Goal: Information Seeking & Learning: Learn about a topic

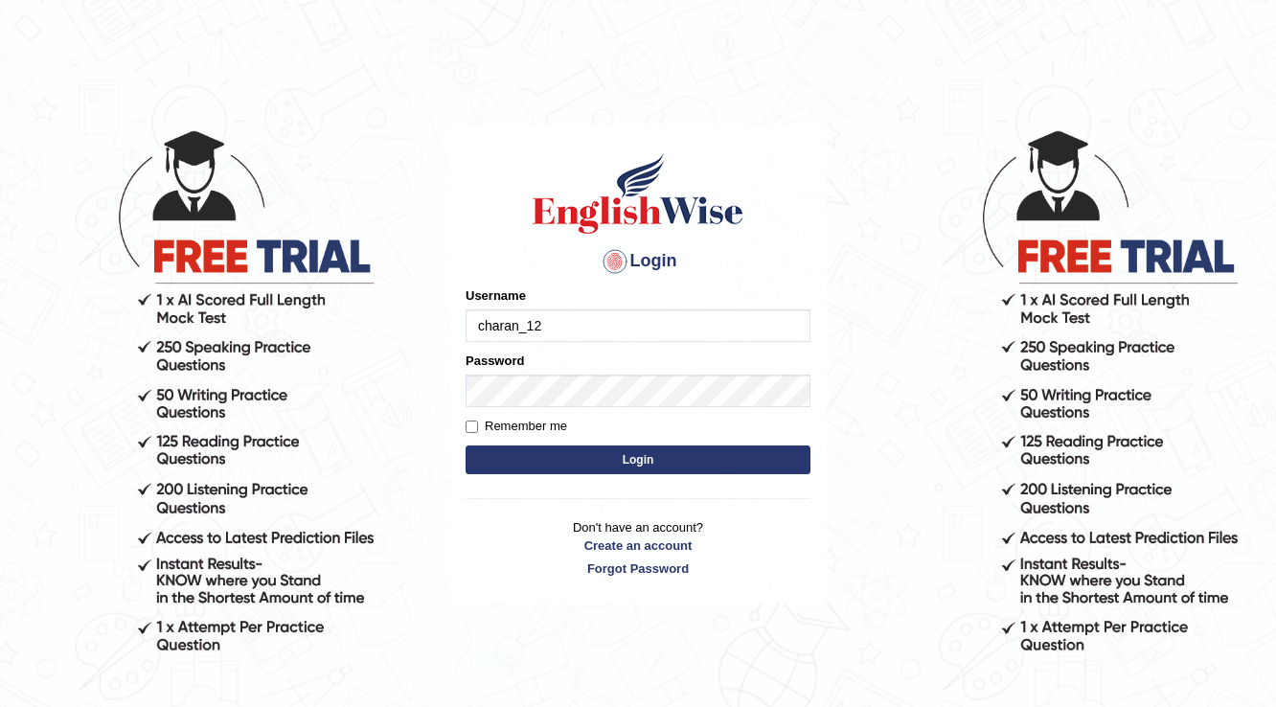
type input "charan_12"
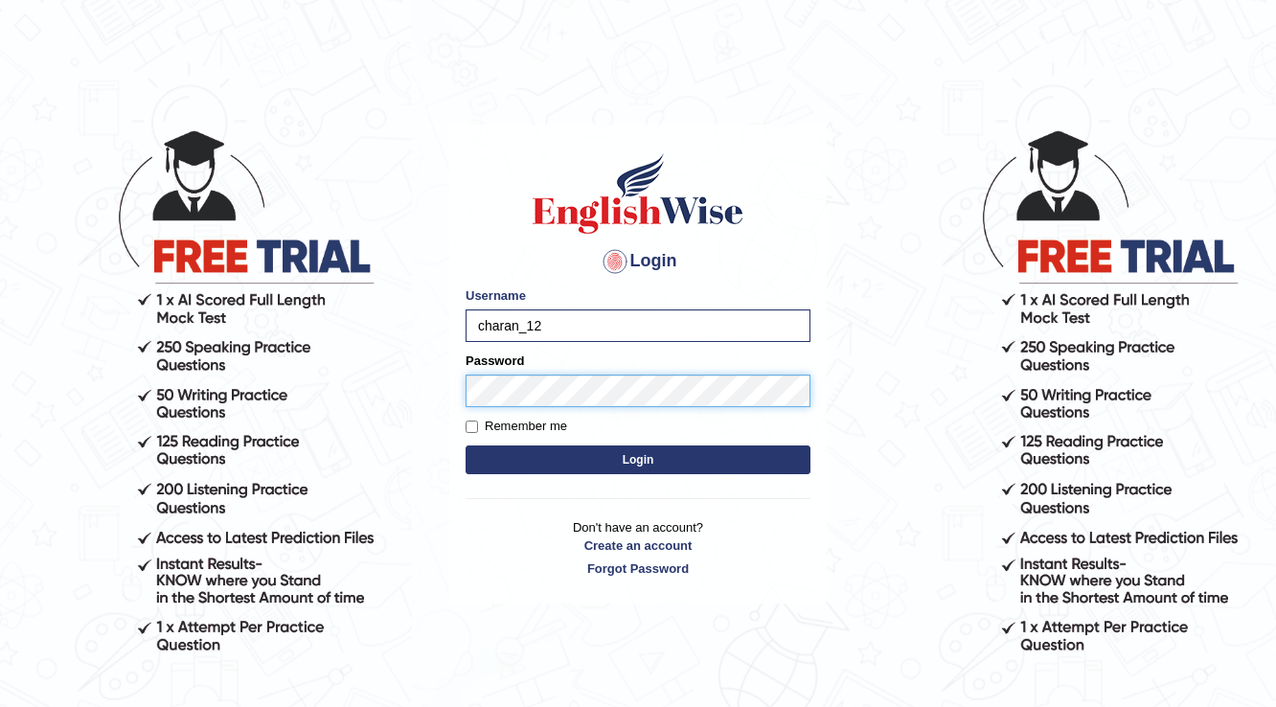
click at [465, 445] on button "Login" at bounding box center [637, 459] width 345 height 29
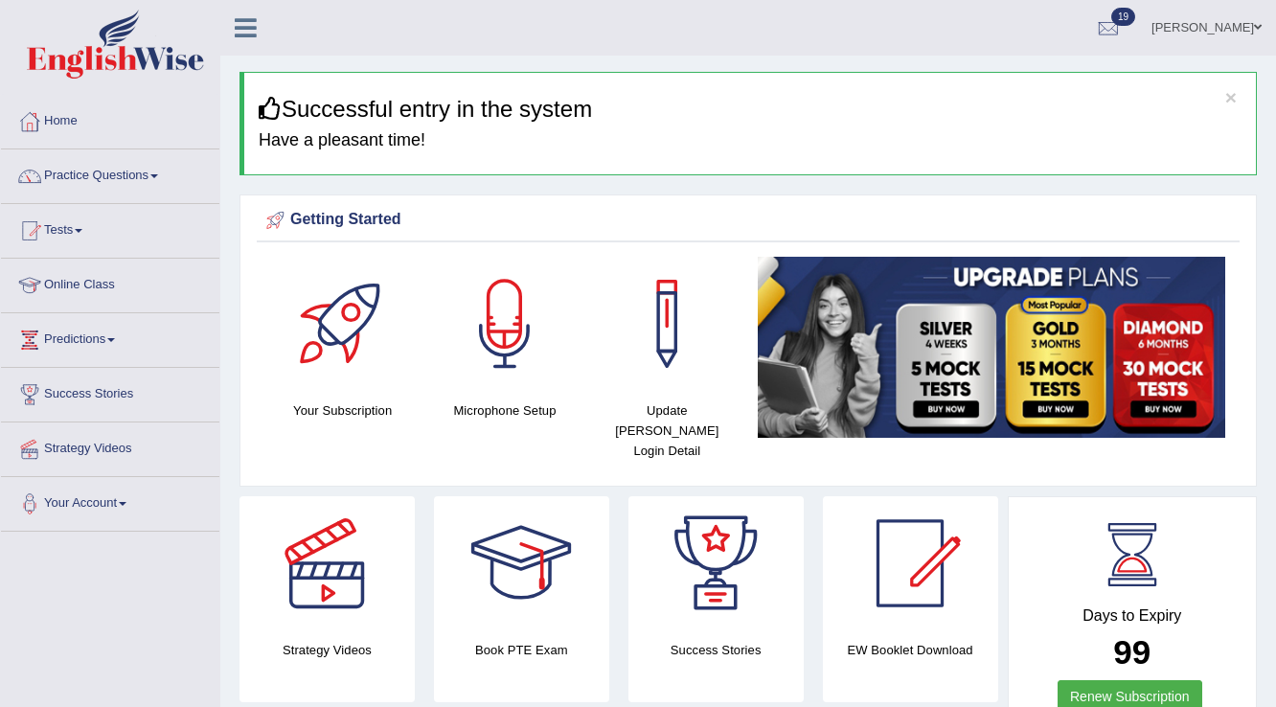
click at [108, 185] on link "Practice Questions" at bounding box center [110, 173] width 218 height 48
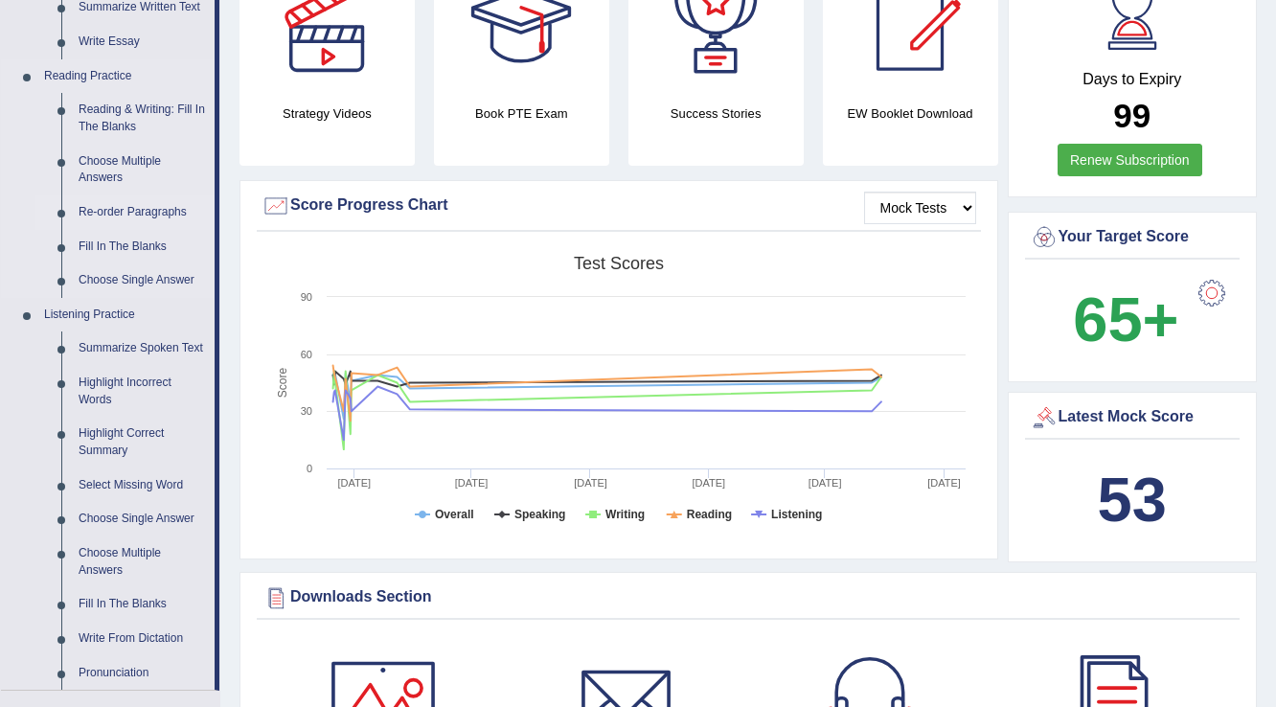
scroll to position [460, 0]
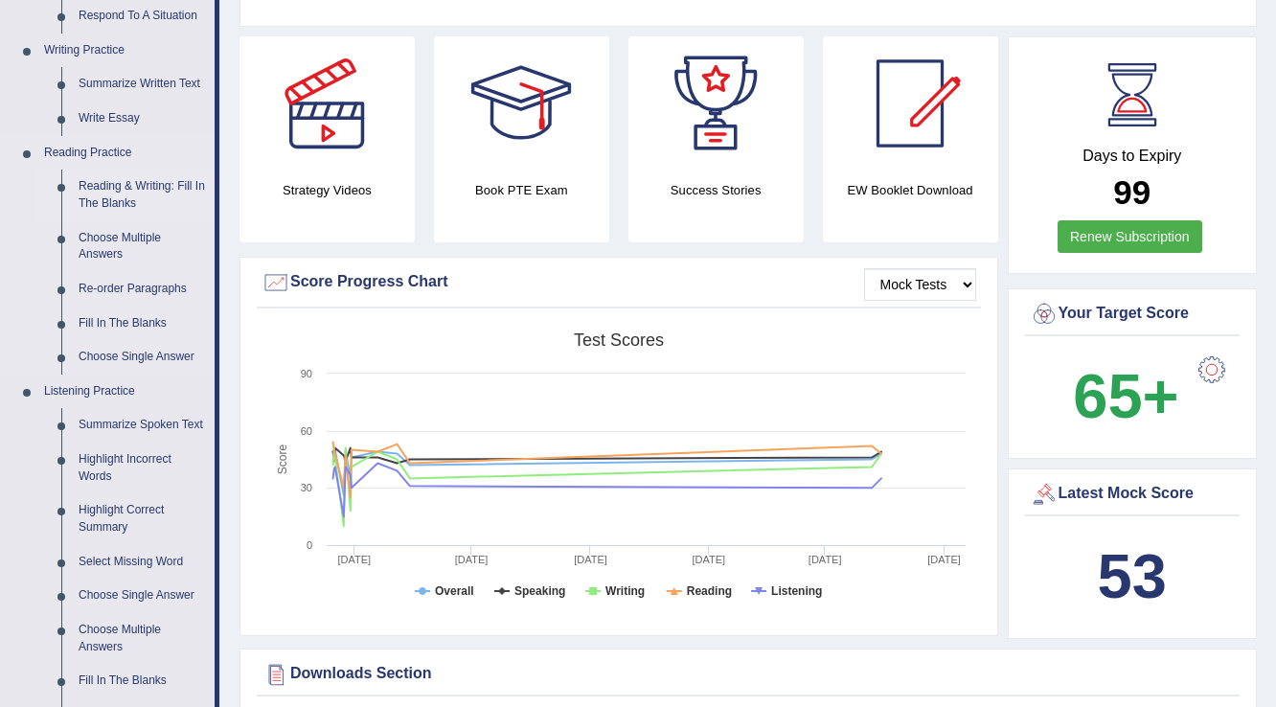
click at [143, 182] on link "Reading & Writing: Fill In The Blanks" at bounding box center [142, 195] width 145 height 51
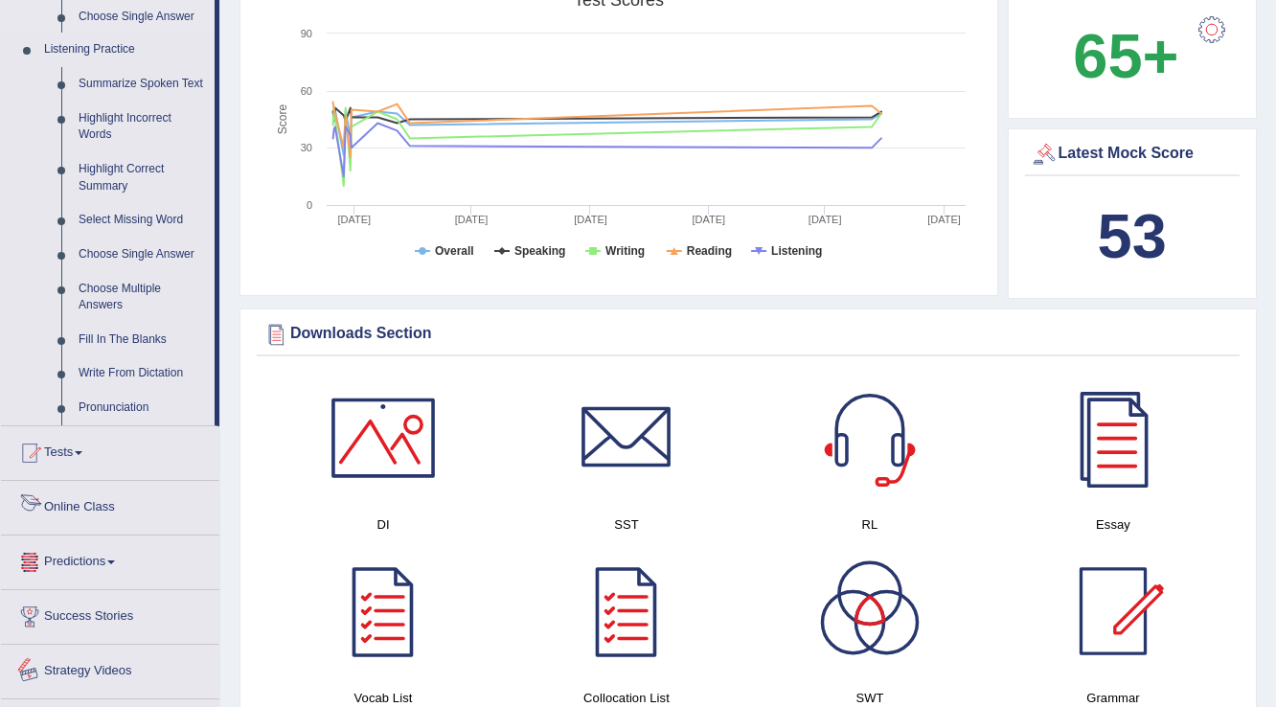
scroll to position [1446, 0]
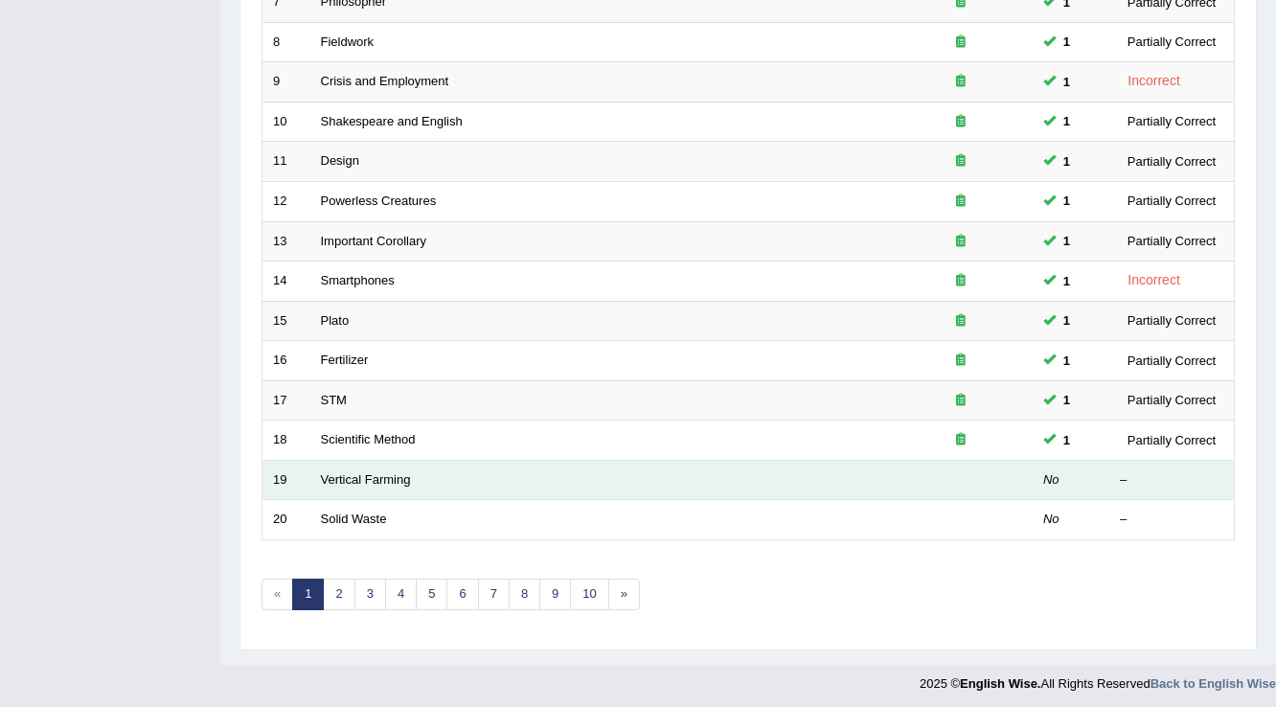
click at [343, 473] on link "Vertical Farming" at bounding box center [366, 479] width 90 height 14
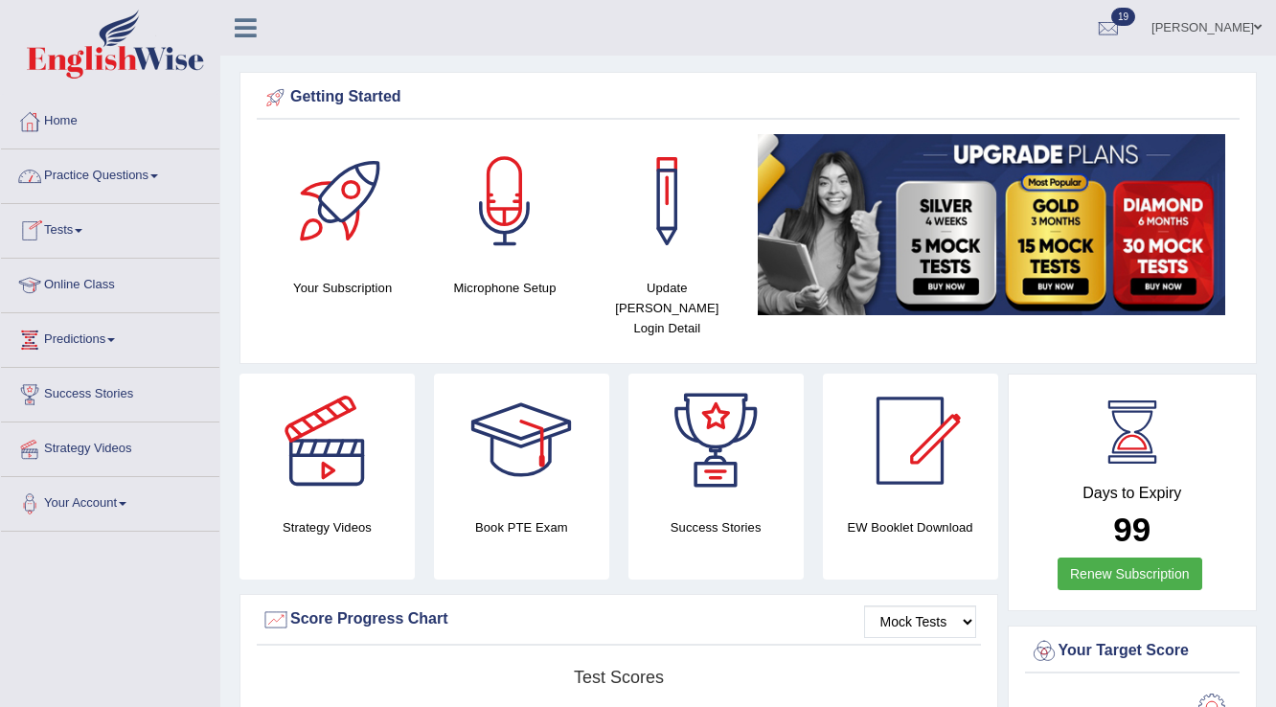
click at [80, 188] on link "Practice Questions" at bounding box center [110, 173] width 218 height 48
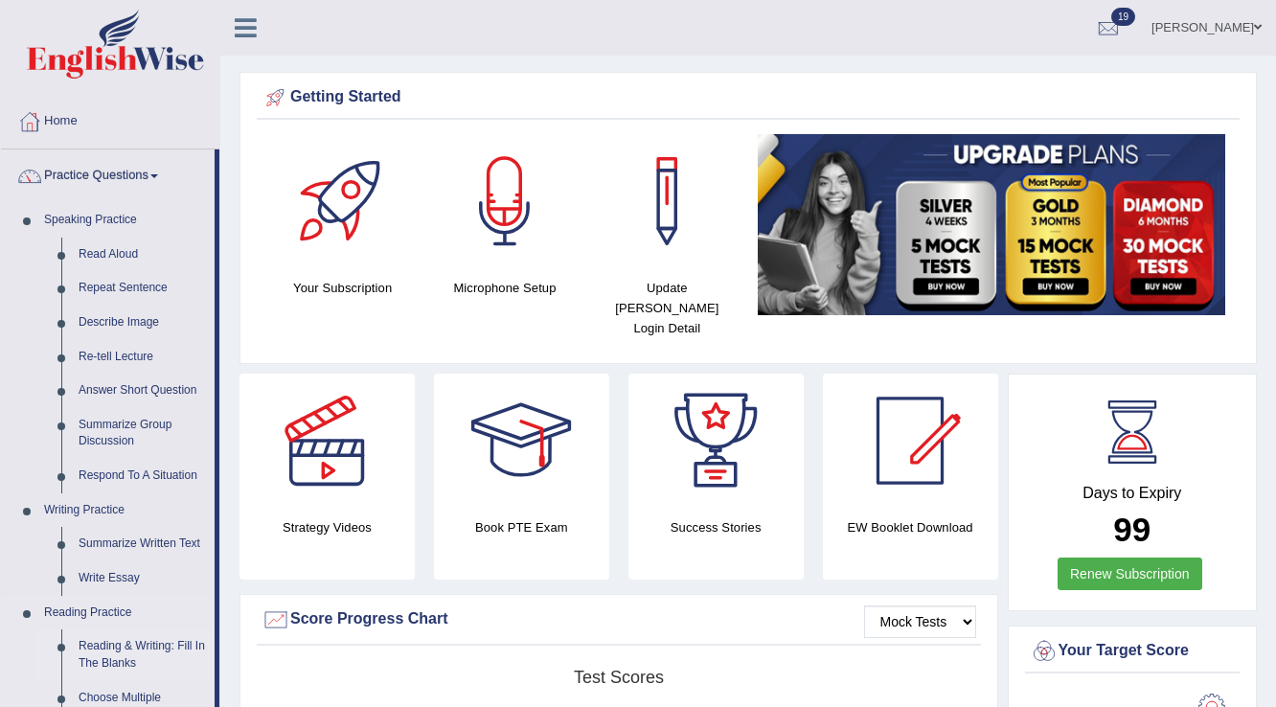
click at [95, 644] on link "Reading & Writing: Fill In The Blanks" at bounding box center [142, 654] width 145 height 51
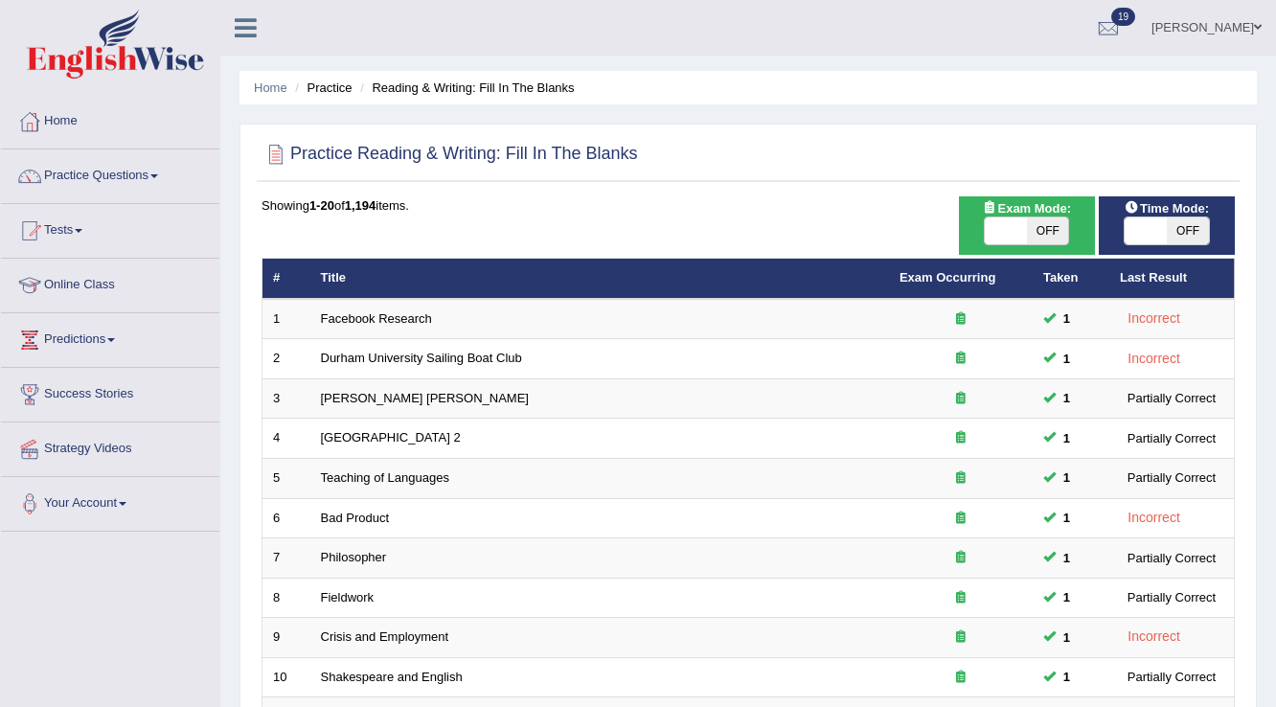
click at [1054, 234] on span "OFF" at bounding box center [1048, 230] width 42 height 27
checkbox input "true"
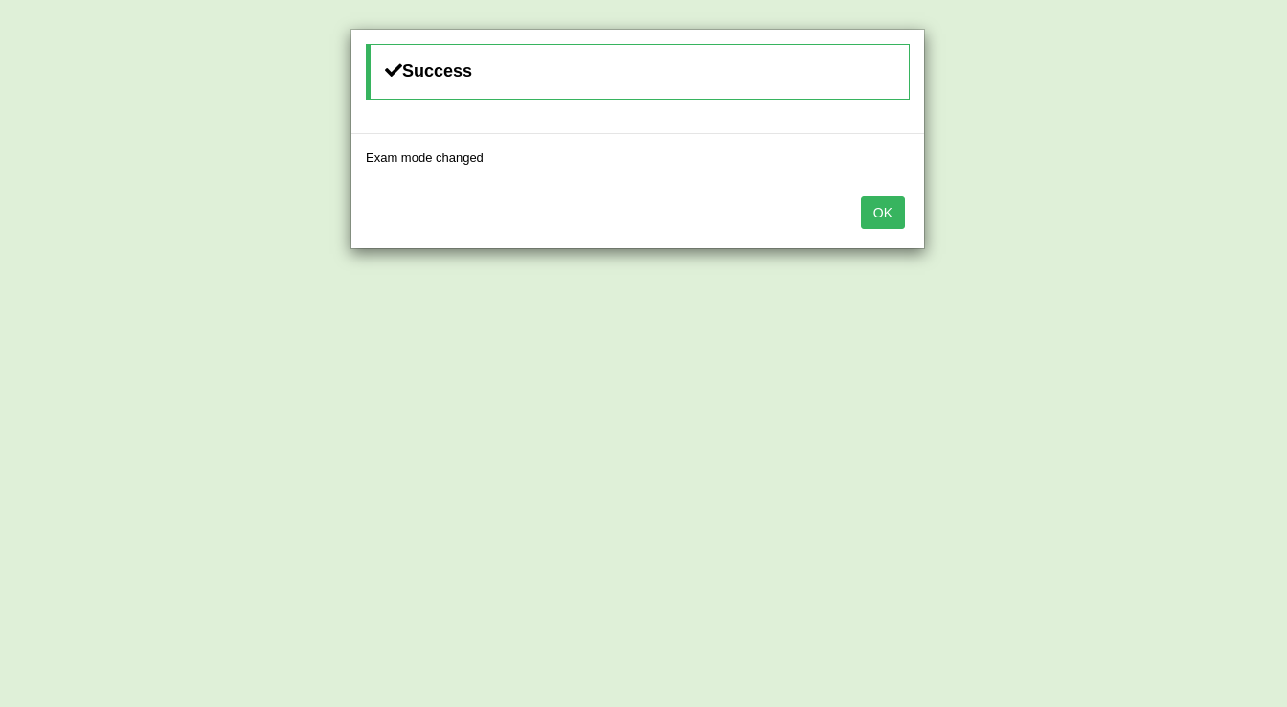
click at [865, 215] on button "OK" at bounding box center [883, 212] width 44 height 33
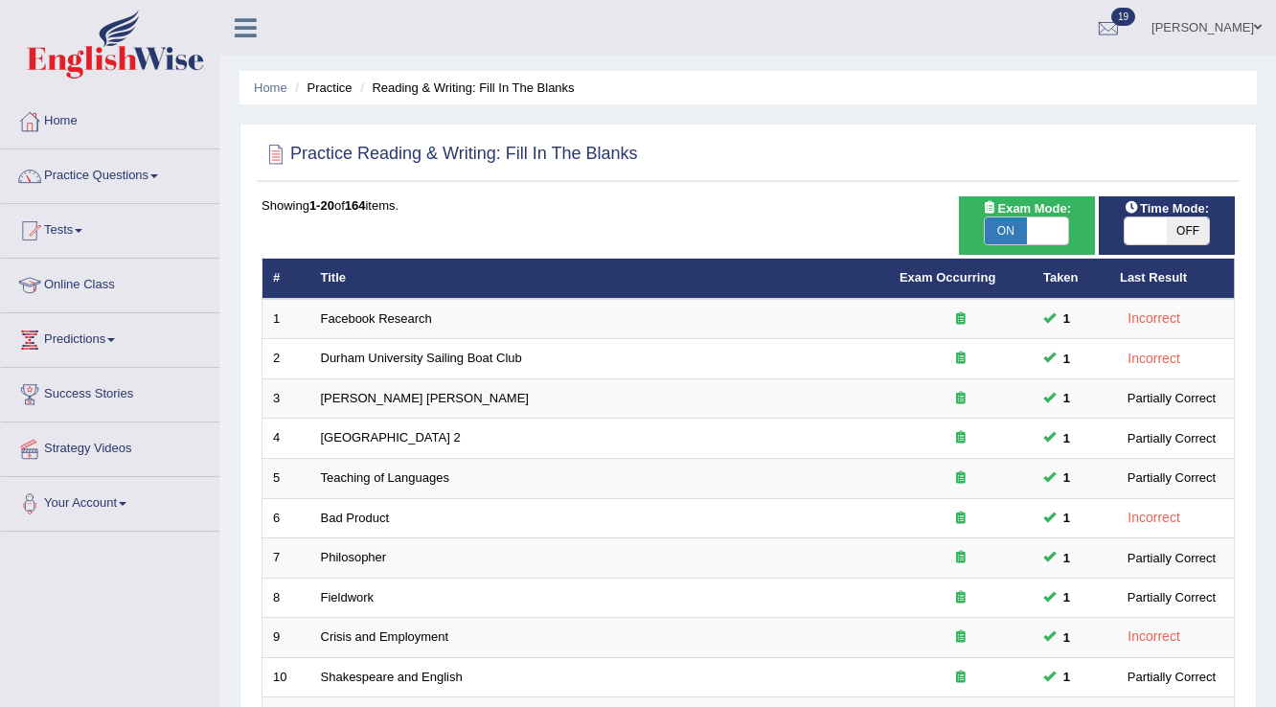
click at [1168, 211] on span "Time Mode:" at bounding box center [1167, 208] width 100 height 20
click at [1164, 222] on span at bounding box center [1145, 230] width 42 height 27
checkbox input "true"
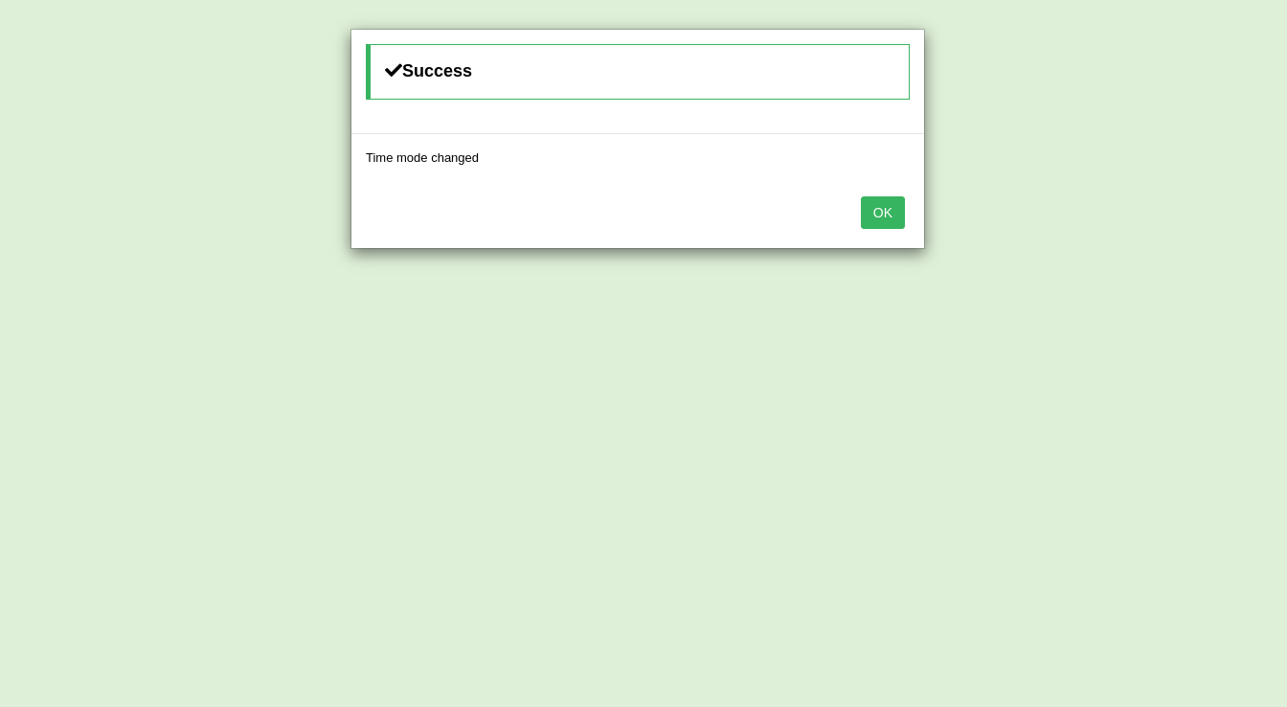
click at [896, 211] on button "OK" at bounding box center [883, 212] width 44 height 33
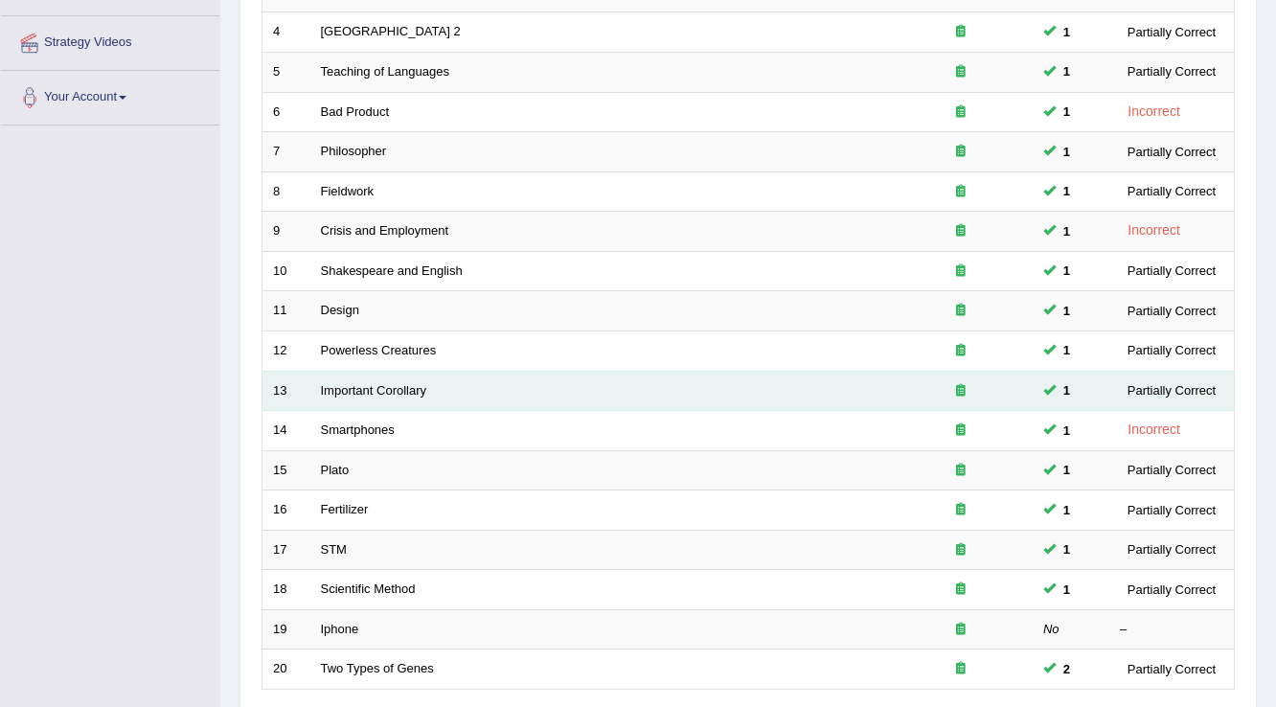
scroll to position [556, 0]
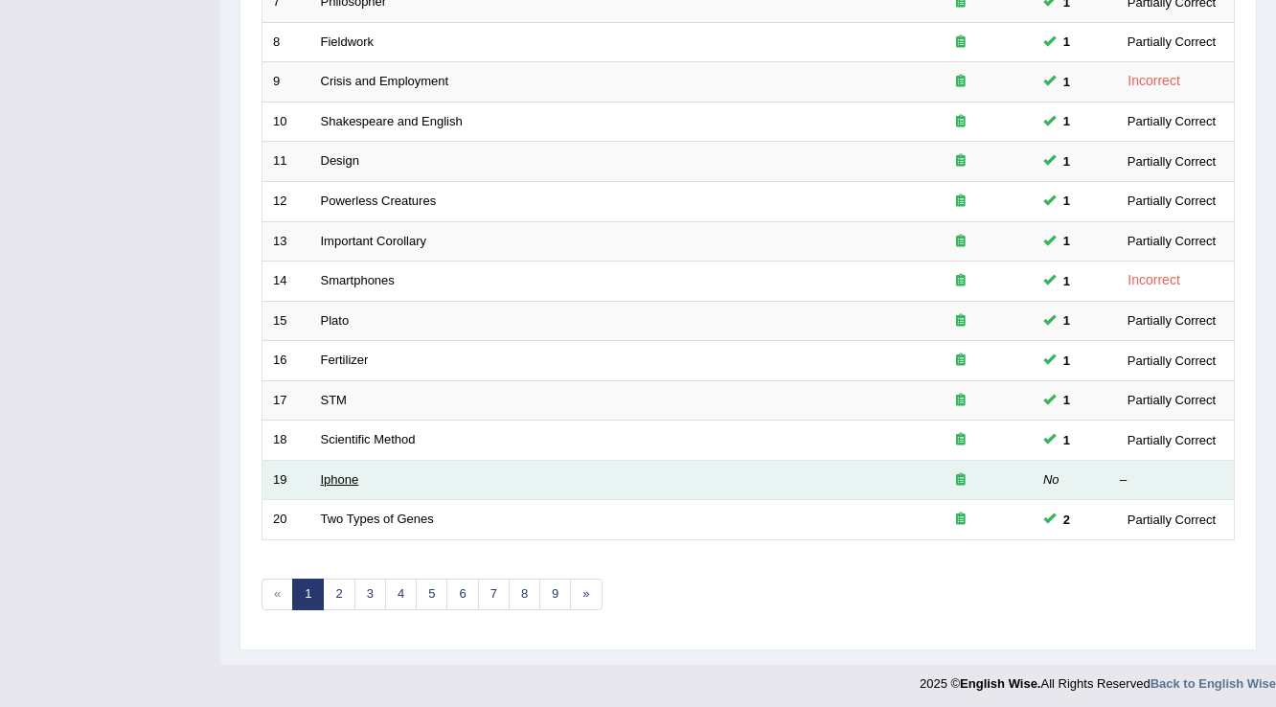
click at [334, 479] on link "Iphone" at bounding box center [340, 479] width 38 height 14
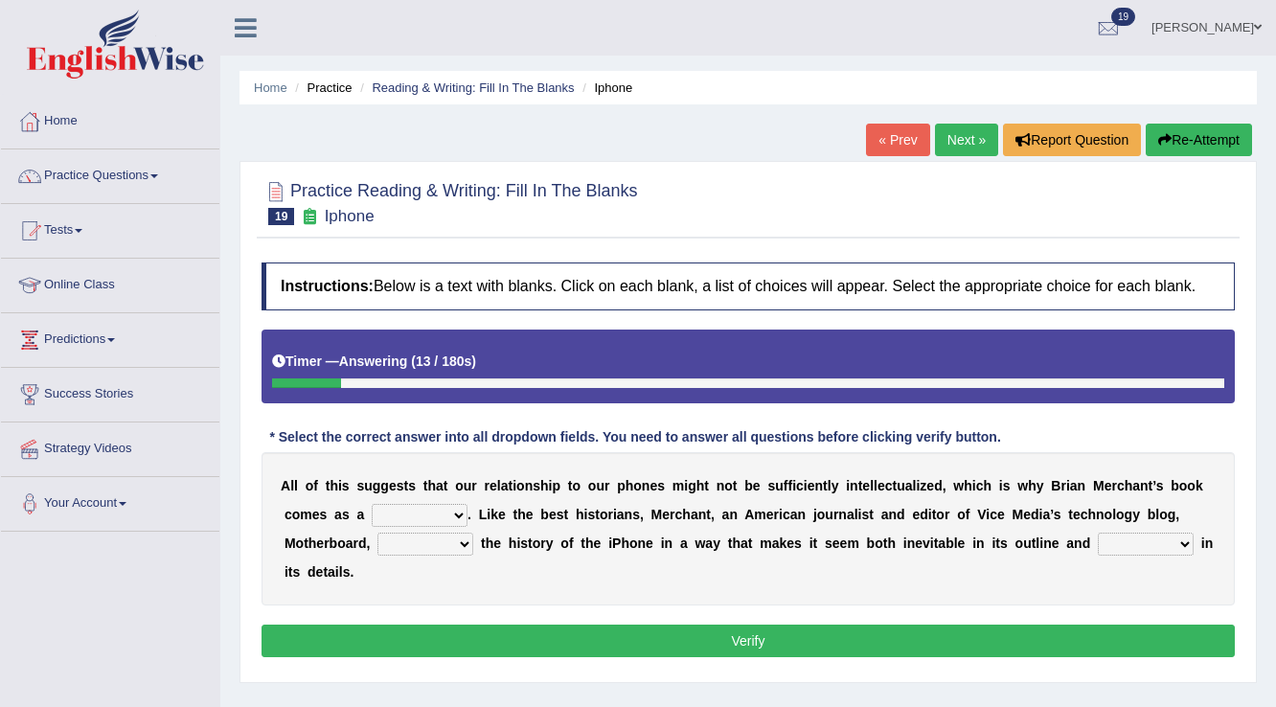
click at [441, 508] on select "privilege relief demotion flash" at bounding box center [420, 515] width 96 height 23
click at [372, 504] on select "privilege relief demotion flash" at bounding box center [420, 515] width 96 height 23
click at [449, 513] on select "privilege relief demotion flash" at bounding box center [420, 515] width 96 height 23
select select "privilege"
click at [372, 504] on select "privilege relief demotion flash" at bounding box center [420, 515] width 96 height 23
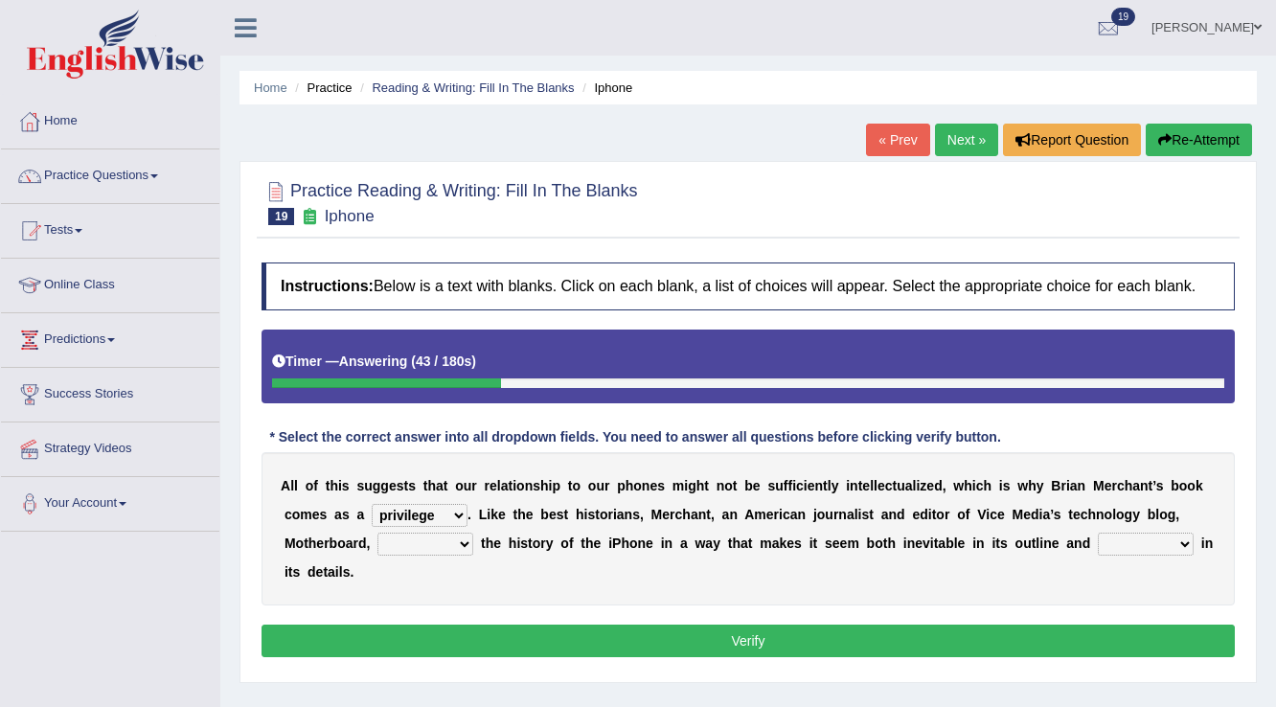
click at [415, 535] on select "enriches unpacks detours contorts" at bounding box center [425, 544] width 96 height 23
select select "detours"
click at [377, 533] on select "enriches unpacks detours contorts" at bounding box center [425, 544] width 96 height 23
click at [1134, 537] on select "surprises surprised surprising surprise" at bounding box center [1146, 544] width 96 height 23
select select "surprise"
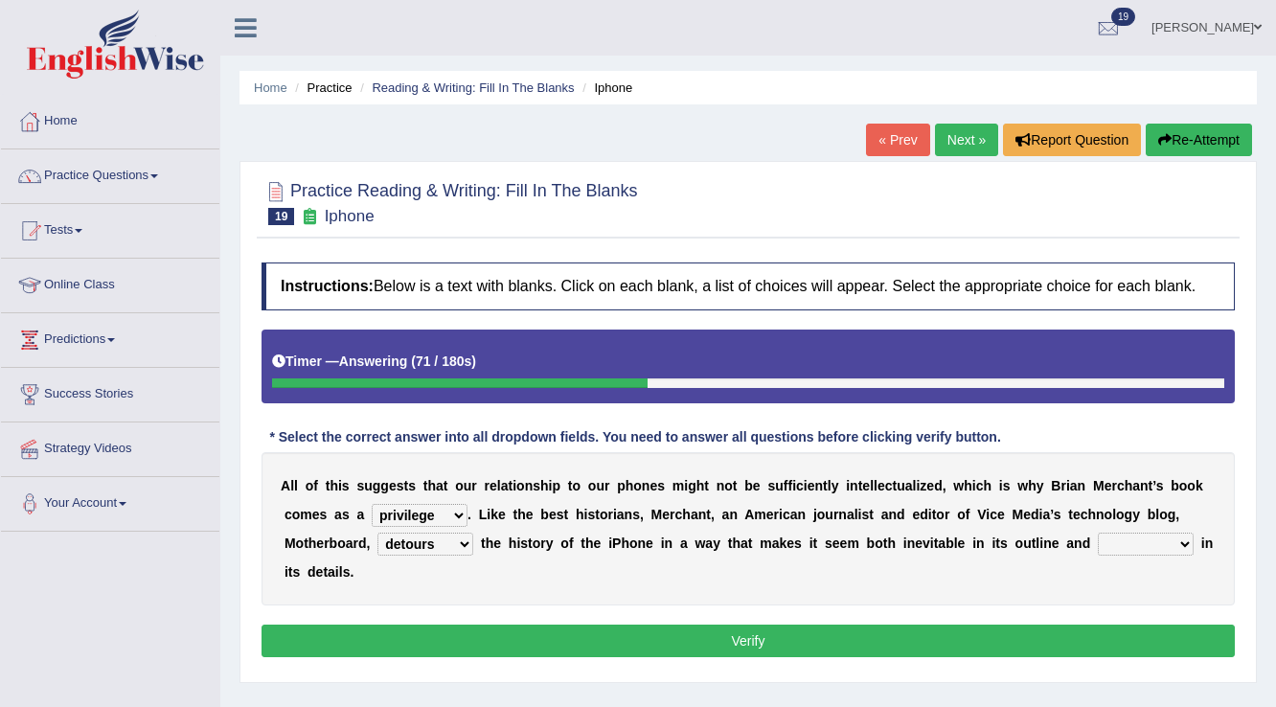
click at [1098, 533] on select "surprises surprised surprising surprise" at bounding box center [1146, 544] width 96 height 23
click at [1144, 631] on button "Verify" at bounding box center [747, 640] width 973 height 33
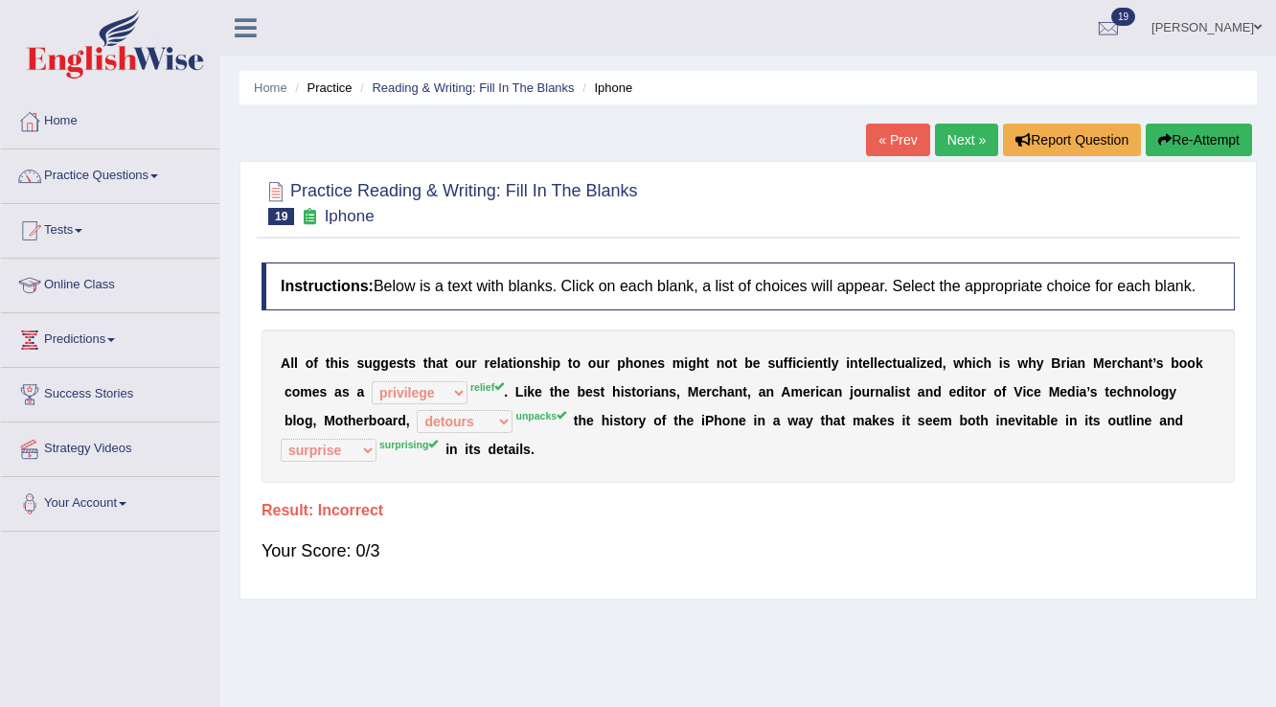
click at [971, 146] on link "Next »" at bounding box center [966, 140] width 63 height 33
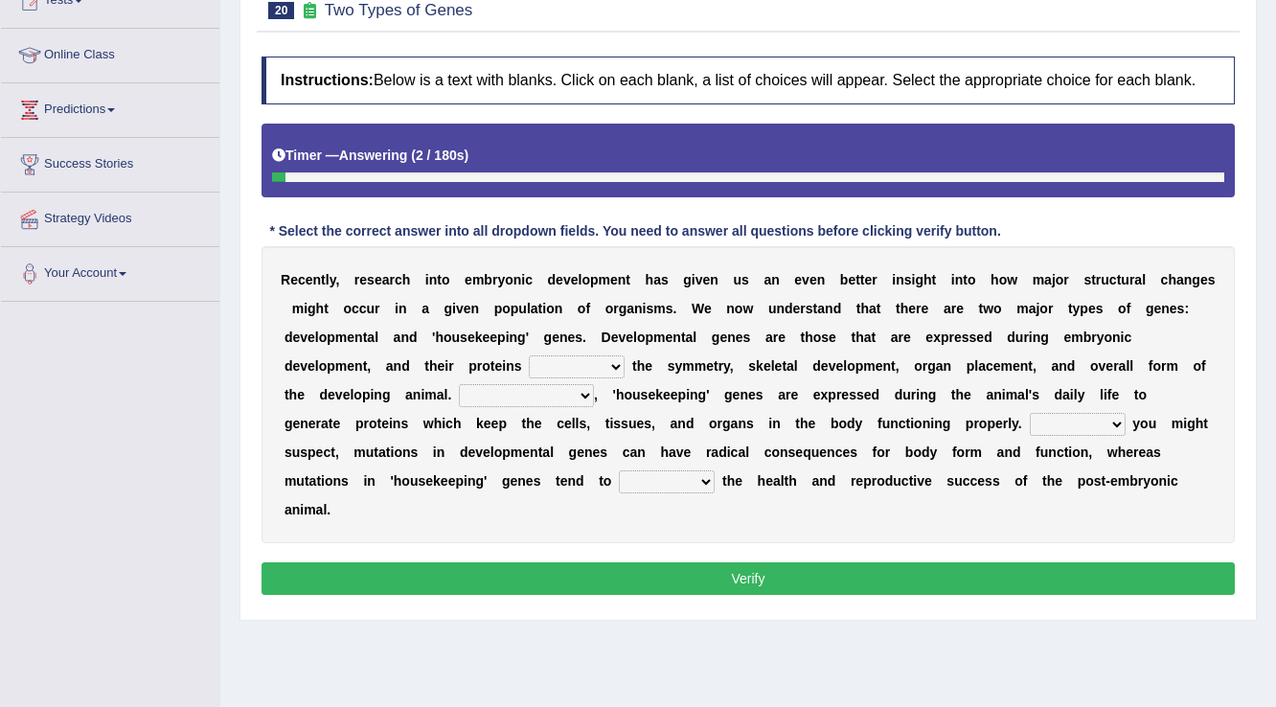
click at [616, 364] on select "push control hold elevate" at bounding box center [577, 366] width 96 height 23
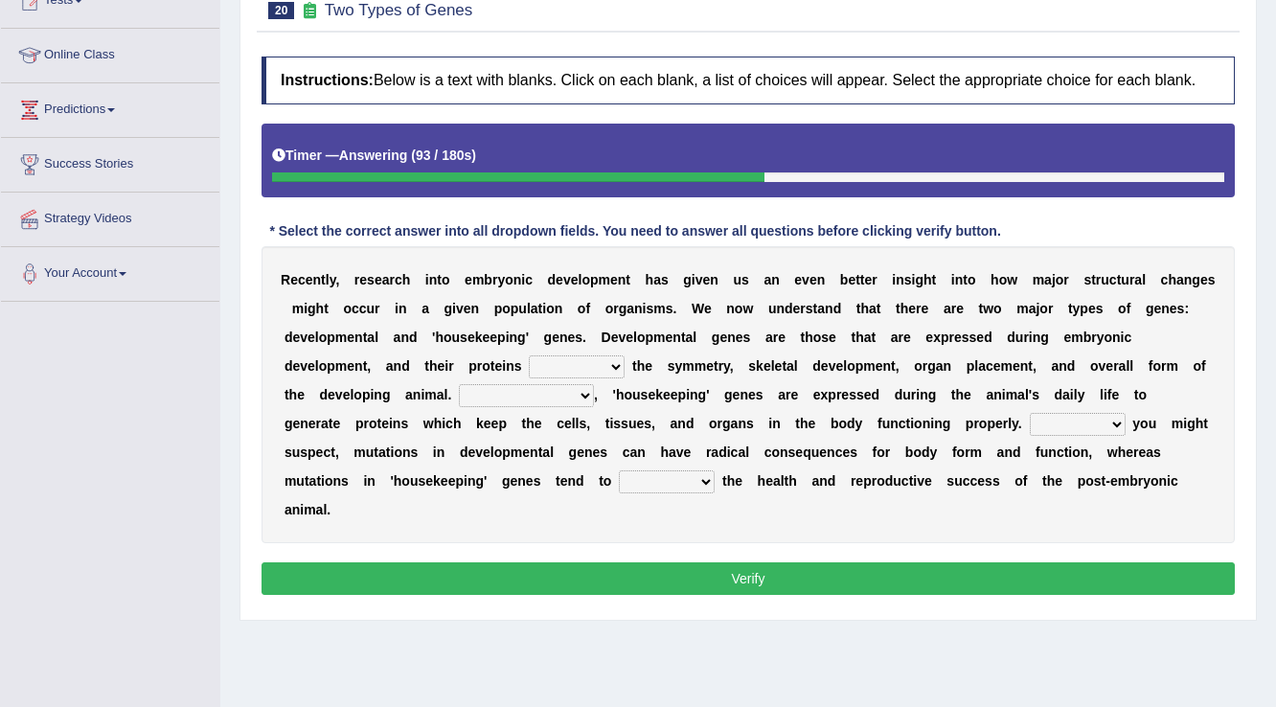
select select "control"
click at [529, 355] on select "push control hold elevate" at bounding box center [577, 366] width 96 height 23
click at [553, 367] on select "push control hold elevate" at bounding box center [577, 366] width 96 height 23
click at [460, 384] on select "Correspondingly Inclusively Conversely In contrast" at bounding box center [526, 395] width 135 height 23
select select "In contrast"
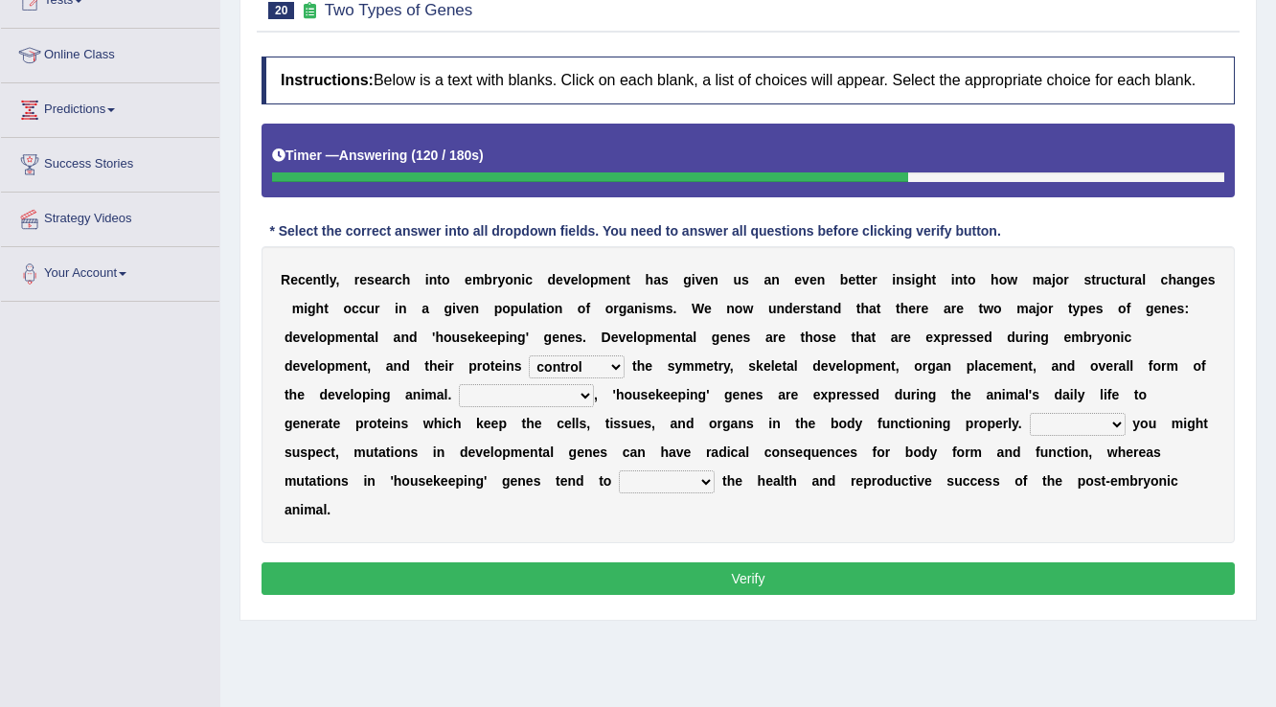
click at [459, 384] on select "Correspondingly Inclusively Conversely In contrast" at bounding box center [526, 395] width 135 height 23
click at [1097, 420] on select "For As With Within" at bounding box center [1078, 424] width 96 height 23
click at [502, 384] on select "Correspondingly Inclusively Conversely In contrast" at bounding box center [526, 395] width 135 height 23
click at [851, 528] on div "R e c e n t l y , r e s e a r c h i n t o e m b r y o n i c d e v e l o p m e n…" at bounding box center [747, 394] width 973 height 297
click at [1077, 420] on select "For As With Within" at bounding box center [1078, 424] width 96 height 23
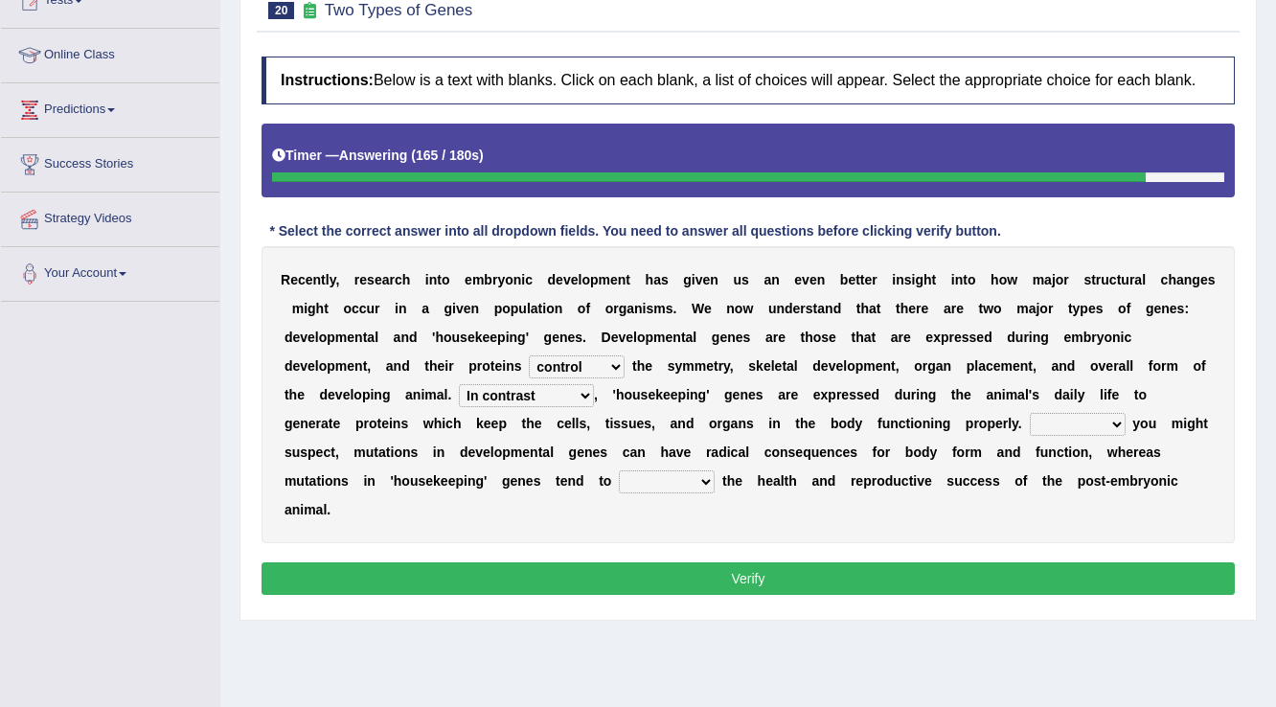
select select "For"
click at [1030, 413] on select "For As With Within" at bounding box center [1078, 424] width 96 height 23
click at [647, 470] on select "affect effect interrupt defect" at bounding box center [667, 481] width 96 height 23
select select "interrupt"
click at [619, 470] on select "affect effect interrupt defect" at bounding box center [667, 481] width 96 height 23
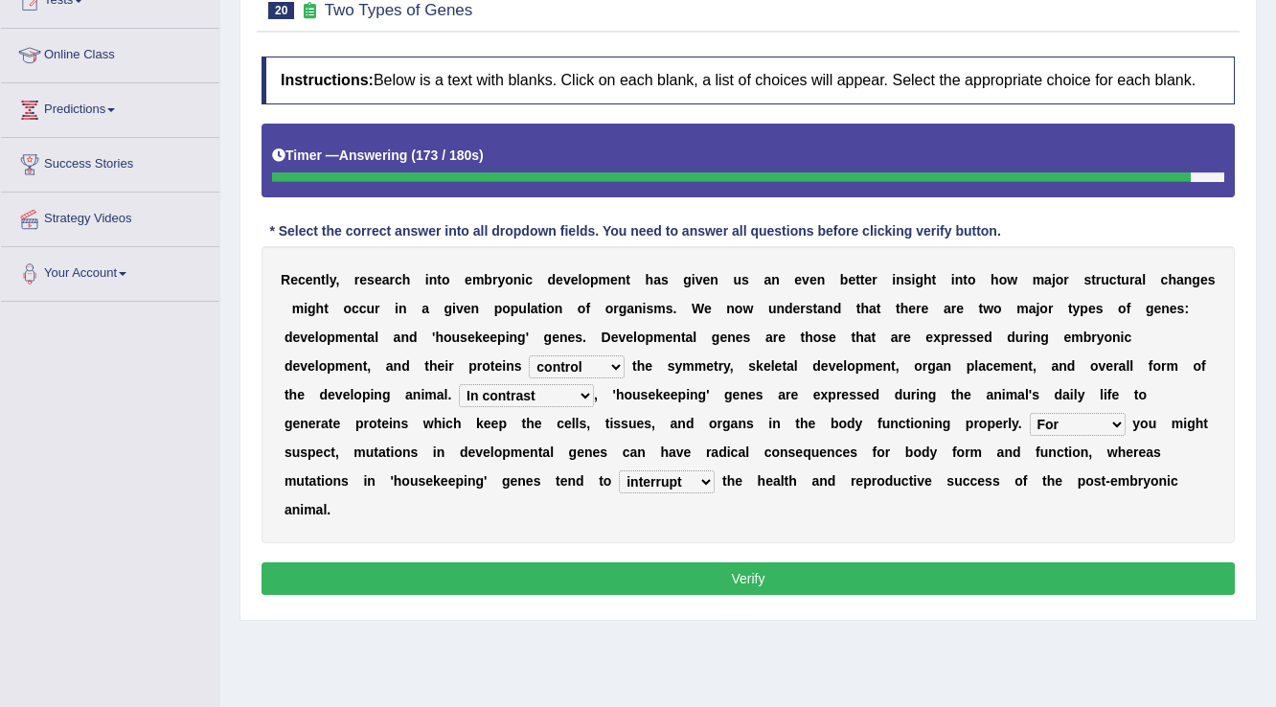
click at [874, 573] on button "Verify" at bounding box center [747, 578] width 973 height 33
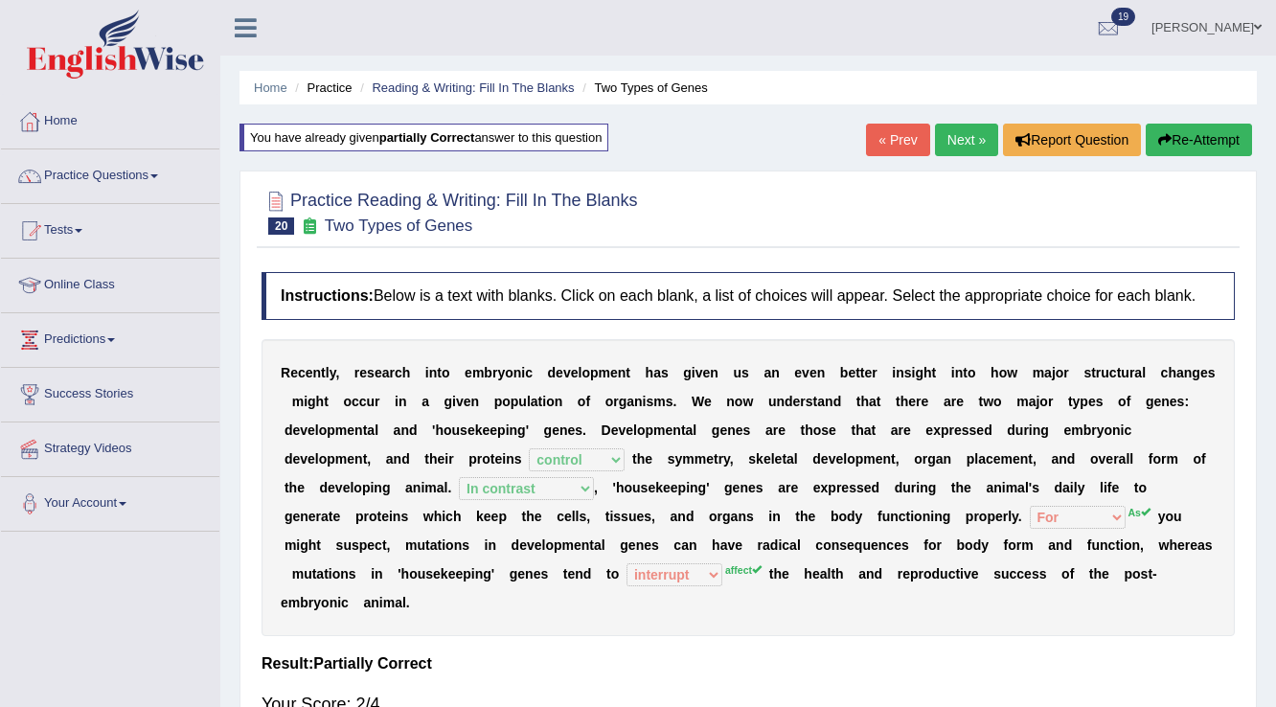
click at [965, 123] on div "Home Practice Reading & Writing: Fill In The Blanks Two Types of Genes You have…" at bounding box center [747, 479] width 1055 height 958
click at [962, 143] on link "Next »" at bounding box center [966, 140] width 63 height 33
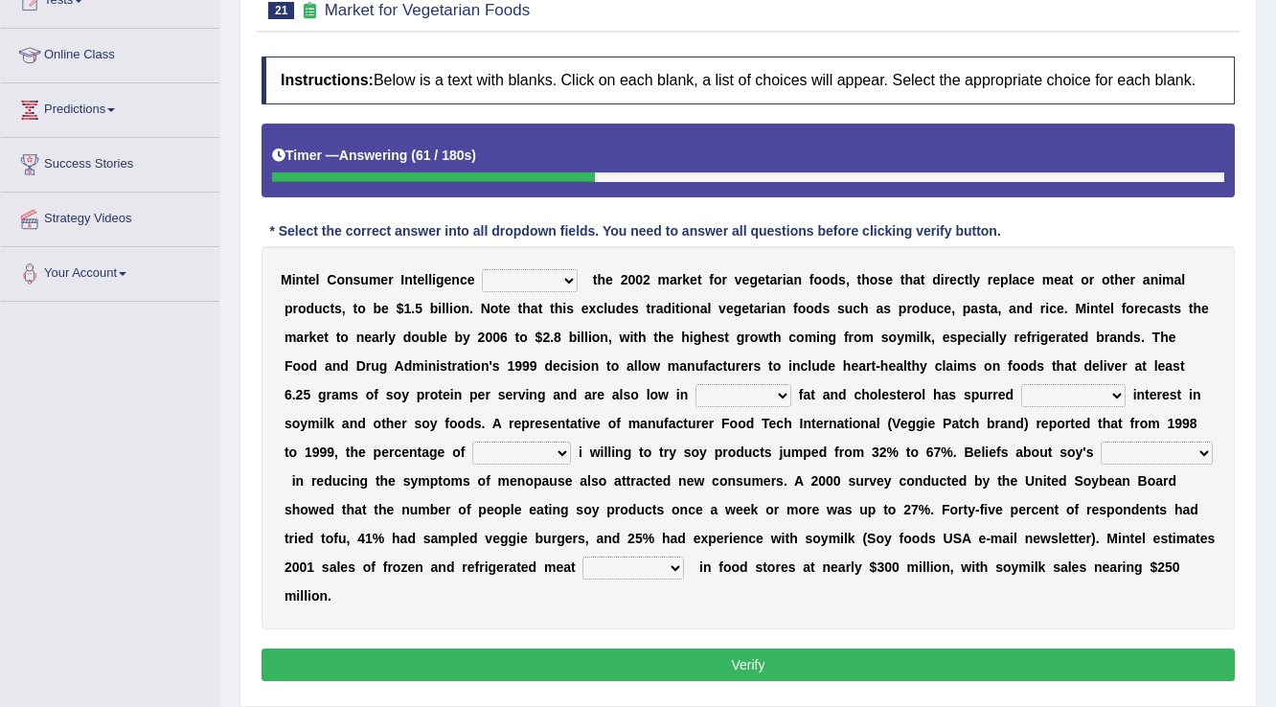
click at [664, 375] on div "M i n t e l C o n s u m e r I n t e l l i g e n c e deals fulfills creates esti…" at bounding box center [747, 437] width 973 height 383
click at [400, 594] on div "M i n t e l C o n s u m e r I n t e l l i g e n c e deals fulfills creates esti…" at bounding box center [747, 437] width 973 height 383
click at [552, 276] on select "deals fulfills creates estimates" at bounding box center [530, 280] width 96 height 23
click at [482, 269] on select "deals fulfills creates estimates" at bounding box center [530, 280] width 96 height 23
click at [566, 286] on select "deals fulfills creates estimates" at bounding box center [530, 280] width 96 height 23
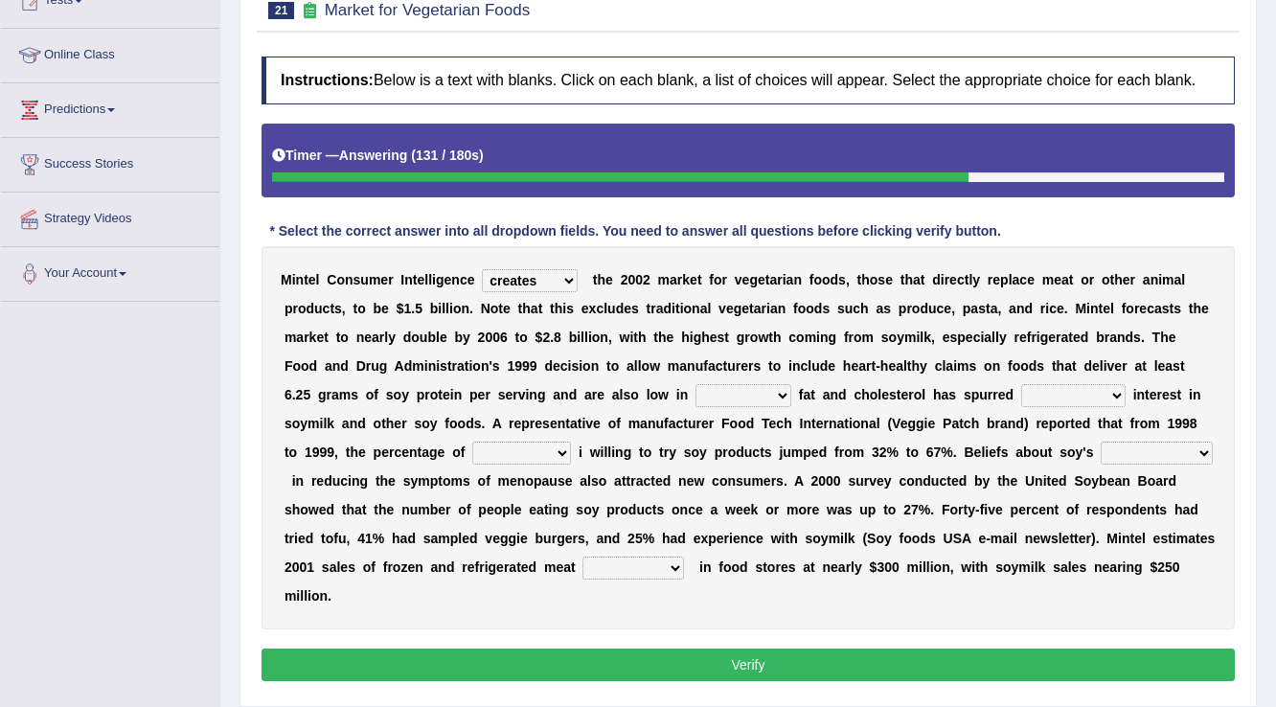
select select "estimates"
click at [482, 269] on select "deals fulfills creates estimates" at bounding box center [530, 280] width 96 height 23
click at [722, 396] on select "saturated solid acid liquid" at bounding box center [743, 395] width 96 height 23
select select "acid"
click at [695, 384] on select "saturated solid acid liquid" at bounding box center [743, 395] width 96 height 23
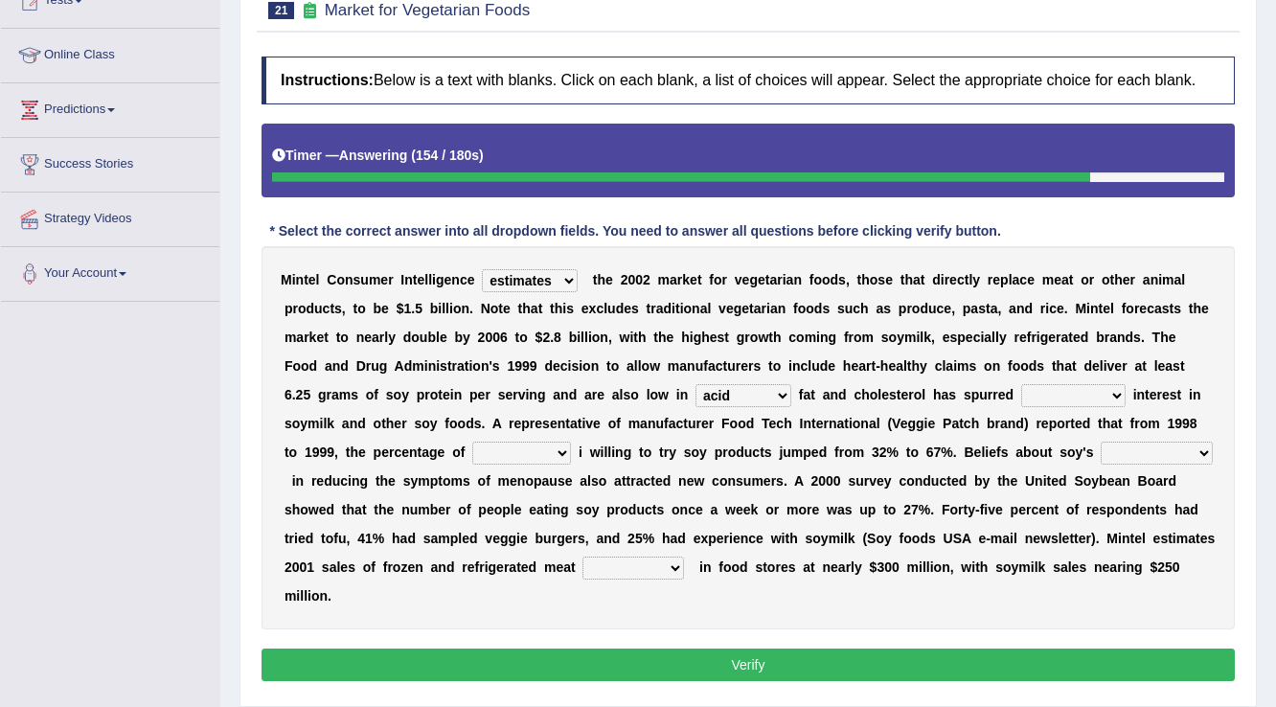
click at [722, 384] on select "saturated solid acid liquid" at bounding box center [743, 395] width 96 height 23
click at [1032, 401] on select "good big tremendous extreme" at bounding box center [1073, 395] width 104 height 23
select select "extreme"
click at [1021, 384] on select "good big tremendous extreme" at bounding box center [1073, 395] width 104 height 23
click at [1168, 443] on select "effectiveness timeliness efficiency goodness" at bounding box center [1156, 453] width 112 height 23
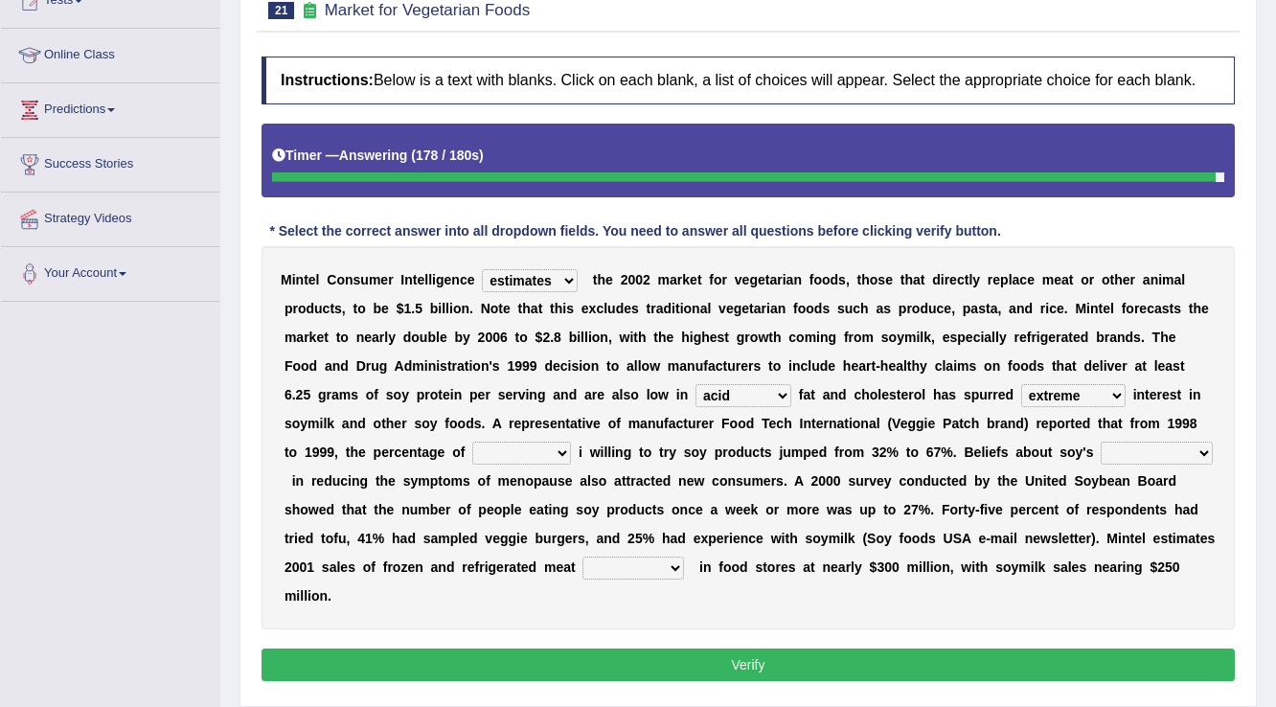
select select "efficiency"
click at [1100, 442] on select "effectiveness timeliness efficiency goodness" at bounding box center [1156, 453] width 112 height 23
click at [556, 444] on select "guests consumers customers clients" at bounding box center [521, 453] width 99 height 23
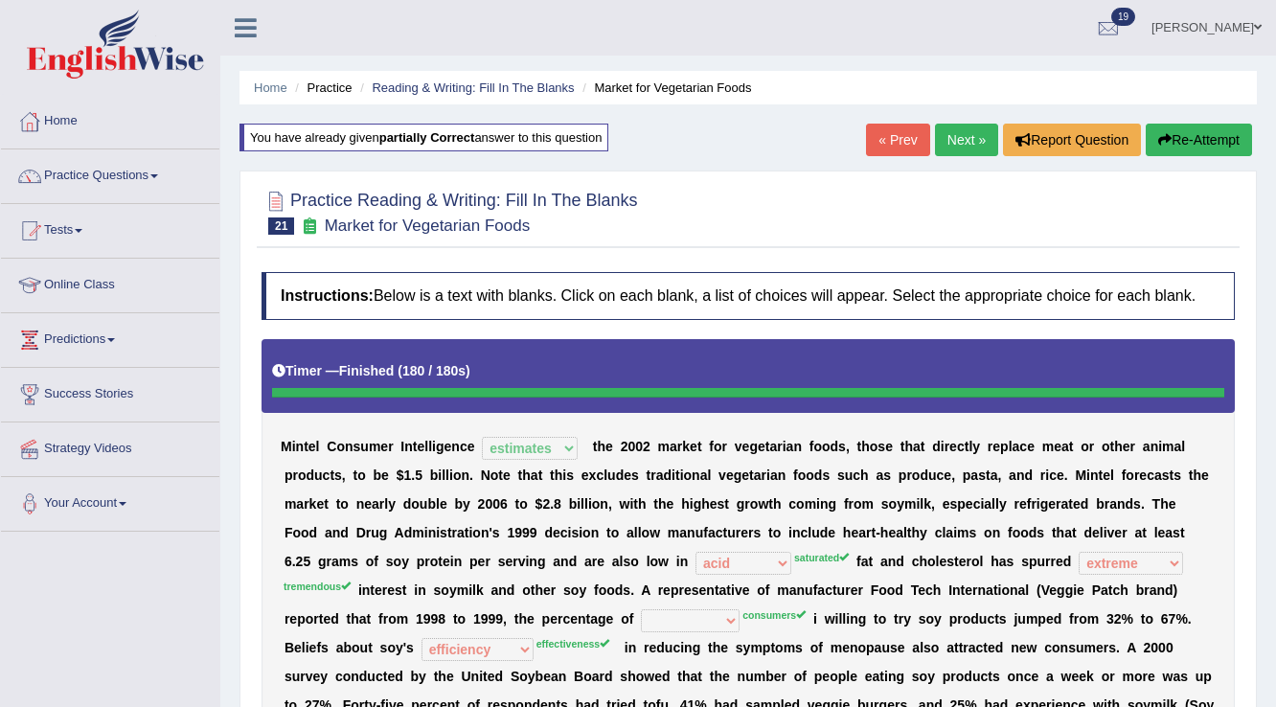
click at [1206, 146] on button "Re-Attempt" at bounding box center [1198, 140] width 106 height 33
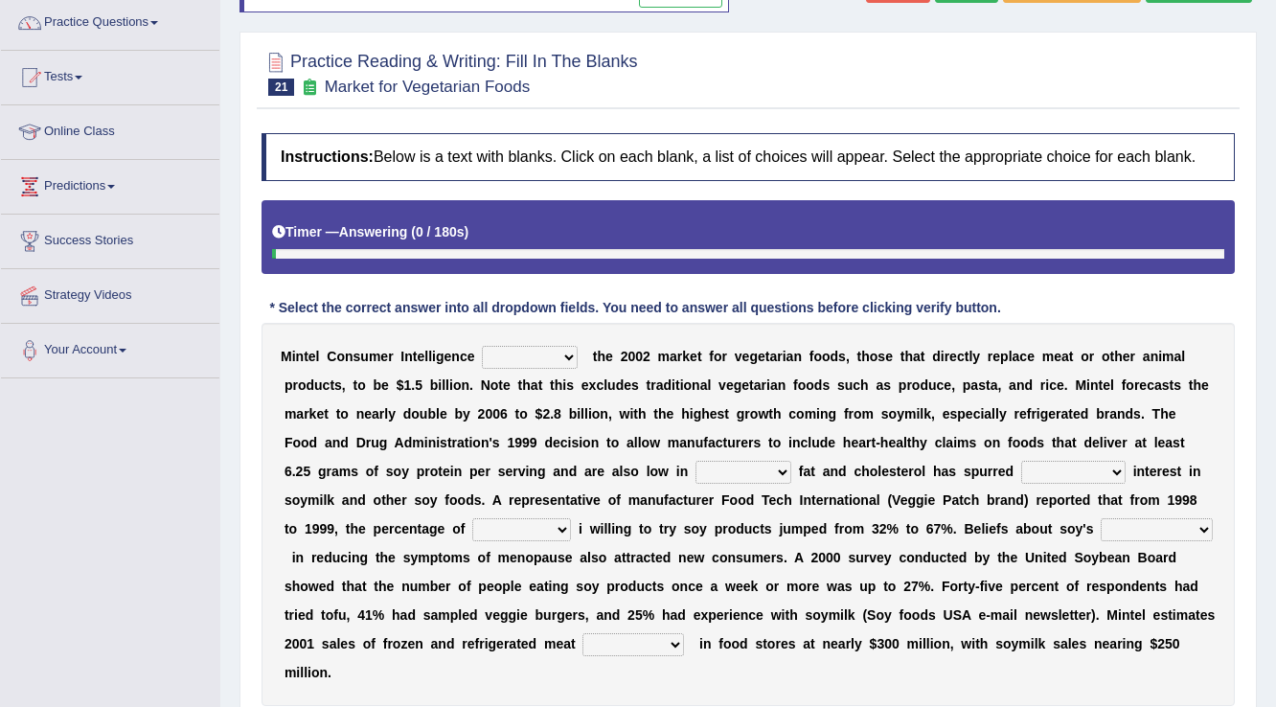
click at [539, 358] on select "deals fulfills creates estimates" at bounding box center [530, 357] width 96 height 23
select select "estimates"
click at [482, 346] on select "deals fulfills creates estimates" at bounding box center [530, 357] width 96 height 23
click at [751, 473] on select "saturated solid acid liquid" at bounding box center [743, 472] width 96 height 23
select select "saturated"
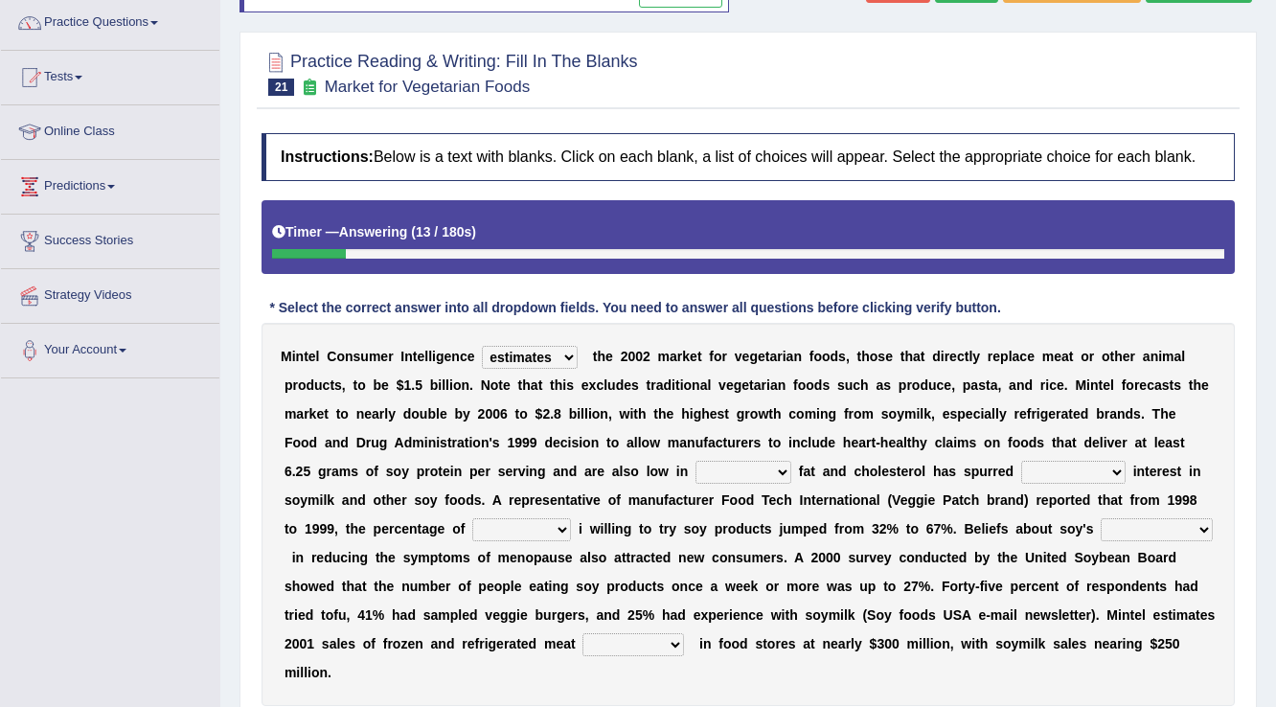
click at [695, 461] on select "saturated solid acid liquid" at bounding box center [743, 472] width 96 height 23
click at [1021, 477] on select "good big tremendous extreme" at bounding box center [1073, 472] width 104 height 23
select select "tremendous"
click at [1021, 461] on select "good big tremendous extreme" at bounding box center [1073, 472] width 104 height 23
click at [564, 527] on select "guests consumers customers clients" at bounding box center [521, 529] width 99 height 23
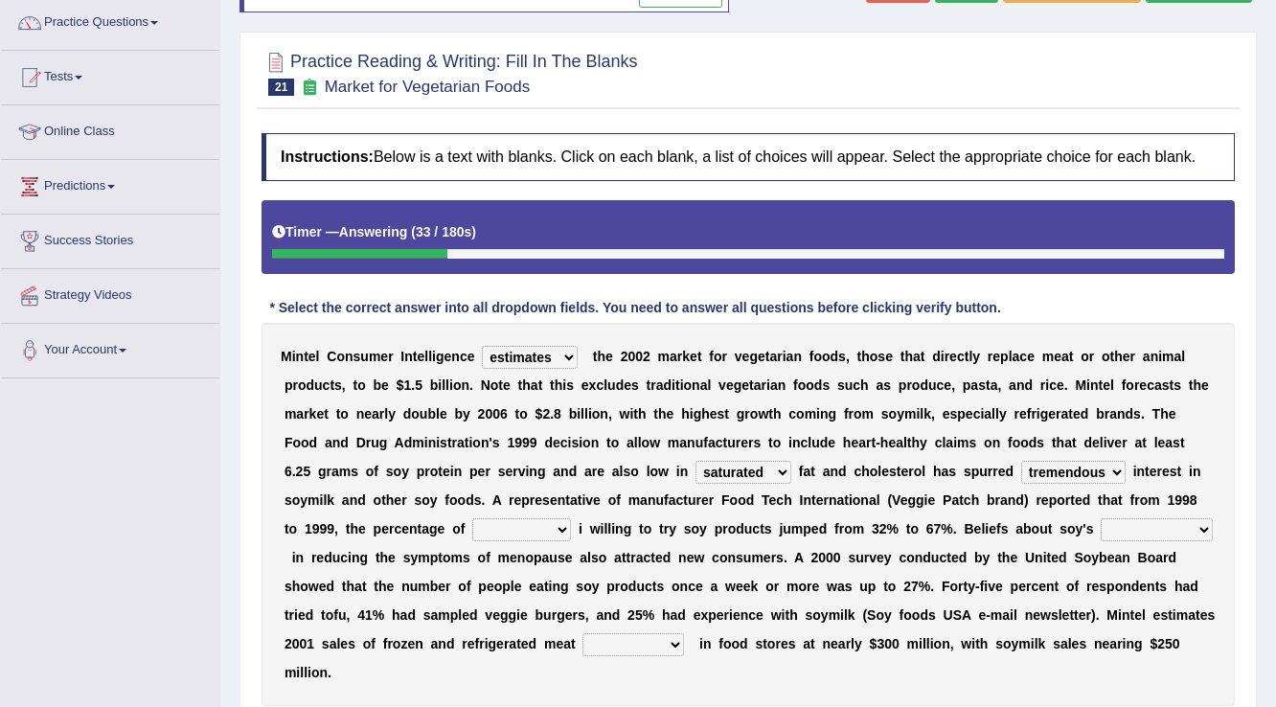
click at [472, 518] on select "guests consumers customers clients" at bounding box center [521, 529] width 99 height 23
click at [1161, 529] on select "effectiveness timeliness efficiency goodness" at bounding box center [1156, 529] width 112 height 23
click at [534, 526] on select "guests consumers customers clients" at bounding box center [521, 529] width 99 height 23
select select "consumers"
click at [472, 518] on select "guests consumers customers clients" at bounding box center [521, 529] width 99 height 23
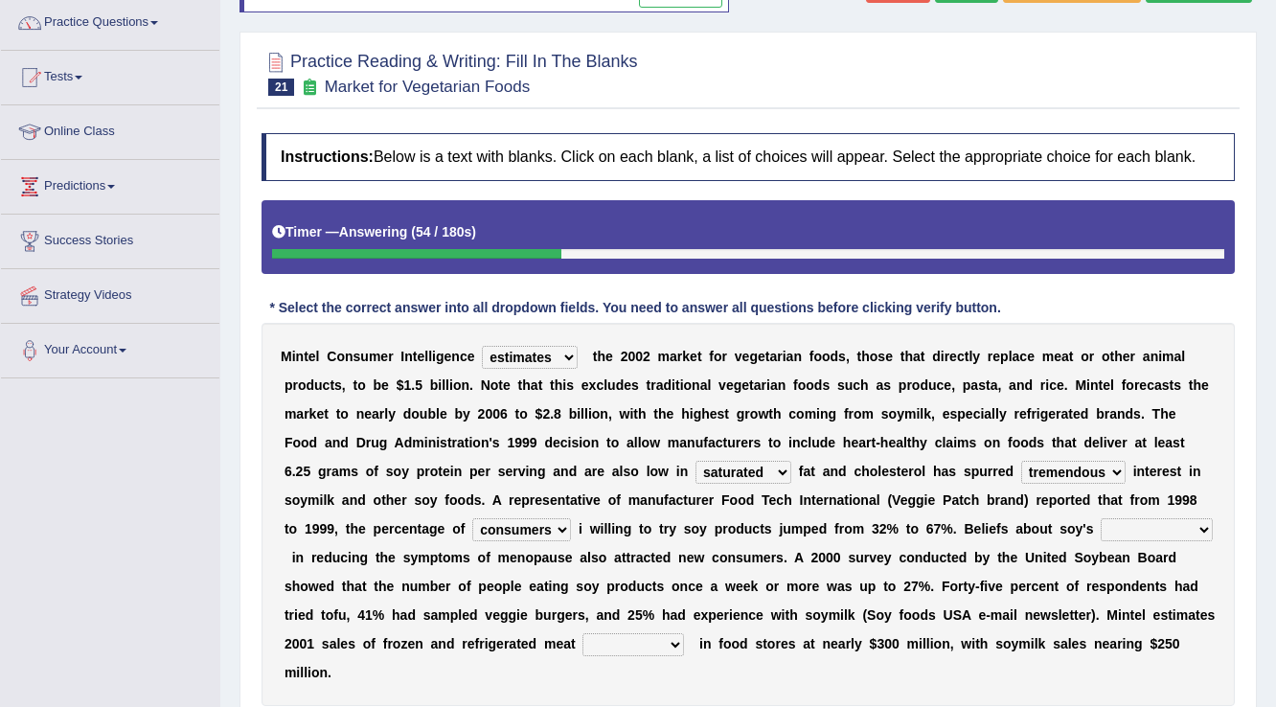
click at [1168, 526] on select "effectiveness timeliness efficiency goodness" at bounding box center [1156, 529] width 112 height 23
select select "efficiency"
click at [1100, 518] on select "effectiveness timeliness efficiency goodness" at bounding box center [1156, 529] width 112 height 23
click at [647, 645] on select "foods choices staffs alternatives" at bounding box center [633, 644] width 102 height 23
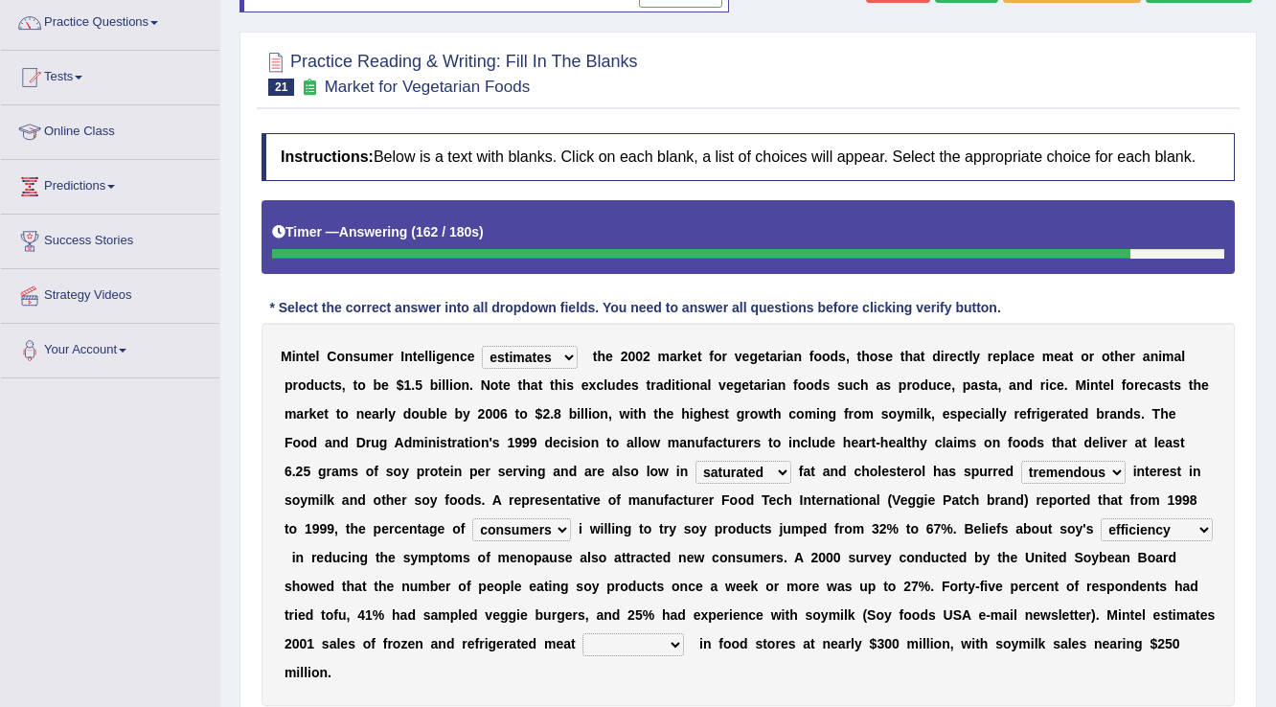
select select "alternatives"
click at [582, 633] on select "foods choices staffs alternatives" at bounding box center [633, 644] width 102 height 23
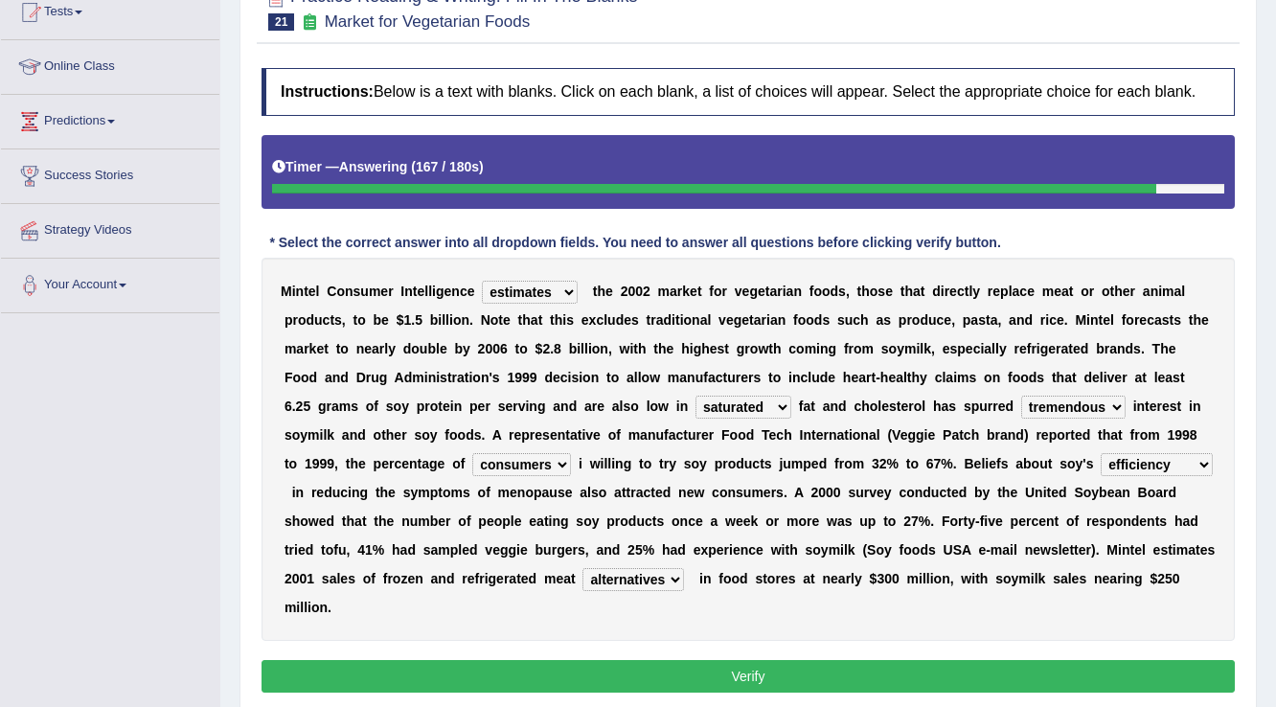
scroll to position [299, 0]
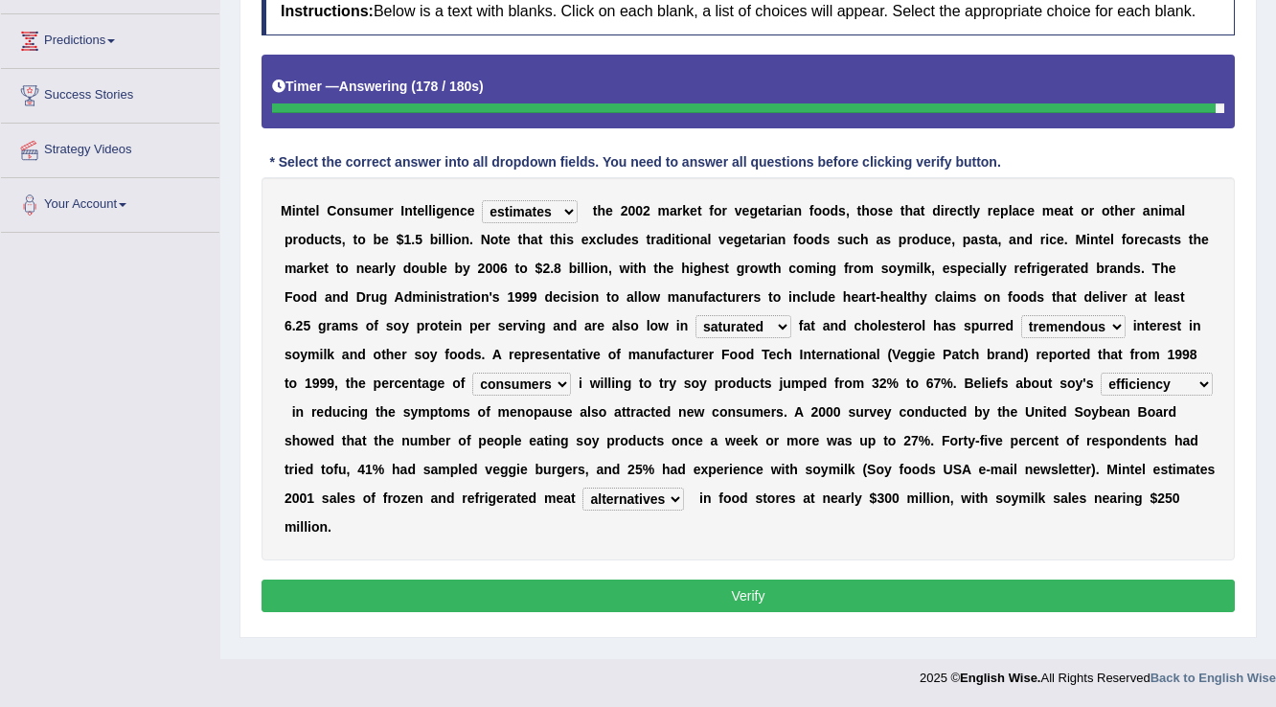
click at [631, 597] on button "Verify" at bounding box center [747, 595] width 973 height 33
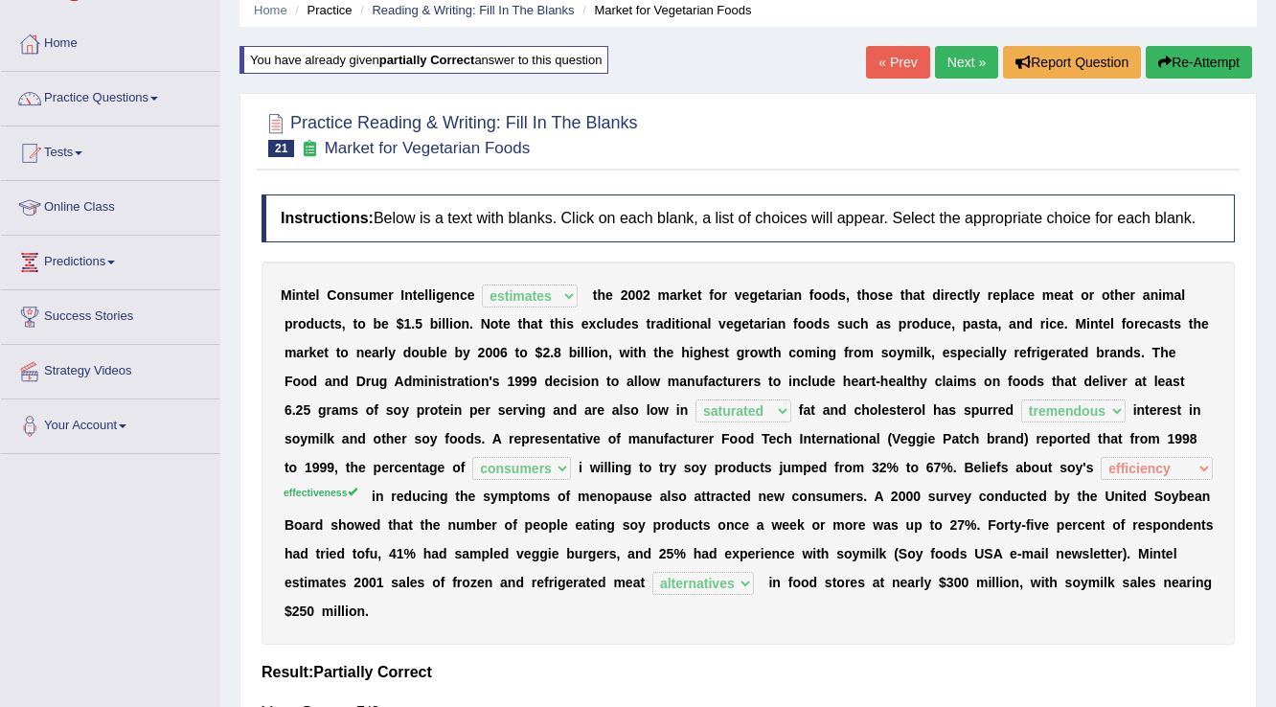
scroll to position [77, 0]
click at [948, 48] on link "Next »" at bounding box center [966, 63] width 63 height 33
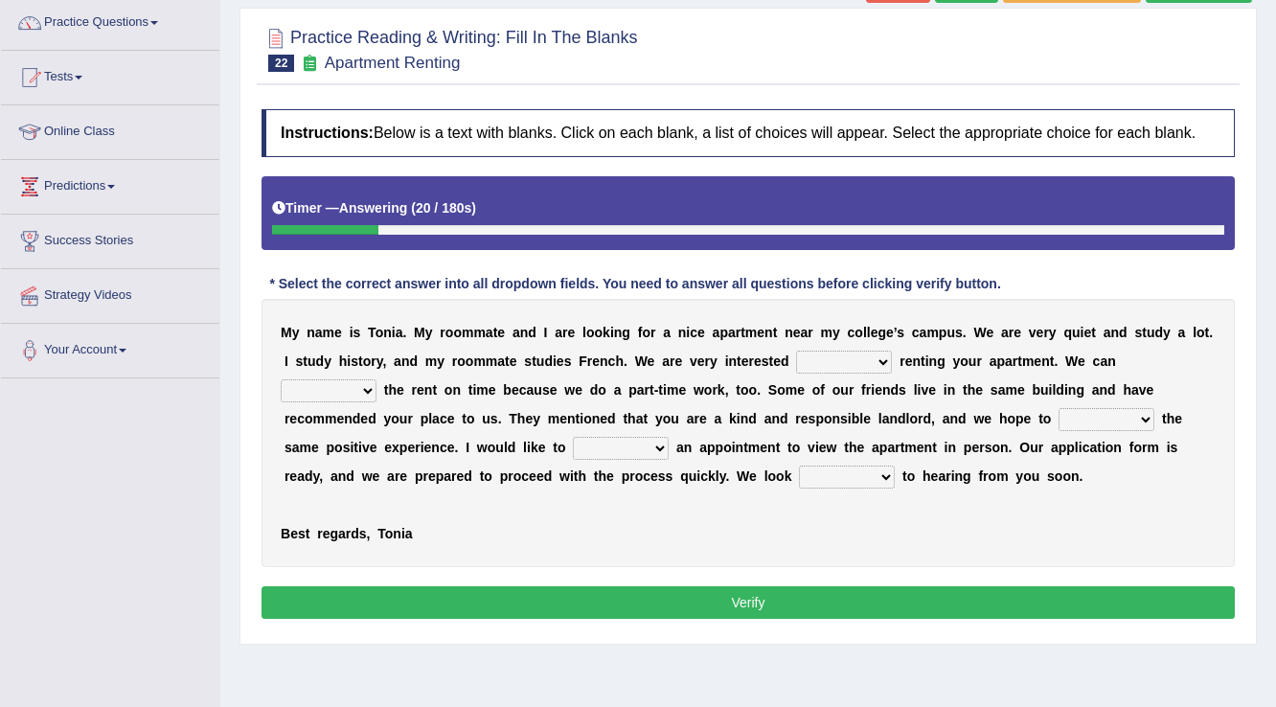
click at [873, 344] on div "M y n a m e i s T o n i a . M y r o o m m a t e a n d I a r e l o o k i n g f o…" at bounding box center [747, 433] width 973 height 268
click at [866, 358] on select "for about at in" at bounding box center [844, 362] width 96 height 23
select select "for"
click at [796, 351] on select "for about at in" at bounding box center [844, 362] width 96 height 23
click at [805, 371] on select "for about at in" at bounding box center [844, 362] width 96 height 23
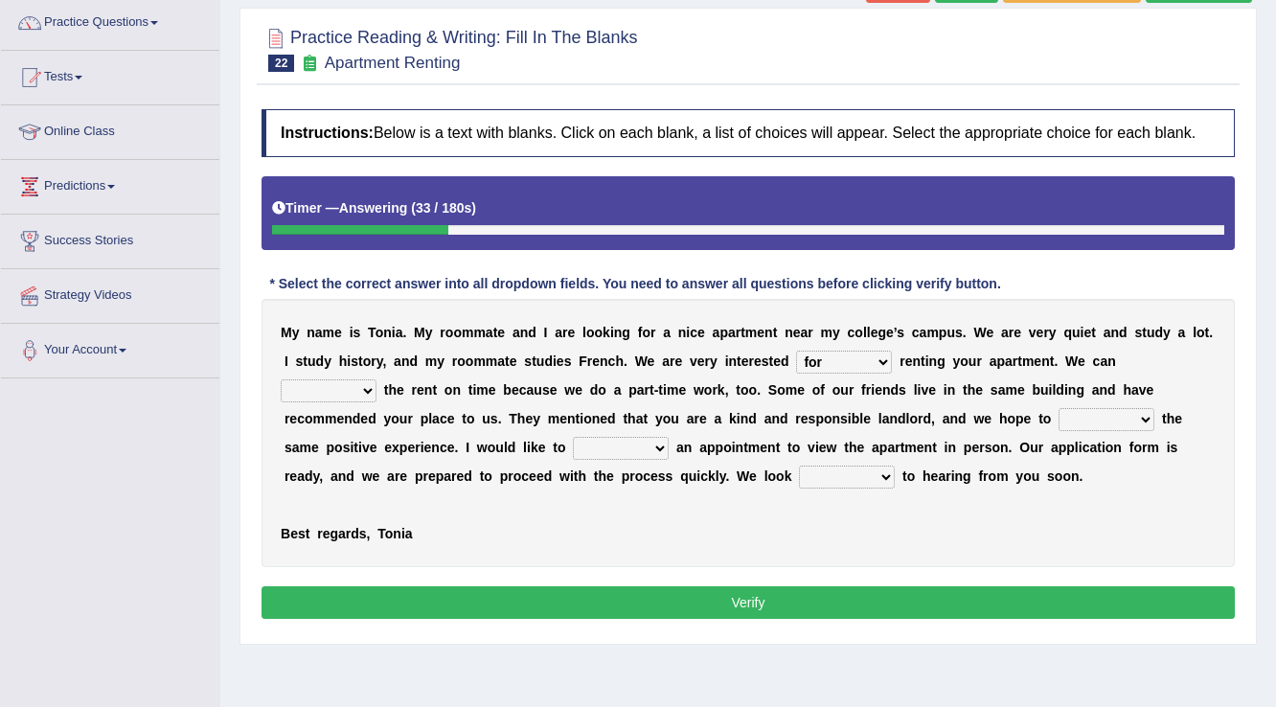
click at [746, 521] on div "M y n a m e i s T o n i a . M y r o o m m a t e a n d I a r e l o o k i n g f o…" at bounding box center [747, 433] width 973 height 268
click at [364, 384] on select "afford get pay bring" at bounding box center [329, 390] width 96 height 23
select select "pay"
click at [281, 379] on select "afford get pay bring" at bounding box center [329, 390] width 96 height 23
click at [1101, 425] on select "form meet have decide" at bounding box center [1106, 419] width 96 height 23
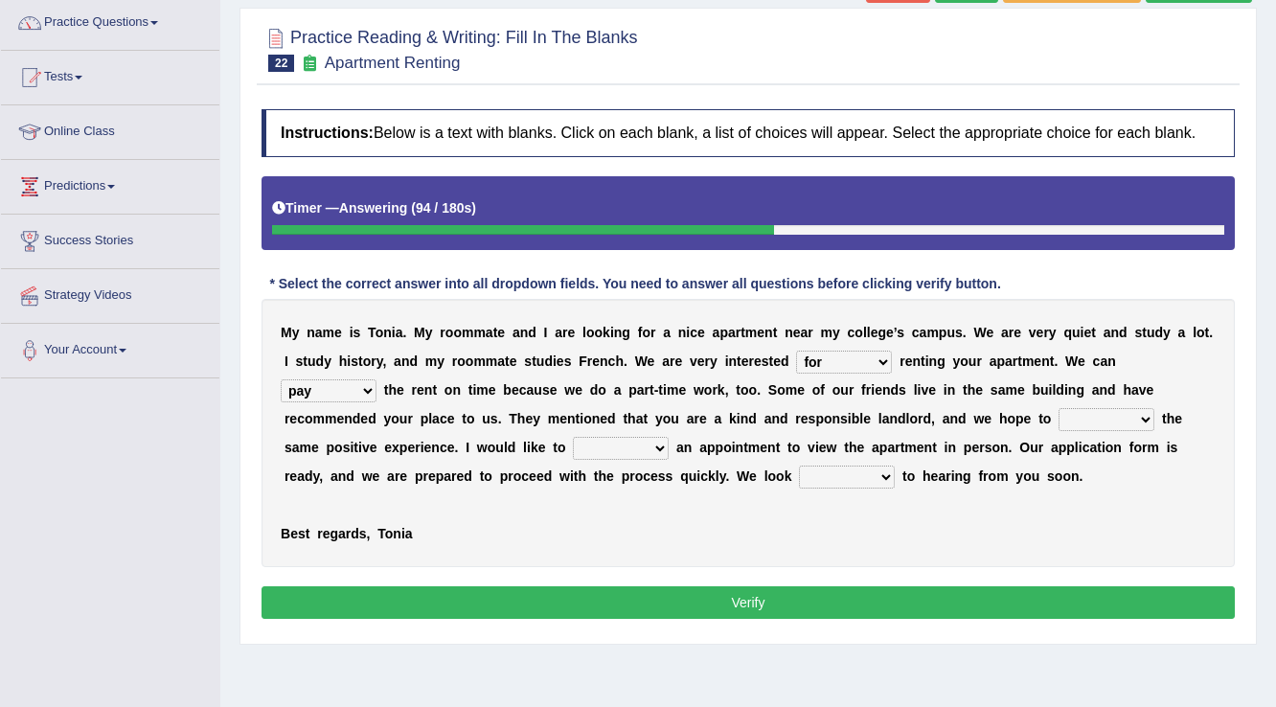
select select "decide"
click at [1058, 408] on select "form meet have decide" at bounding box center [1106, 419] width 96 height 23
click at [1084, 418] on select "form meet have decide" at bounding box center [1106, 419] width 96 height 23
click at [987, 535] on div "M y n a m e i s T o n i a . M y r o o m m a t e a n d I a r e l o o k i n g f o…" at bounding box center [747, 433] width 973 height 268
click at [638, 450] on select "own recall revise make" at bounding box center [621, 448] width 96 height 23
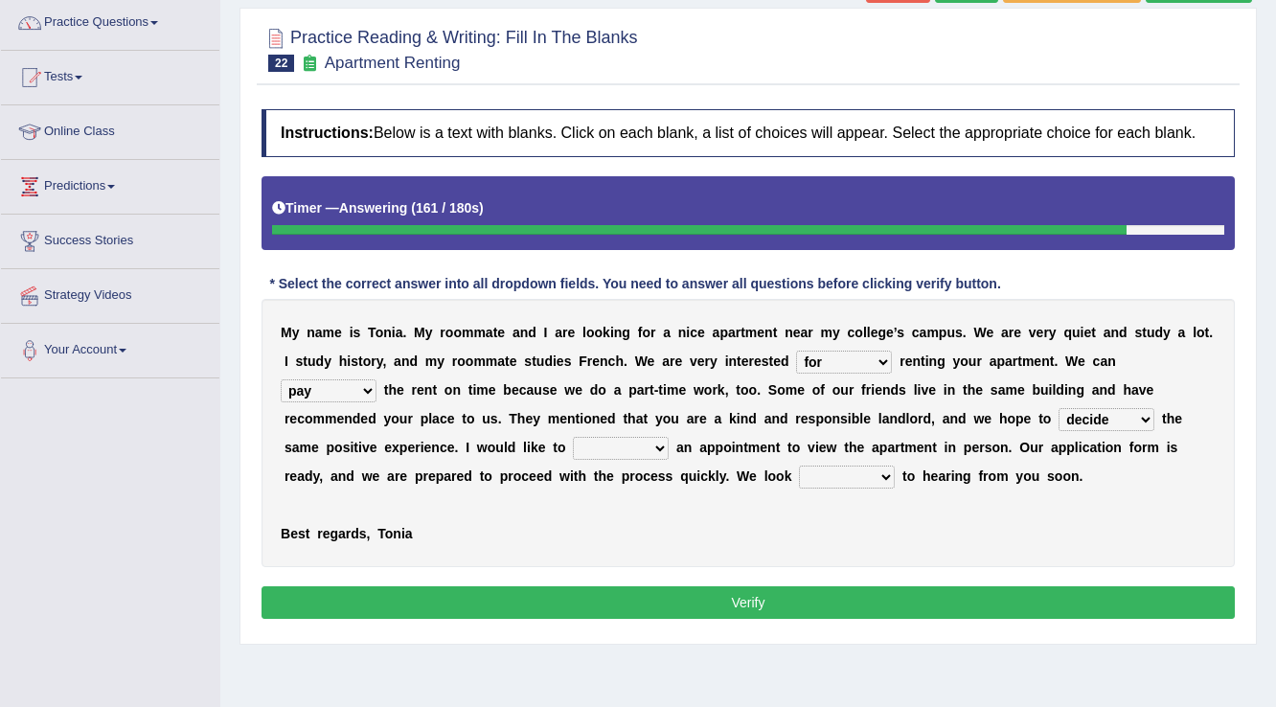
select select "make"
click at [573, 437] on select "own recall revise make" at bounding box center [621, 448] width 96 height 23
click at [661, 452] on select "own recall revise make" at bounding box center [621, 448] width 96 height 23
click at [702, 519] on div "M y n a m e i s T o n i a . M y r o o m m a t e a n d I a r e l o o k i n g f o…" at bounding box center [747, 433] width 973 height 268
click at [832, 476] on select "around out in forward" at bounding box center [847, 476] width 96 height 23
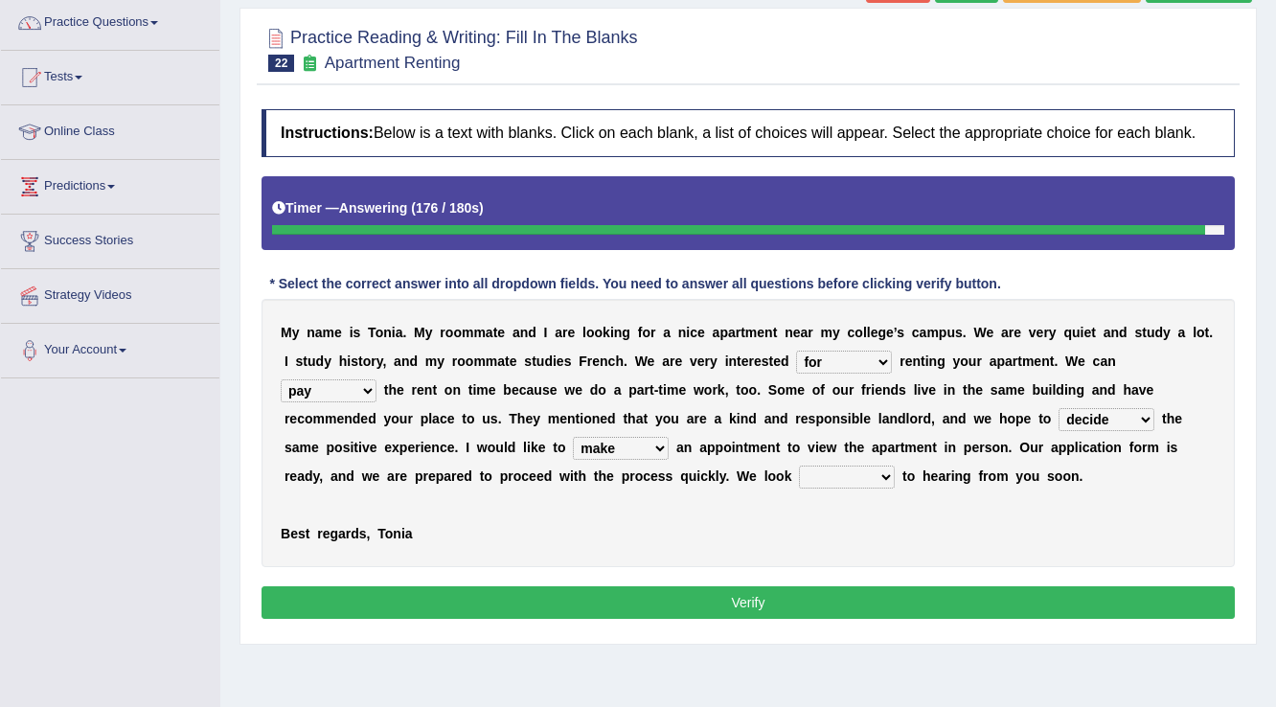
select select "around"
click at [799, 465] on select "around out in forward" at bounding box center [847, 476] width 96 height 23
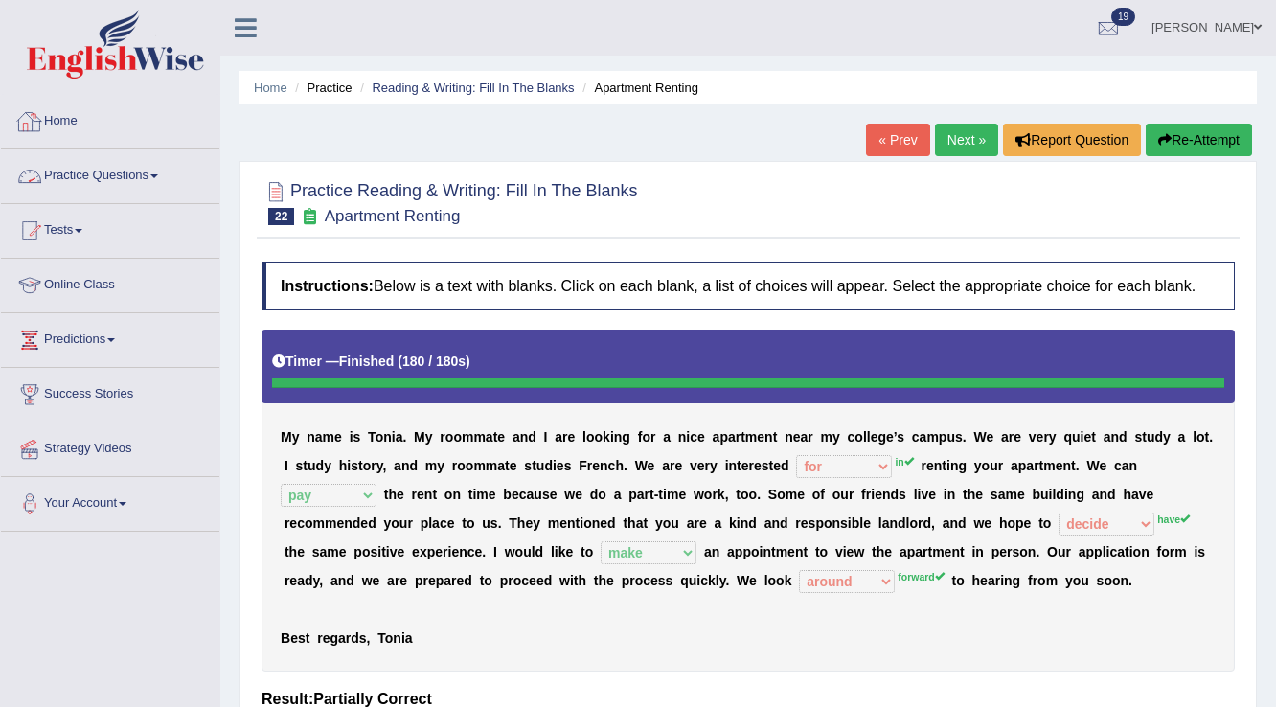
click at [83, 160] on link "Practice Questions" at bounding box center [110, 173] width 218 height 48
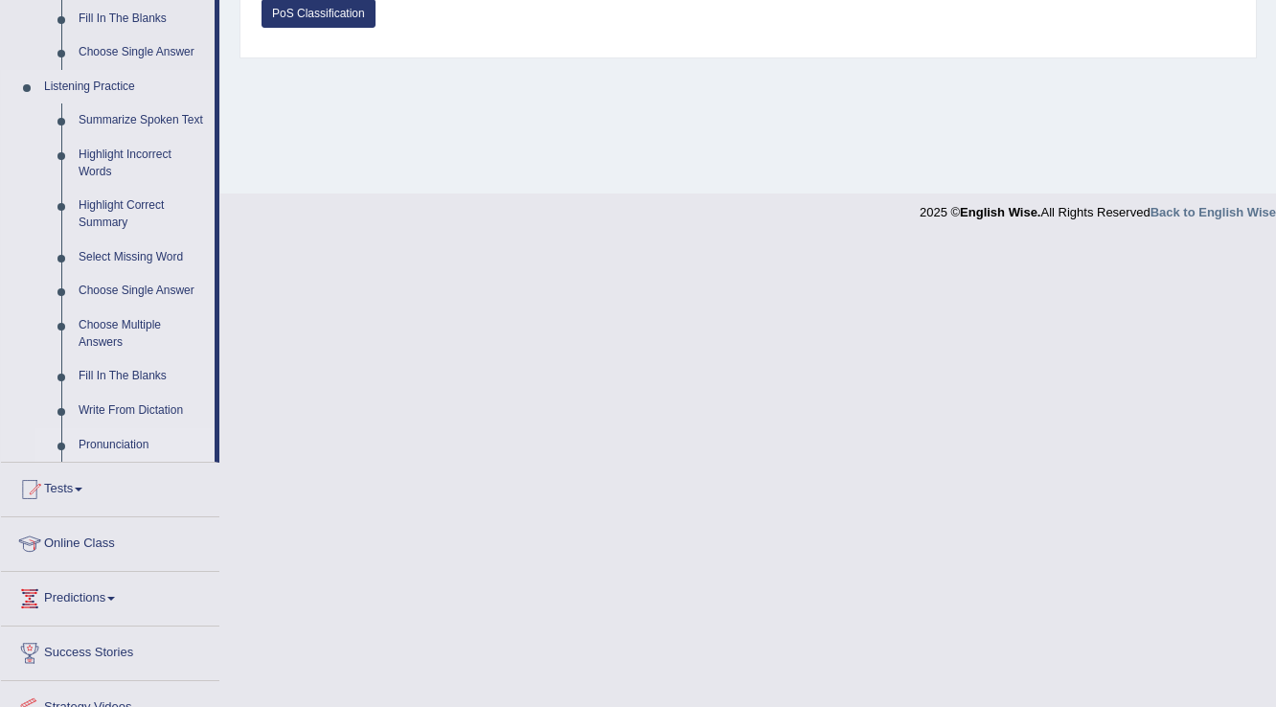
scroll to position [766, 0]
click at [138, 405] on link "Write From Dictation" at bounding box center [142, 409] width 145 height 34
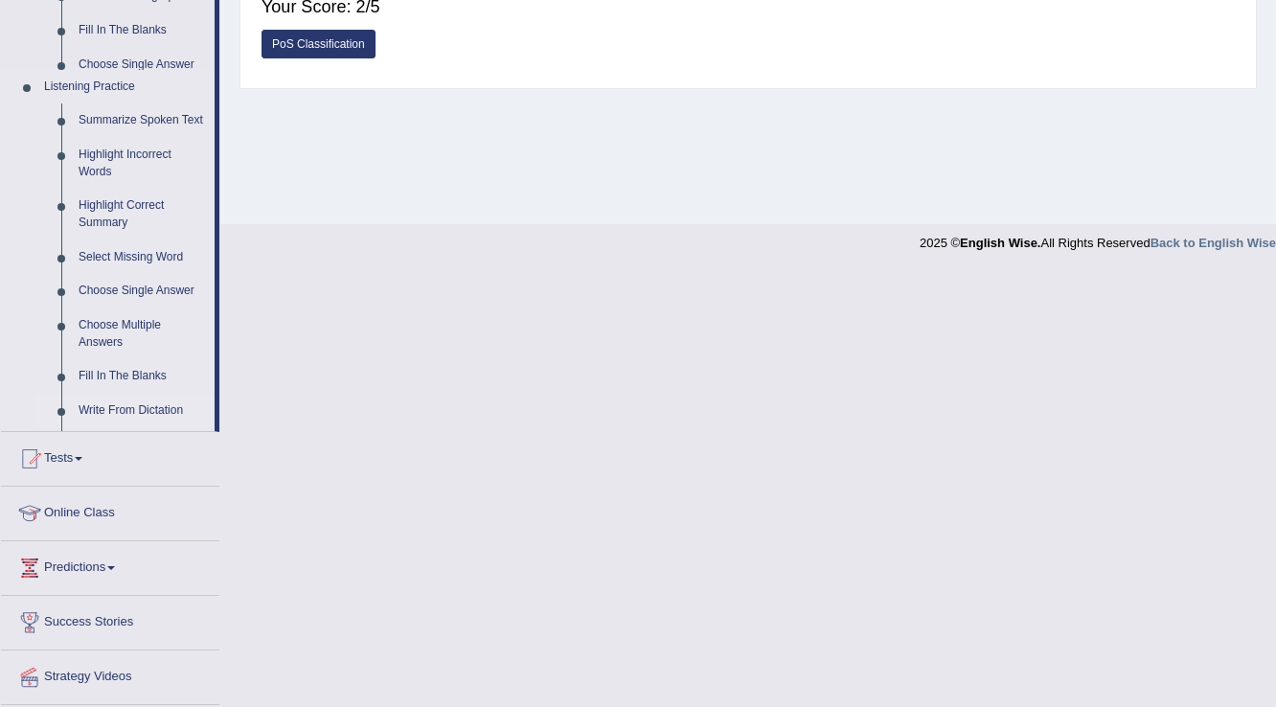
scroll to position [299, 0]
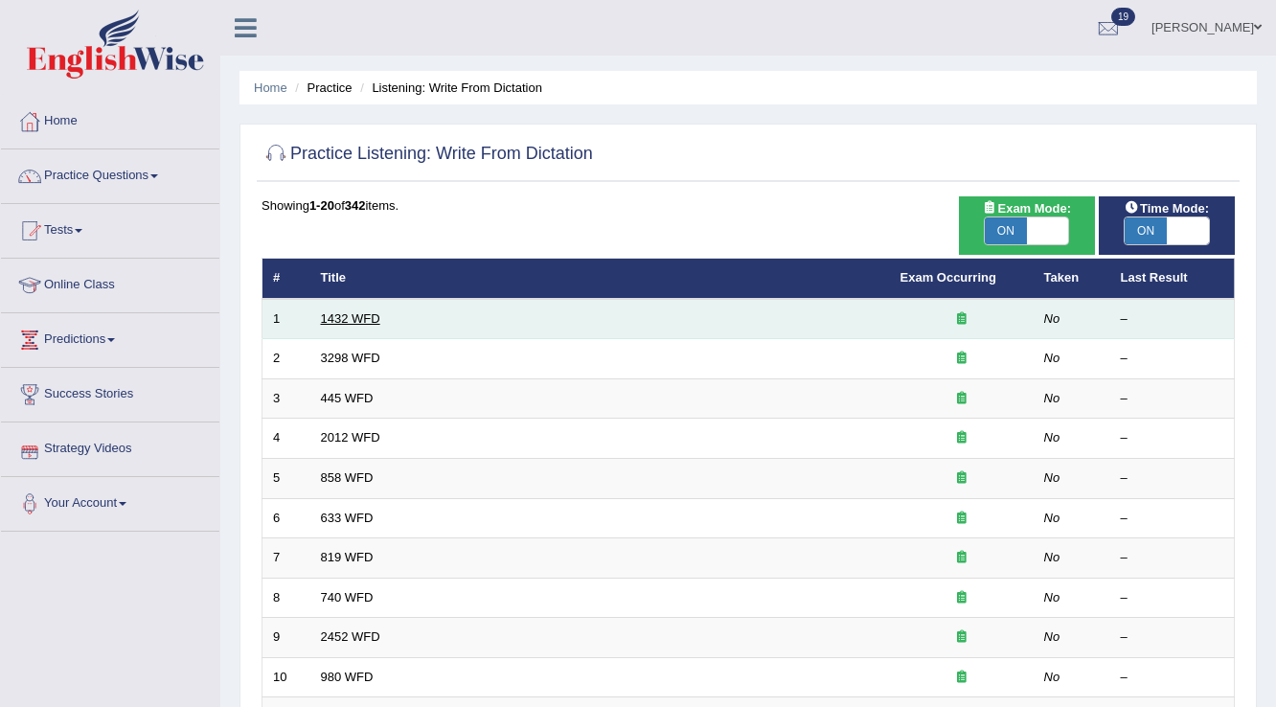
click at [343, 318] on link "1432 WFD" at bounding box center [350, 318] width 59 height 14
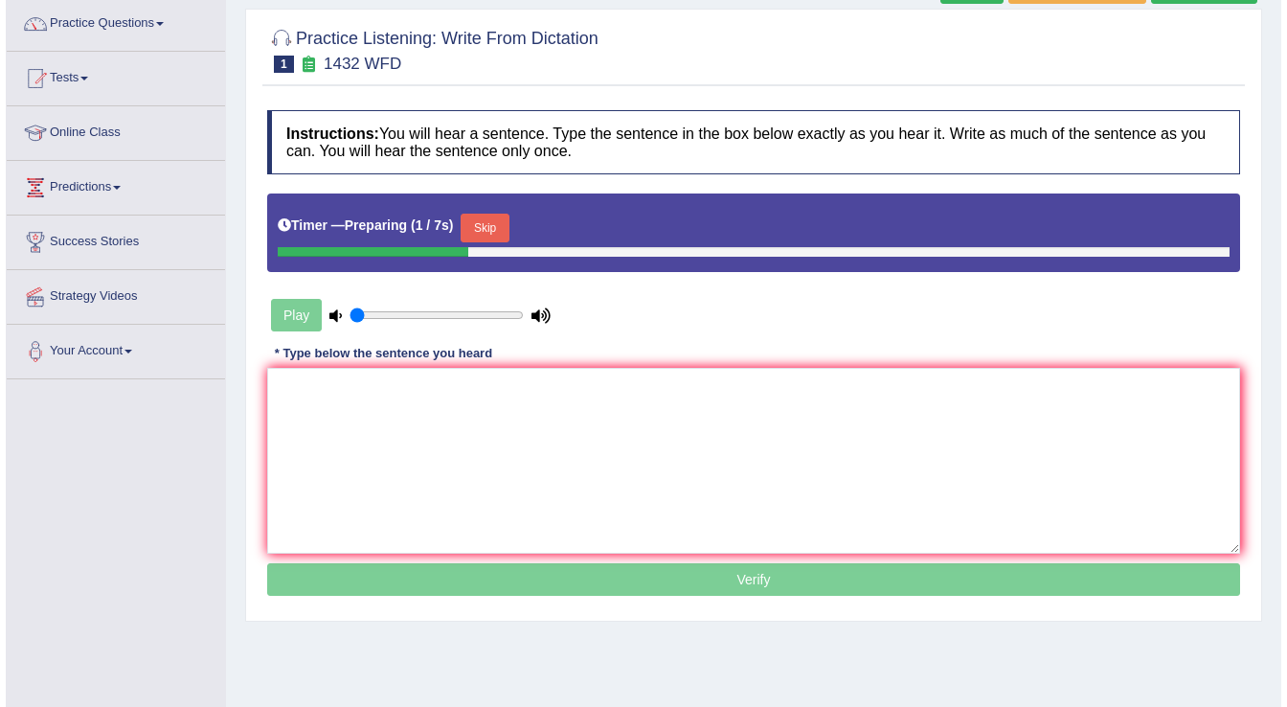
scroll to position [153, 0]
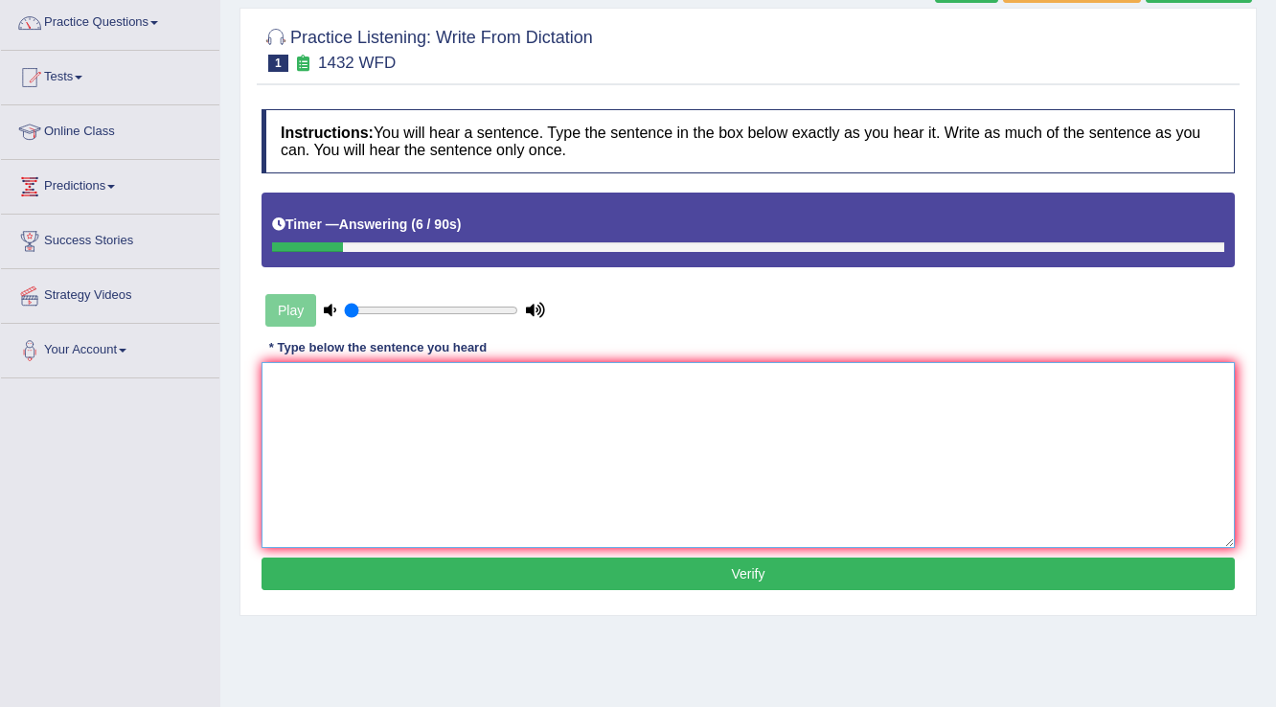
click at [578, 446] on textarea at bounding box center [747, 455] width 973 height 186
type textarea "m"
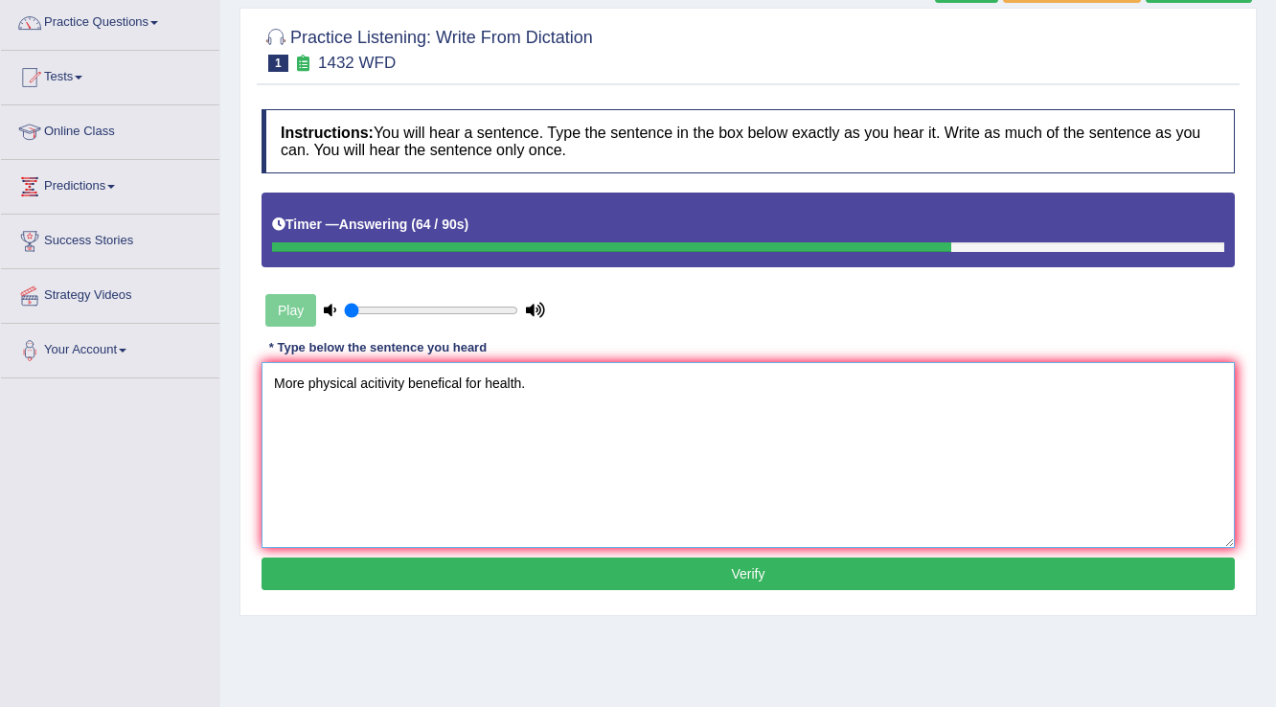
type textarea "More physical acitivity benefical for health."
click at [426, 578] on button "Verify" at bounding box center [747, 573] width 973 height 33
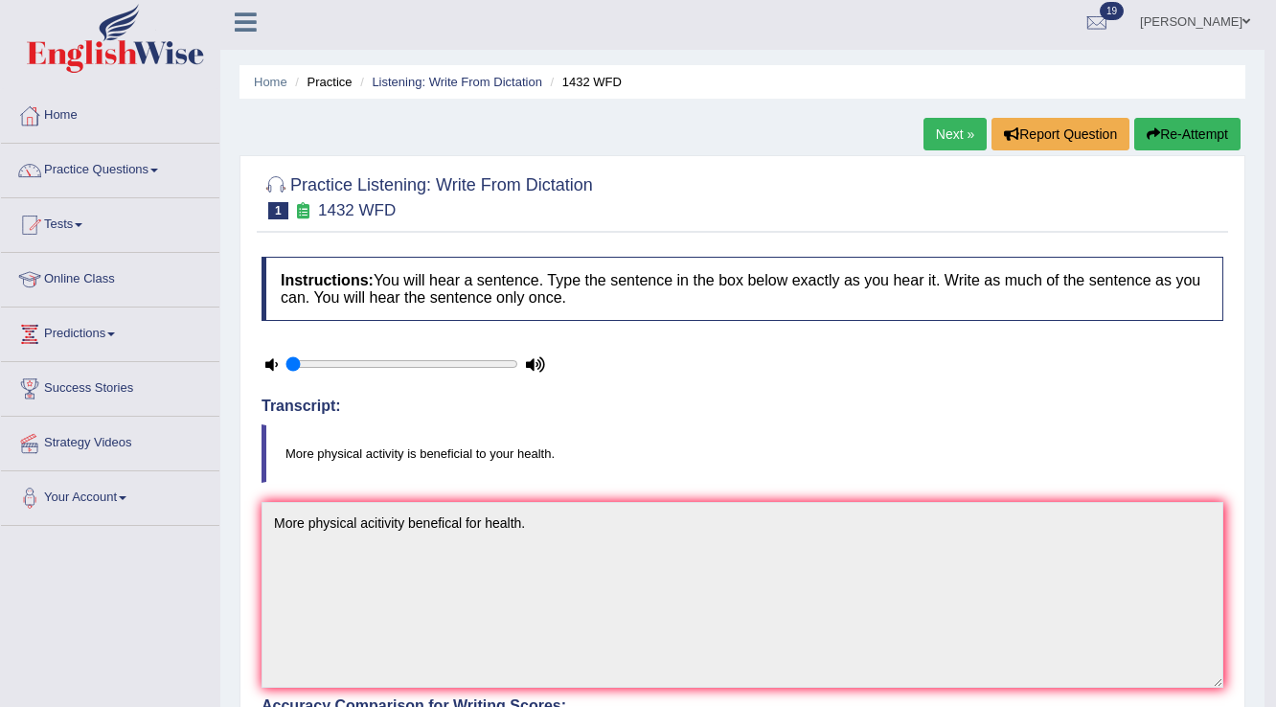
scroll to position [0, 0]
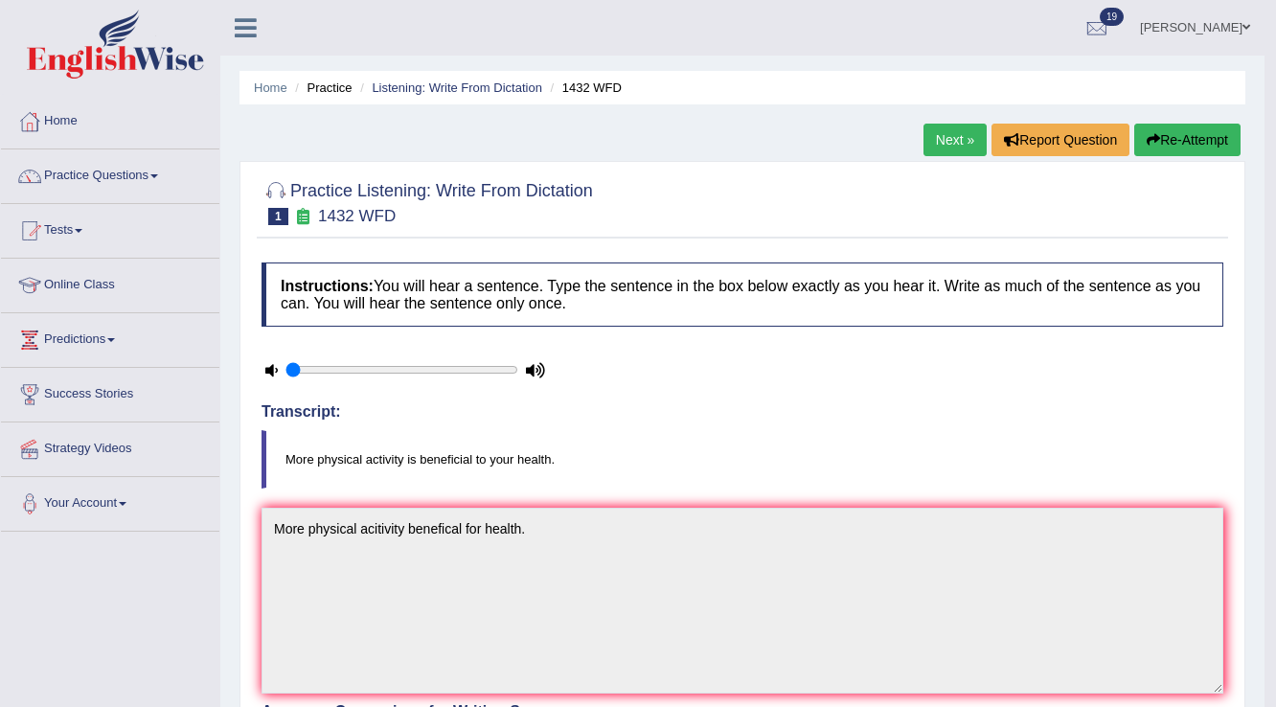
click at [964, 116] on div "Home Practice Listening: Write From Dictation 1432 WFD Next » Report Question R…" at bounding box center [742, 625] width 1044 height 1250
click at [952, 137] on link "Next »" at bounding box center [954, 140] width 63 height 33
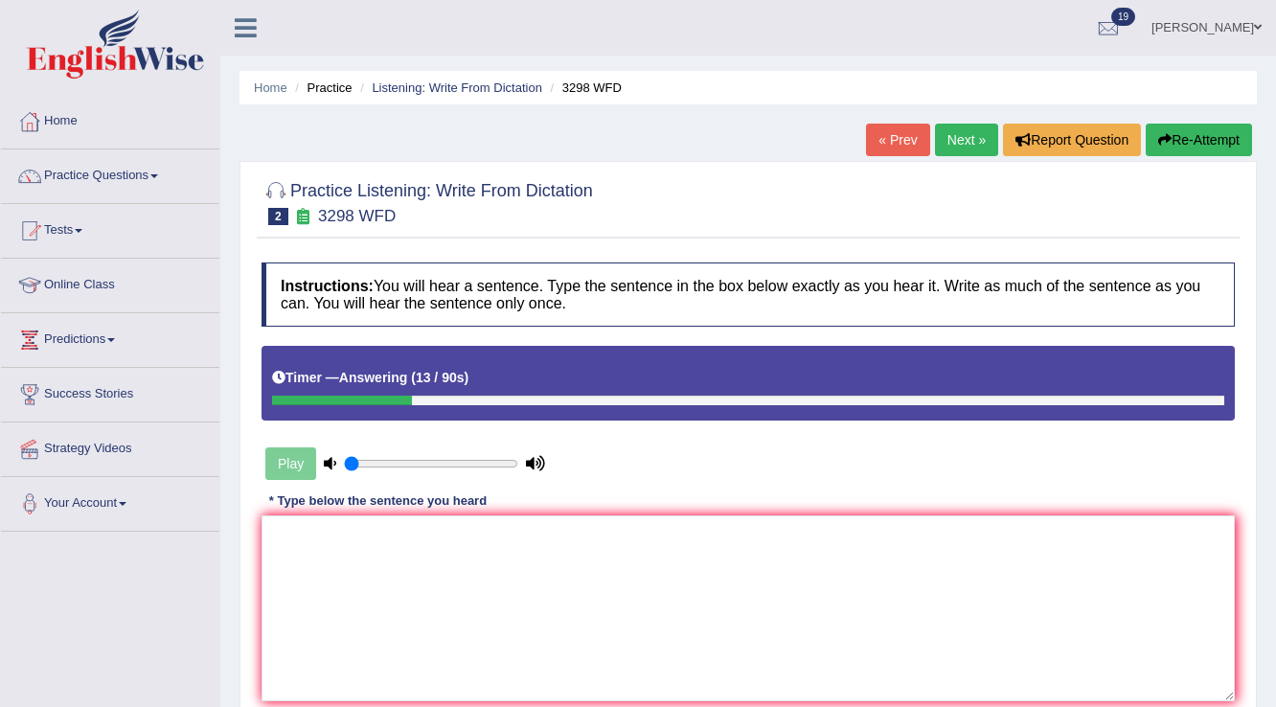
click at [1228, 152] on button "Re-Attempt" at bounding box center [1198, 140] width 106 height 33
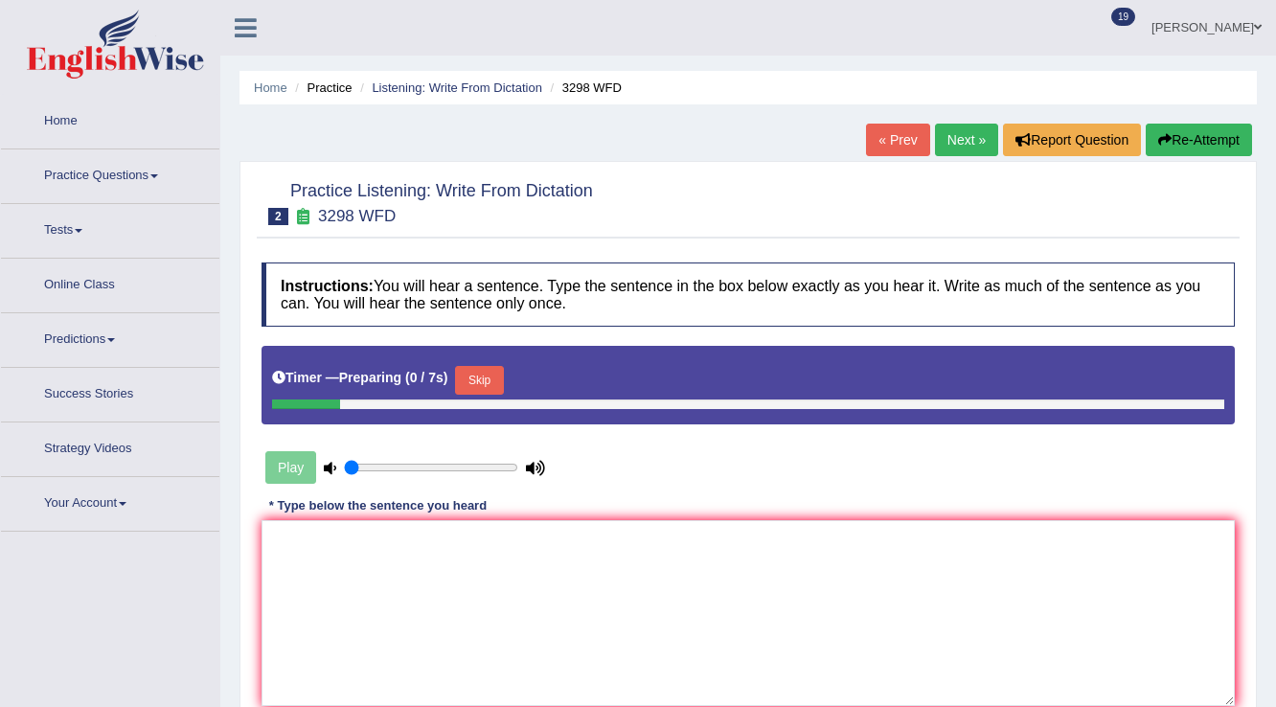
click at [503, 378] on button "Skip" at bounding box center [479, 380] width 48 height 29
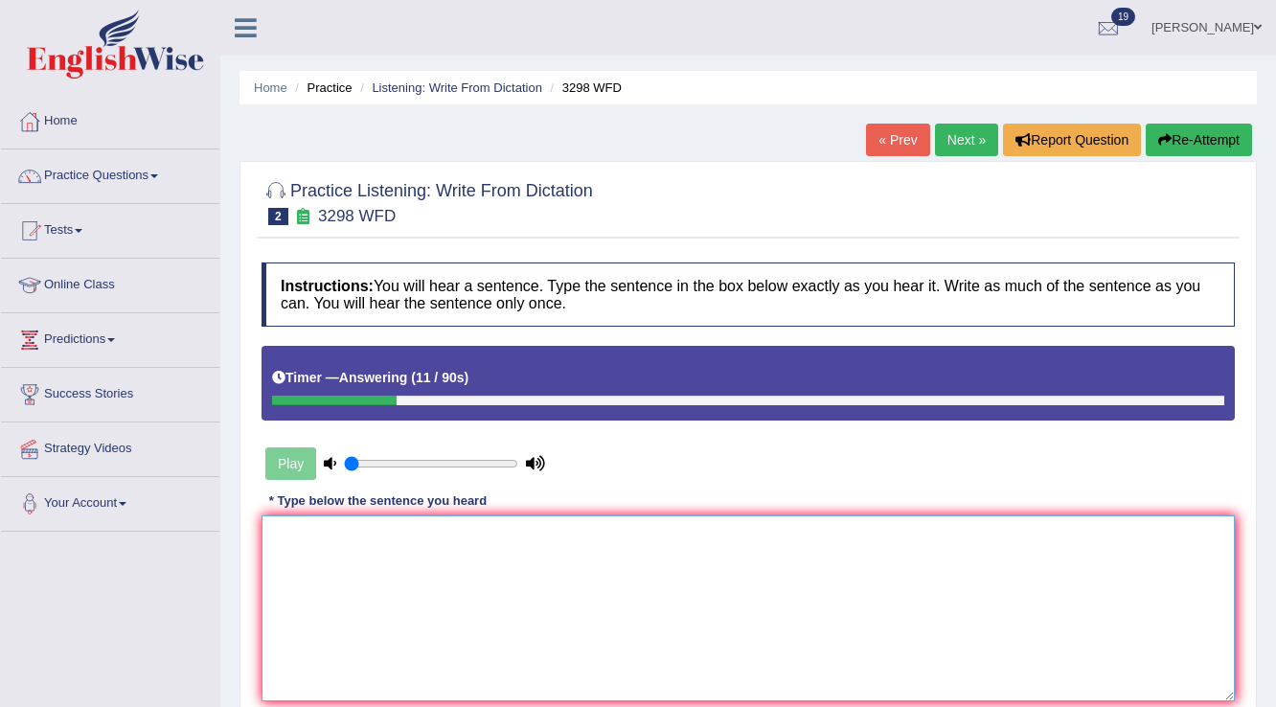
click at [541, 559] on textarea at bounding box center [747, 608] width 973 height 186
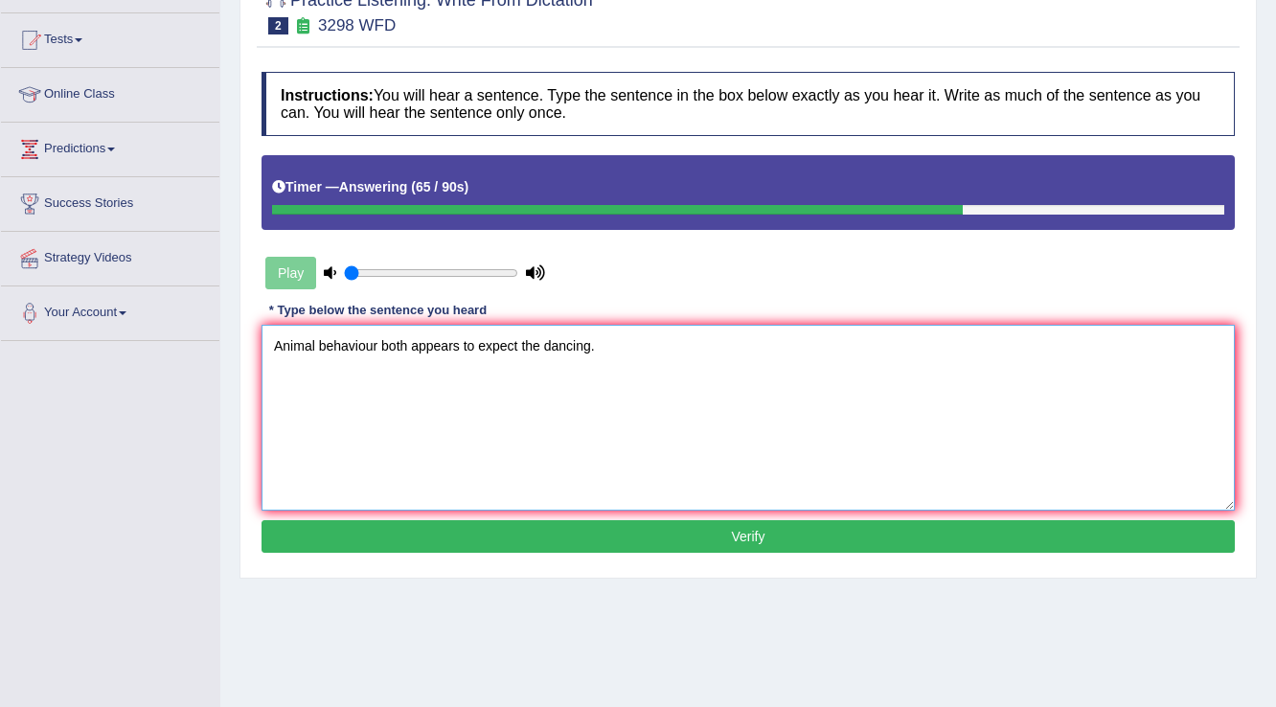
scroll to position [230, 0]
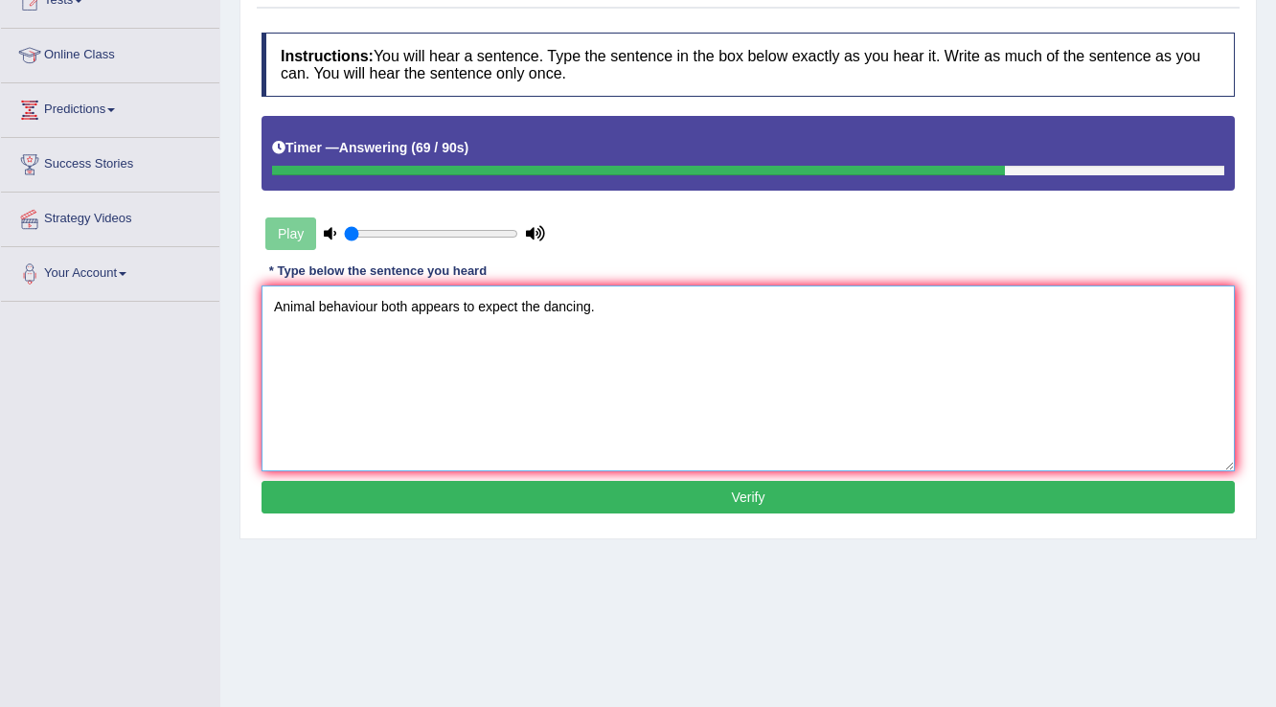
click at [543, 306] on textarea "Animal behaviour both appears to expect the dancing." at bounding box center [747, 378] width 973 height 186
click at [517, 303] on textarea "Animal behaviour both appears to expect the dancing." at bounding box center [747, 378] width 973 height 186
type textarea "Animal behaviour both appears to expect for the dancing."
click at [626, 481] on button "Verify" at bounding box center [747, 497] width 973 height 33
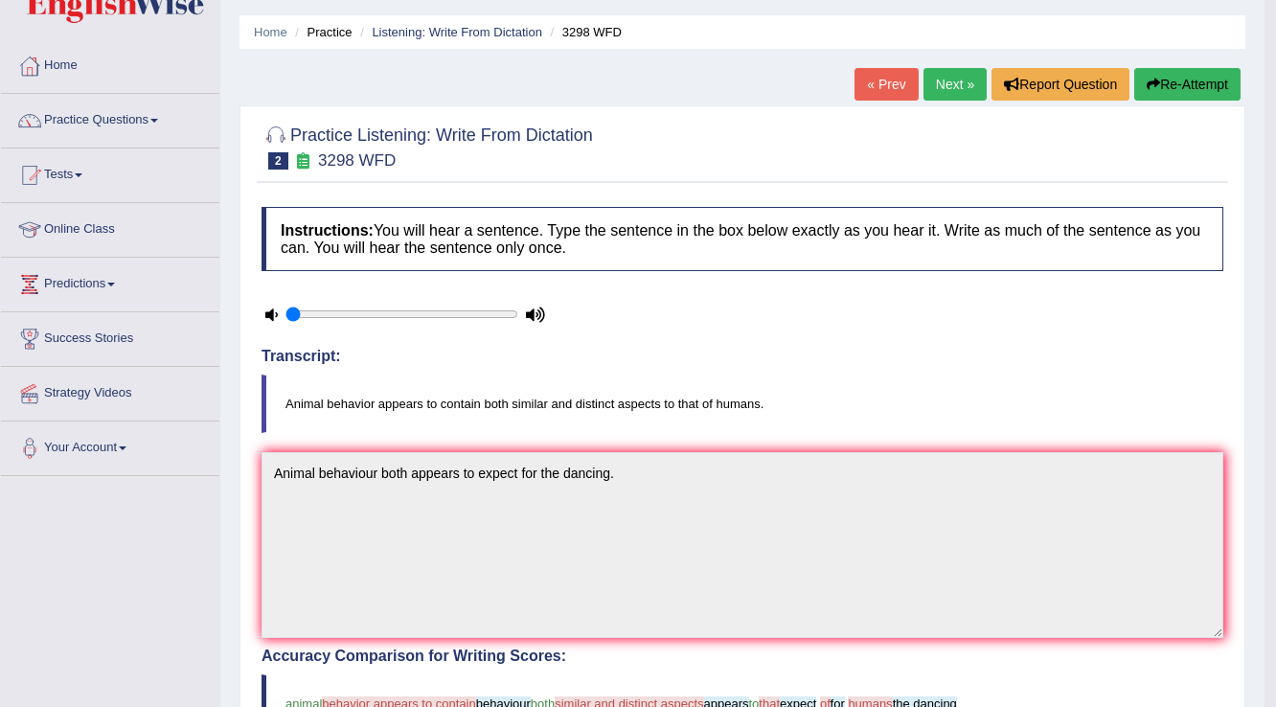
scroll to position [0, 0]
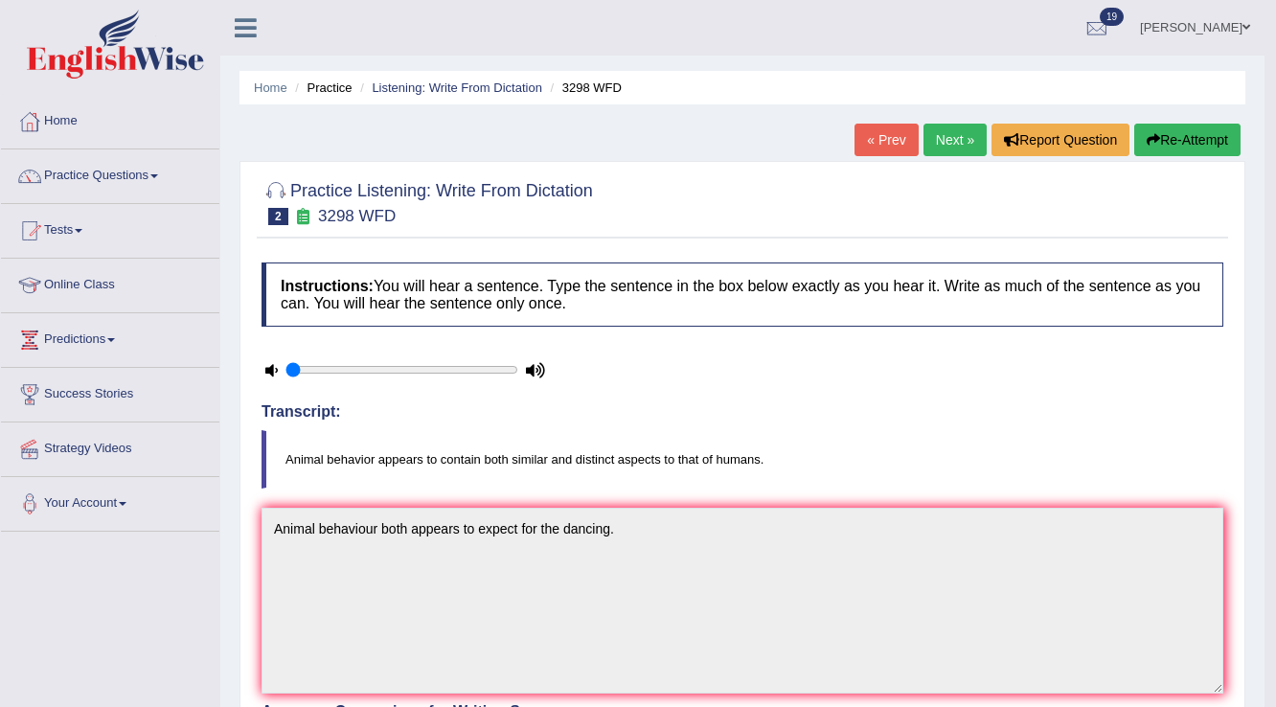
click at [944, 143] on link "Next »" at bounding box center [954, 140] width 63 height 33
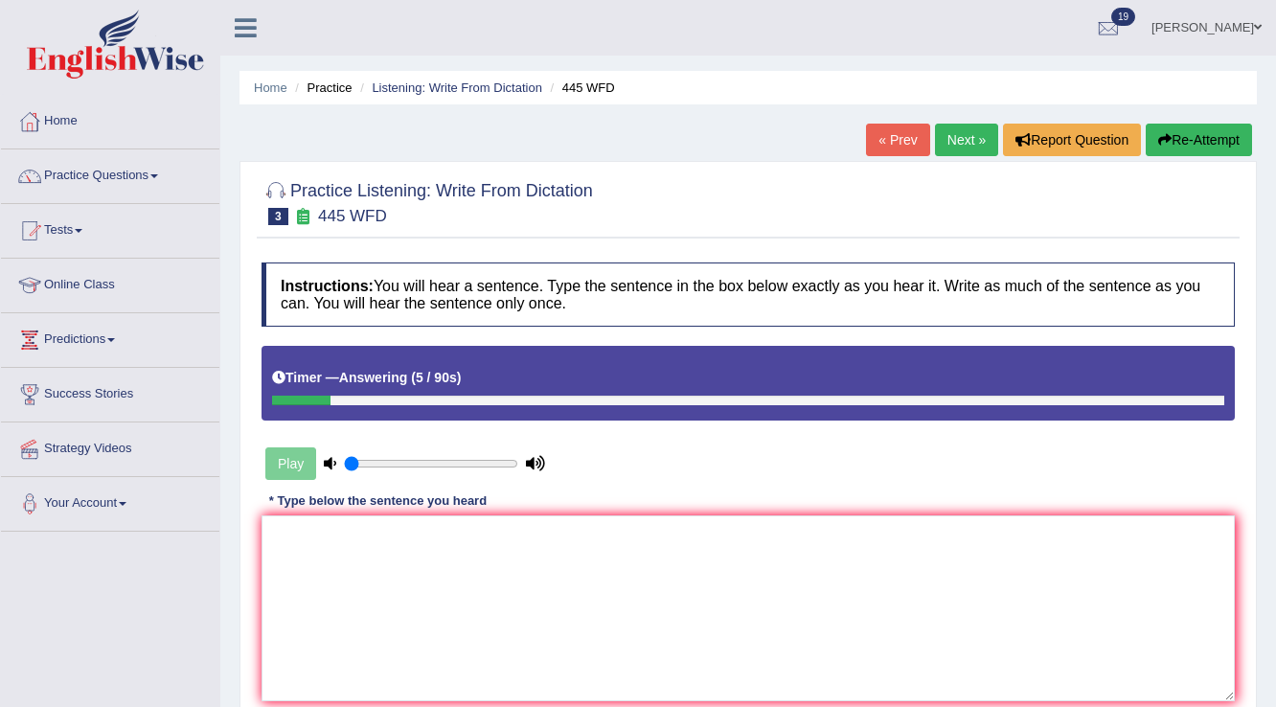
click at [1214, 151] on button "Re-Attempt" at bounding box center [1198, 140] width 106 height 33
click at [430, 617] on textarea at bounding box center [747, 608] width 973 height 186
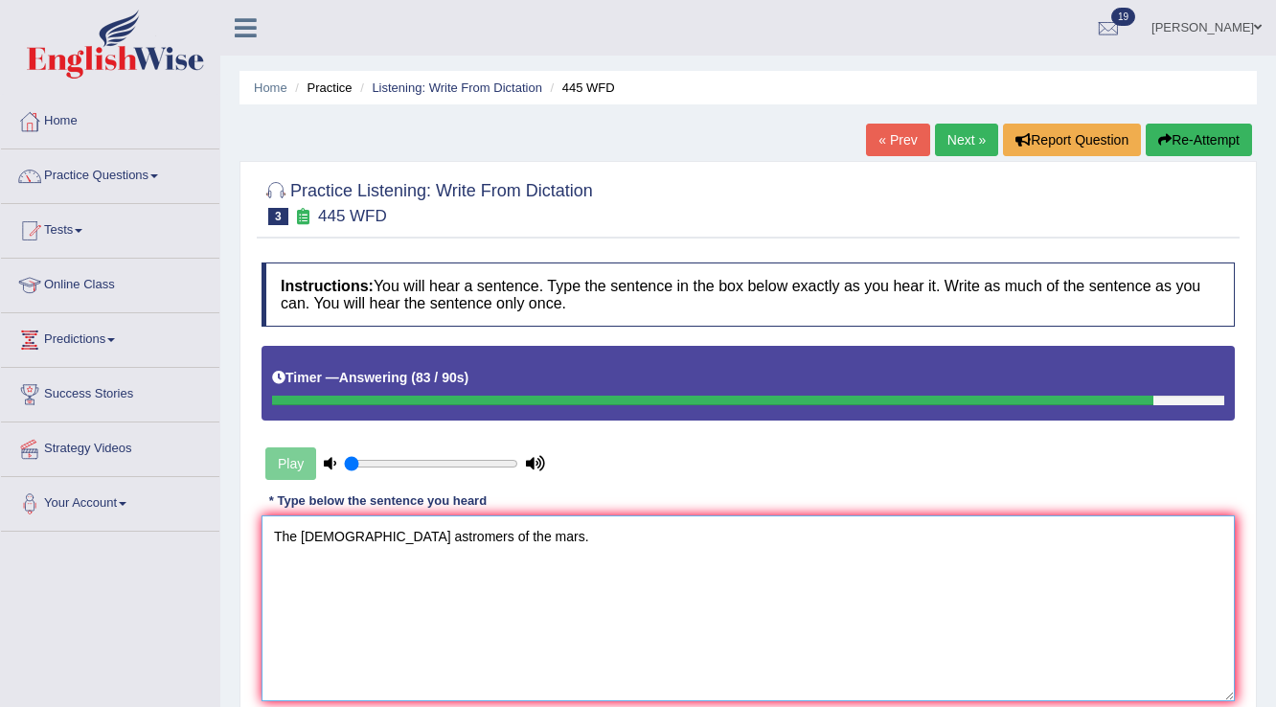
scroll to position [230, 0]
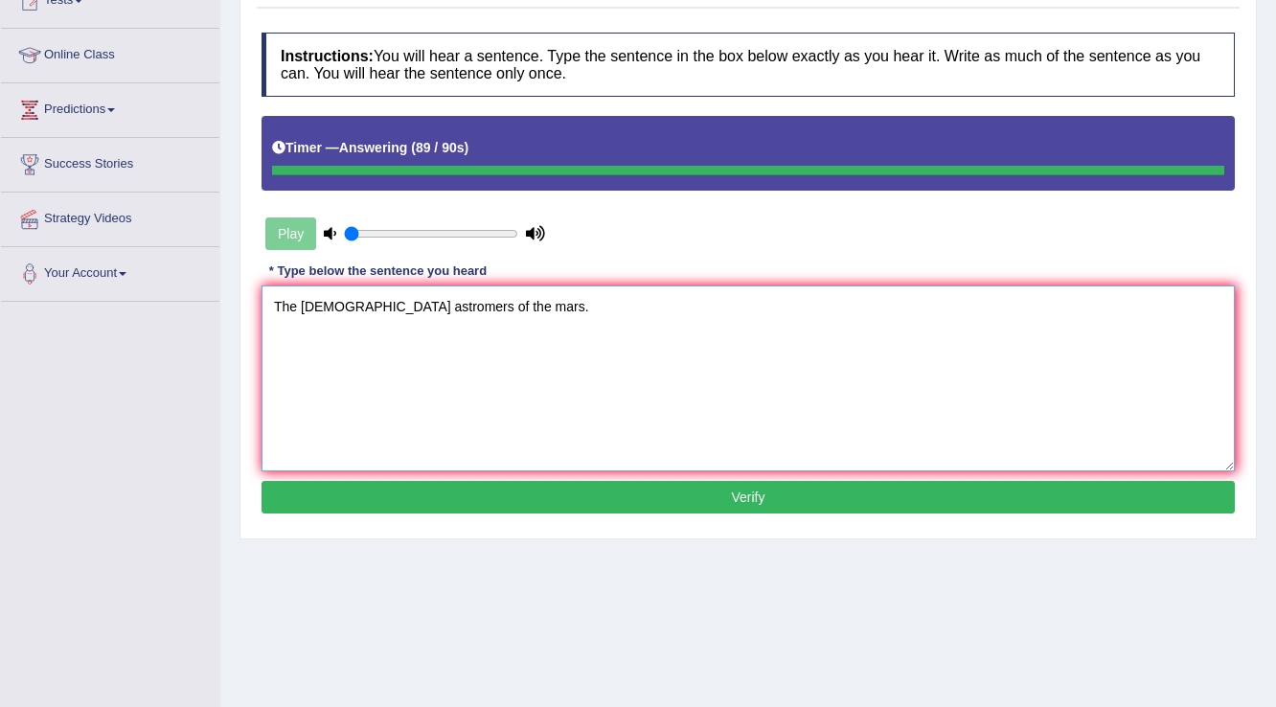
type textarea "The [DEMOGRAPHIC_DATA] astromers of the mars."
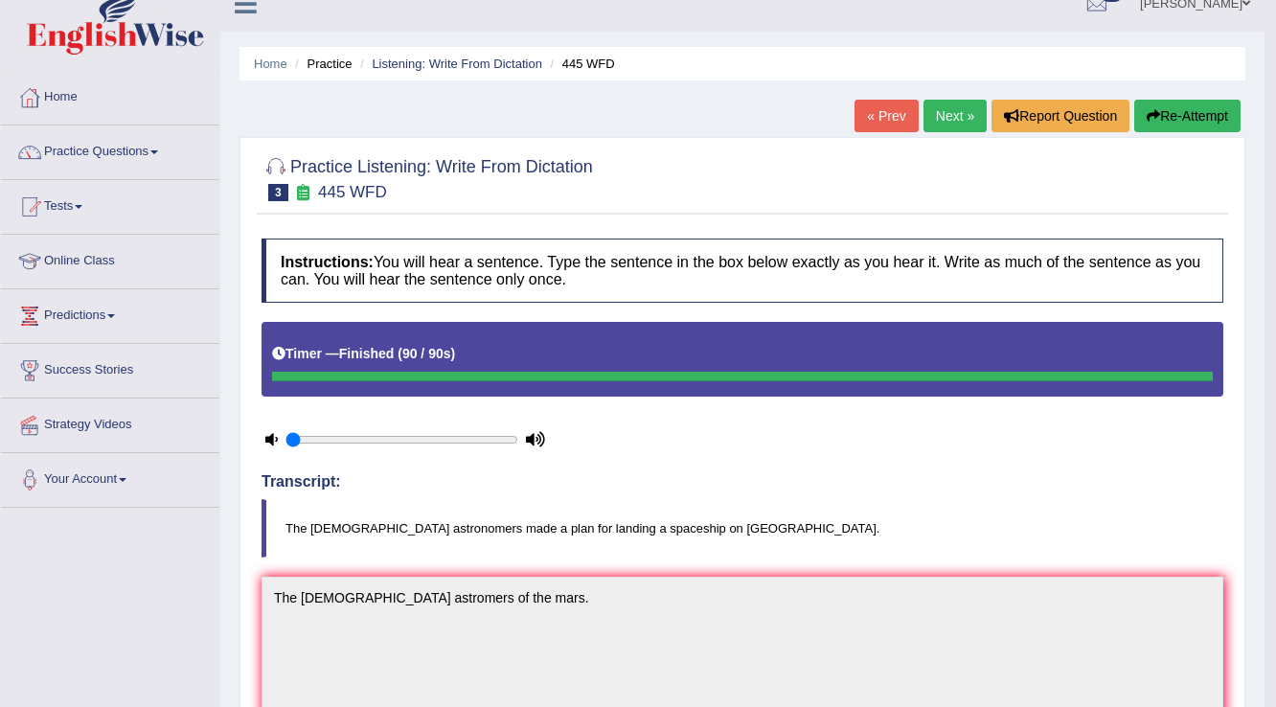
scroll to position [0, 0]
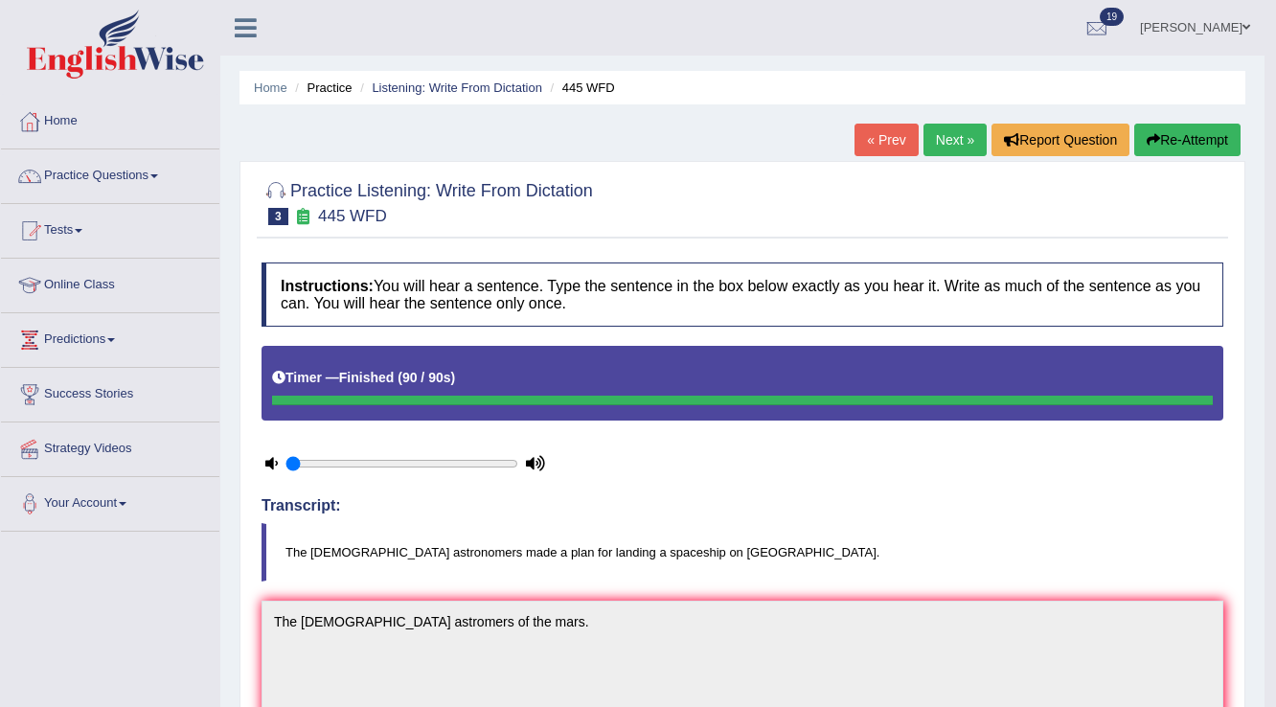
click at [950, 141] on link "Next »" at bounding box center [954, 140] width 63 height 33
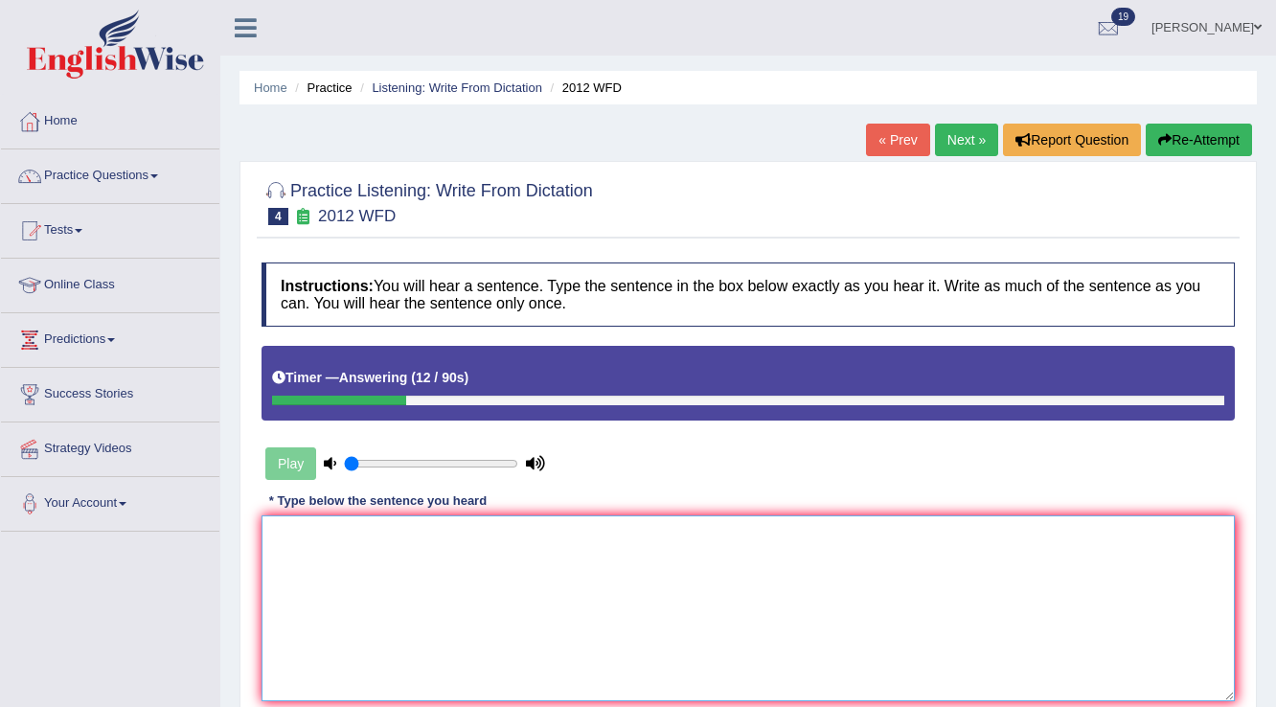
click at [329, 591] on textarea at bounding box center [747, 608] width 973 height 186
click at [344, 531] on textarea "This is graet deal of the" at bounding box center [747, 608] width 973 height 186
click at [432, 521] on textarea "This is great deal of the" at bounding box center [747, 608] width 973 height 186
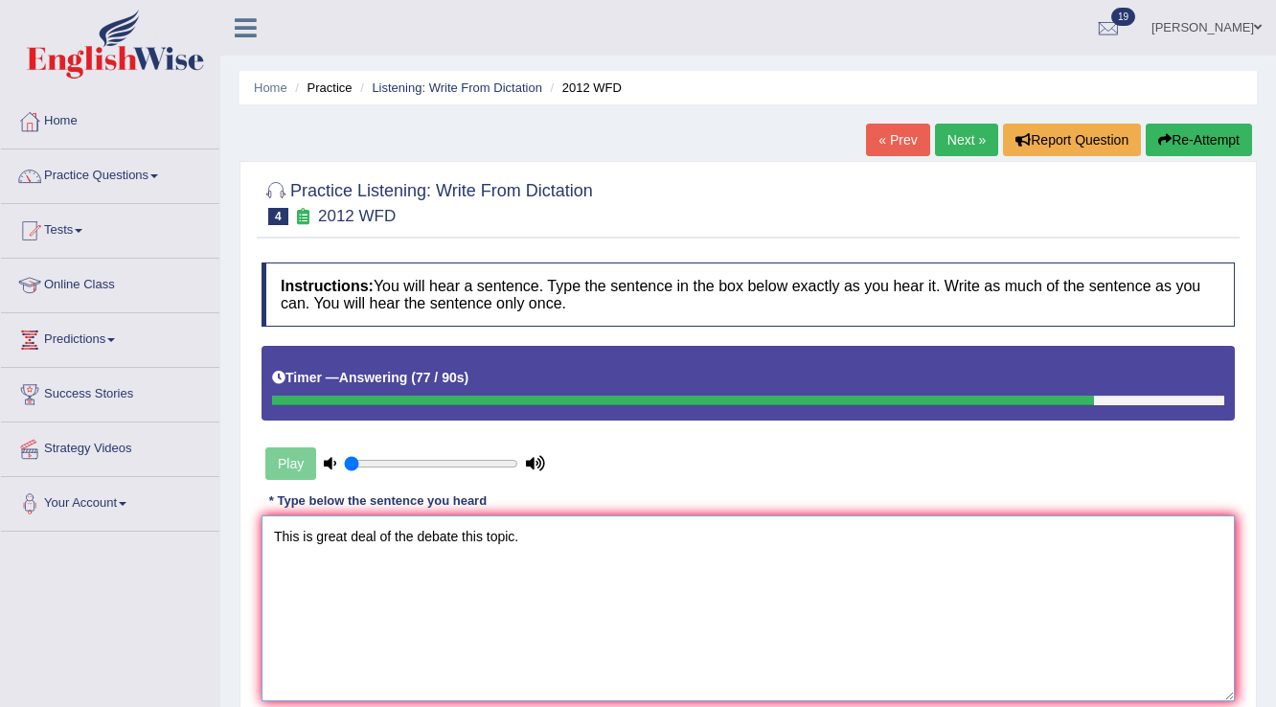
click at [314, 539] on textarea "This is great deal of the debate this topic." at bounding box center [747, 608] width 973 height 186
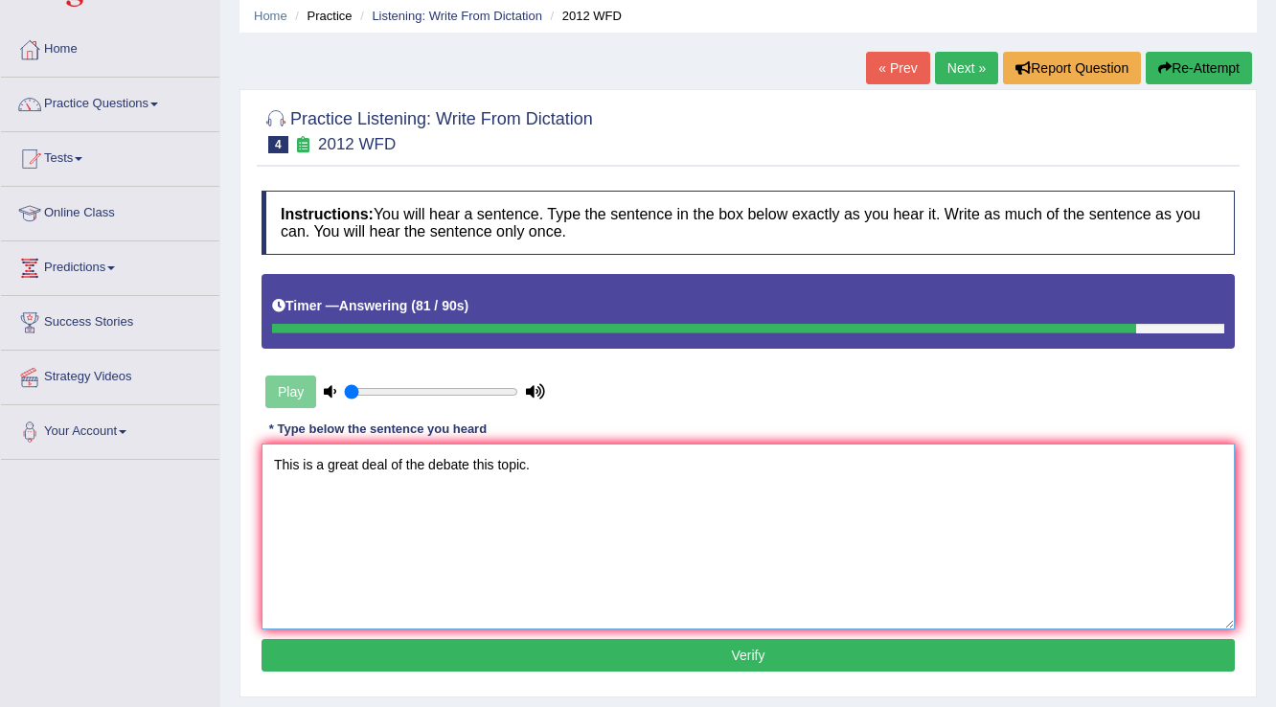
scroll to position [230, 0]
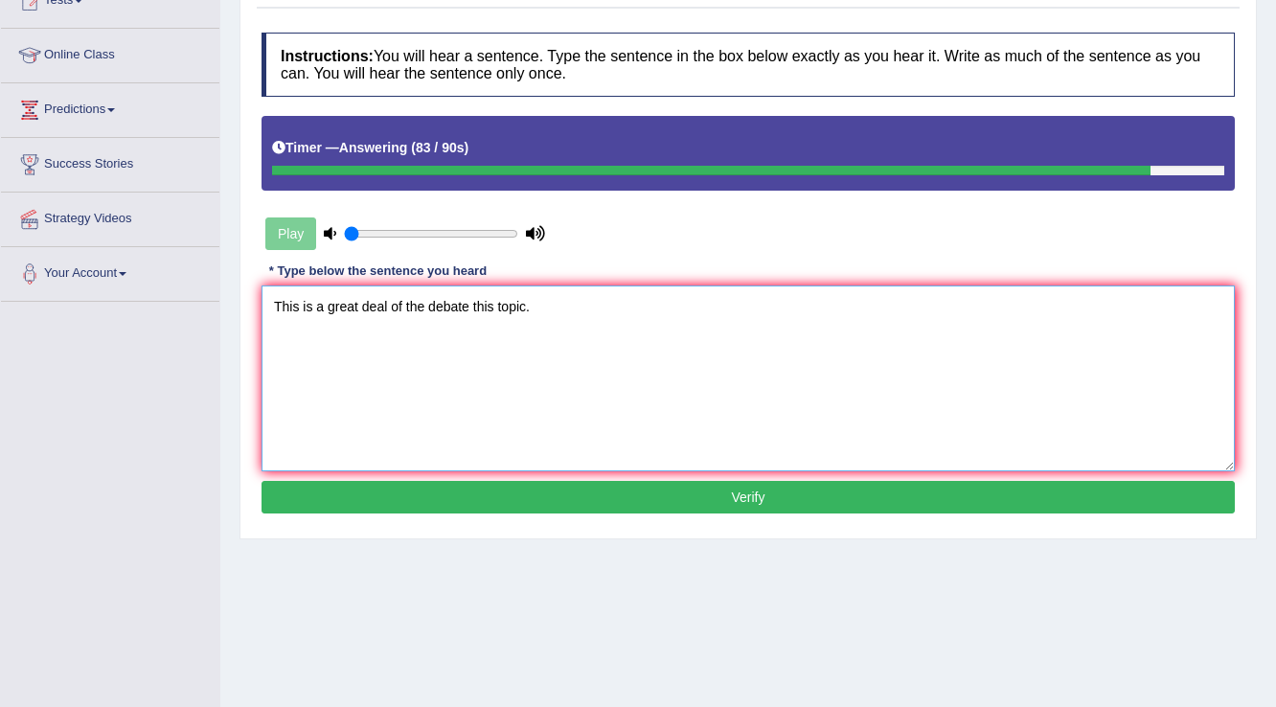
type textarea "This is a great deal of the debate this topic."
click at [582, 505] on button "Verify" at bounding box center [747, 497] width 973 height 33
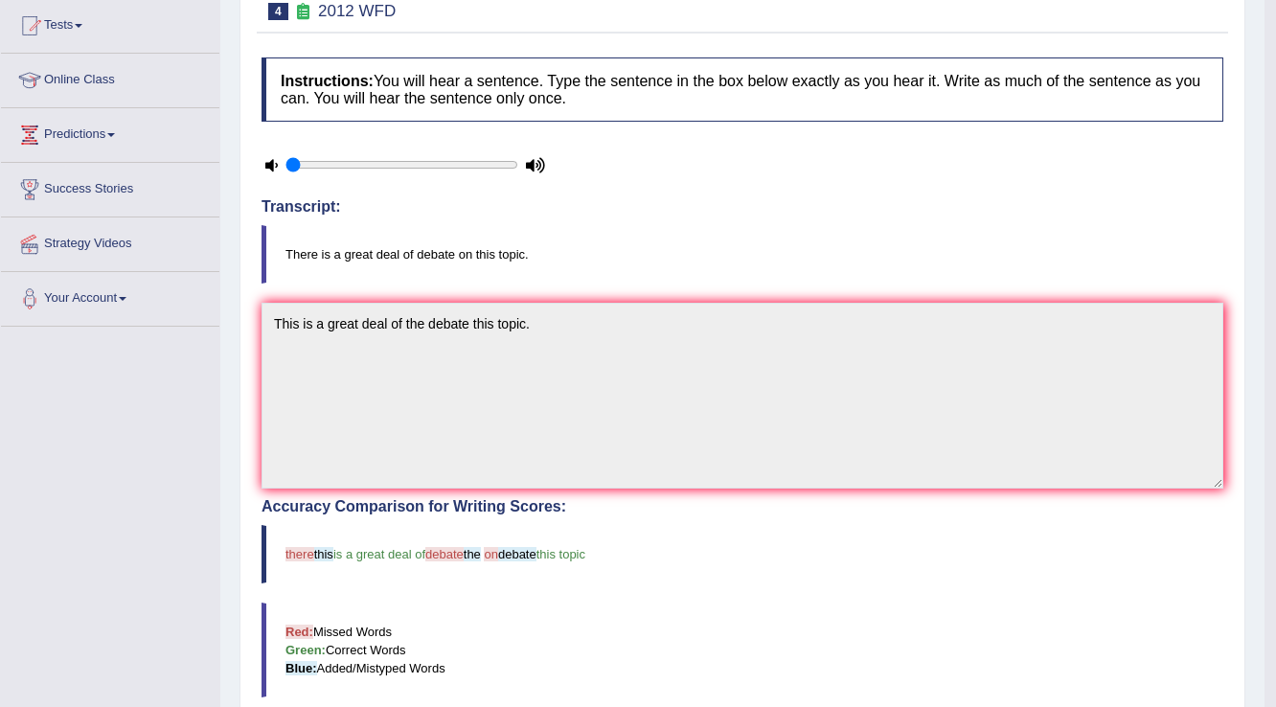
scroll to position [0, 0]
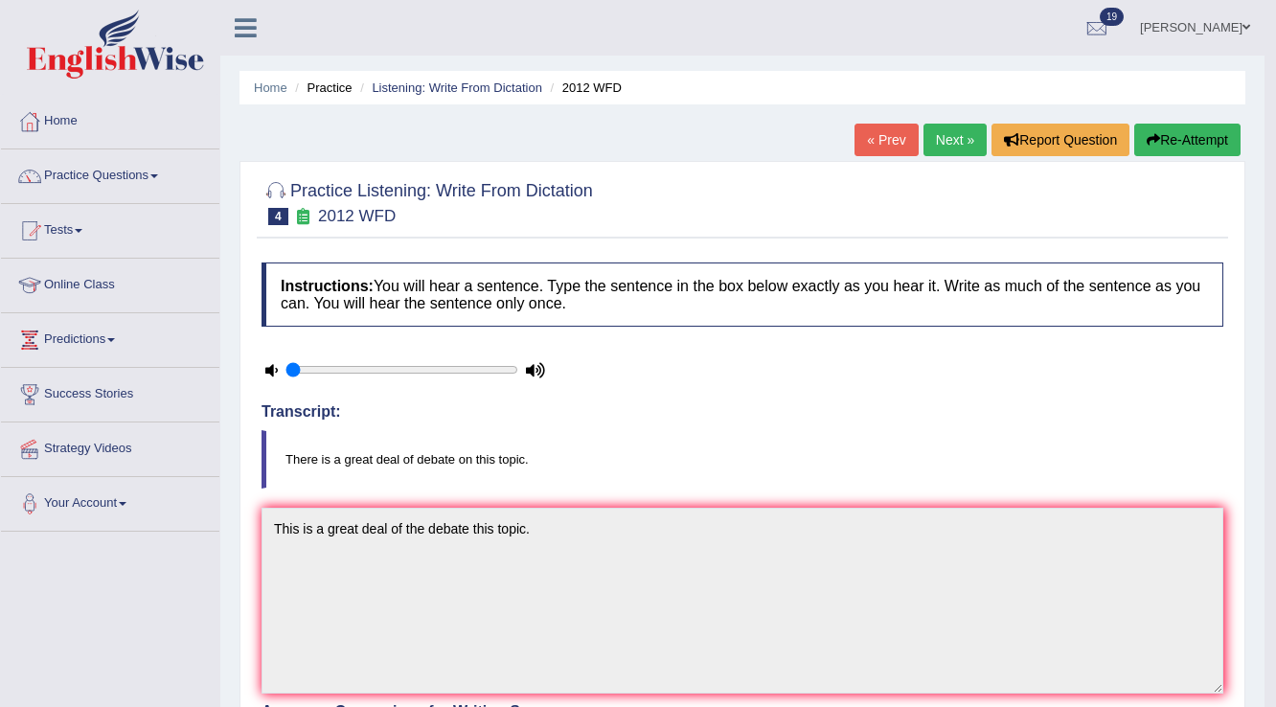
click at [946, 137] on link "Next »" at bounding box center [954, 140] width 63 height 33
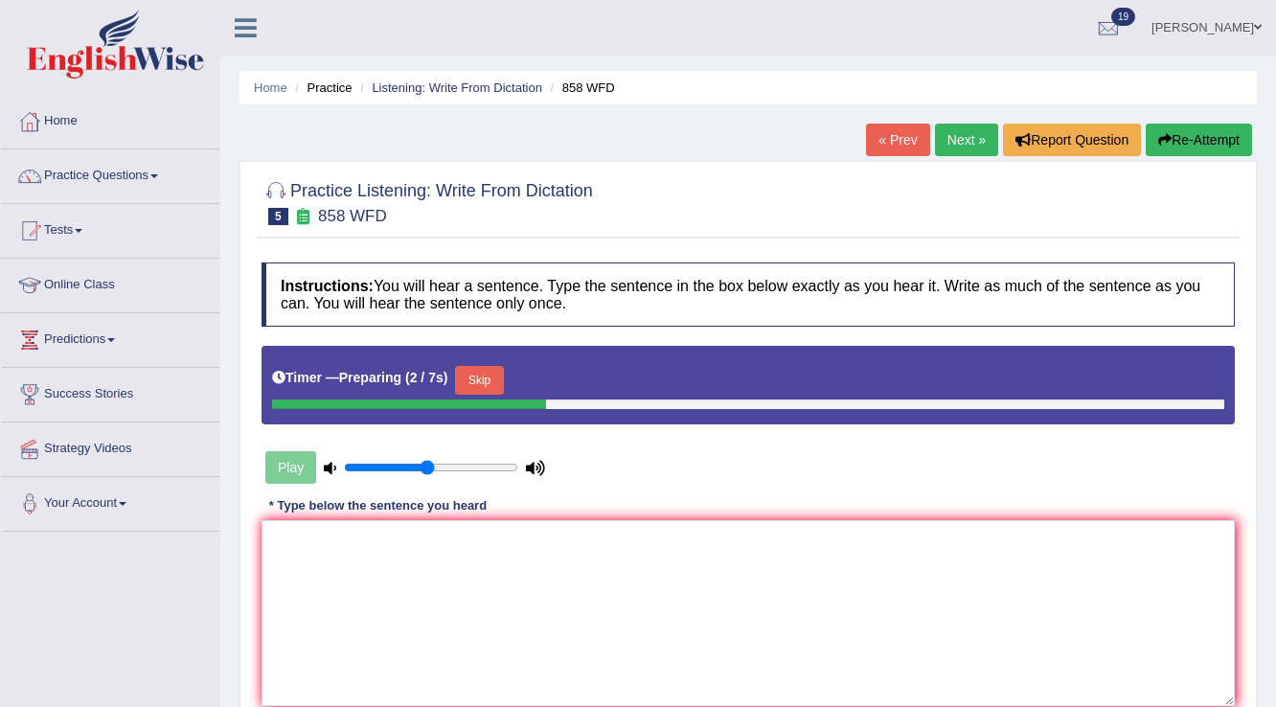
type input "0.5"
click at [425, 467] on input "range" at bounding box center [431, 467] width 174 height 15
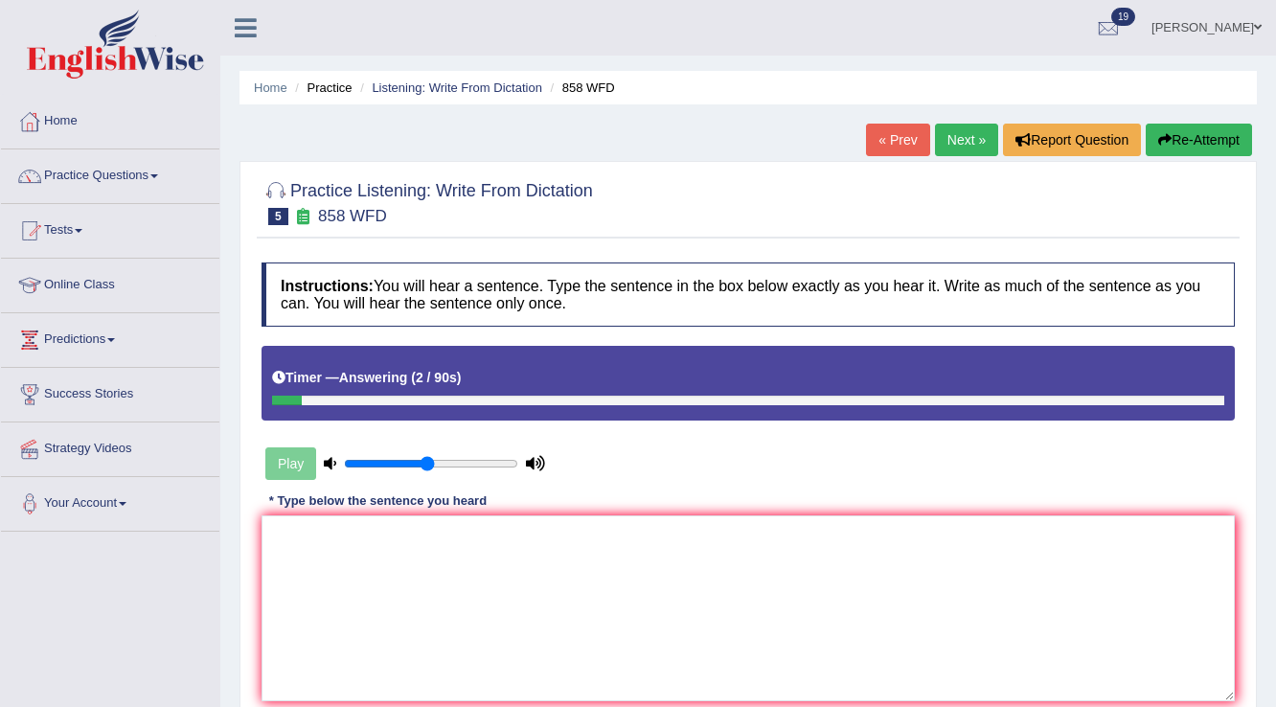
click at [1245, 149] on button "Re-Attempt" at bounding box center [1198, 140] width 106 height 33
click at [753, 629] on textarea at bounding box center [747, 608] width 973 height 186
type textarea "u"
type textarea "e"
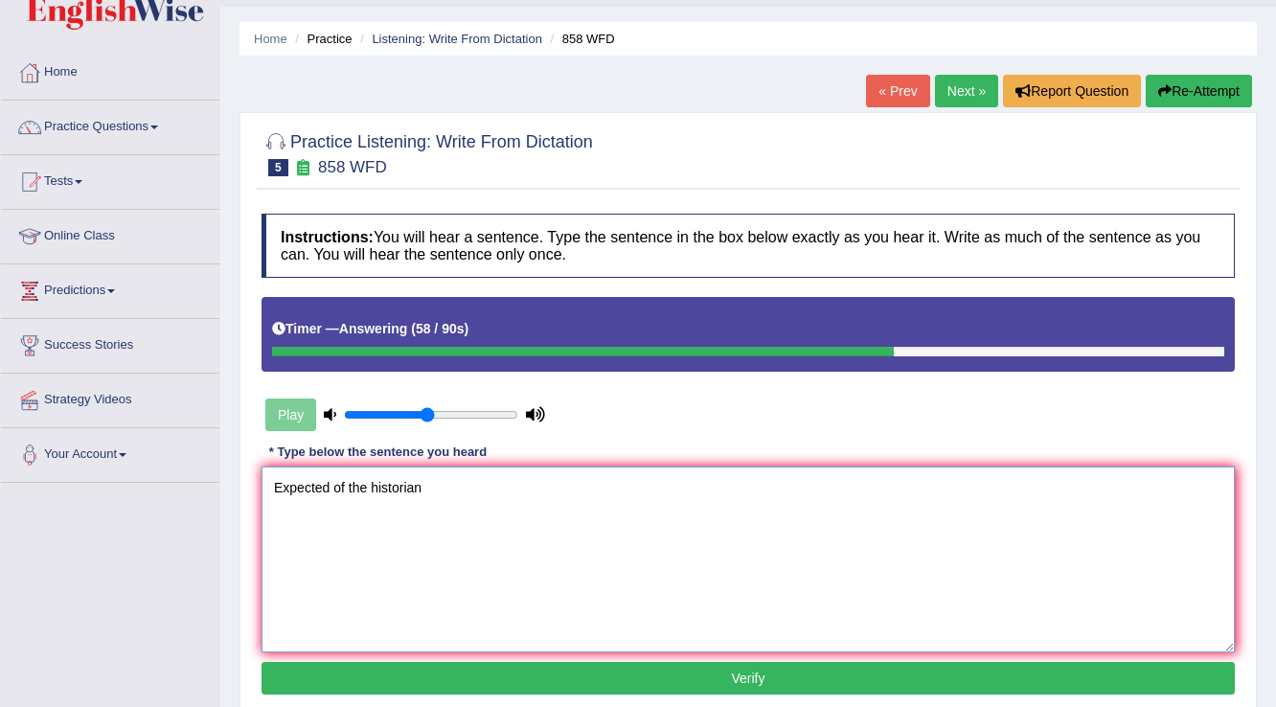
scroll to position [77, 0]
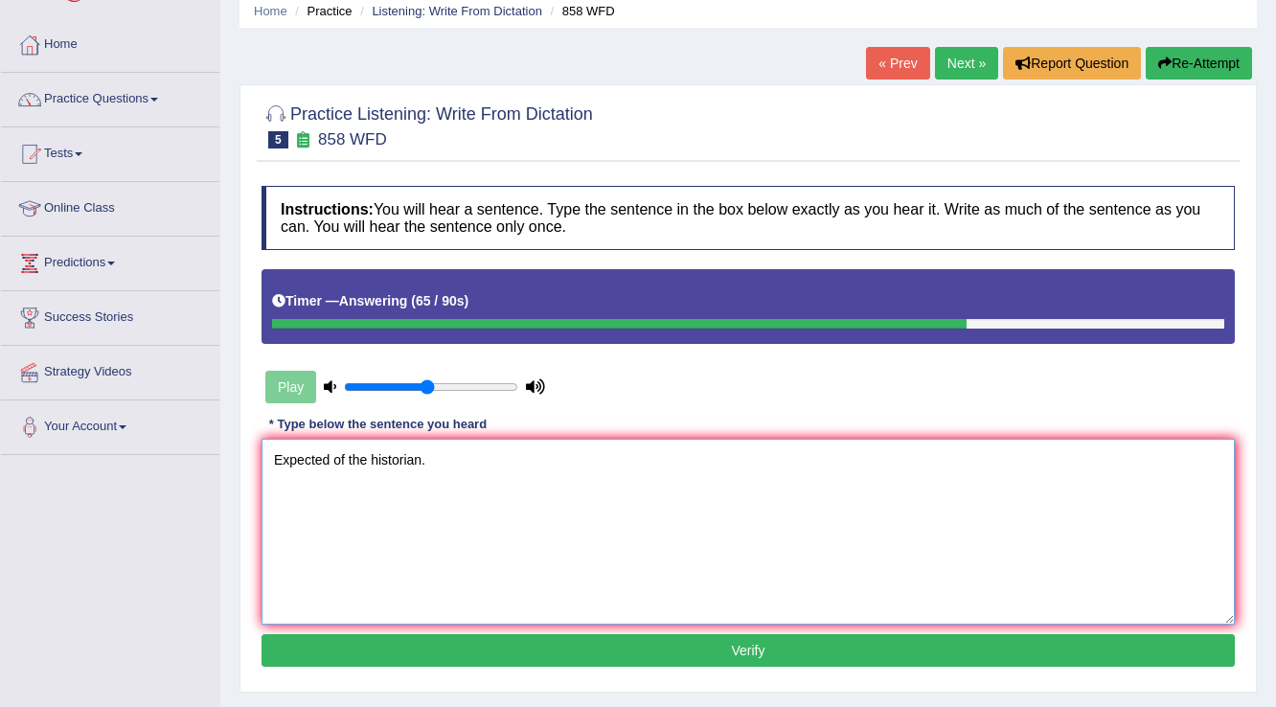
click at [271, 454] on textarea "Expected of the historian." at bounding box center [747, 532] width 973 height 186
type textarea "Expected of the historian."
click at [484, 669] on div "Instructions: You will hear a sentence. Type the sentence in the box below exac…" at bounding box center [748, 429] width 983 height 506
click at [501, 661] on button "Verify" at bounding box center [747, 650] width 973 height 33
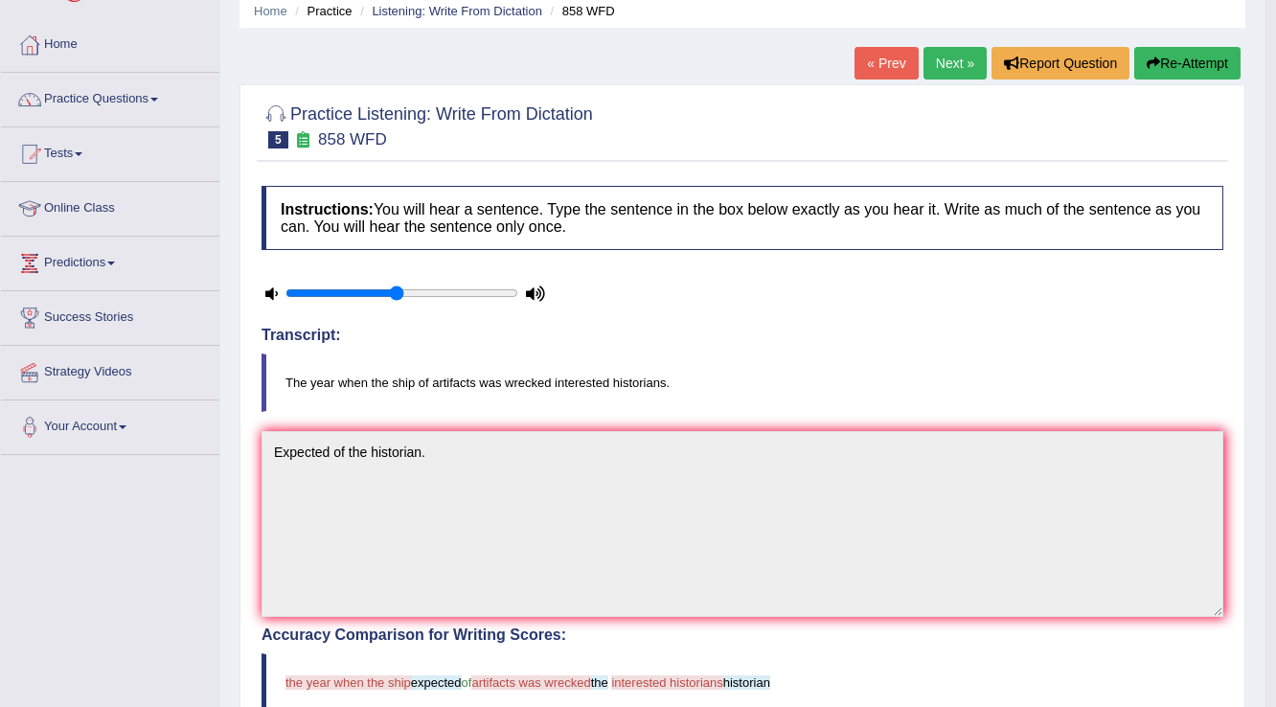
click at [1151, 69] on icon "button" at bounding box center [1152, 63] width 13 height 13
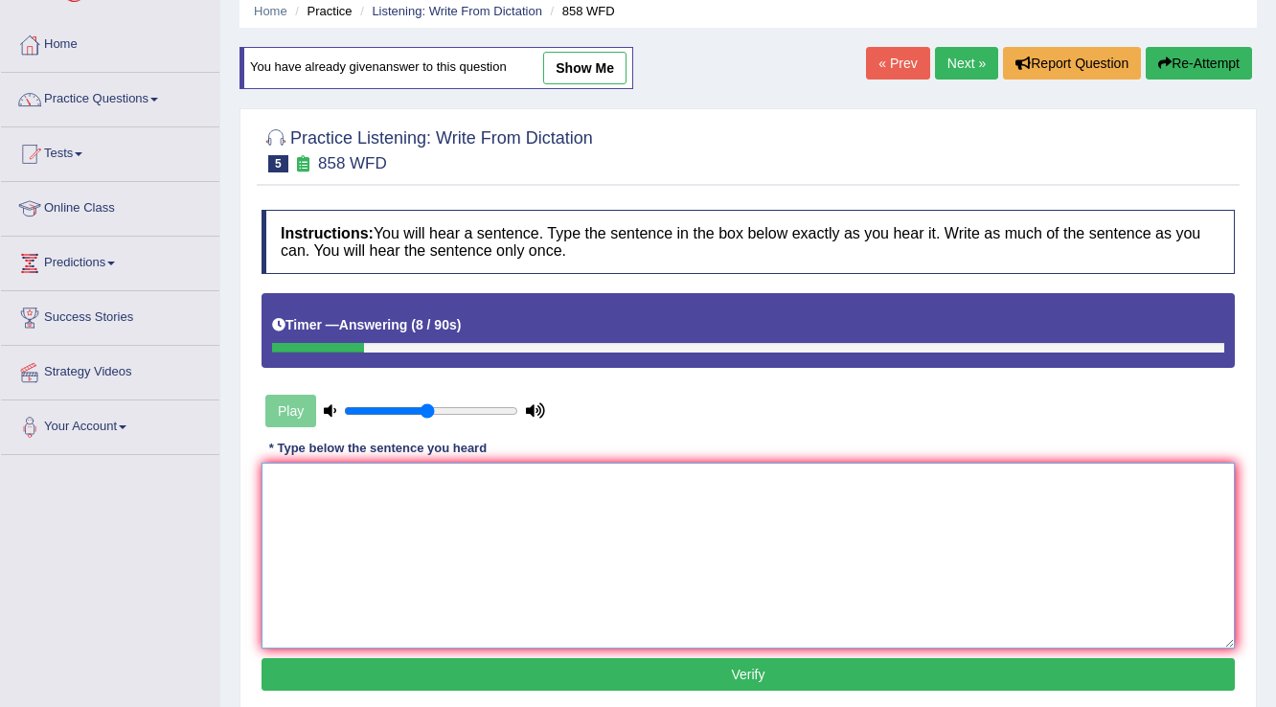
click at [639, 472] on textarea at bounding box center [747, 556] width 973 height 186
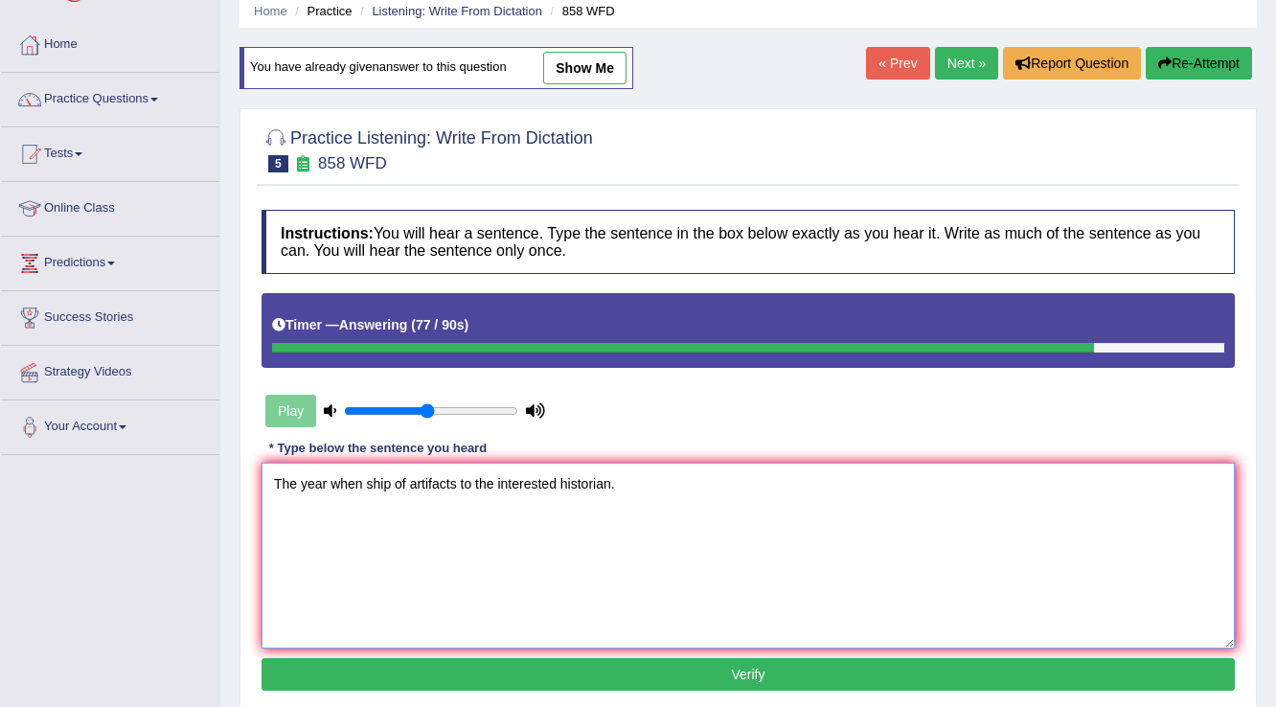
type textarea "The year when ship of artifacts to the interested historian."
click at [630, 675] on button "Verify" at bounding box center [747, 674] width 973 height 33
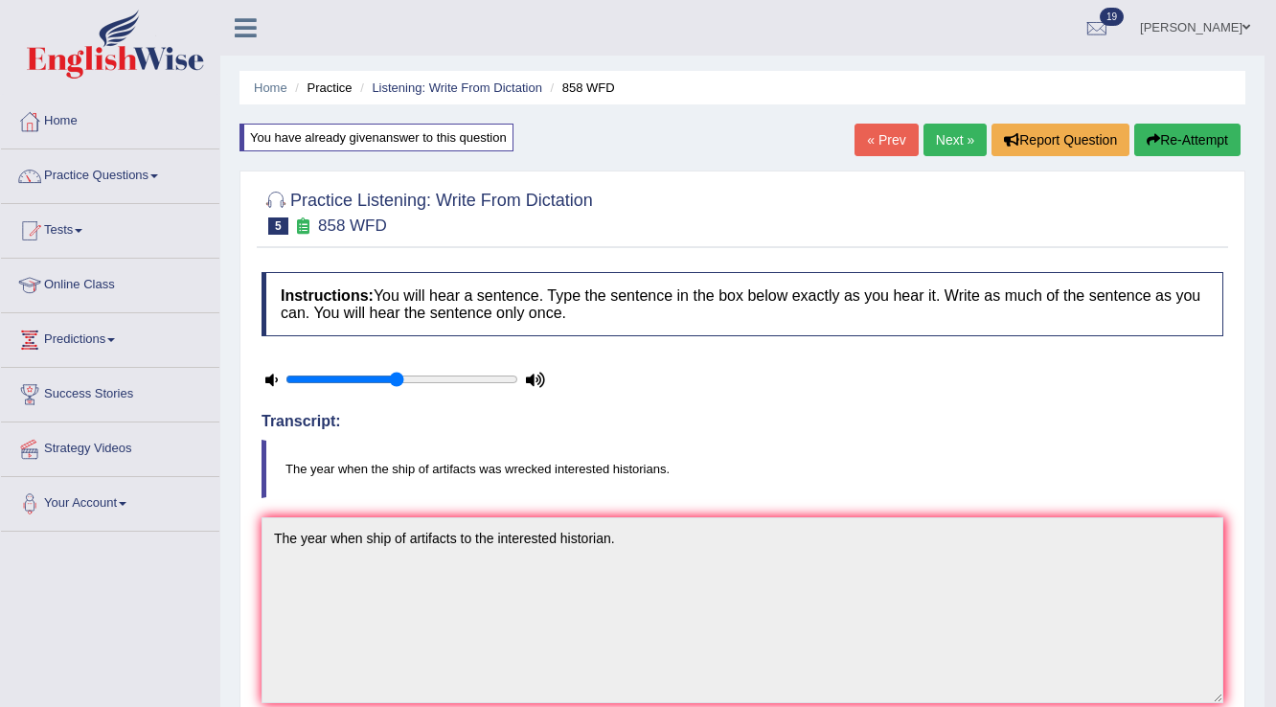
click at [950, 135] on link "Next »" at bounding box center [954, 140] width 63 height 33
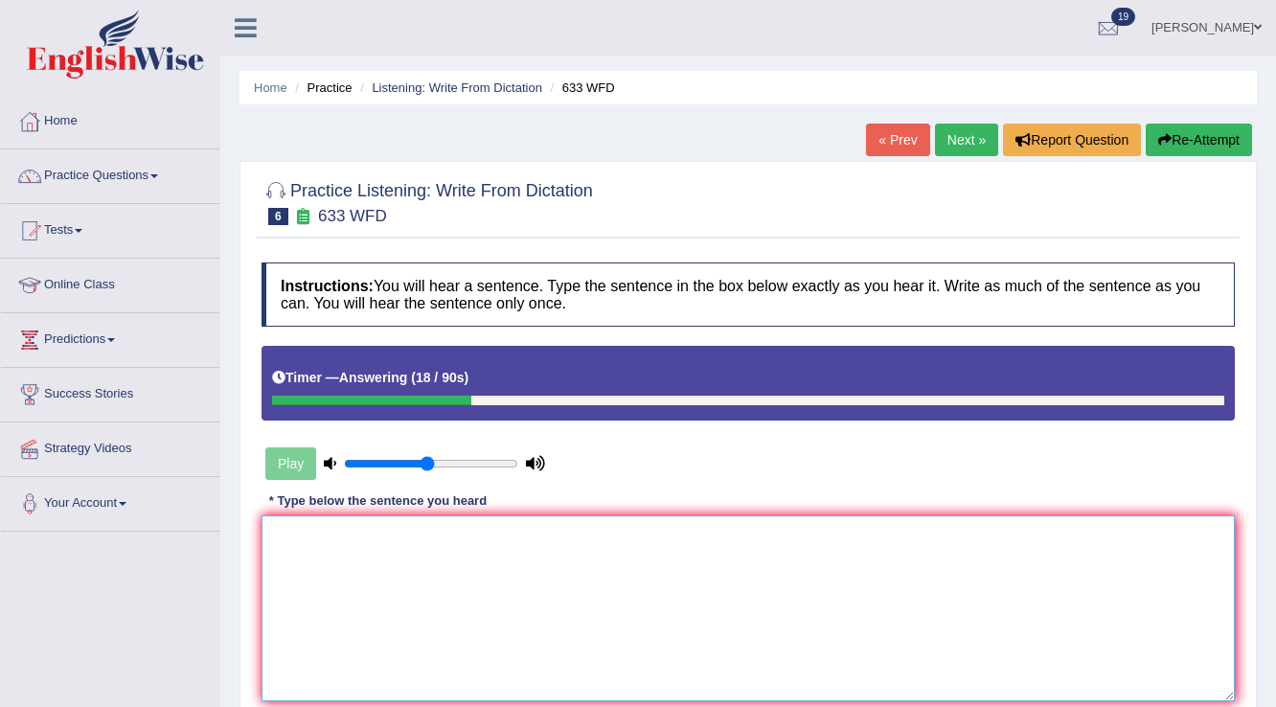
click at [558, 540] on textarea at bounding box center [747, 608] width 973 height 186
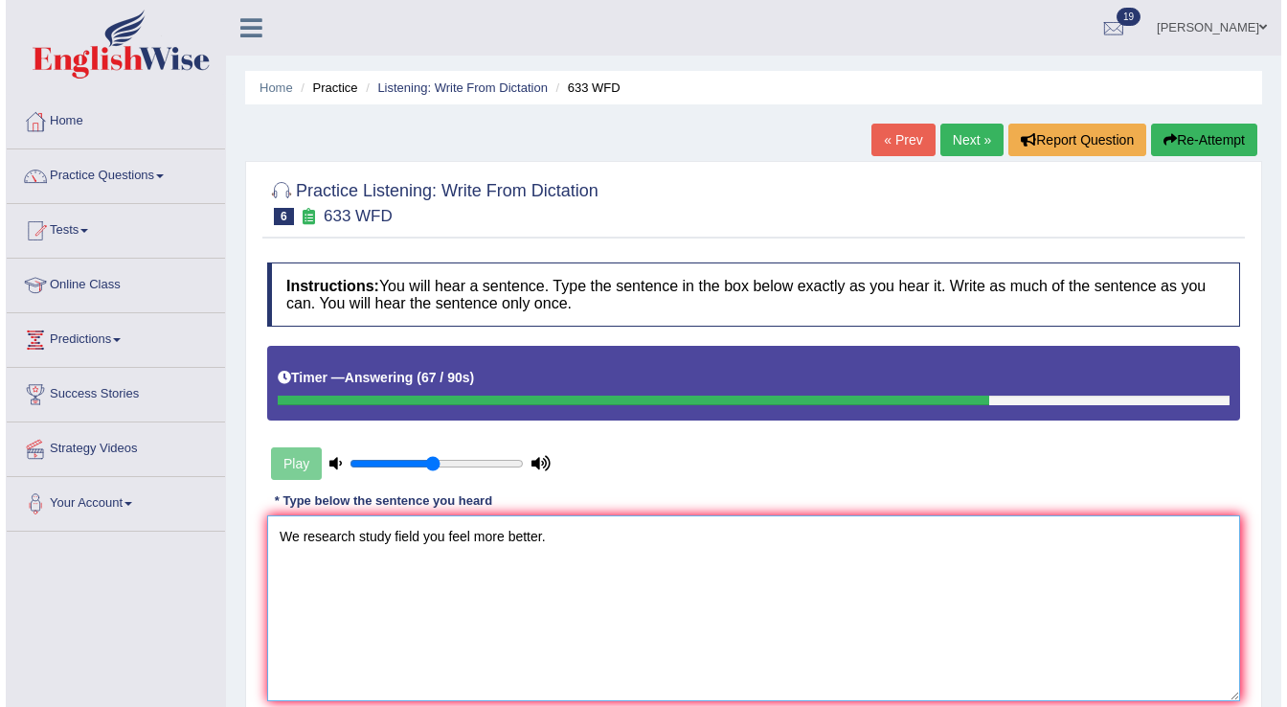
scroll to position [230, 0]
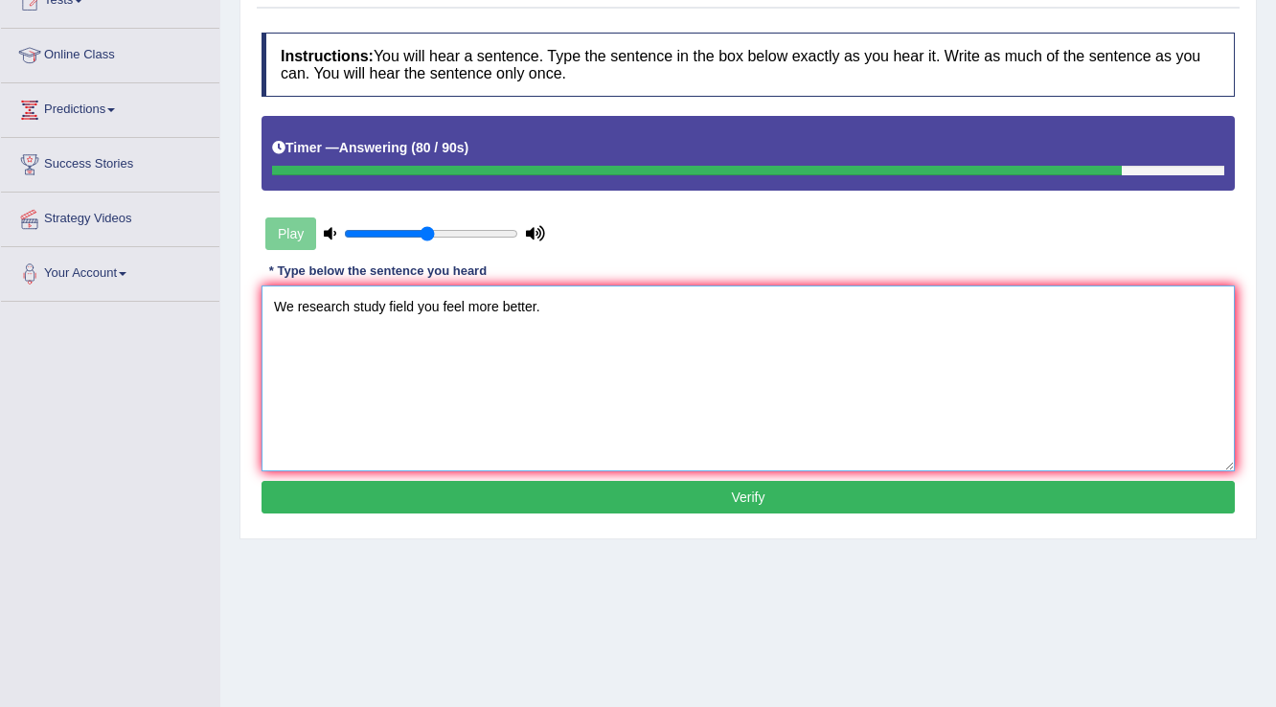
click at [352, 307] on textarea "We research study field you feel more better." at bounding box center [747, 378] width 973 height 186
type textarea "We research on the study field you feel more better."
click at [593, 515] on div "Instructions: You will hear a sentence. Type the sentence in the box below exac…" at bounding box center [748, 276] width 983 height 506
click at [607, 501] on button "Verify" at bounding box center [747, 497] width 973 height 33
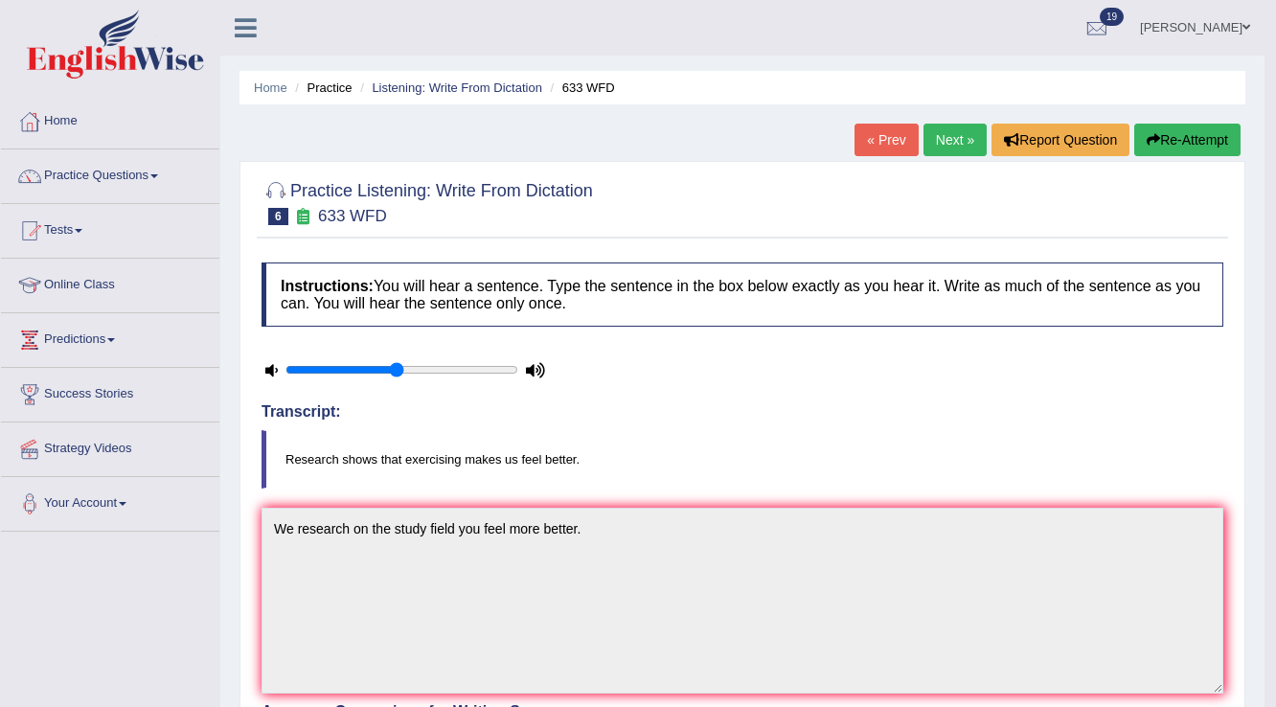
scroll to position [0, 0]
click at [932, 129] on link "Next »" at bounding box center [954, 140] width 63 height 33
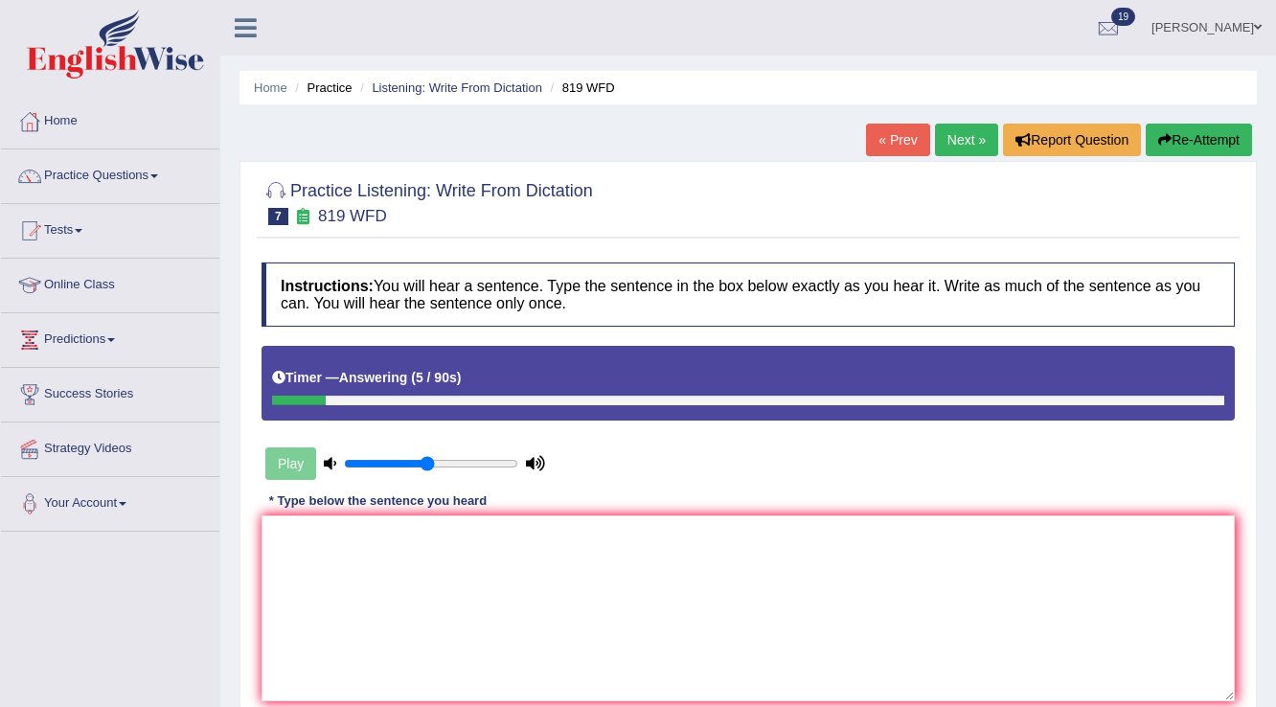
click at [1187, 141] on button "Re-Attempt" at bounding box center [1198, 140] width 106 height 33
click at [927, 556] on textarea at bounding box center [747, 608] width 973 height 186
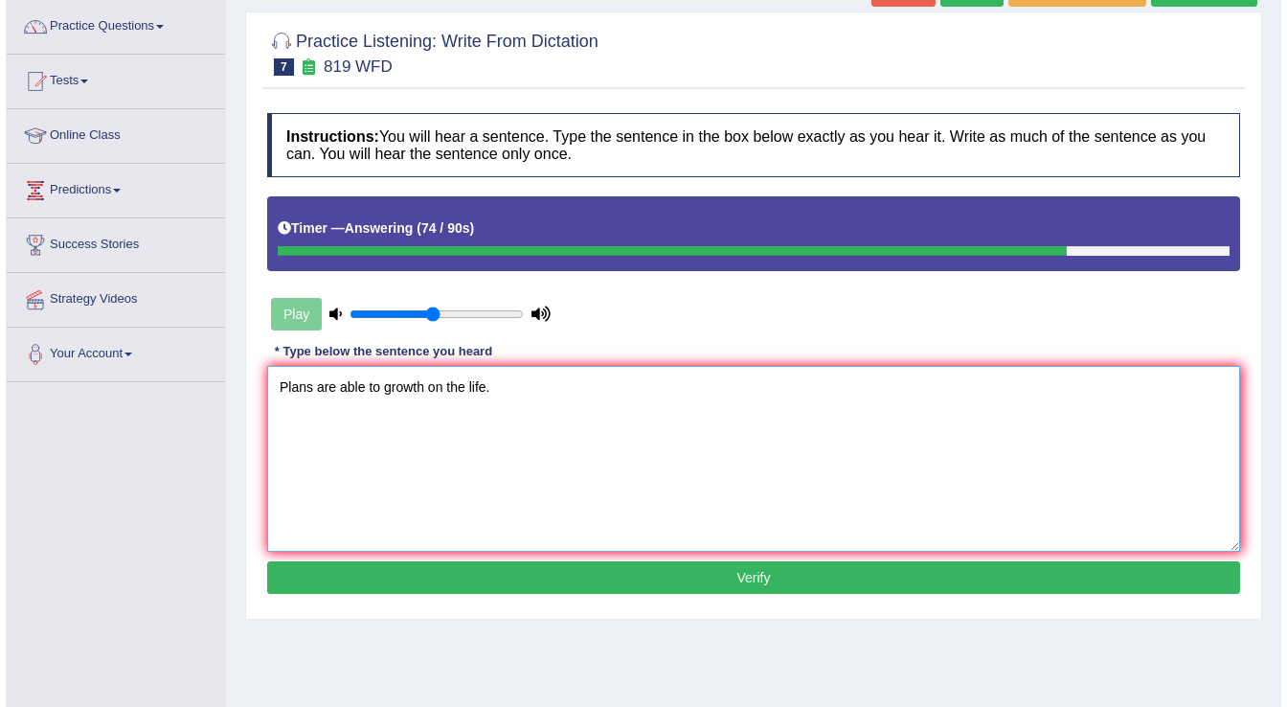
scroll to position [153, 0]
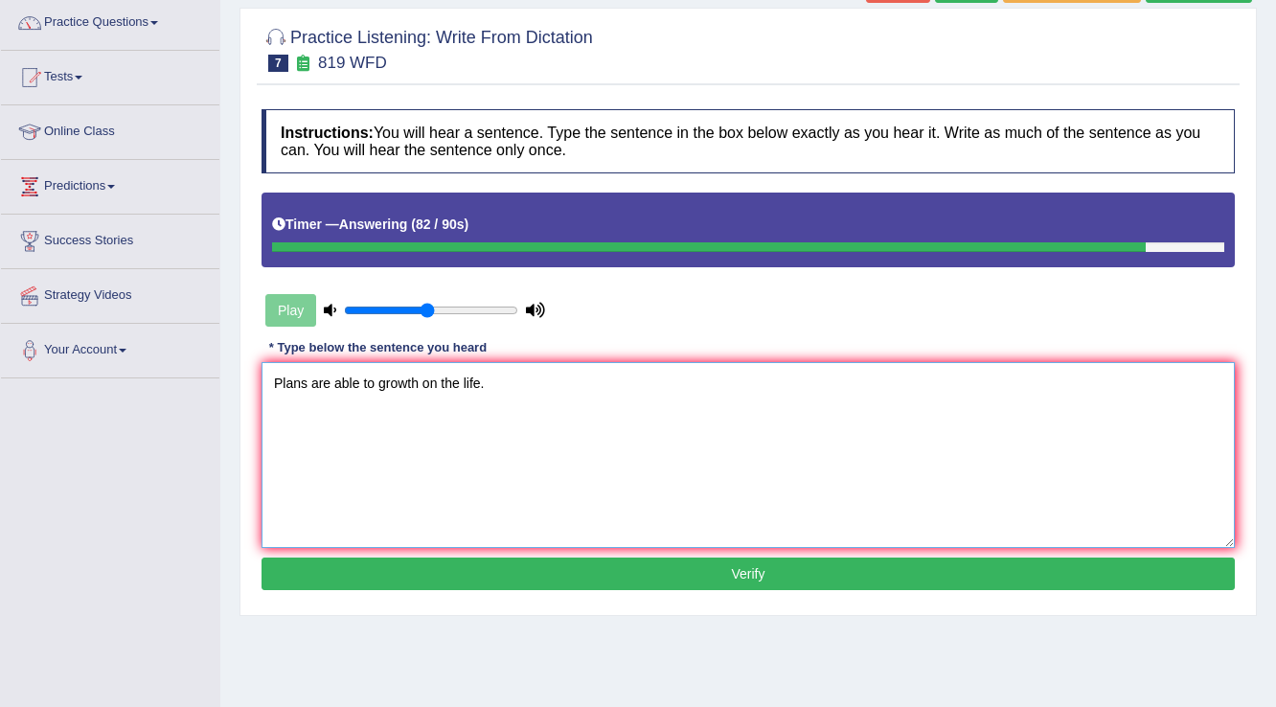
type textarea "Plans are able to growth on the life."
click at [735, 570] on button "Verify" at bounding box center [747, 573] width 973 height 33
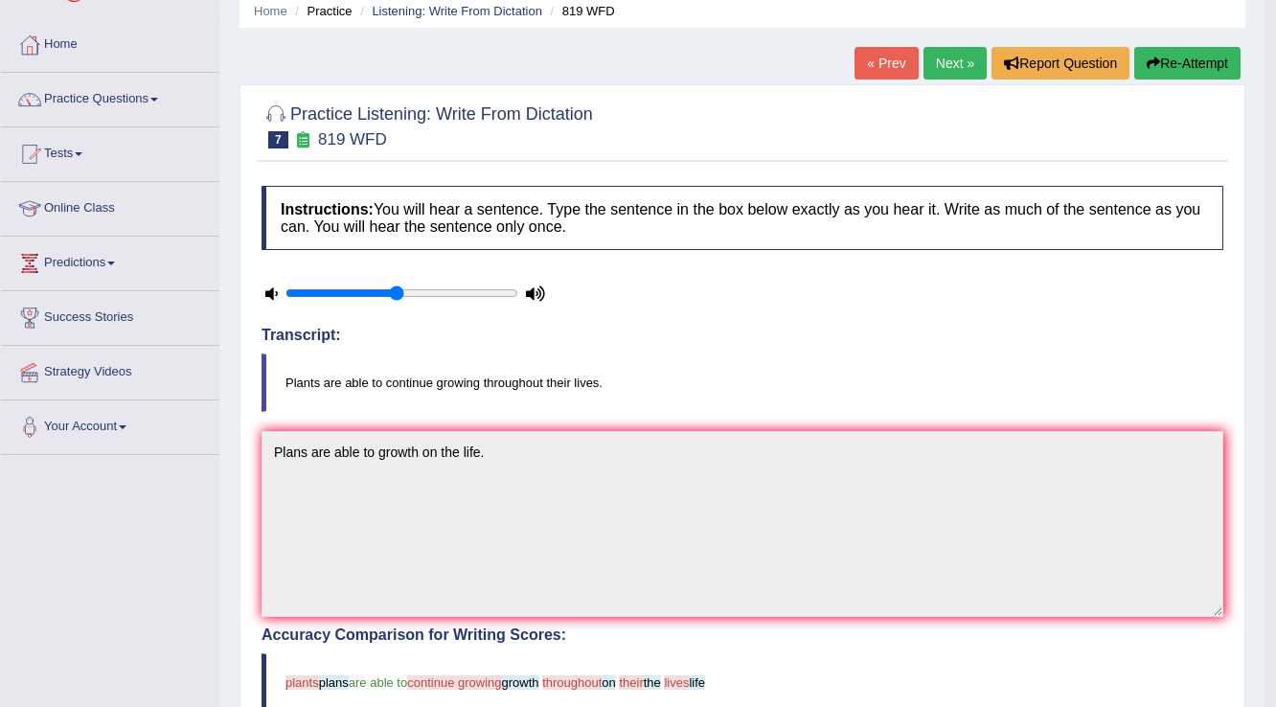
scroll to position [0, 0]
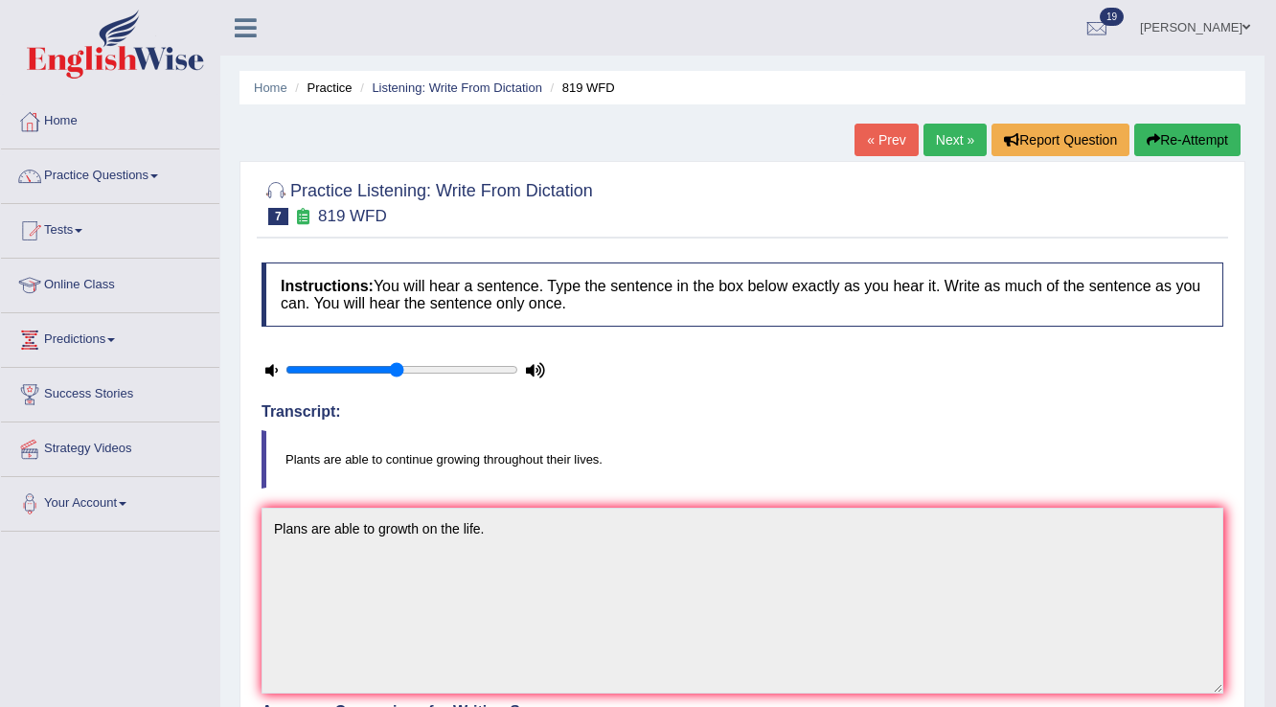
click at [946, 149] on link "Next »" at bounding box center [954, 140] width 63 height 33
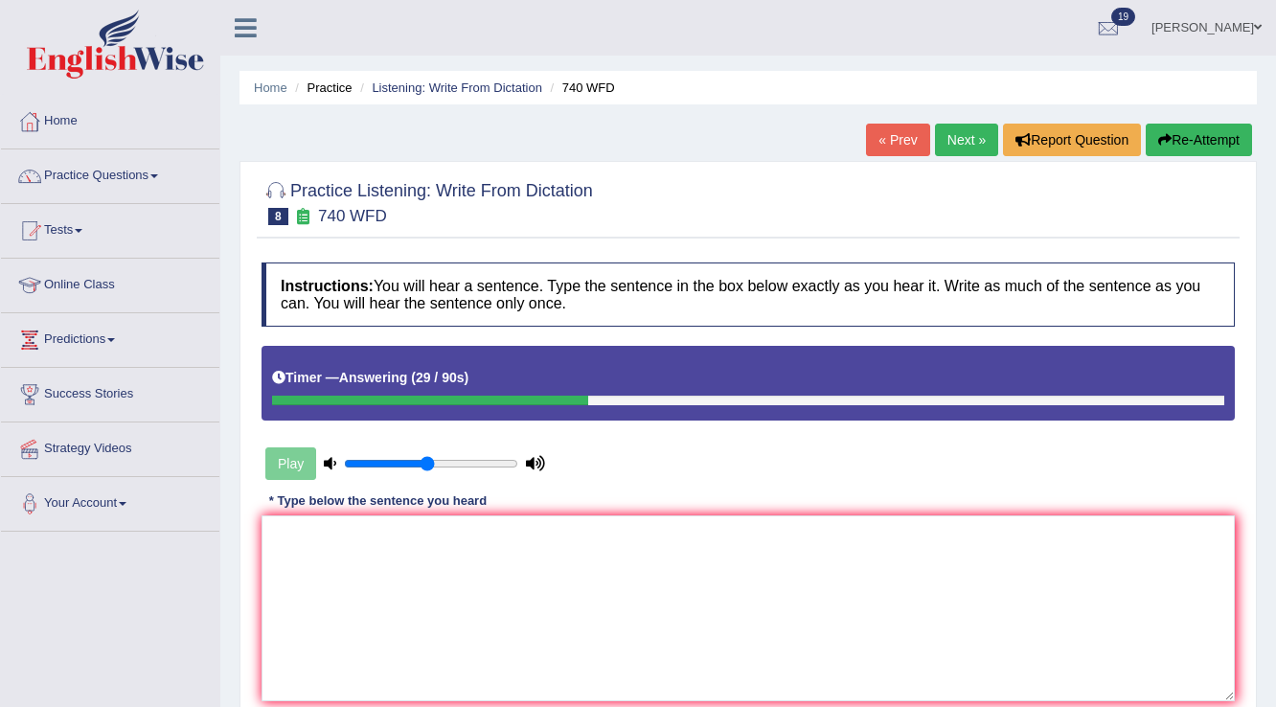
click at [1217, 139] on button "Re-Attempt" at bounding box center [1198, 140] width 106 height 33
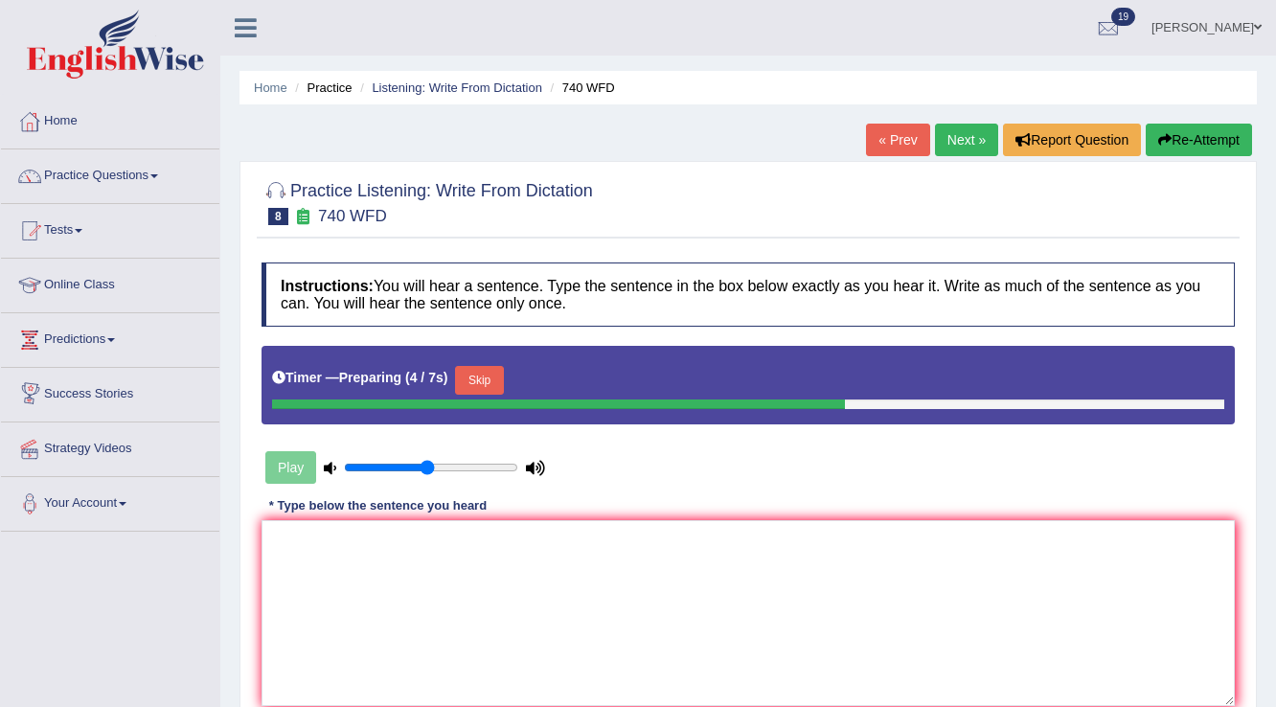
click at [493, 378] on button "Skip" at bounding box center [479, 380] width 48 height 29
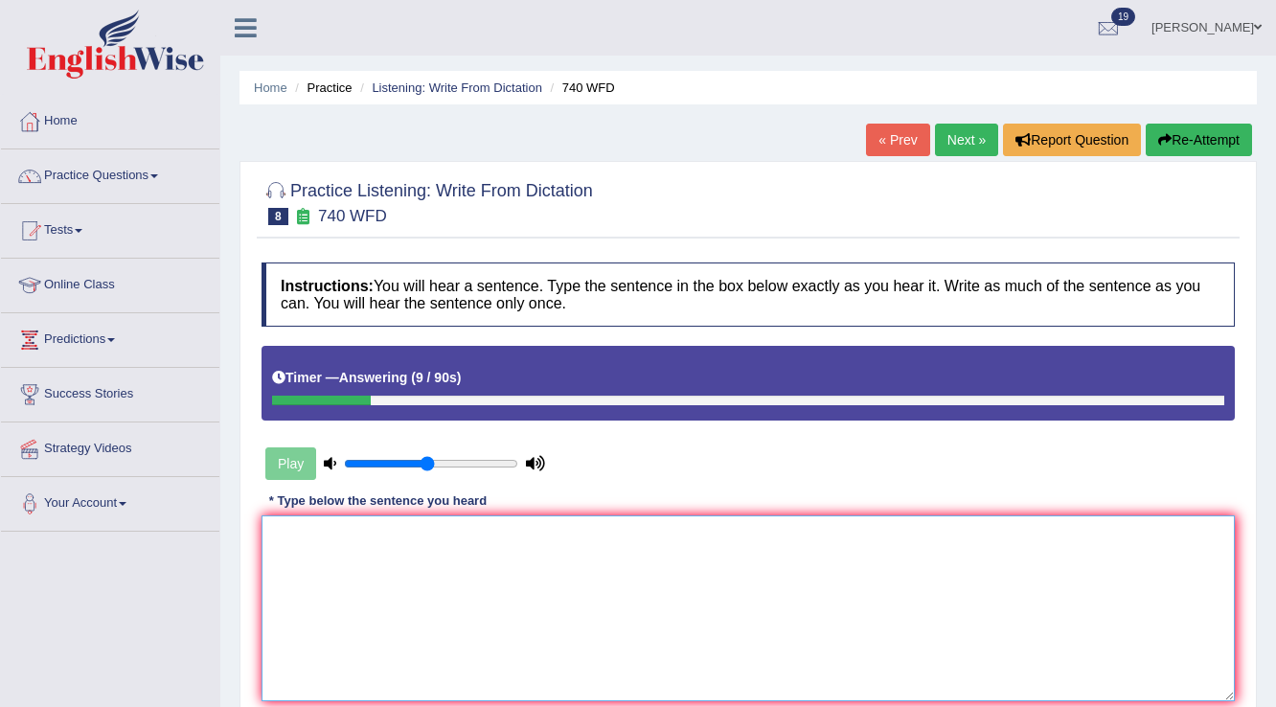
click at [507, 556] on textarea at bounding box center [747, 608] width 973 height 186
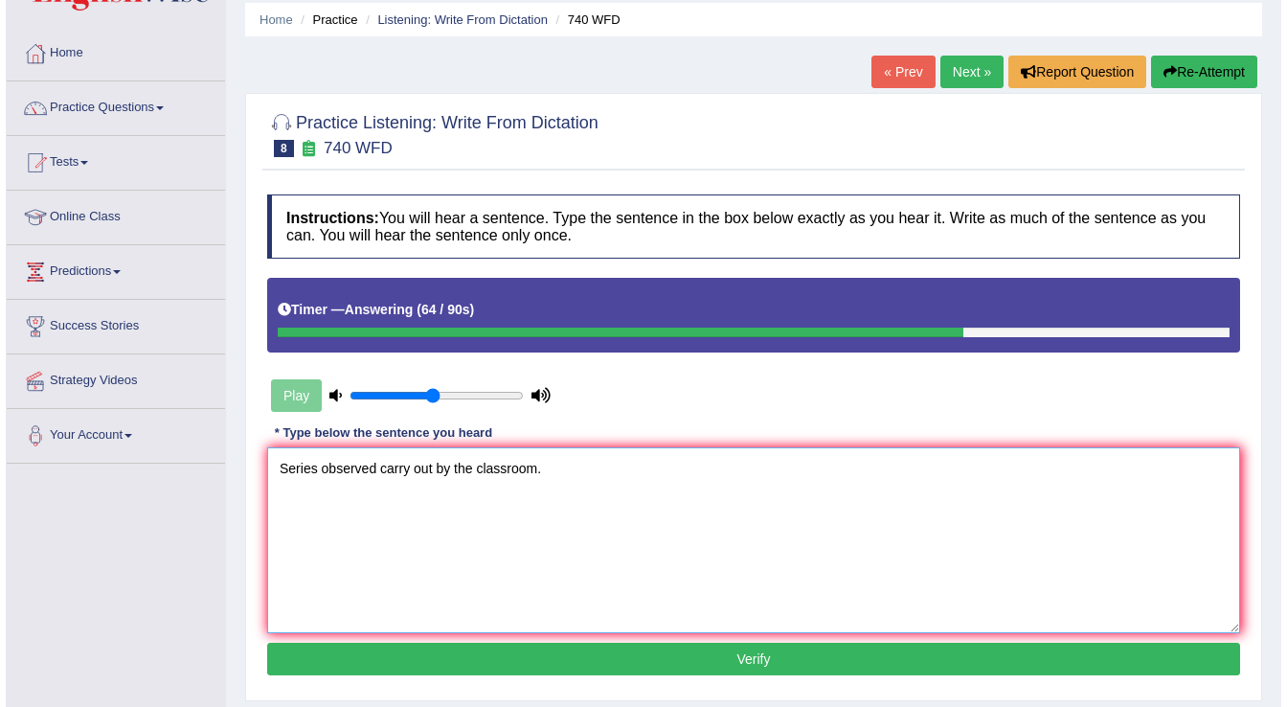
scroll to position [153, 0]
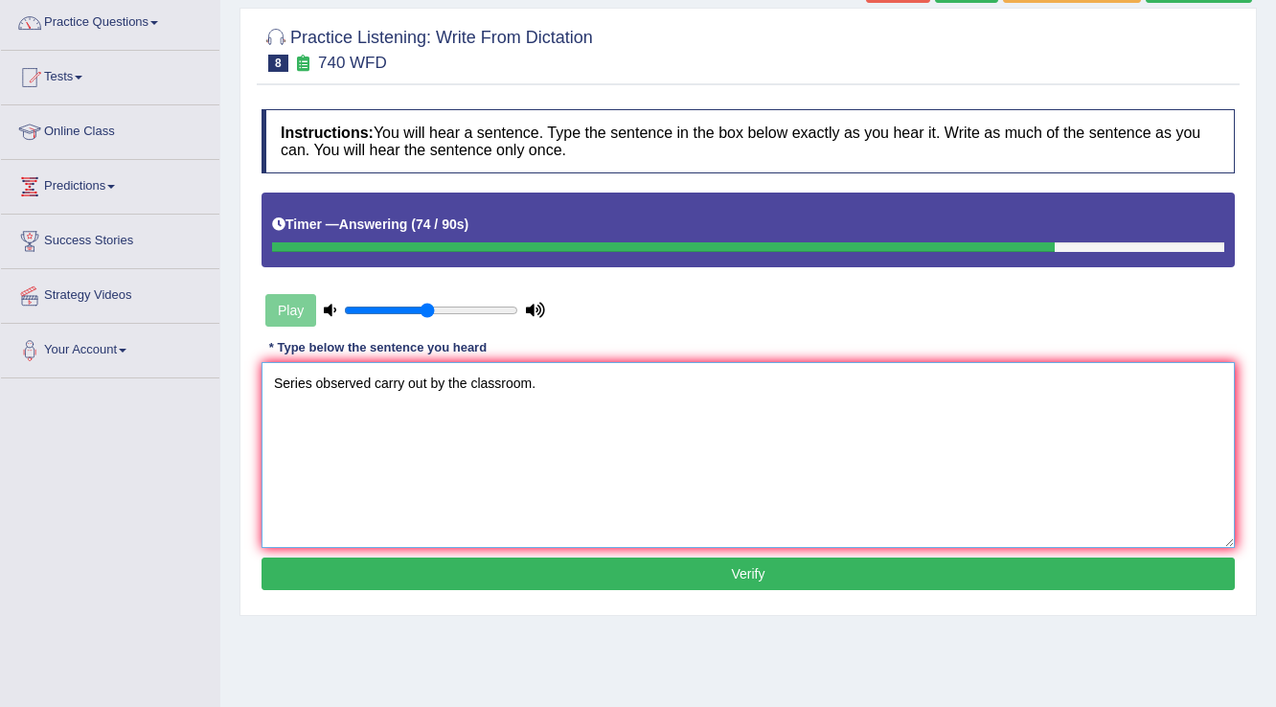
click at [450, 380] on textarea "Series observed carry out by the classroom." at bounding box center [747, 455] width 973 height 186
type textarea "Series observed carry out by of the classroom."
click at [575, 567] on button "Verify" at bounding box center [747, 573] width 973 height 33
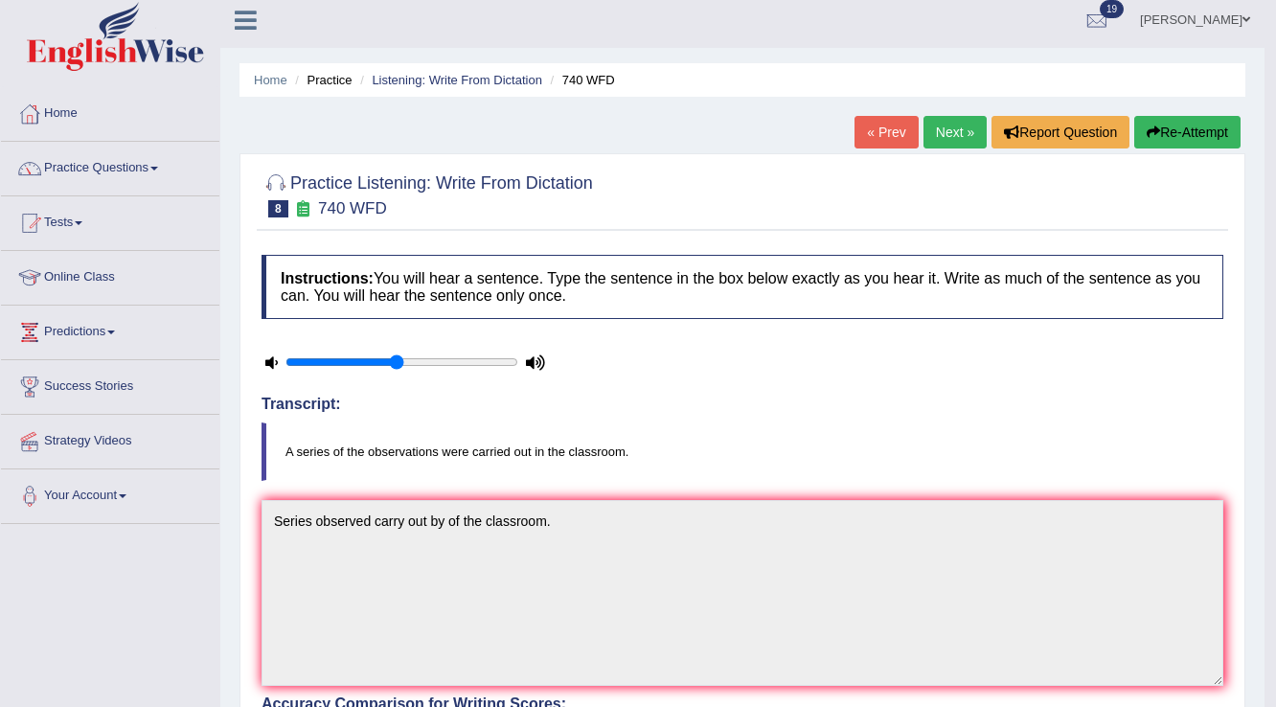
scroll to position [0, 0]
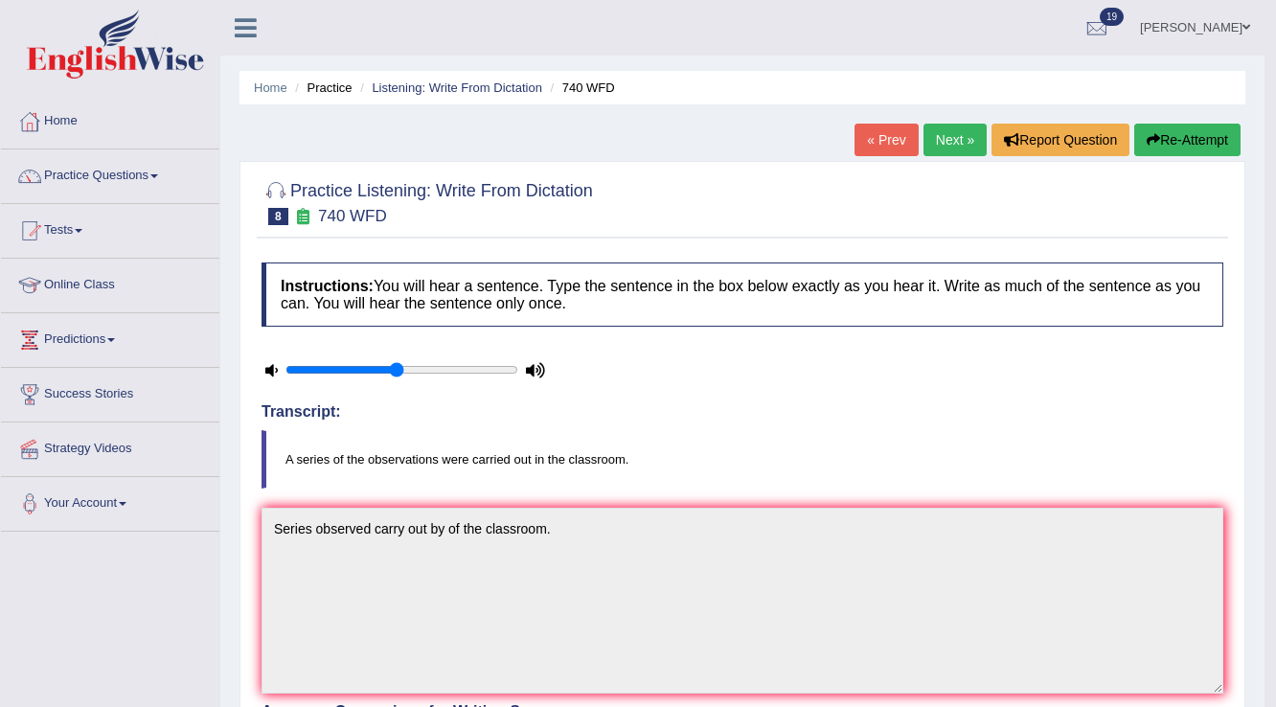
click at [957, 143] on link "Next »" at bounding box center [954, 140] width 63 height 33
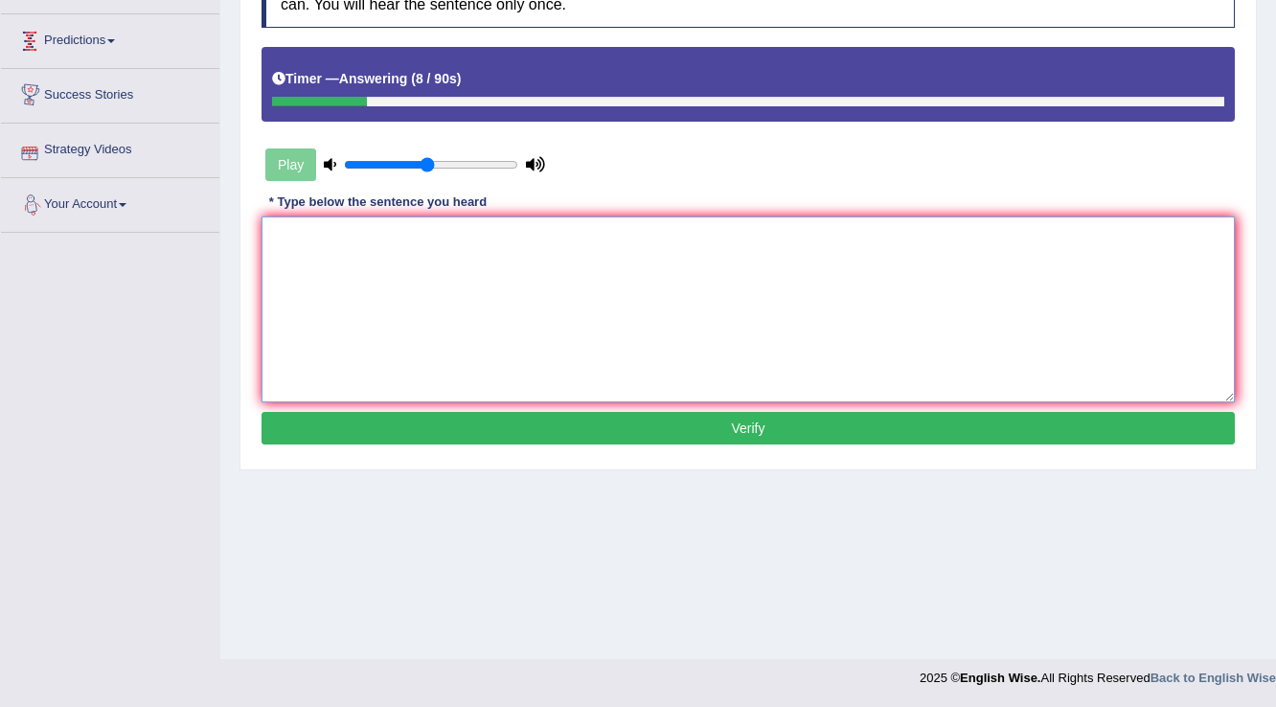
click at [332, 269] on textarea at bounding box center [747, 309] width 973 height 186
click at [297, 234] on textarea "It is debate" at bounding box center [747, 309] width 973 height 186
click at [376, 229] on textarea "It is a debate" at bounding box center [747, 309] width 973 height 186
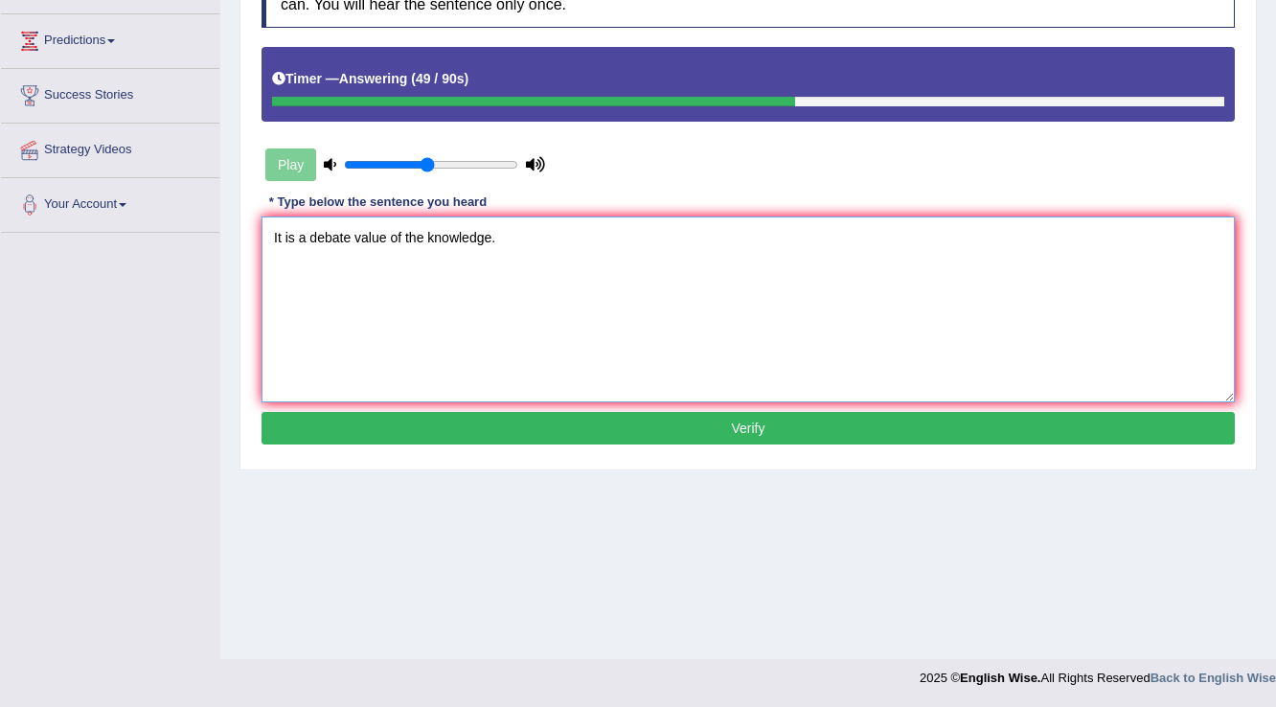
type textarea "It is a debate value of the knowledge."
click at [448, 416] on button "Verify" at bounding box center [747, 428] width 973 height 33
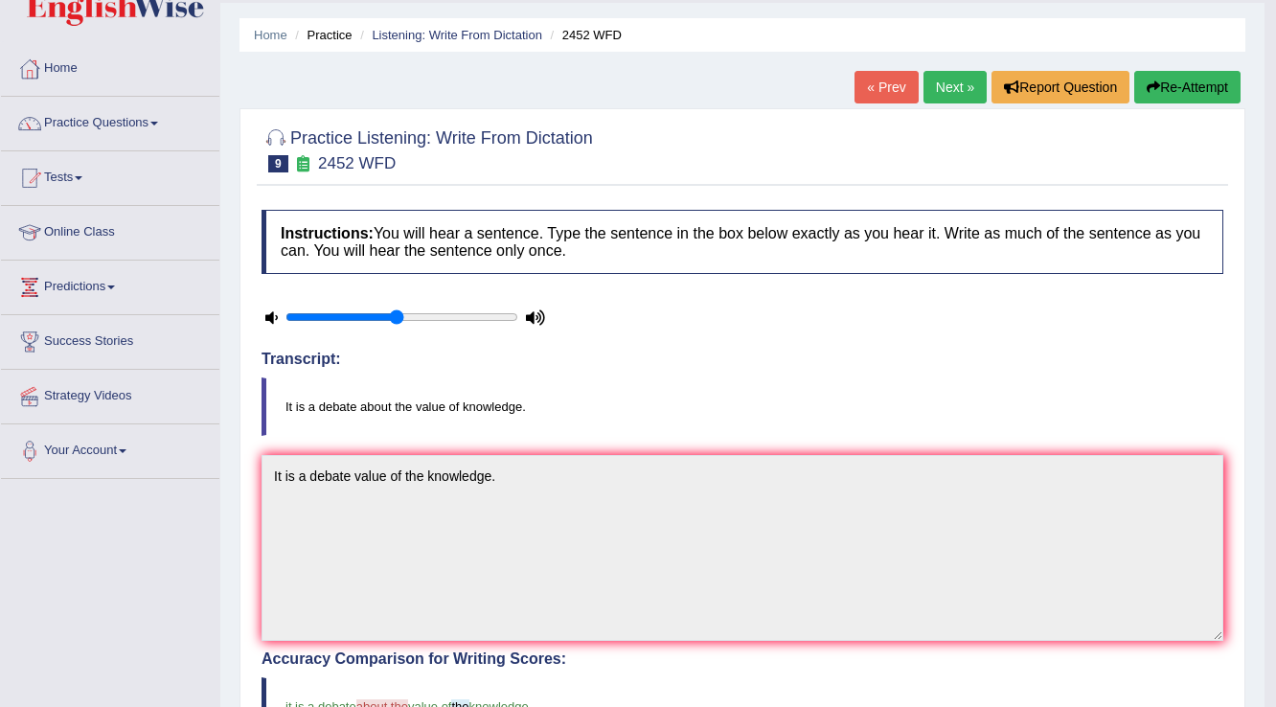
scroll to position [50, 0]
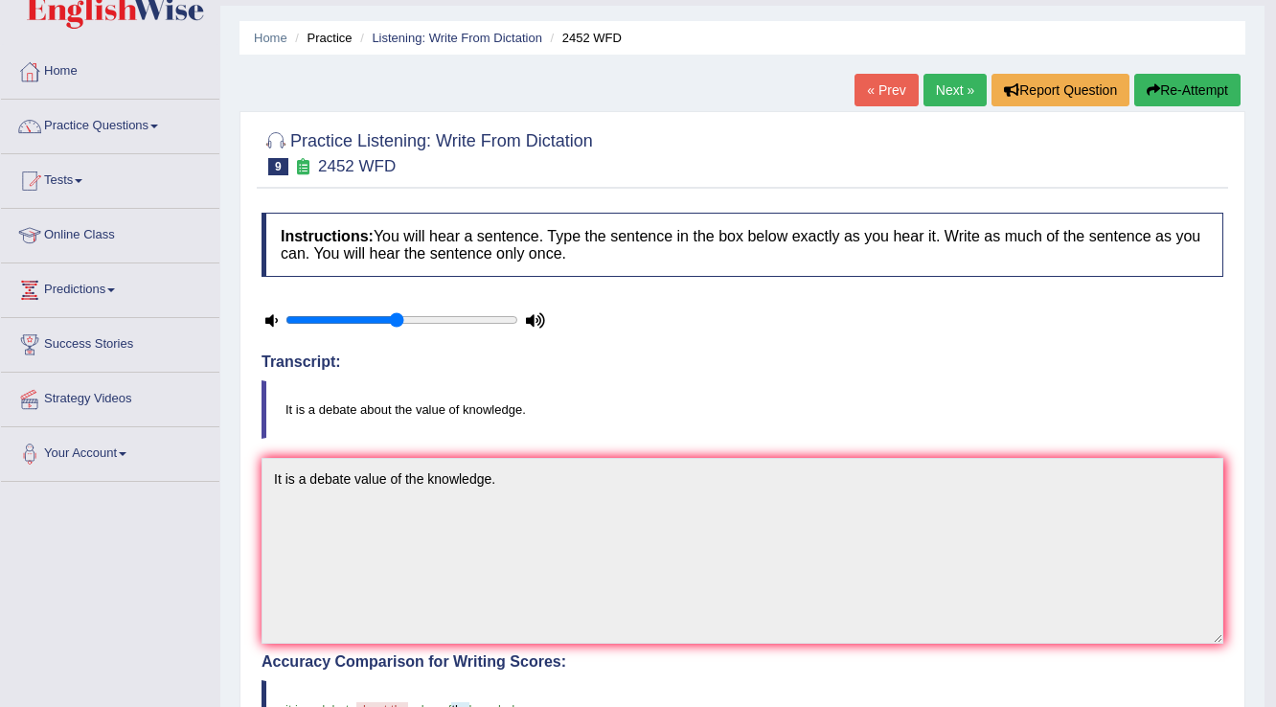
click at [954, 93] on link "Next »" at bounding box center [954, 90] width 63 height 33
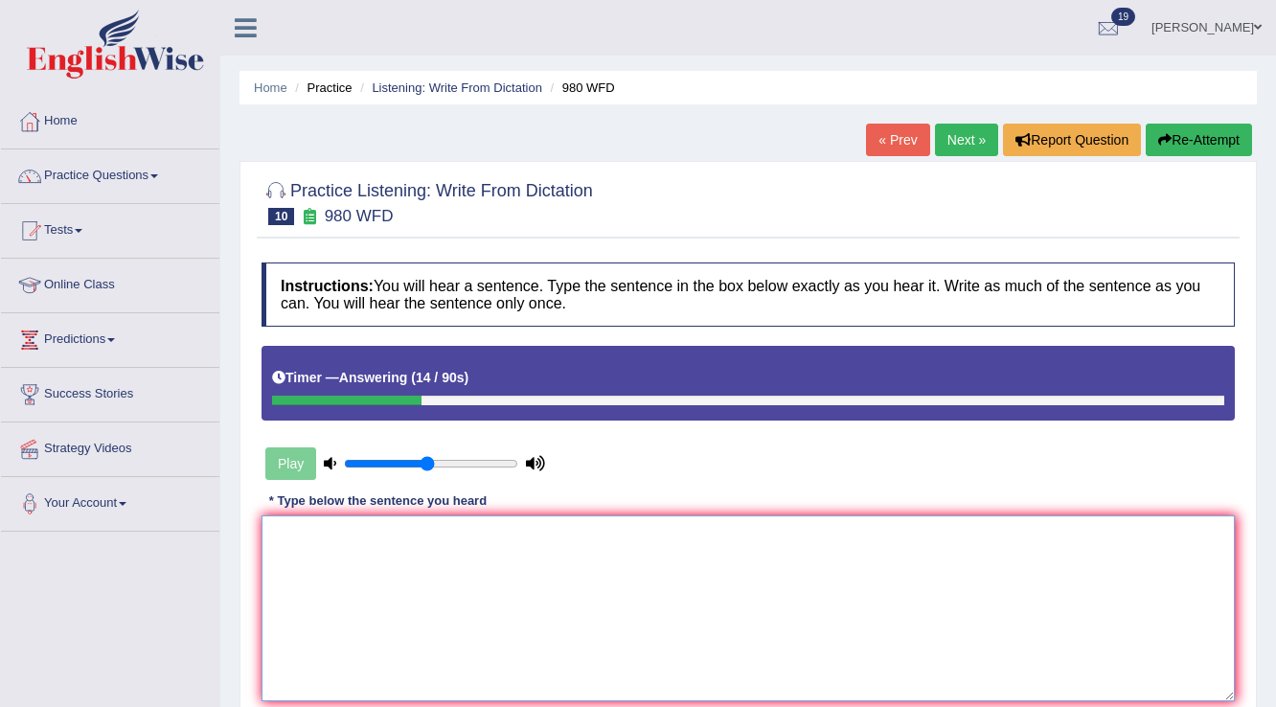
click at [590, 588] on textarea at bounding box center [747, 608] width 973 height 186
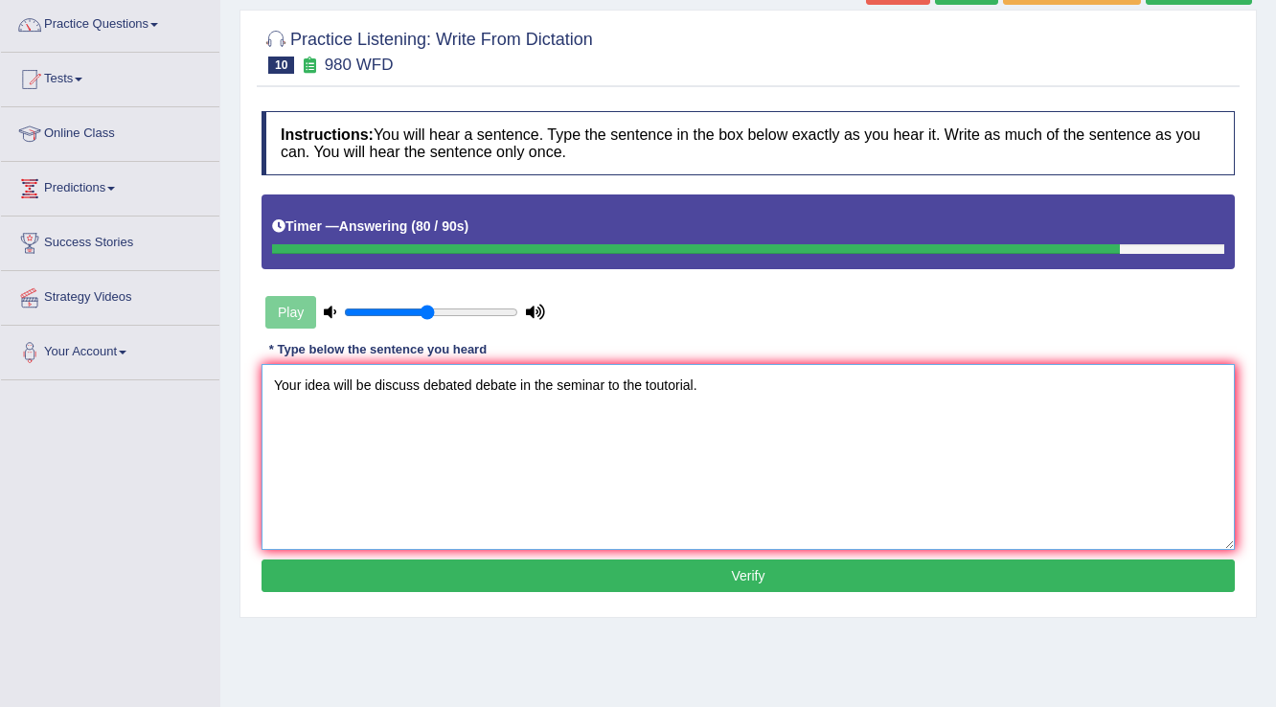
scroll to position [153, 0]
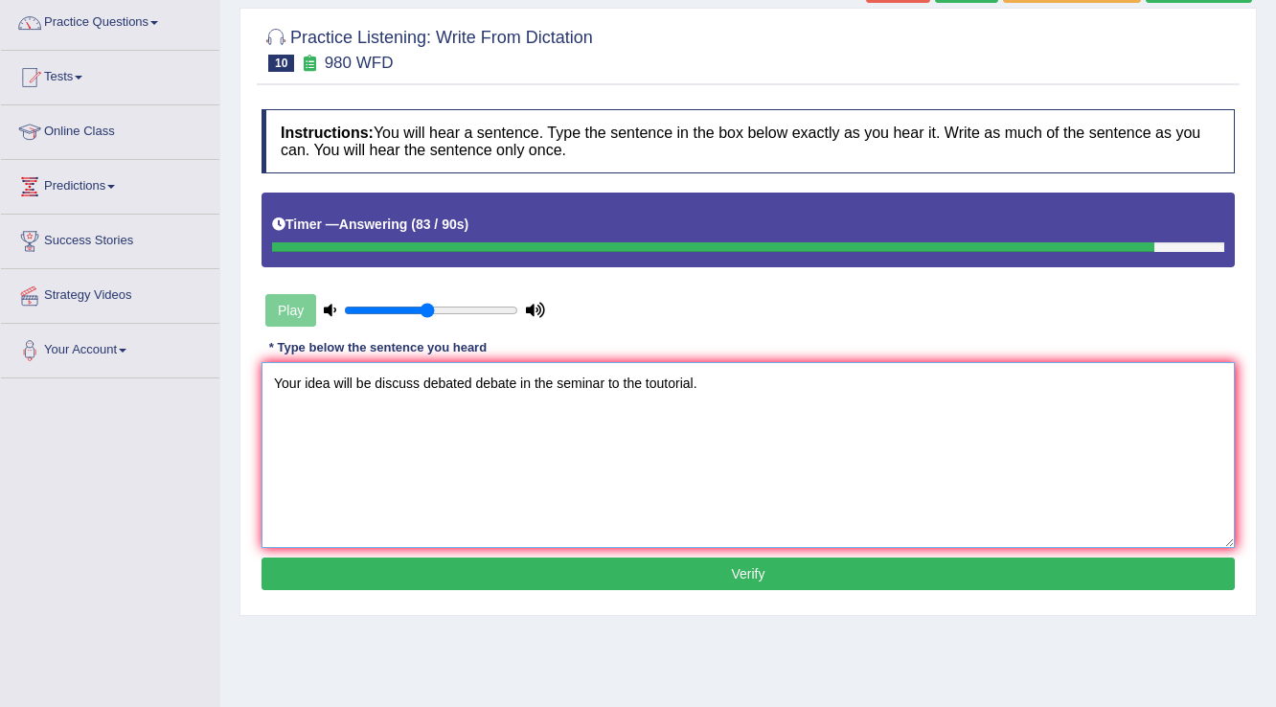
click at [329, 386] on textarea "Your idea will be discuss debated debate in the seminar to the toutorial." at bounding box center [747, 455] width 973 height 186
type textarea "Your idea ideas will be discuss debated debate in the seminar to the toutorial."
click at [626, 571] on button "Verify" at bounding box center [747, 573] width 973 height 33
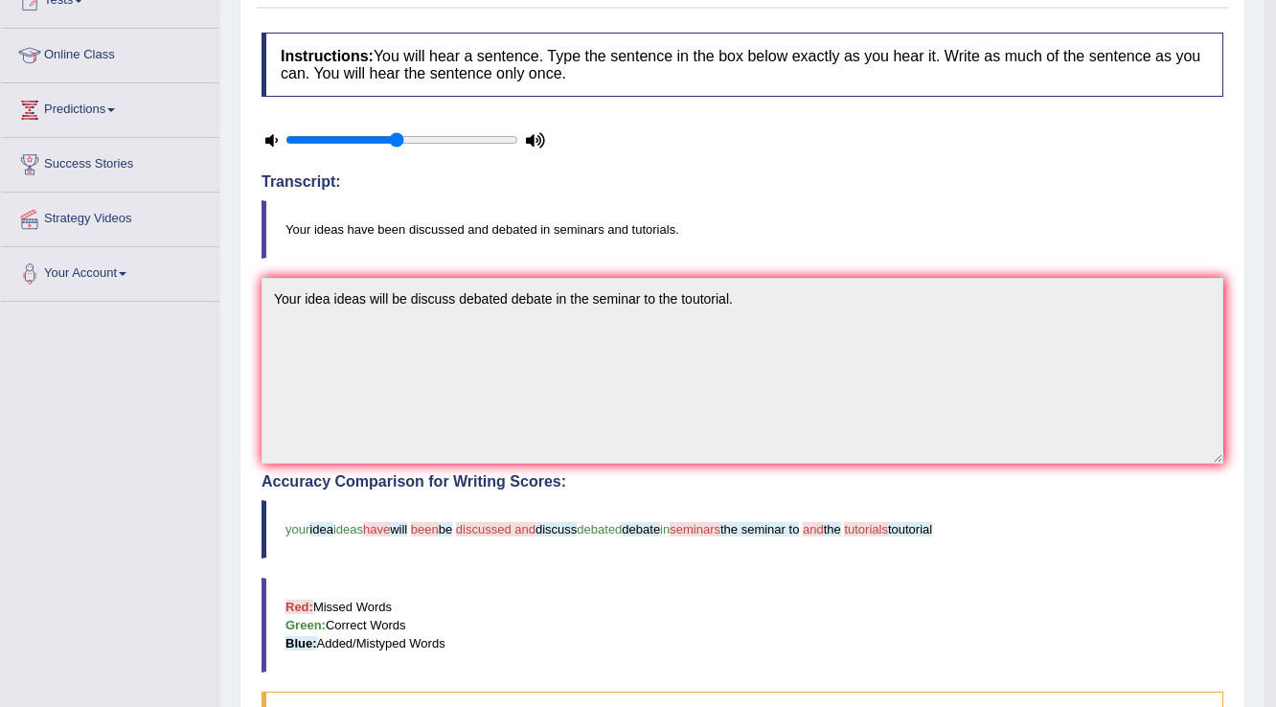
scroll to position [77, 0]
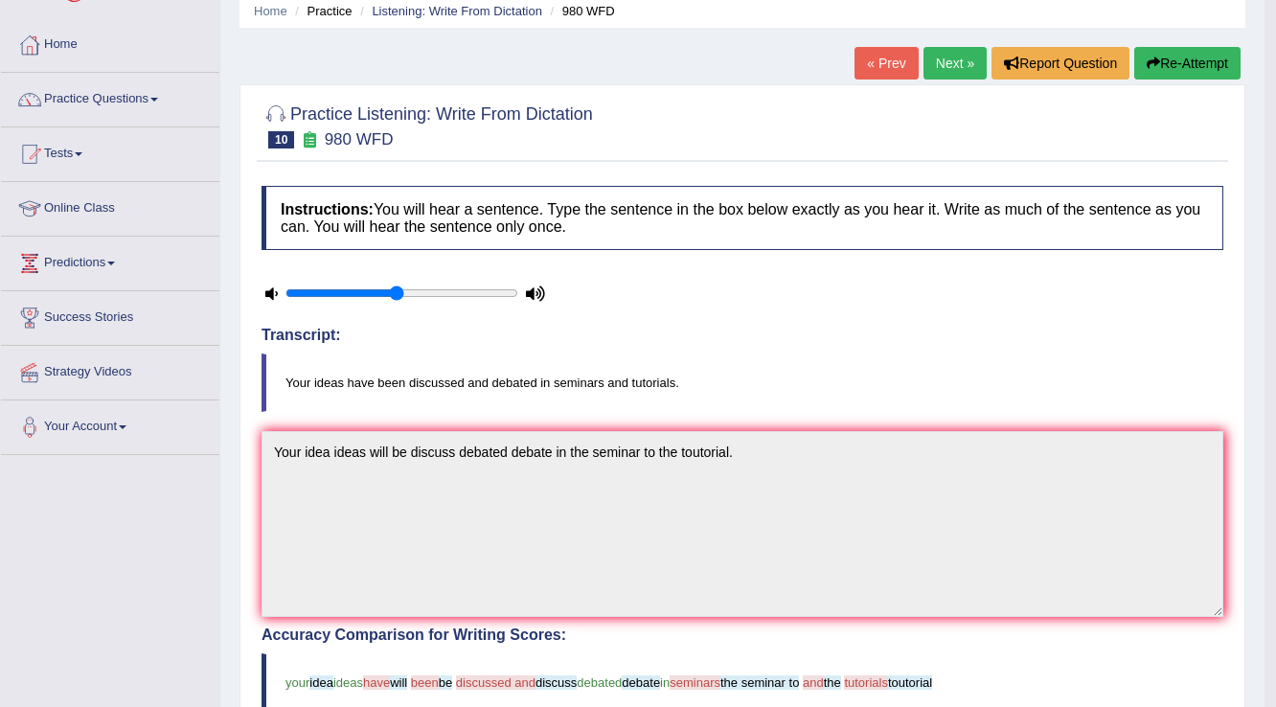
click at [945, 65] on link "Next »" at bounding box center [954, 63] width 63 height 33
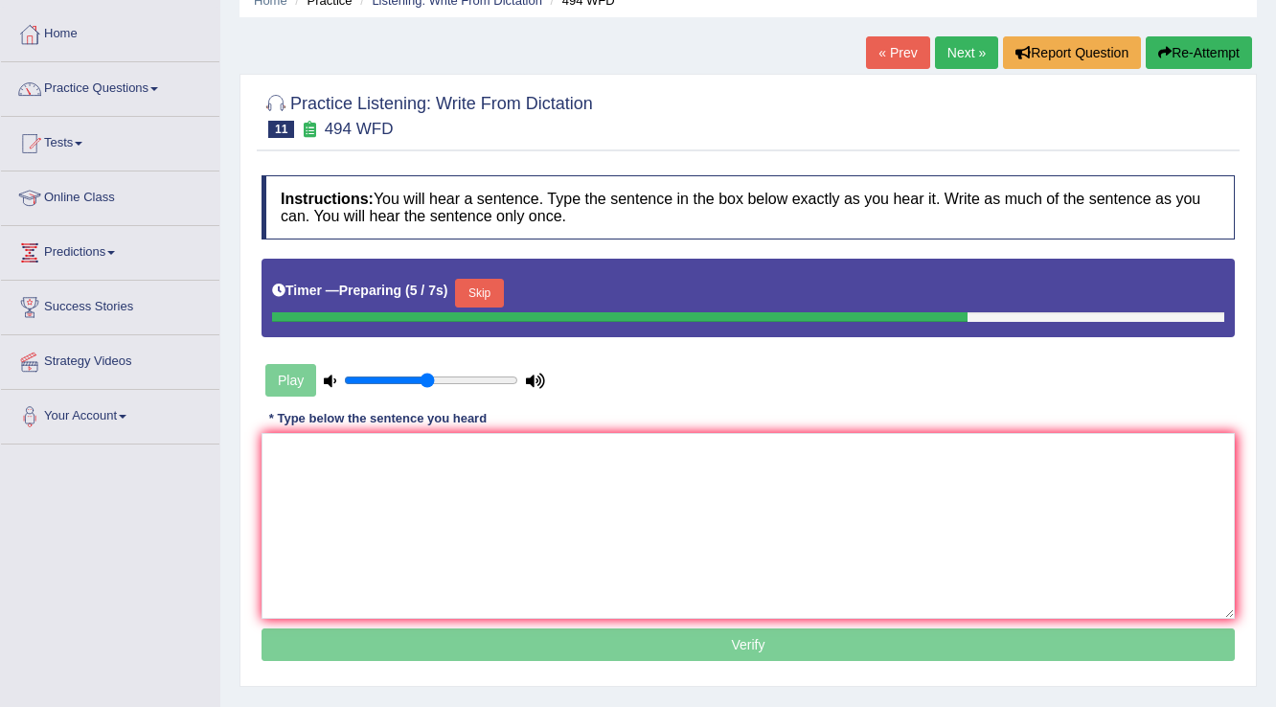
scroll to position [77, 0]
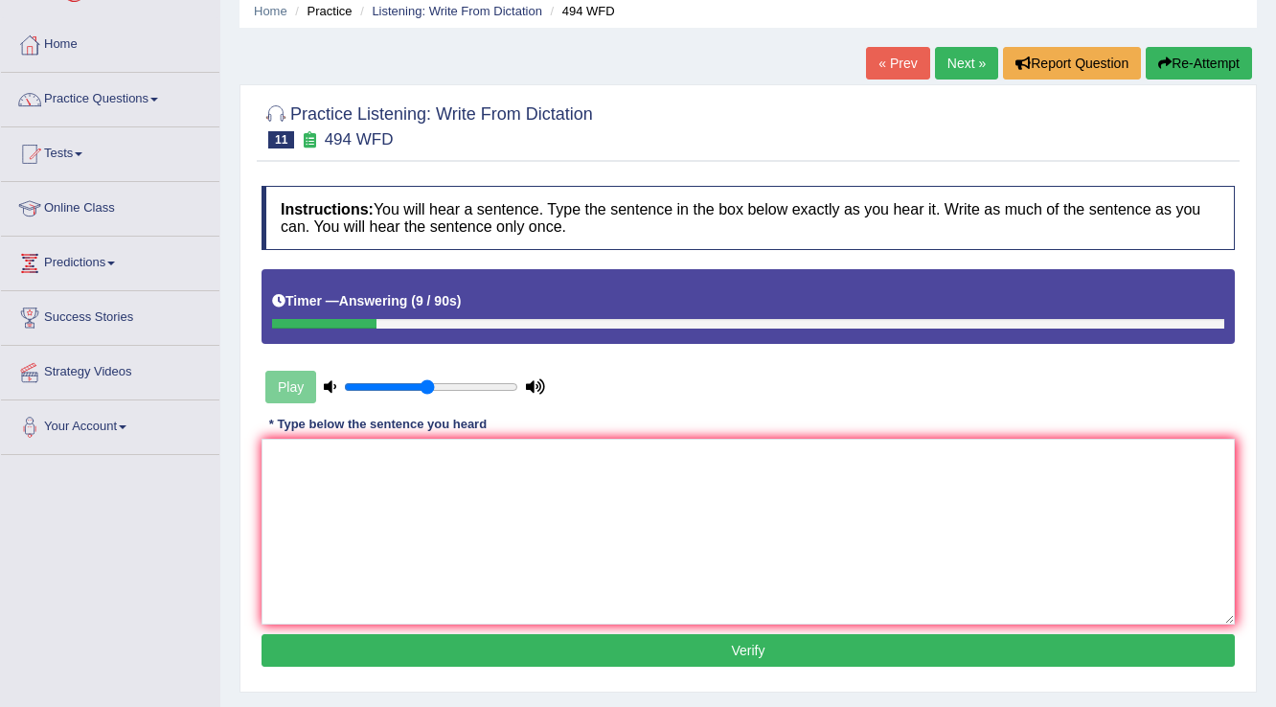
click at [1153, 56] on button "Re-Attempt" at bounding box center [1198, 63] width 106 height 33
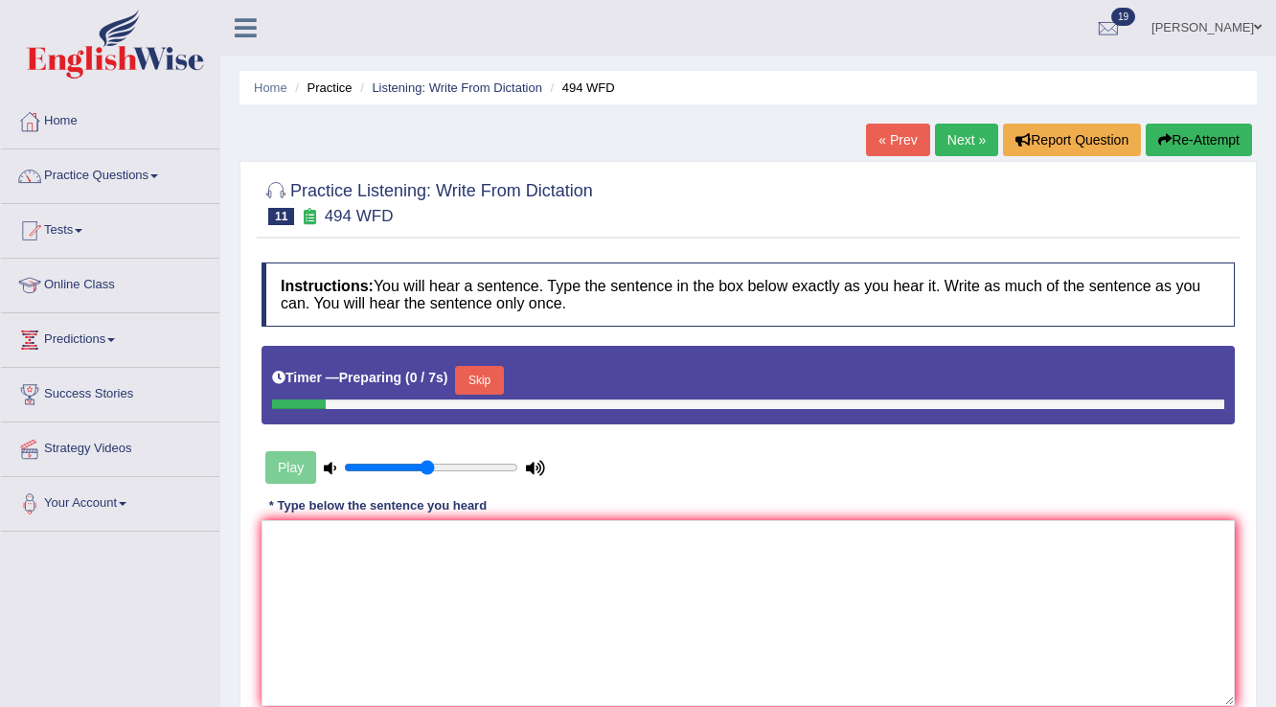
scroll to position [77, 0]
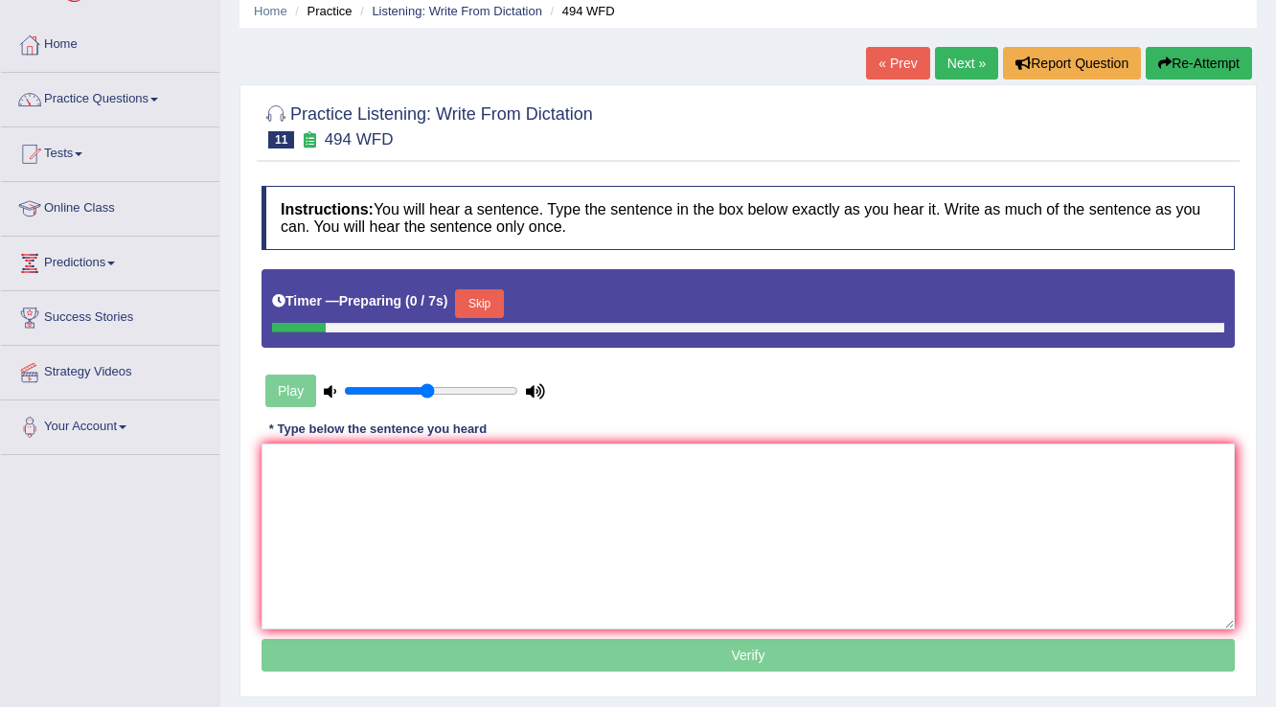
click at [498, 306] on button "Skip" at bounding box center [479, 303] width 48 height 29
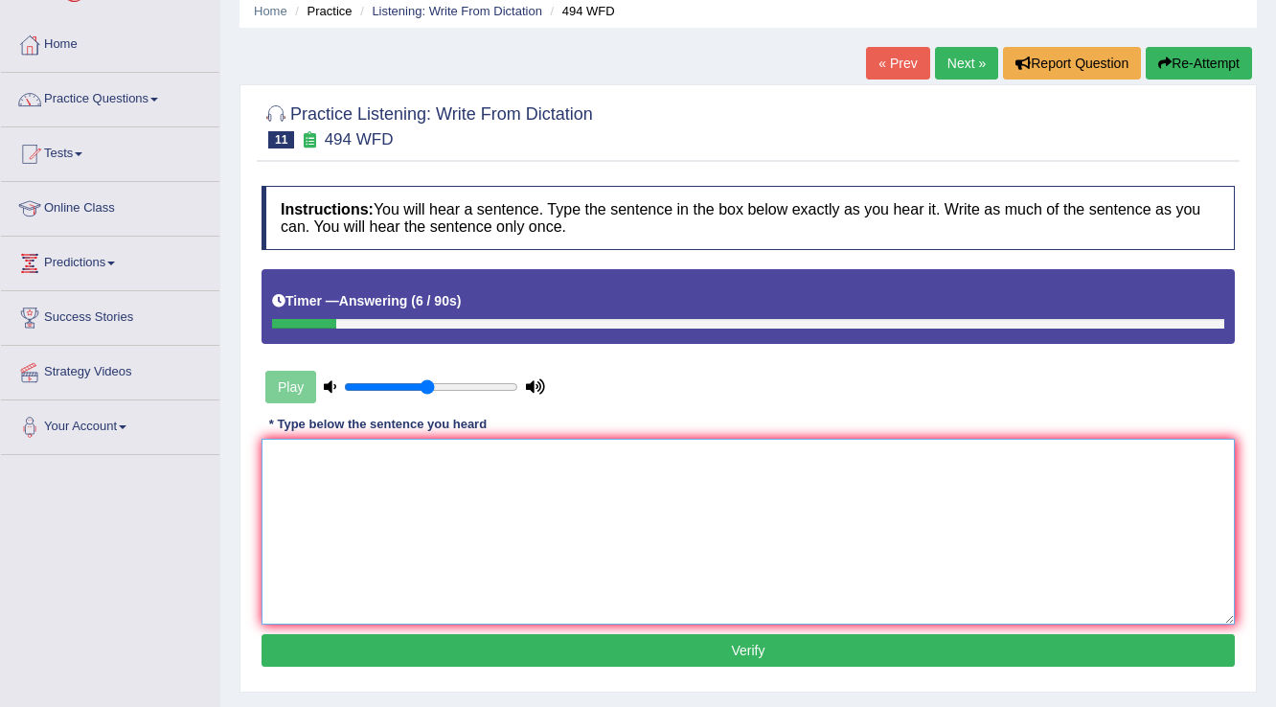
click at [549, 454] on textarea at bounding box center [747, 532] width 973 height 186
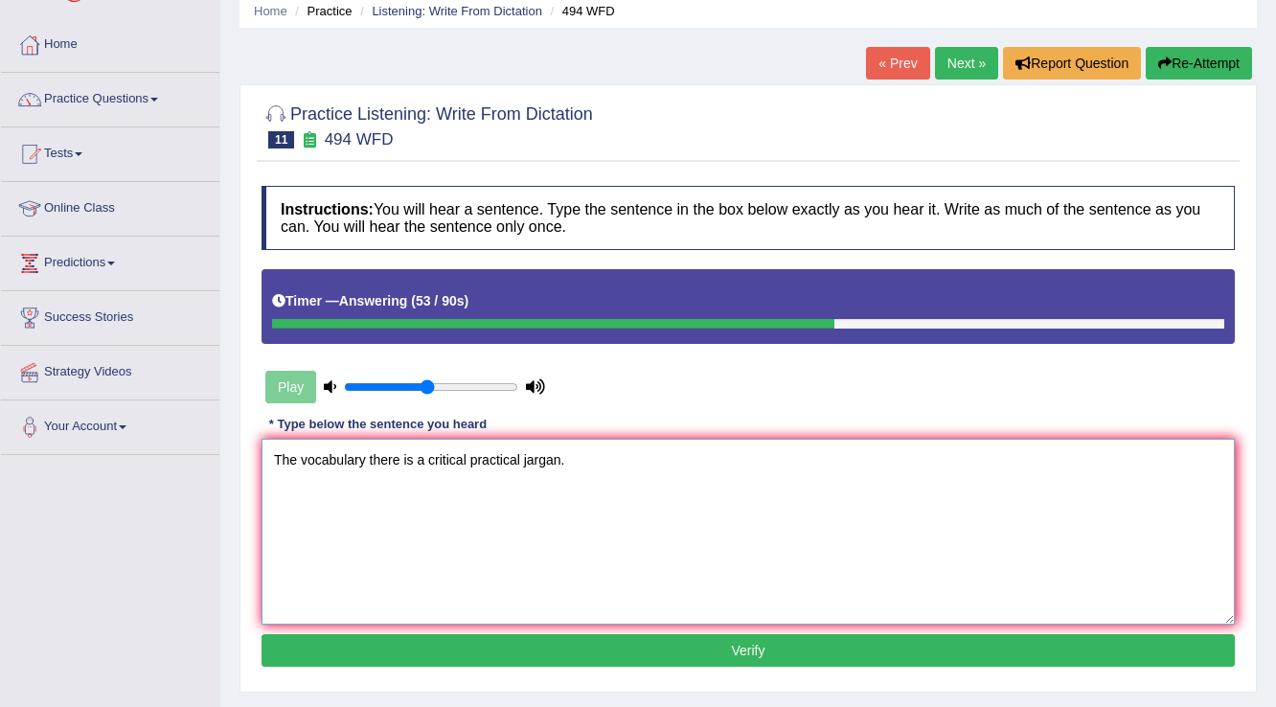
type textarea "The vocabulary there is a critical practical jargan."
click at [743, 637] on button "Verify" at bounding box center [747, 650] width 973 height 33
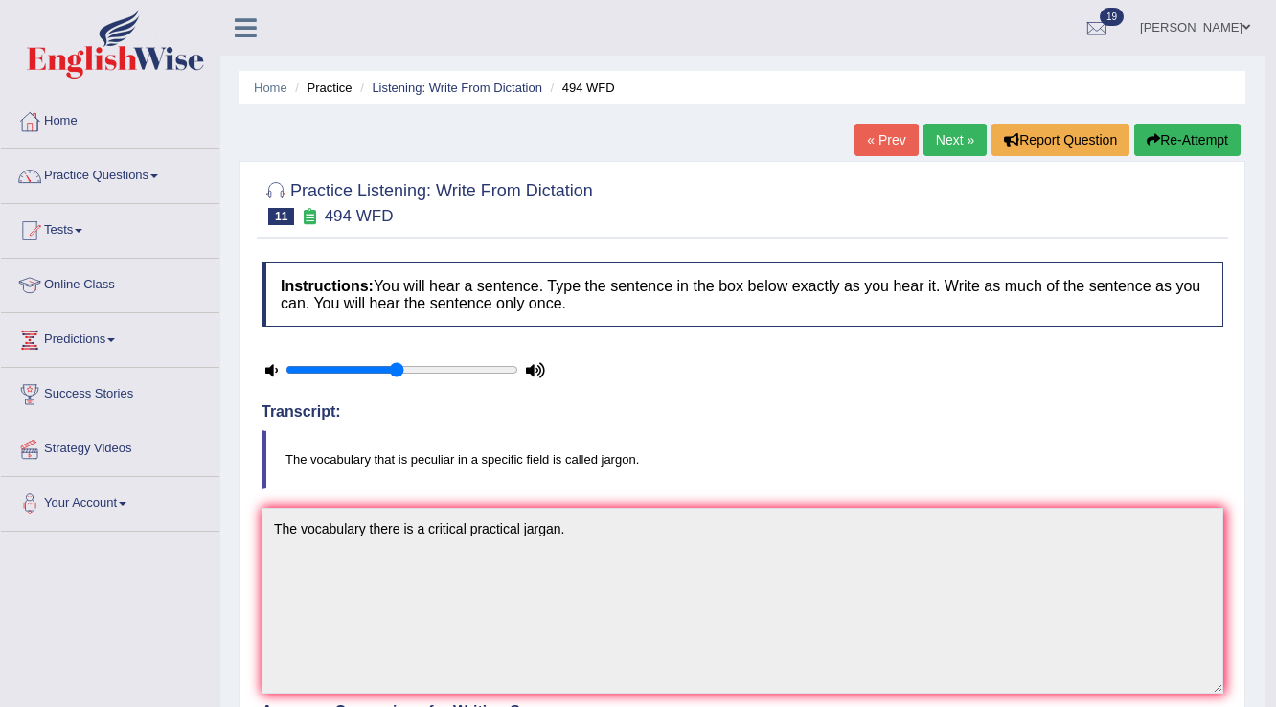
click at [935, 146] on link "Next »" at bounding box center [954, 140] width 63 height 33
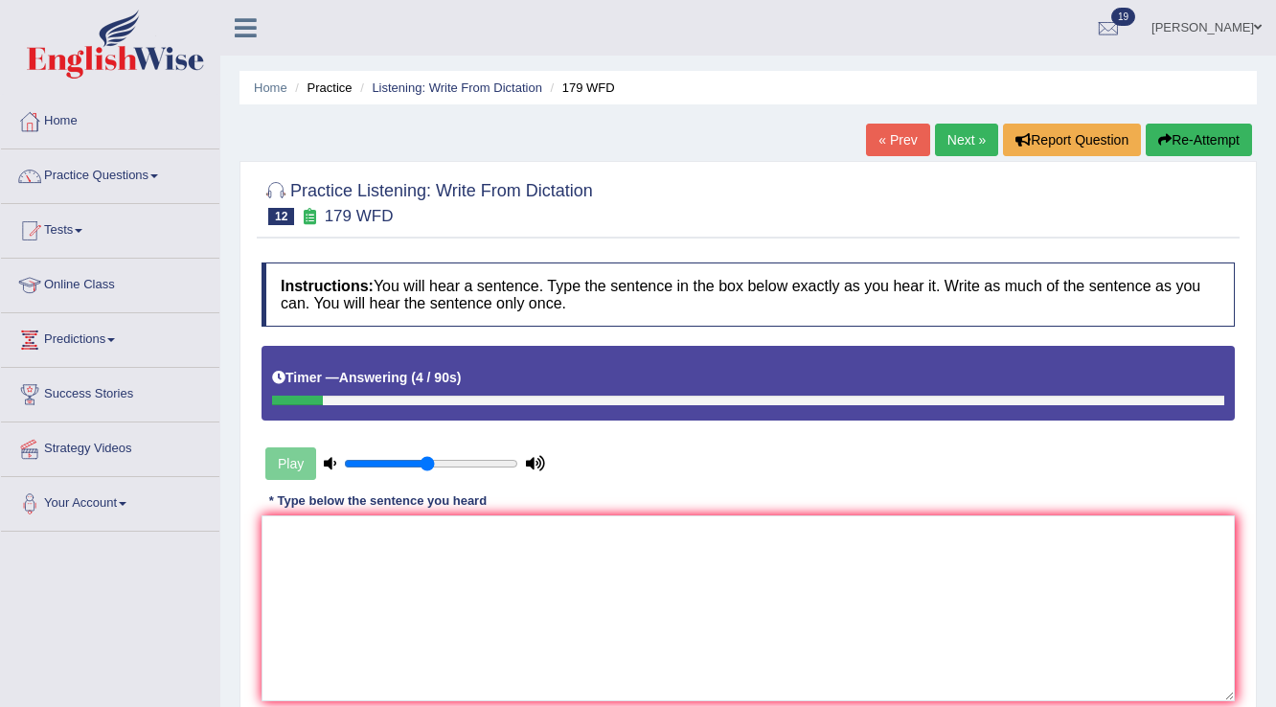
click at [1211, 156] on div "« Prev Next » Report Question Re-Attempt" at bounding box center [1061, 142] width 391 height 37
click at [1219, 143] on button "Re-Attempt" at bounding box center [1198, 140] width 106 height 33
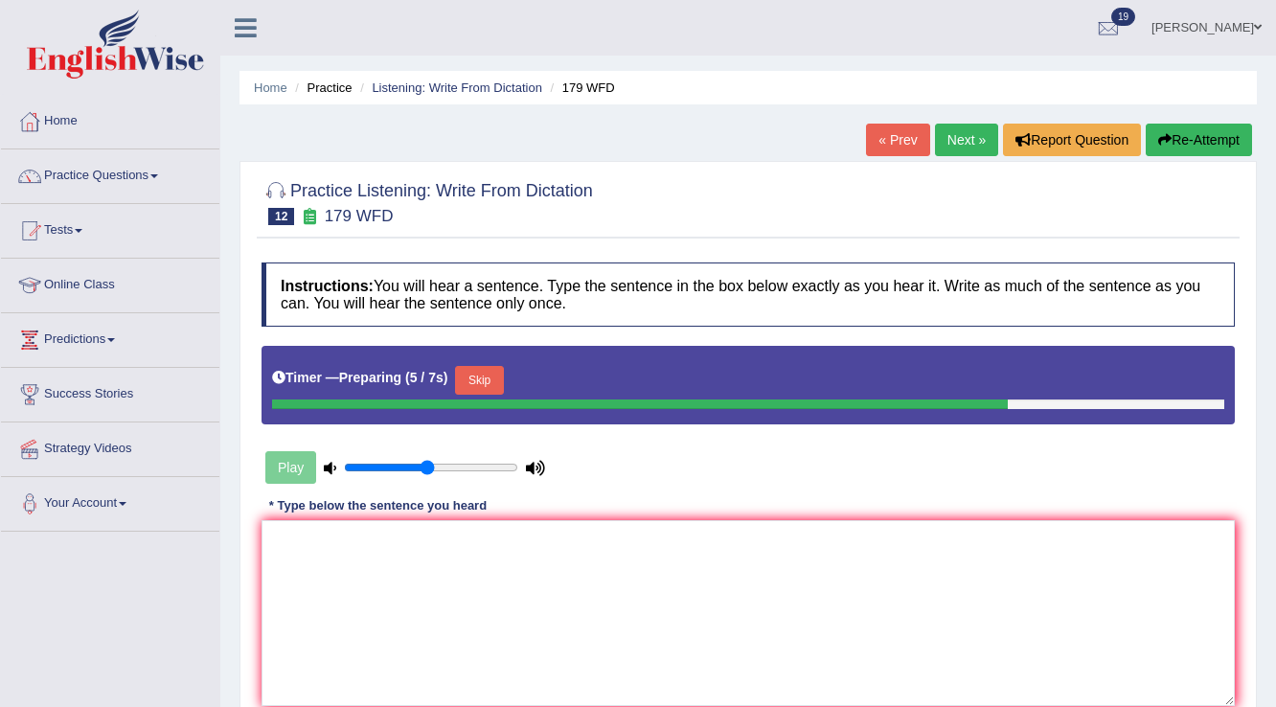
click at [495, 362] on div "Timer — Preparing ( 5 / 7s ) Skip" at bounding box center [748, 380] width 952 height 38
click at [495, 367] on button "Skip" at bounding box center [479, 380] width 48 height 29
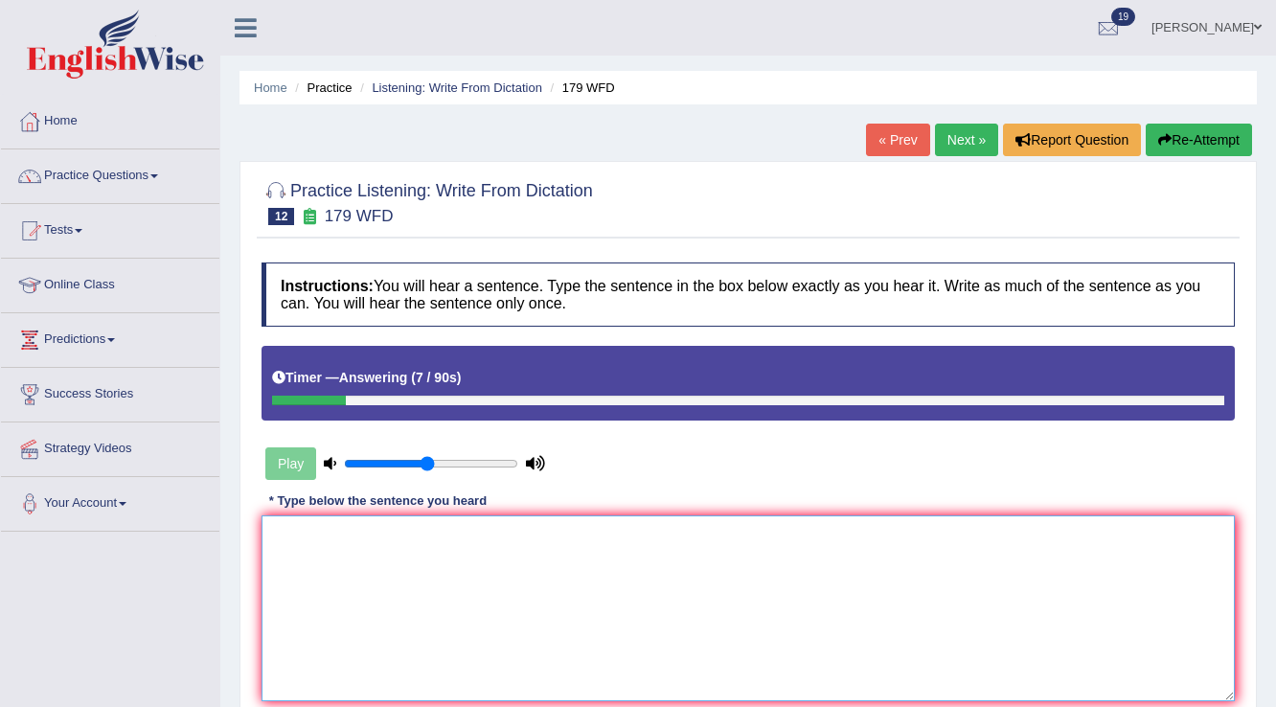
click at [573, 575] on textarea at bounding box center [747, 608] width 973 height 186
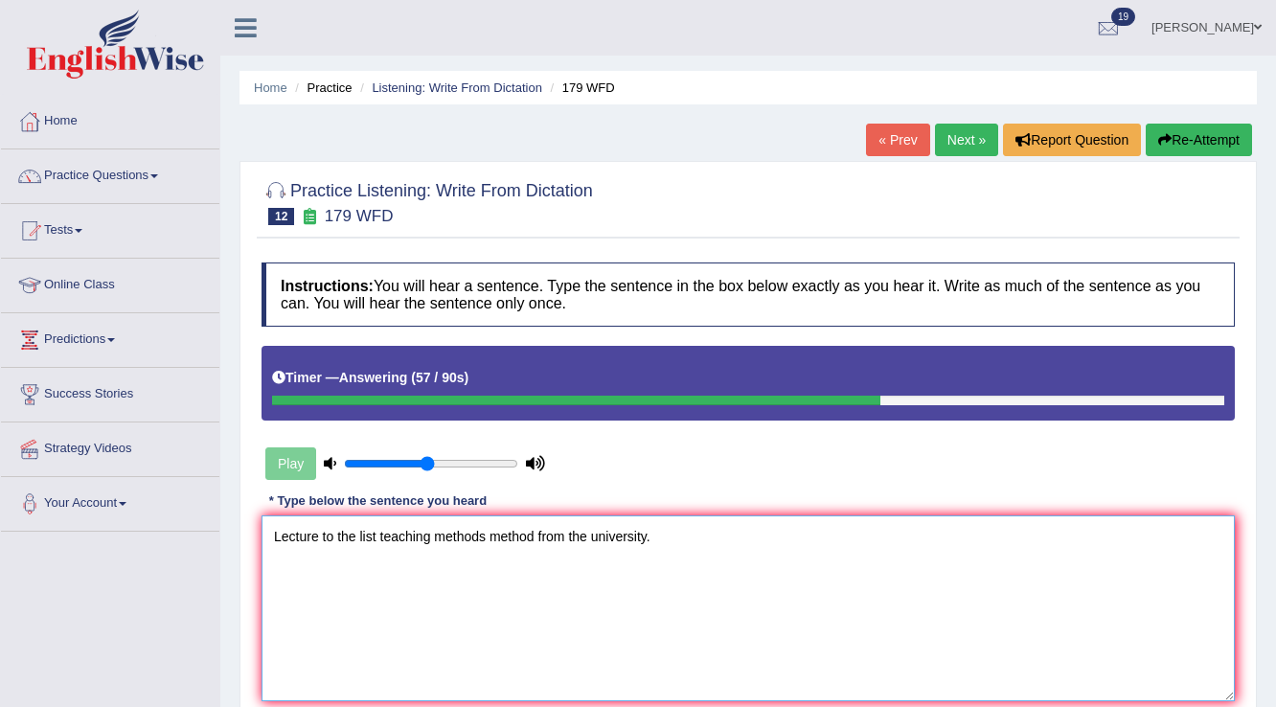
click at [318, 533] on textarea "Lecture to the list teaching methods method from the university." at bounding box center [747, 608] width 973 height 186
click at [379, 540] on textarea "Lecture to the list teaching methods method from the university." at bounding box center [747, 608] width 973 height 186
click at [465, 538] on textarea "Lecture to the list lists teaching methods method from the university." at bounding box center [747, 608] width 973 height 186
click at [699, 543] on textarea "Lecture to the list lists teaching methods method from the university." at bounding box center [747, 608] width 973 height 186
type textarea "Lecture to the list lists teaching methods method from the university universit…"
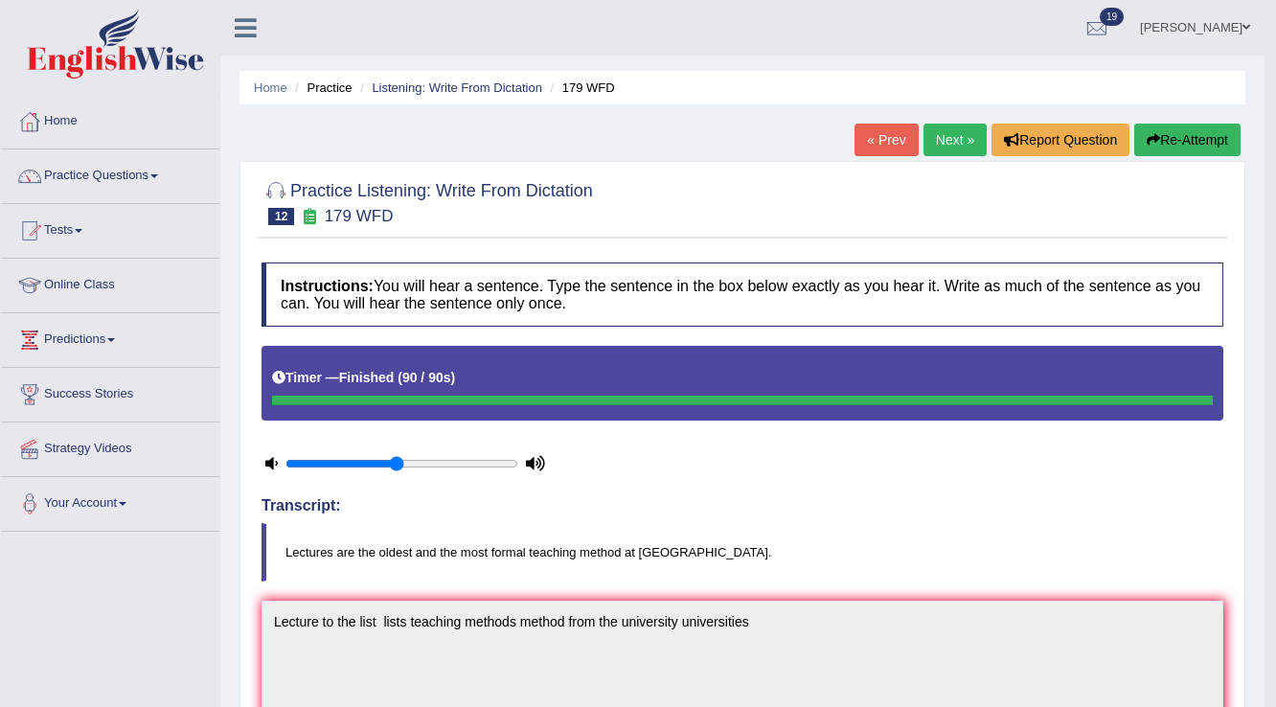
click at [941, 147] on link "Next »" at bounding box center [954, 140] width 63 height 33
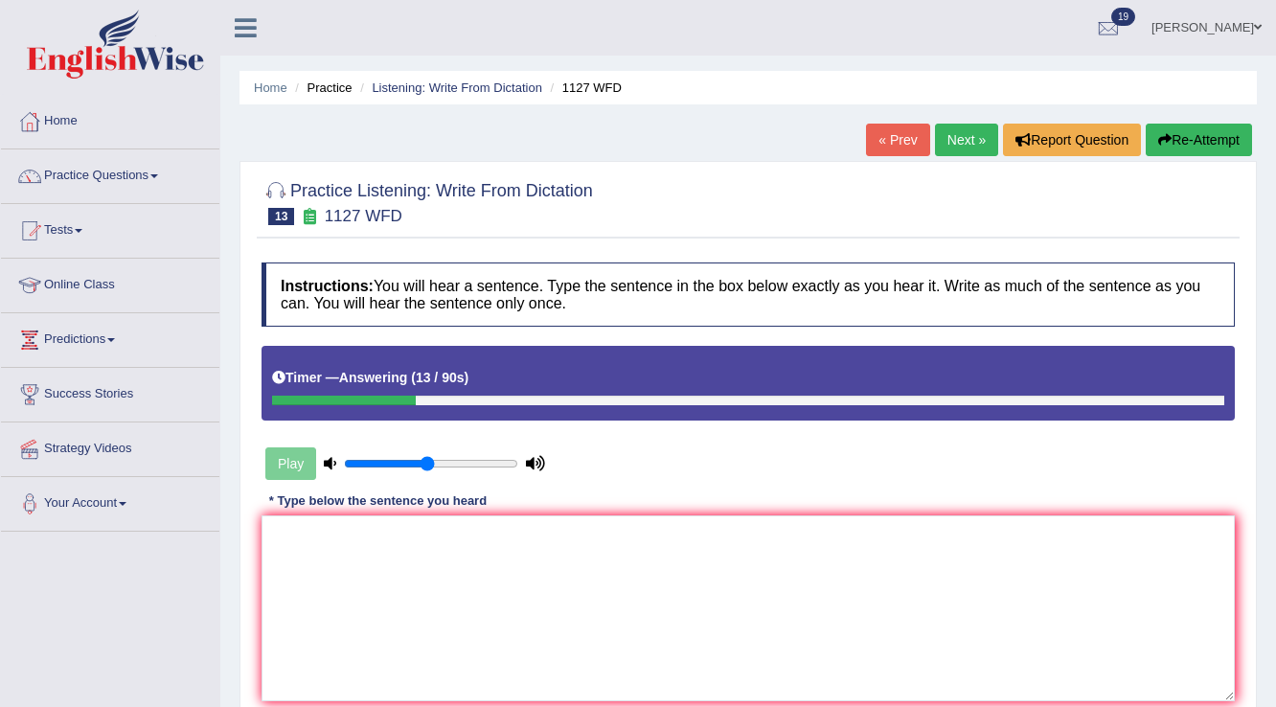
click at [1203, 142] on button "Re-Attempt" at bounding box center [1198, 140] width 106 height 33
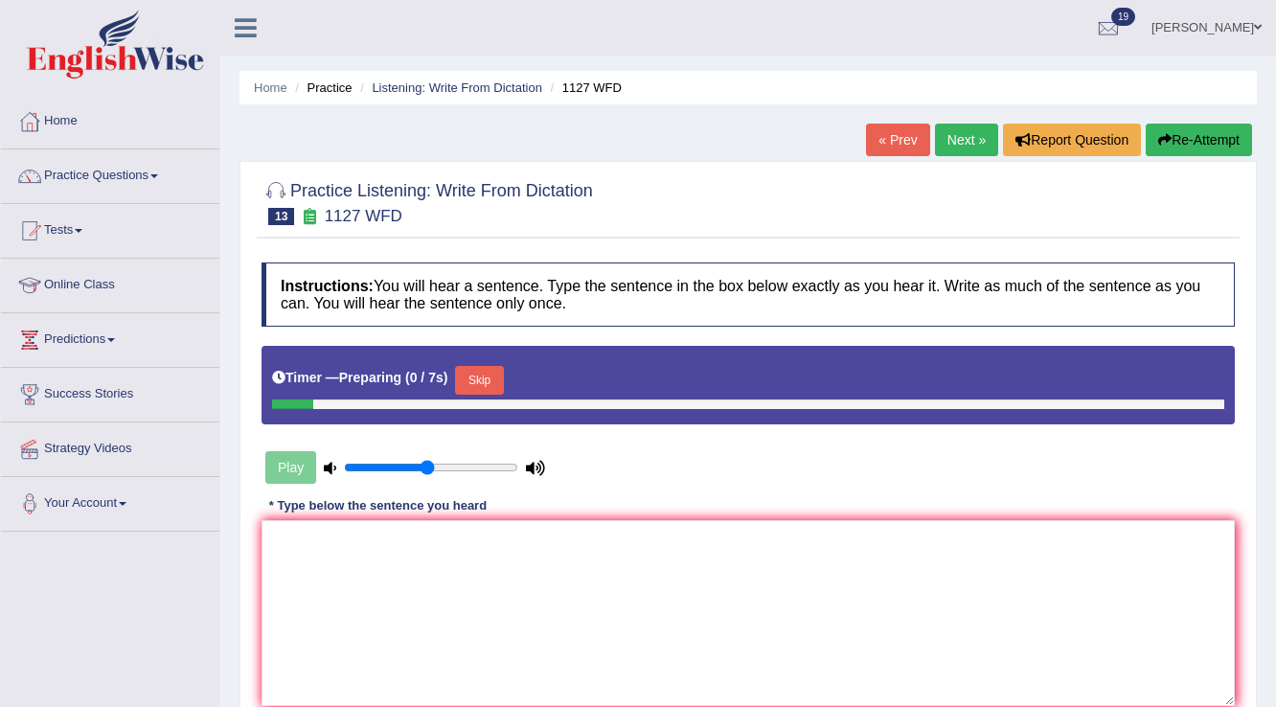
click at [495, 381] on button "Skip" at bounding box center [479, 380] width 48 height 29
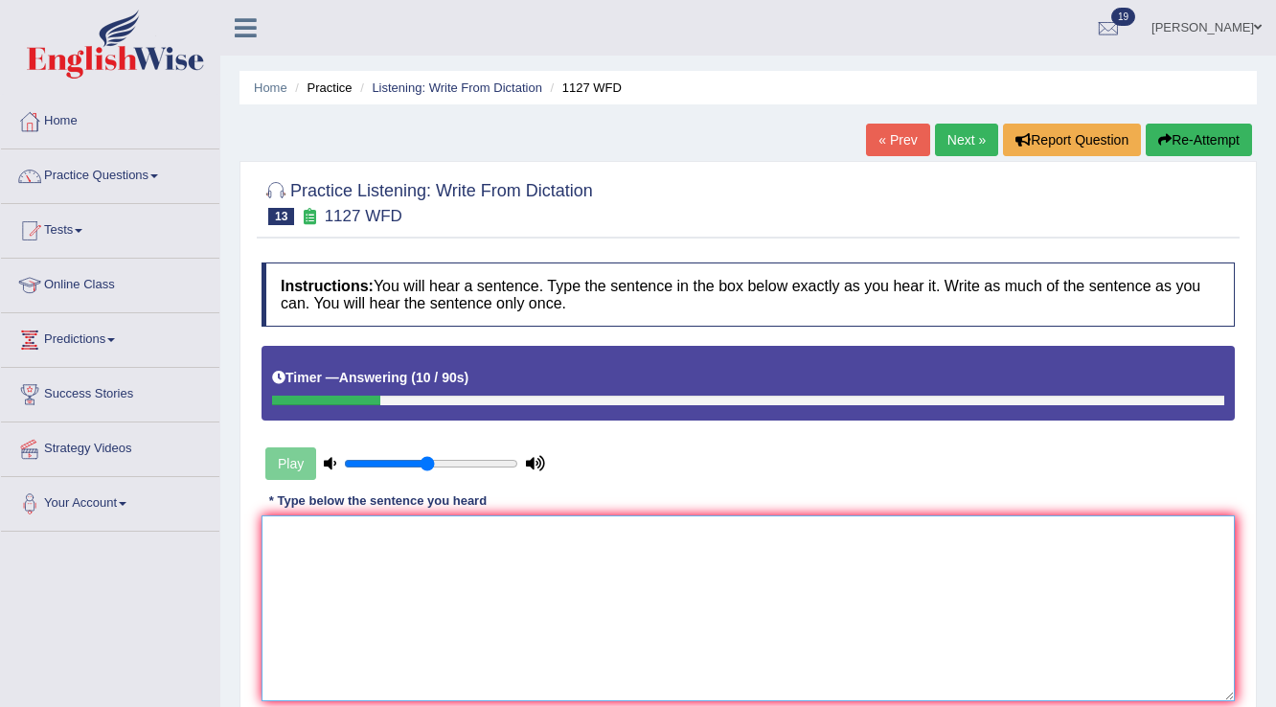
click at [469, 590] on textarea at bounding box center [747, 608] width 973 height 186
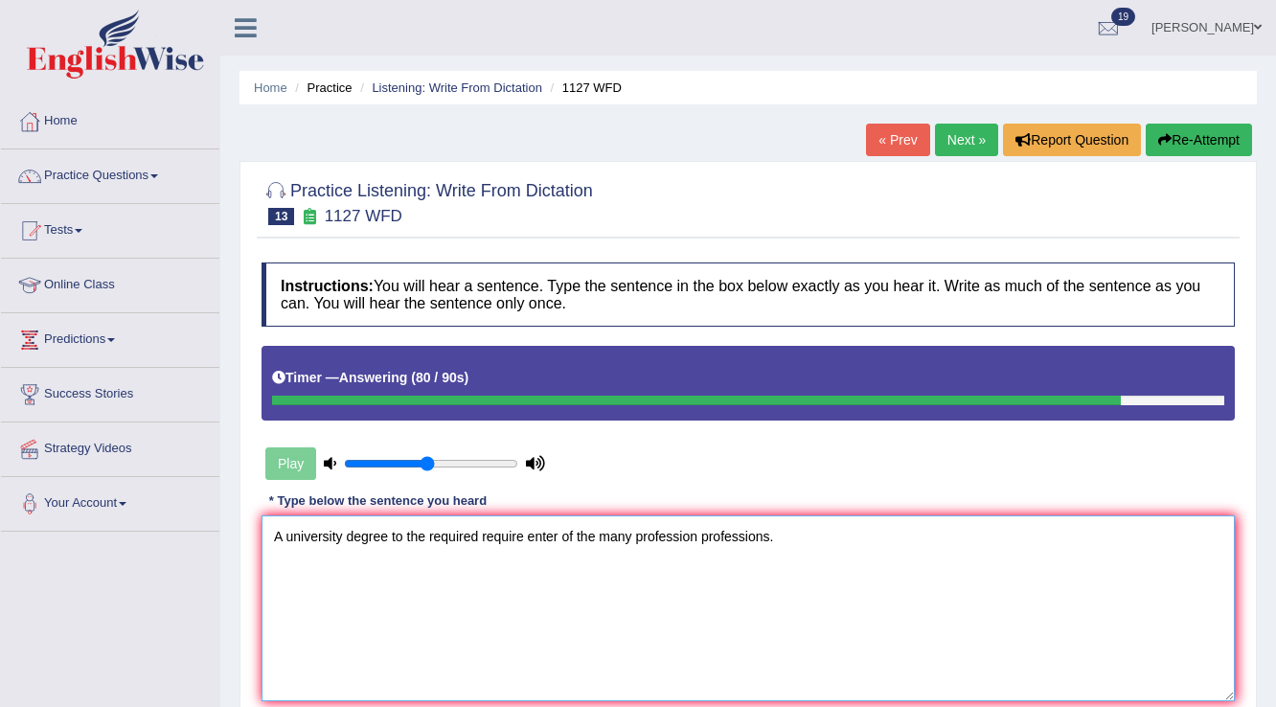
click at [346, 540] on textarea "A university degree to the required require enter of the many profession profes…" at bounding box center [747, 608] width 973 height 186
type textarea "A university unidegree to the required require enter of the many profession pro…"
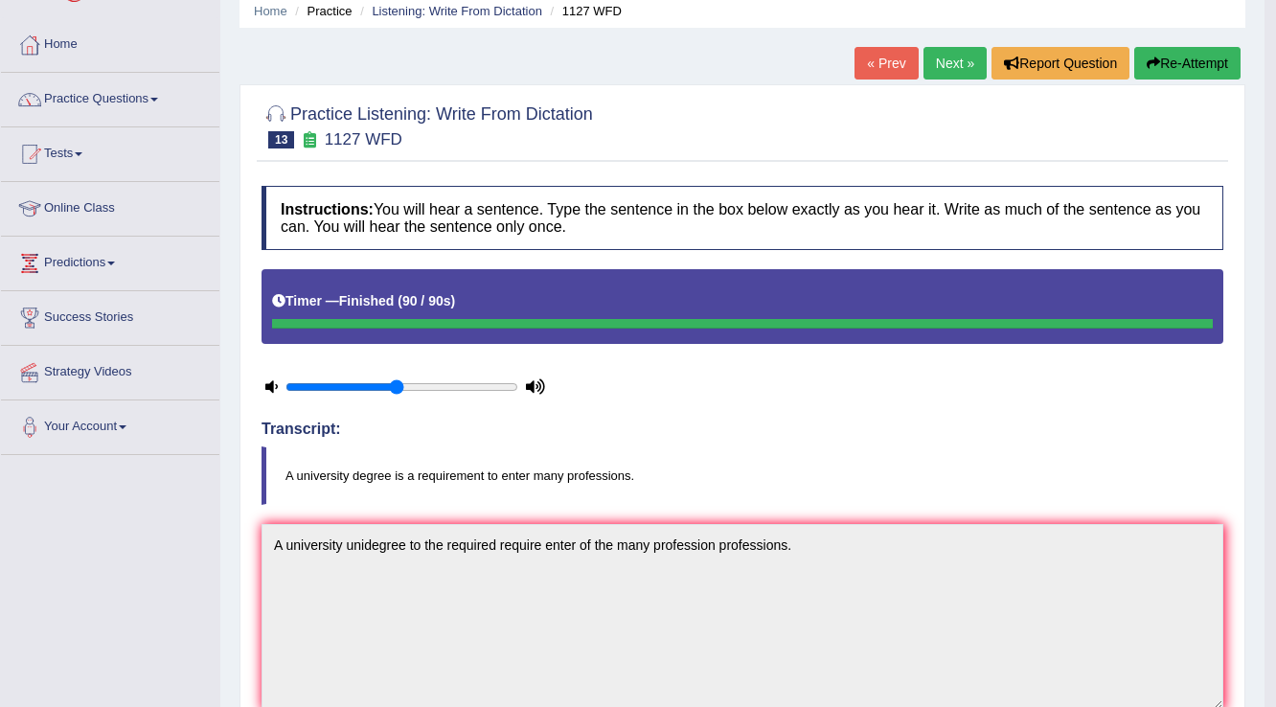
scroll to position [77, 0]
click at [1207, 68] on button "Re-Attempt" at bounding box center [1187, 63] width 106 height 33
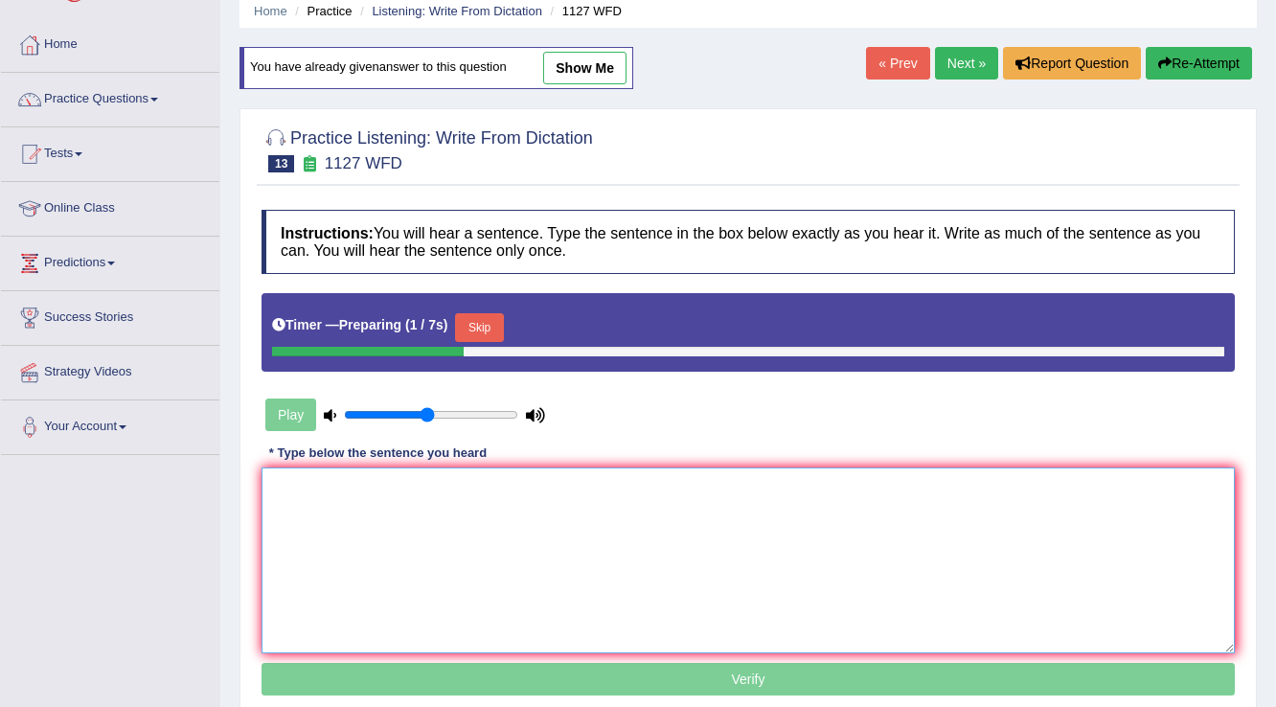
click at [475, 532] on textarea at bounding box center [747, 560] width 973 height 186
paste textarea "A university unidegree to the required require enter of the many profession pro…"
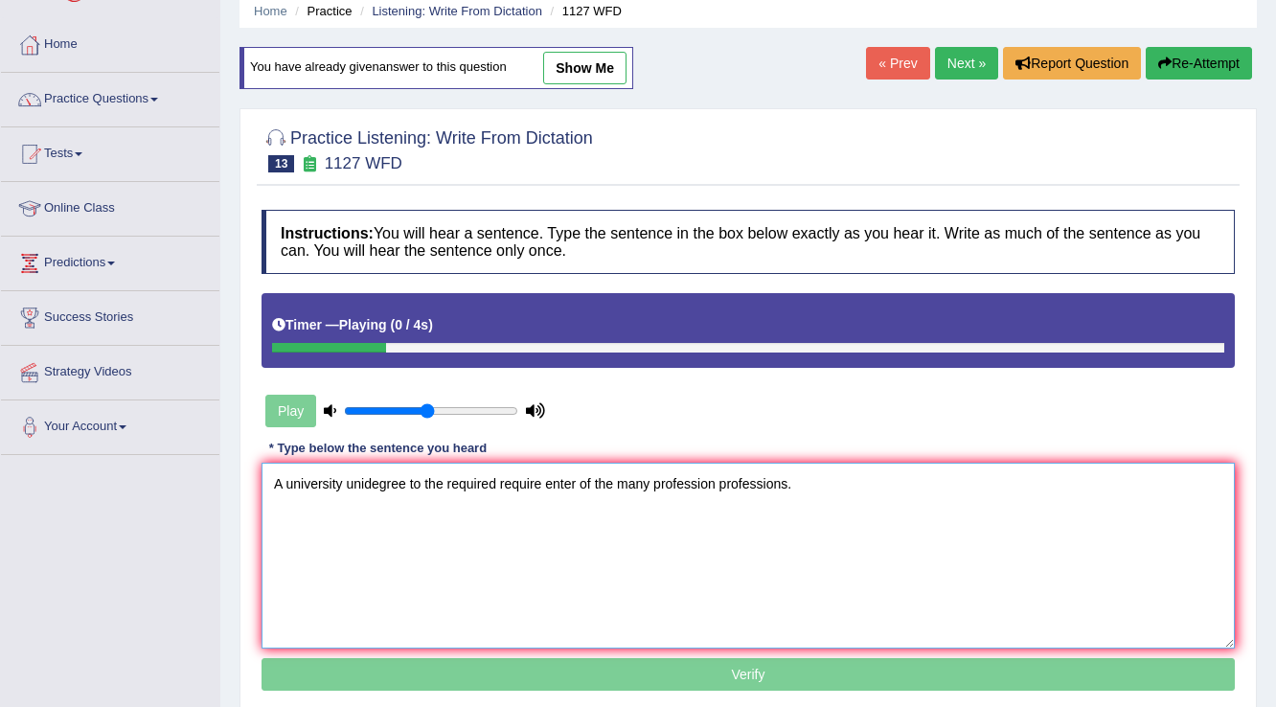
click at [372, 486] on textarea "A university unidegree to the required require enter of the many profession pro…" at bounding box center [747, 556] width 973 height 186
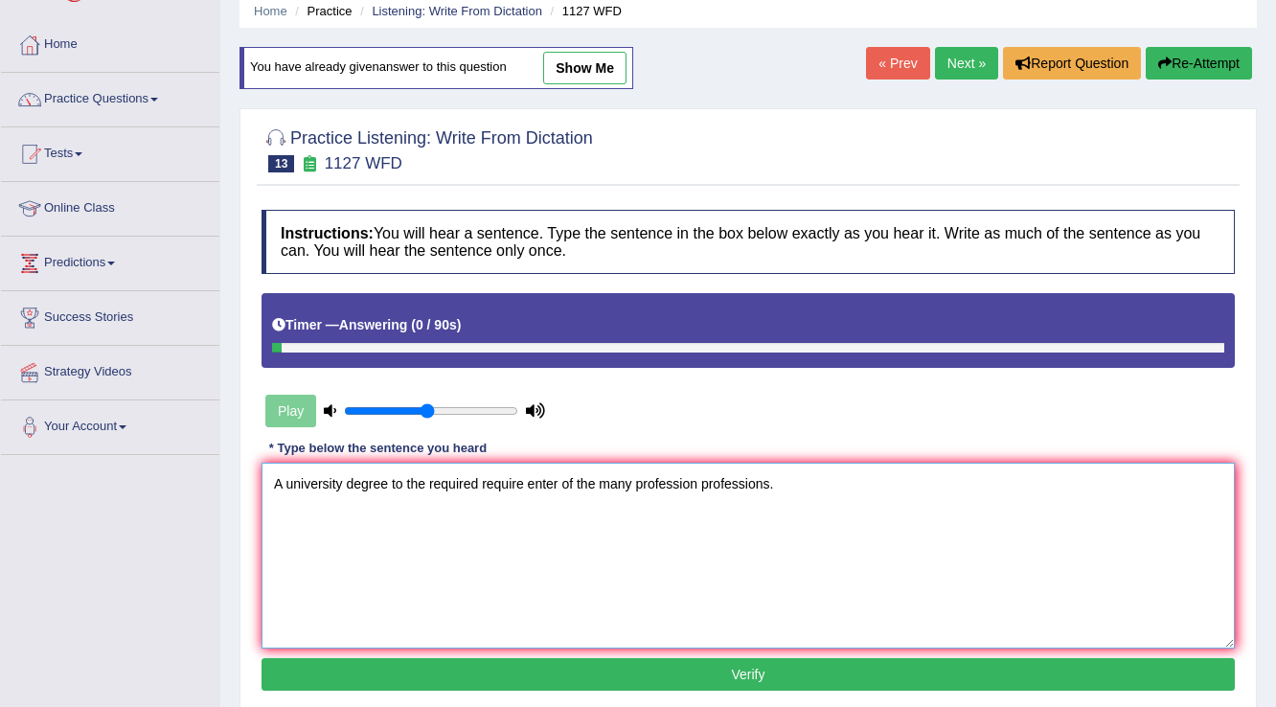
click at [526, 475] on textarea "A university degree to the required require enter of the many profession profes…" at bounding box center [747, 556] width 973 height 186
type textarea "A university degree to the required require requirment enter of the many profes…"
click at [656, 658] on button "Verify" at bounding box center [747, 674] width 973 height 33
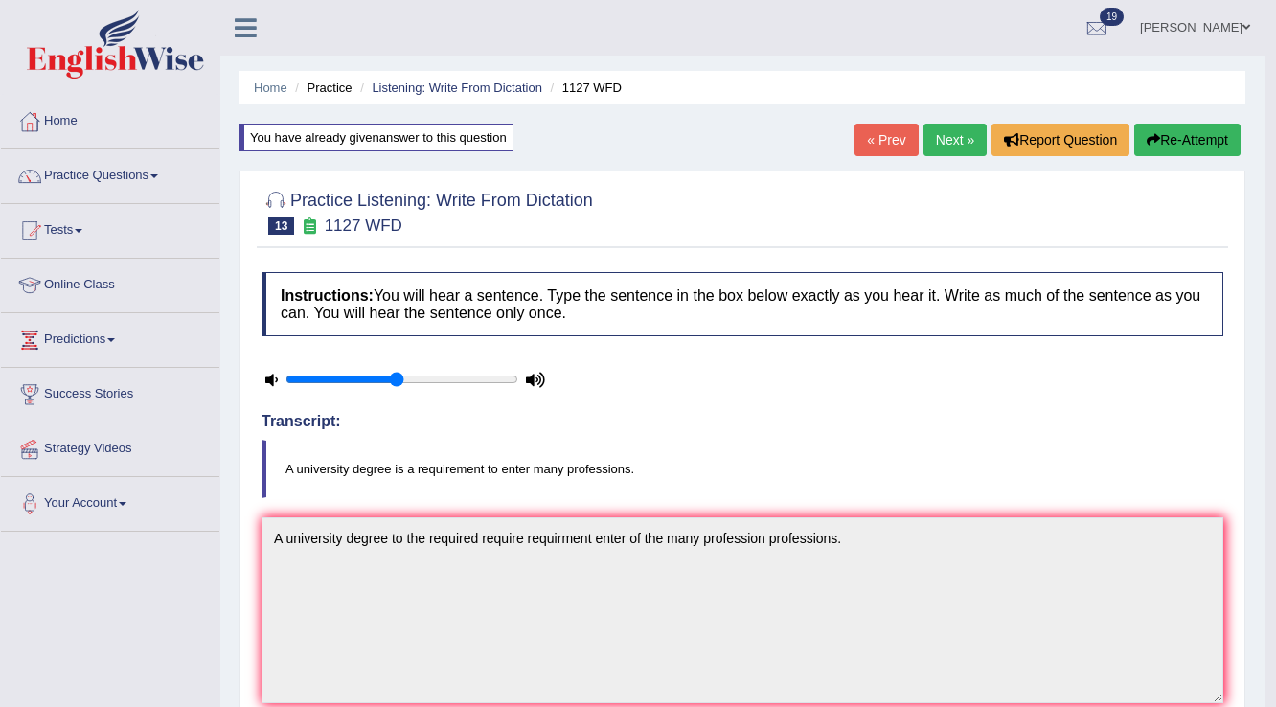
click at [939, 148] on link "Next »" at bounding box center [954, 140] width 63 height 33
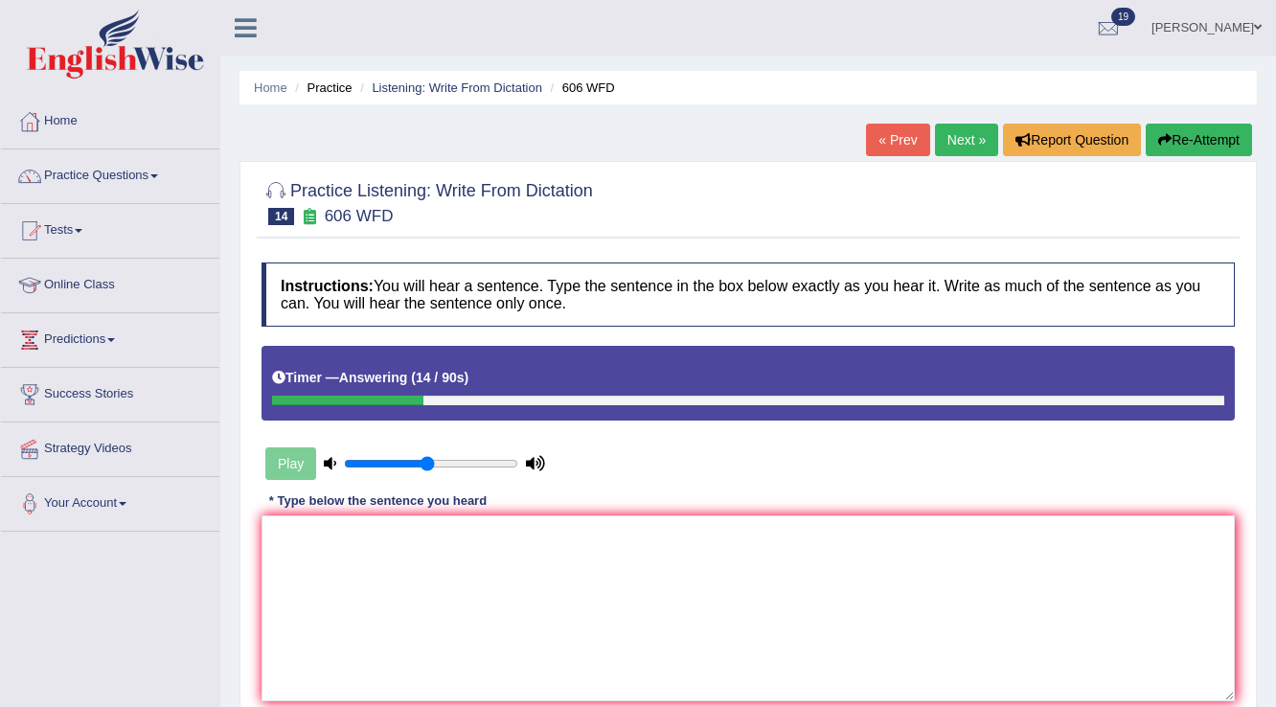
click at [1171, 139] on button "Re-Attempt" at bounding box center [1198, 140] width 106 height 33
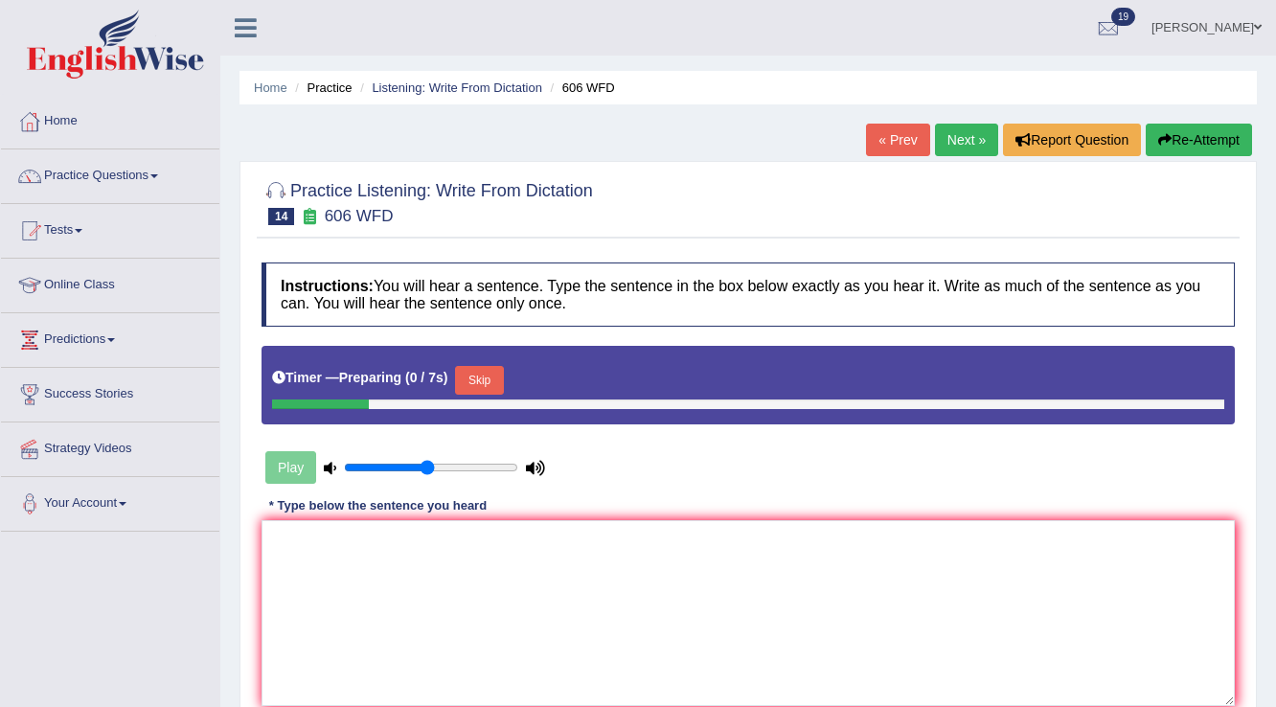
click at [503, 379] on button "Skip" at bounding box center [479, 380] width 48 height 29
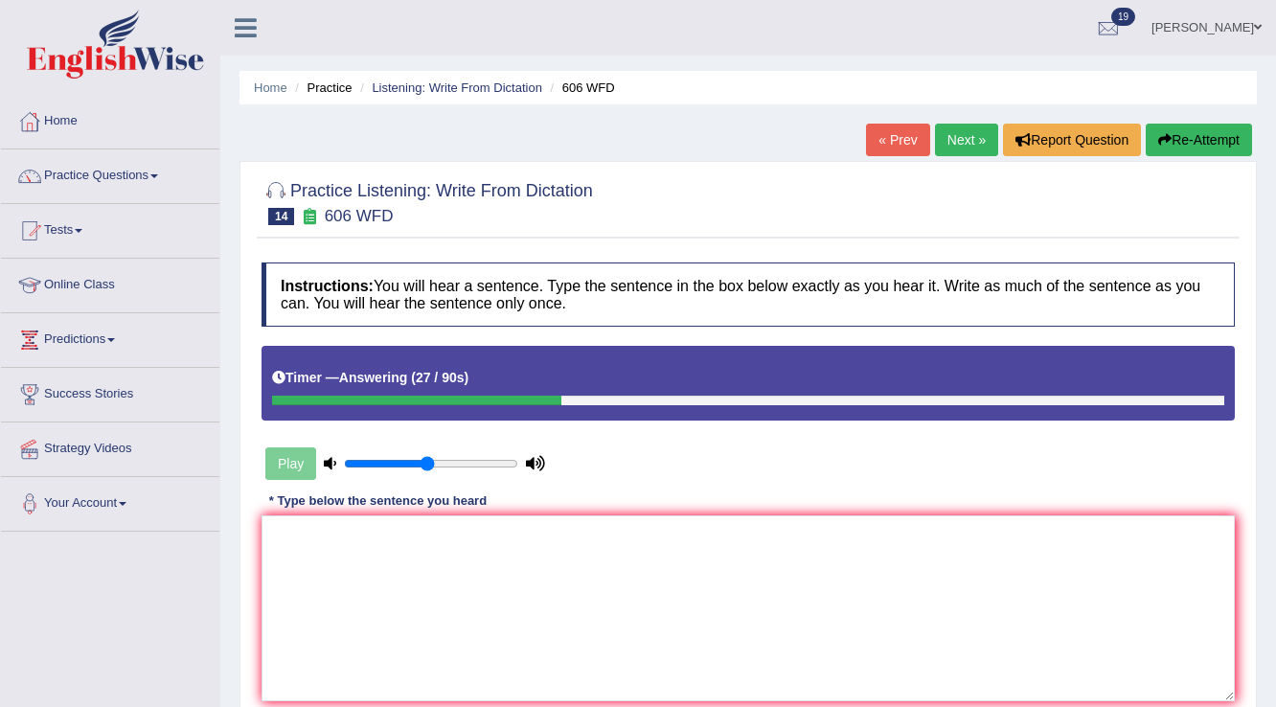
click at [1241, 152] on button "Re-Attempt" at bounding box center [1198, 140] width 106 height 33
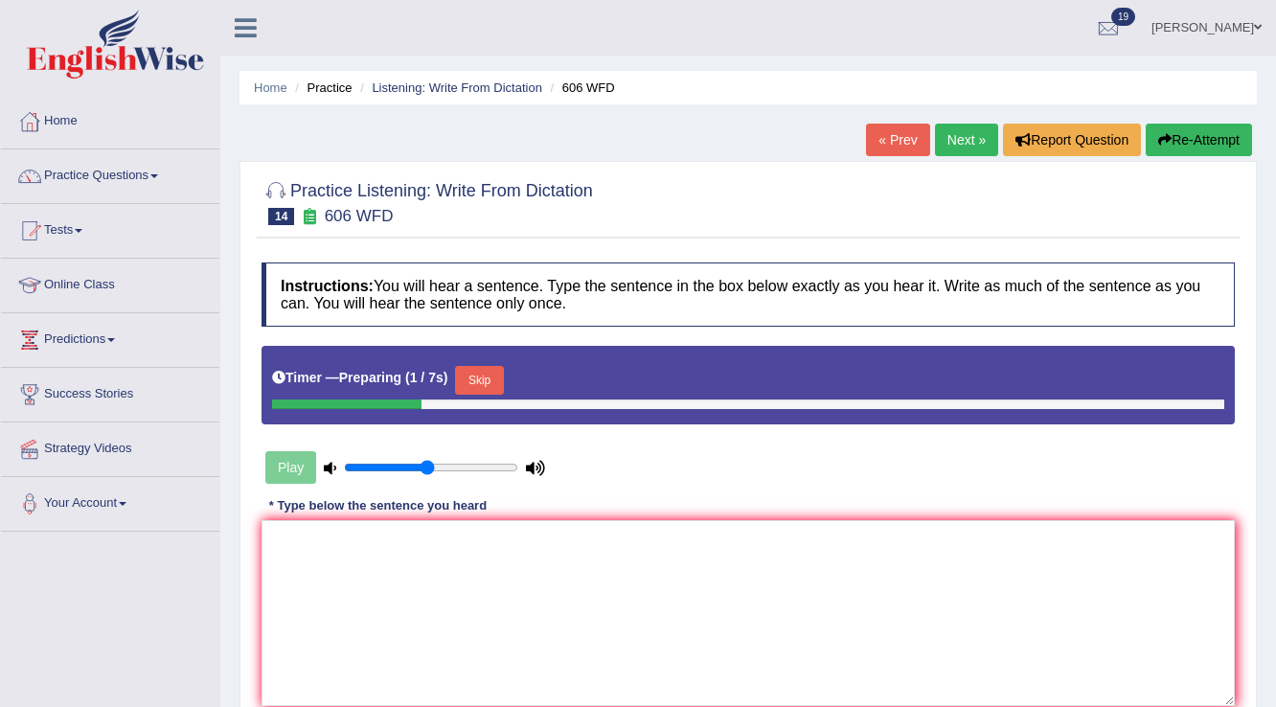
click at [477, 373] on button "Skip" at bounding box center [479, 380] width 48 height 29
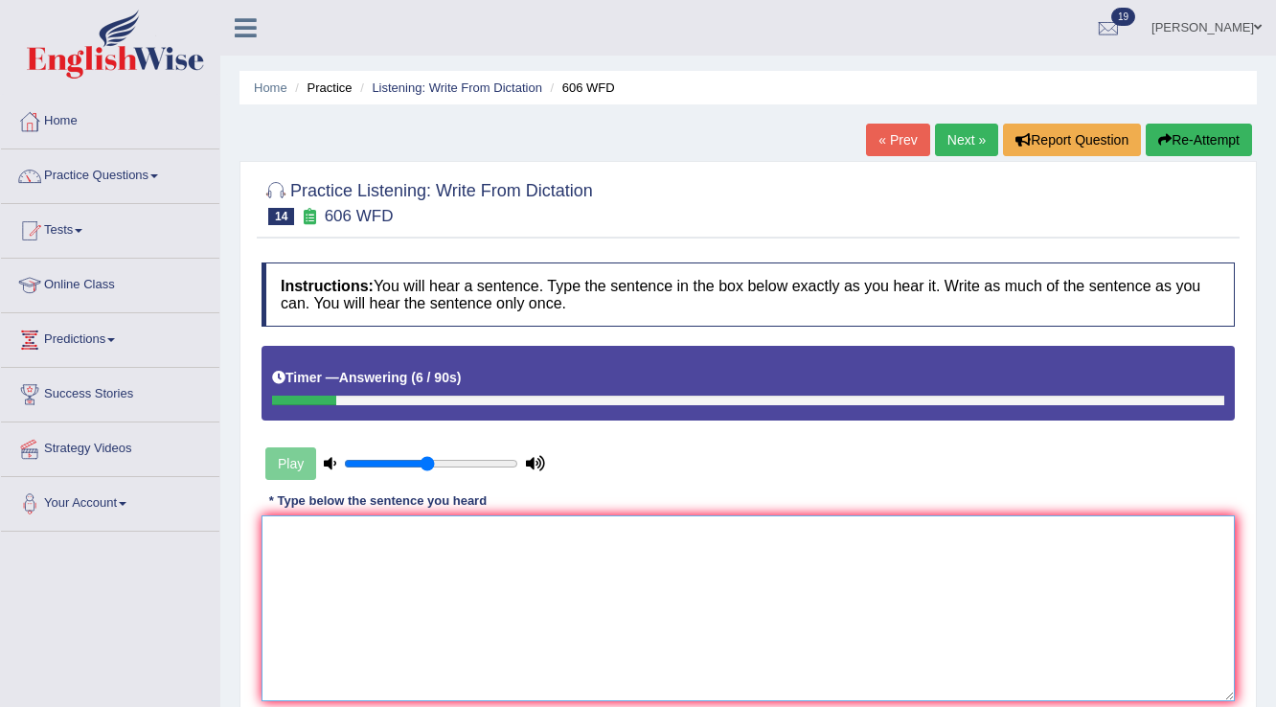
click at [510, 612] on textarea at bounding box center [747, 608] width 973 height 186
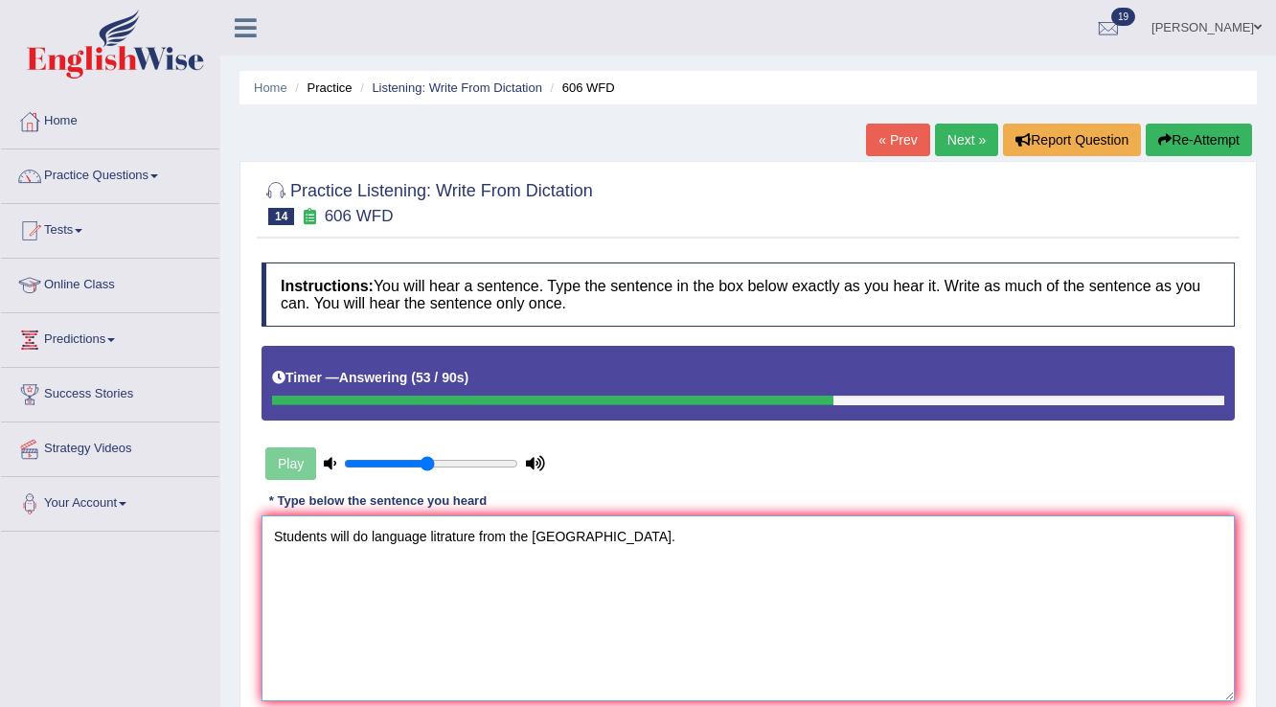
click at [367, 533] on textarea "Students will do language litrature from the greece." at bounding box center [747, 608] width 973 height 186
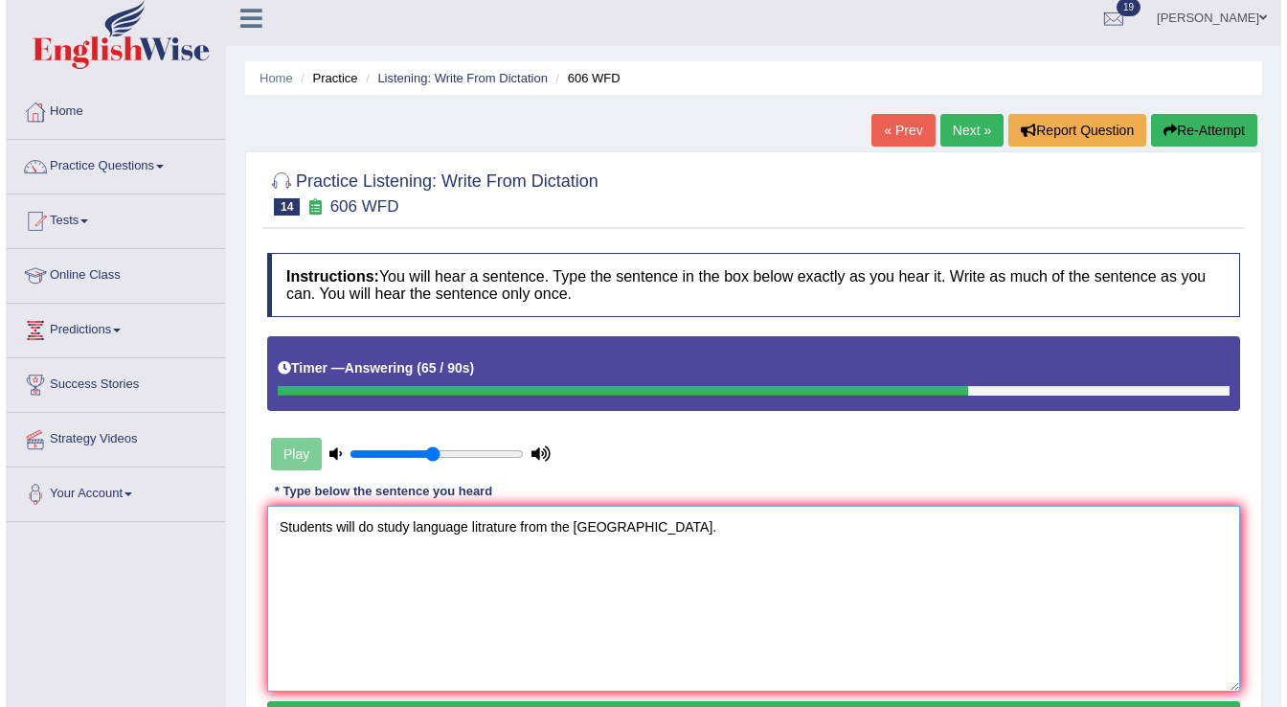
scroll to position [230, 0]
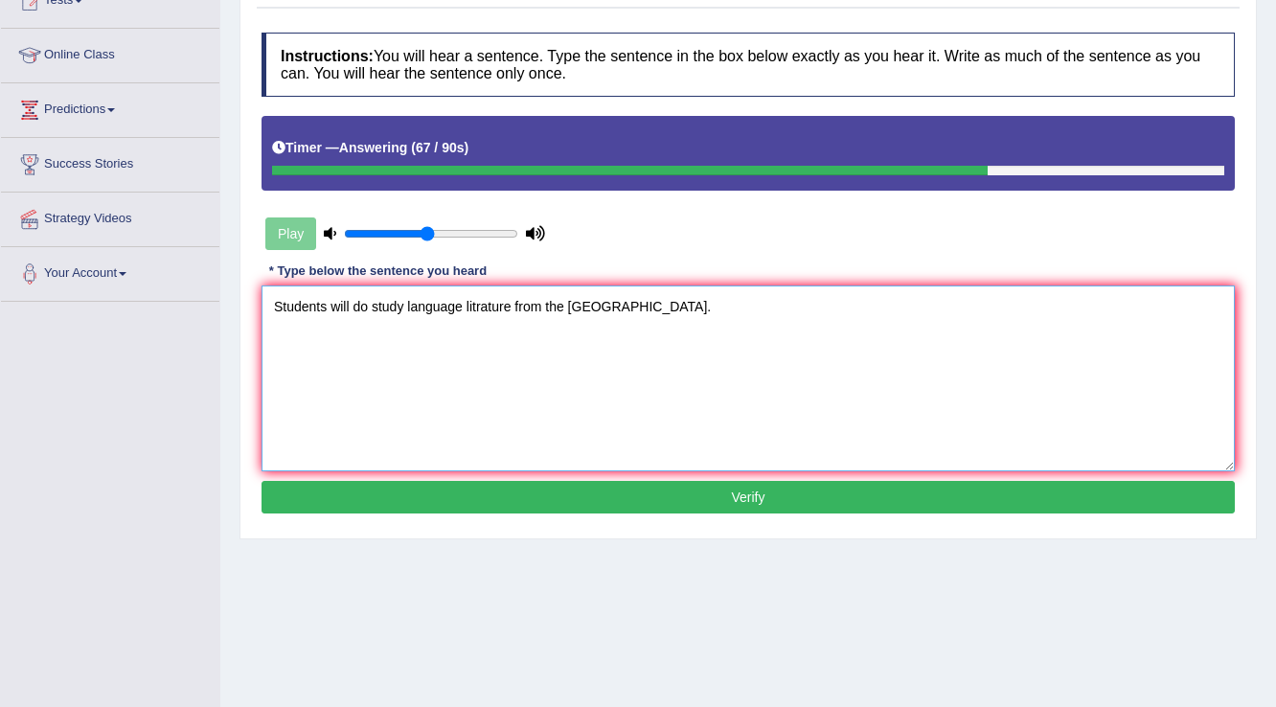
click at [513, 306] on textarea "Students will do study language litrature from the greece." at bounding box center [747, 378] width 973 height 186
click at [463, 306] on textarea "Students will do study language litrature litratures from the greece." at bounding box center [747, 378] width 973 height 186
click at [404, 309] on textarea "Students will do study language languages litrature litratures from the greece." at bounding box center [747, 378] width 973 height 186
type textarea "Students will do study language languages litrature litratures from the greece."
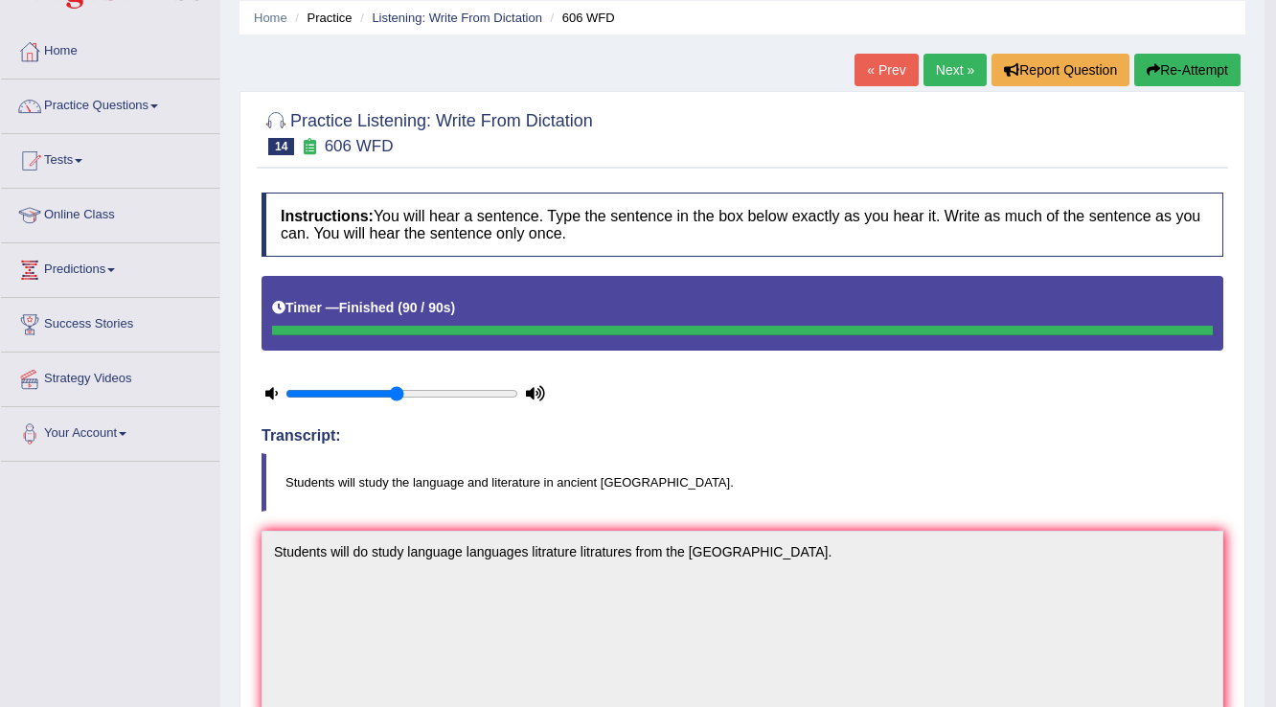
scroll to position [65, 0]
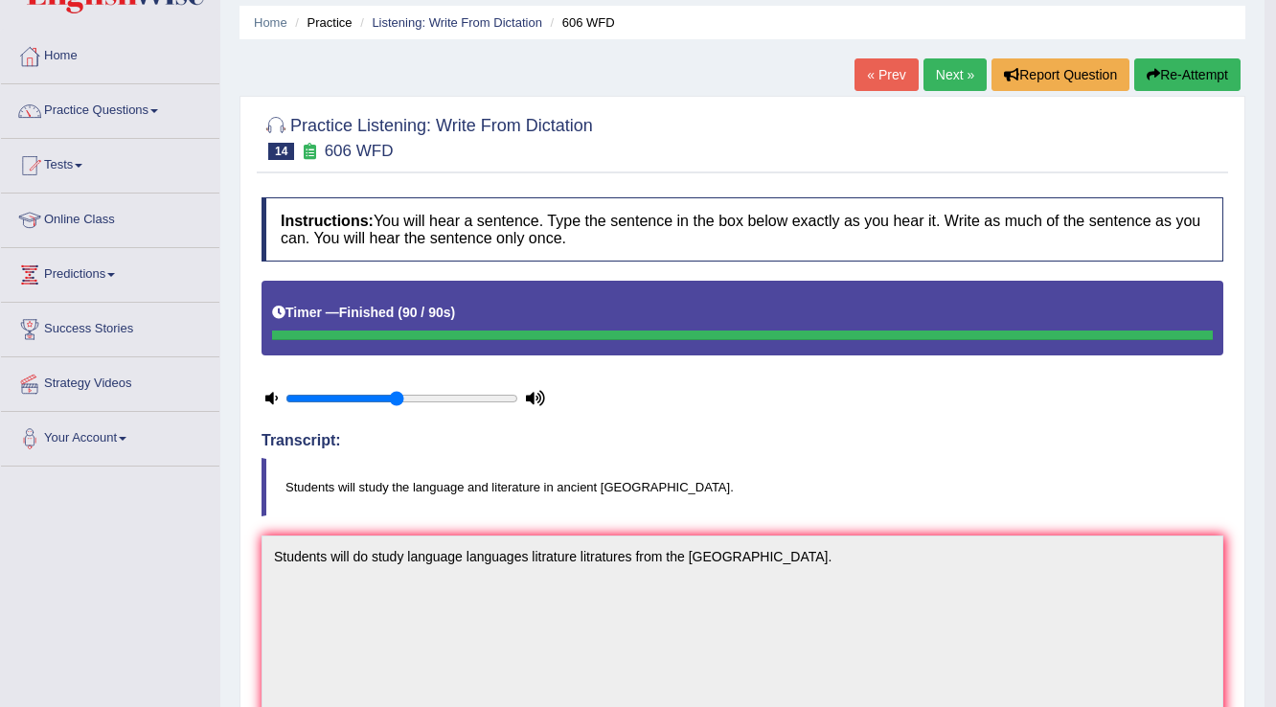
click at [923, 77] on link "Next »" at bounding box center [954, 74] width 63 height 33
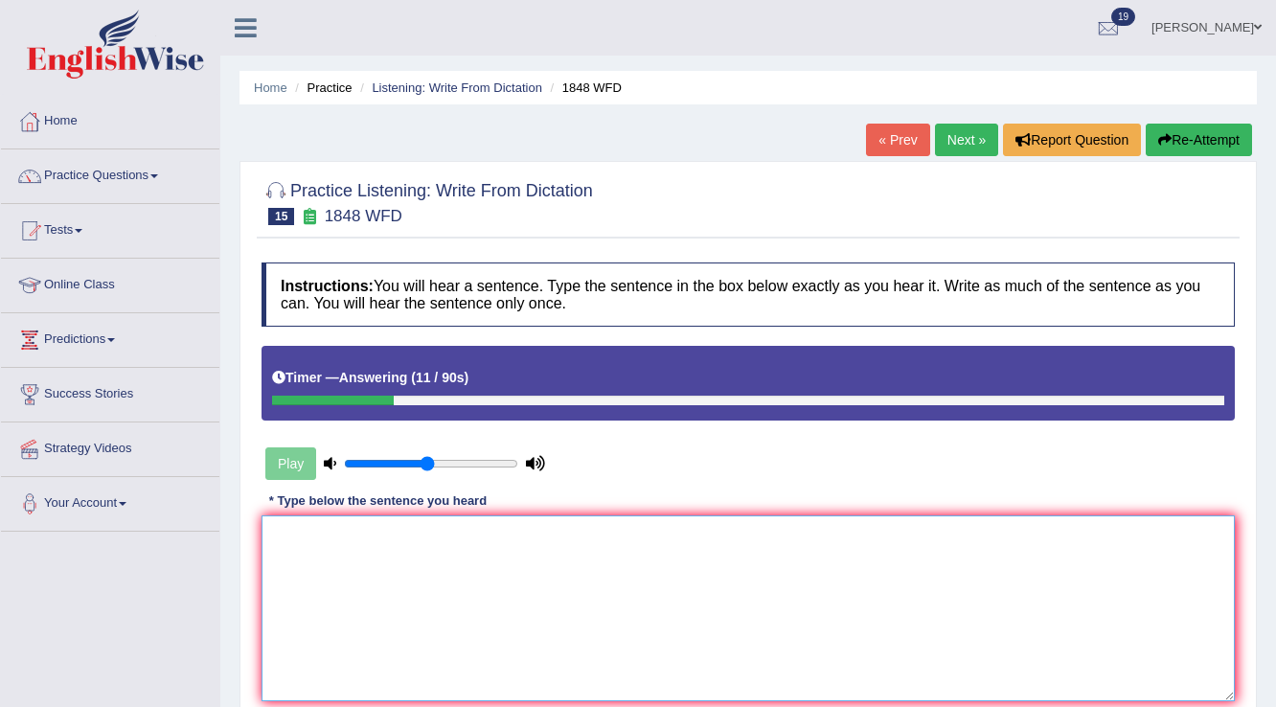
click at [704, 663] on textarea at bounding box center [747, 608] width 973 height 186
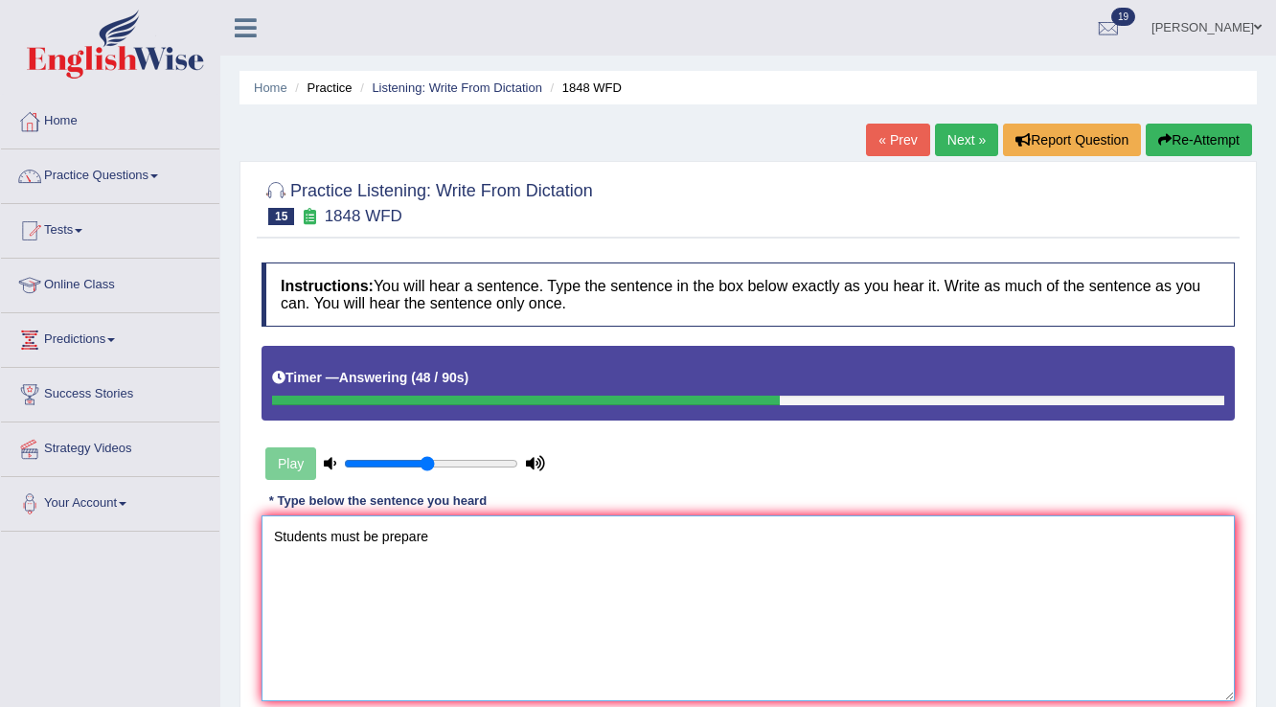
click at [901, 573] on textarea "Students must be prepare" at bounding box center [747, 608] width 973 height 186
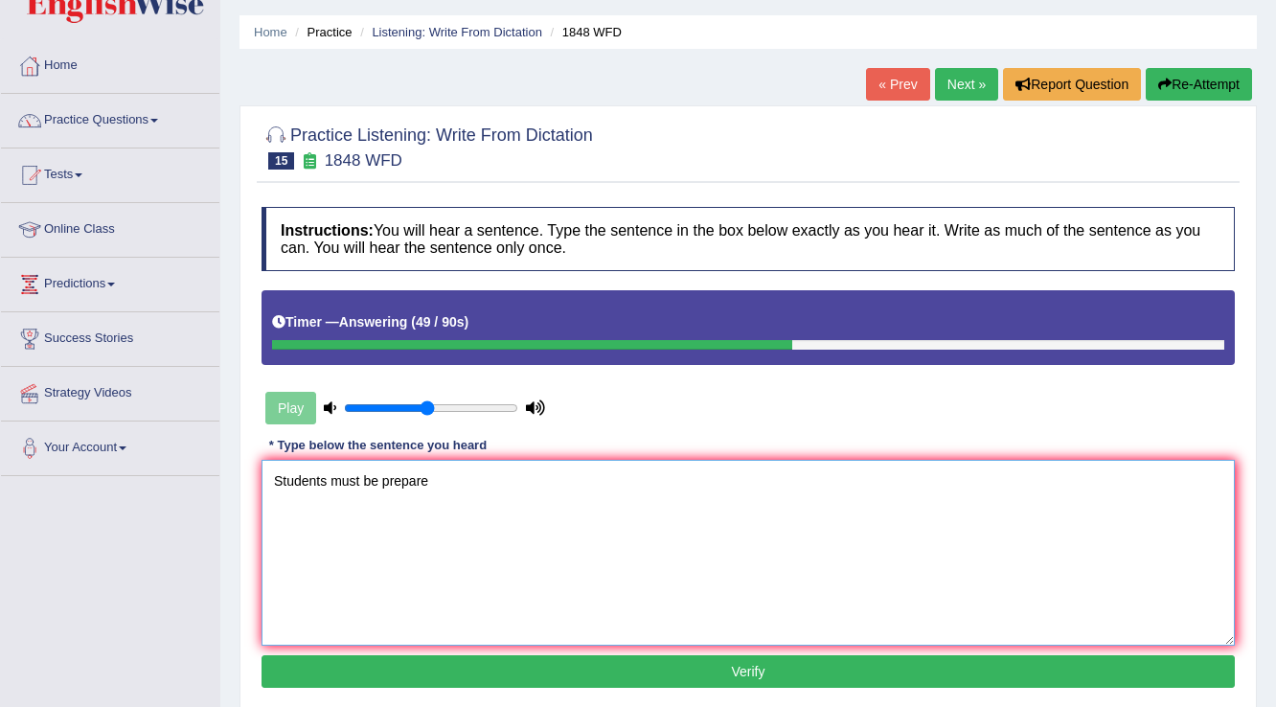
scroll to position [153, 0]
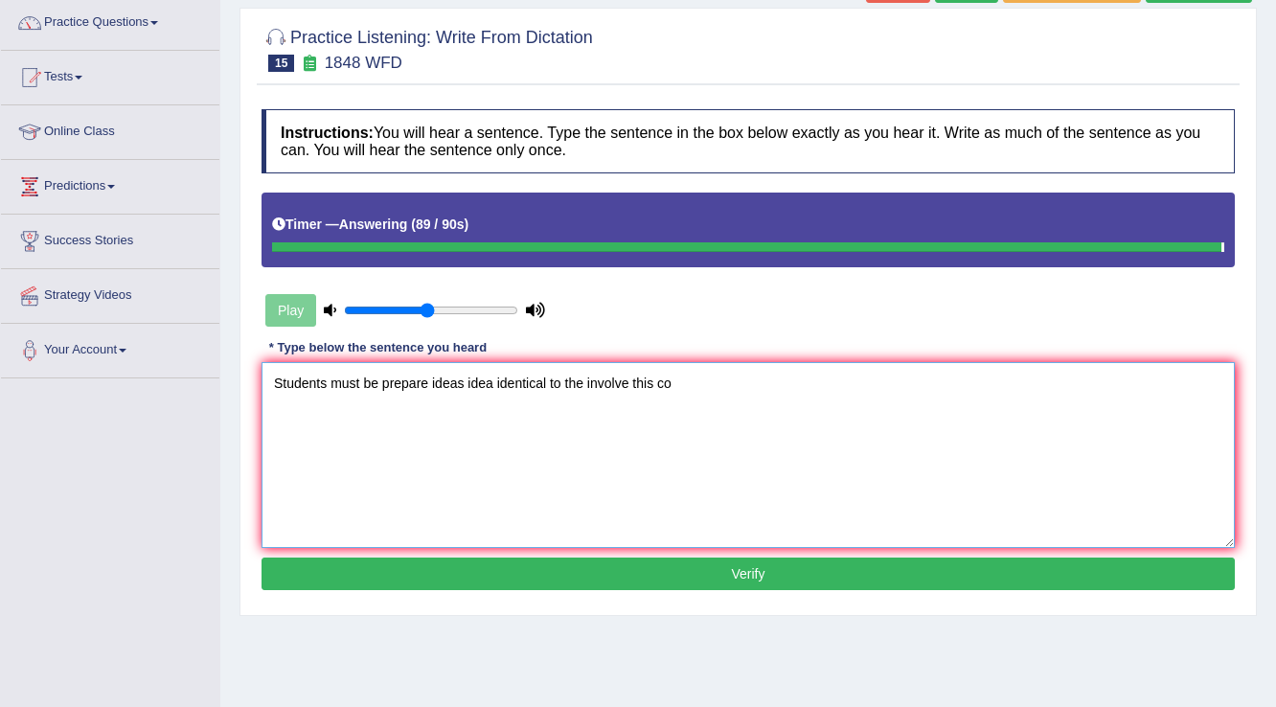
type textarea "Students must be prepare ideas idea identical to the involve this co"
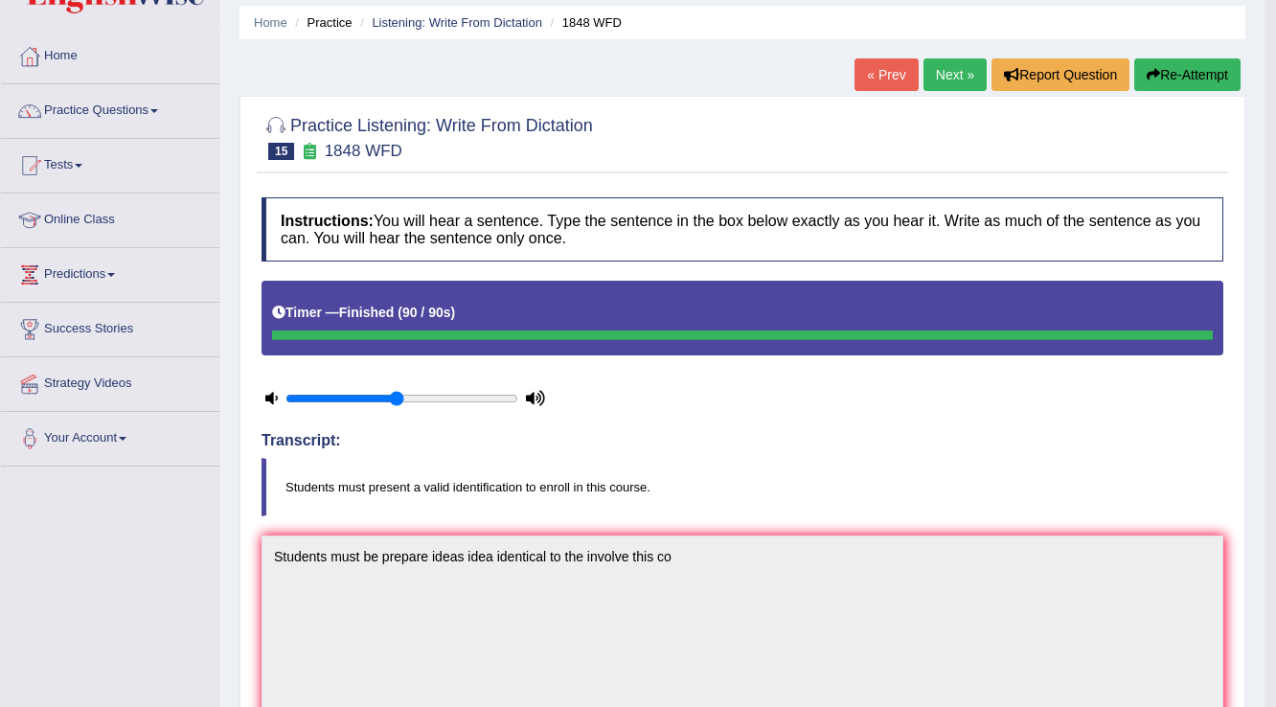
scroll to position [0, 0]
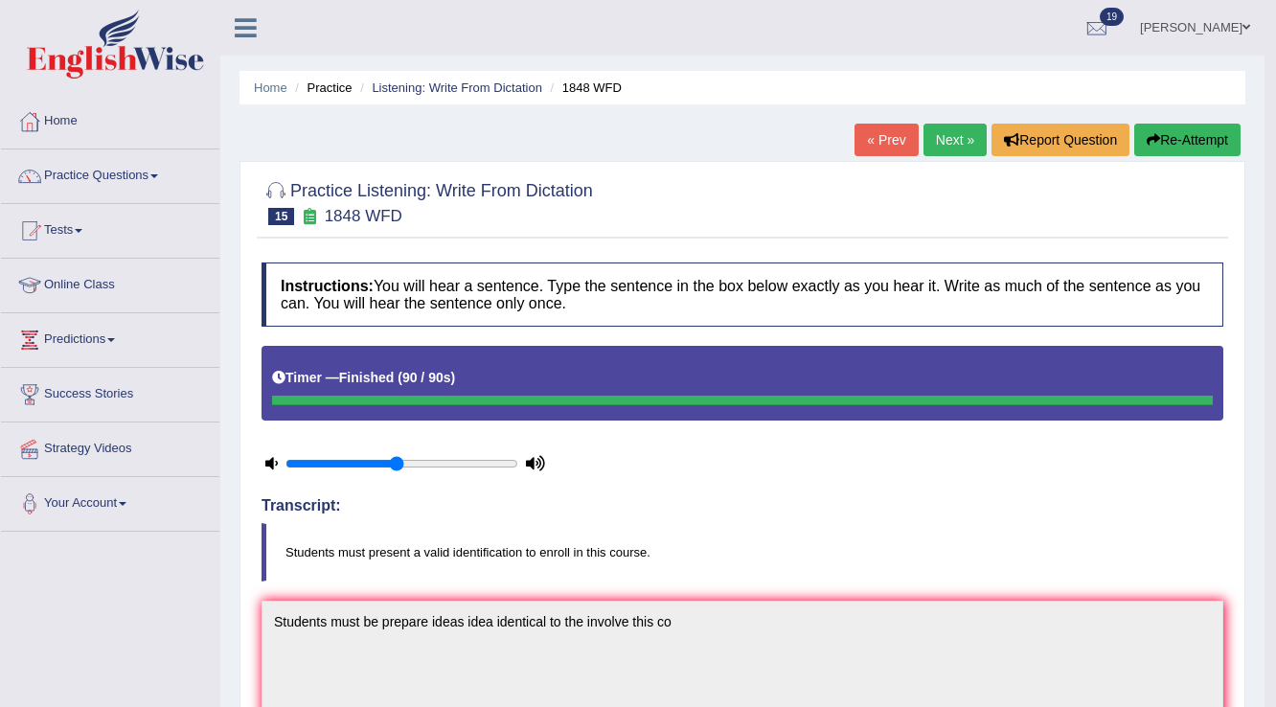
click at [942, 132] on link "Next »" at bounding box center [954, 140] width 63 height 33
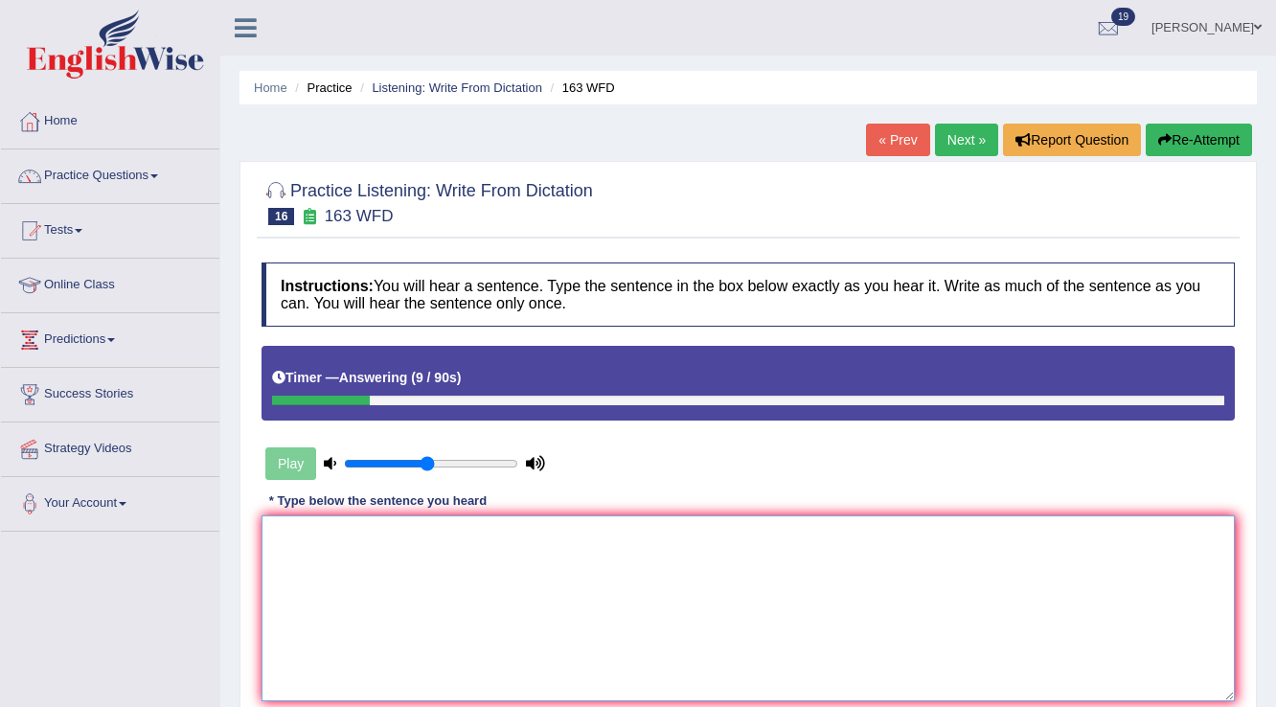
click at [824, 556] on textarea at bounding box center [747, 608] width 973 height 186
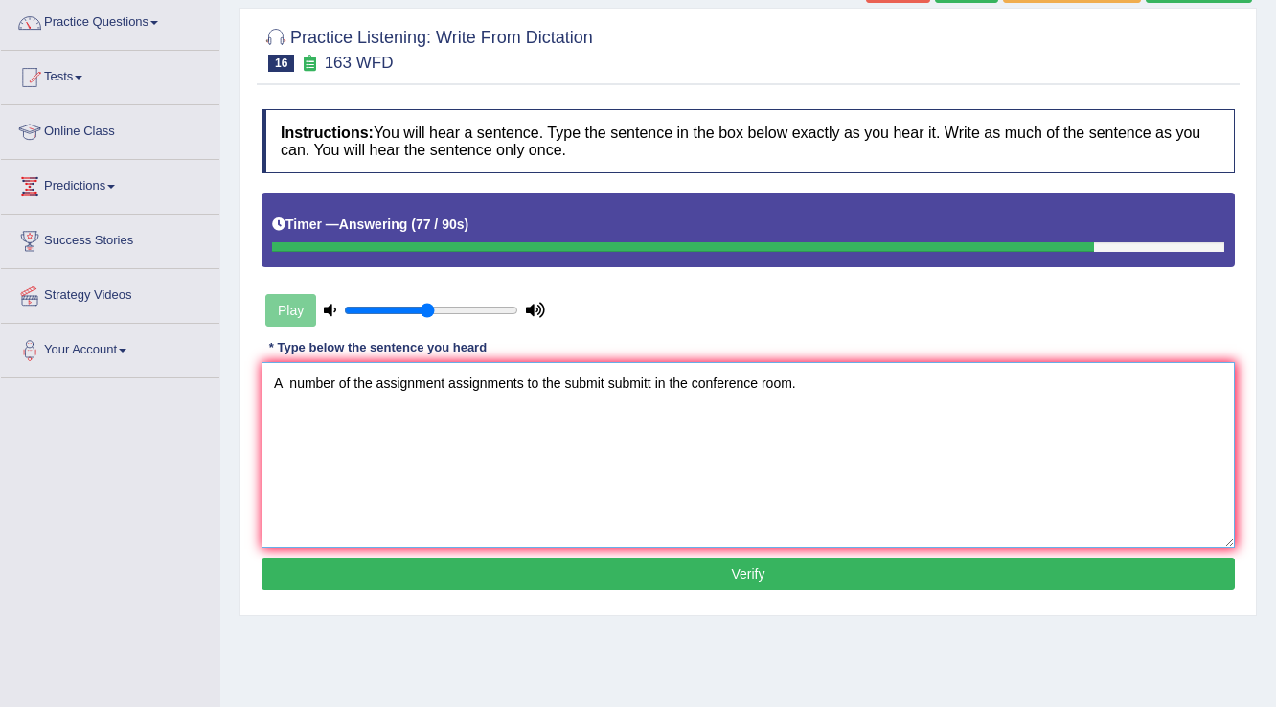
scroll to position [299, 0]
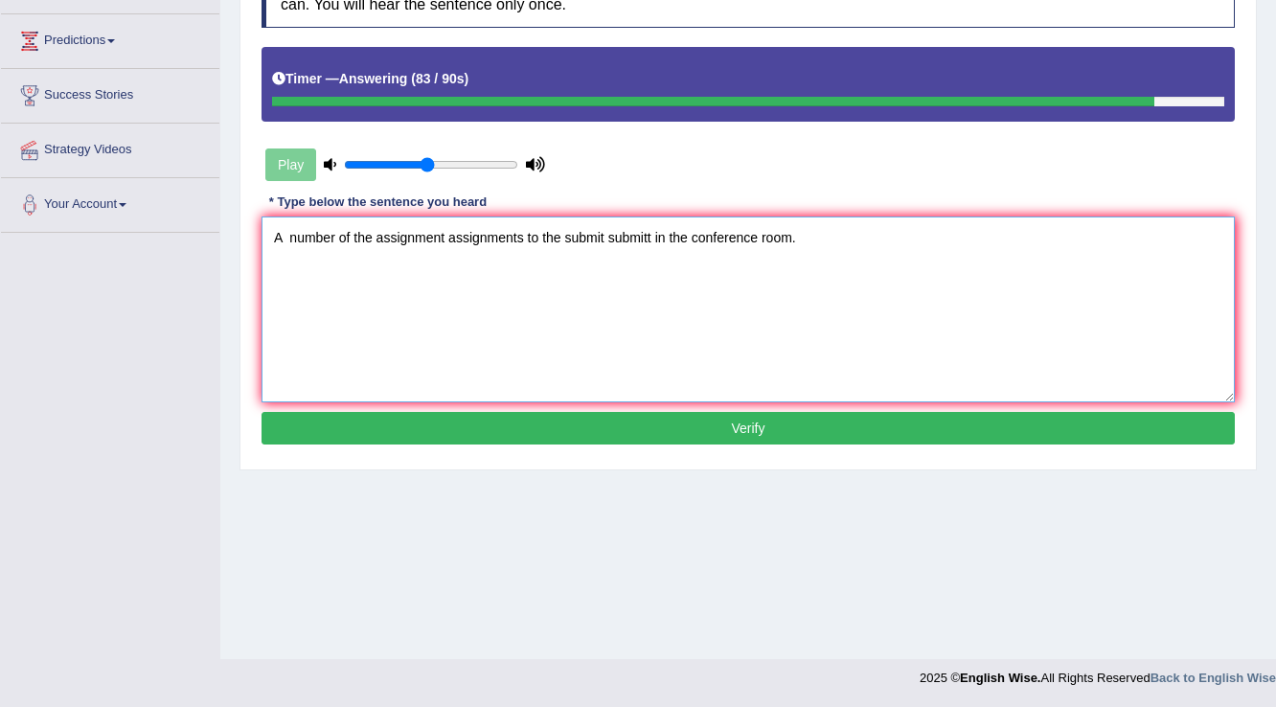
type textarea "A number of the assignment assignments to the submit submitt in the conference …"
click at [782, 425] on button "Verify" at bounding box center [747, 428] width 973 height 33
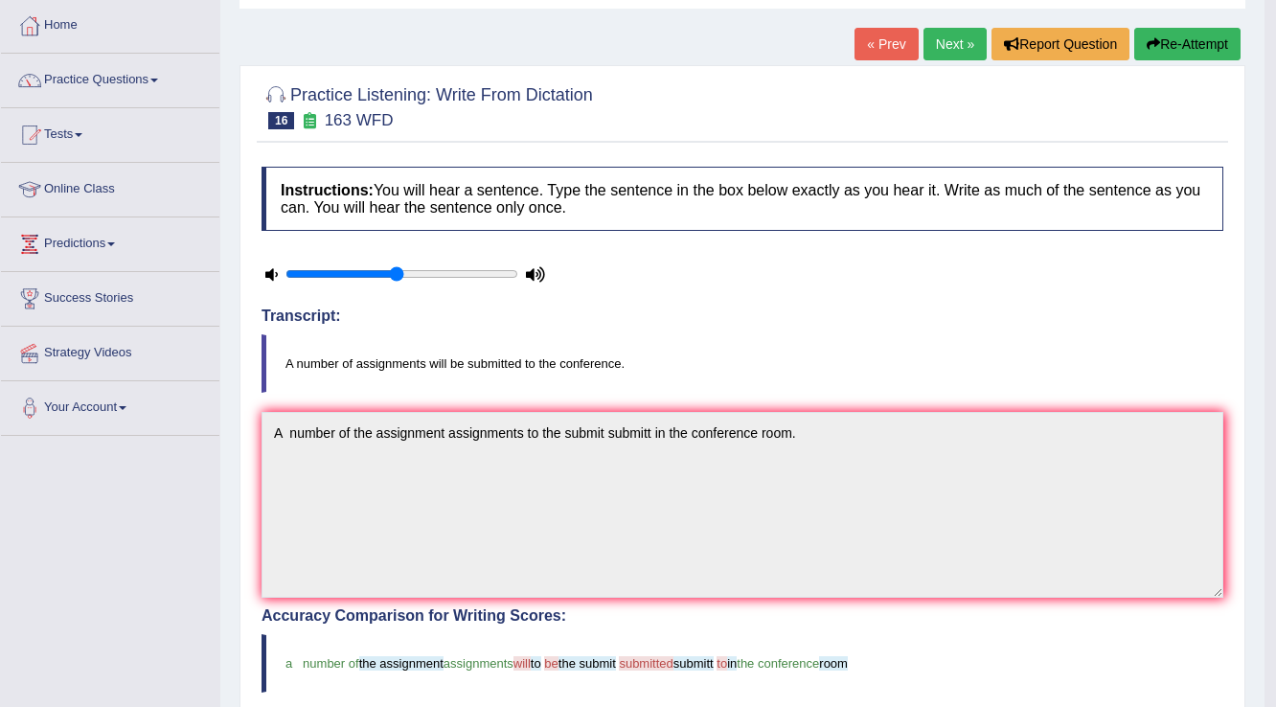
scroll to position [0, 0]
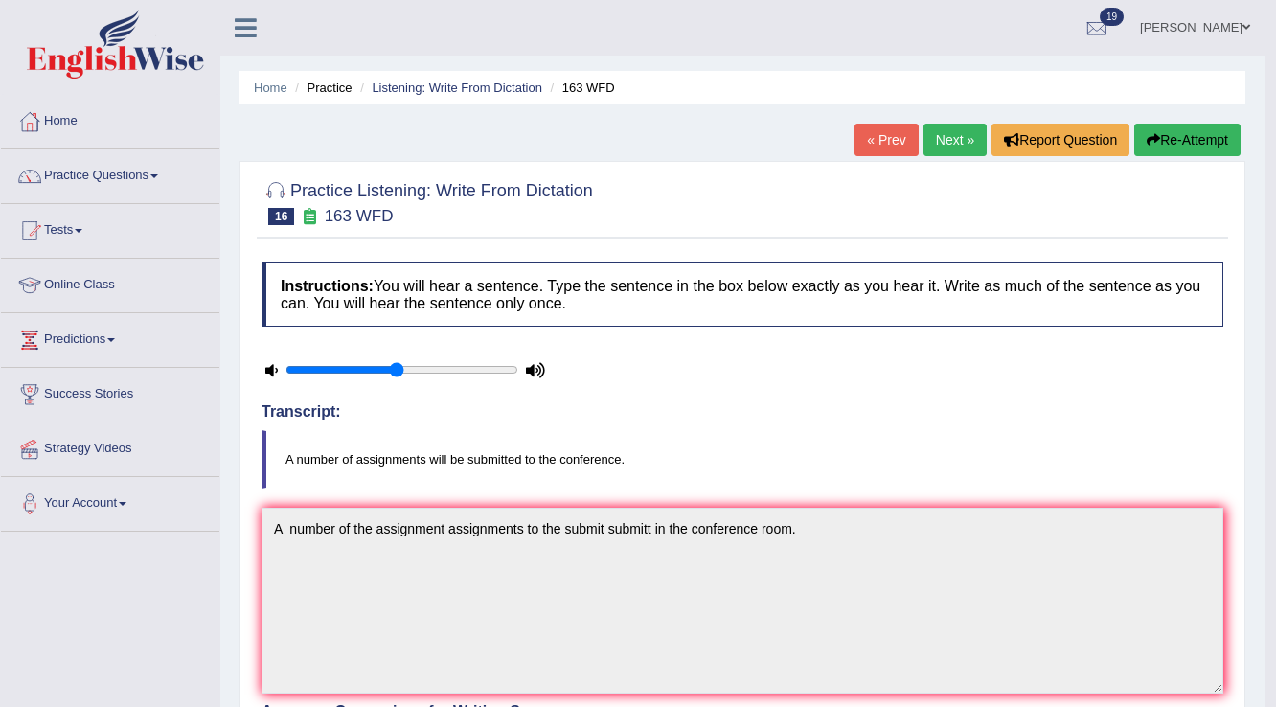
click at [967, 138] on link "Next »" at bounding box center [954, 140] width 63 height 33
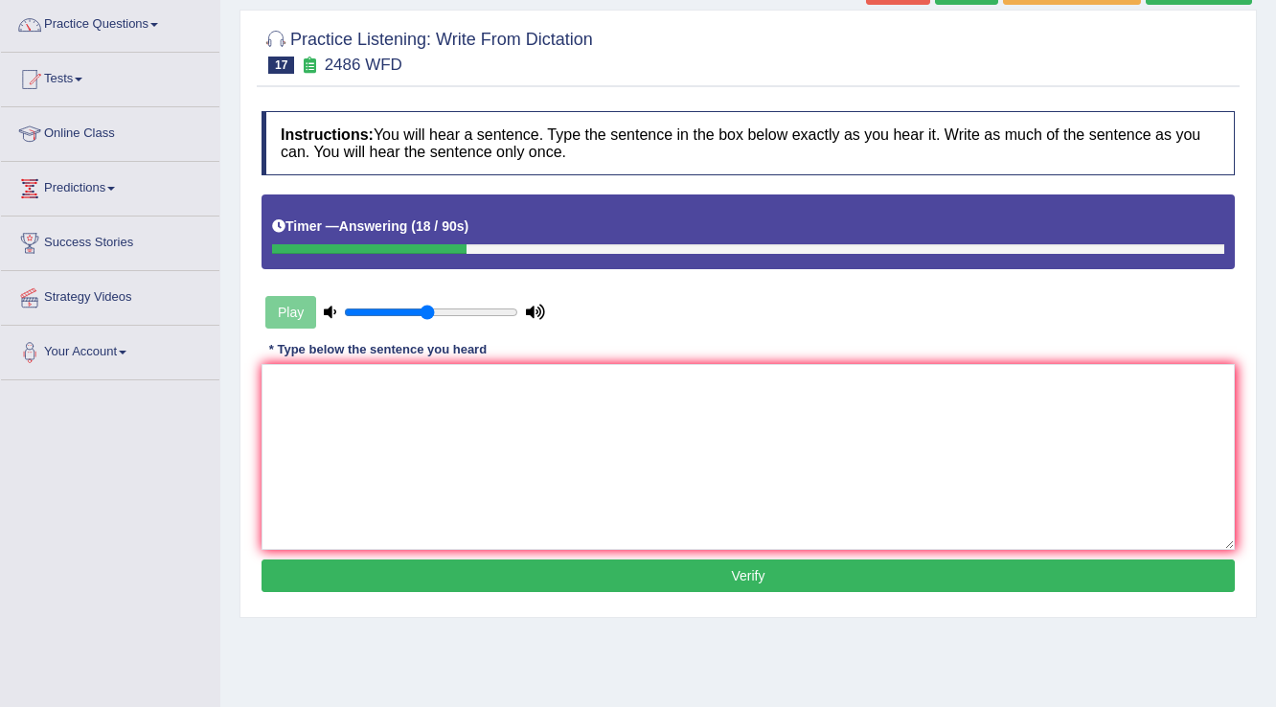
scroll to position [146, 0]
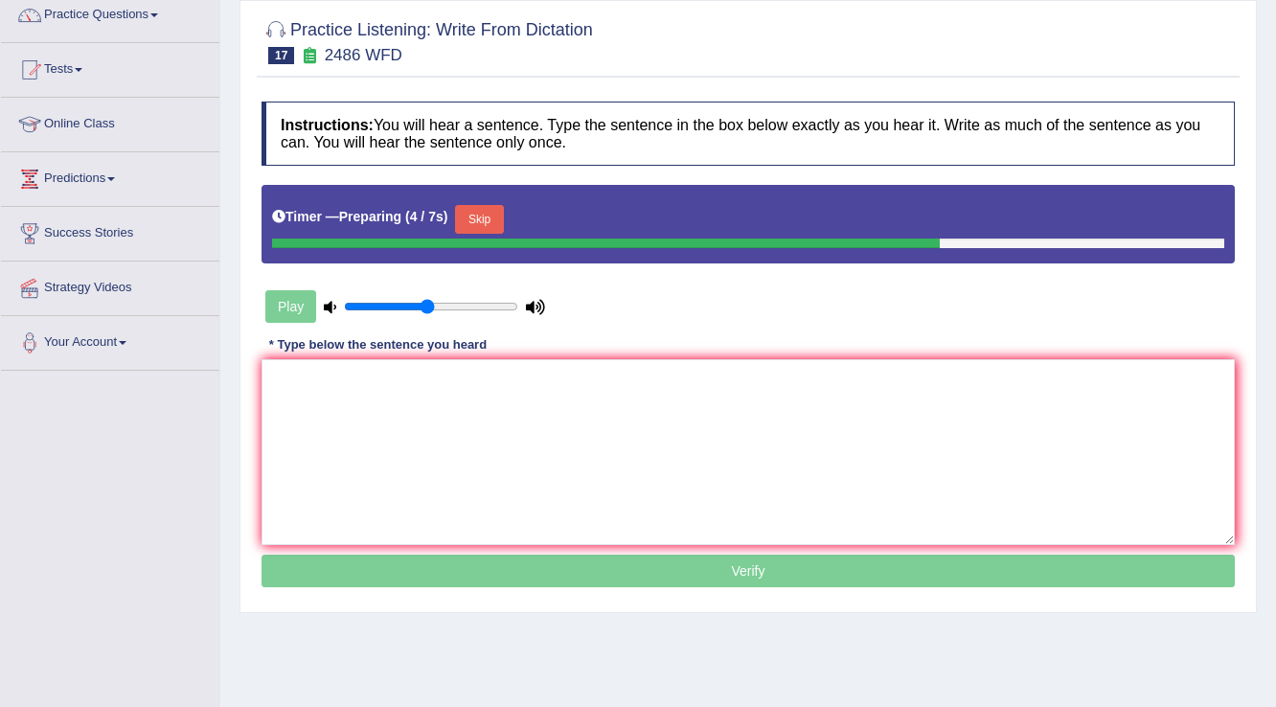
click at [489, 228] on button "Skip" at bounding box center [479, 219] width 48 height 29
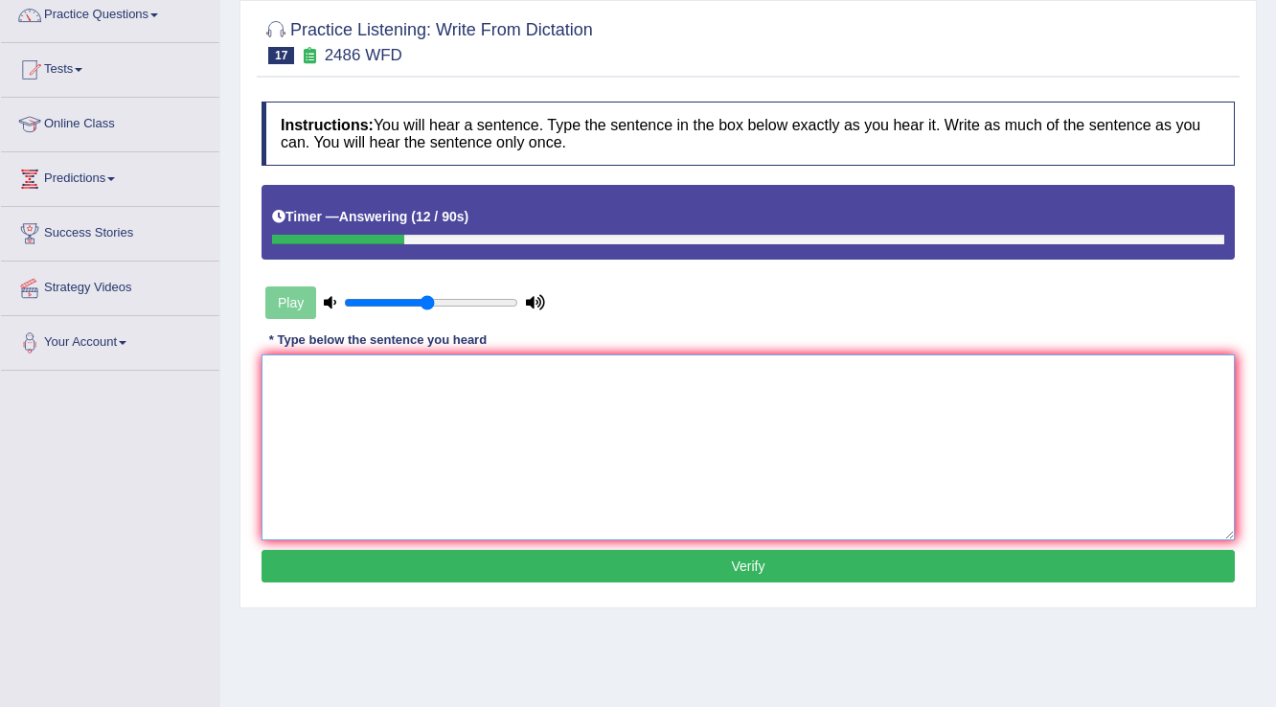
click at [542, 413] on textarea at bounding box center [747, 447] width 973 height 186
click at [300, 378] on textarea "It is quite" at bounding box center [747, 447] width 973 height 186
click at [367, 380] on textarea "It is a quite" at bounding box center [747, 447] width 973 height 186
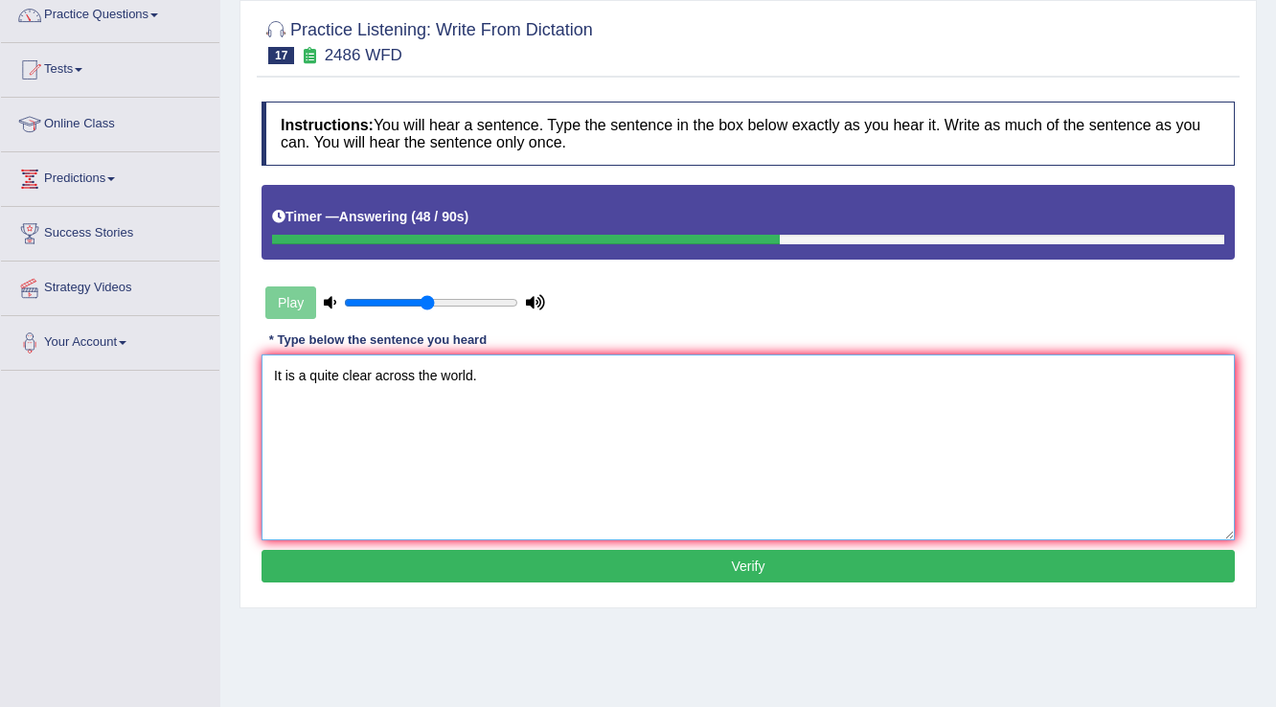
click at [373, 368] on textarea "It is a quite clear across the world." at bounding box center [747, 447] width 973 height 186
type textarea "It is a quite clear artifical across the world."
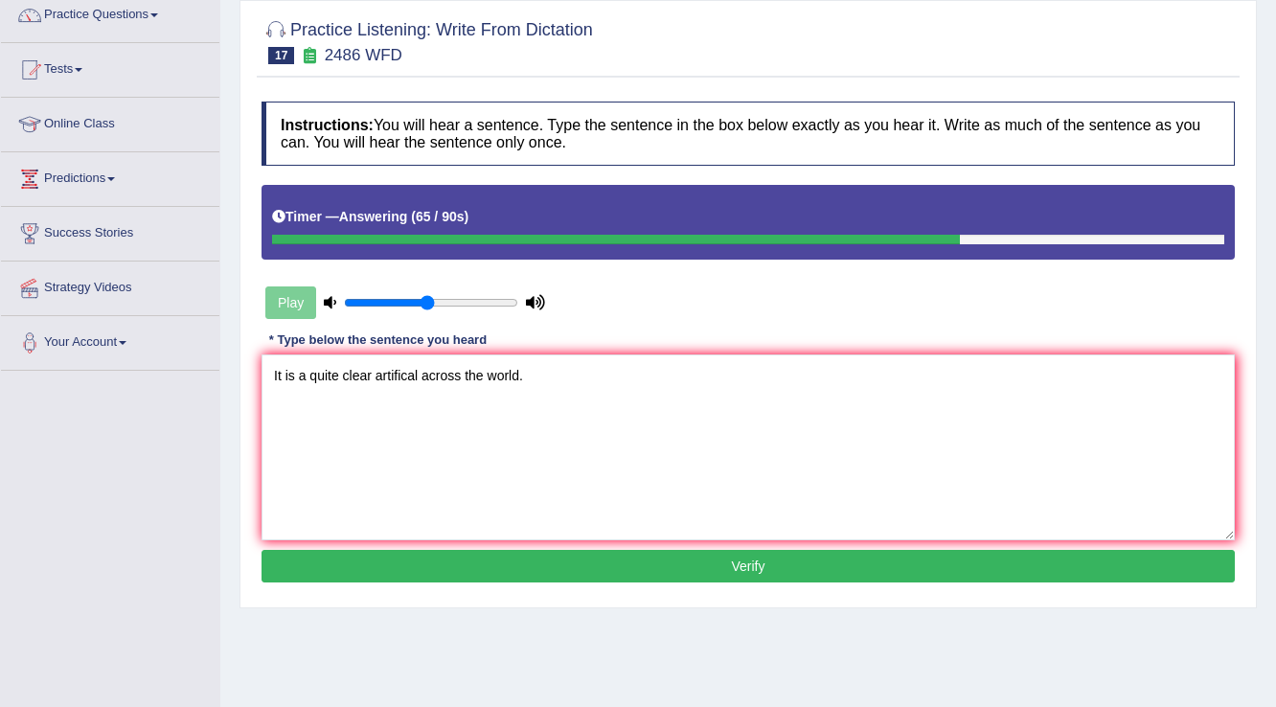
click at [529, 576] on button "Verify" at bounding box center [747, 566] width 973 height 33
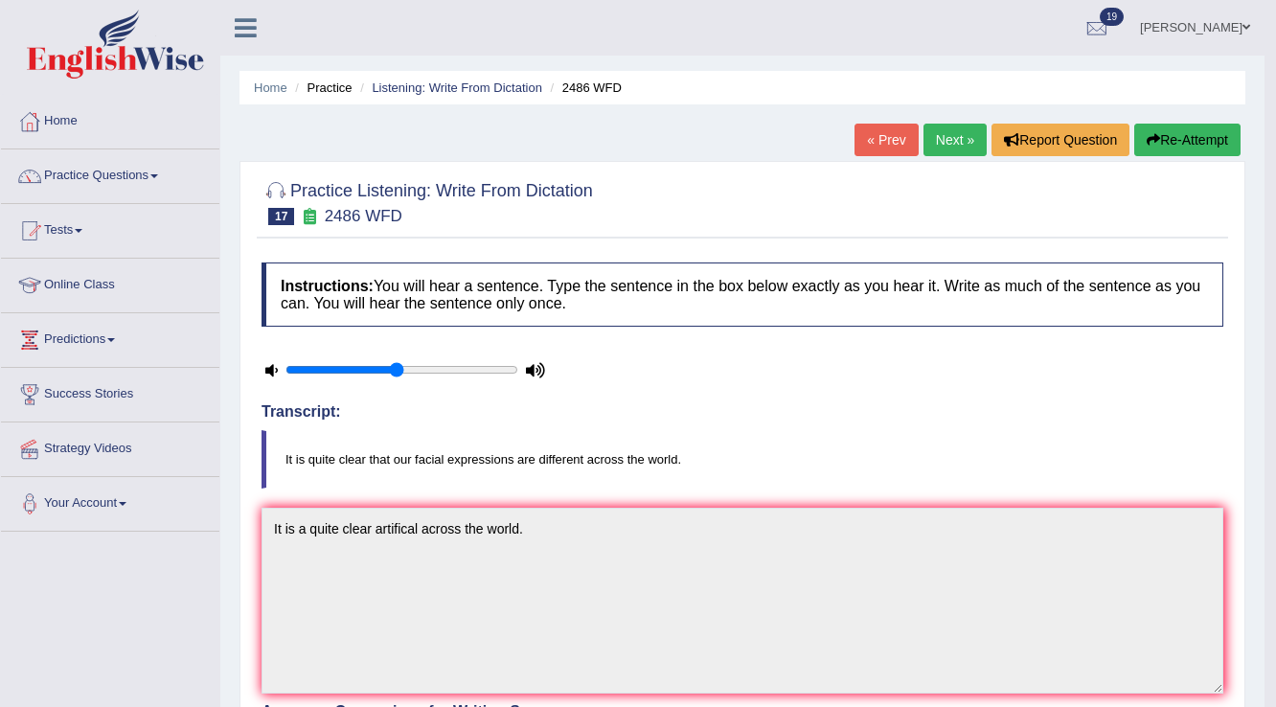
click at [949, 124] on link "Next »" at bounding box center [954, 140] width 63 height 33
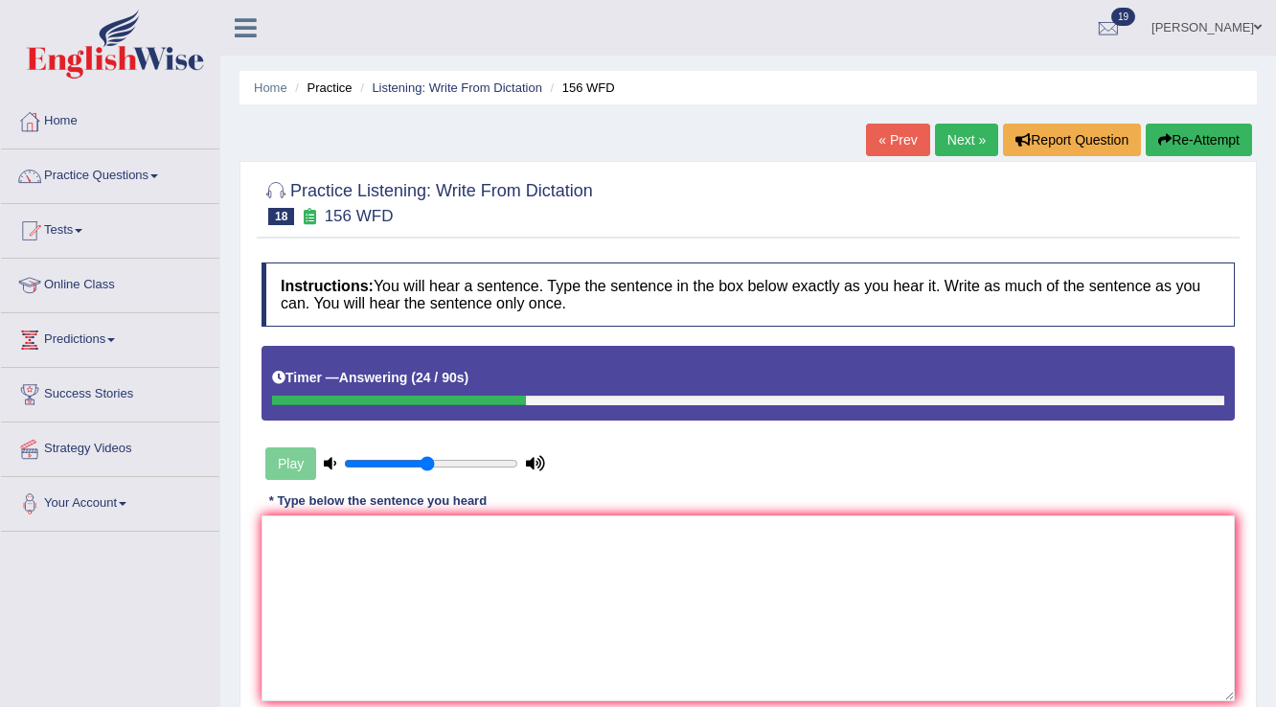
click at [1164, 141] on icon "button" at bounding box center [1164, 139] width 13 height 13
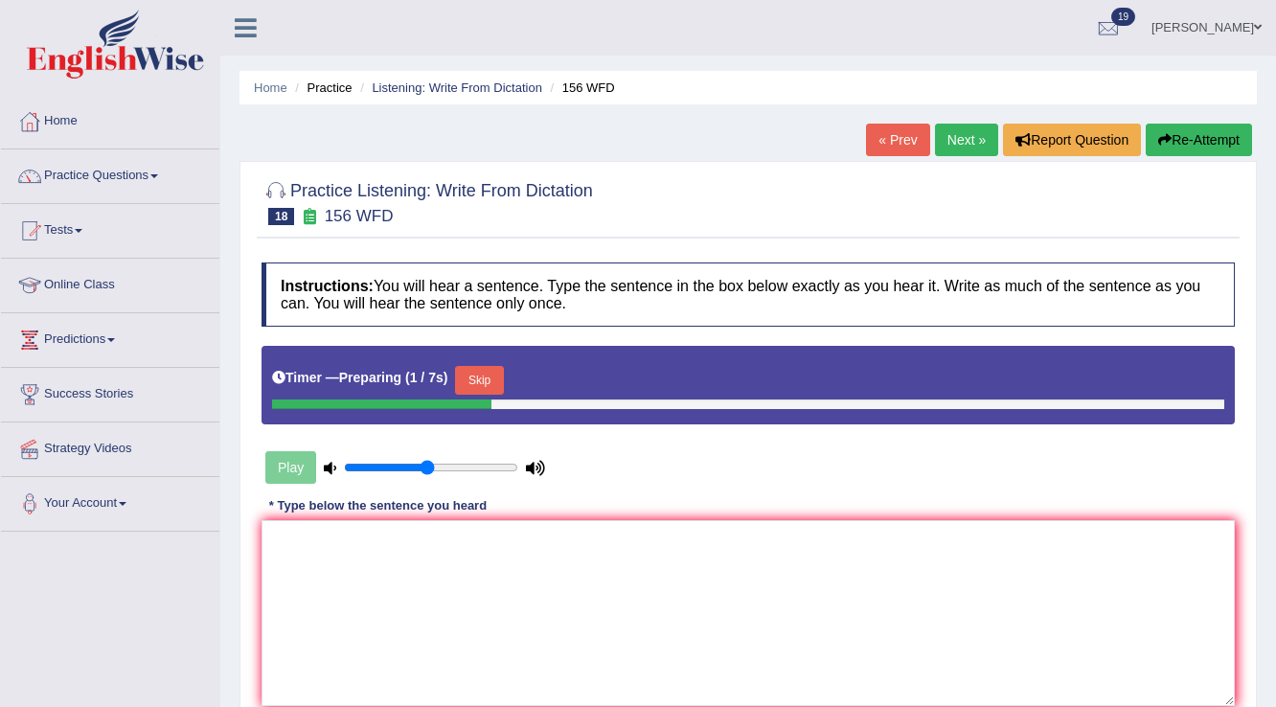
click at [502, 386] on button "Skip" at bounding box center [479, 380] width 48 height 29
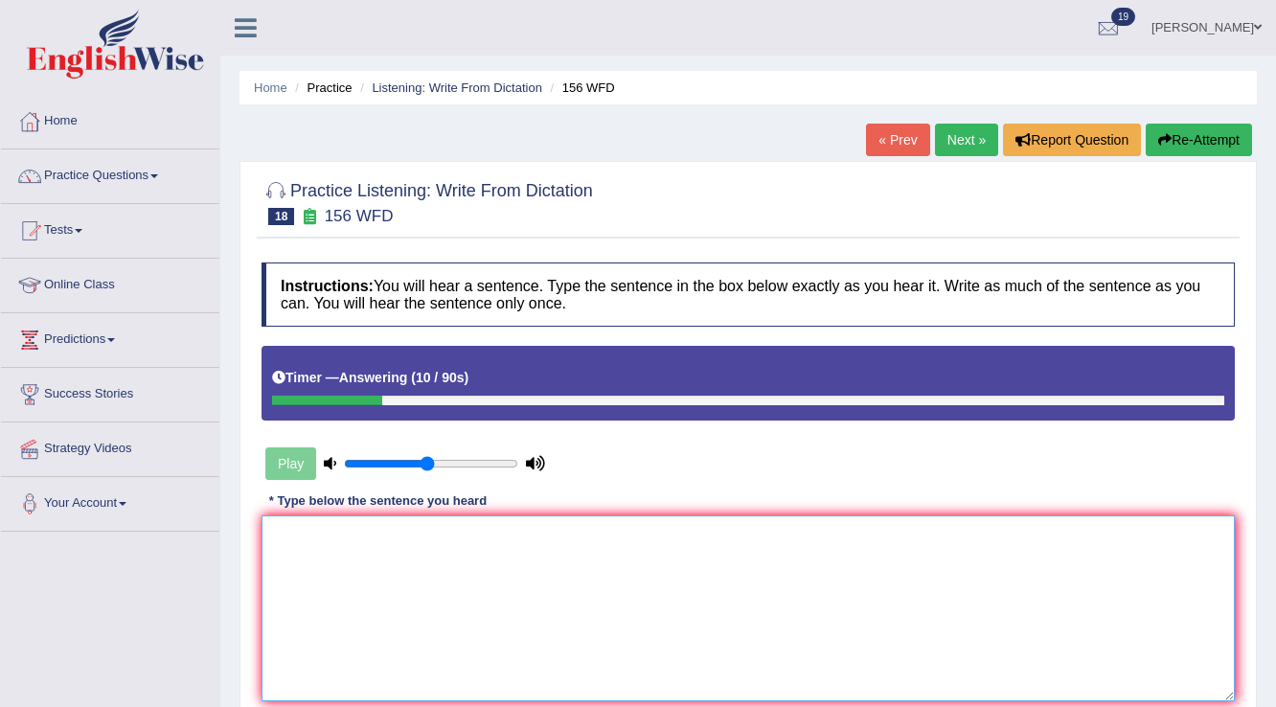
click at [411, 638] on textarea at bounding box center [747, 608] width 973 height 186
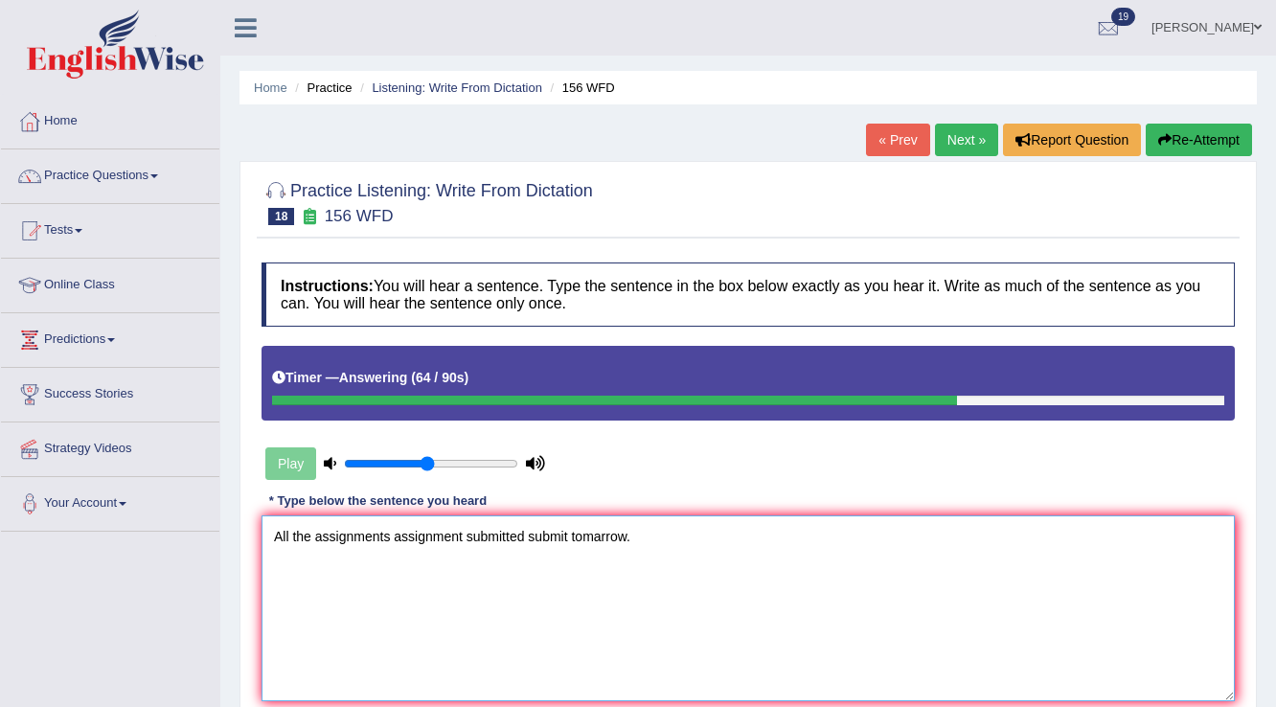
click at [571, 535] on textarea "All the assignments assignment submitted submit tomarrow." at bounding box center [747, 608] width 973 height 186
click at [466, 533] on textarea "All the assignments assignment submitted submit tomarrow." at bounding box center [747, 608] width 973 height 186
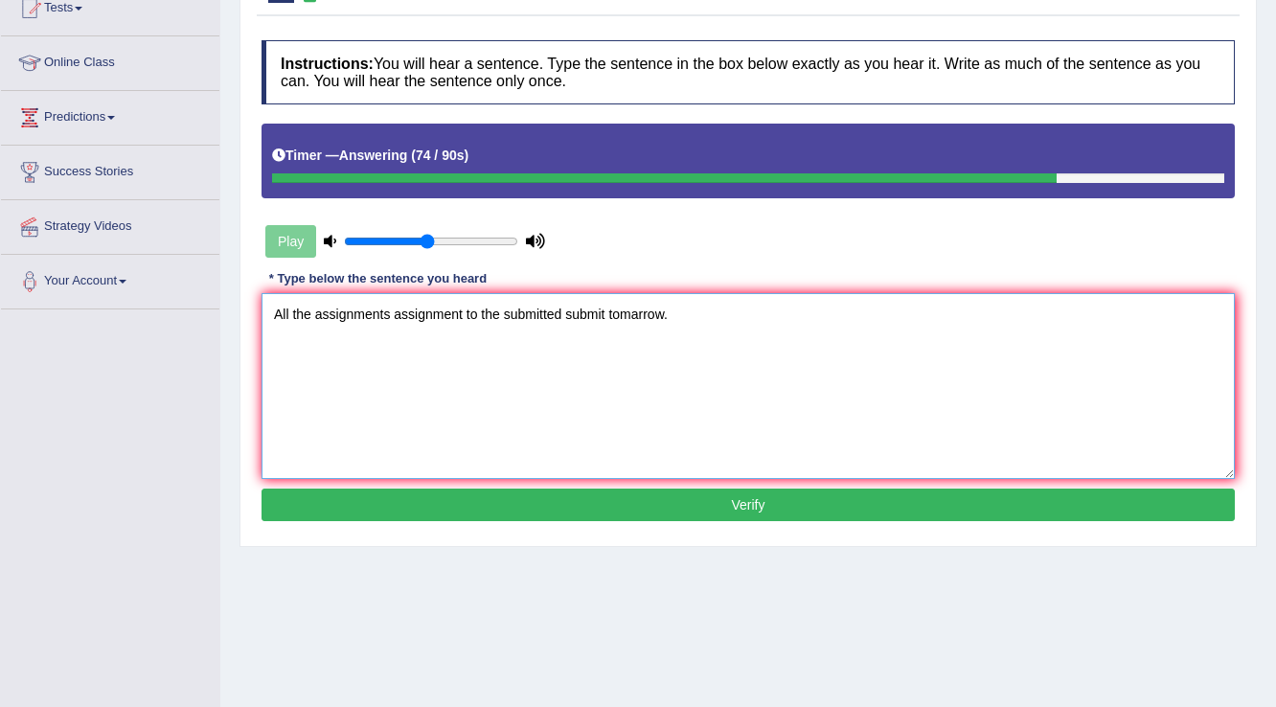
scroll to position [230, 0]
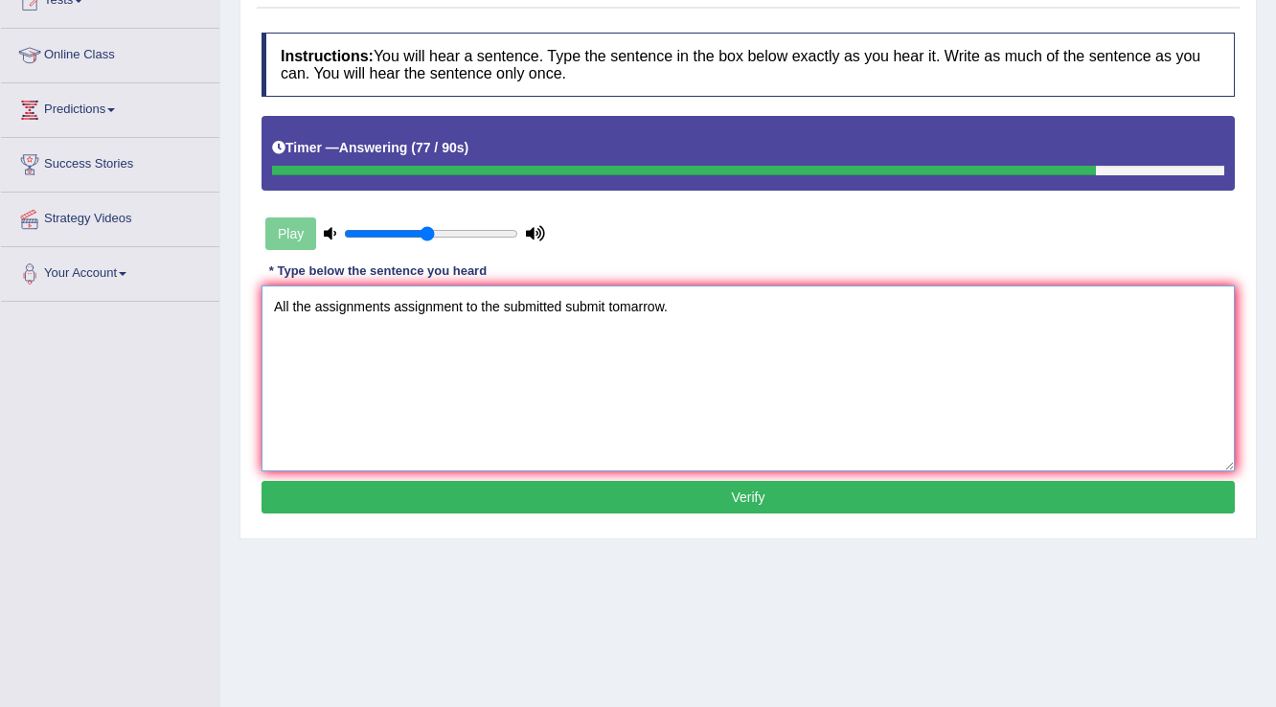
type textarea "All the assignments assignment to the submitted submit tomarrow."
click at [599, 492] on button "Verify" at bounding box center [747, 497] width 973 height 33
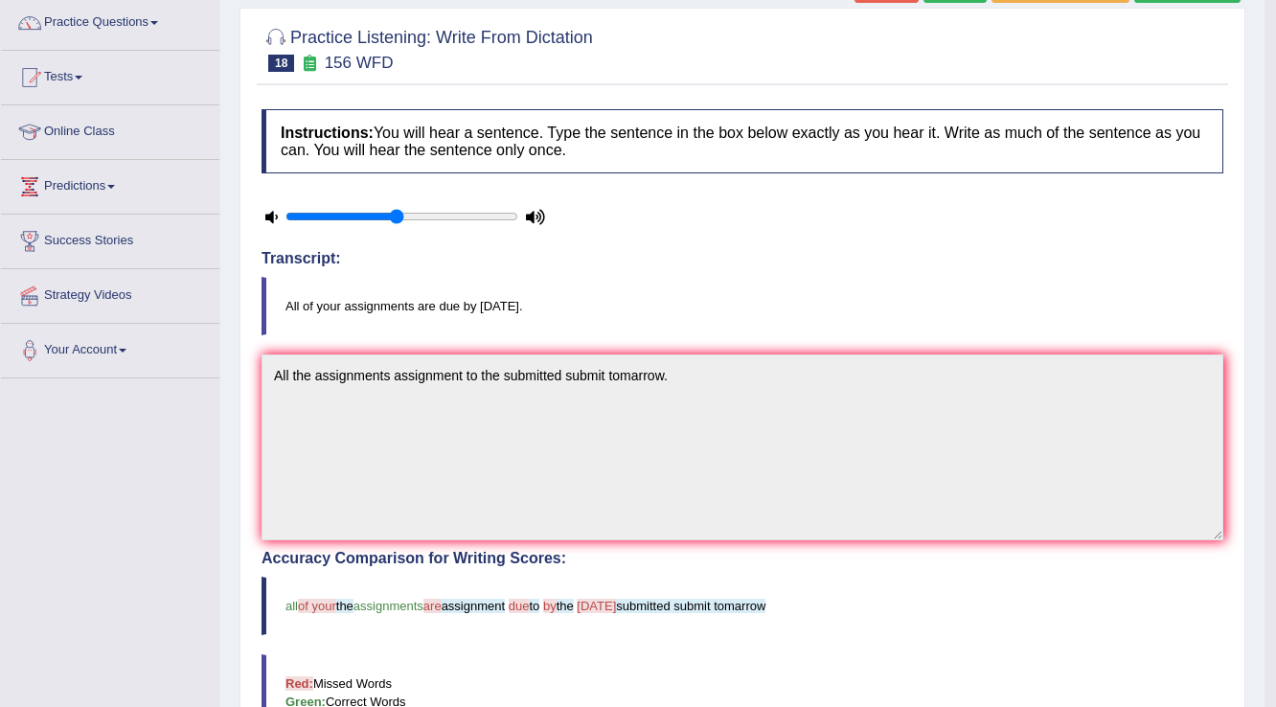
scroll to position [0, 0]
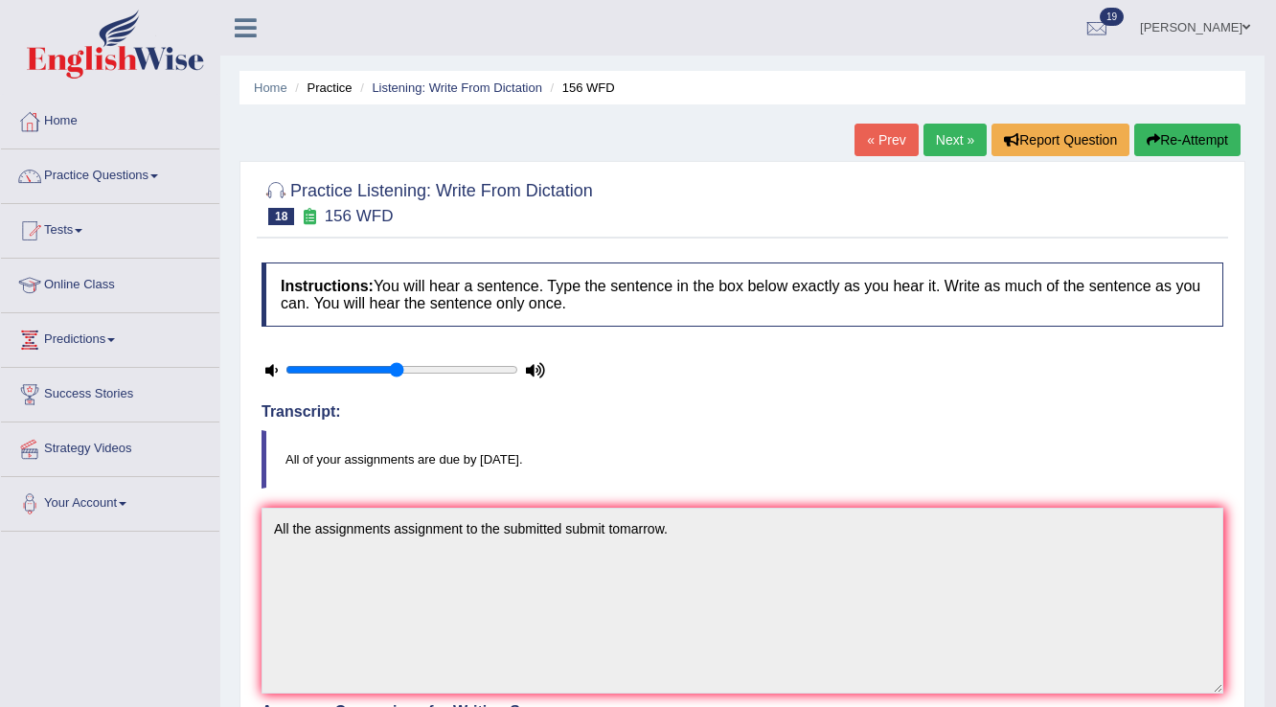
click at [945, 143] on link "Next »" at bounding box center [954, 140] width 63 height 33
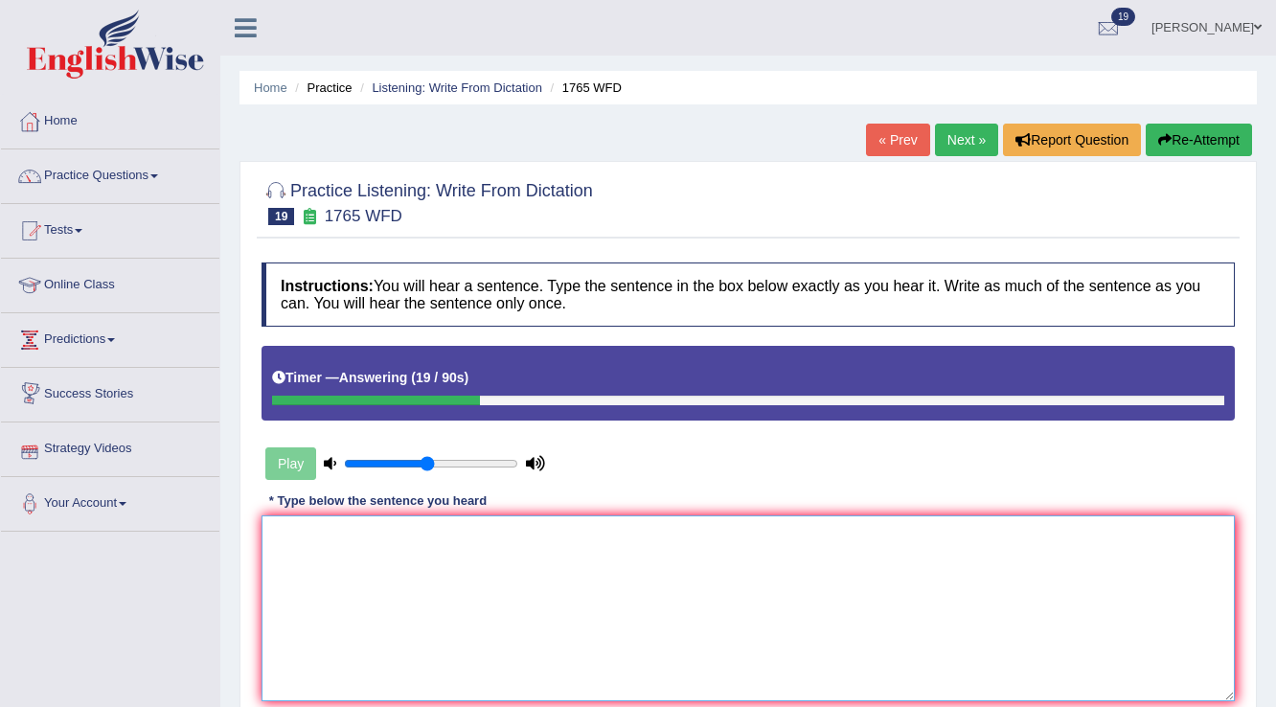
click at [360, 553] on textarea at bounding box center [747, 608] width 973 height 186
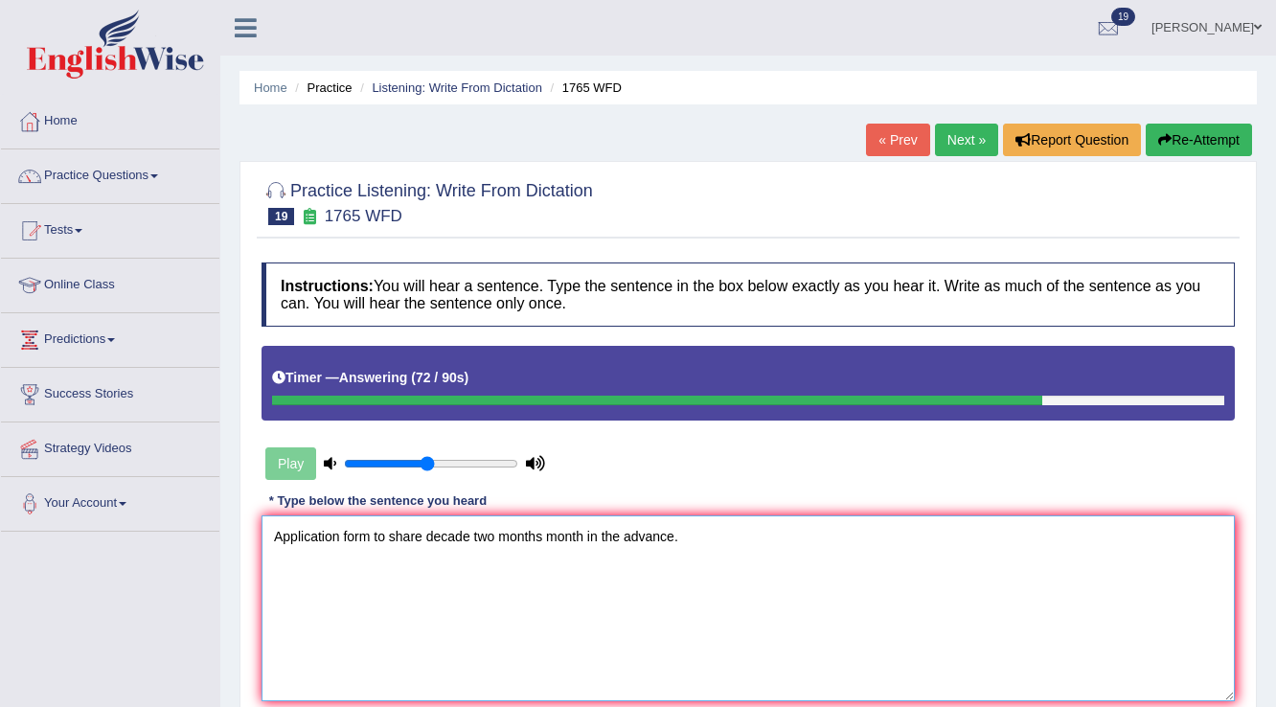
scroll to position [77, 0]
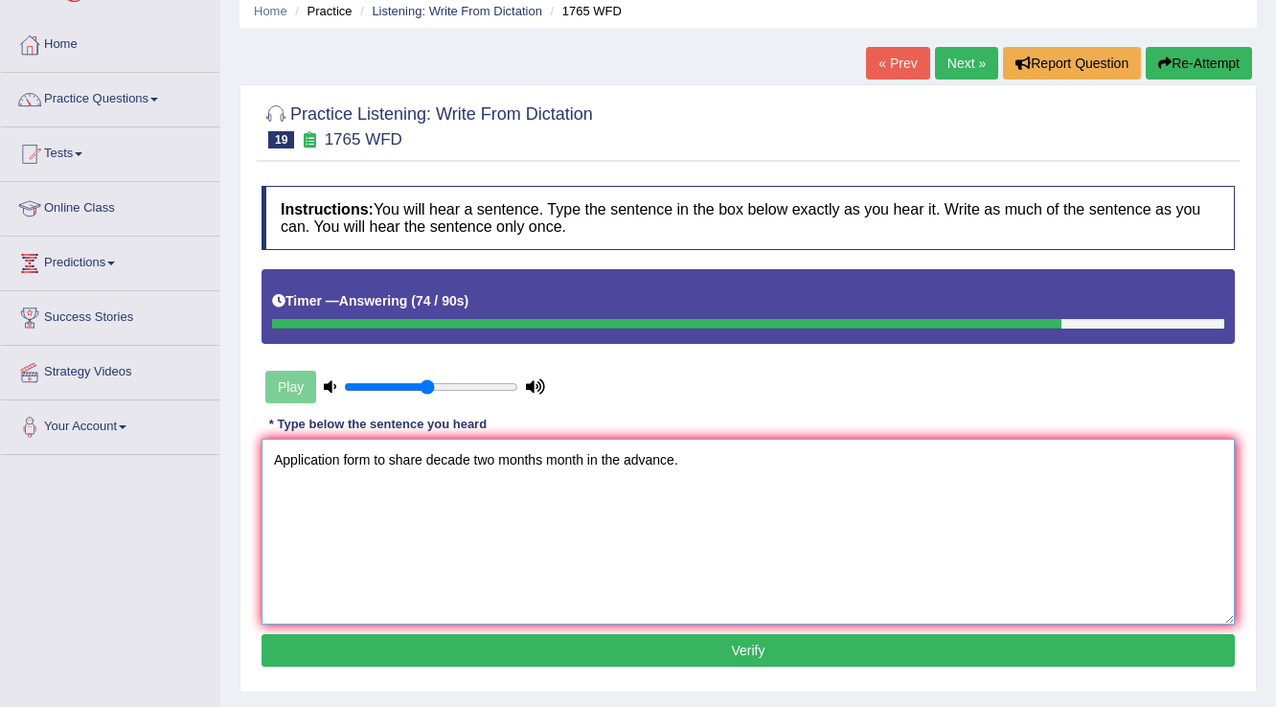
type textarea "Application form to share decade two months month in the advance."
click at [655, 643] on button "Verify" at bounding box center [747, 650] width 973 height 33
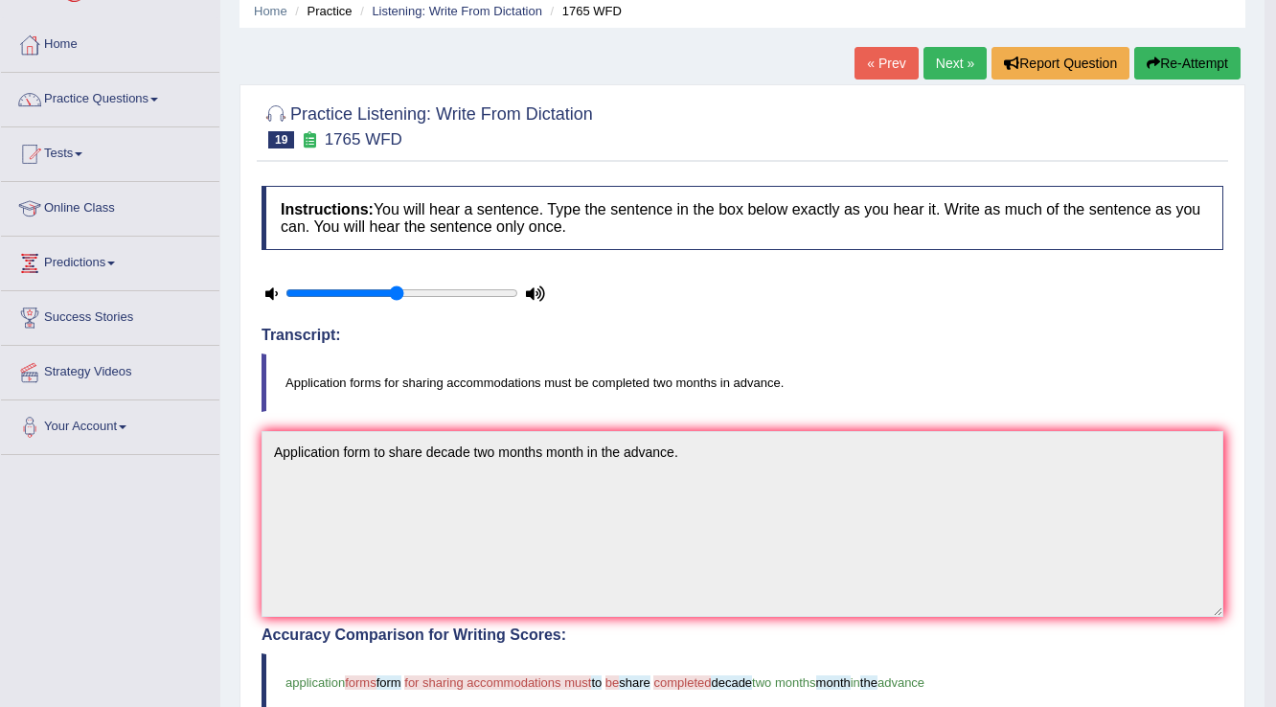
scroll to position [0, 0]
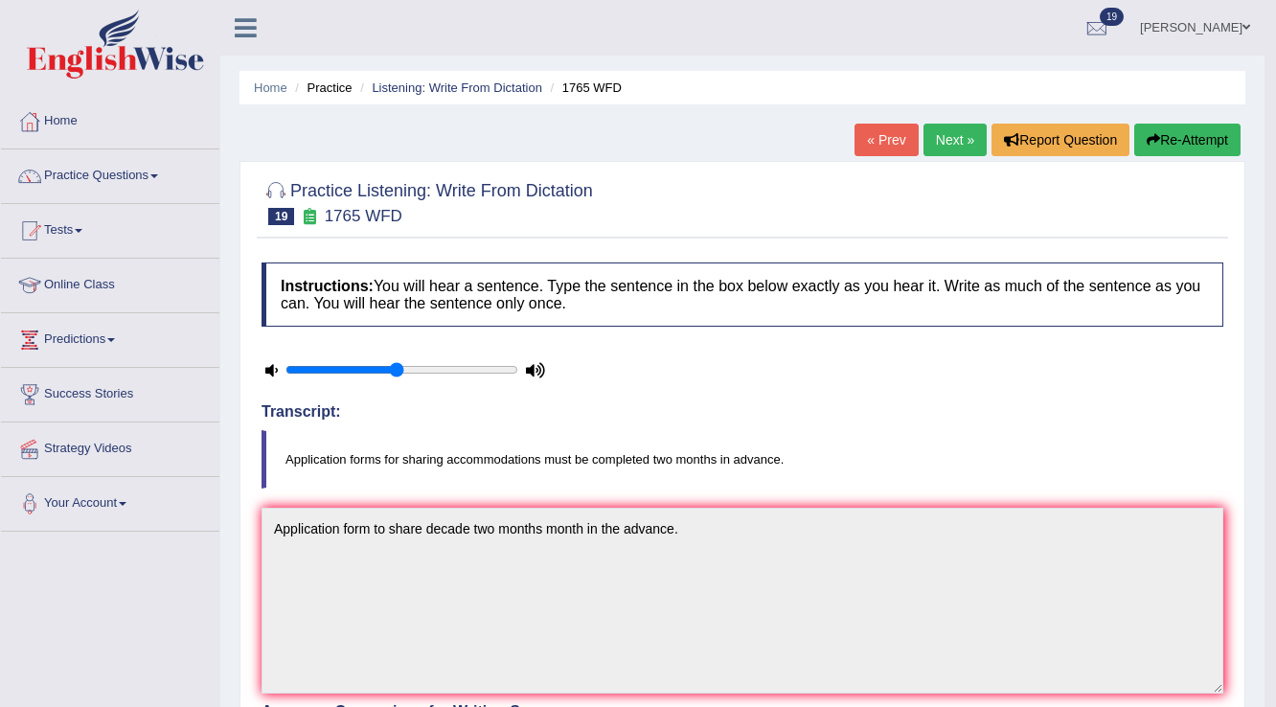
click at [941, 139] on link "Next »" at bounding box center [954, 140] width 63 height 33
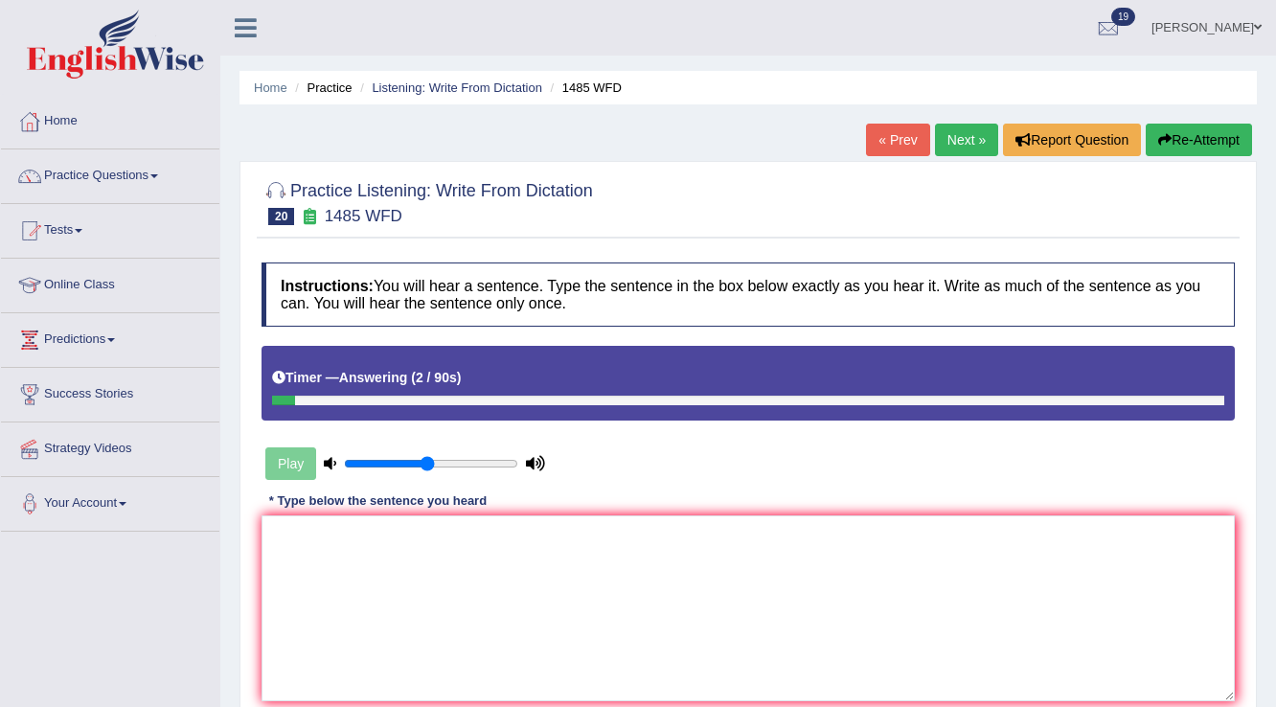
click at [1223, 162] on div "Practice Listening: Write From Dictation 20 1485 WFD Instructions: You will hea…" at bounding box center [747, 465] width 1017 height 608
click at [1224, 141] on button "Re-Attempt" at bounding box center [1198, 140] width 106 height 33
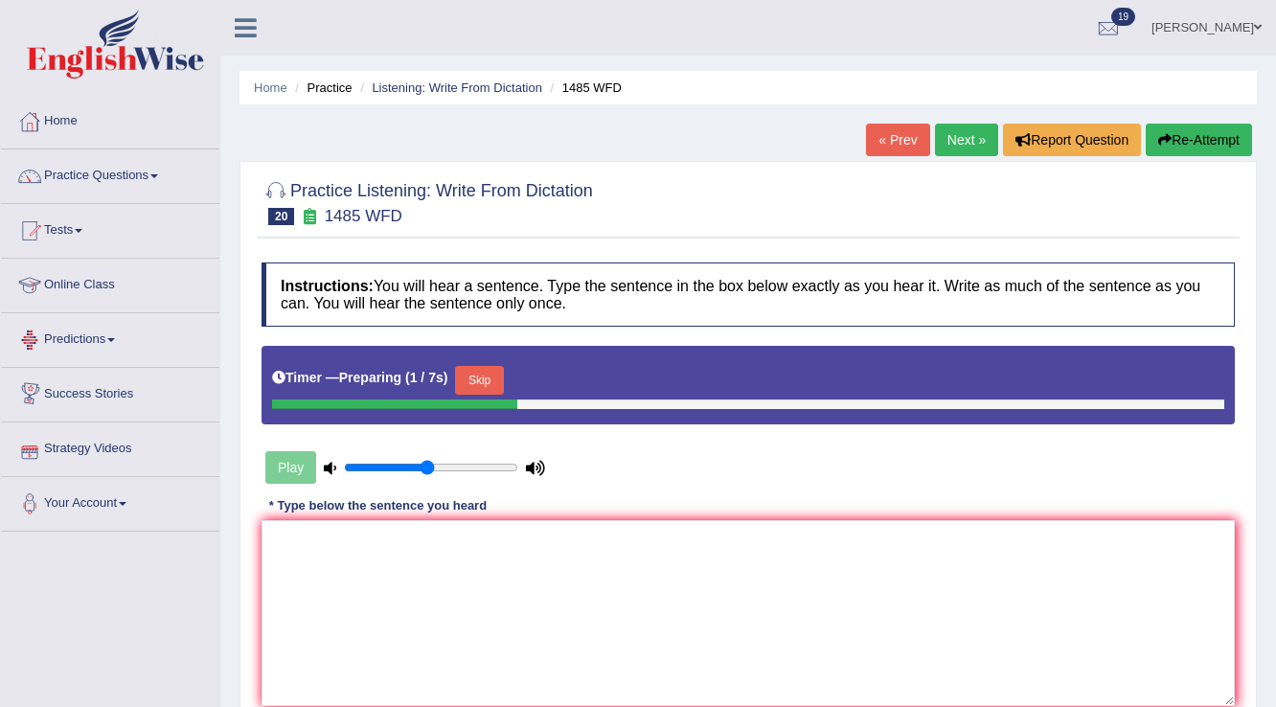
click at [484, 370] on button "Skip" at bounding box center [479, 380] width 48 height 29
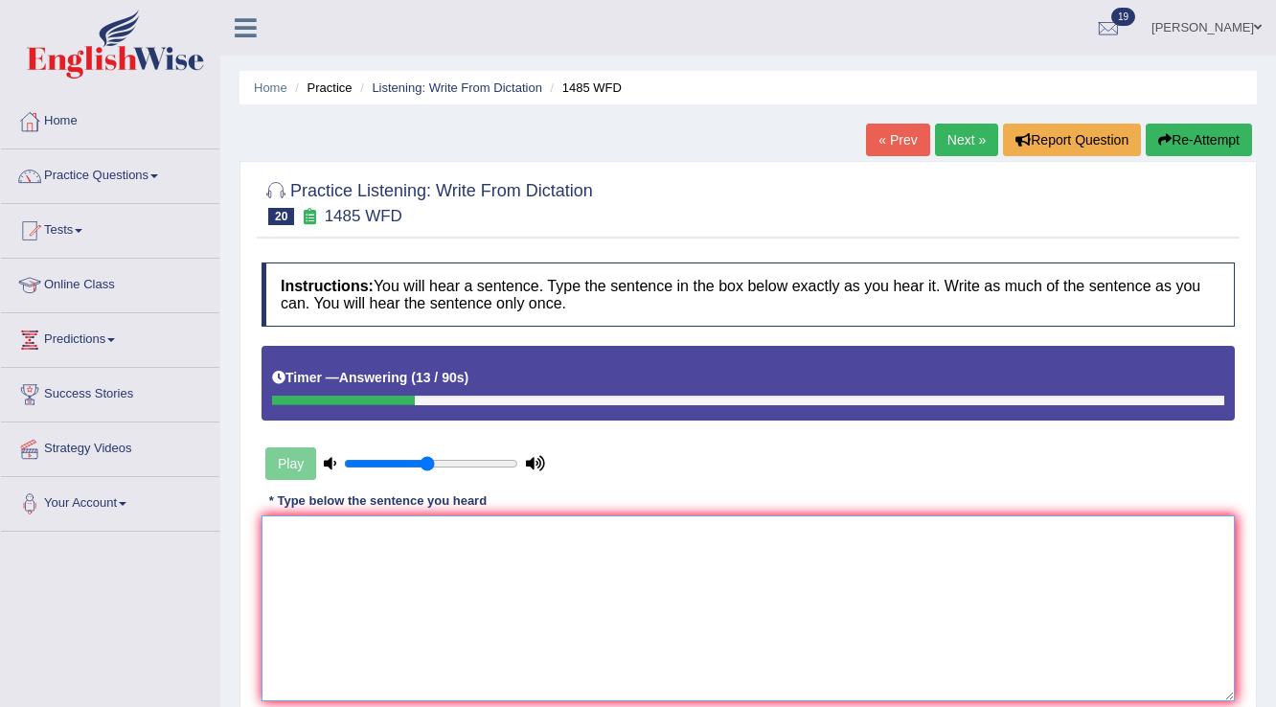
click at [477, 544] on textarea at bounding box center [747, 608] width 973 height 186
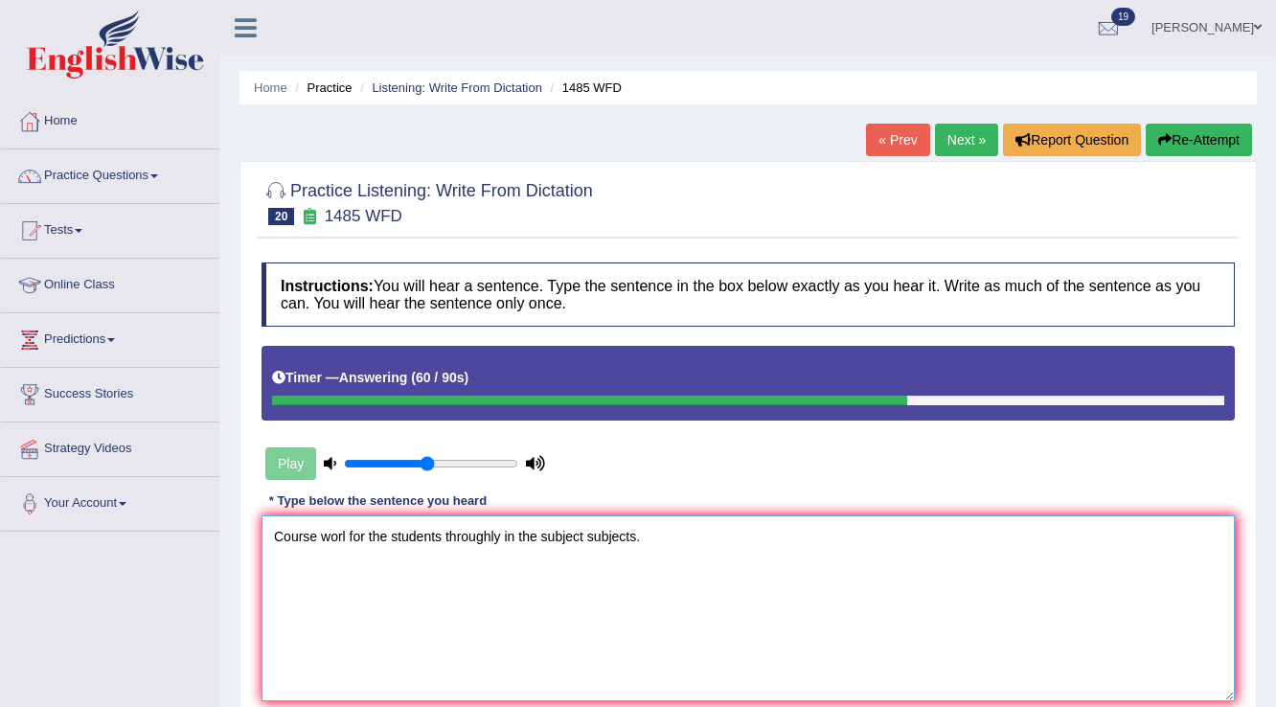
click at [345, 536] on textarea "Course worl for the students throughly in the subject subjects." at bounding box center [747, 608] width 973 height 186
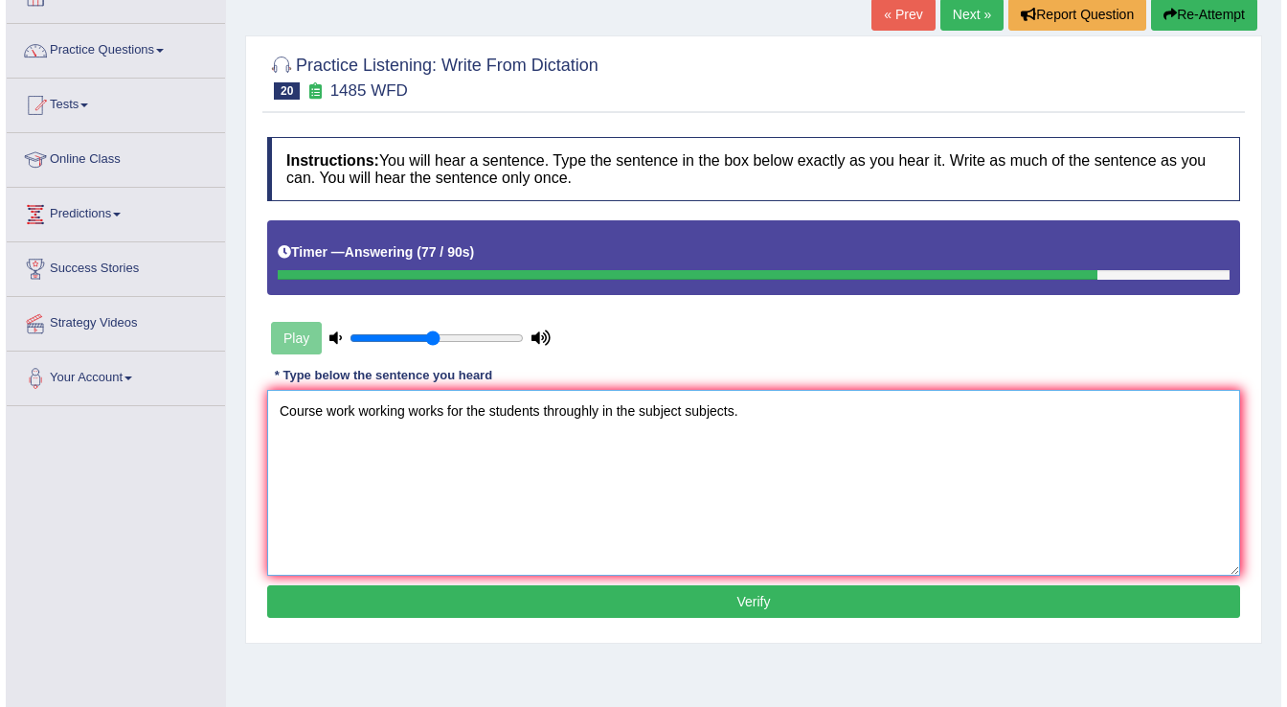
scroll to position [153, 0]
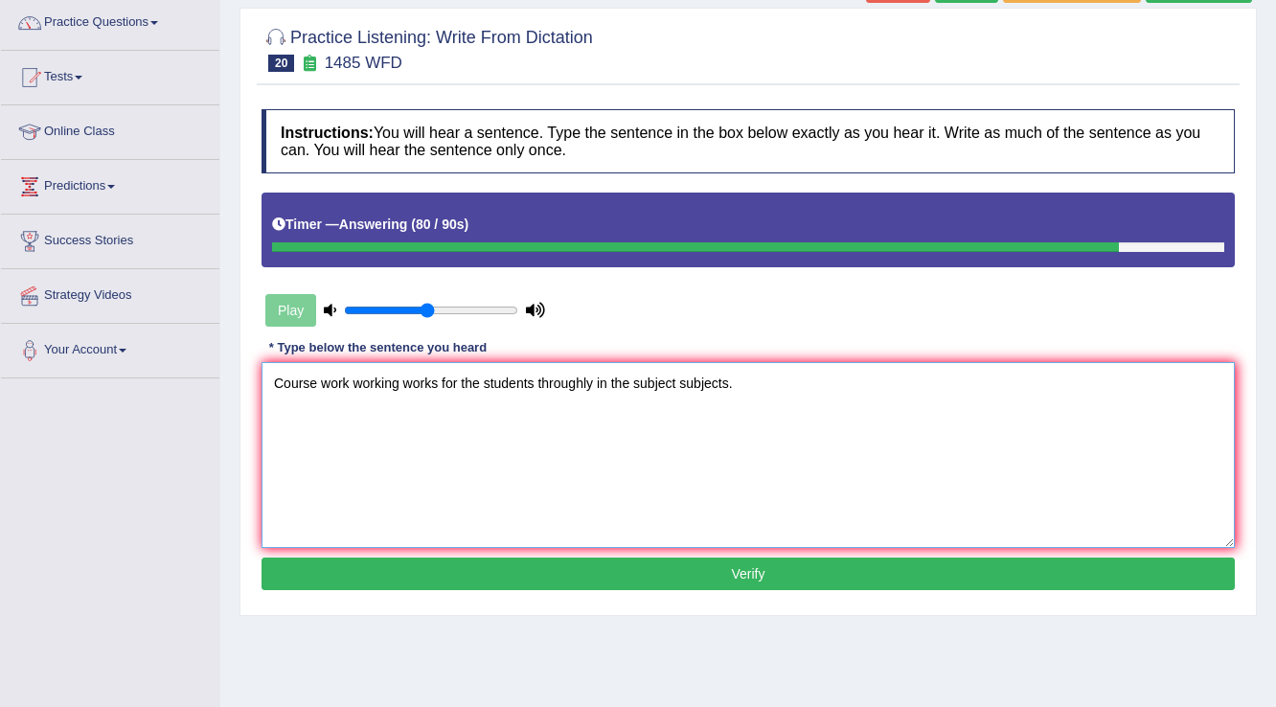
click at [536, 385] on textarea "Course work working works for the students throughly in the subject subjects." at bounding box center [747, 455] width 973 height 186
type textarea "Course work working works for the students student throughly in the subject sub…"
click at [600, 587] on div "Instructions: You will hear a sentence. Type the sentence in the box below exac…" at bounding box center [748, 353] width 983 height 506
click at [603, 581] on button "Verify" at bounding box center [747, 573] width 973 height 33
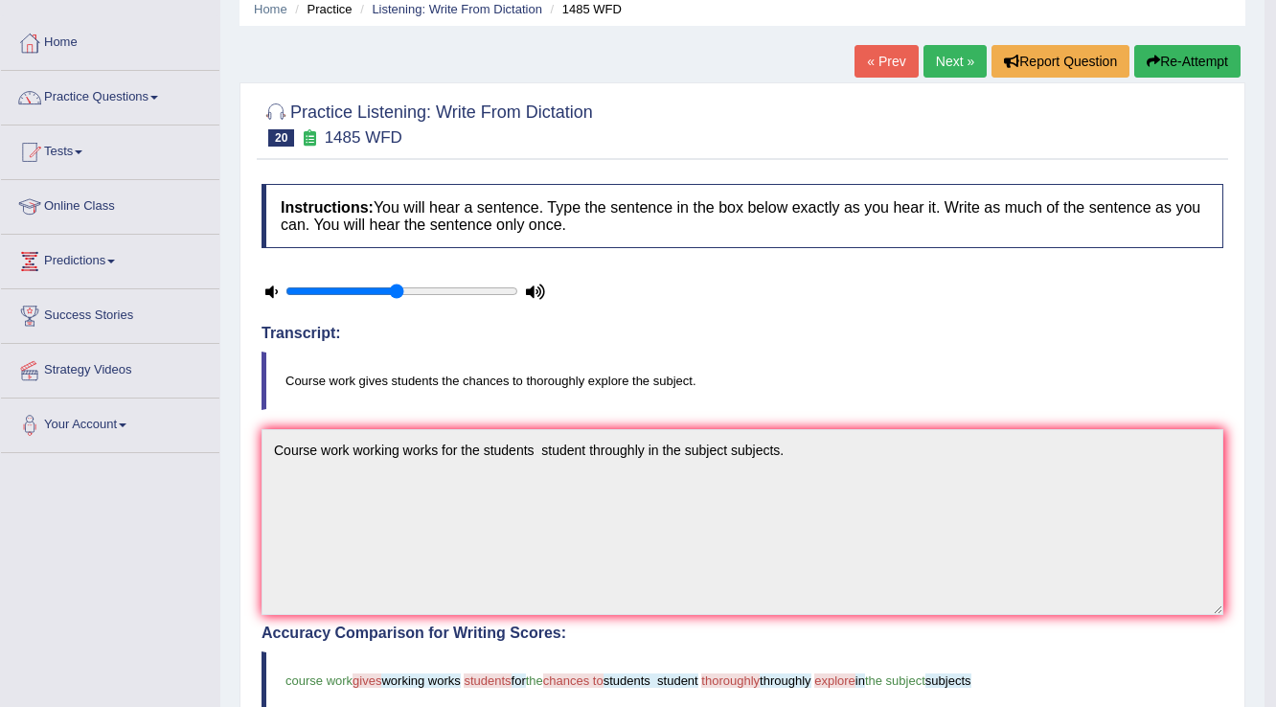
scroll to position [0, 0]
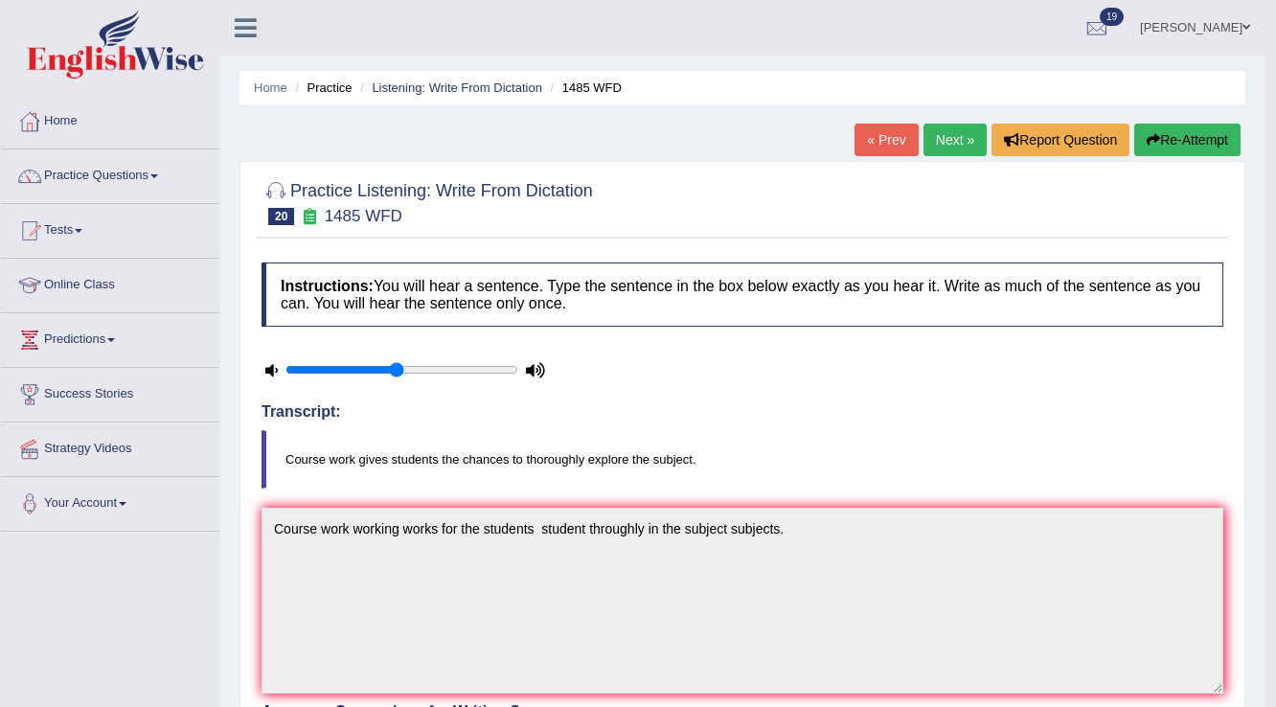
click at [972, 138] on link "Next »" at bounding box center [954, 140] width 63 height 33
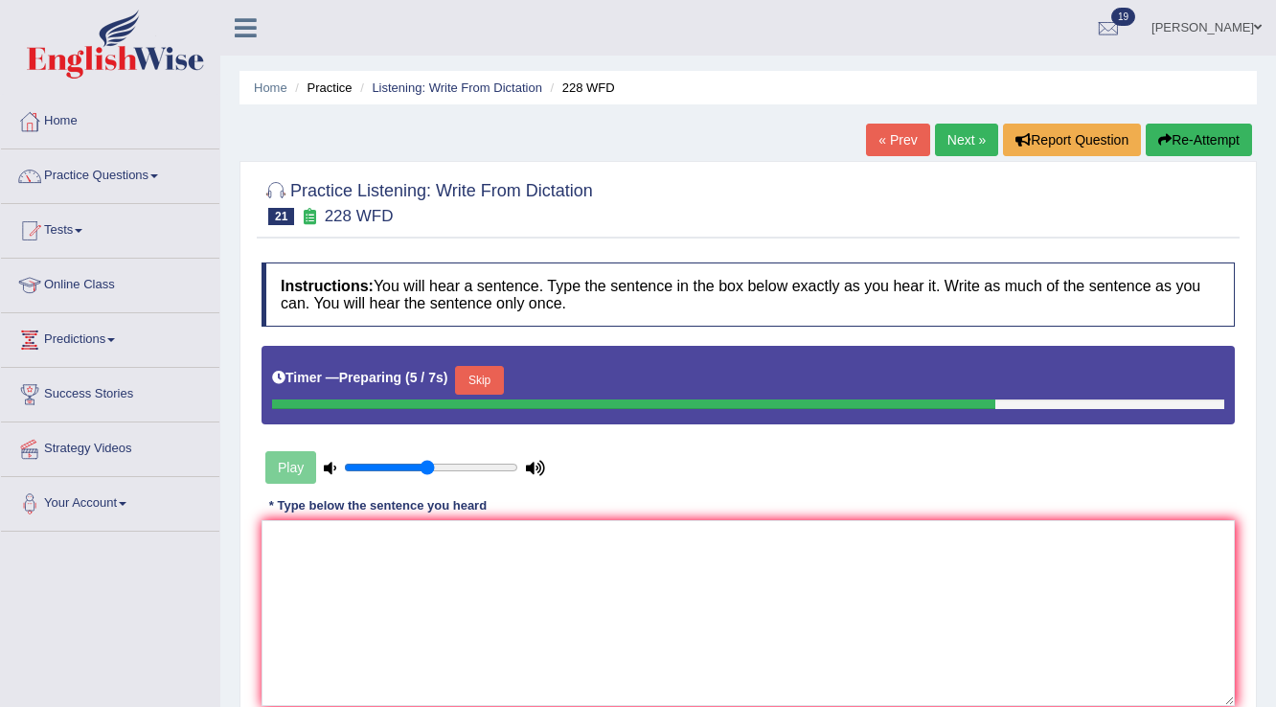
click at [490, 374] on button "Skip" at bounding box center [479, 380] width 48 height 29
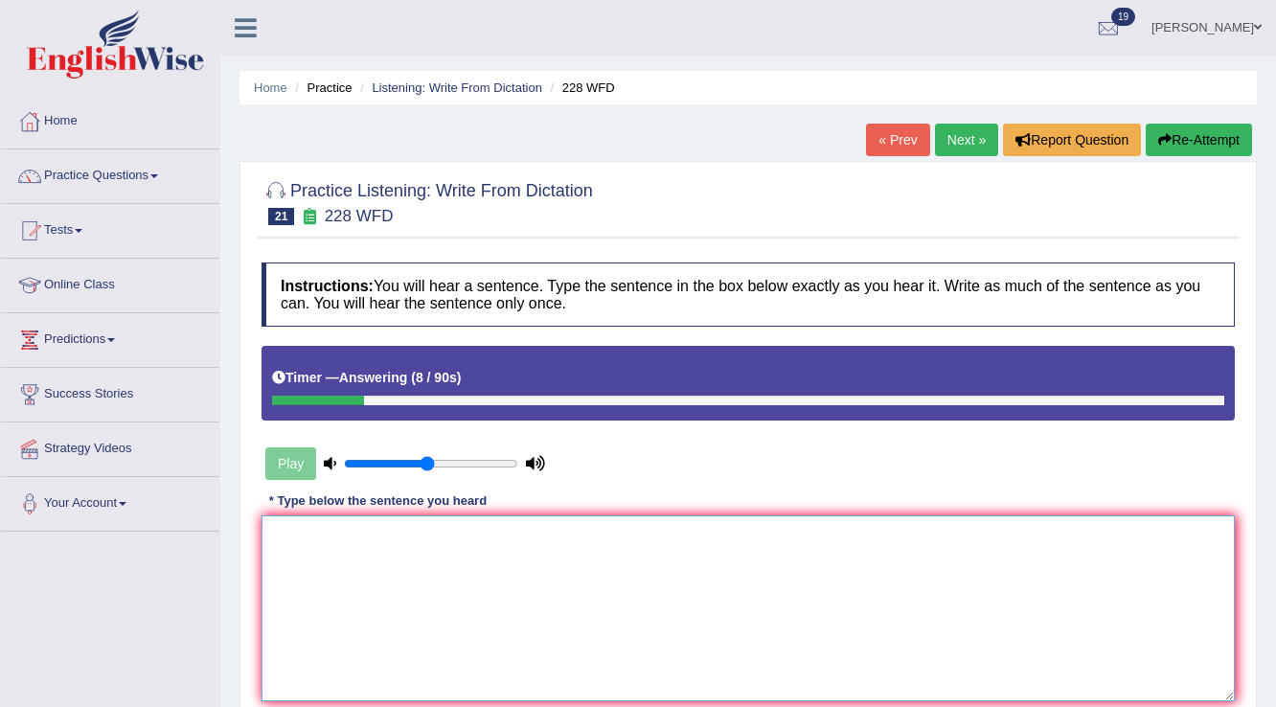
click at [854, 582] on textarea at bounding box center [747, 608] width 973 height 186
type textarea "X"
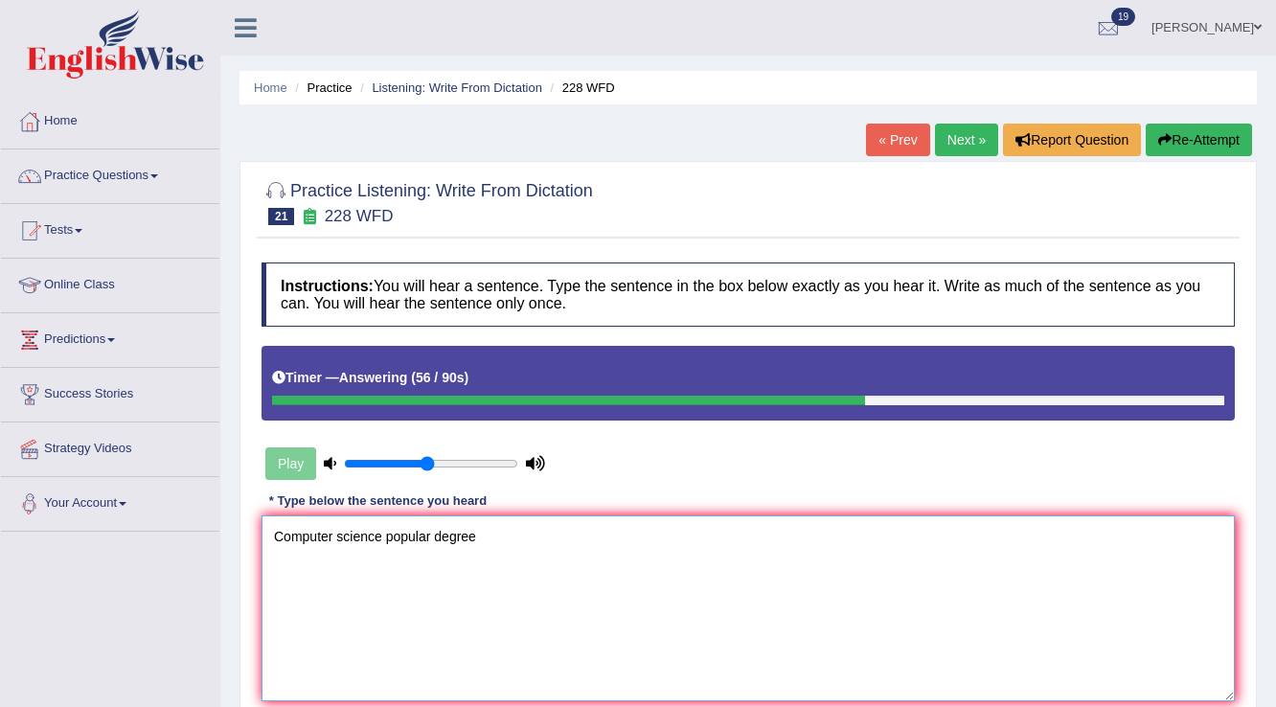
click at [386, 535] on textarea "Computer science popular degree" at bounding box center [747, 608] width 973 height 186
click at [502, 535] on textarea "Computer science is a popular degree" at bounding box center [747, 608] width 973 height 186
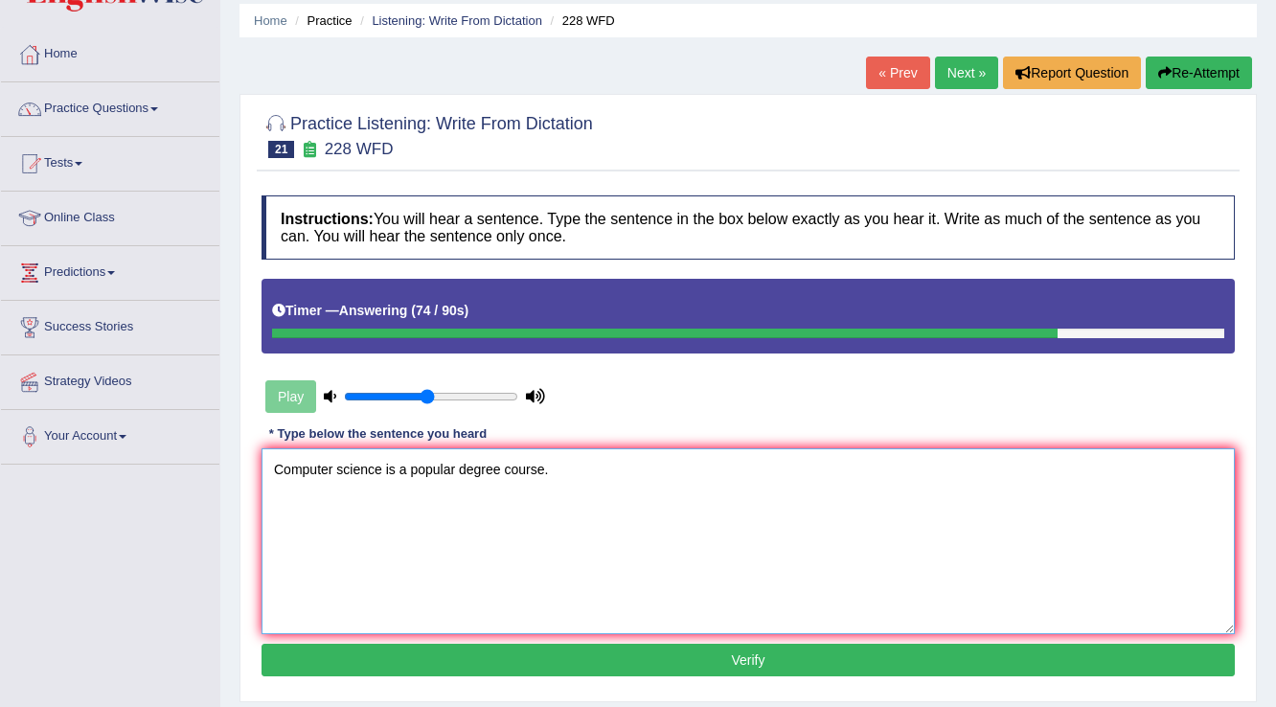
scroll to position [153, 0]
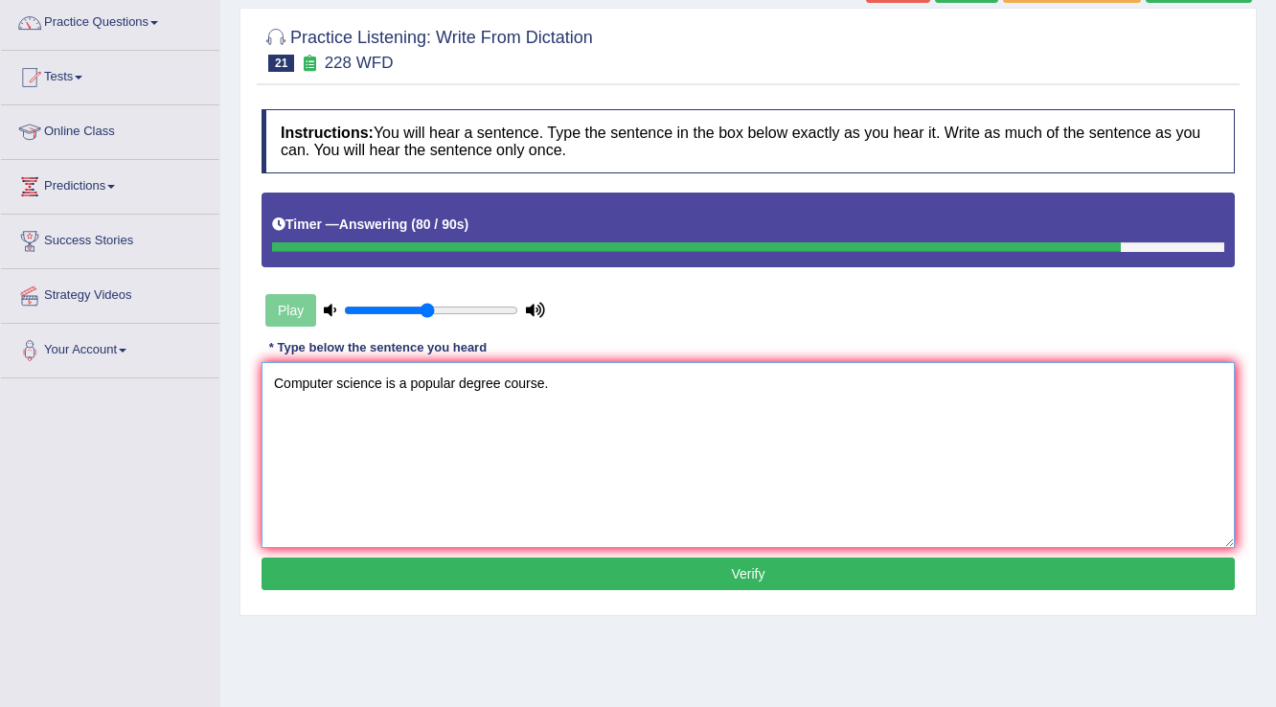
type textarea "Computer science is a popular degree course."
click at [634, 568] on button "Verify" at bounding box center [747, 573] width 973 height 33
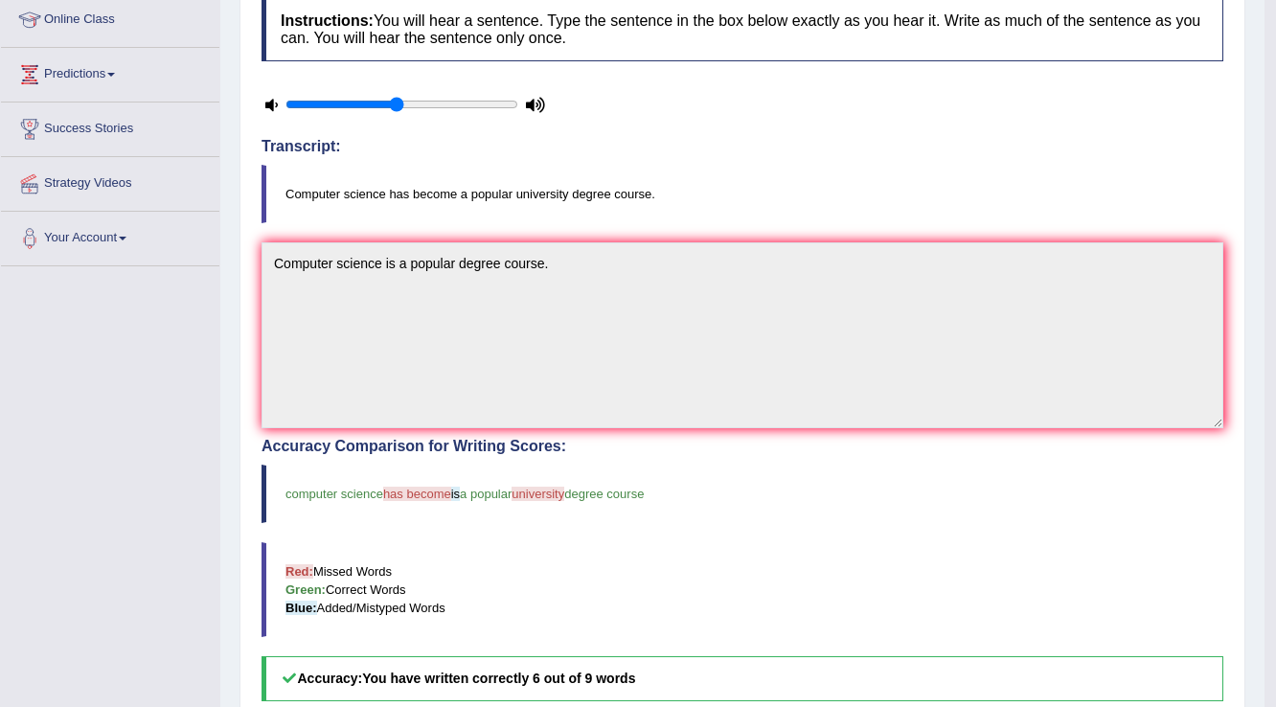
scroll to position [0, 0]
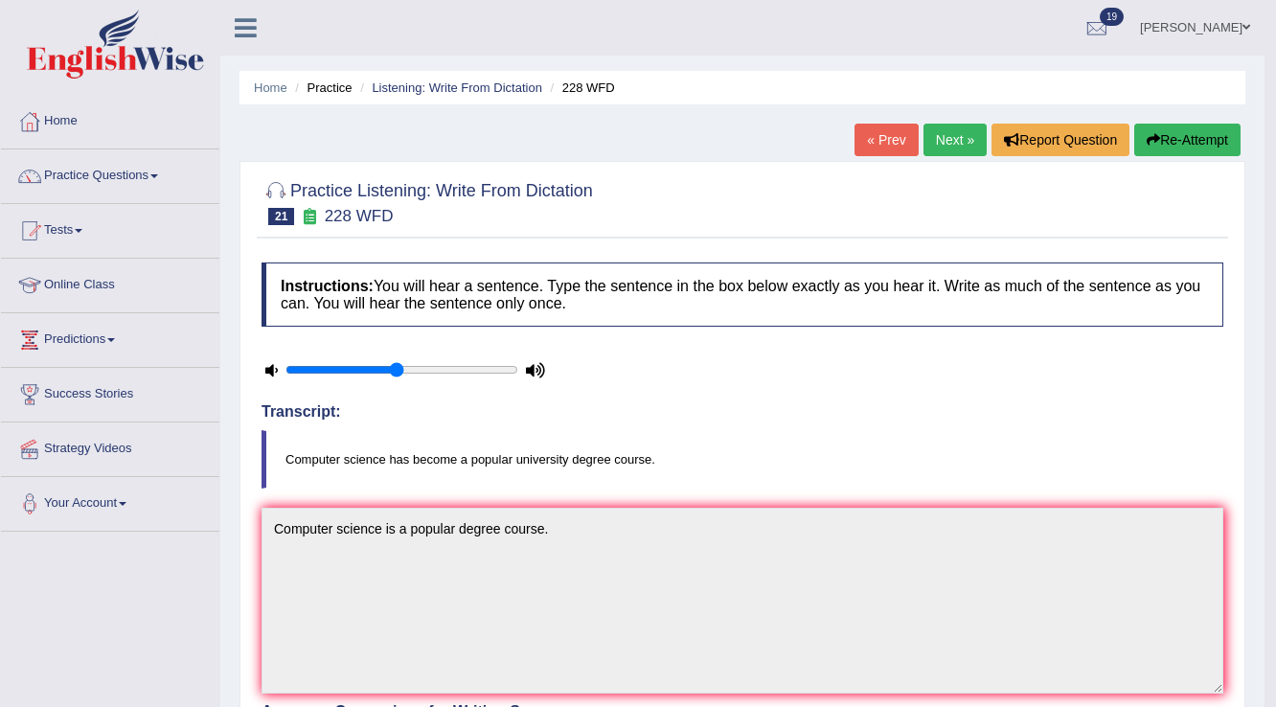
click at [956, 142] on link "Next »" at bounding box center [954, 140] width 63 height 33
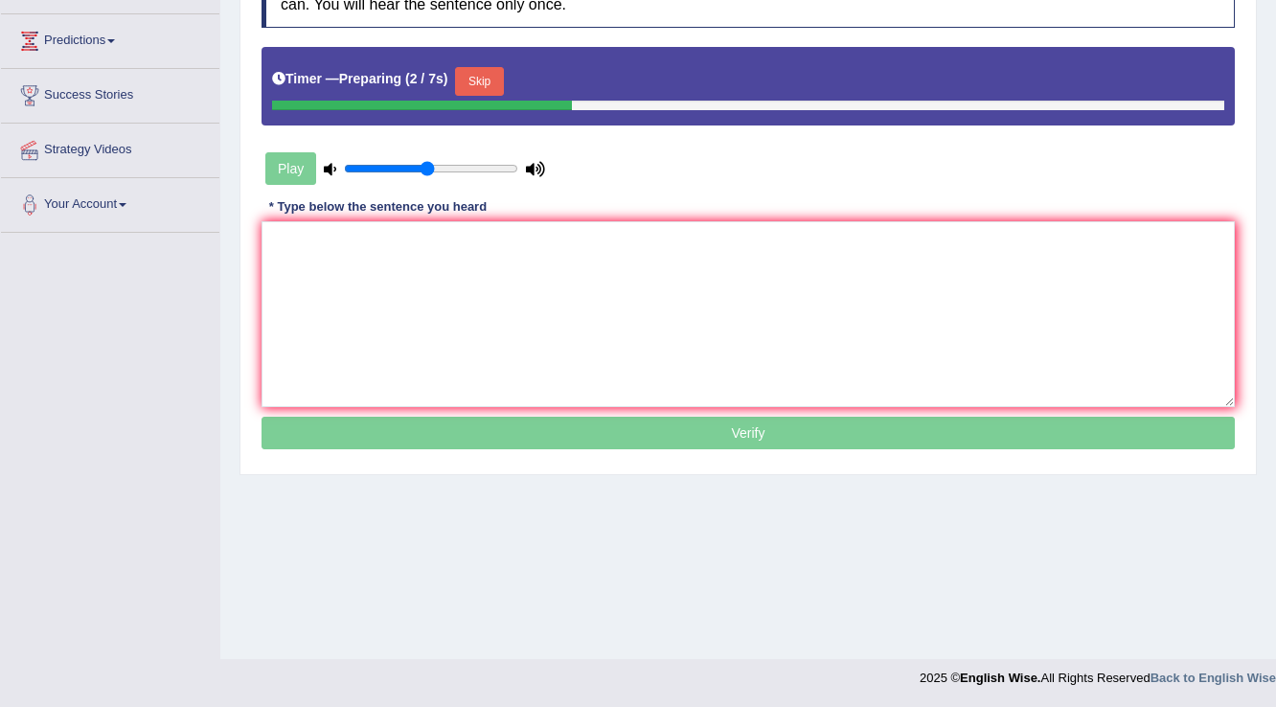
click at [498, 84] on button "Skip" at bounding box center [479, 81] width 48 height 29
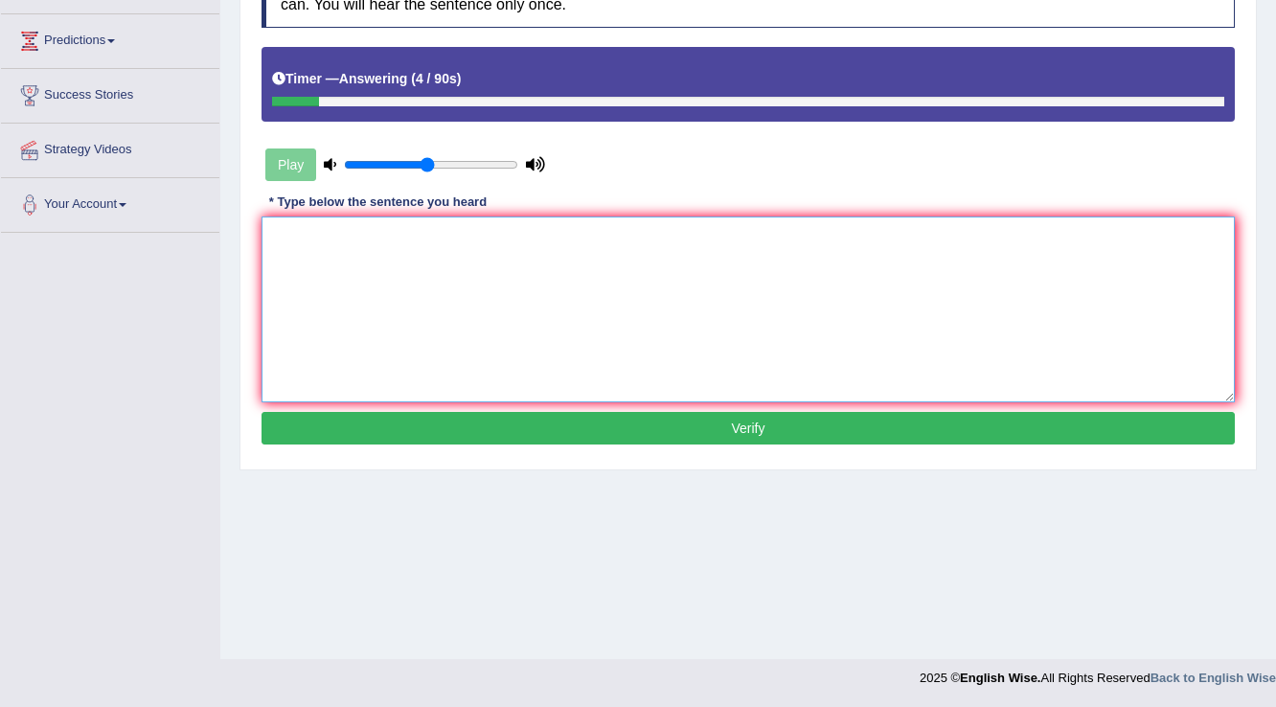
click at [806, 317] on textarea at bounding box center [747, 309] width 973 height 186
click at [328, 226] on textarea "Students attending" at bounding box center [747, 309] width 973 height 186
click at [571, 230] on textarea "Students attending" at bounding box center [747, 309] width 973 height 186
click at [333, 242] on textarea "Students attending" at bounding box center [747, 309] width 973 height 186
click at [440, 252] on textarea "Students are attending" at bounding box center [747, 309] width 973 height 186
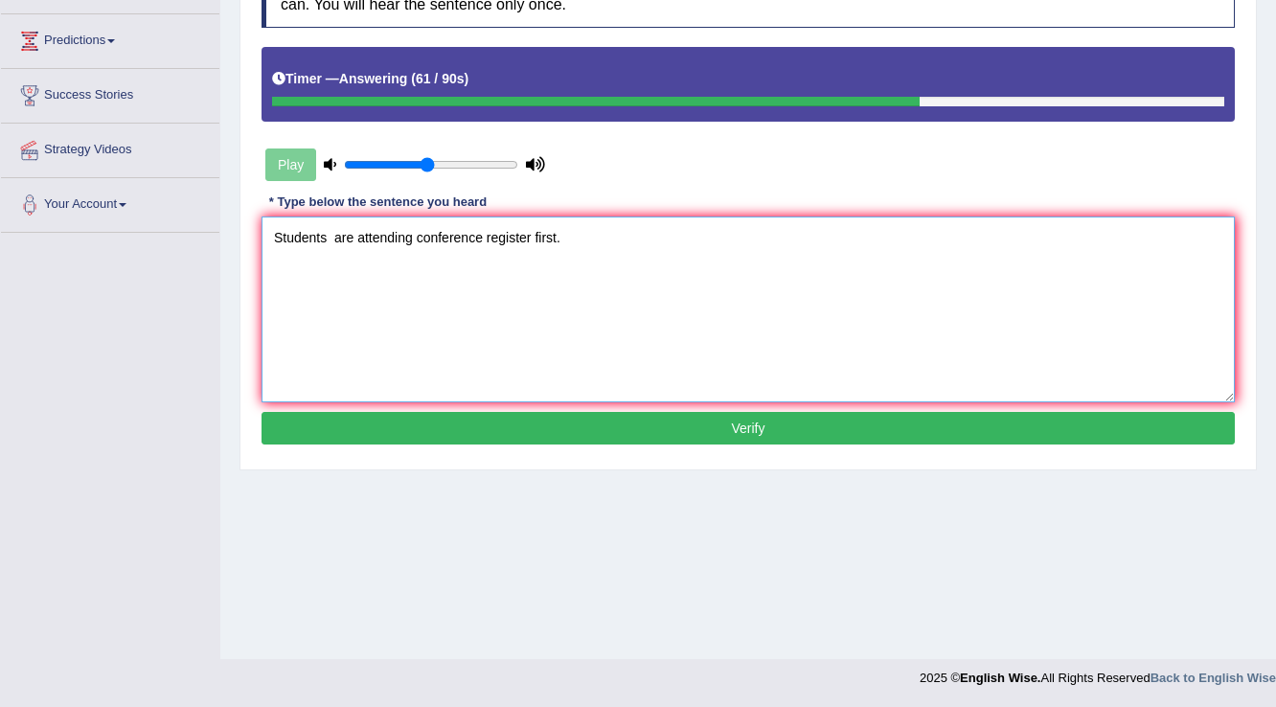
click at [483, 239] on textarea "Students are attending conference register first." at bounding box center [747, 309] width 973 height 186
type textarea "Students are attending conference to the register first."
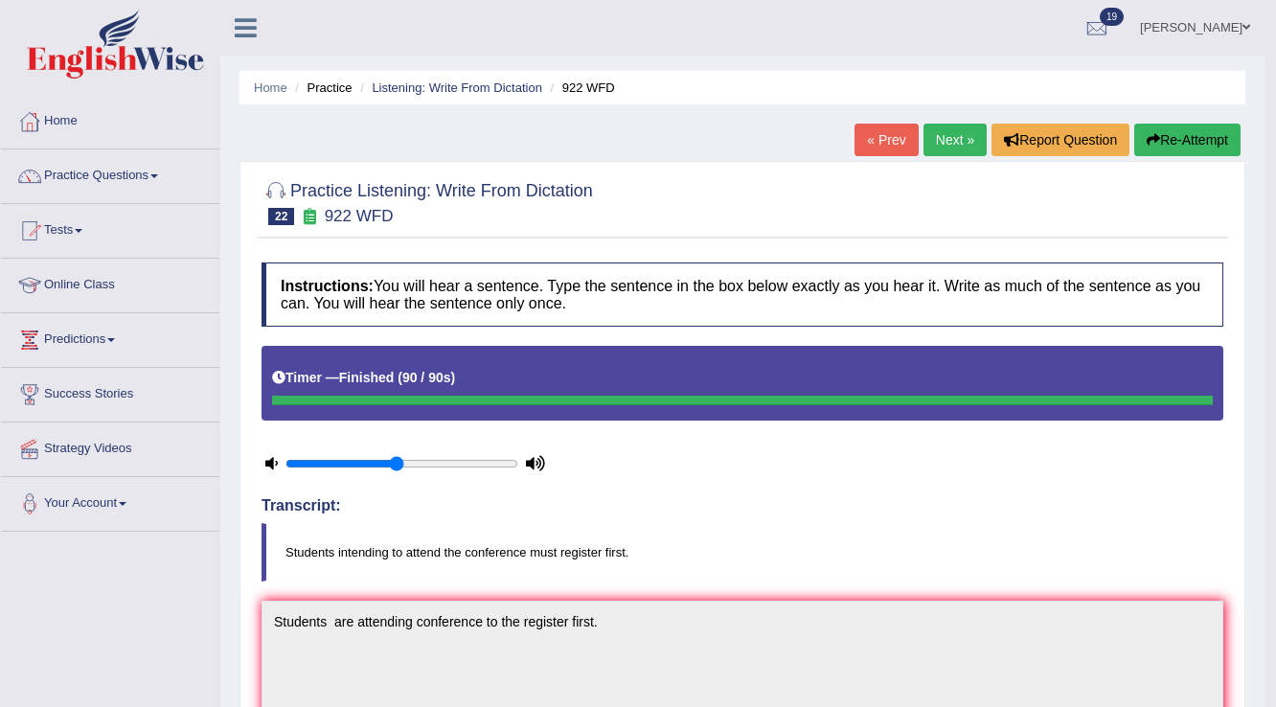
click at [941, 144] on link "Next »" at bounding box center [954, 140] width 63 height 33
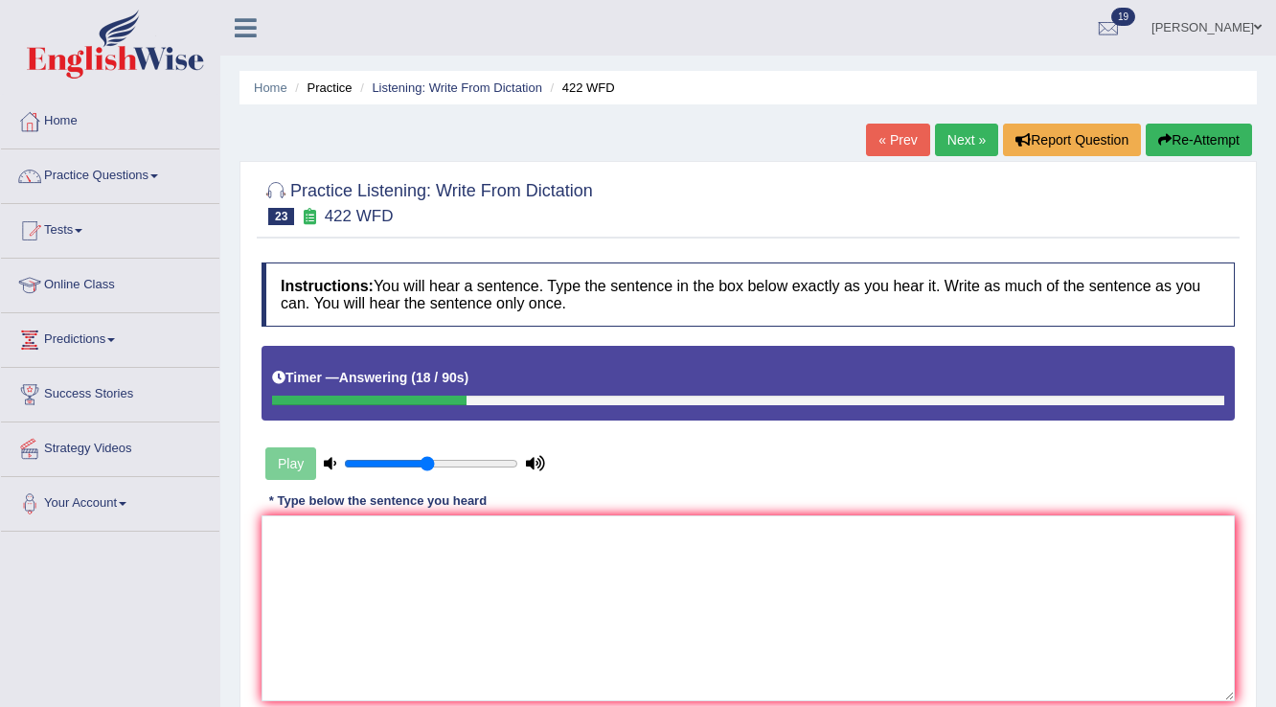
click at [1214, 134] on button "Re-Attempt" at bounding box center [1198, 140] width 106 height 33
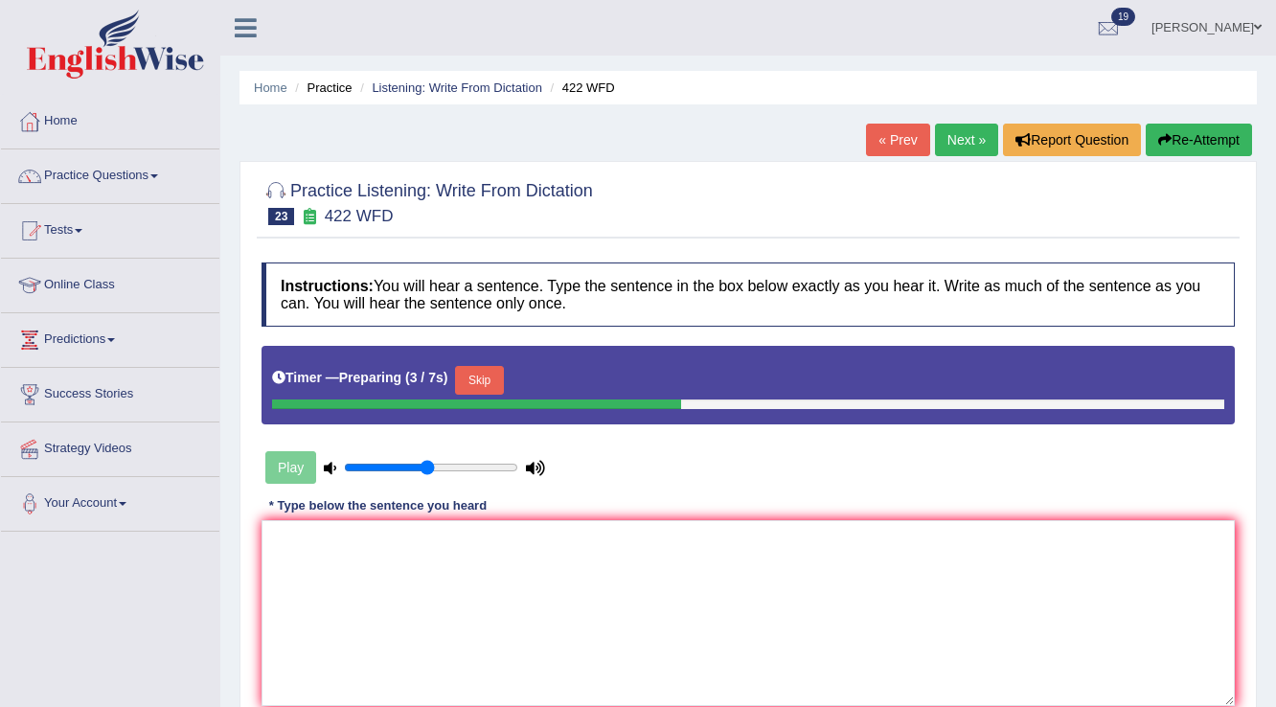
click at [484, 383] on button "Skip" at bounding box center [479, 380] width 48 height 29
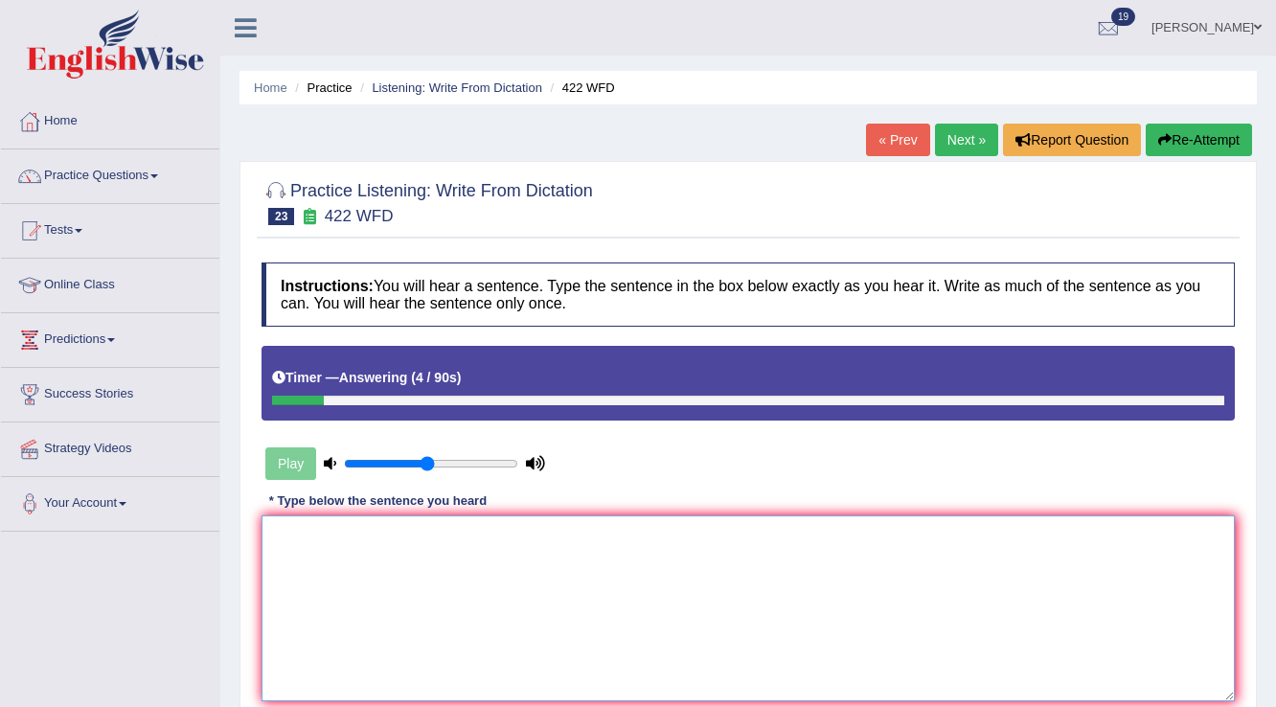
click at [525, 545] on textarea at bounding box center [747, 608] width 973 height 186
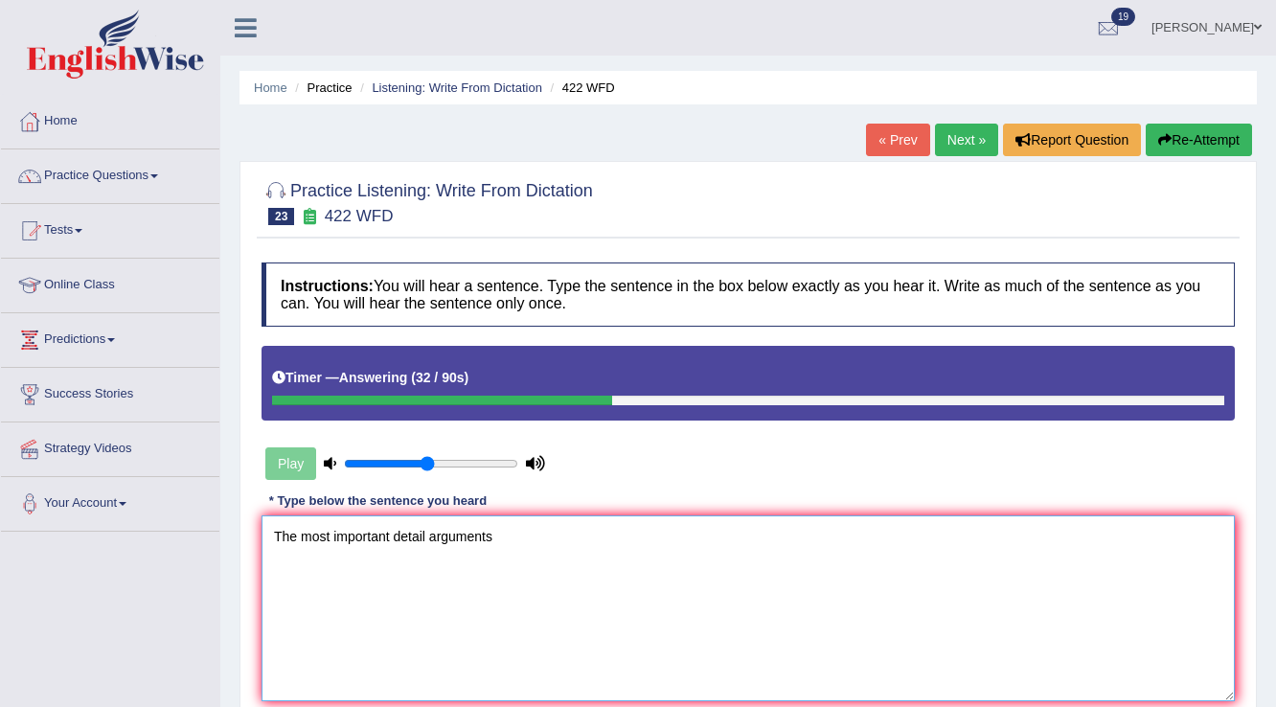
click at [431, 538] on textarea "The most important detail arguments" at bounding box center [747, 608] width 973 height 186
click at [568, 533] on textarea "The most important detail details arguments" at bounding box center [747, 608] width 973 height 186
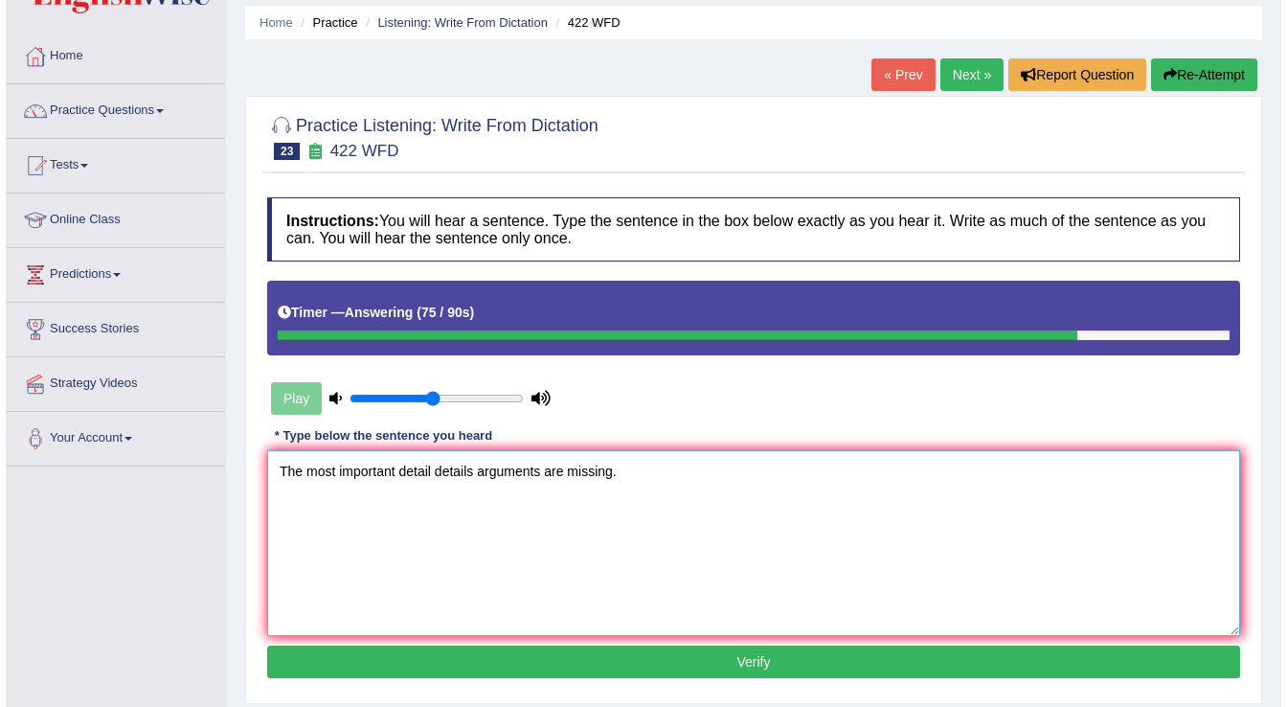
scroll to position [153, 0]
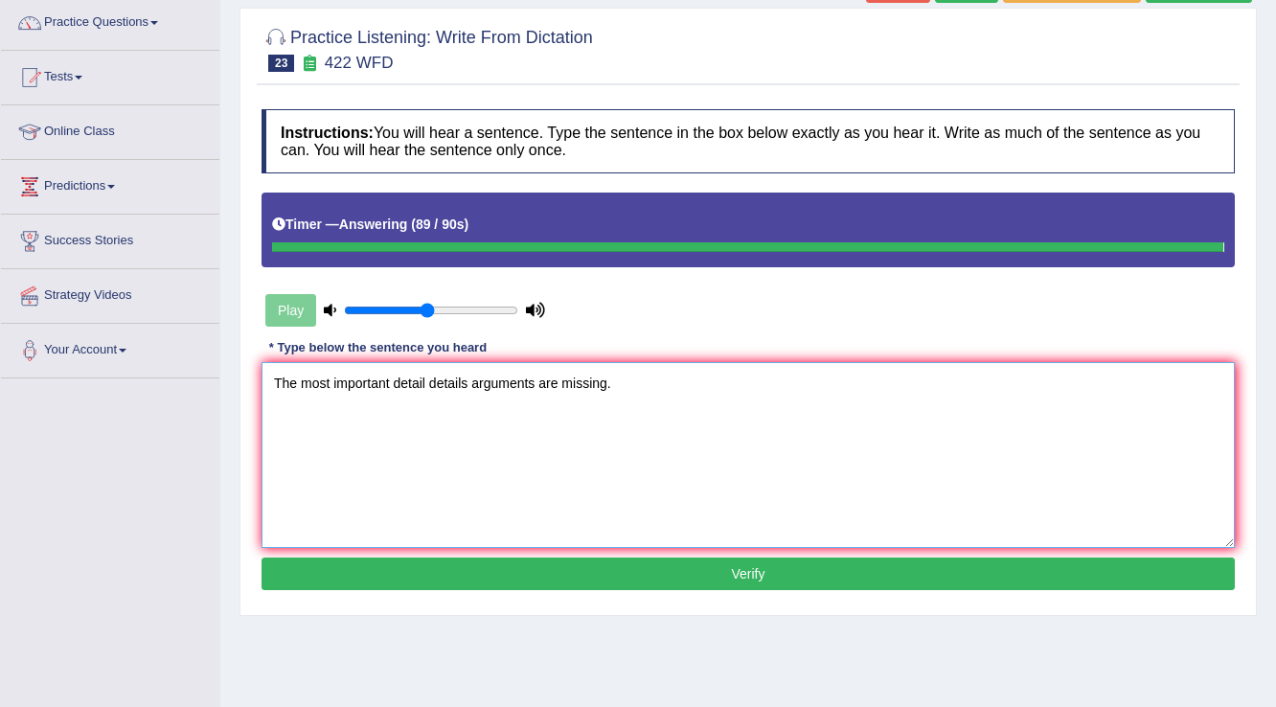
type textarea "The most important detail details arguments are missing."
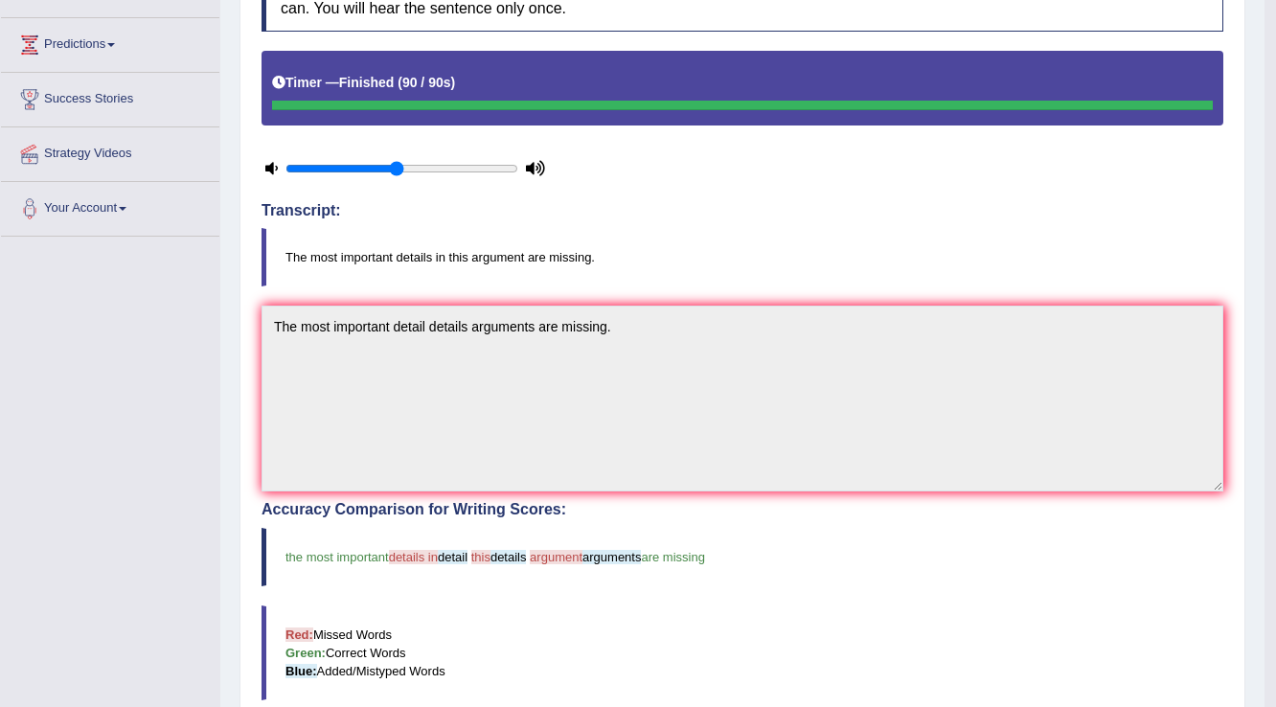
scroll to position [65, 0]
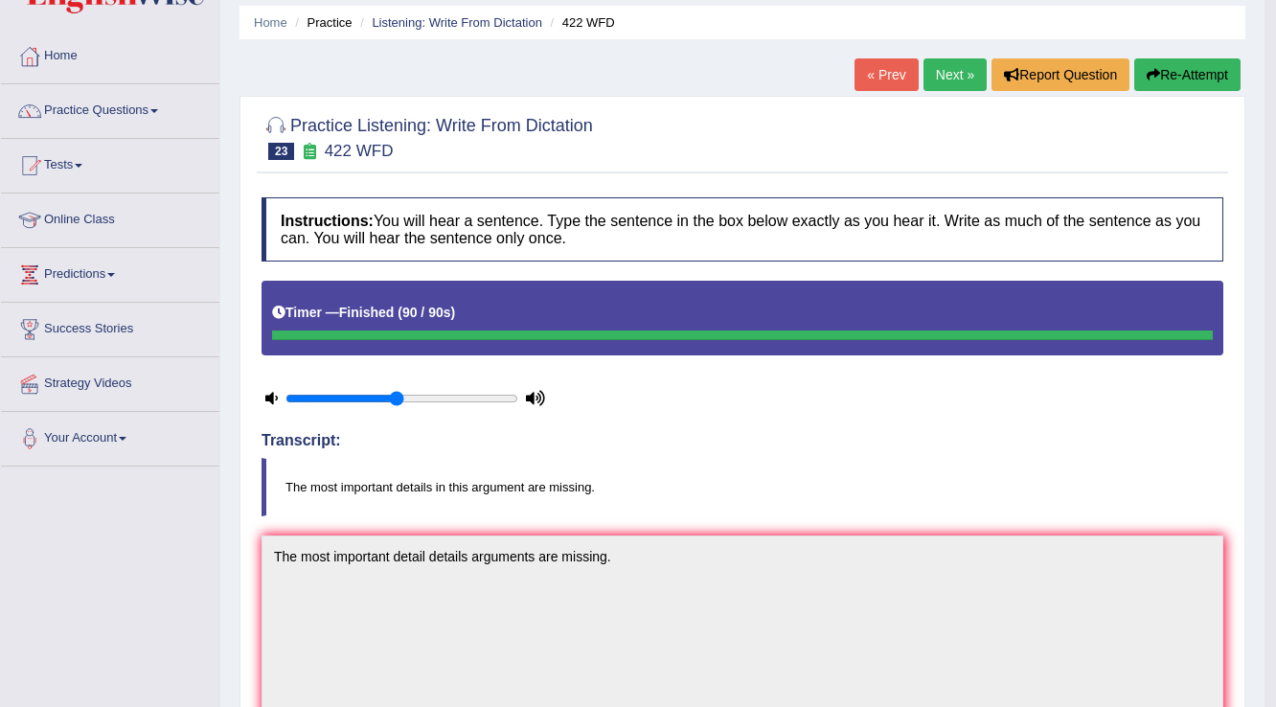
click at [952, 58] on link "Next »" at bounding box center [954, 74] width 63 height 33
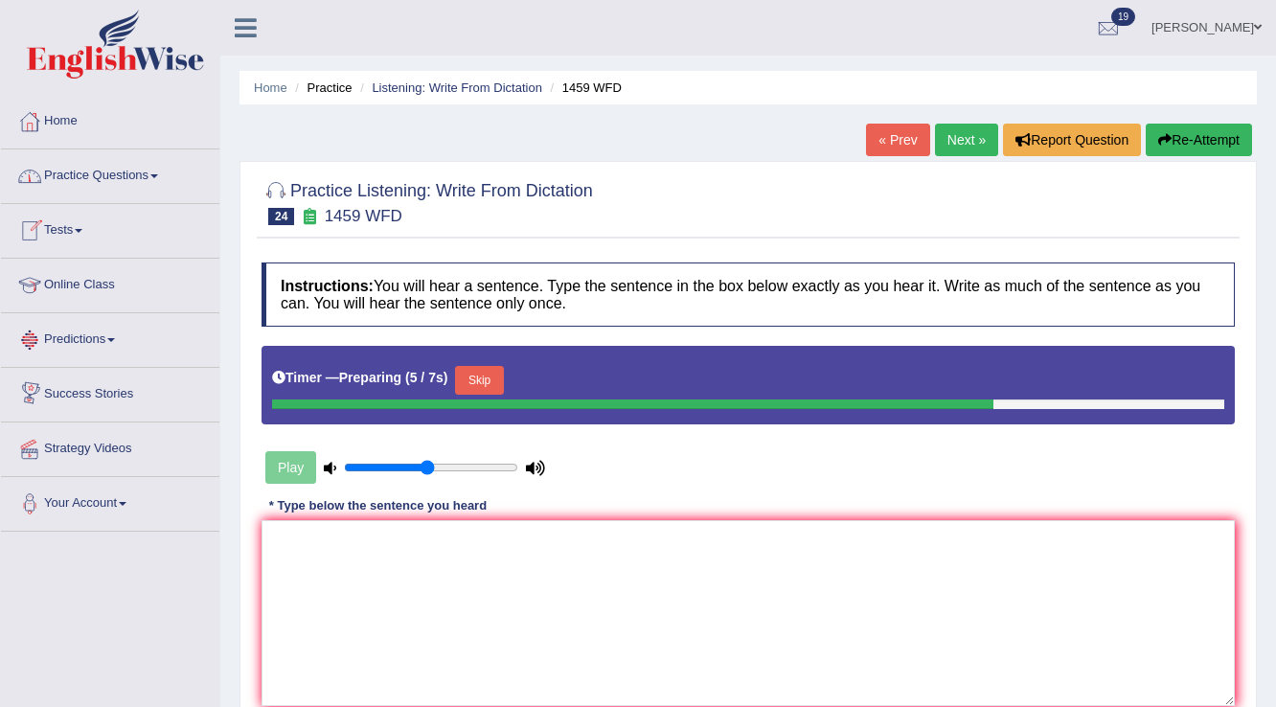
click at [503, 383] on button "Skip" at bounding box center [479, 380] width 48 height 29
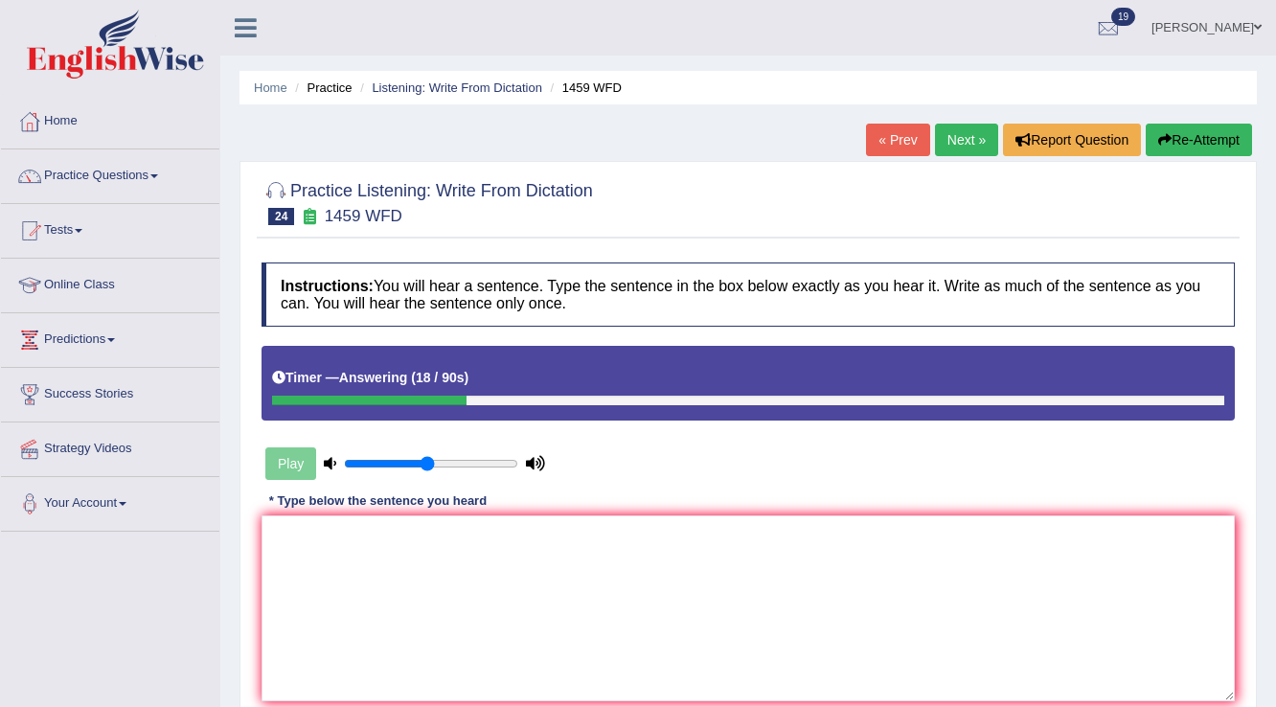
click at [1220, 134] on button "Re-Attempt" at bounding box center [1198, 140] width 106 height 33
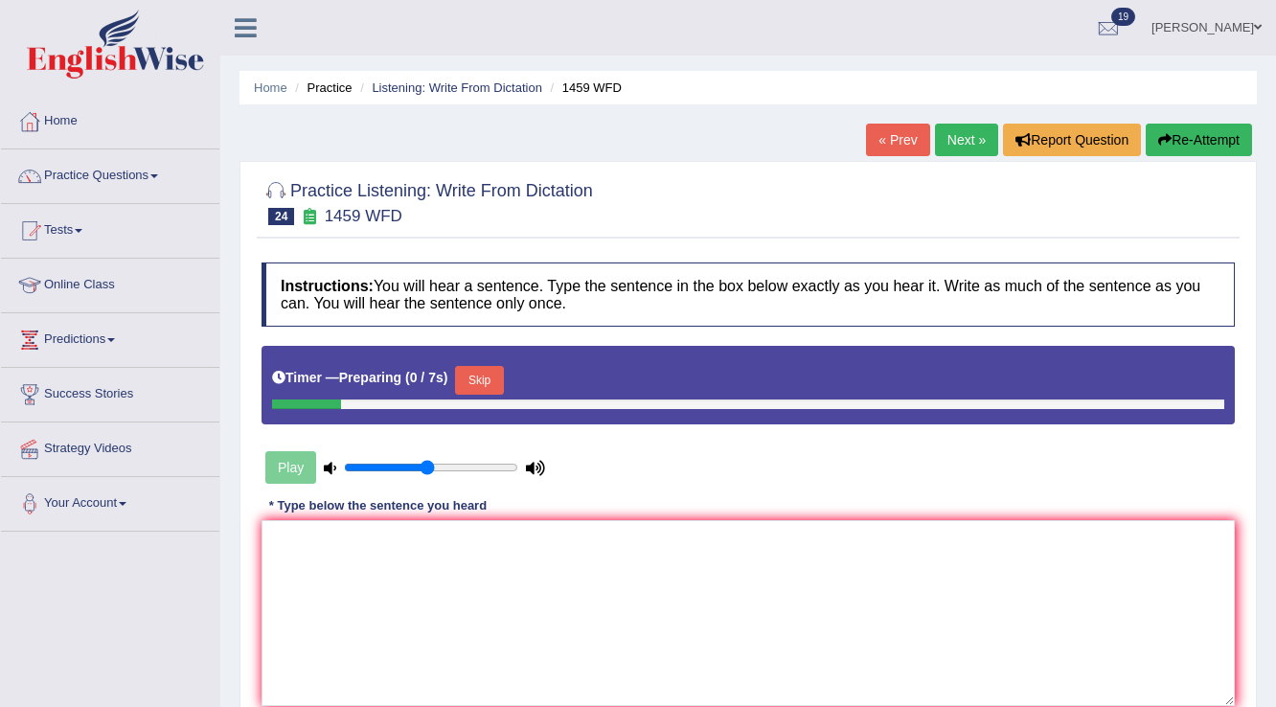
click at [501, 379] on button "Skip" at bounding box center [479, 380] width 48 height 29
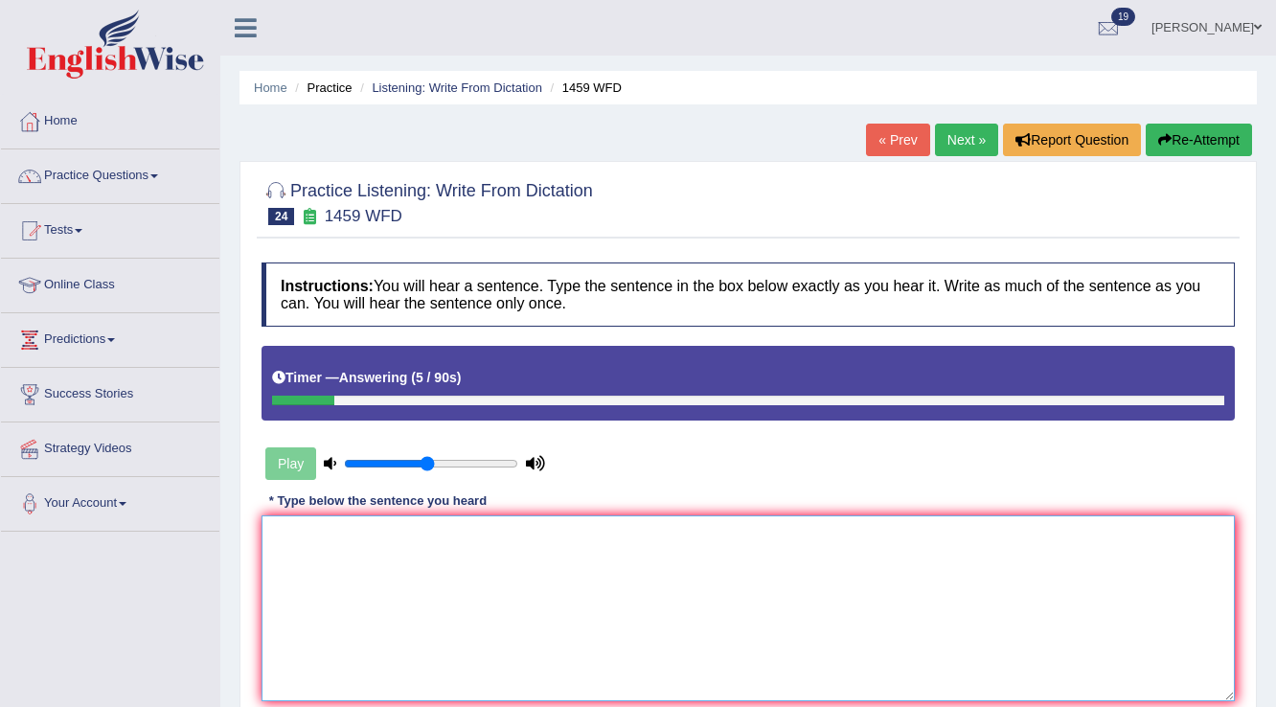
click at [441, 608] on textarea at bounding box center [747, 608] width 973 height 186
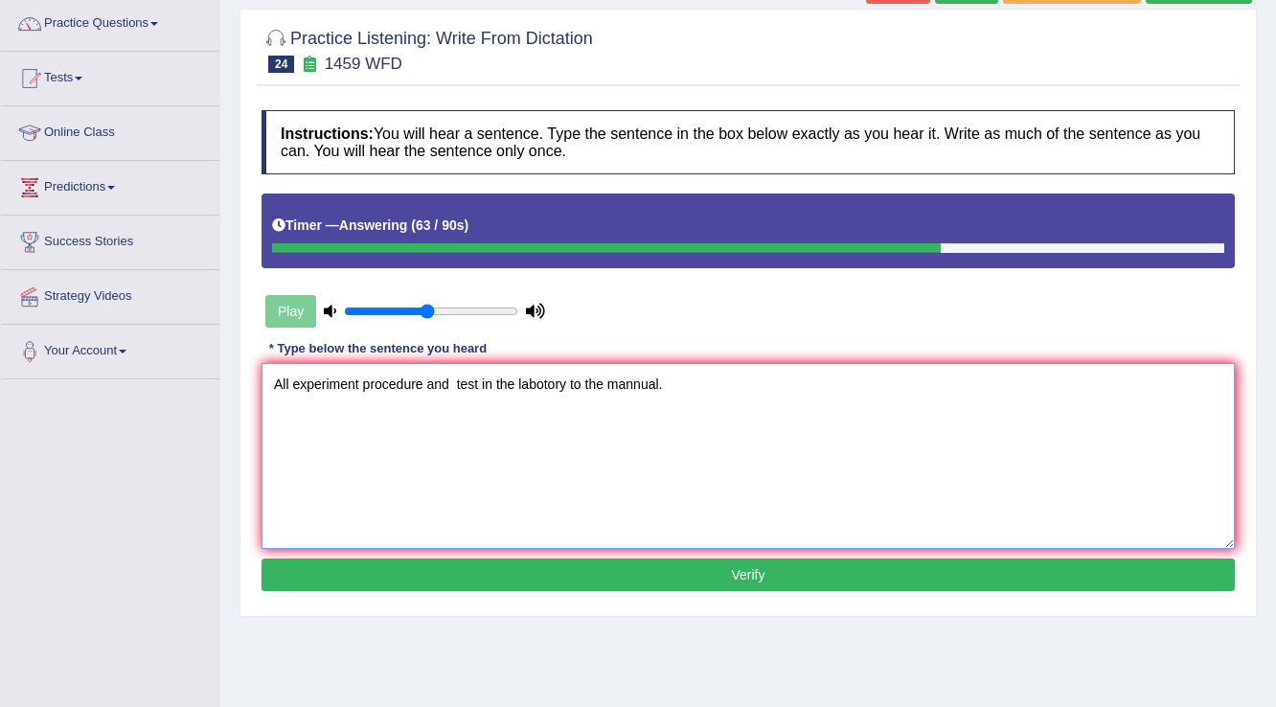
scroll to position [153, 0]
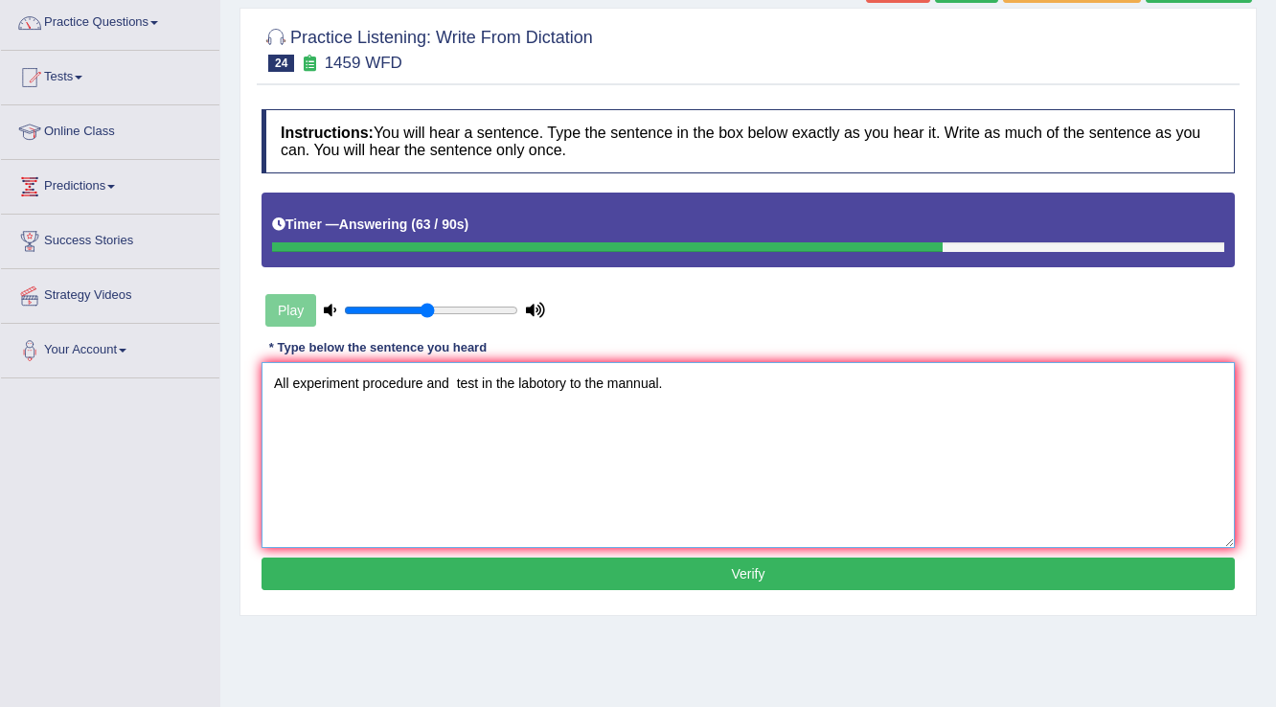
type textarea "All experiment procedure and test in the labotory to the mannual."
click at [607, 569] on button "Verify" at bounding box center [747, 573] width 973 height 33
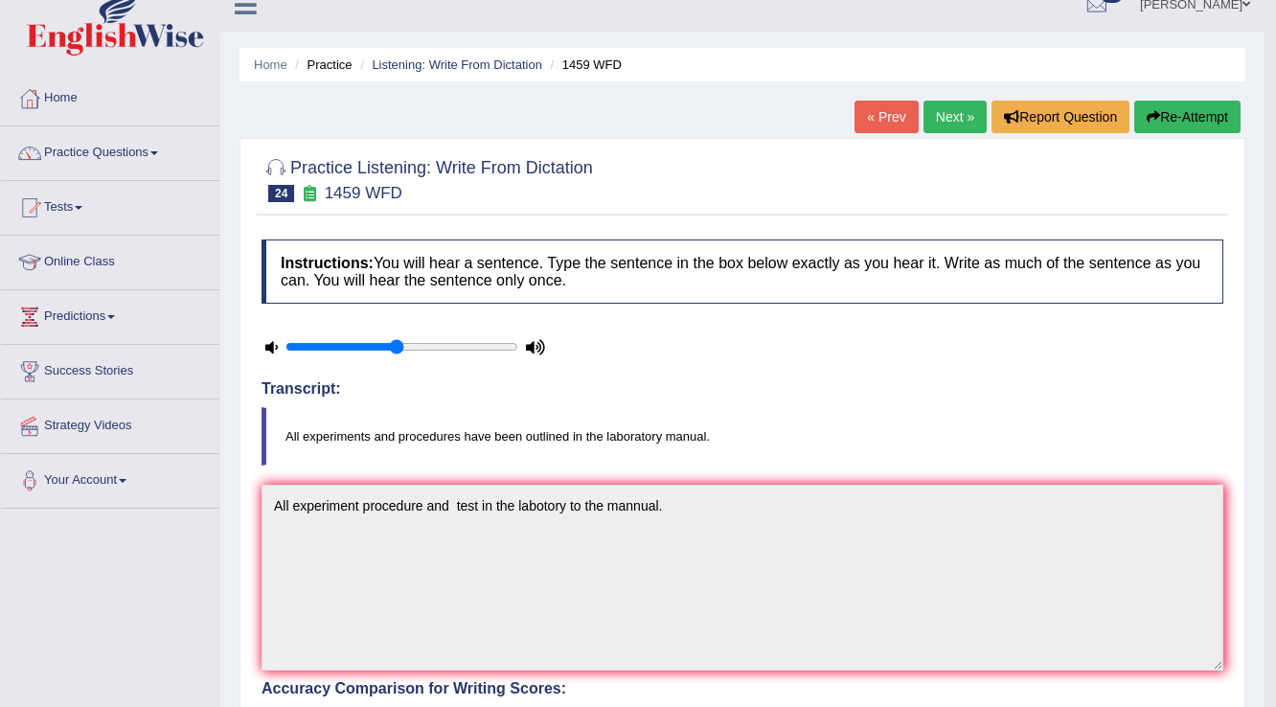
scroll to position [0, 0]
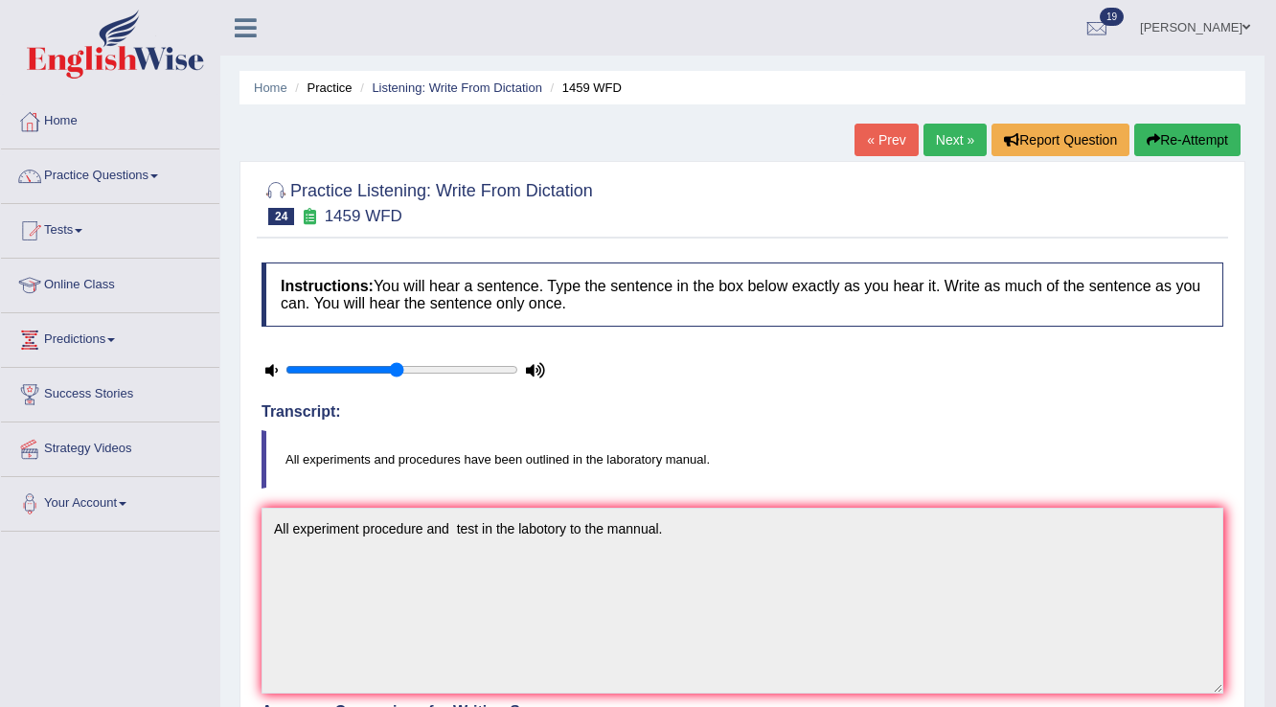
click at [1218, 137] on button "Re-Attempt" at bounding box center [1187, 140] width 106 height 33
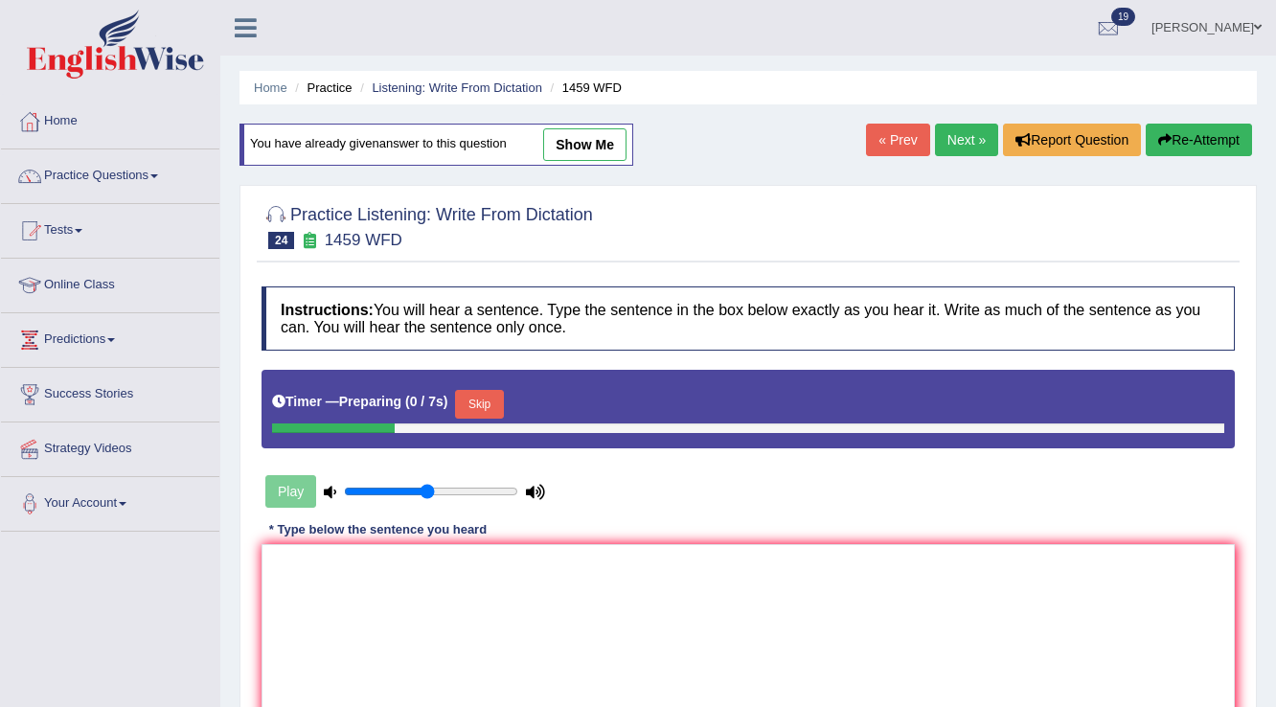
click at [479, 399] on button "Skip" at bounding box center [479, 404] width 48 height 29
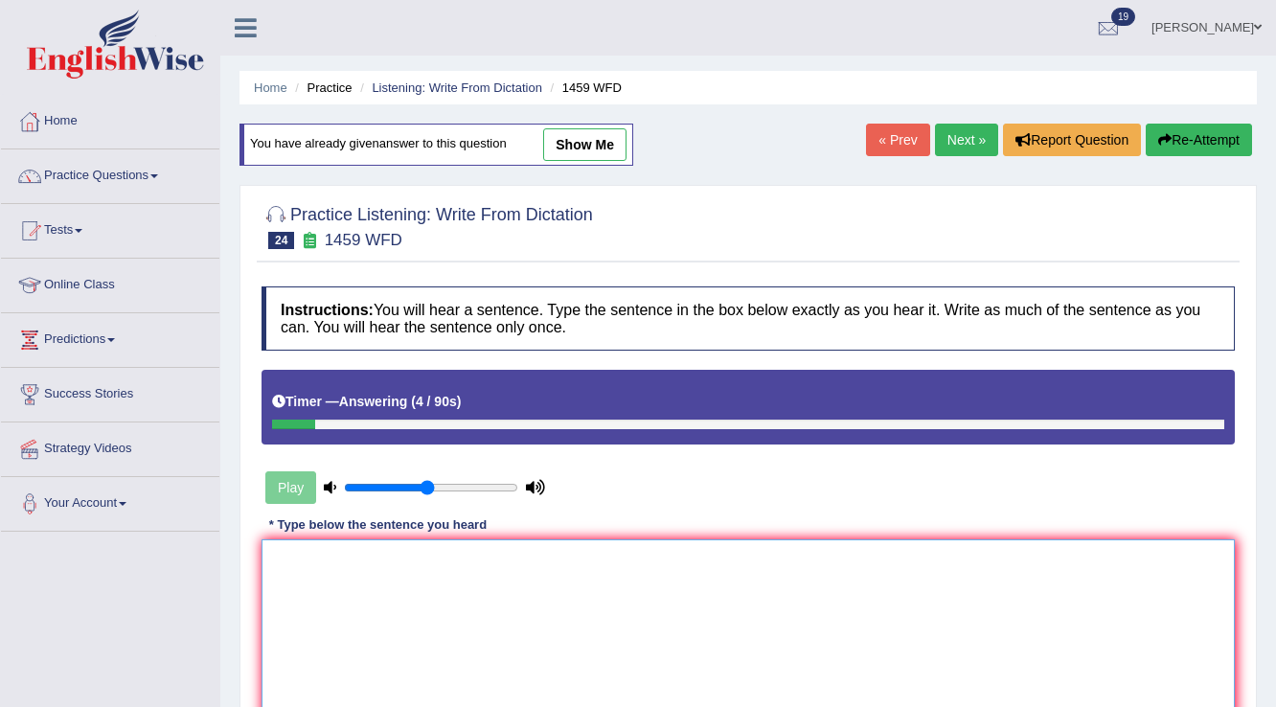
click at [609, 549] on textarea at bounding box center [747, 632] width 973 height 186
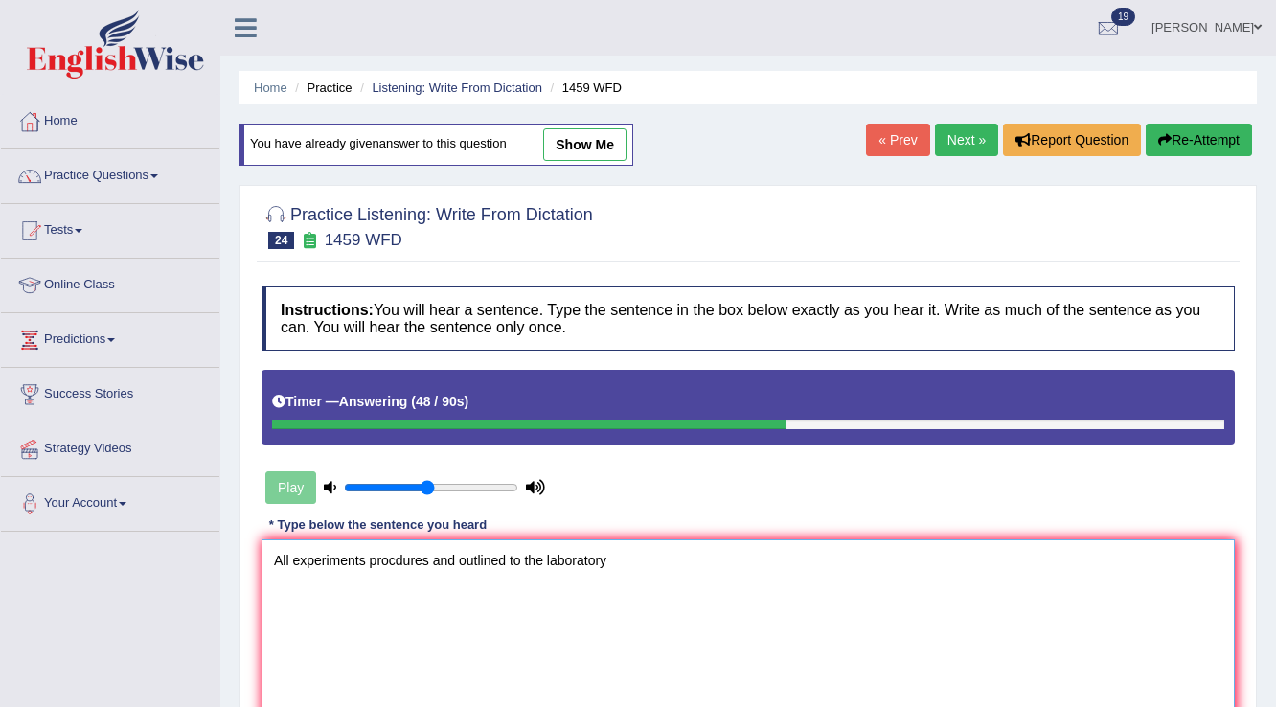
click at [521, 559] on textarea "All experiments procdures and outlined to the laboratory" at bounding box center [747, 632] width 973 height 186
click at [633, 571] on textarea "All experiments procdures and outlined in the laboratory" at bounding box center [747, 632] width 973 height 186
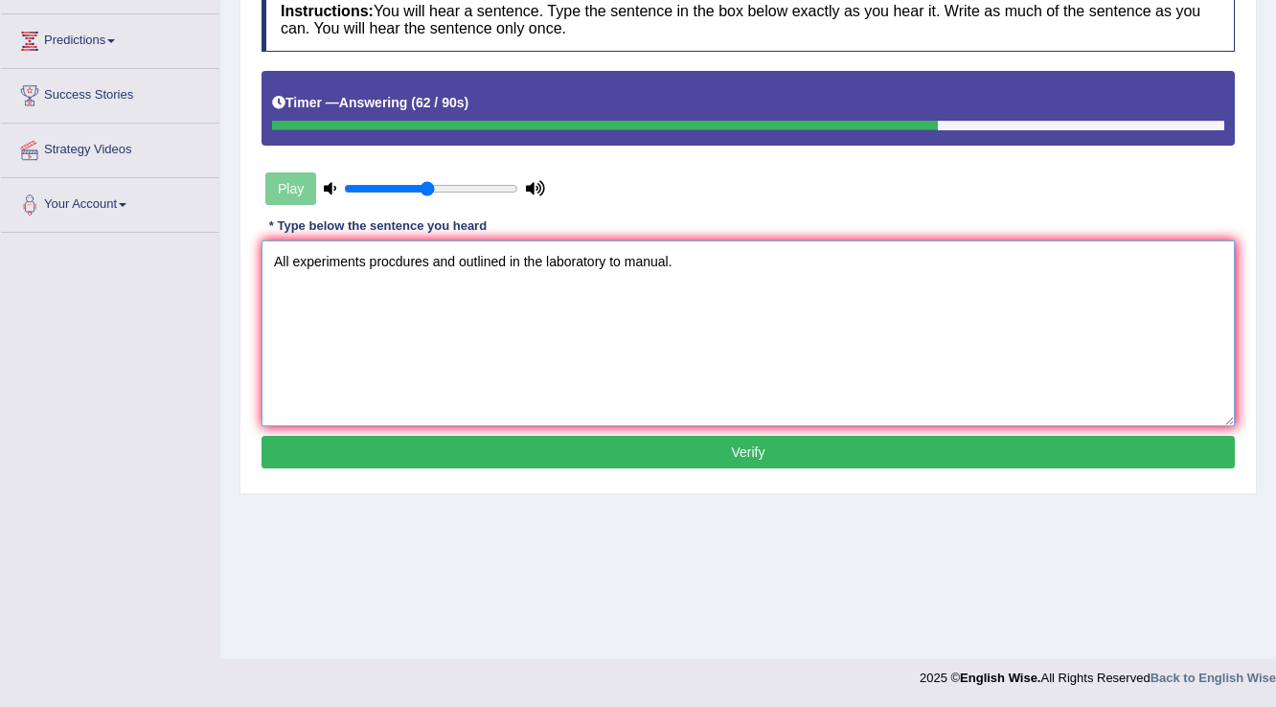
type textarea "All experiments procdures and outlined in the laboratory to manual."
click at [672, 445] on button "Verify" at bounding box center [747, 452] width 973 height 33
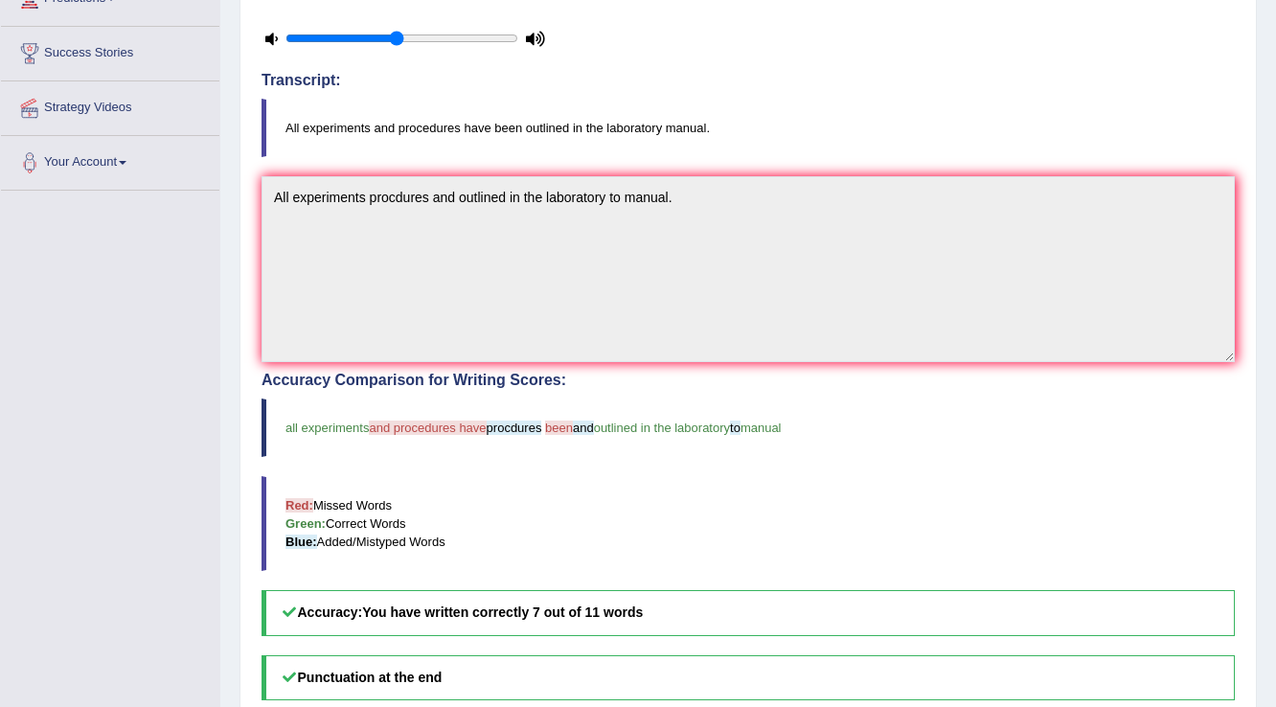
scroll to position [59, 0]
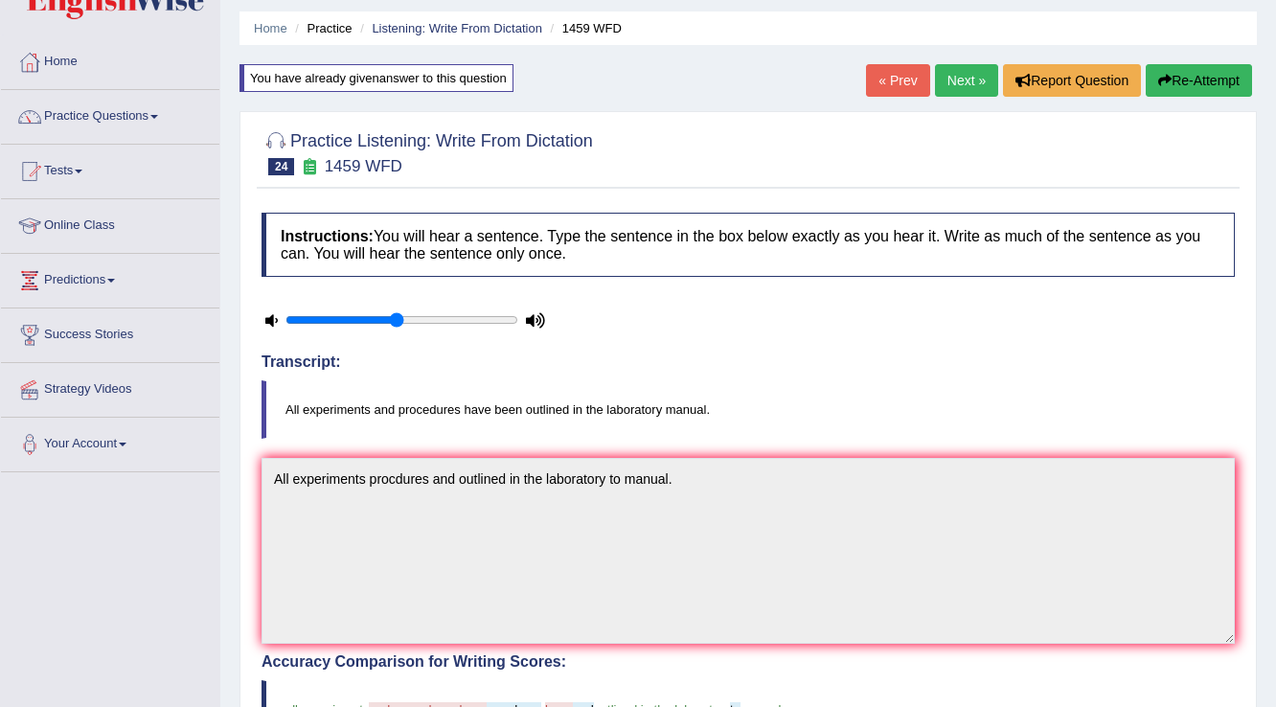
click at [935, 72] on link "Next »" at bounding box center [966, 80] width 63 height 33
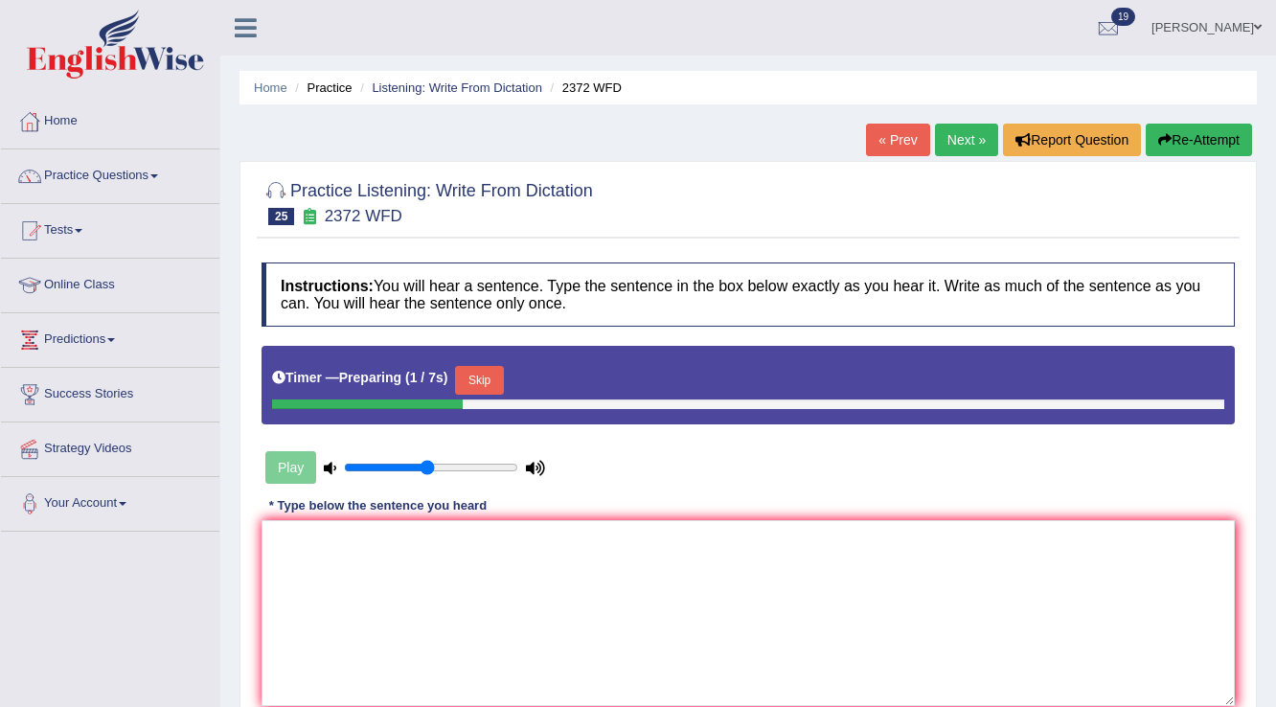
scroll to position [153, 0]
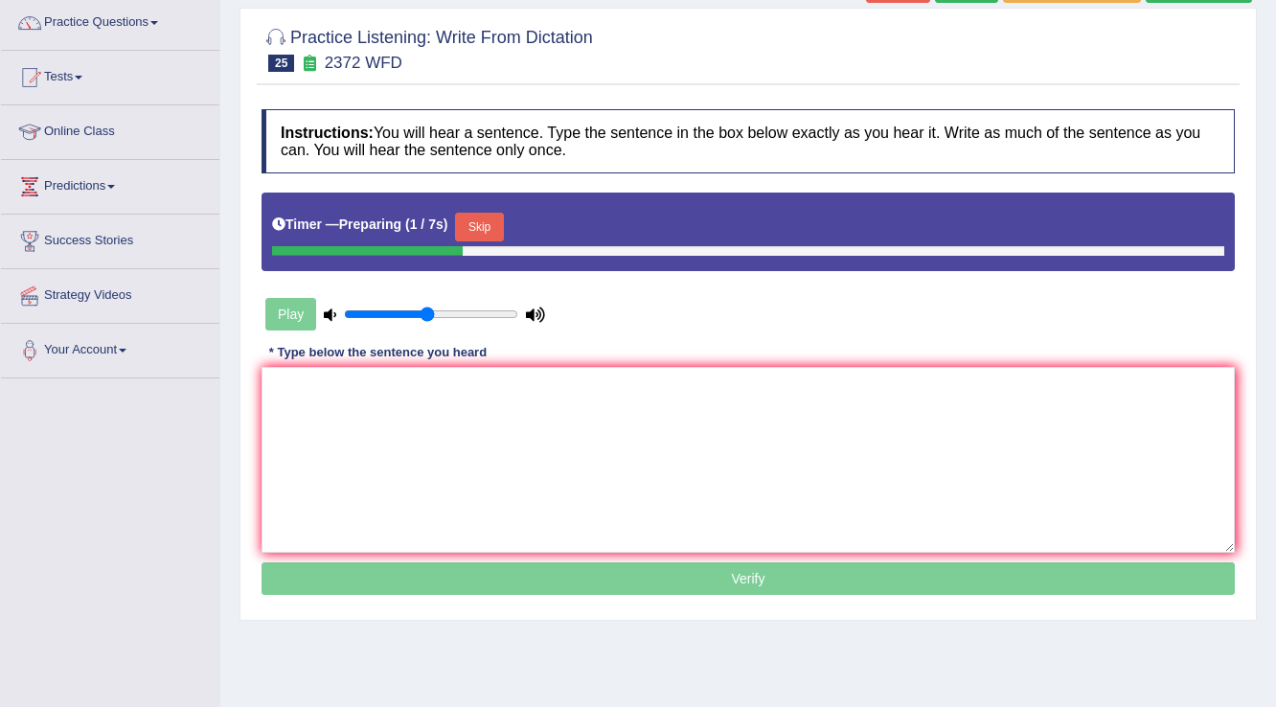
click at [482, 233] on button "Skip" at bounding box center [479, 227] width 48 height 29
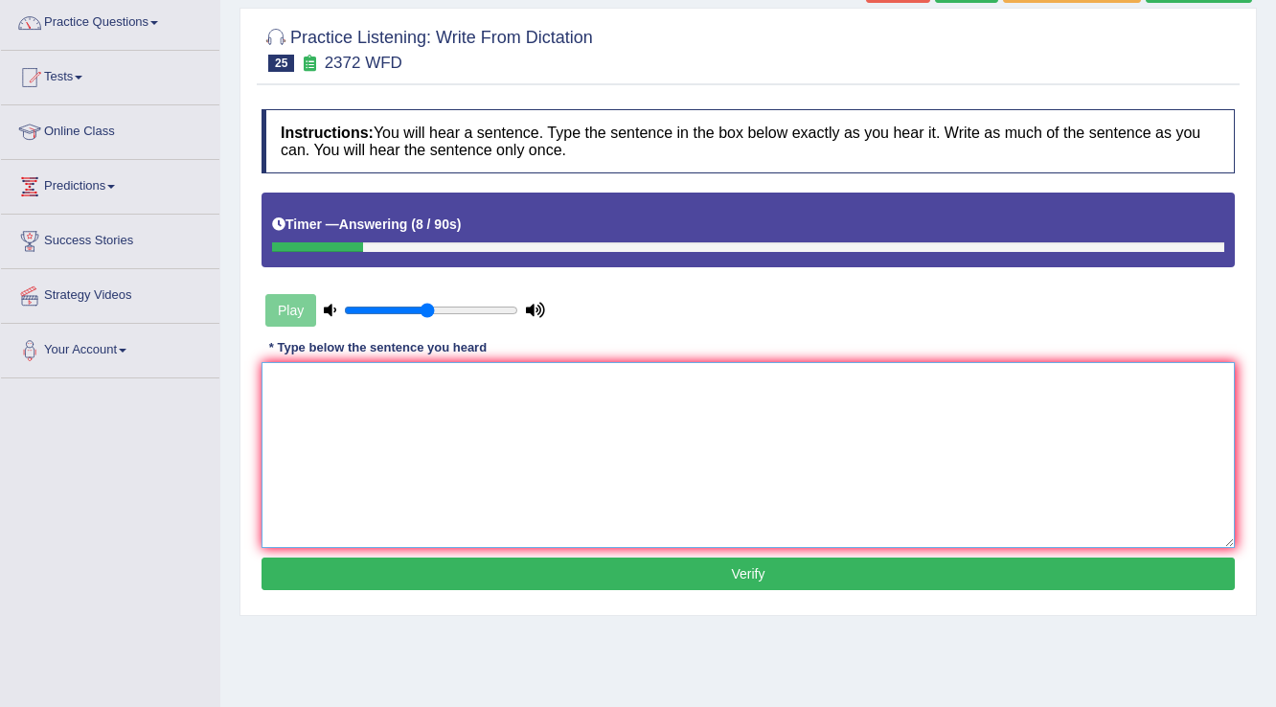
click at [636, 435] on textarea at bounding box center [747, 455] width 973 height 186
click at [689, 480] on textarea at bounding box center [747, 455] width 973 height 186
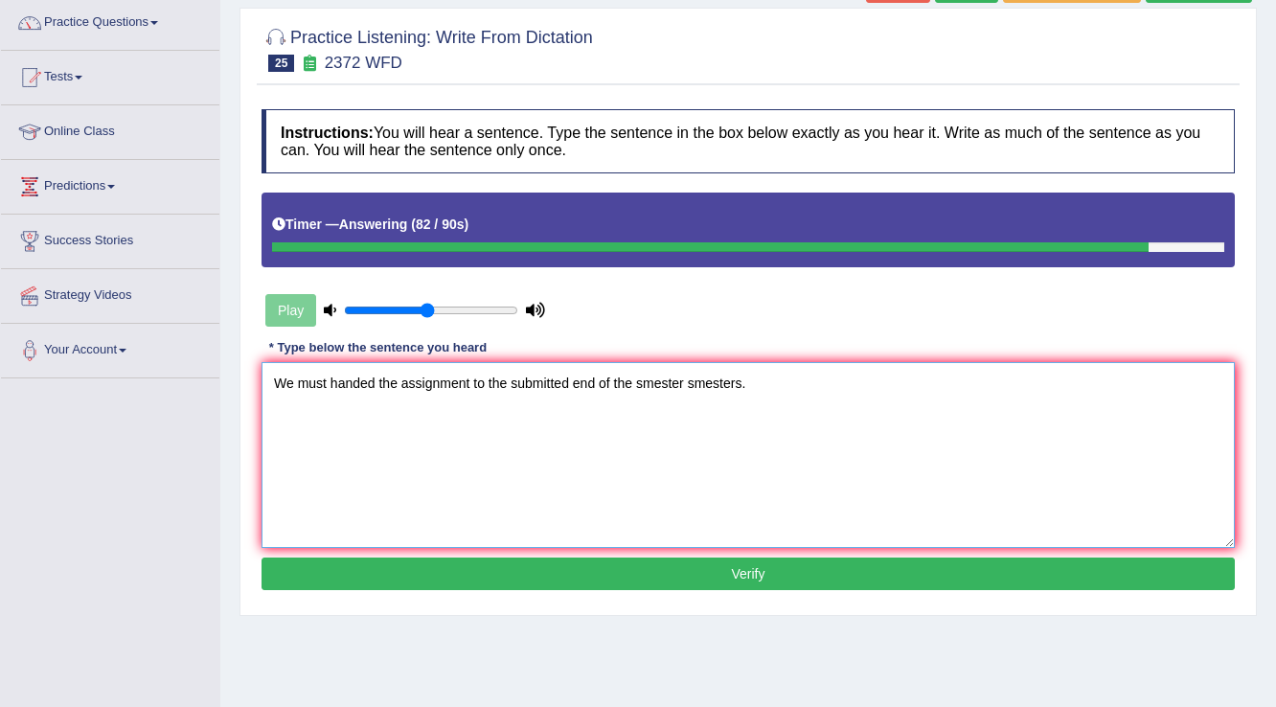
type textarea "We must handed the assignment to the submitted end of the smester smesters."
click at [728, 578] on button "Verify" at bounding box center [747, 573] width 973 height 33
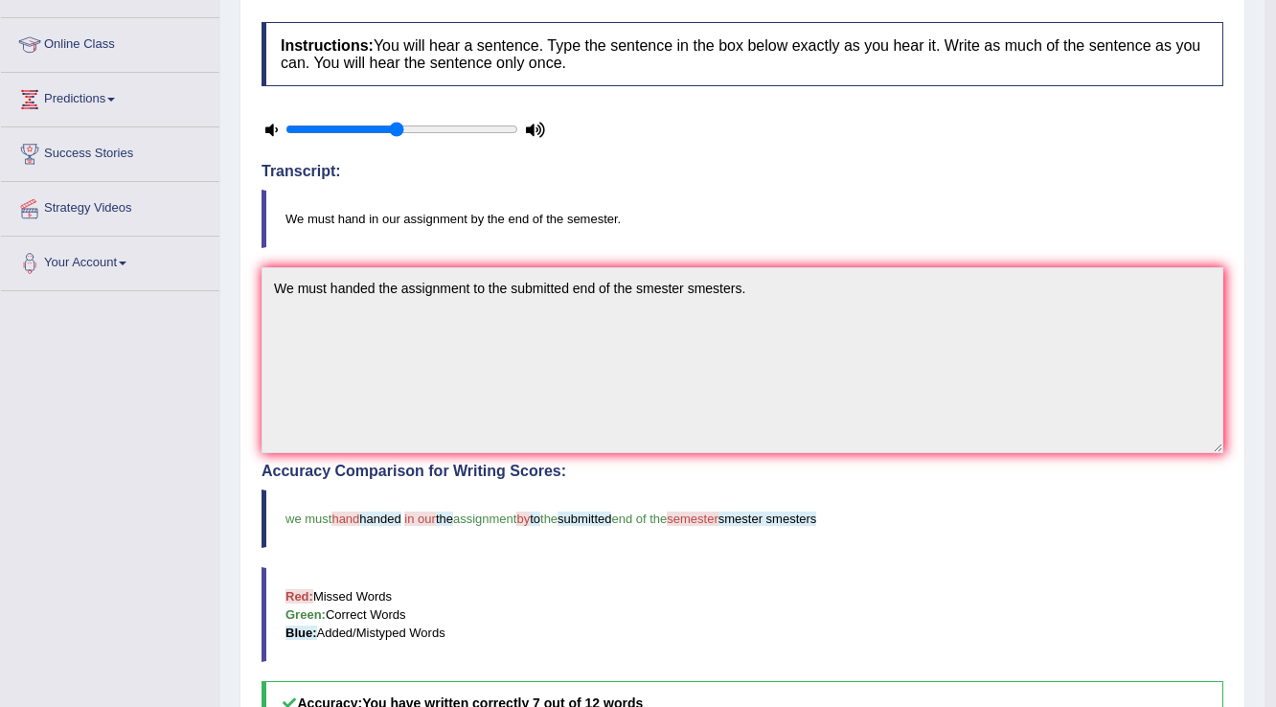
scroll to position [77, 0]
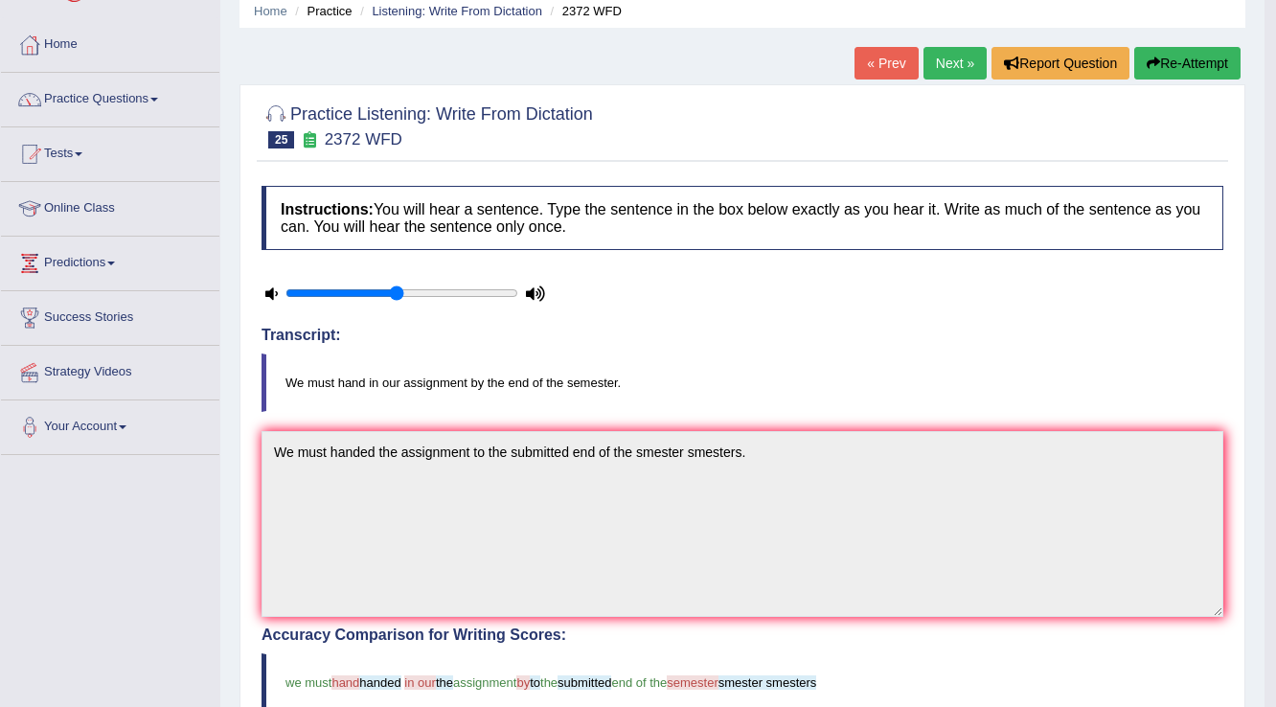
click at [943, 71] on link "Next »" at bounding box center [954, 63] width 63 height 33
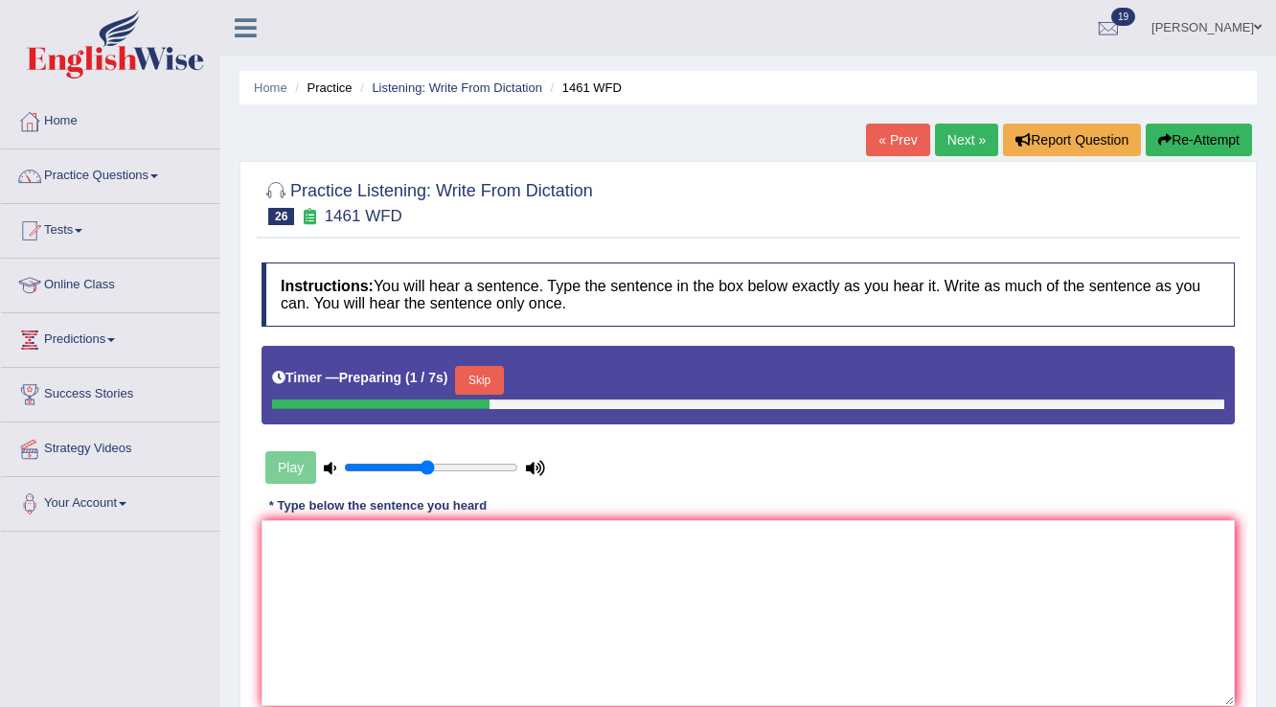
drag, startPoint x: 487, startPoint y: 385, endPoint x: 486, endPoint y: 375, distance: 9.6
click at [487, 383] on button "Skip" at bounding box center [479, 380] width 48 height 29
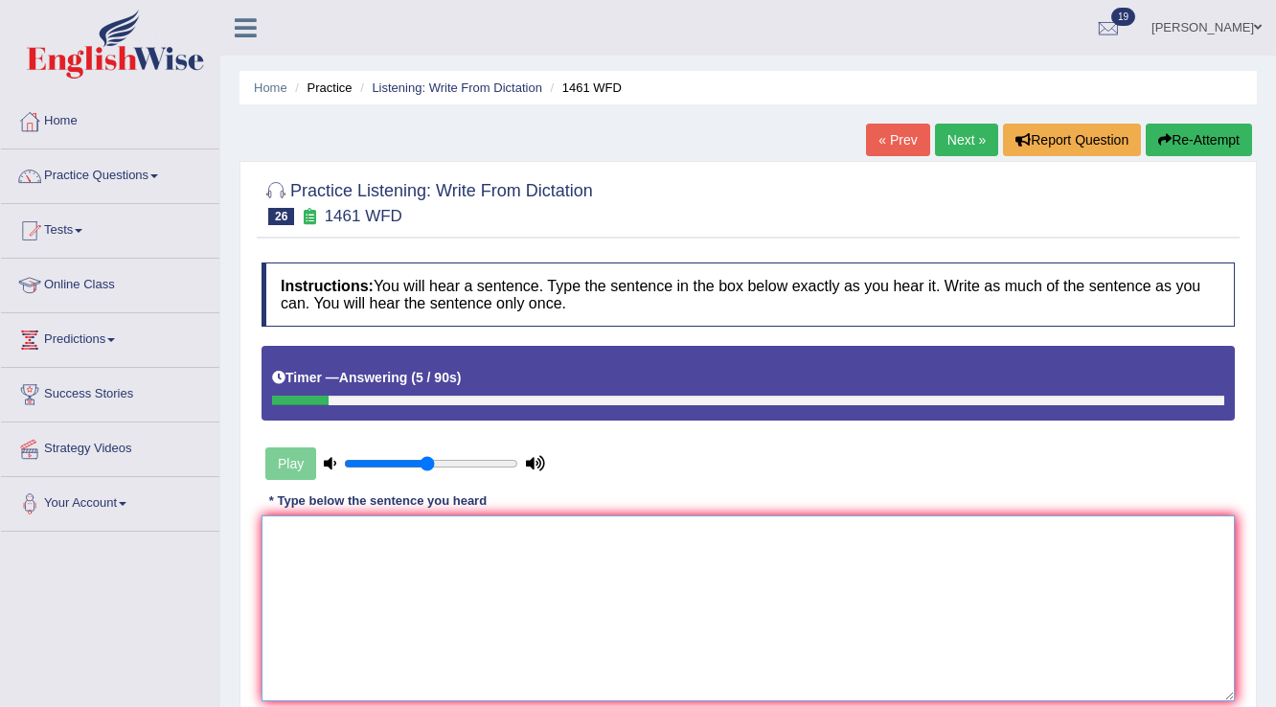
click at [509, 594] on textarea at bounding box center [747, 608] width 973 height 186
click at [329, 540] on textarea "My sister business too run" at bounding box center [747, 608] width 973 height 186
click at [466, 538] on textarea "My sister run business too run" at bounding box center [747, 608] width 973 height 186
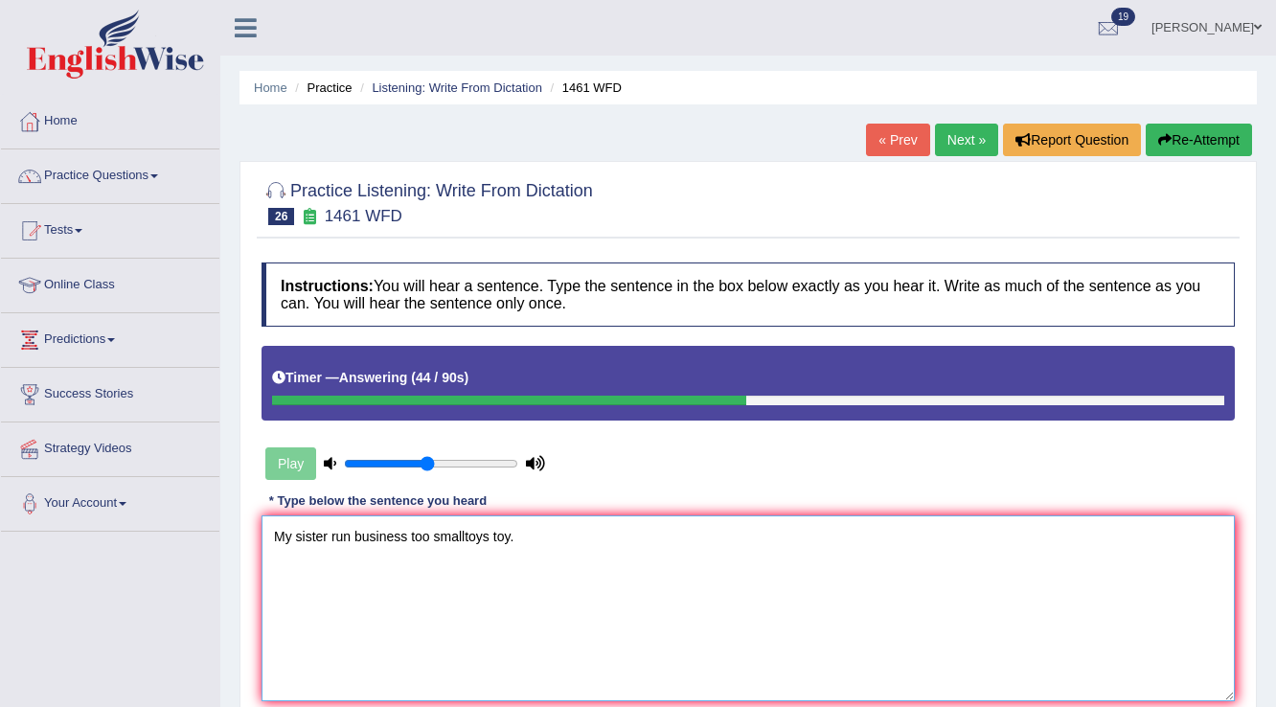
click at [463, 536] on textarea "My sister run business too smalltoys toy." at bounding box center [747, 608] width 973 height 186
click at [433, 536] on textarea "My sister run business too small toys toy." at bounding box center [747, 608] width 973 height 186
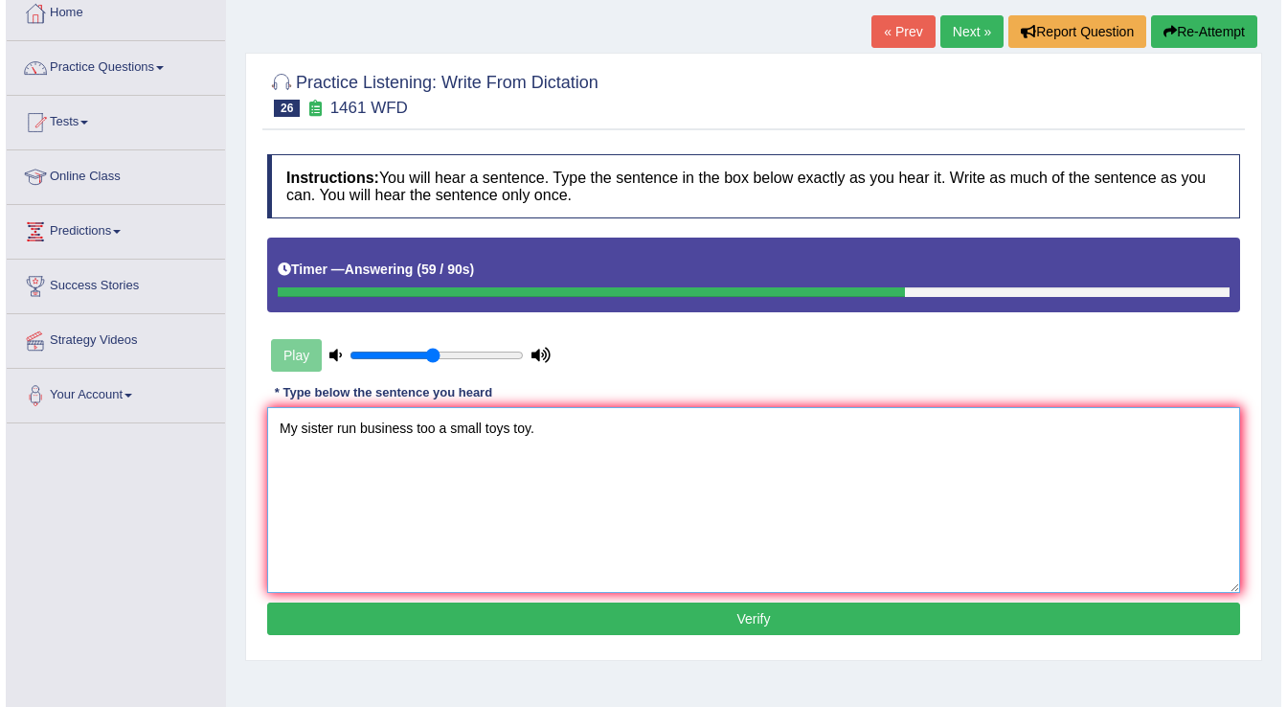
scroll to position [299, 0]
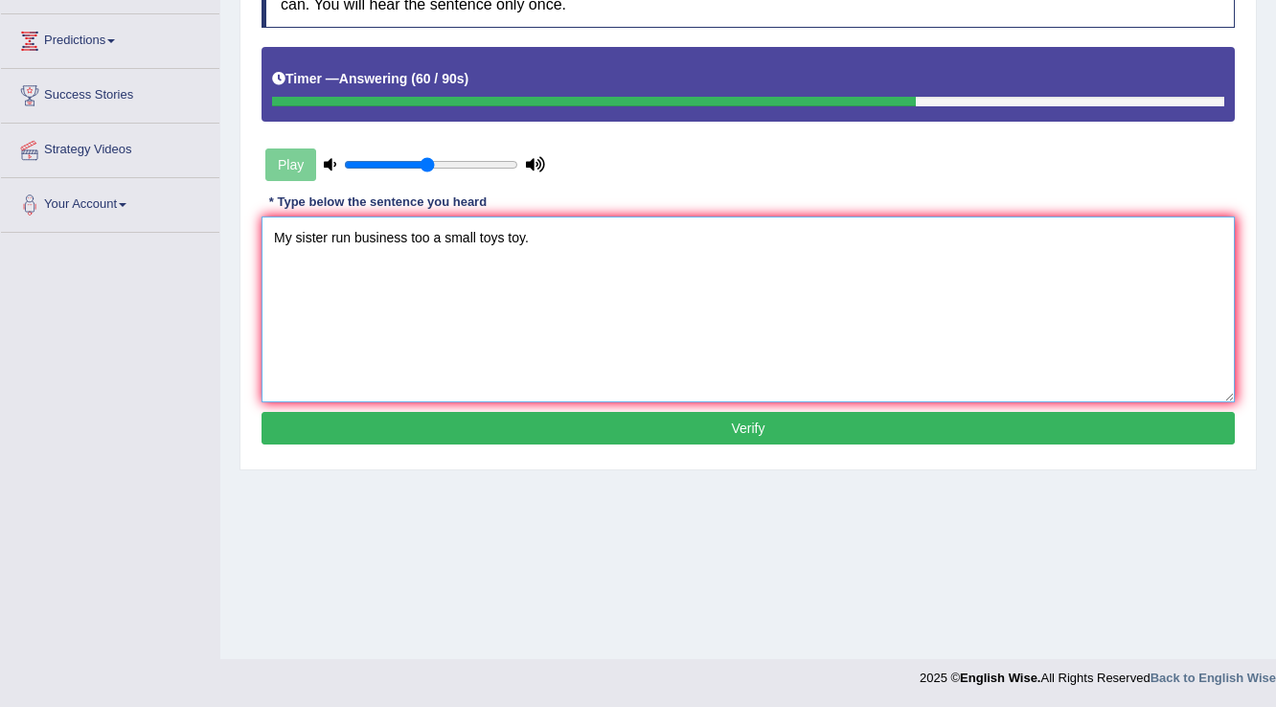
type textarea "My sister run business too a small toys toy."
click at [610, 429] on button "Verify" at bounding box center [747, 428] width 973 height 33
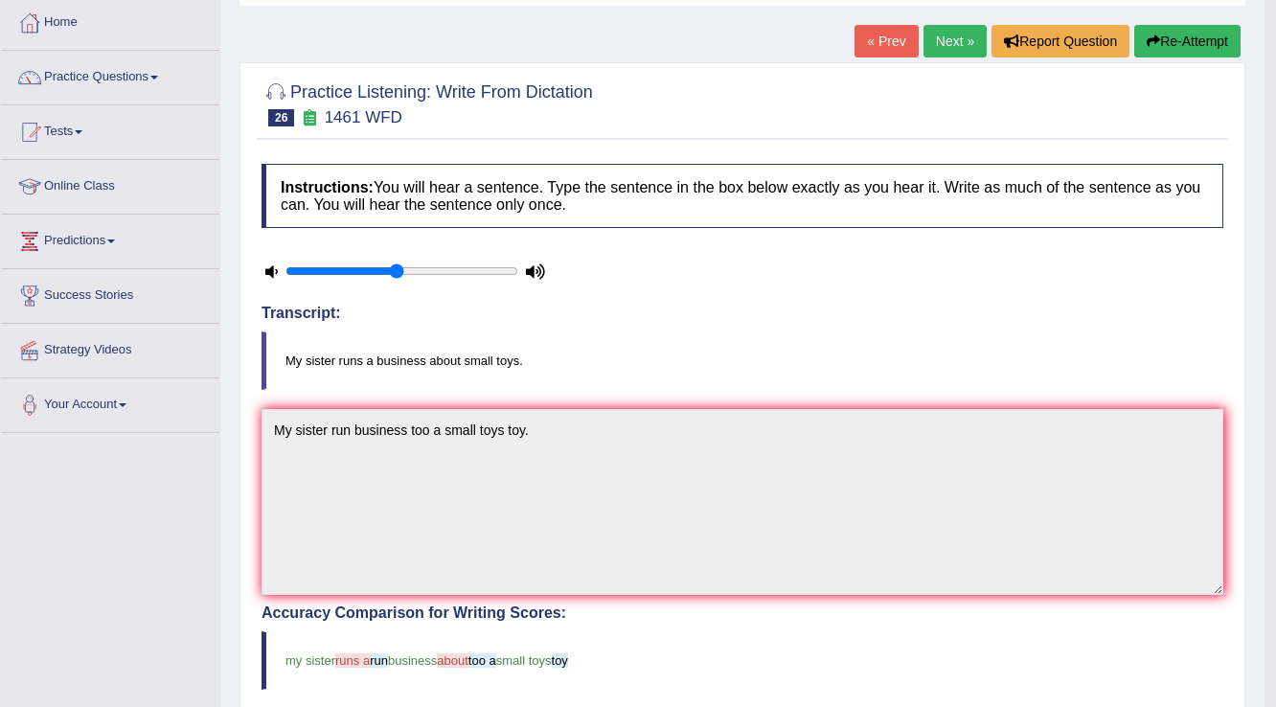
scroll to position [77, 0]
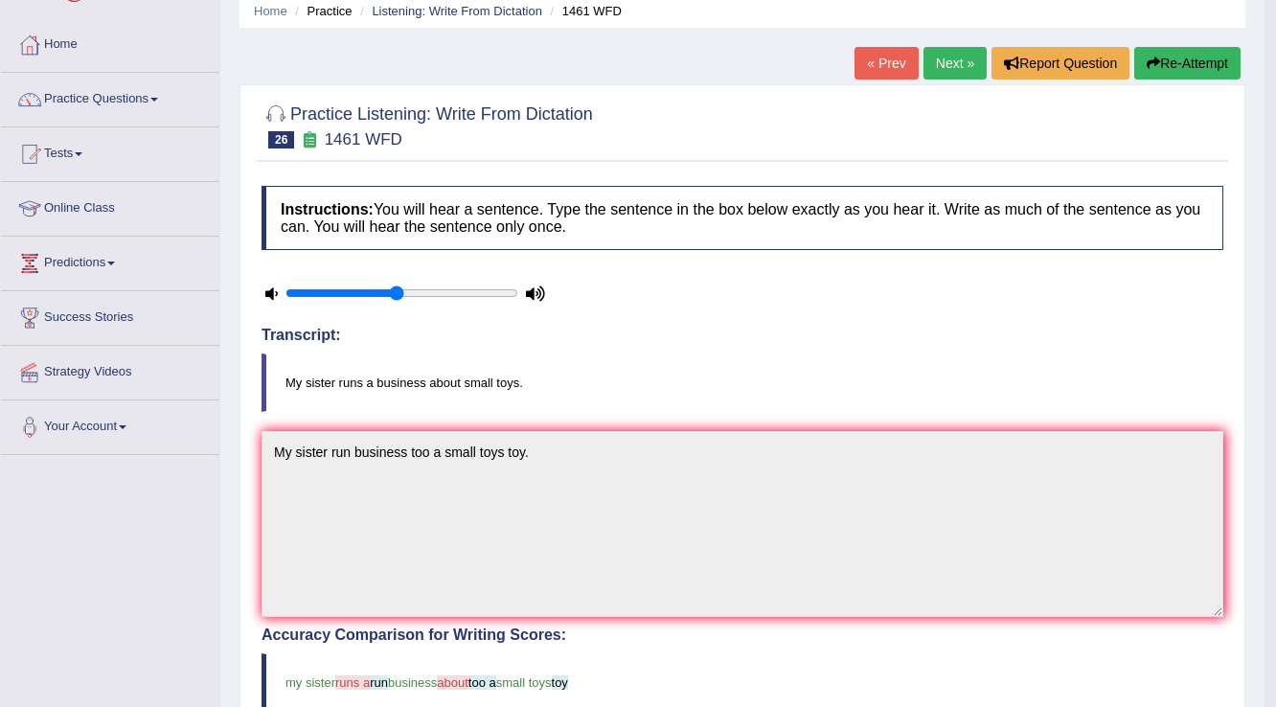
click at [950, 64] on link "Next »" at bounding box center [954, 63] width 63 height 33
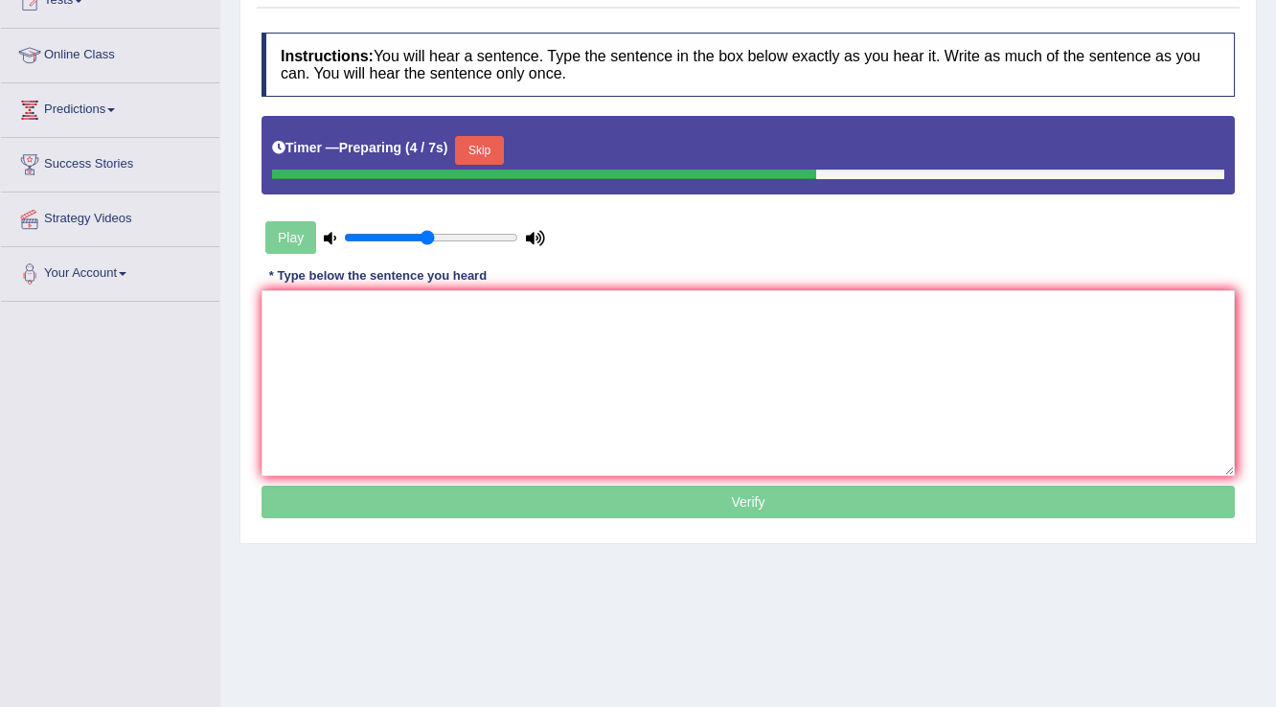
scroll to position [77, 0]
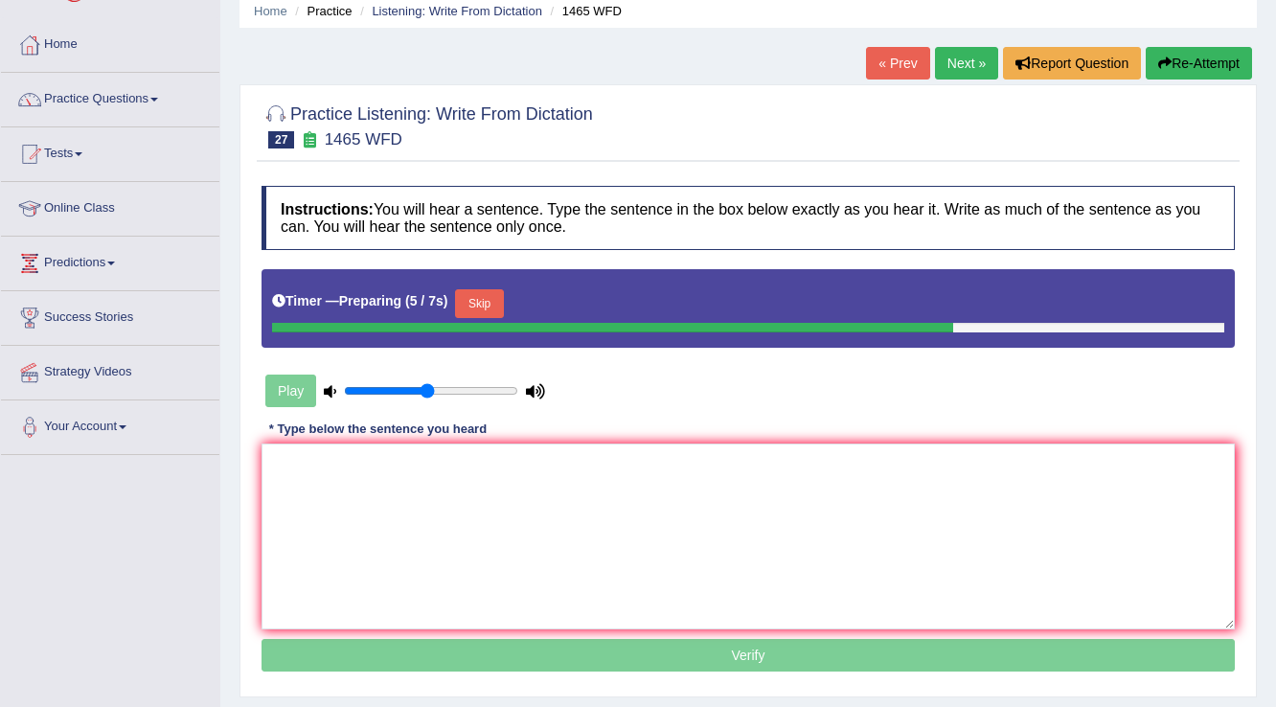
click at [452, 278] on div "Timer — Preparing ( 5 / 7s ) Skip" at bounding box center [747, 308] width 973 height 79
click at [465, 309] on button "Skip" at bounding box center [479, 303] width 48 height 29
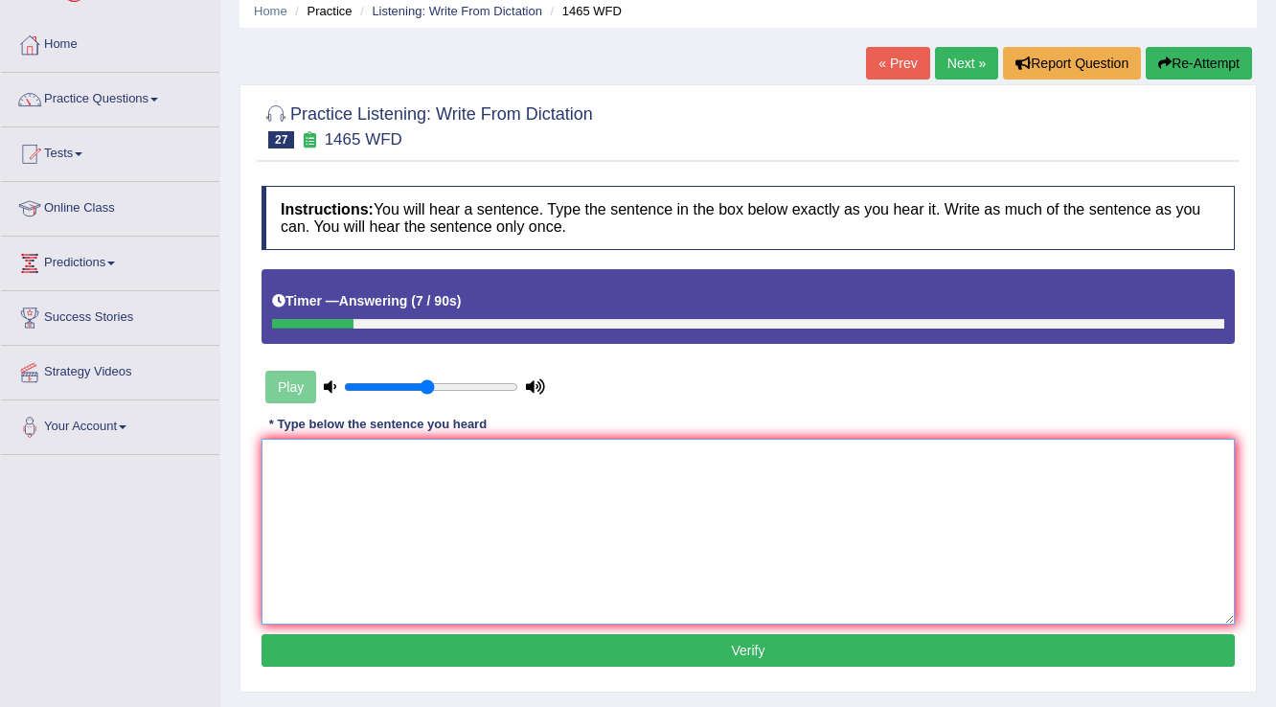
click at [565, 553] on textarea at bounding box center [747, 532] width 973 height 186
type textarea "U"
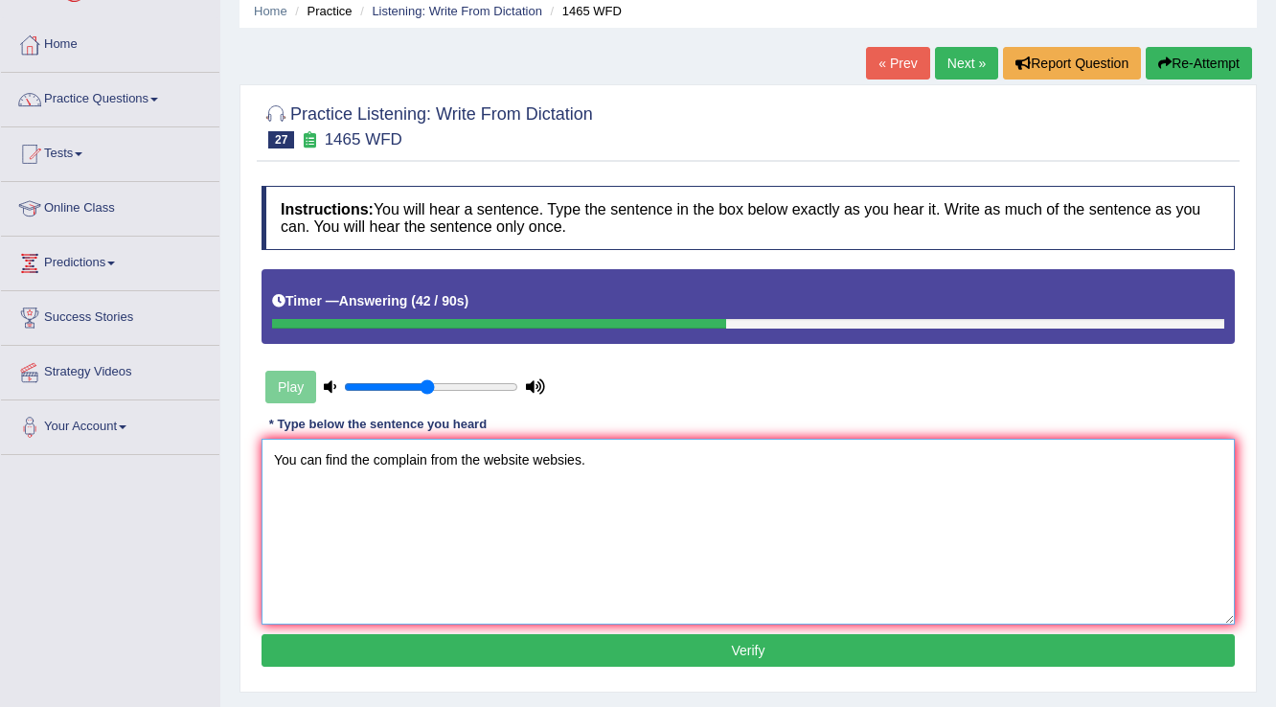
click at [348, 464] on textarea "You can find the complain from the website websies." at bounding box center [747, 532] width 973 height 186
click at [600, 460] on textarea "You can find found the complain from the website websies." at bounding box center [747, 532] width 973 height 186
type textarea "You can find found the complain from the website websites."
click at [691, 640] on button "Verify" at bounding box center [747, 650] width 973 height 33
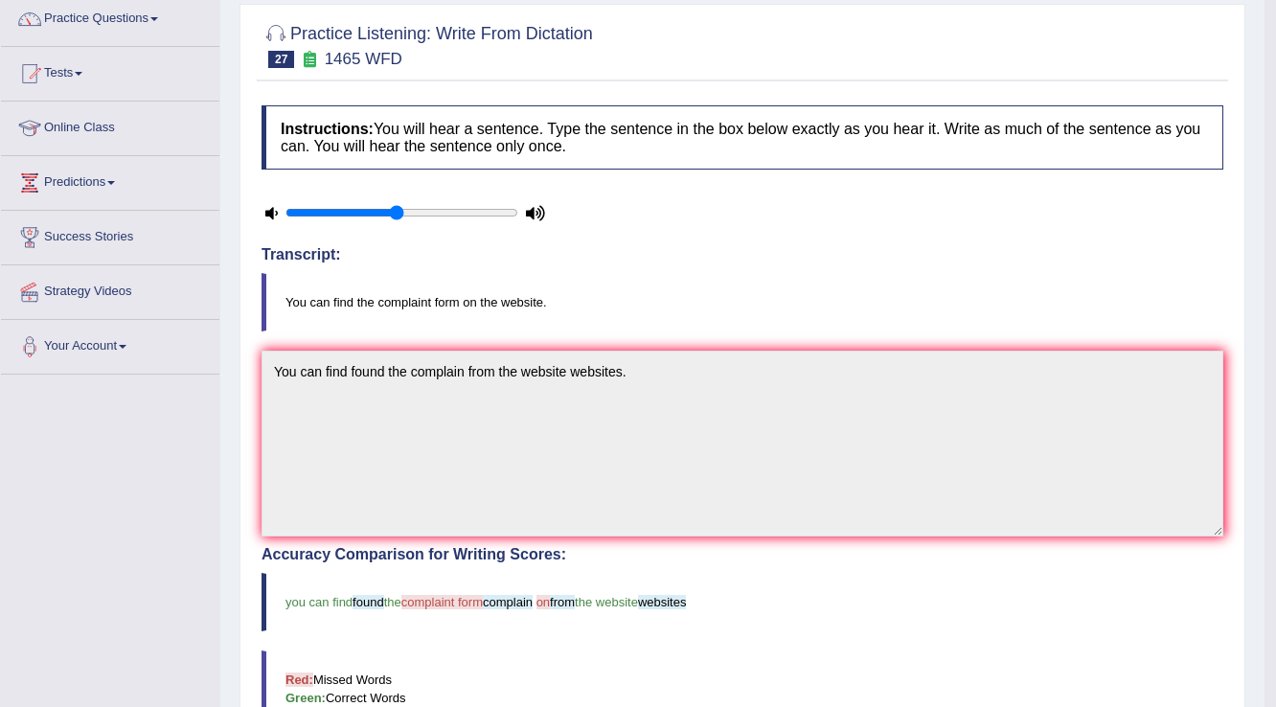
scroll to position [50, 0]
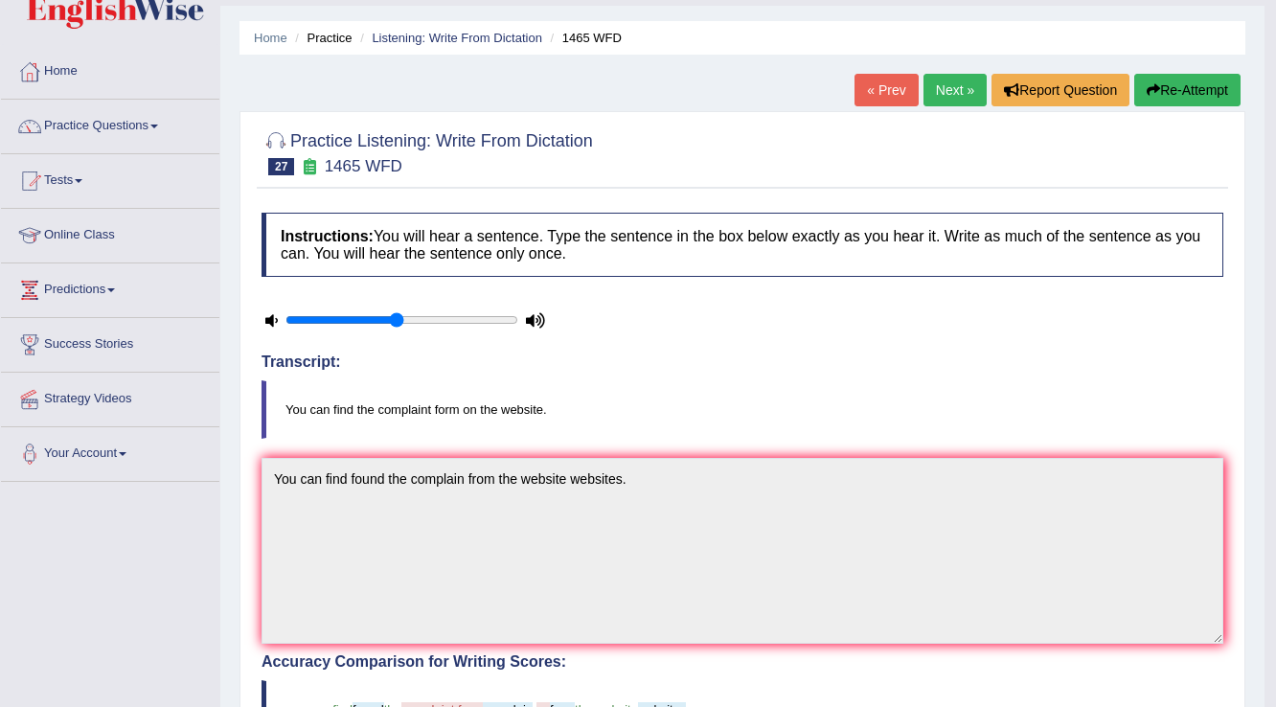
click at [962, 103] on link "Next »" at bounding box center [954, 90] width 63 height 33
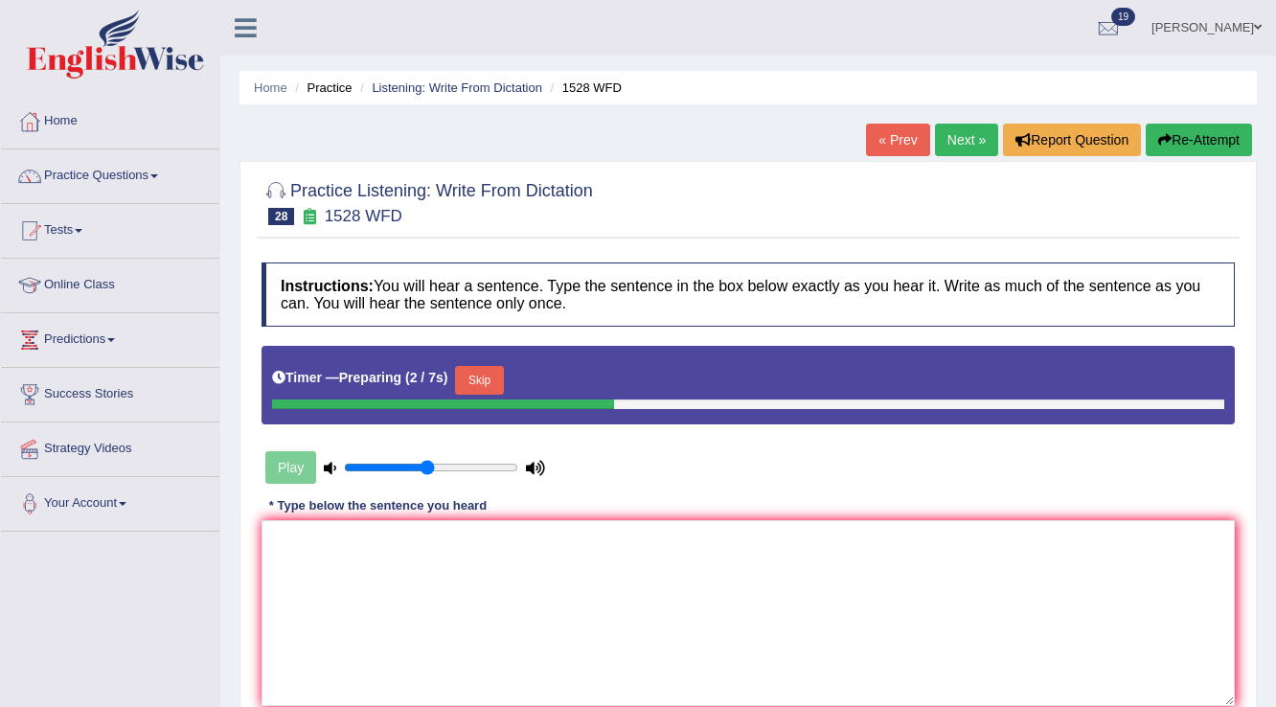
click at [477, 376] on button "Skip" at bounding box center [479, 380] width 48 height 29
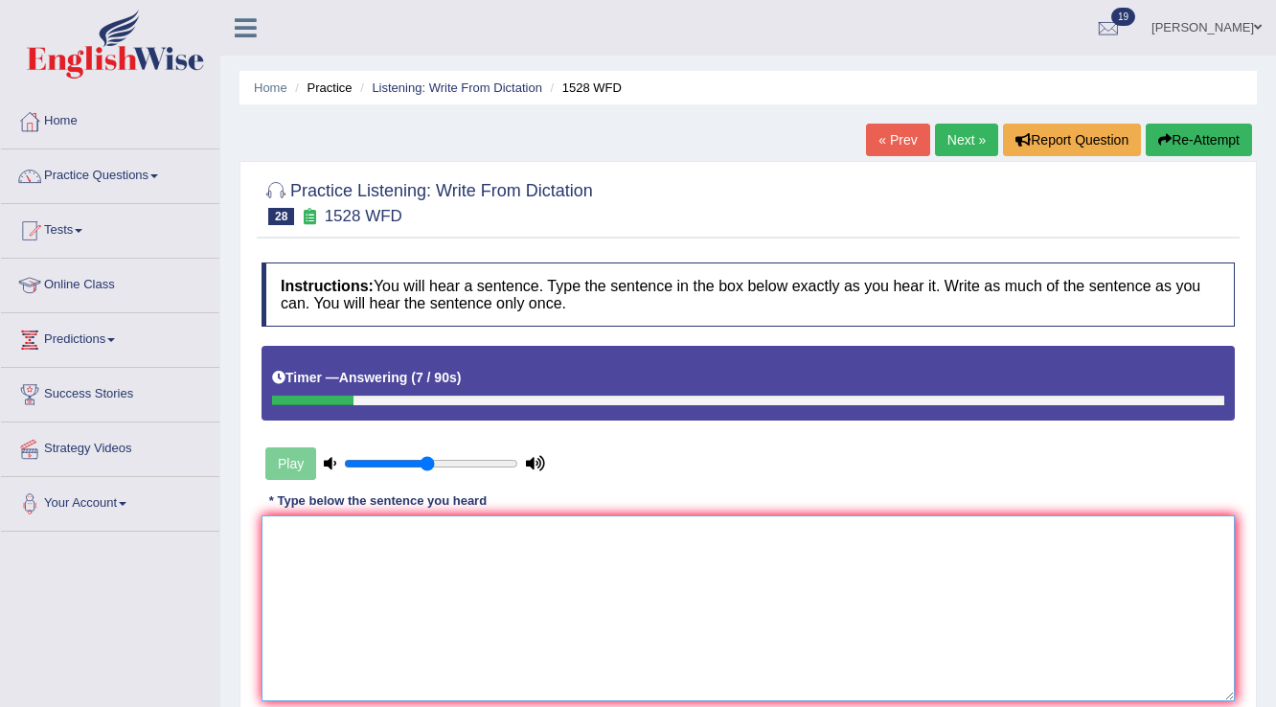
click at [517, 556] on textarea at bounding box center [747, 608] width 973 height 186
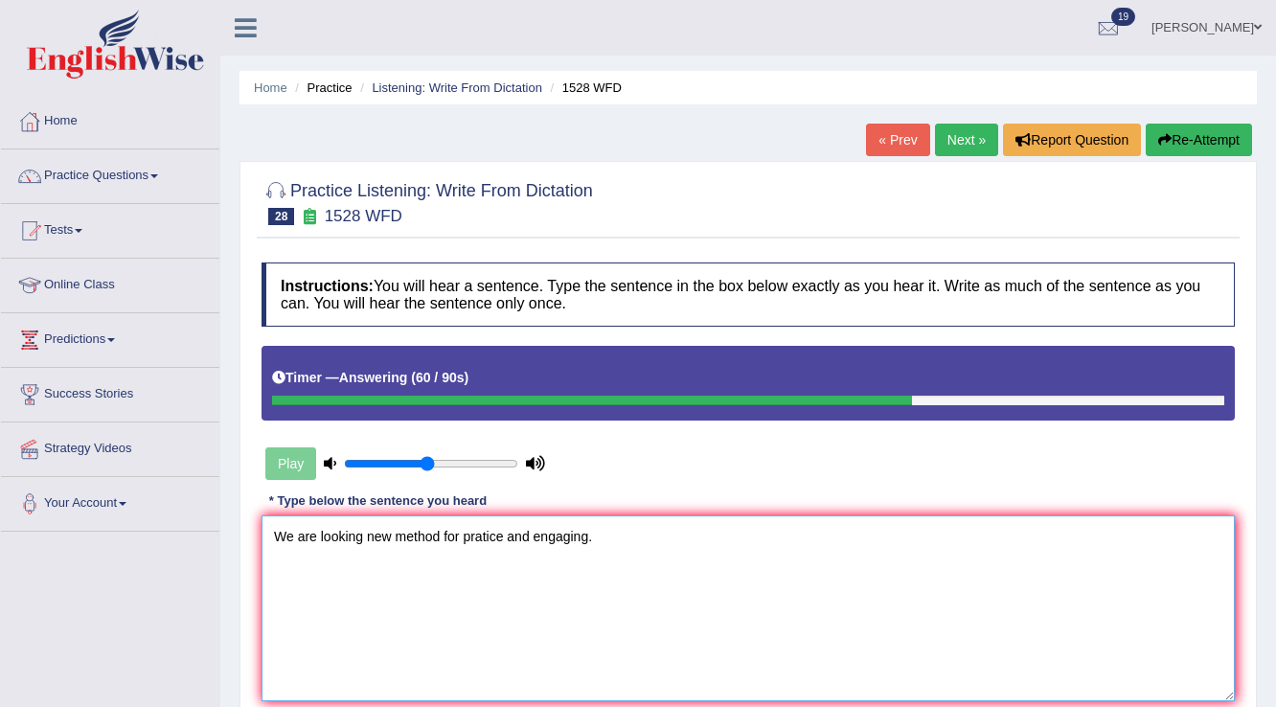
click at [444, 529] on textarea "We are looking new method for pratice and engaging." at bounding box center [747, 608] width 973 height 186
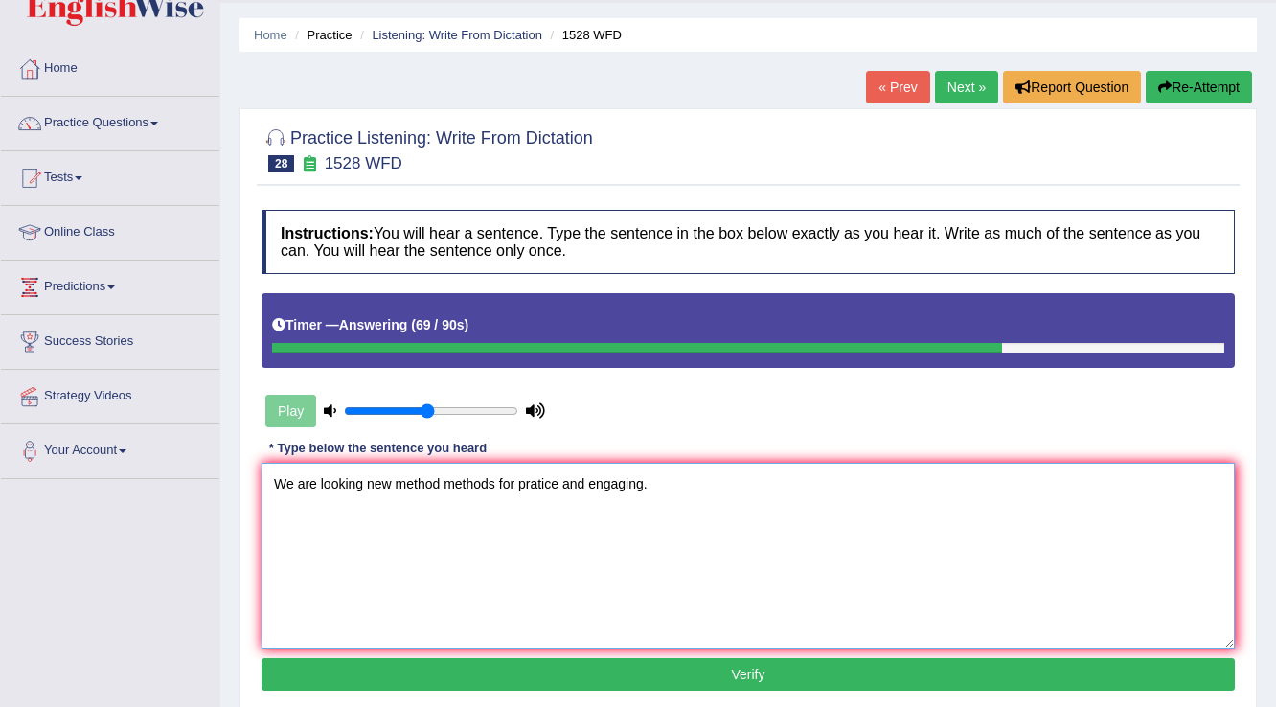
scroll to position [153, 0]
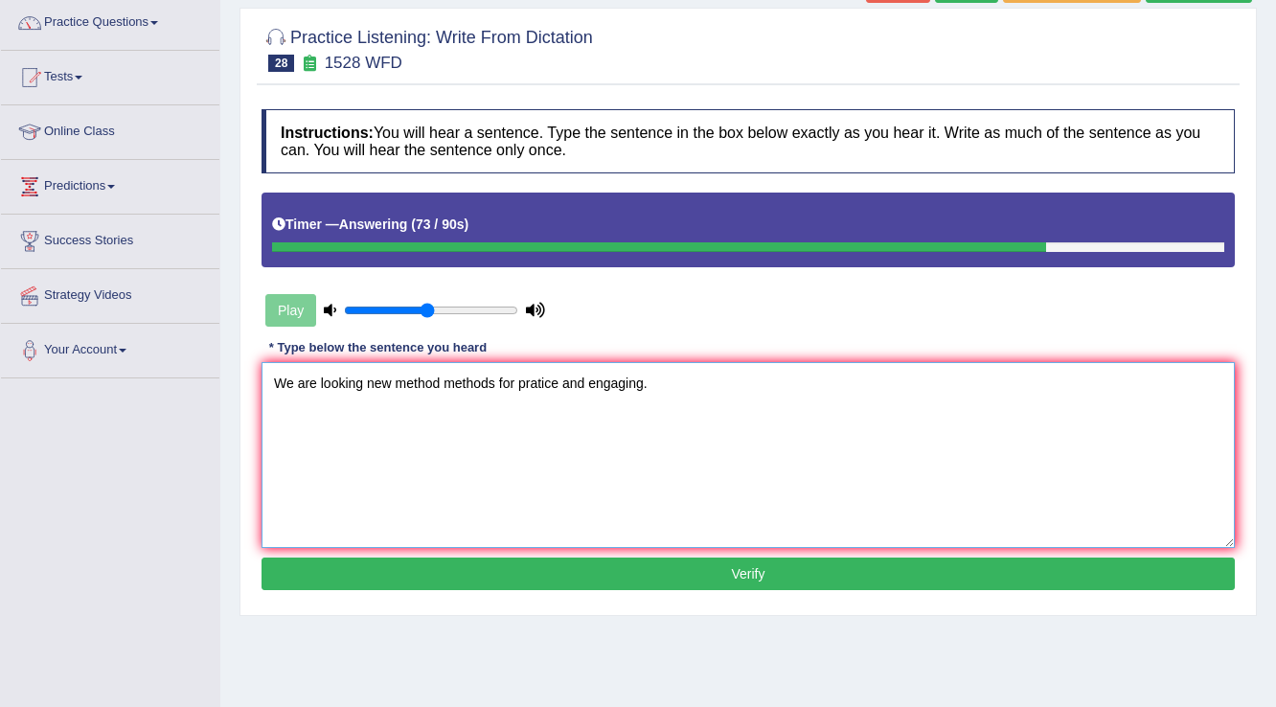
type textarea "We are looking new method methods for pratice and engaging."
click at [586, 563] on button "Verify" at bounding box center [747, 573] width 973 height 33
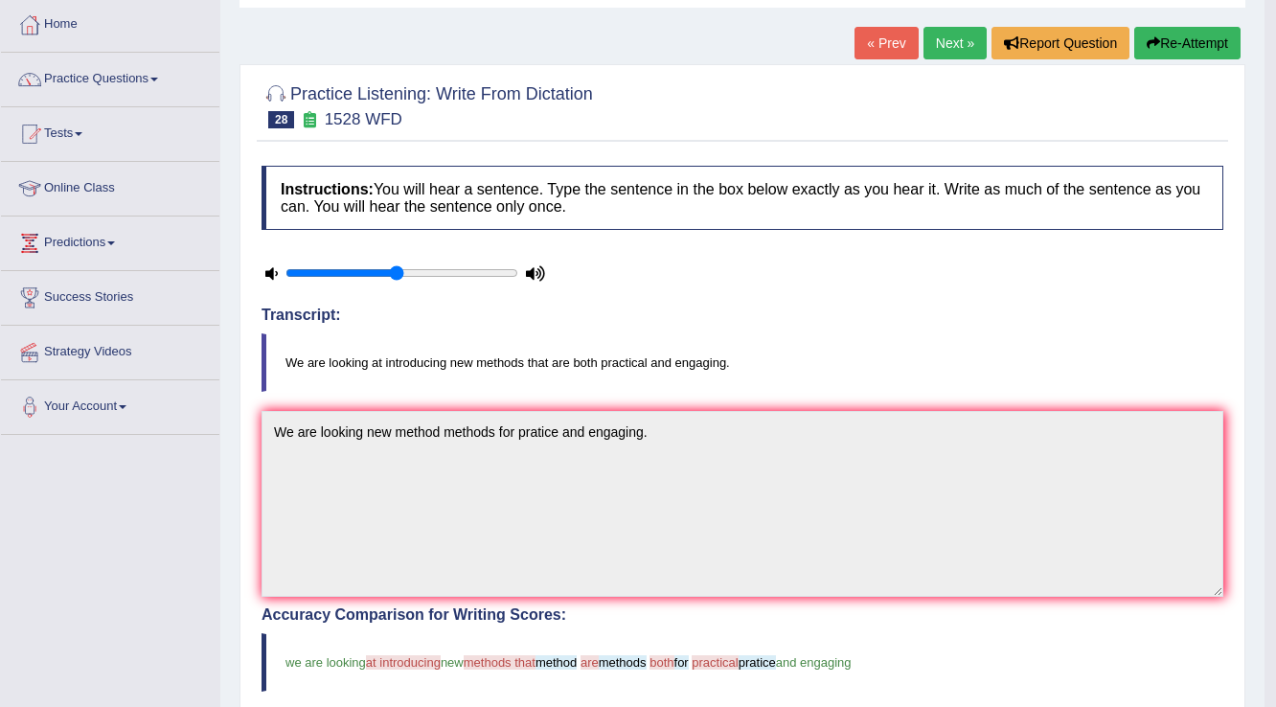
scroll to position [0, 0]
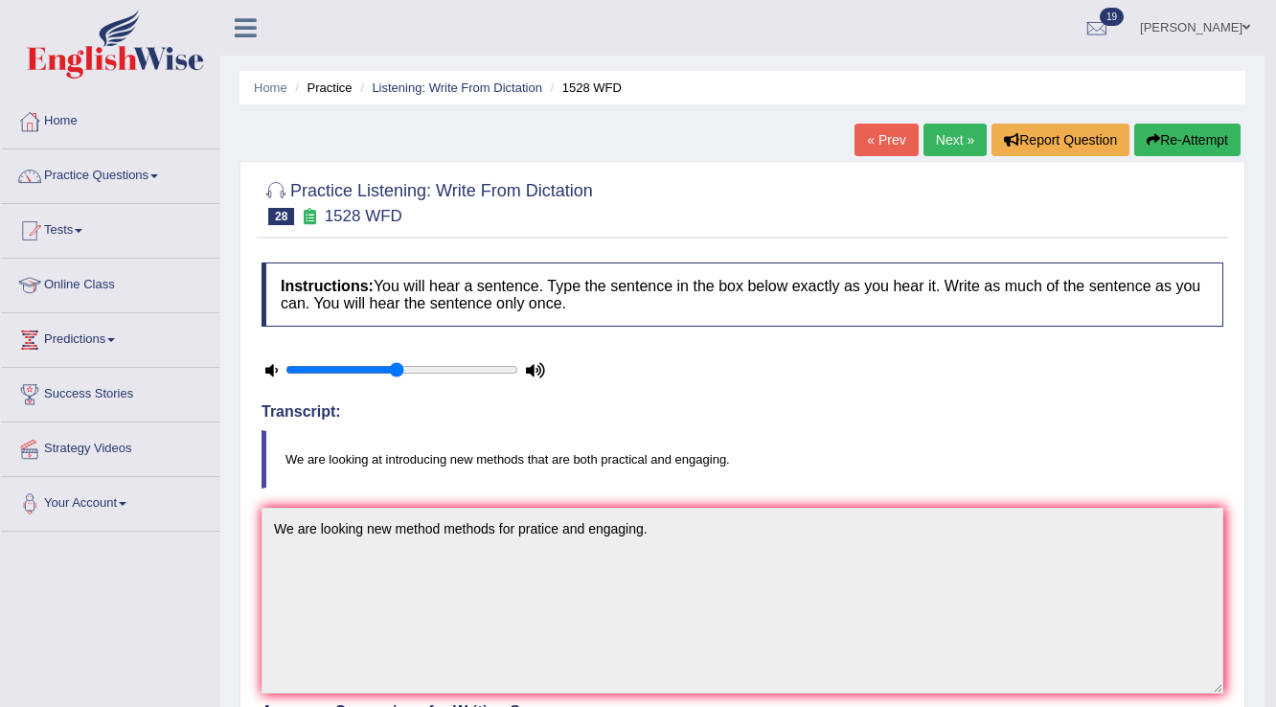
click at [938, 144] on link "Next »" at bounding box center [954, 140] width 63 height 33
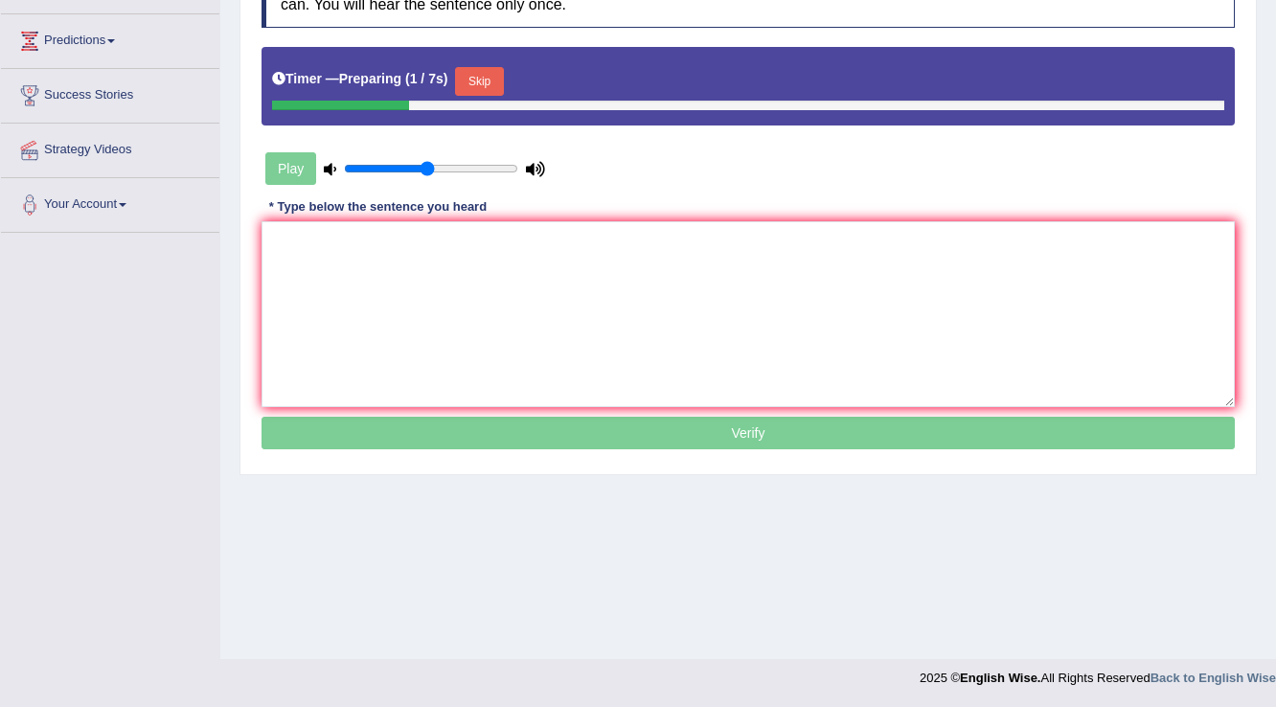
scroll to position [299, 0]
click at [497, 75] on button "Skip" at bounding box center [479, 81] width 48 height 29
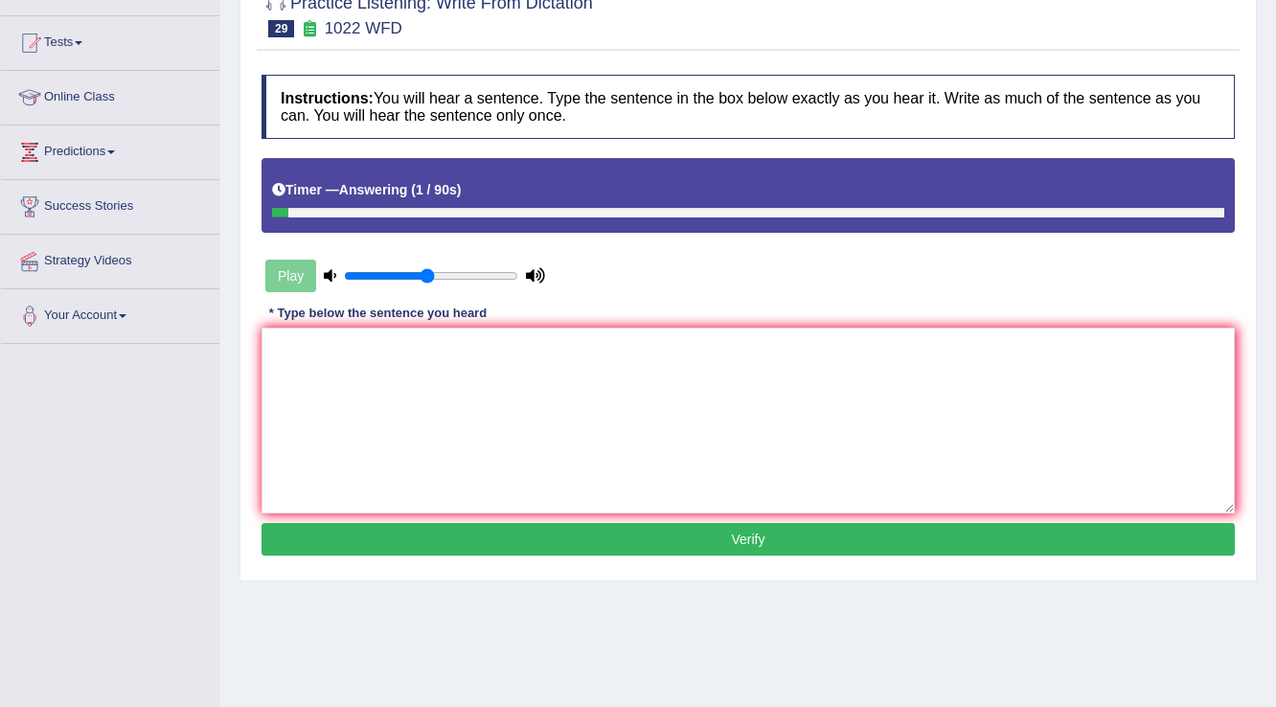
scroll to position [69, 0]
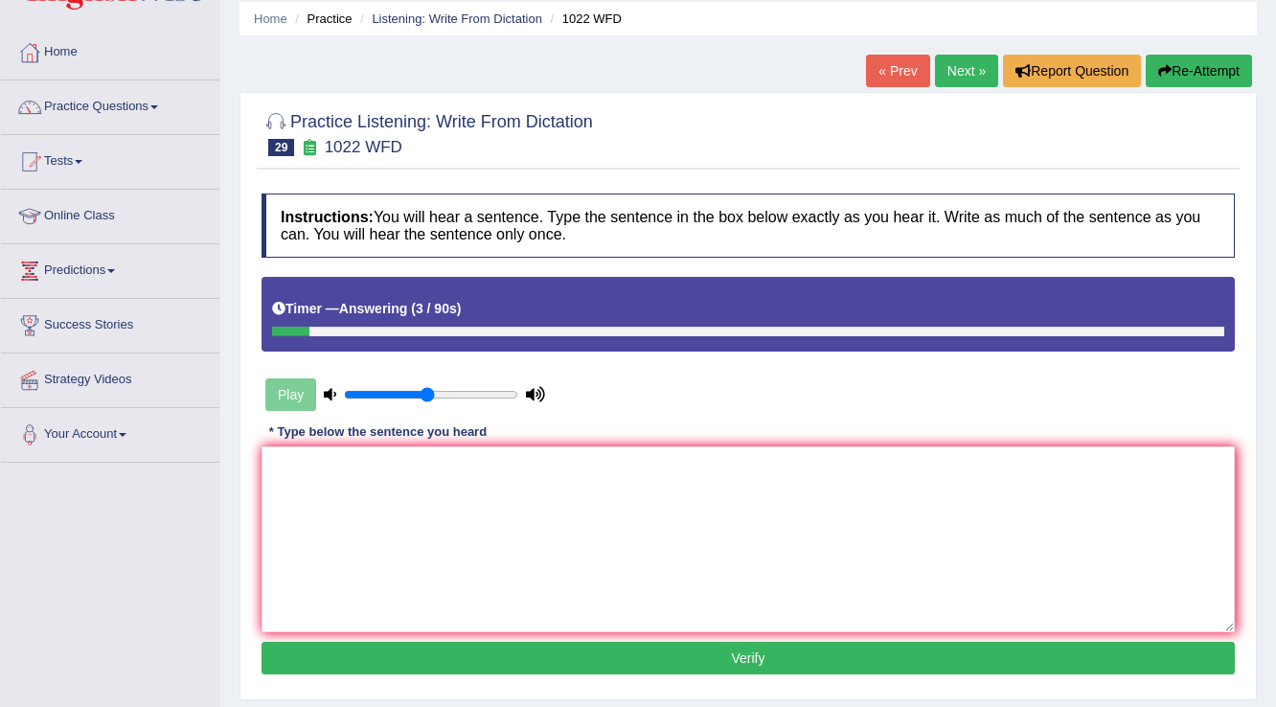
click at [1152, 79] on button "Re-Attempt" at bounding box center [1198, 71] width 106 height 33
click at [804, 541] on textarea at bounding box center [747, 539] width 973 height 186
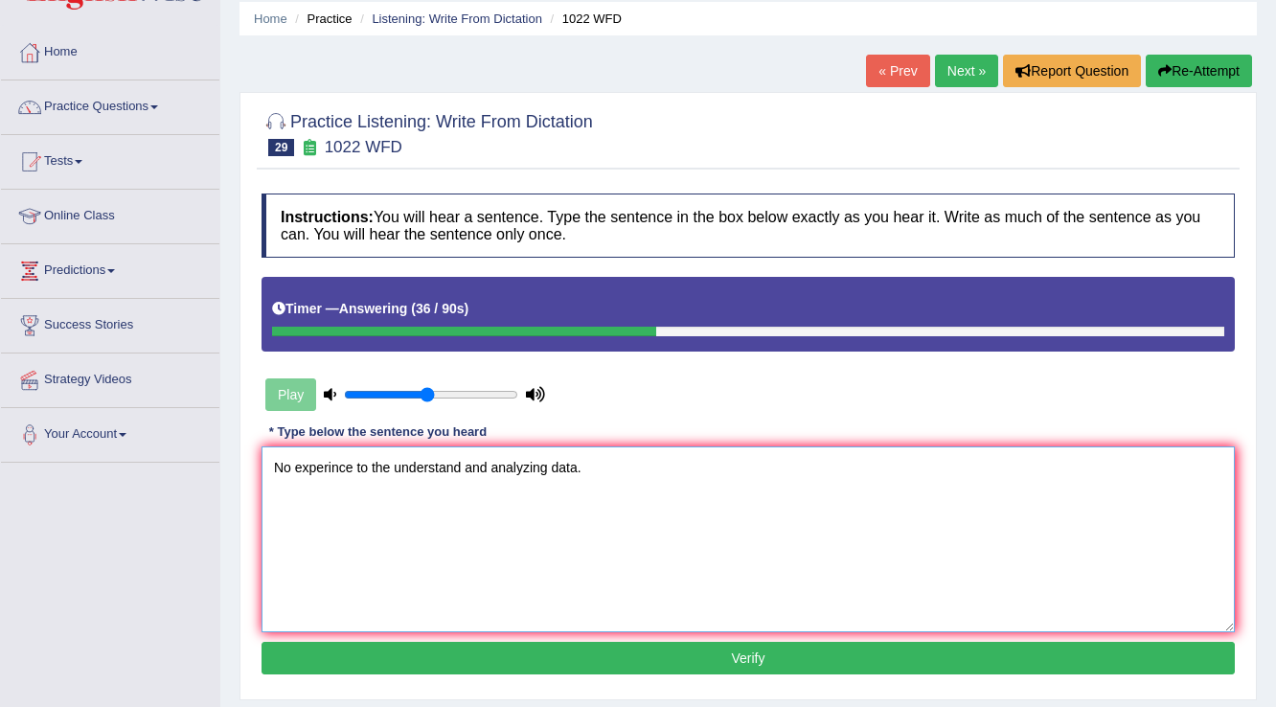
type textarea "No experince to the understand and analyzing data."
click at [693, 666] on button "Verify" at bounding box center [747, 658] width 973 height 33
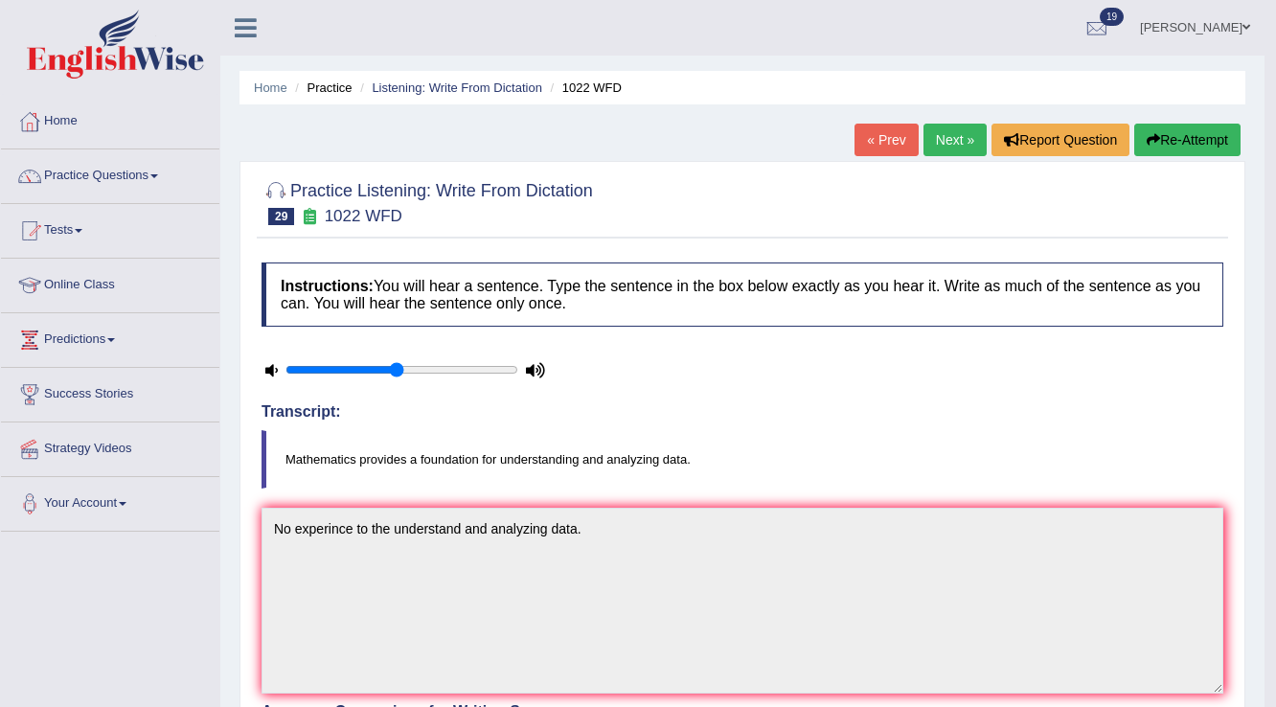
click at [1147, 146] on icon "button" at bounding box center [1152, 139] width 13 height 13
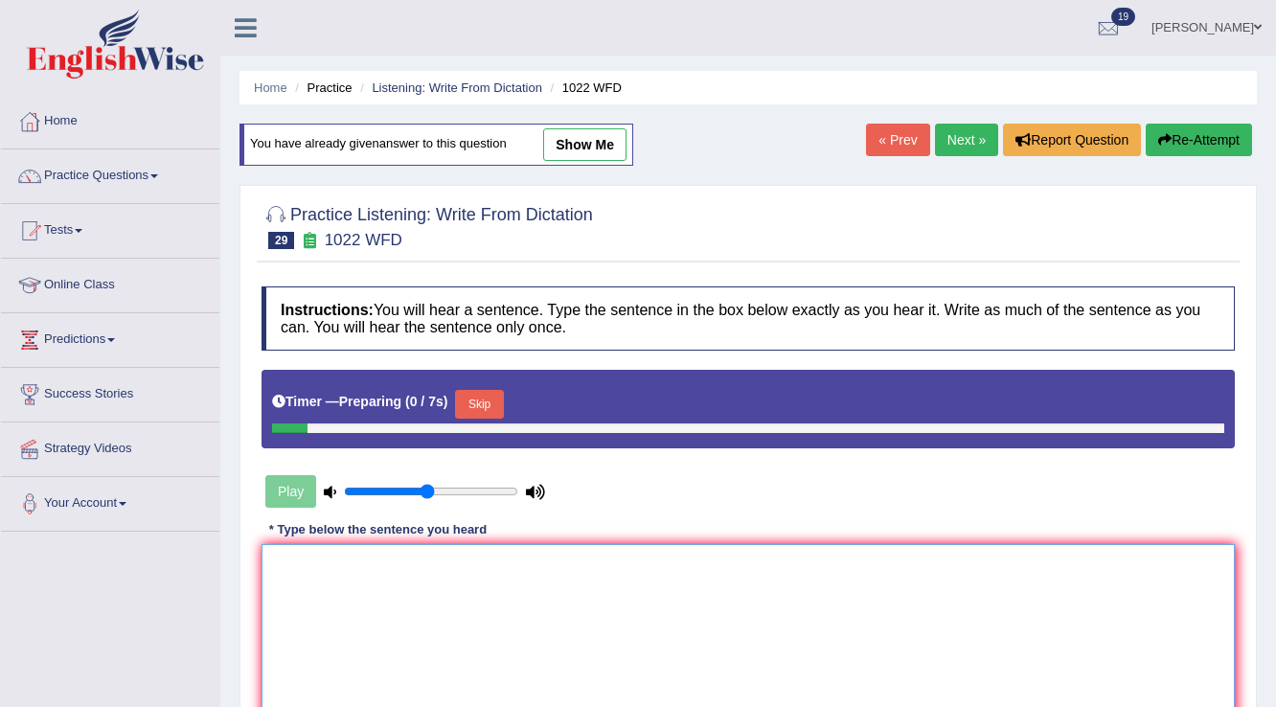
click at [692, 574] on textarea at bounding box center [747, 637] width 973 height 186
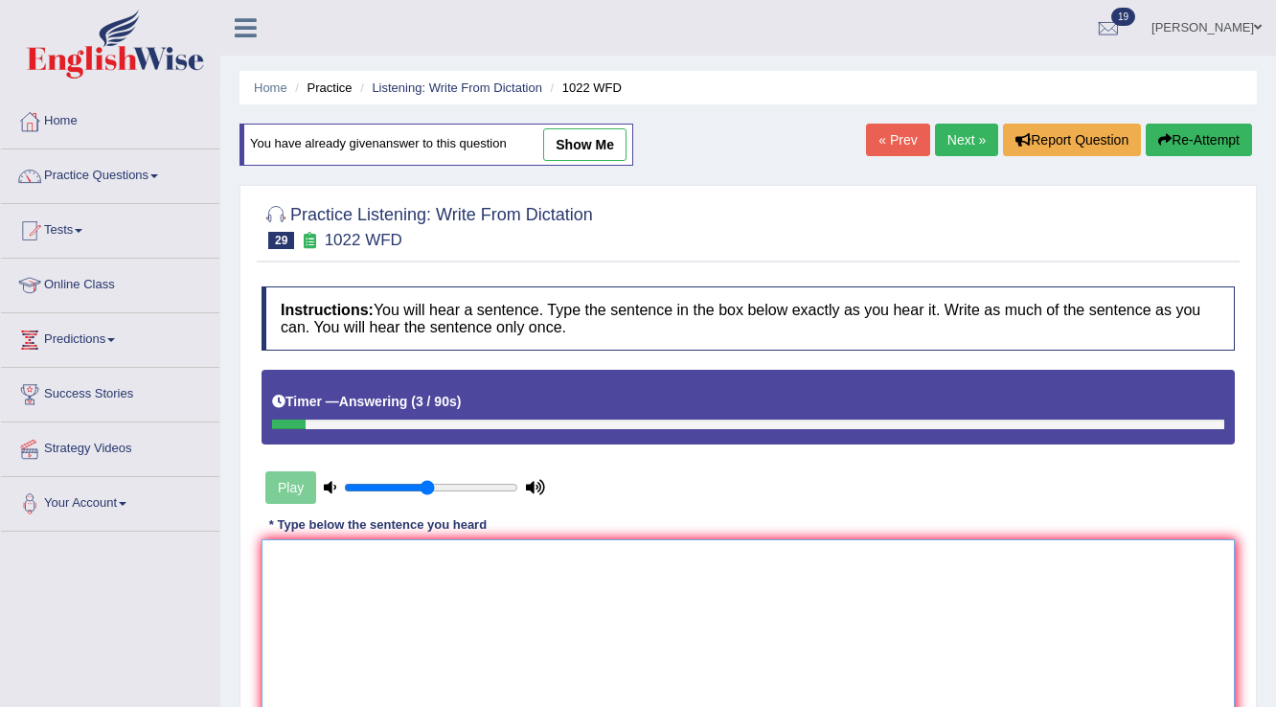
click at [684, 590] on textarea at bounding box center [747, 632] width 973 height 186
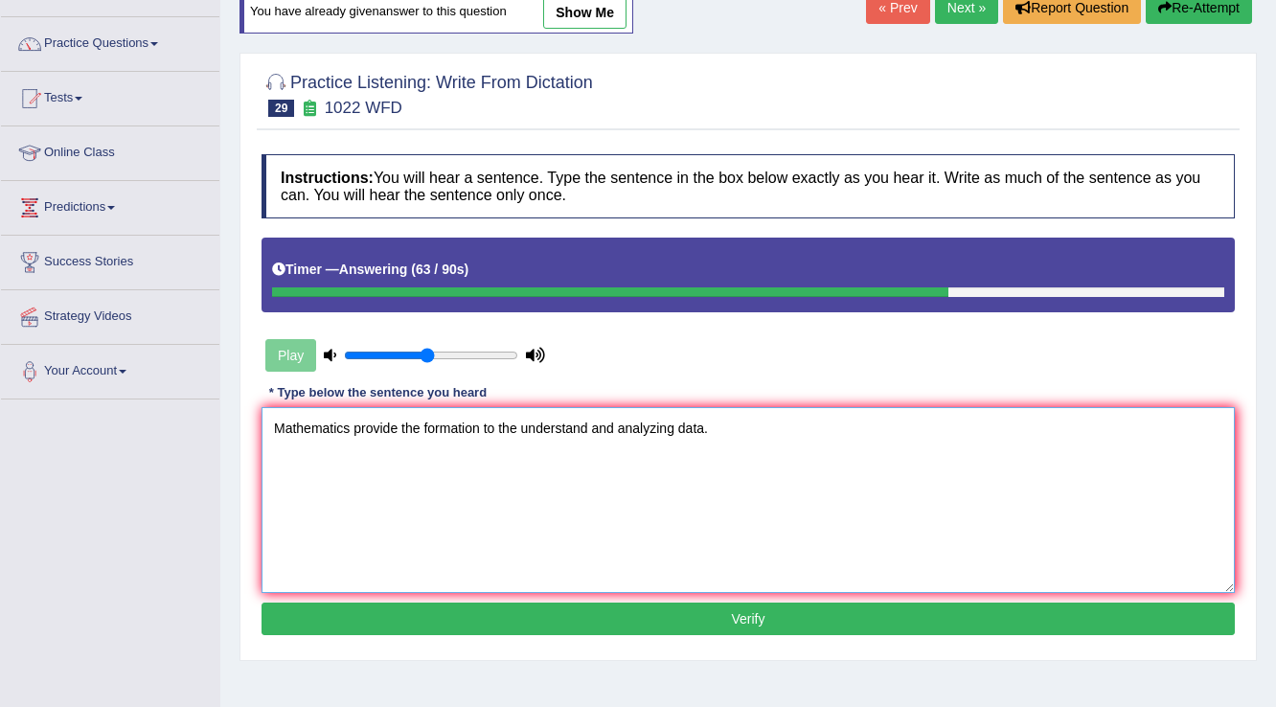
scroll to position [153, 0]
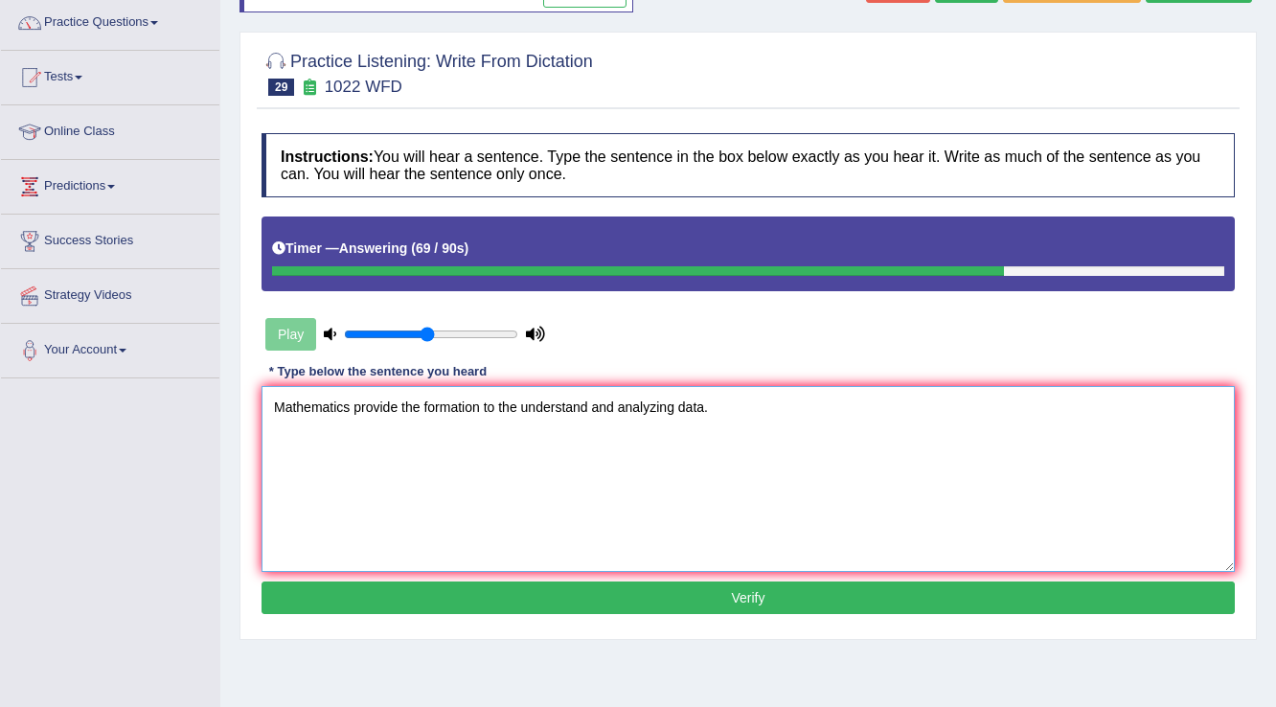
type textarea "Mathematics provide the formation to the understand and analyzing data."
click at [525, 601] on button "Verify" at bounding box center [747, 597] width 973 height 33
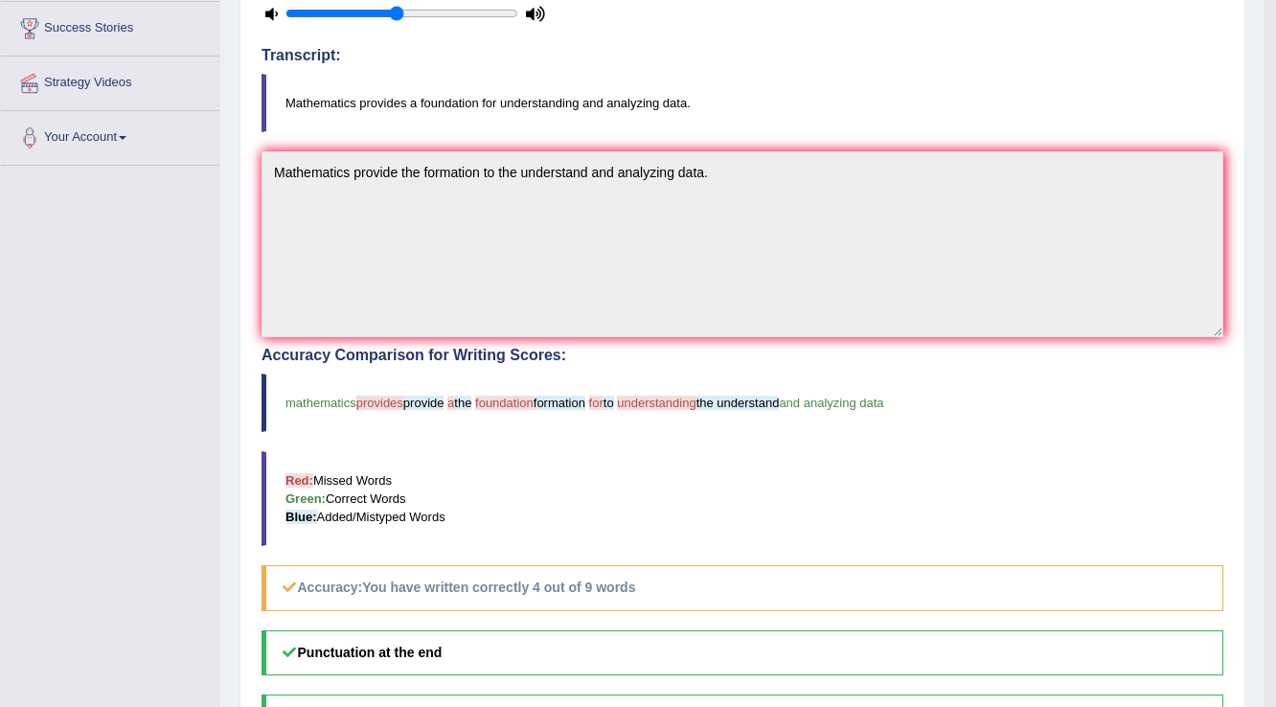
scroll to position [0, 0]
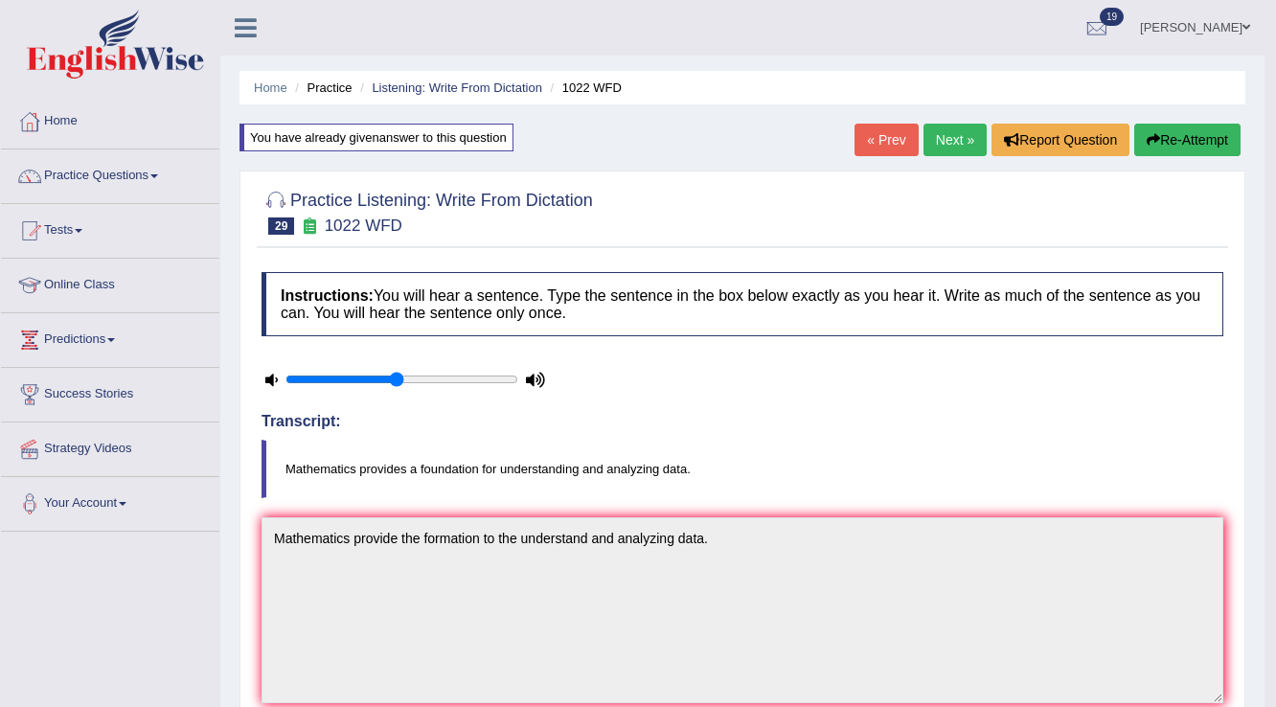
click at [932, 142] on link "Next »" at bounding box center [954, 140] width 63 height 33
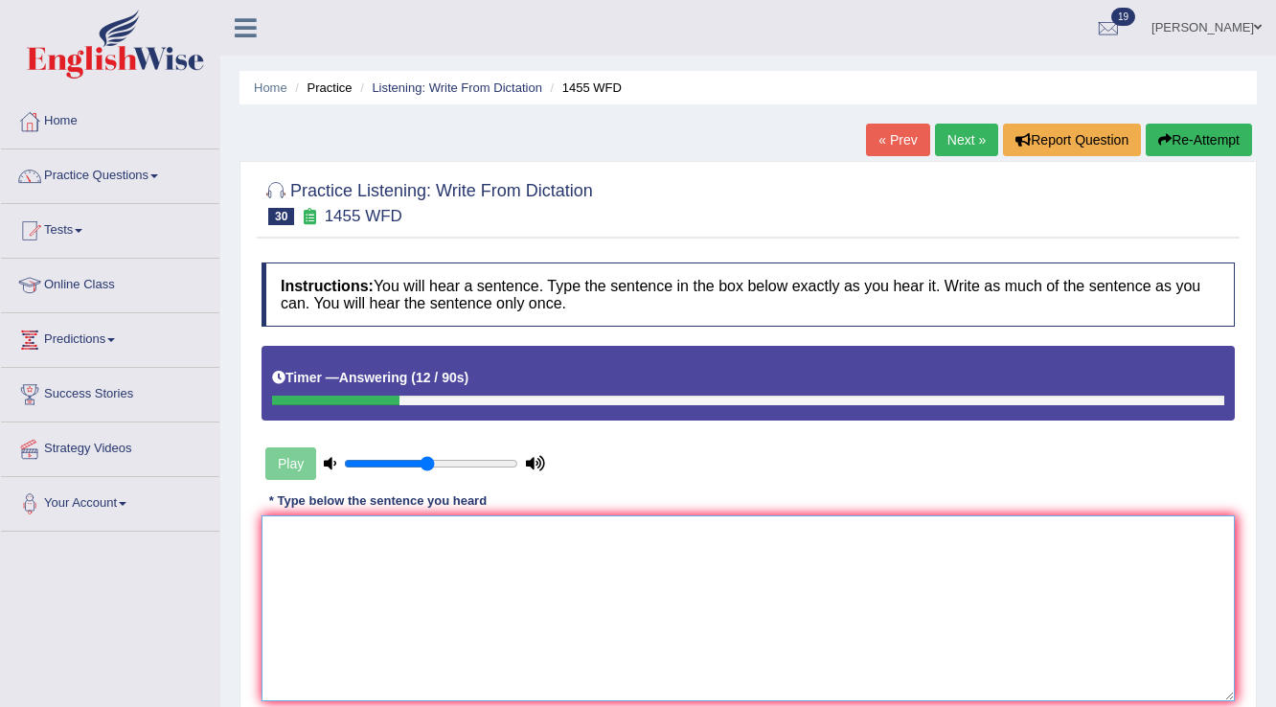
click at [896, 547] on textarea at bounding box center [747, 608] width 973 height 186
type textarea "y"
type textarea "U"
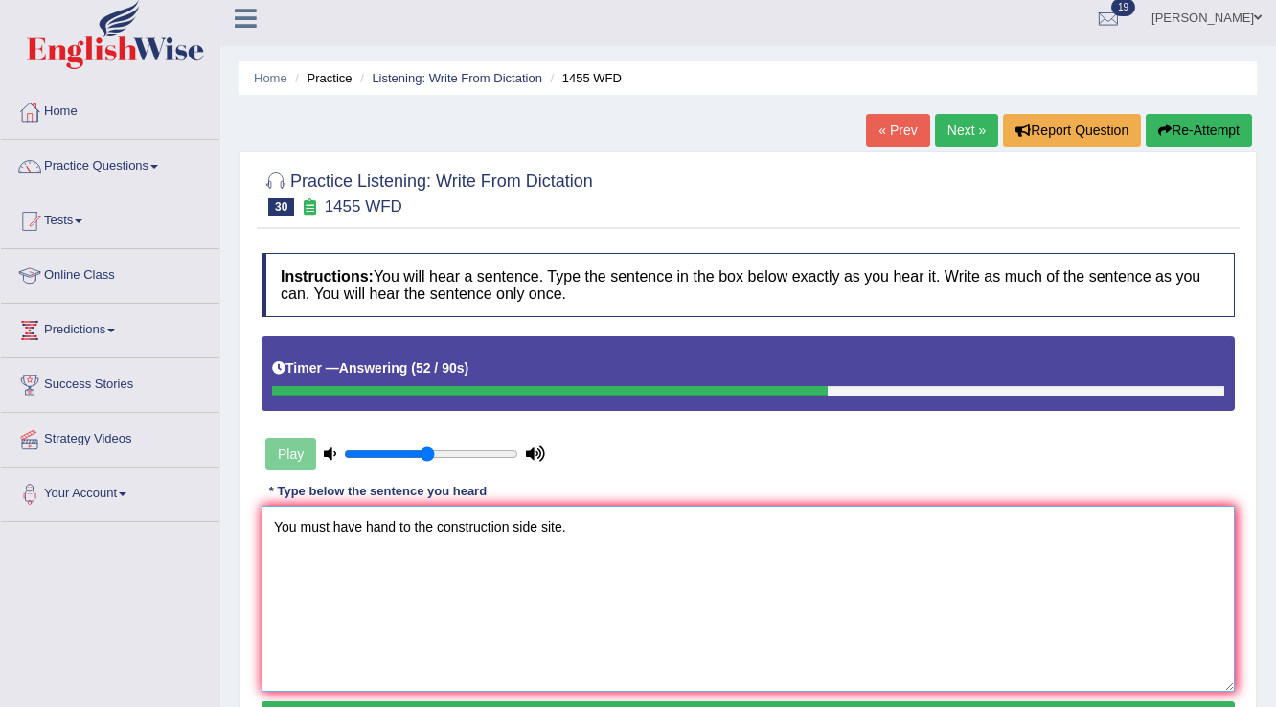
scroll to position [230, 0]
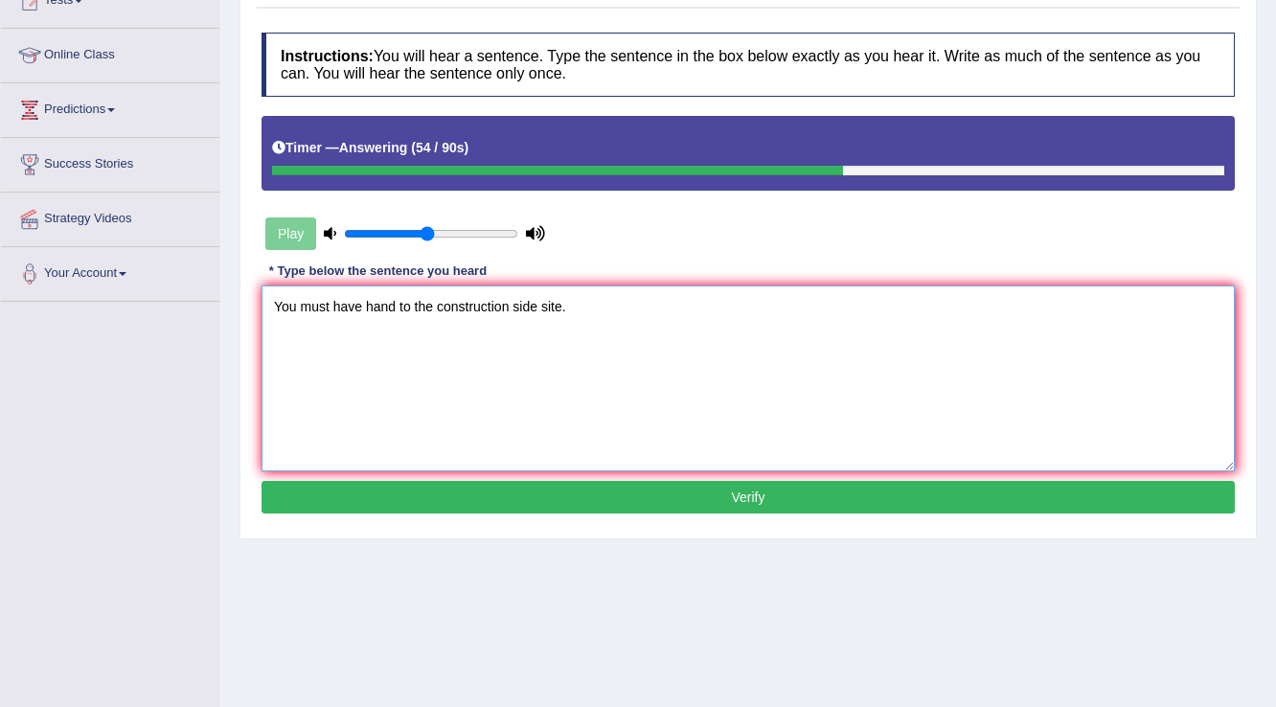
type textarea "You must have hand to the construction side site."
click at [523, 494] on button "Verify" at bounding box center [747, 497] width 973 height 33
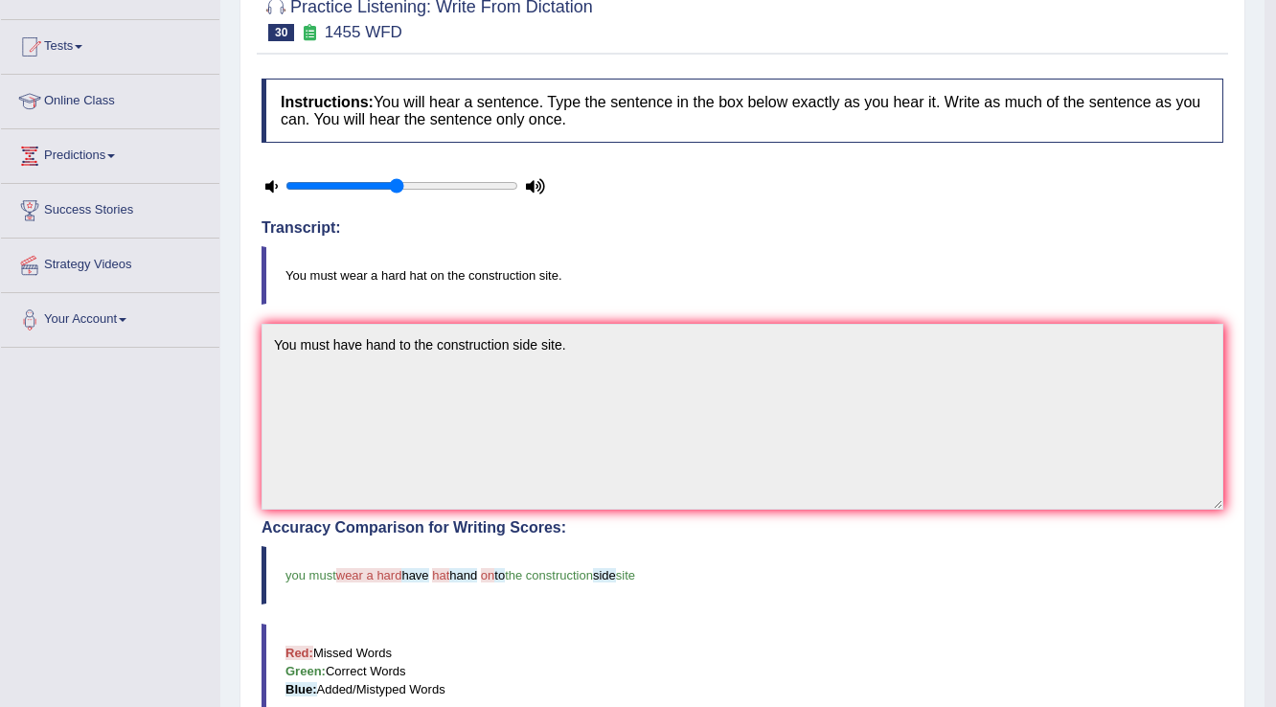
scroll to position [153, 0]
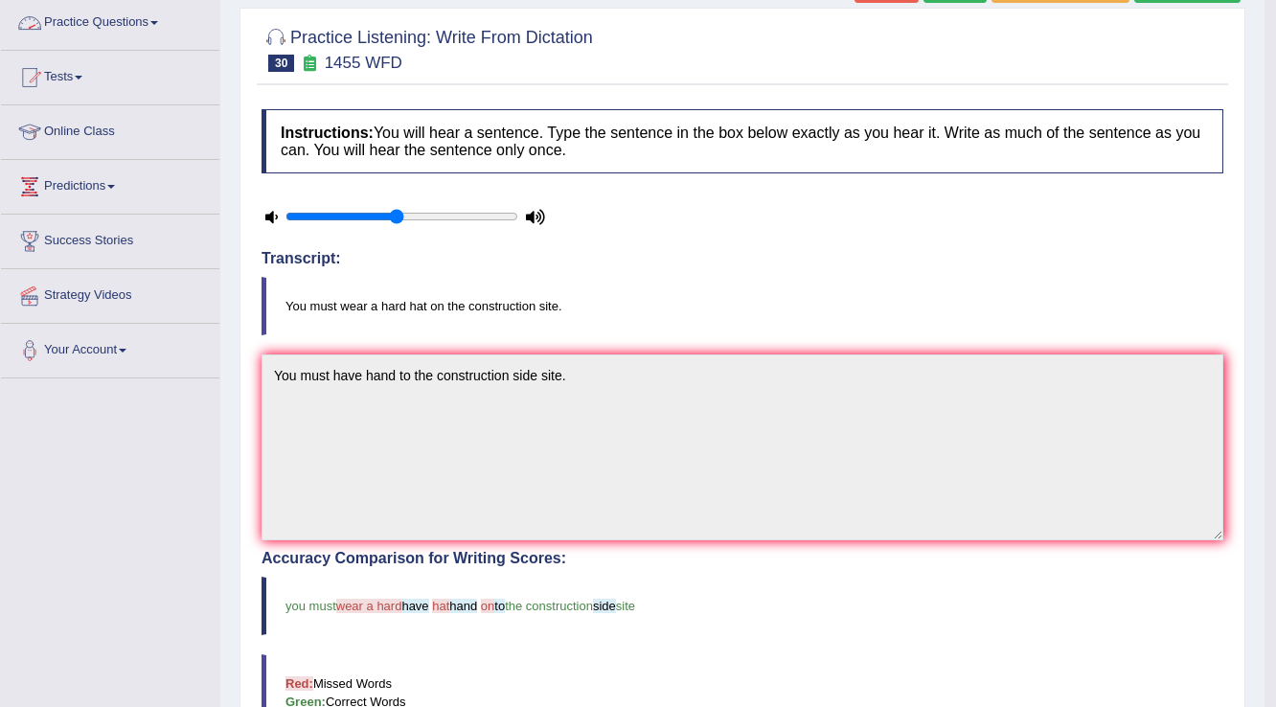
click at [74, 16] on link "Practice Questions" at bounding box center [110, 20] width 218 height 48
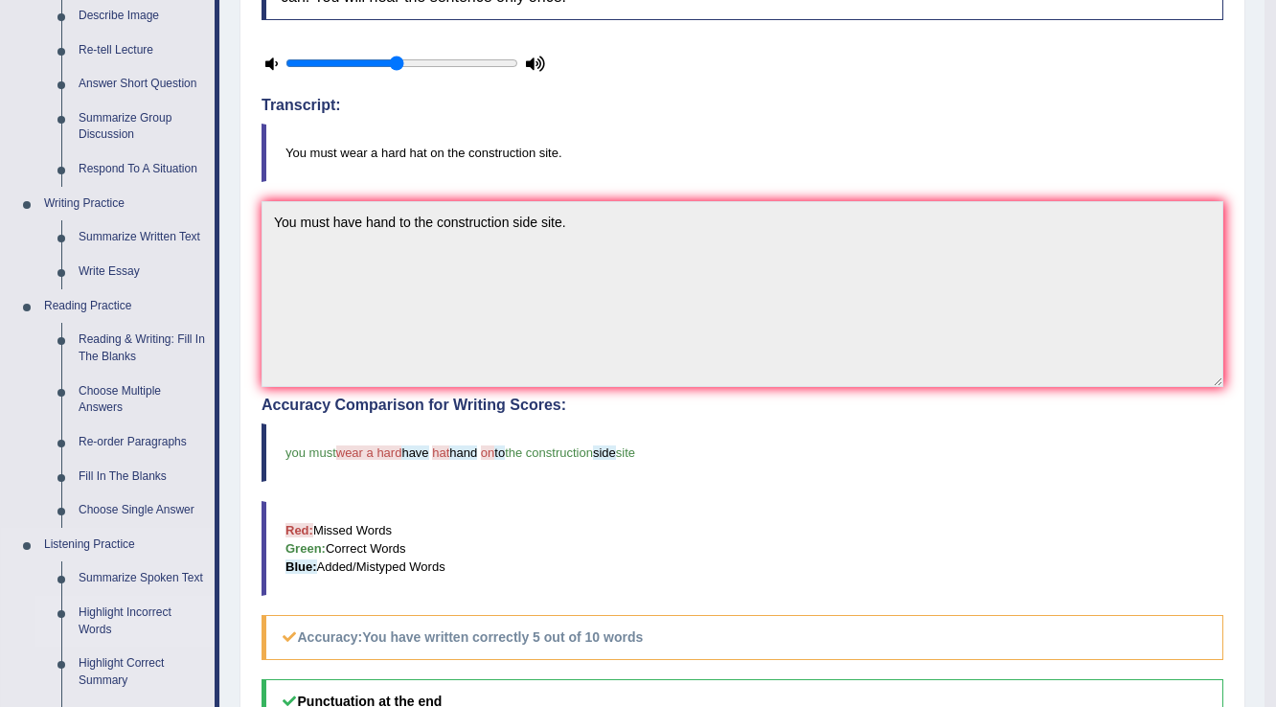
scroll to position [690, 0]
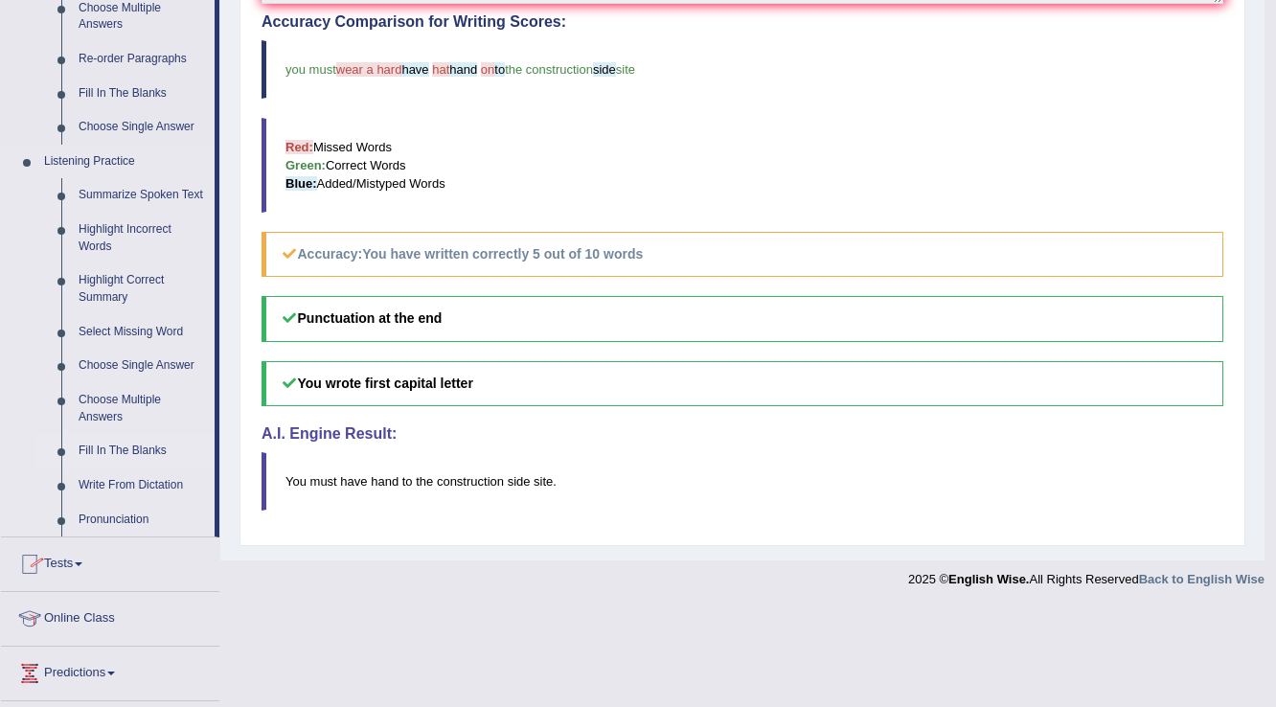
click at [104, 452] on link "Fill In The Blanks" at bounding box center [142, 451] width 145 height 34
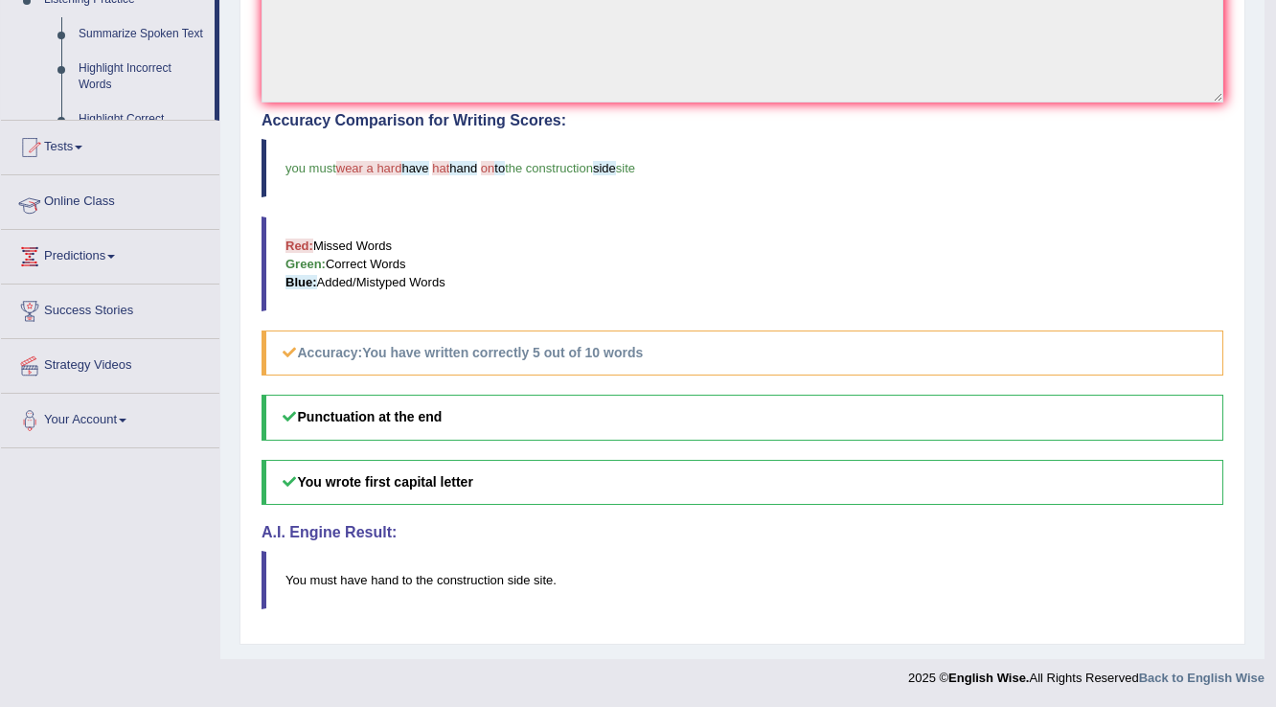
scroll to position [293, 0]
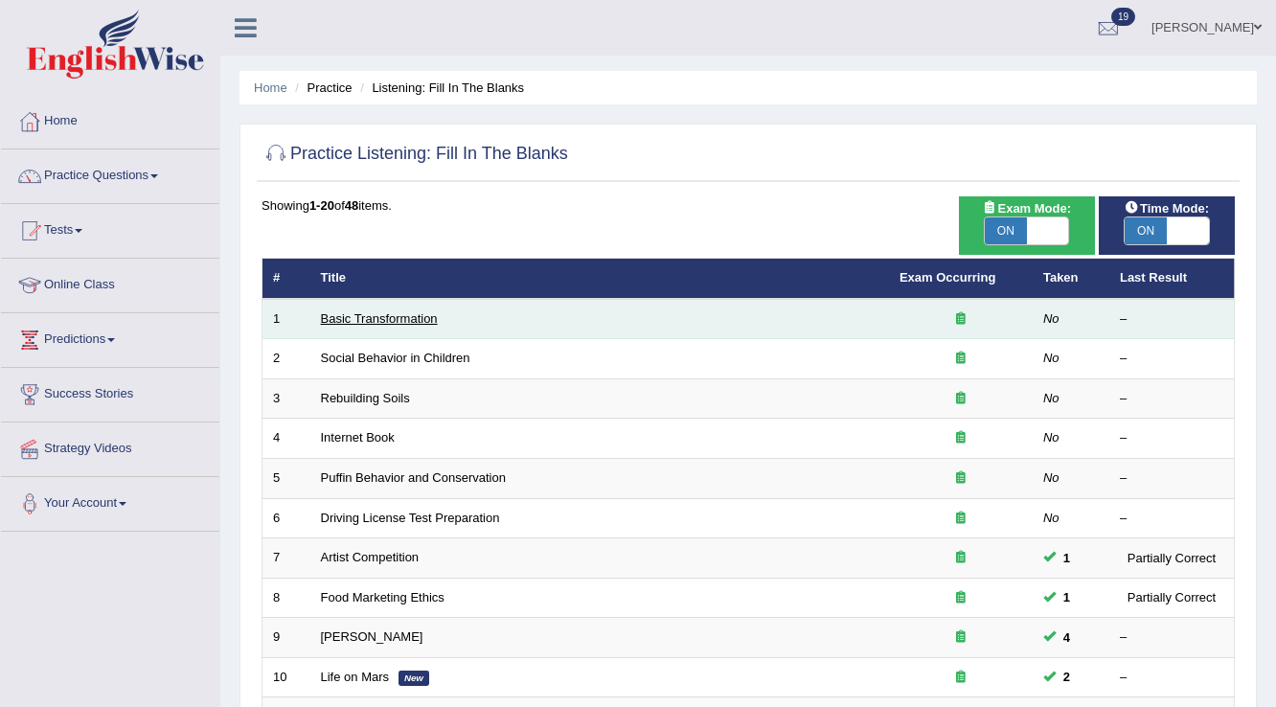
click at [386, 319] on link "Basic Transformation" at bounding box center [379, 318] width 117 height 14
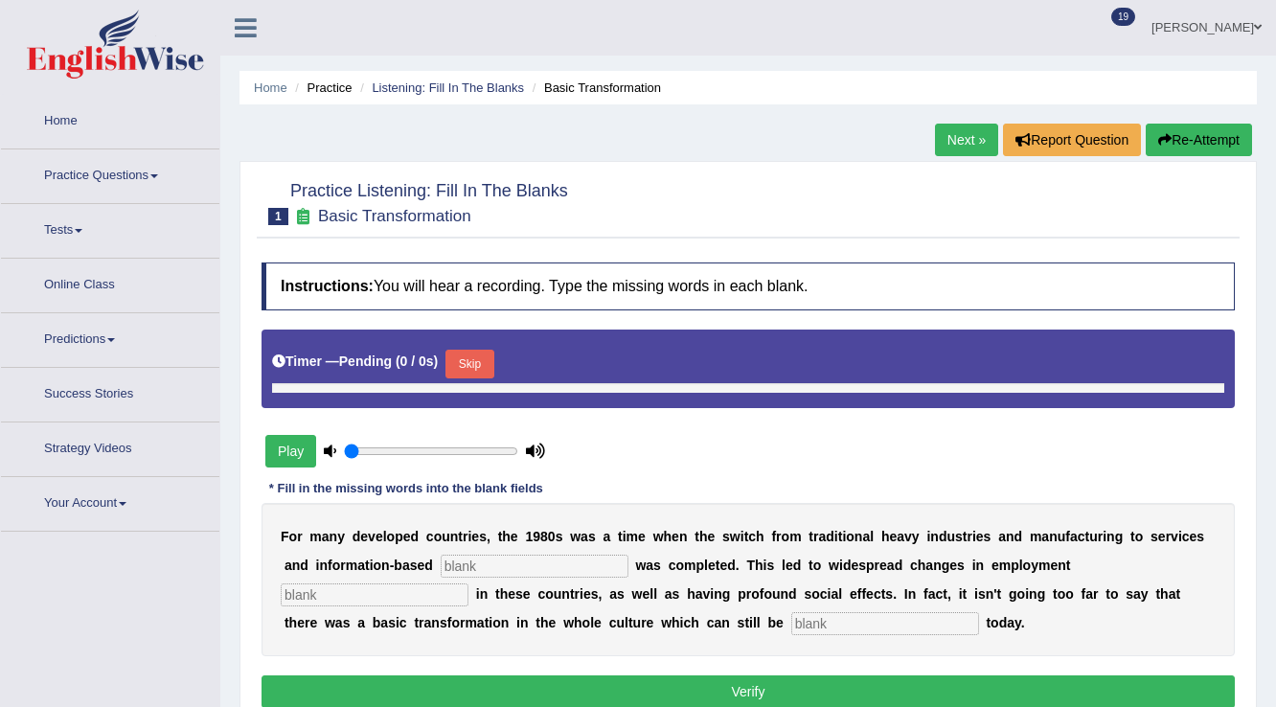
type input "0.5"
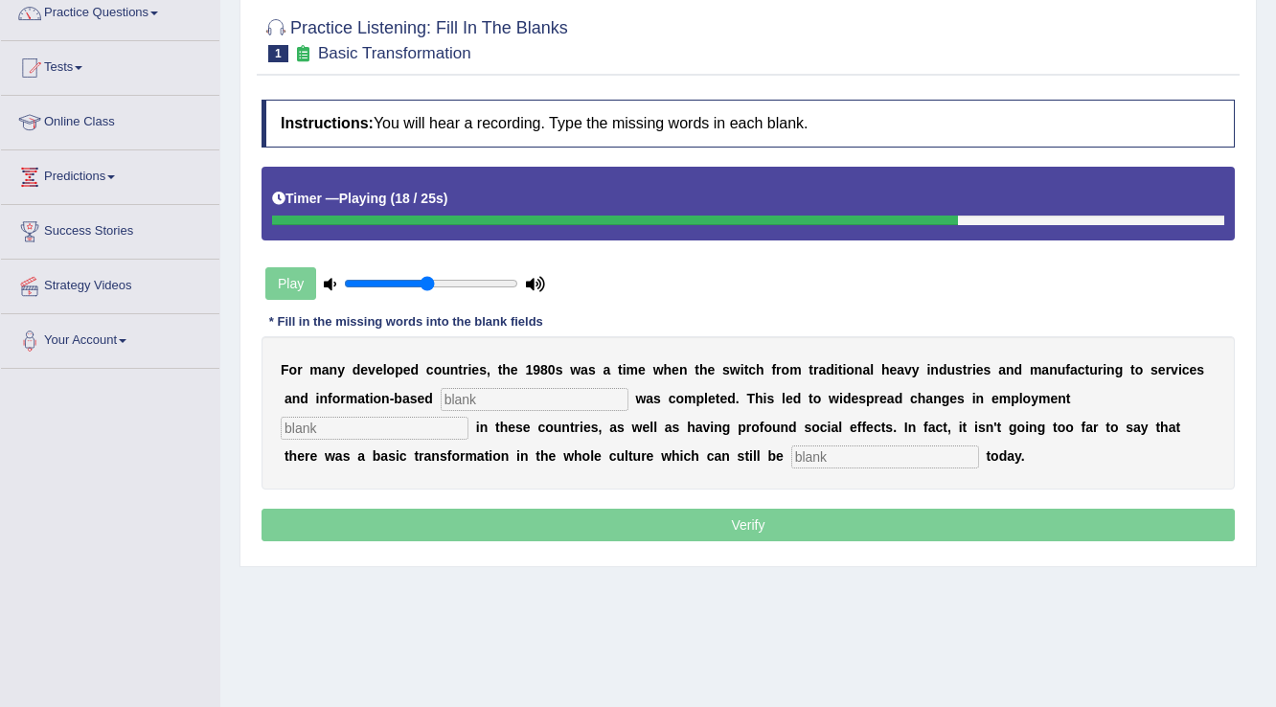
scroll to position [80, 0]
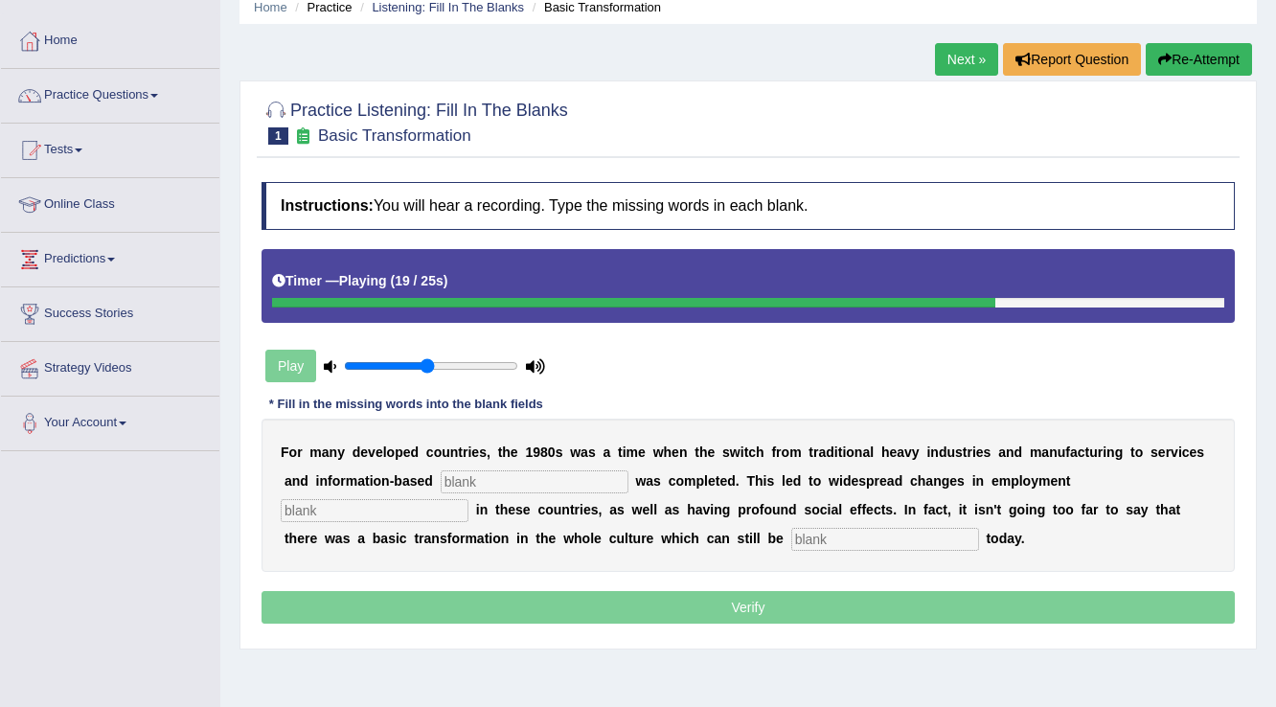
click at [1146, 50] on button "Re-Attempt" at bounding box center [1198, 59] width 106 height 33
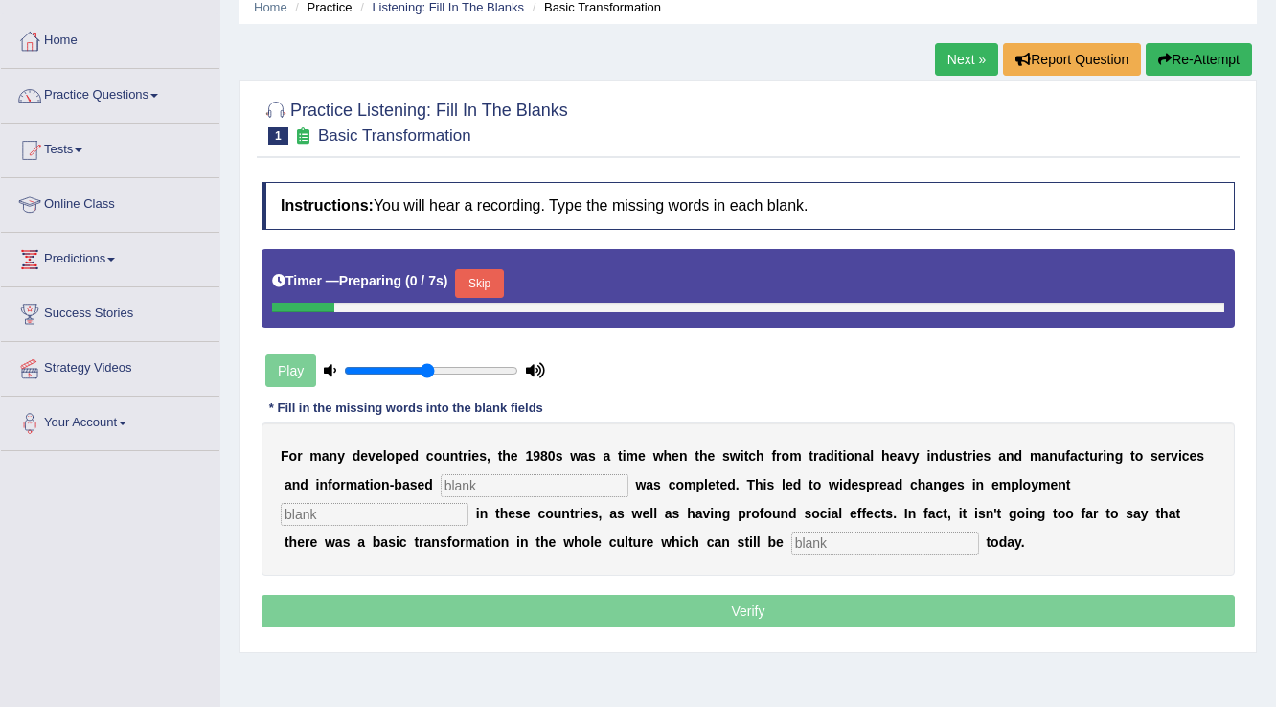
scroll to position [80, 0]
click at [494, 278] on button "Skip" at bounding box center [479, 283] width 48 height 29
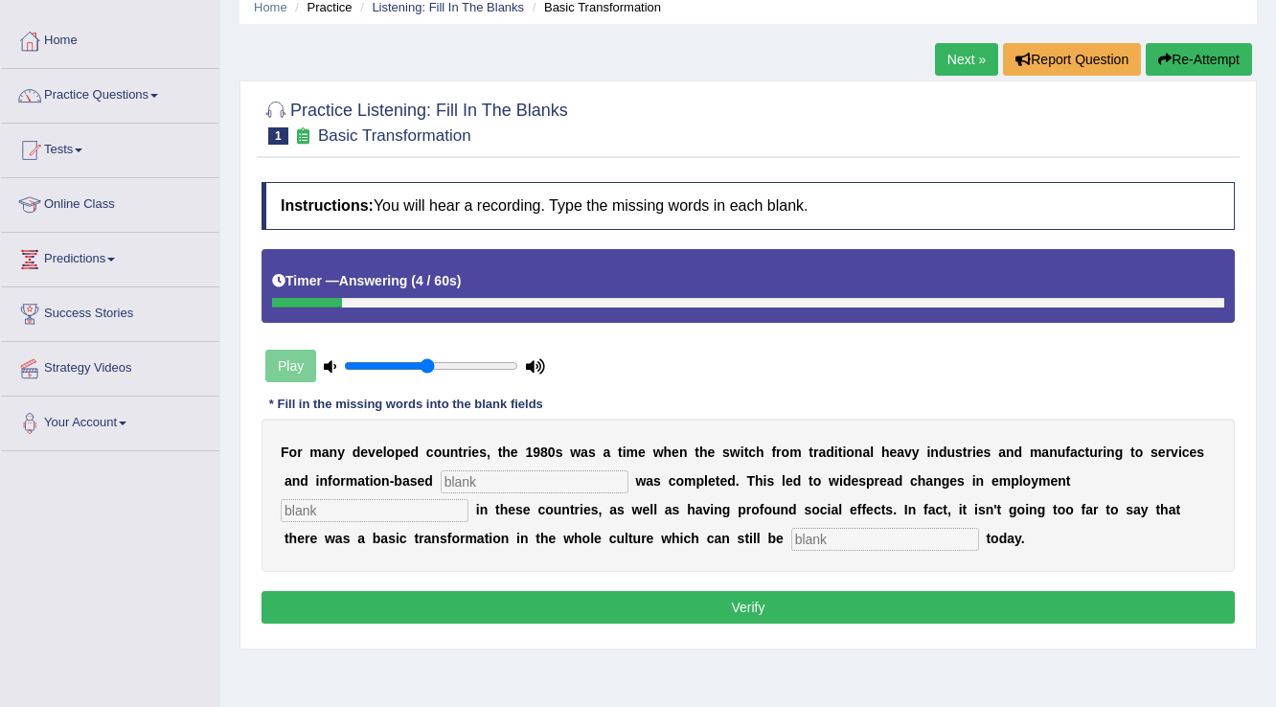
click at [864, 538] on input "text" at bounding box center [885, 539] width 188 height 23
type input "observed"
click at [456, 516] on input "text" at bounding box center [375, 510] width 188 height 23
type input "pattern"
click at [501, 477] on input "text" at bounding box center [535, 481] width 188 height 23
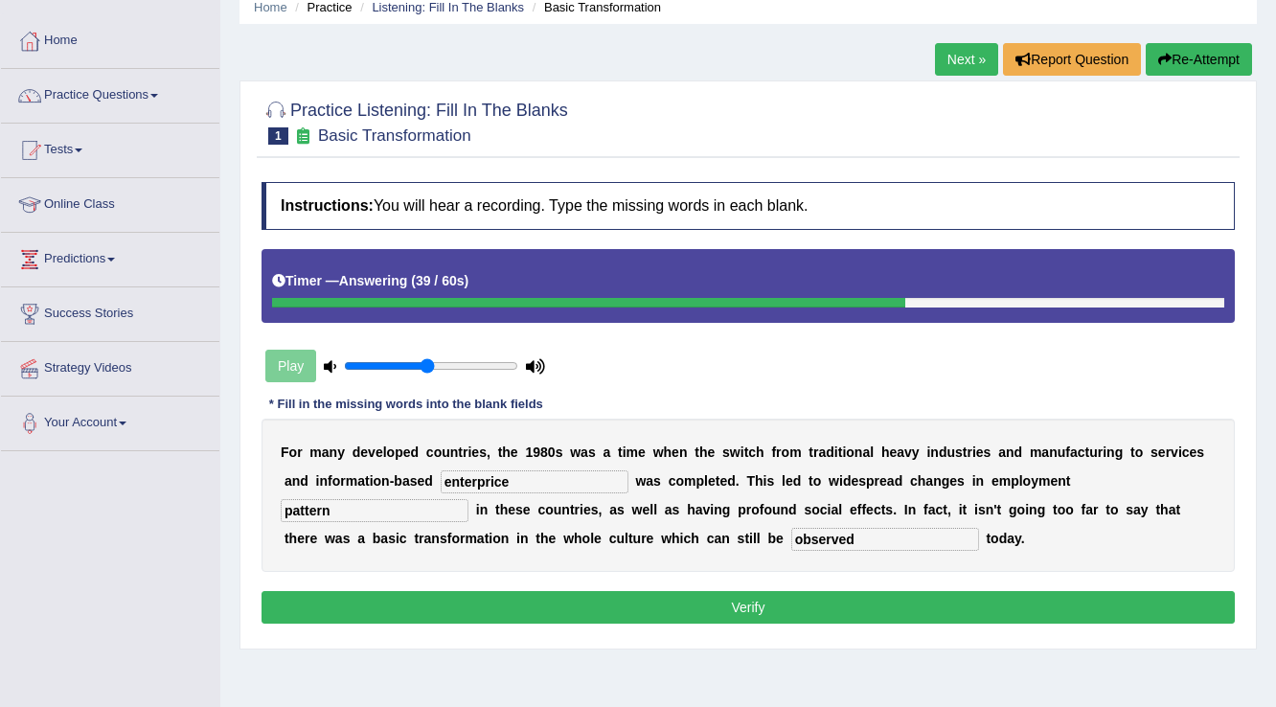
type input "enterprice"
click at [708, 612] on button "Verify" at bounding box center [747, 607] width 973 height 33
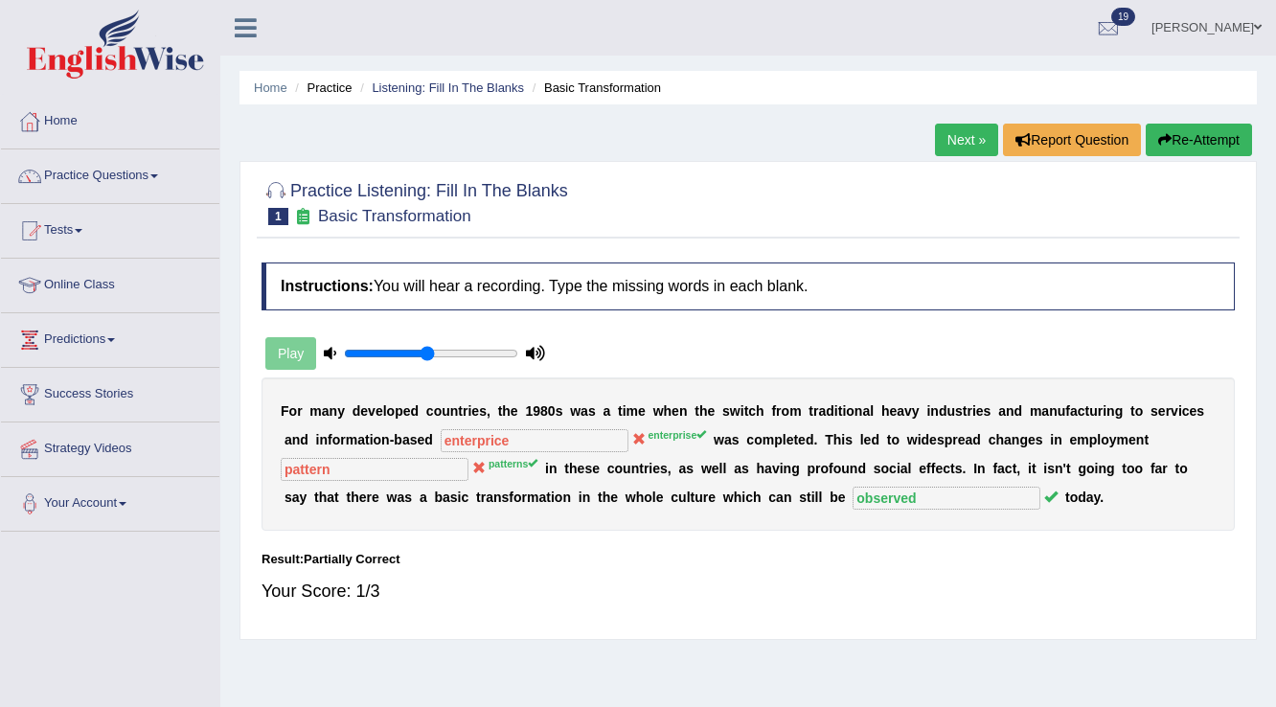
click at [970, 133] on link "Next »" at bounding box center [966, 140] width 63 height 33
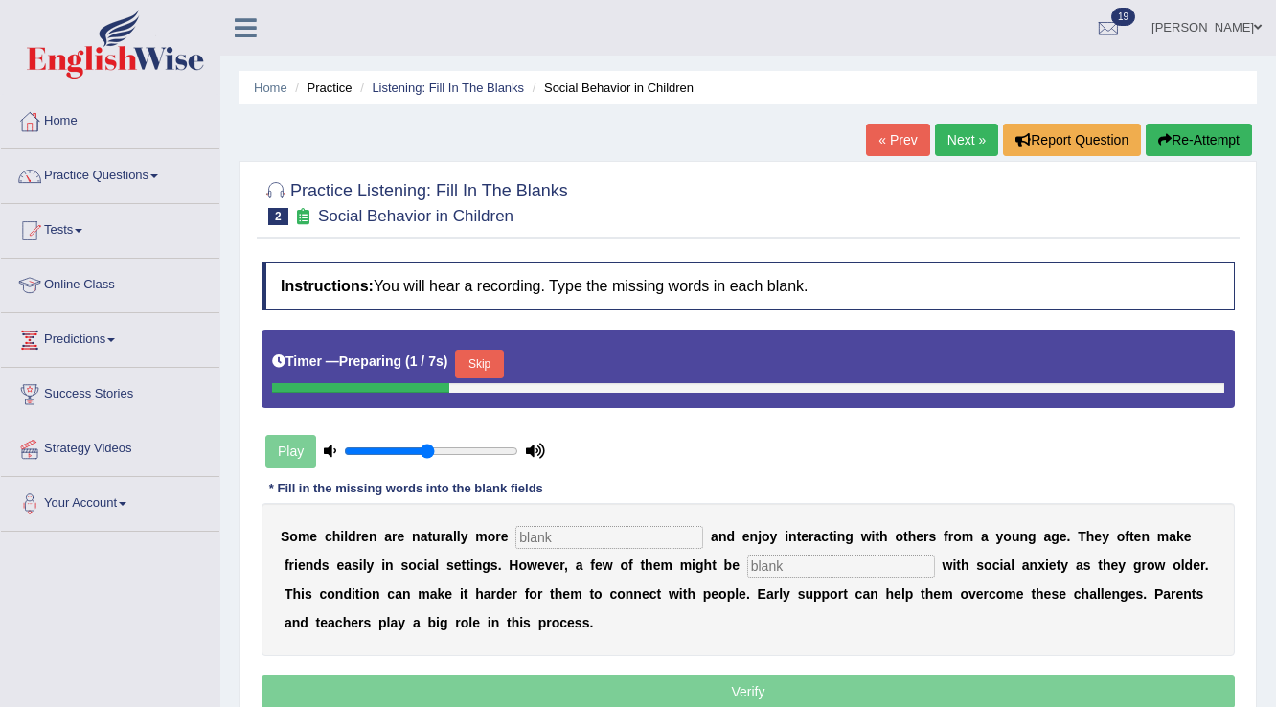
click at [499, 363] on button "Skip" at bounding box center [479, 364] width 48 height 29
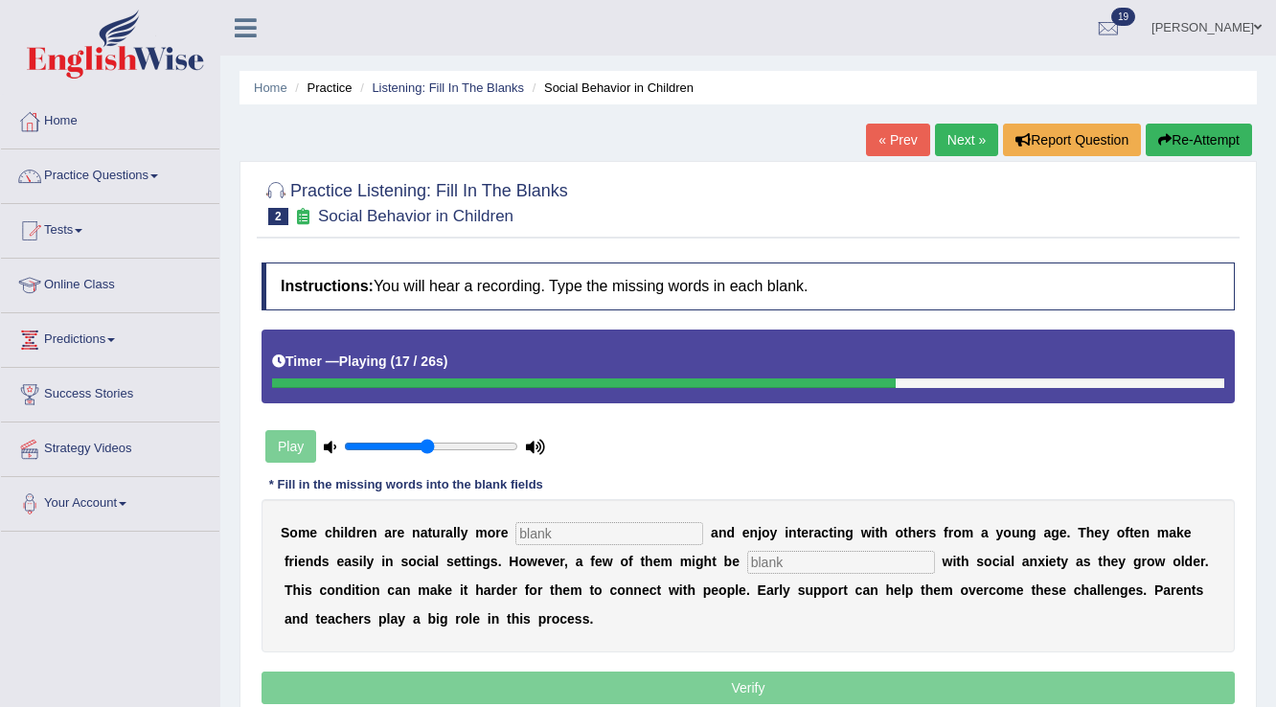
click at [843, 546] on div "S o m e c h i l d r e n a r e n a t u r a l l y m o r e a n d e n j o y i n t e…" at bounding box center [747, 575] width 973 height 153
click at [843, 555] on input "text" at bounding box center [841, 562] width 188 height 23
type input "i"
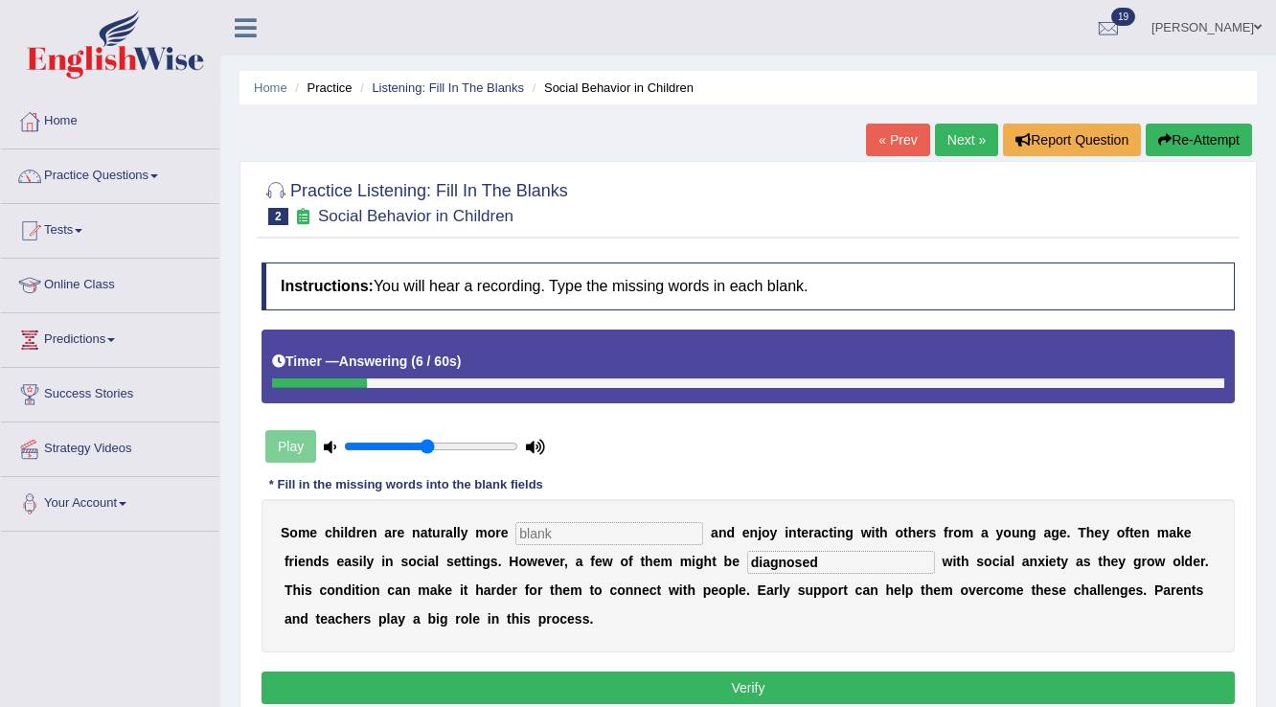
type input "diagnosed"
click at [574, 524] on input "text" at bounding box center [609, 533] width 188 height 23
type input "social"
click at [767, 700] on button "Verify" at bounding box center [747, 687] width 973 height 33
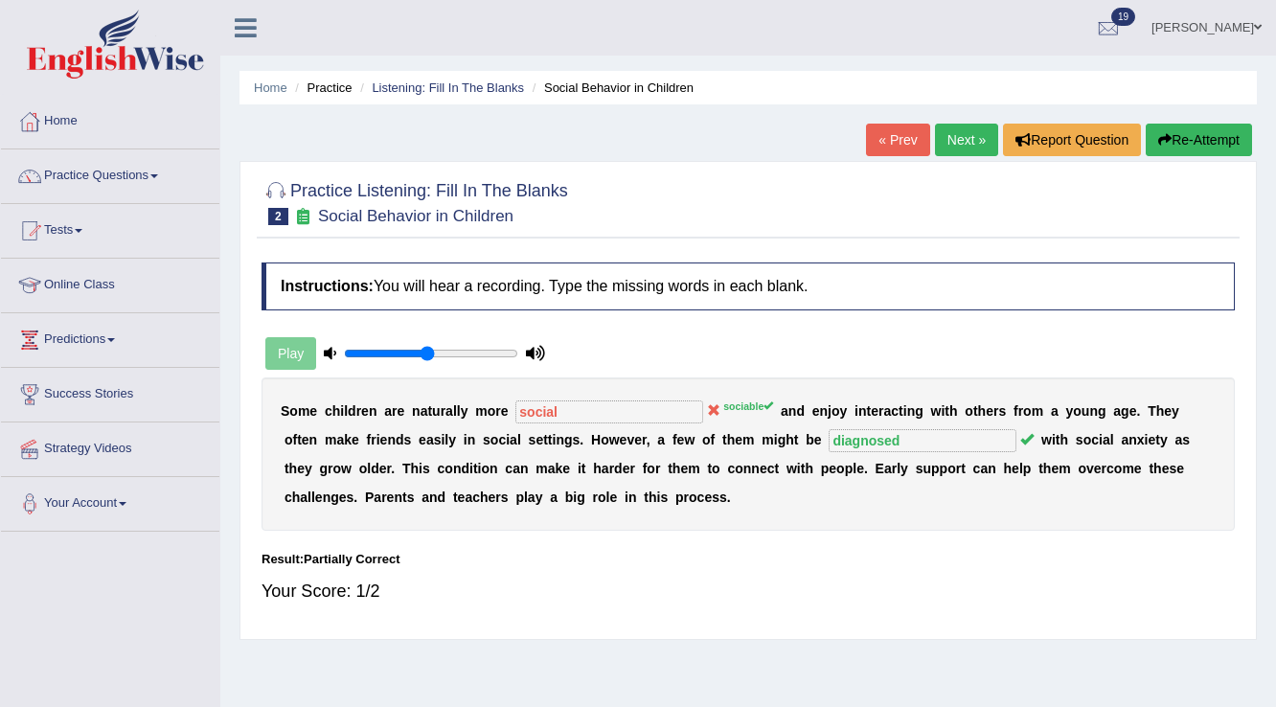
click at [949, 146] on link "Next »" at bounding box center [966, 140] width 63 height 33
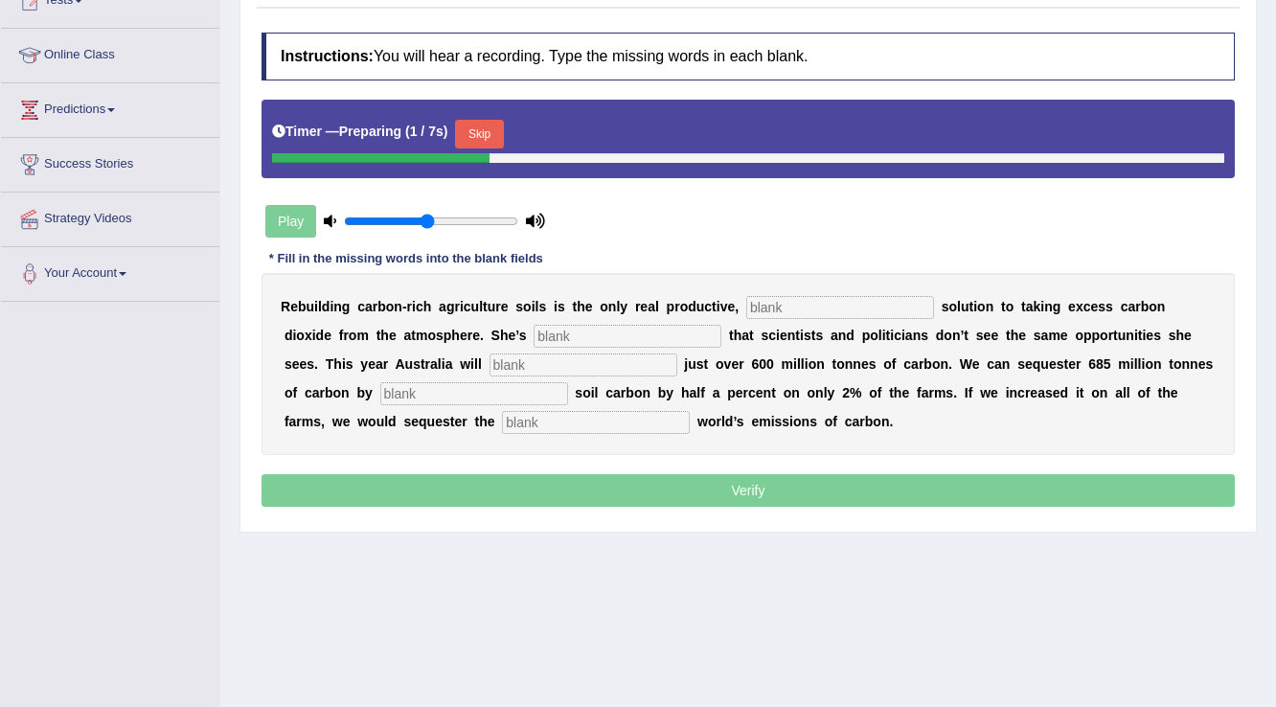
click at [489, 132] on button "Skip" at bounding box center [479, 134] width 48 height 29
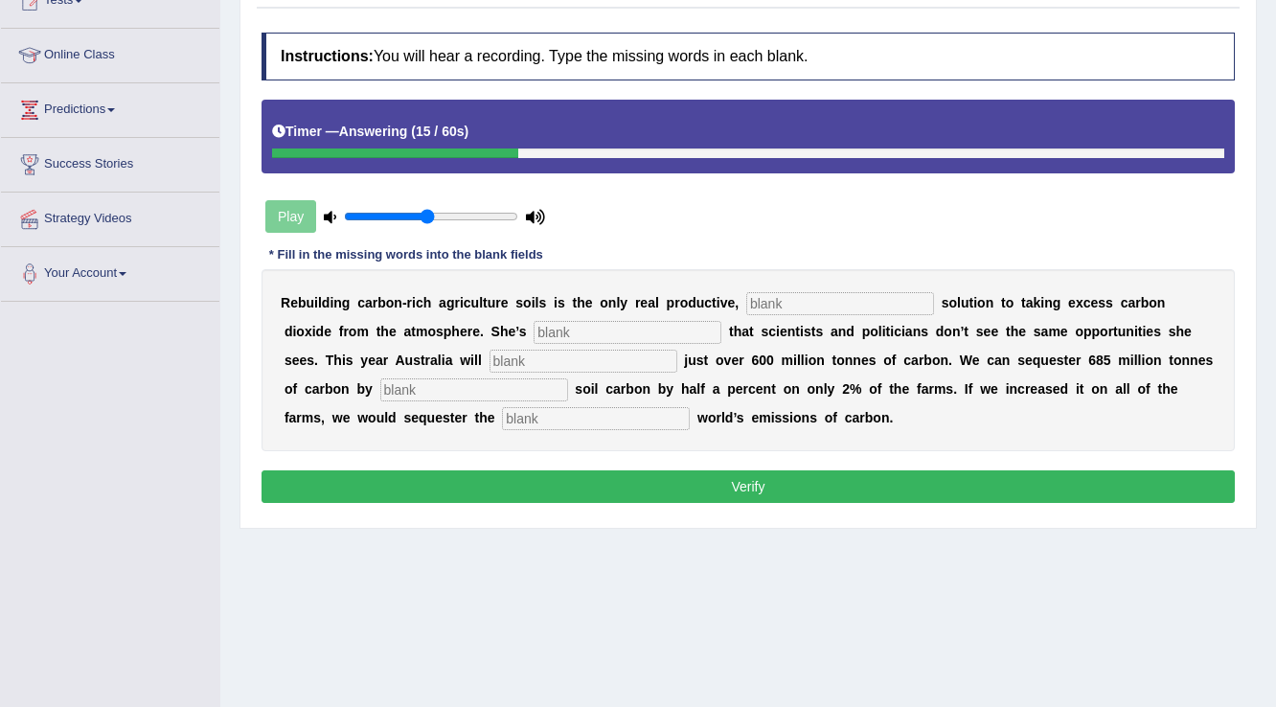
click at [646, 416] on input "text" at bounding box center [596, 418] width 188 height 23
type input "whole"
click at [409, 388] on input "text" at bounding box center [474, 389] width 188 height 23
type input "increasing"
click at [601, 350] on input "text" at bounding box center [583, 361] width 188 height 23
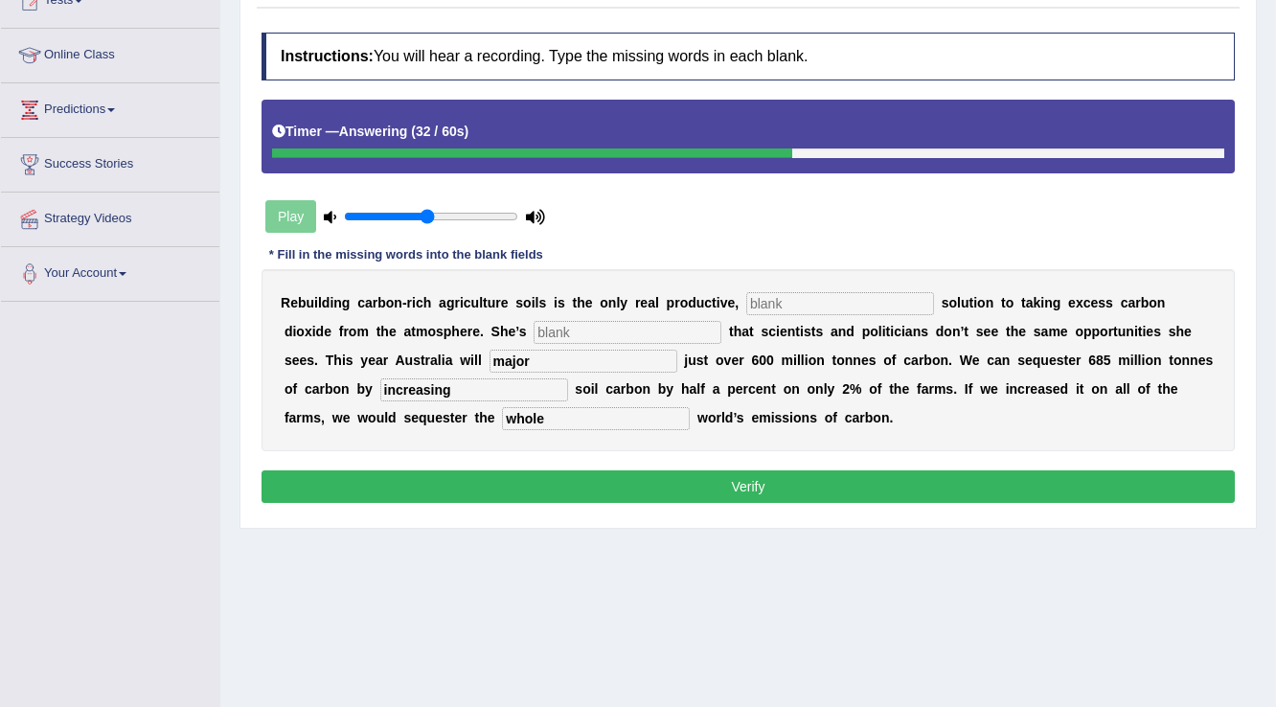
type input "major"
click at [617, 321] on input "text" at bounding box center [627, 332] width 188 height 23
type input "frustrated"
click at [775, 300] on input "text" at bounding box center [840, 303] width 188 height 23
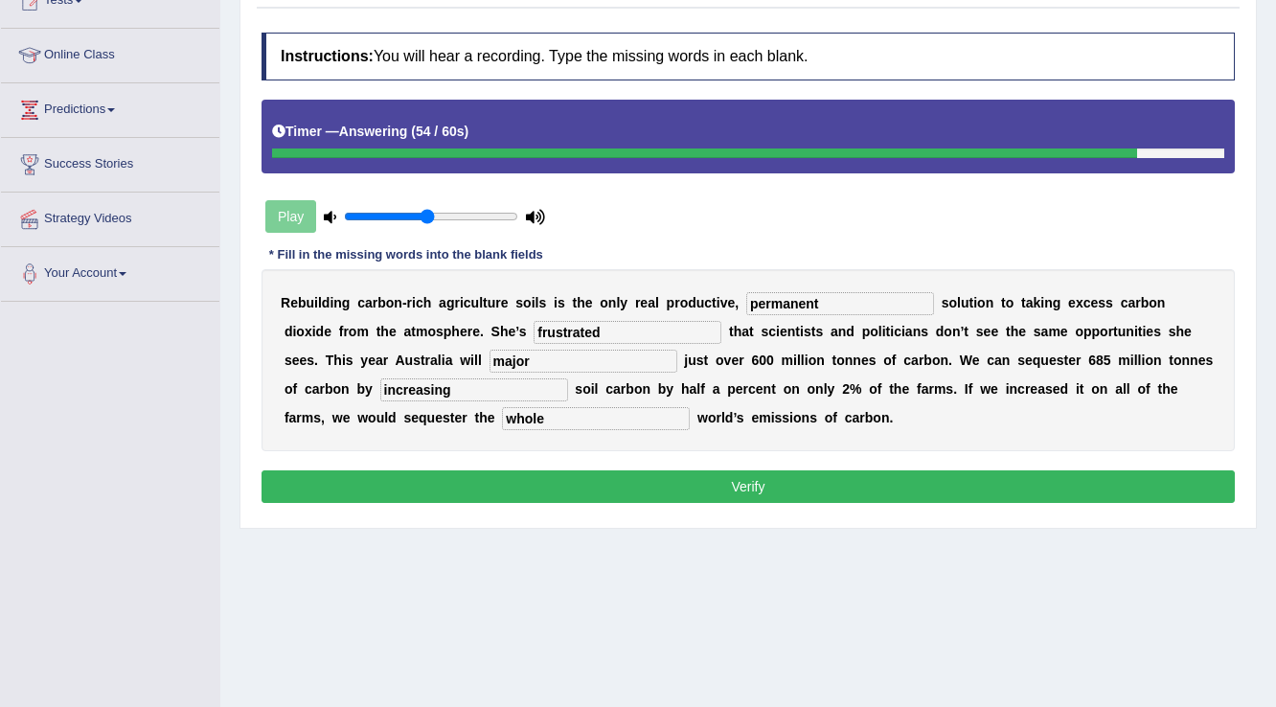
type input "permanent"
click at [724, 498] on button "Verify" at bounding box center [747, 486] width 973 height 33
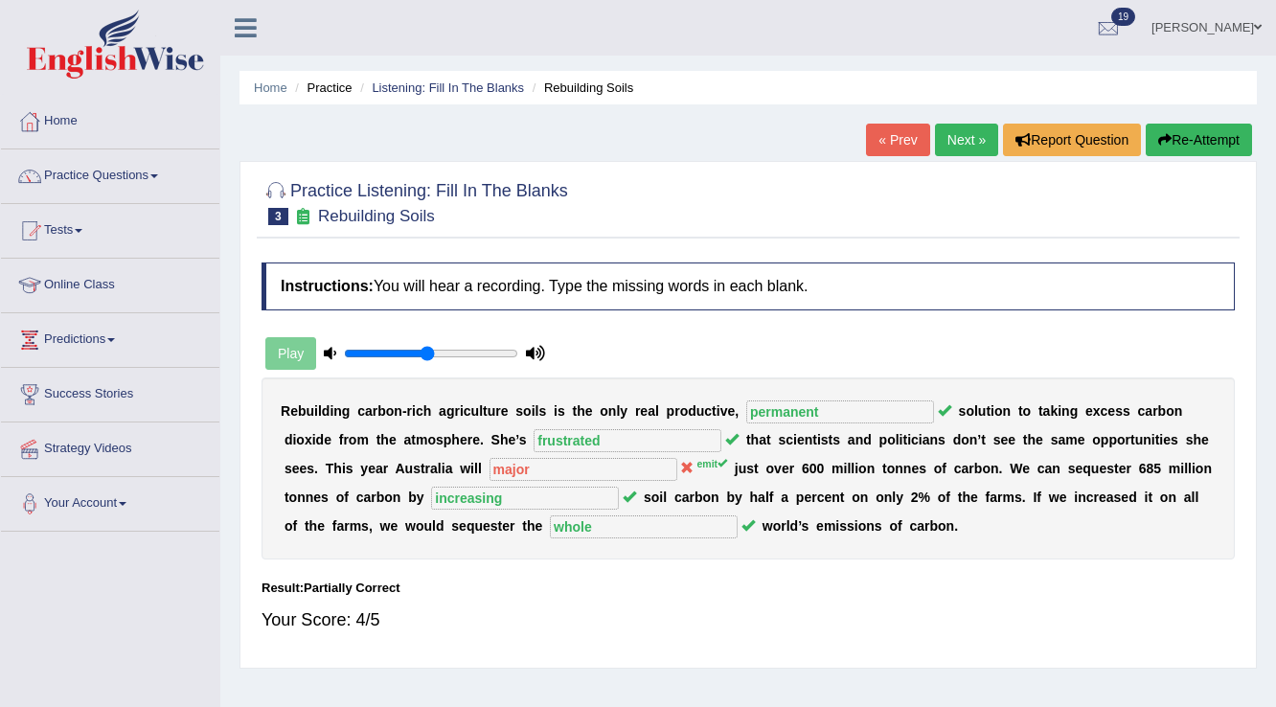
click at [946, 147] on link "Next »" at bounding box center [966, 140] width 63 height 33
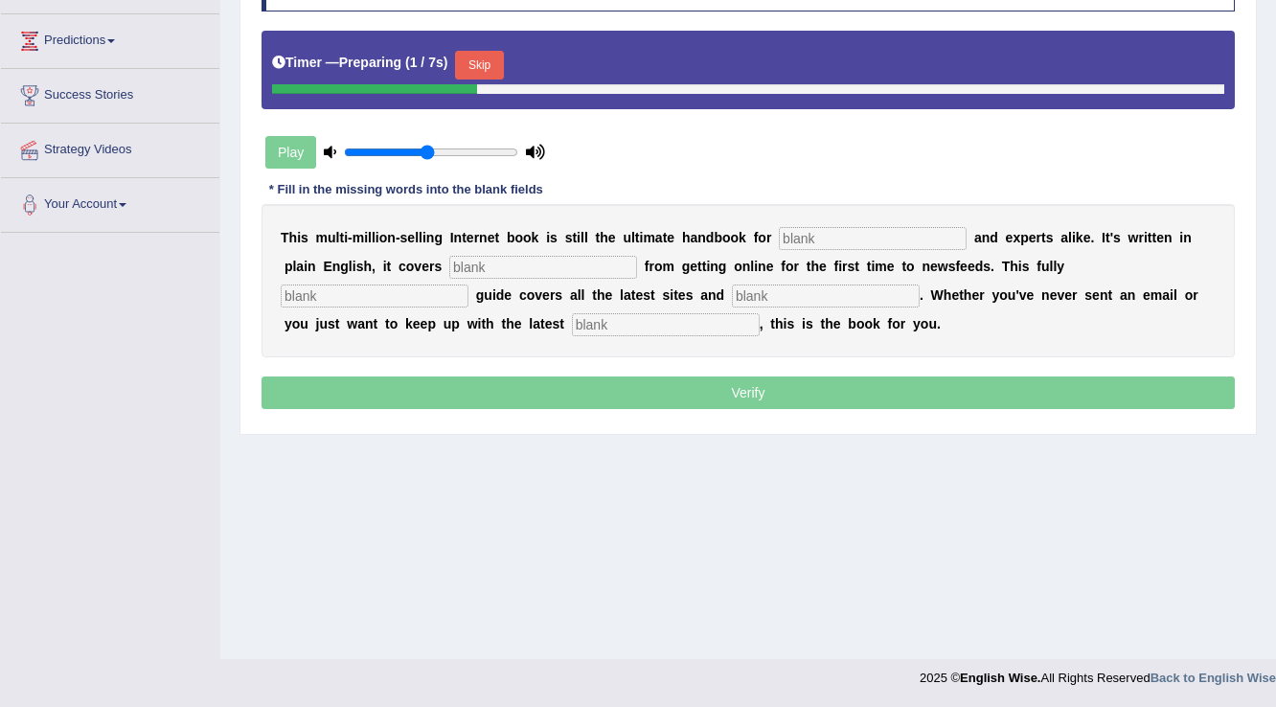
click at [473, 63] on button "Skip" at bounding box center [479, 65] width 48 height 29
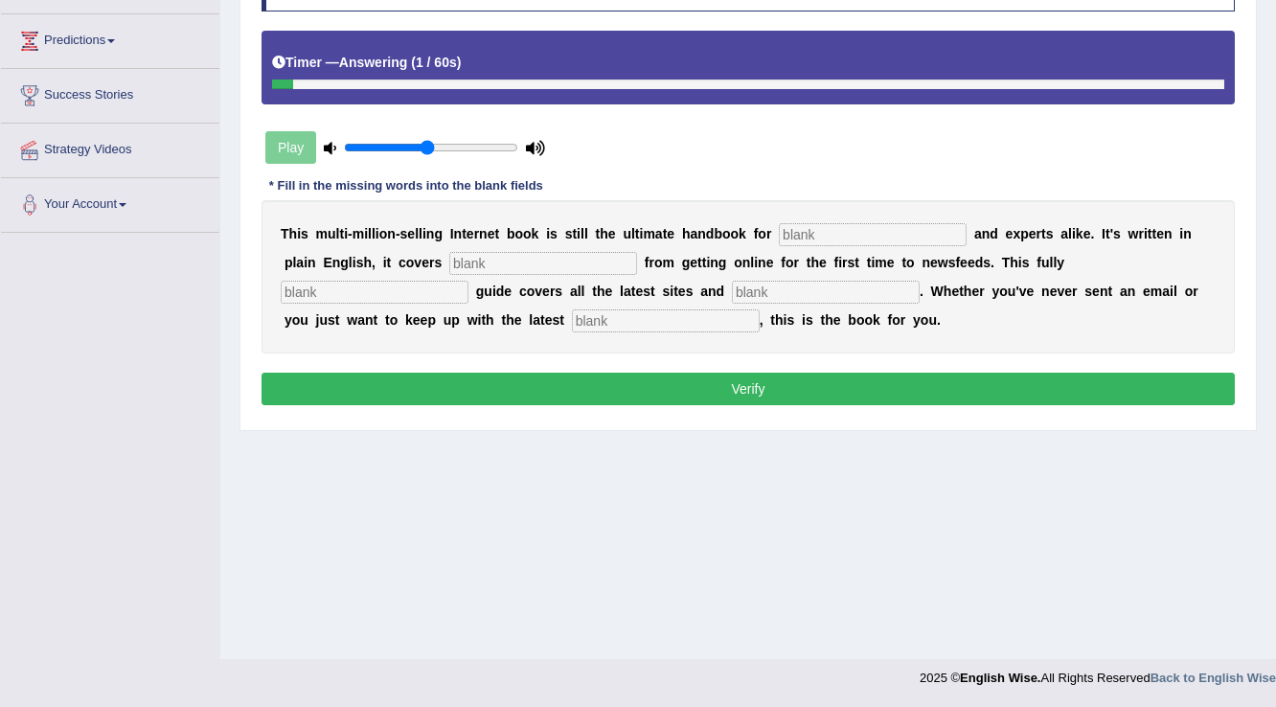
click at [856, 282] on input "text" at bounding box center [826, 292] width 188 height 23
click at [715, 313] on input "text" at bounding box center [666, 320] width 188 height 23
click at [805, 285] on input "websites" at bounding box center [826, 292] width 188 height 23
type input "w"
type input "locations"
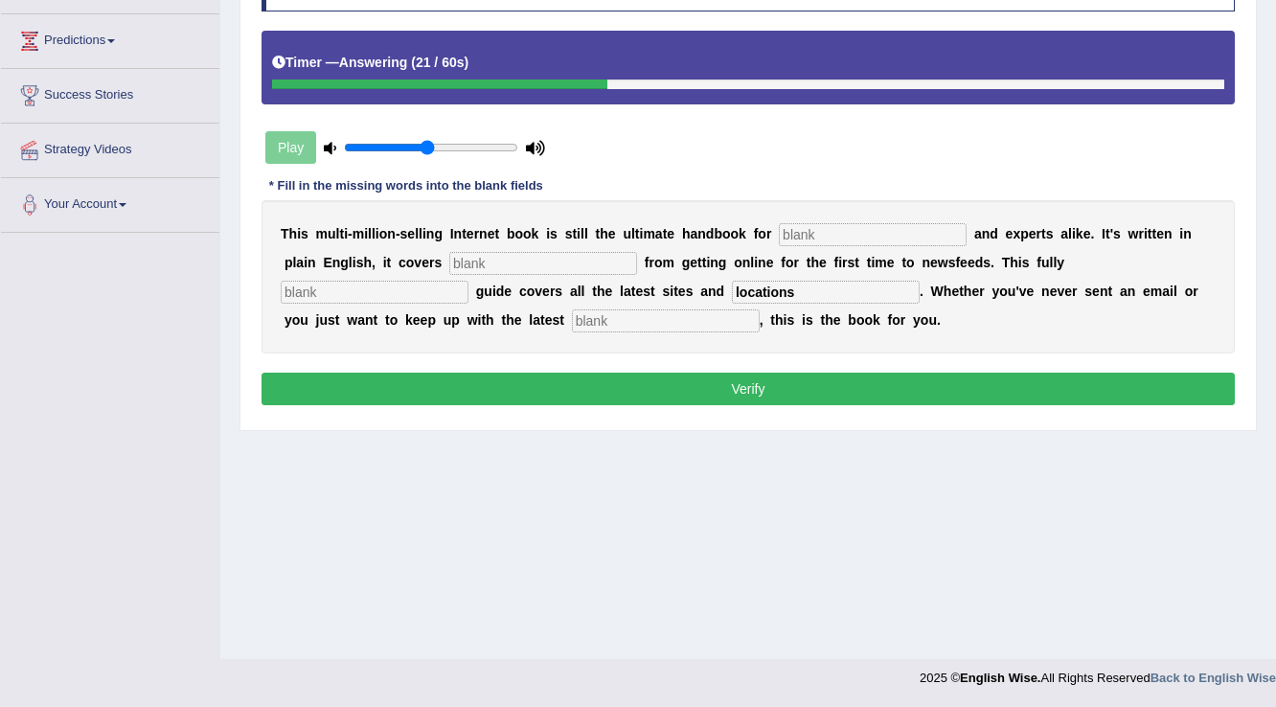
click at [716, 316] on input "text" at bounding box center [666, 320] width 188 height 23
type input "development"
click at [789, 215] on div "T h i s m u l t i - m i l l i o n - s e l l i n g I n t e r n e t b o o k i s s…" at bounding box center [747, 276] width 973 height 153
click at [797, 226] on input "text" at bounding box center [873, 234] width 188 height 23
type input "novels"
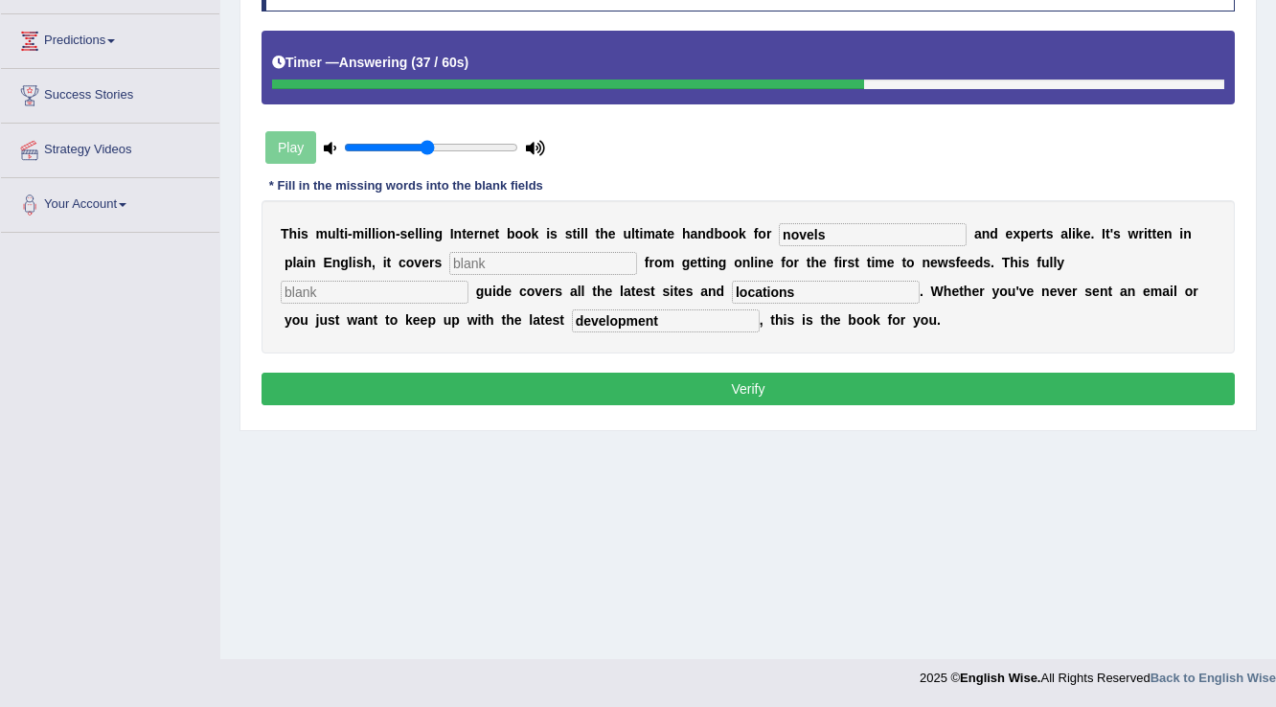
click at [552, 261] on input "text" at bounding box center [543, 263] width 188 height 23
click at [439, 293] on input "text" at bounding box center [375, 292] width 188 height 23
type input "revise"
click at [508, 261] on input "text" at bounding box center [543, 263] width 188 height 23
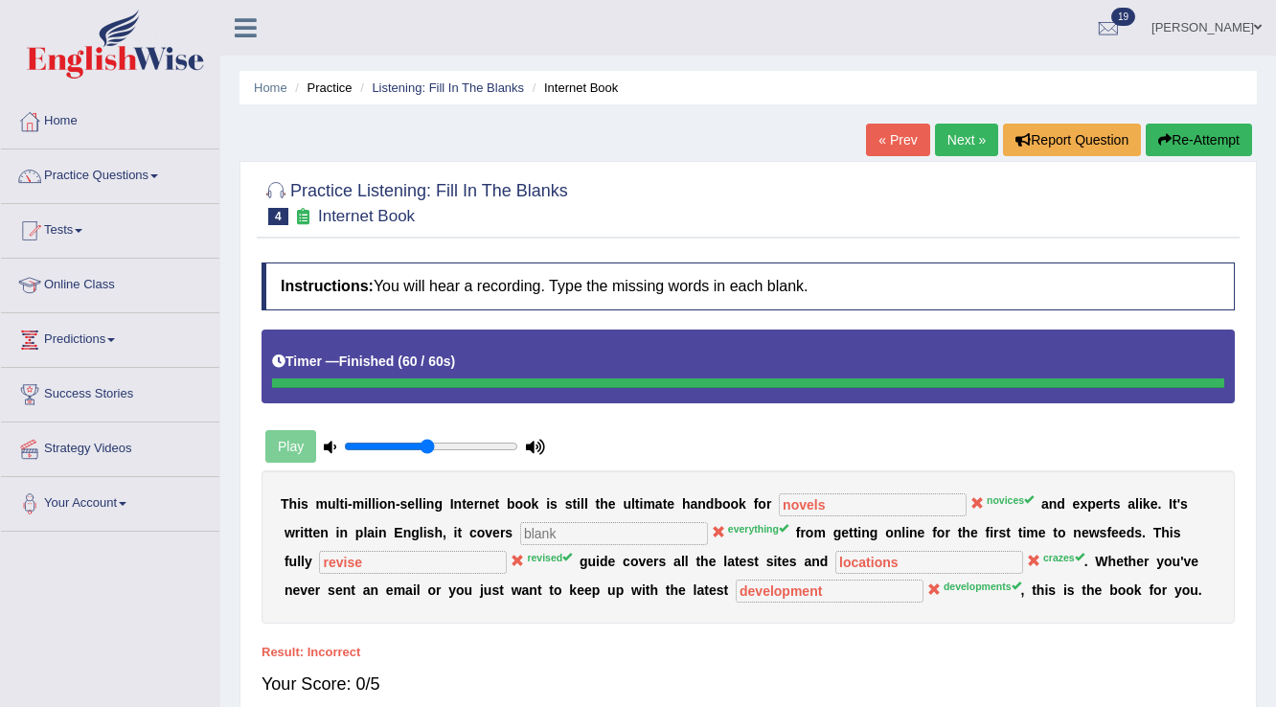
click at [1176, 147] on button "Re-Attempt" at bounding box center [1198, 140] width 106 height 33
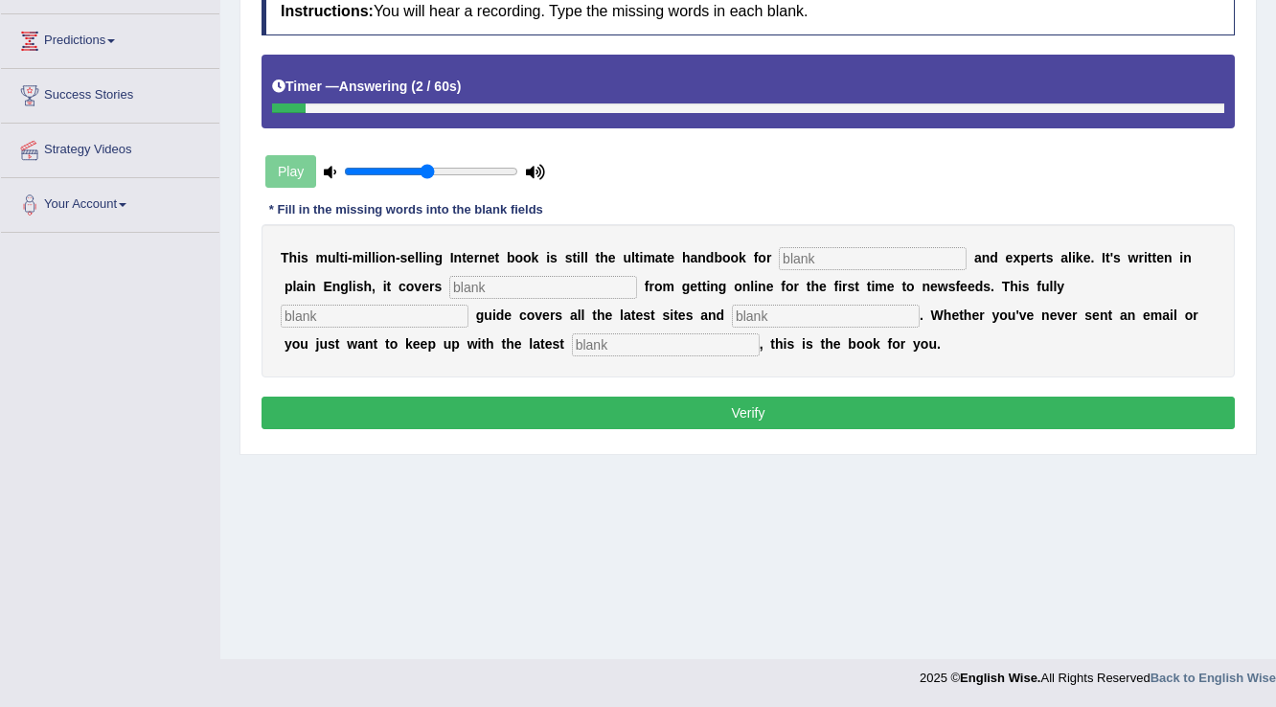
click at [606, 342] on input "text" at bounding box center [666, 344] width 188 height 23
type input "developments"
click at [336, 306] on input "text" at bounding box center [375, 316] width 188 height 23
type input "revised"
click at [795, 312] on input "text" at bounding box center [826, 316] width 188 height 23
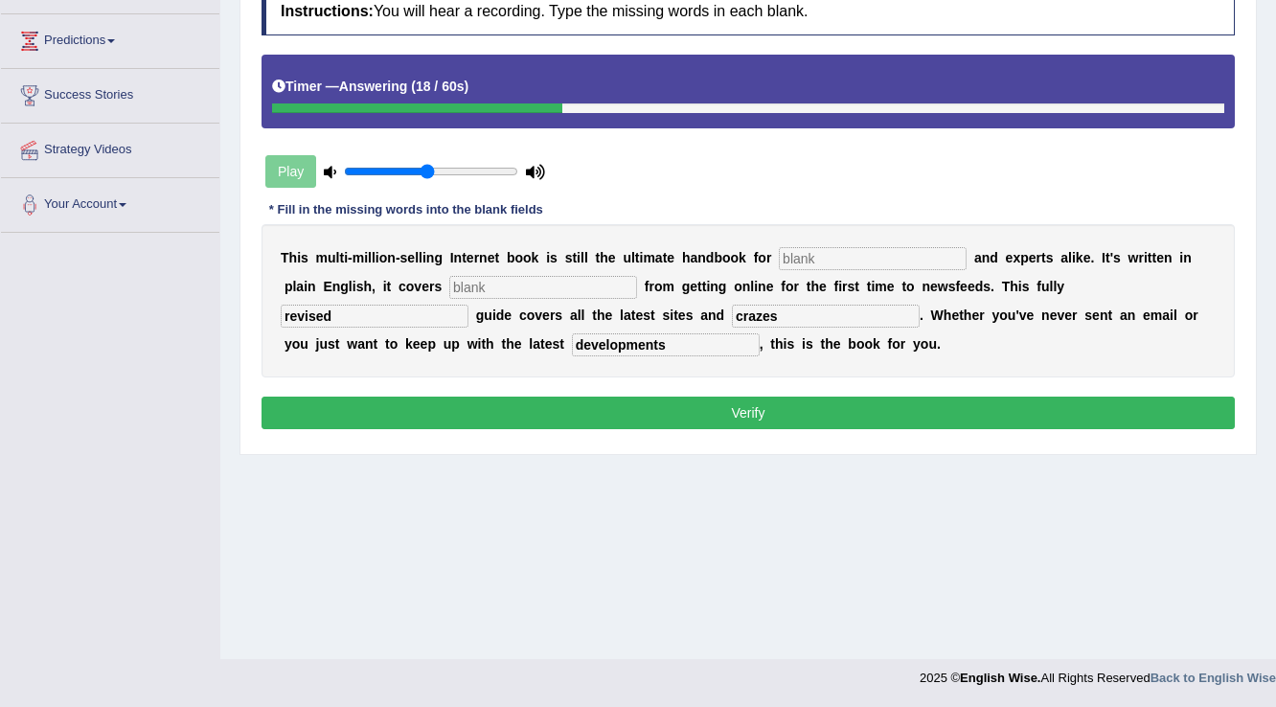
type input "crazes"
click at [862, 259] on input "text" at bounding box center [873, 258] width 188 height 23
type input "novices"
click at [600, 286] on input "text" at bounding box center [543, 287] width 188 height 23
type input "everything"
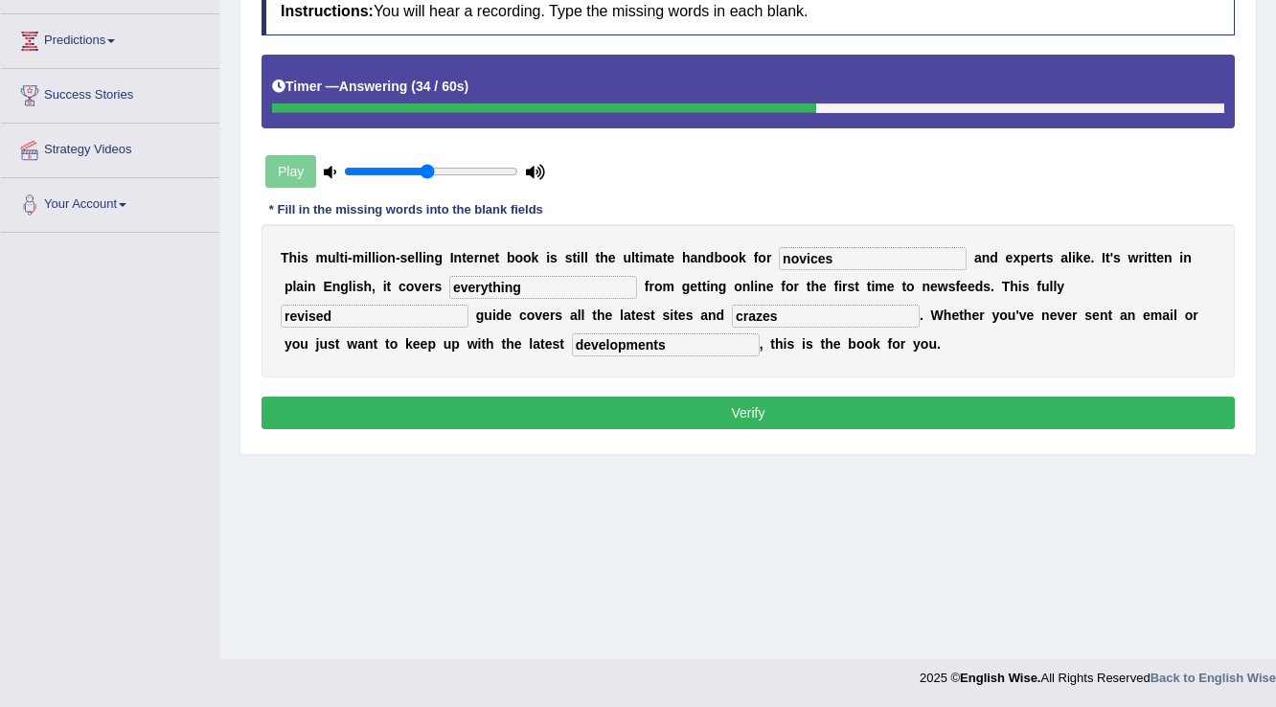
click at [578, 411] on button "Verify" at bounding box center [747, 413] width 973 height 33
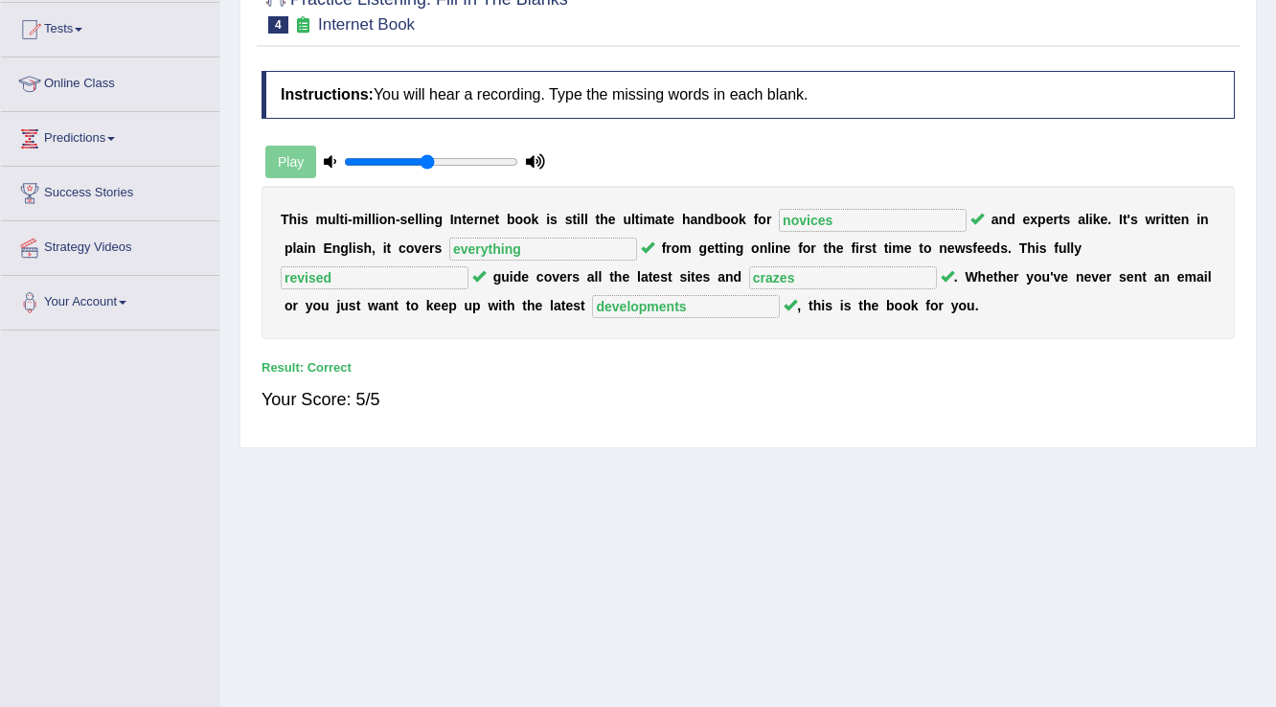
scroll to position [69, 0]
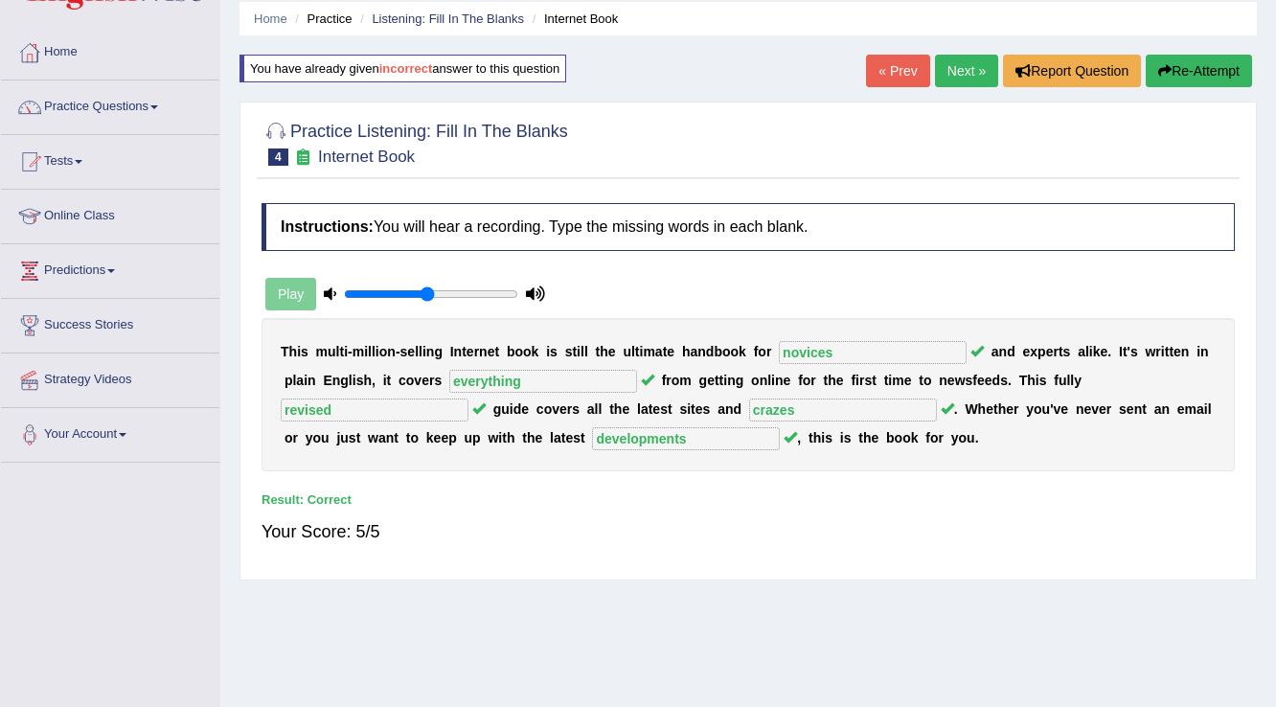
click at [958, 77] on link "Next »" at bounding box center [966, 71] width 63 height 33
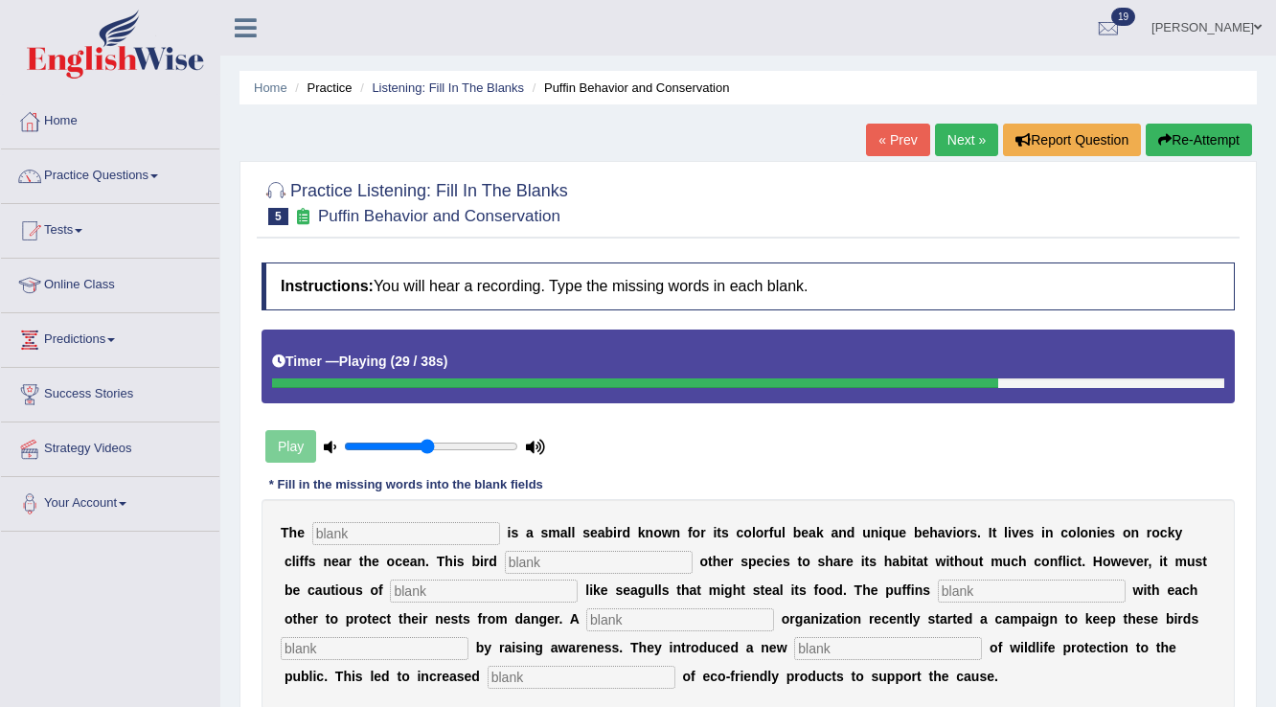
click at [1203, 124] on button "Re-Attempt" at bounding box center [1198, 140] width 106 height 33
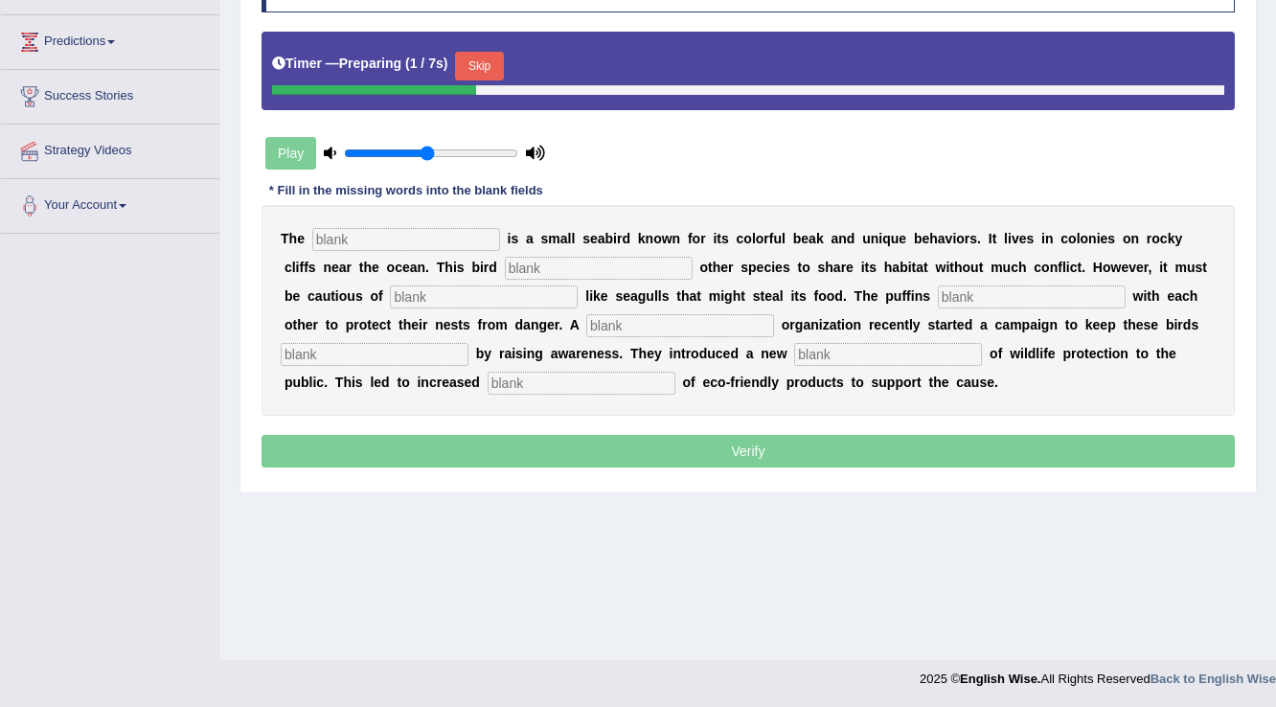
scroll to position [299, 0]
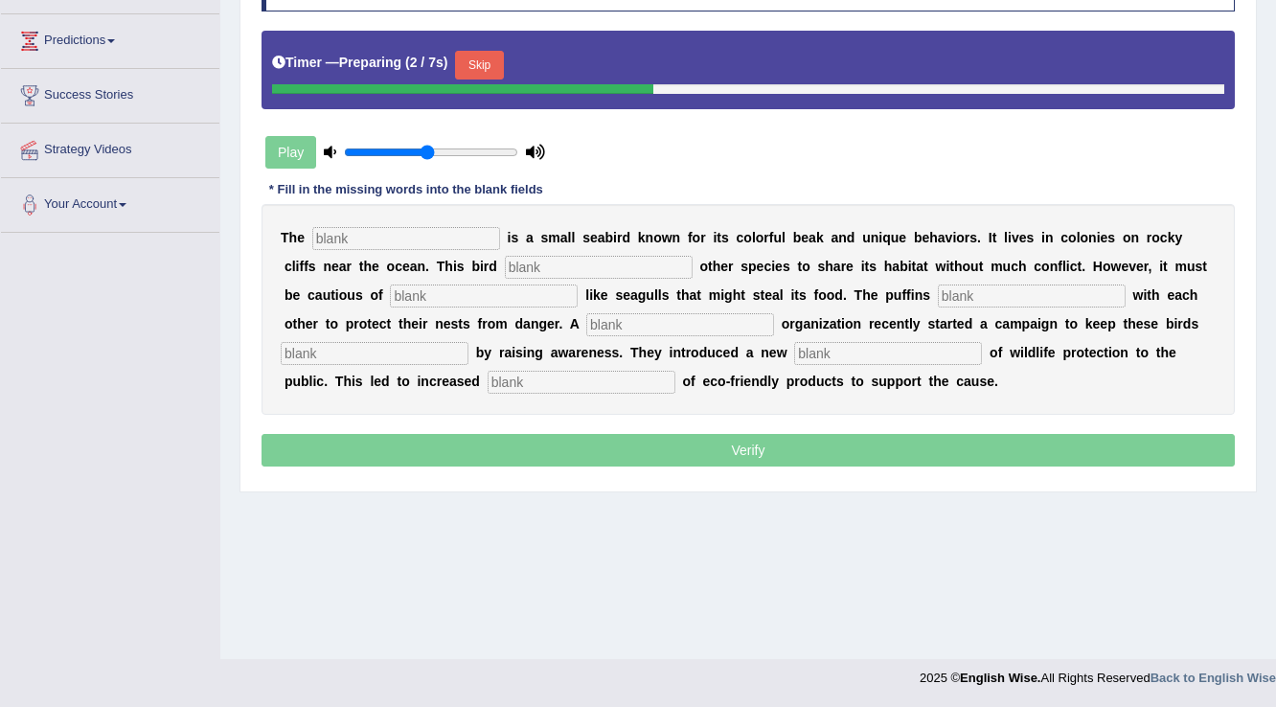
click at [492, 72] on button "Skip" at bounding box center [479, 65] width 48 height 29
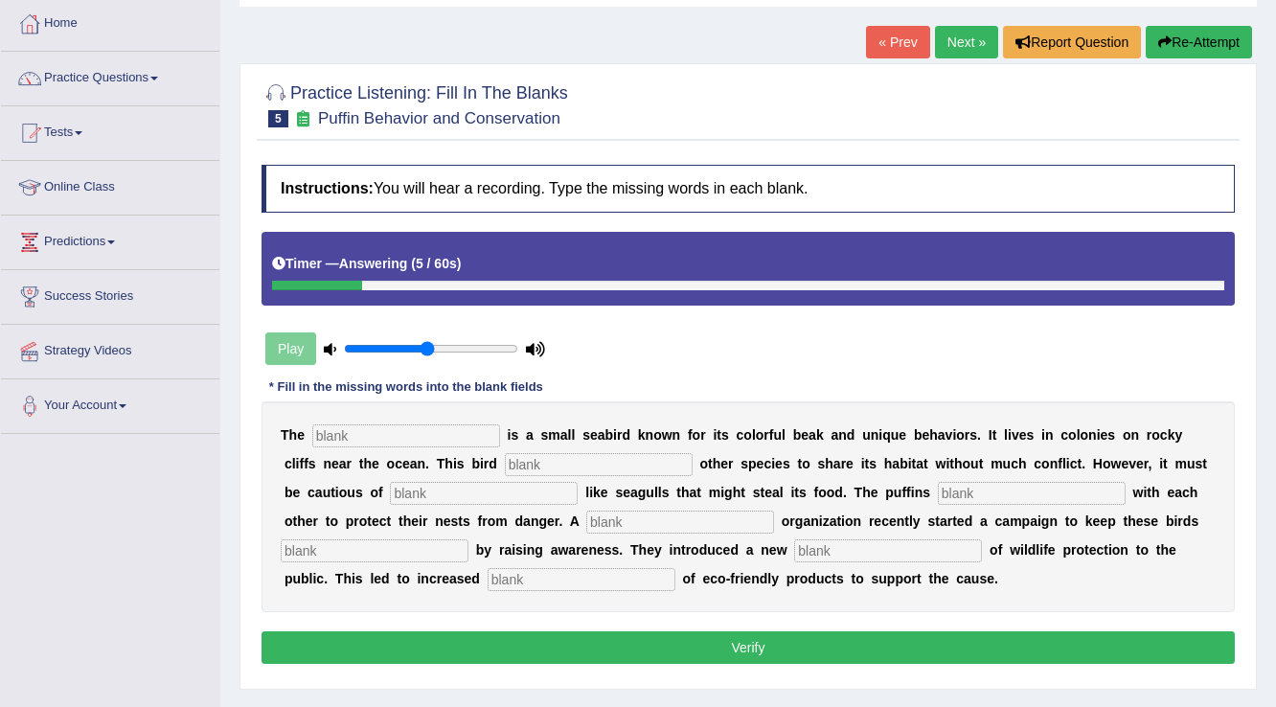
scroll to position [69, 0]
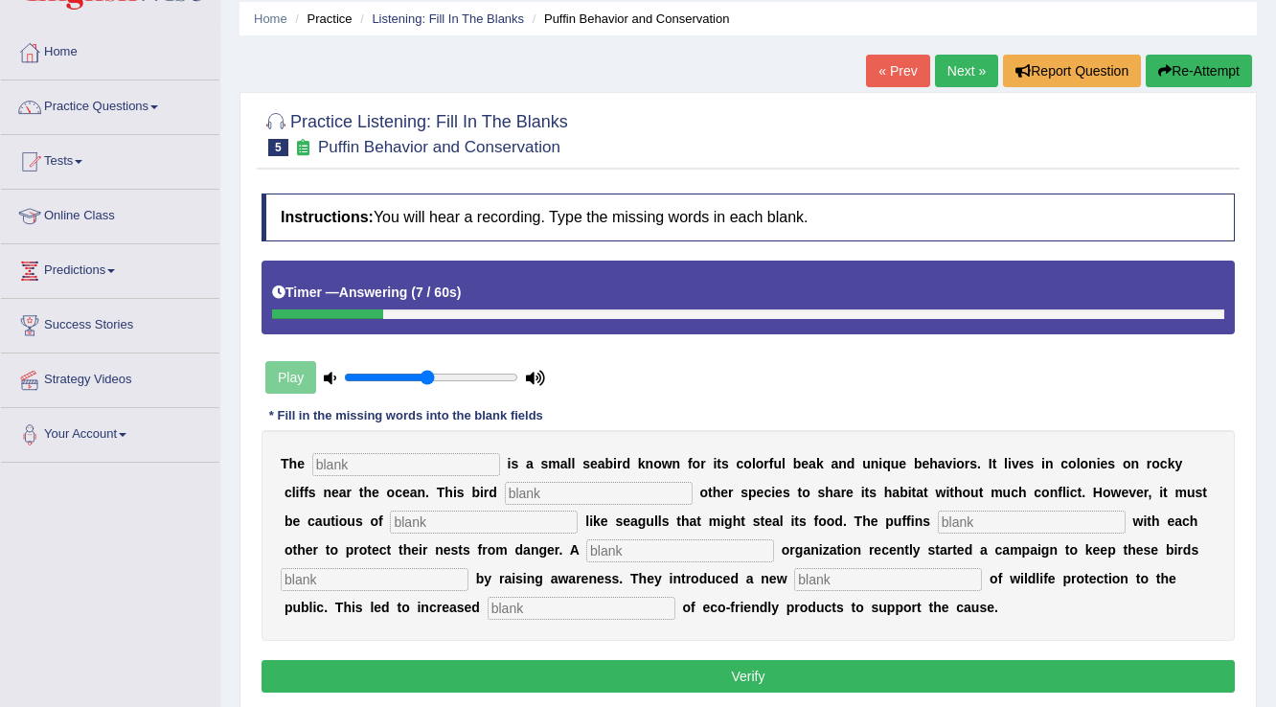
click at [1218, 79] on button "Re-Attempt" at bounding box center [1198, 71] width 106 height 33
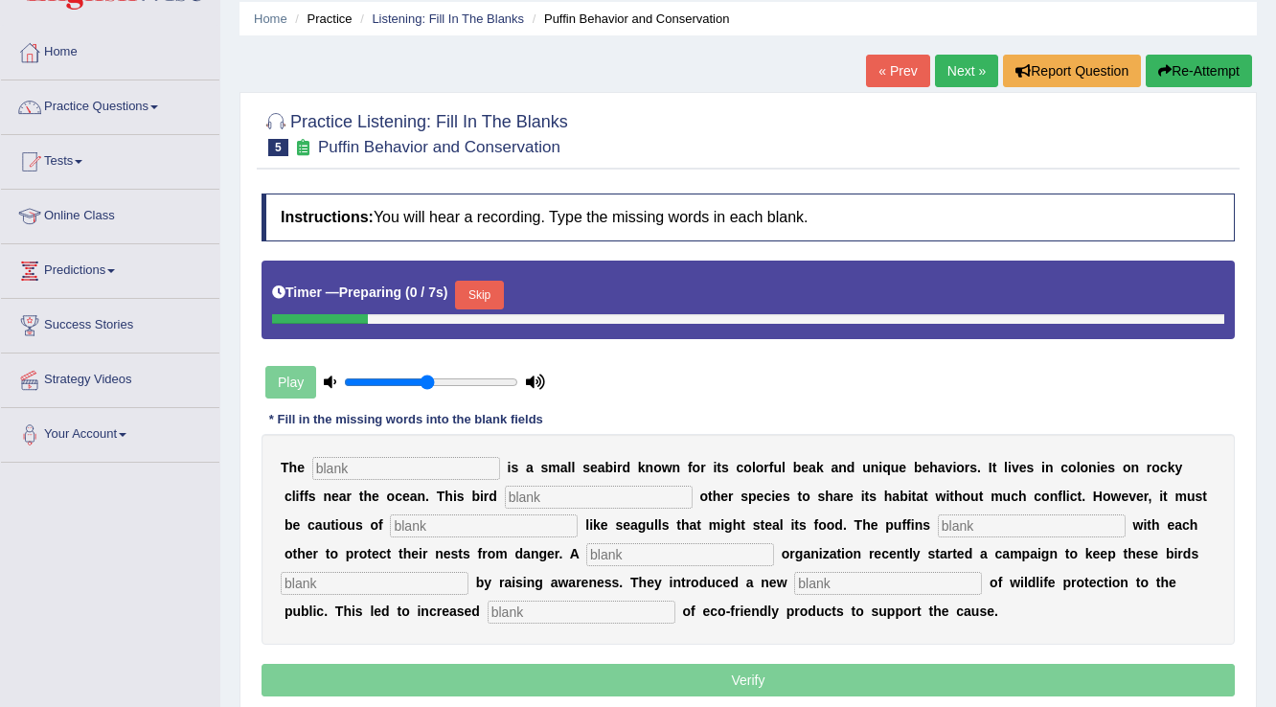
scroll to position [69, 0]
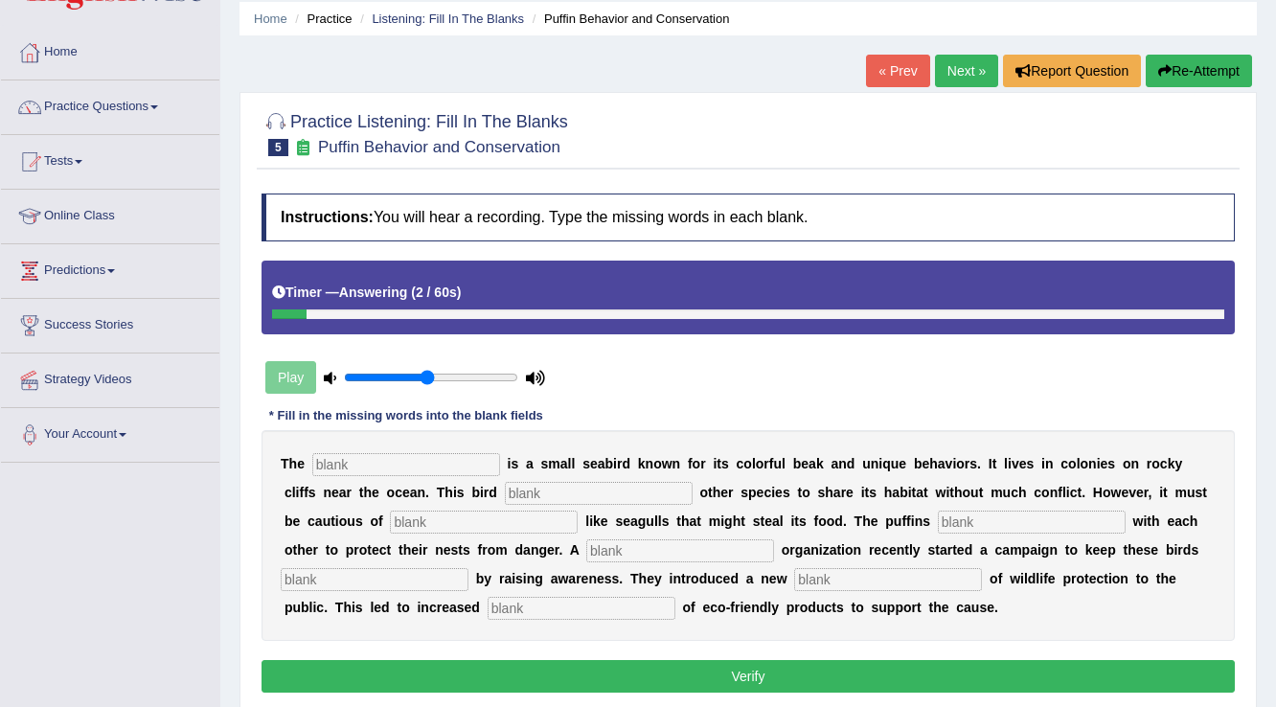
click at [570, 602] on input "text" at bounding box center [582, 608] width 188 height 23
type input "equal"
click at [486, 458] on input "text" at bounding box center [406, 464] width 188 height 23
type input "puffins"
click at [523, 471] on div "T h e puffins i s a s m a l l s e a b i r d k n o w n f o r i t s c o l o r f u…" at bounding box center [747, 535] width 973 height 211
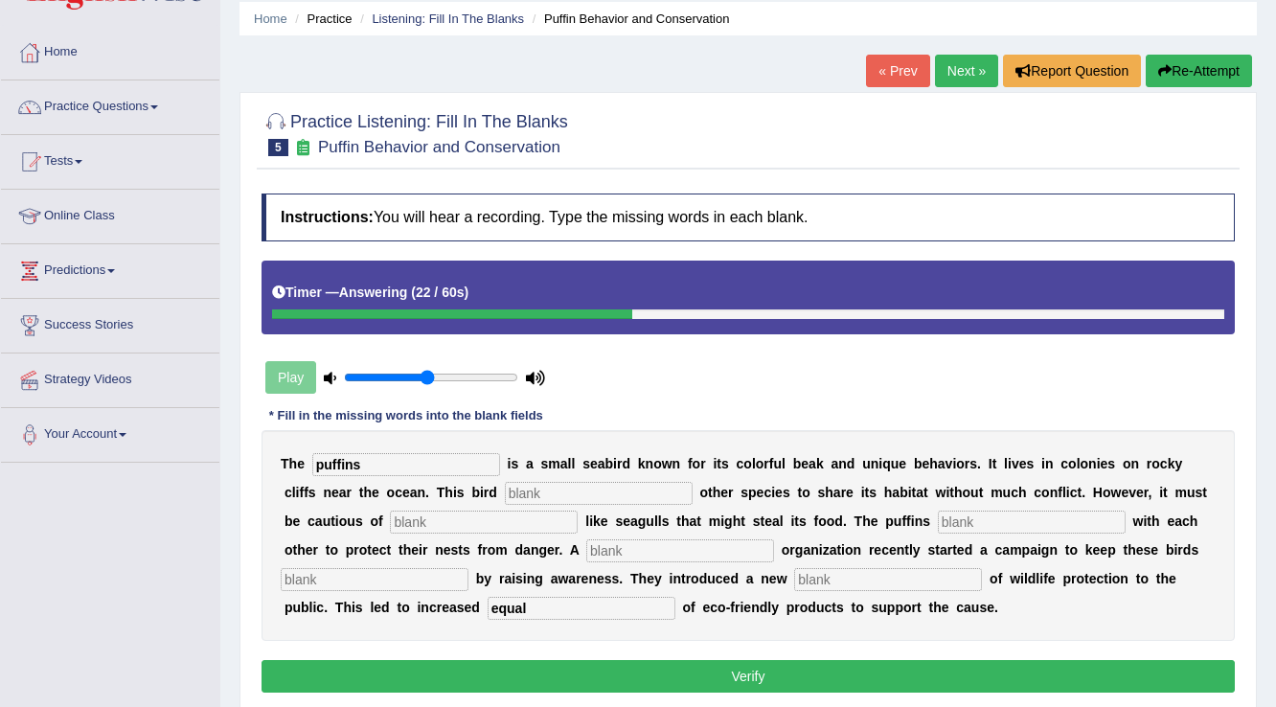
click at [547, 498] on input "text" at bounding box center [599, 493] width 188 height 23
type input "allows"
click at [517, 520] on input "text" at bounding box center [484, 521] width 188 height 23
type input "predators"
click at [962, 513] on input "text" at bounding box center [1032, 521] width 188 height 23
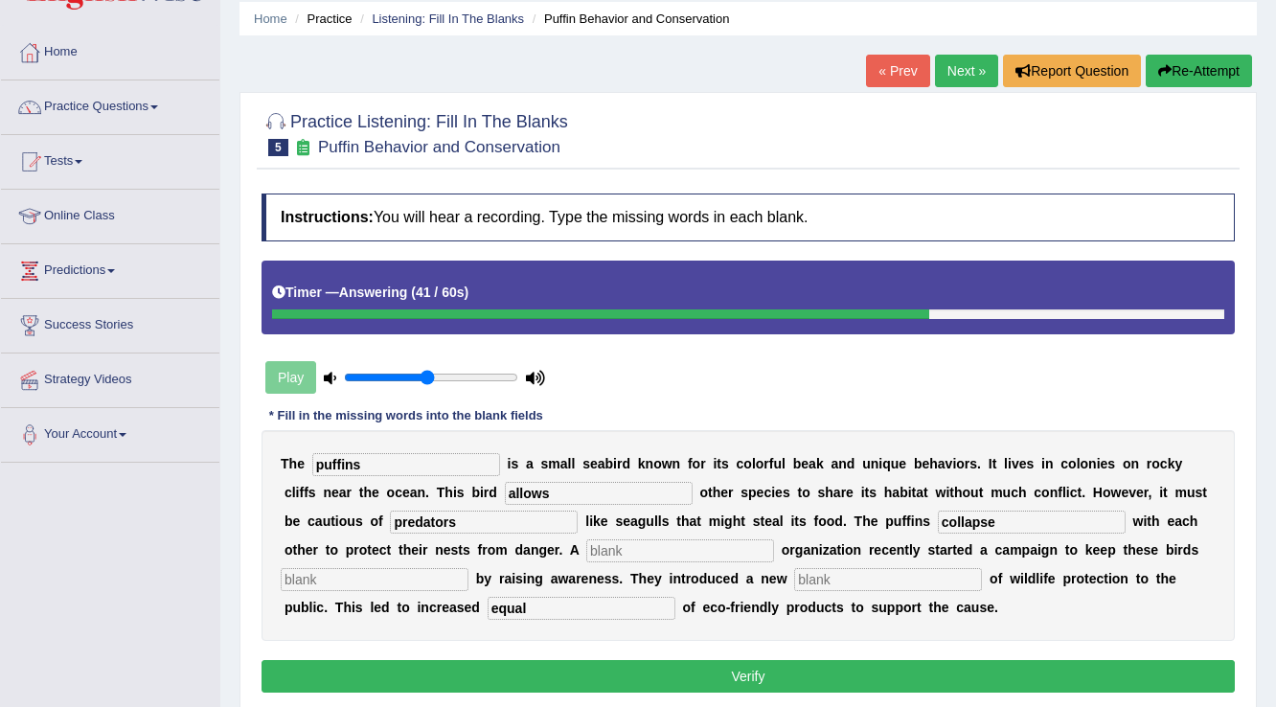
type input "collapse"
click at [644, 543] on input "text" at bounding box center [680, 550] width 188 height 23
type input "coroperative"
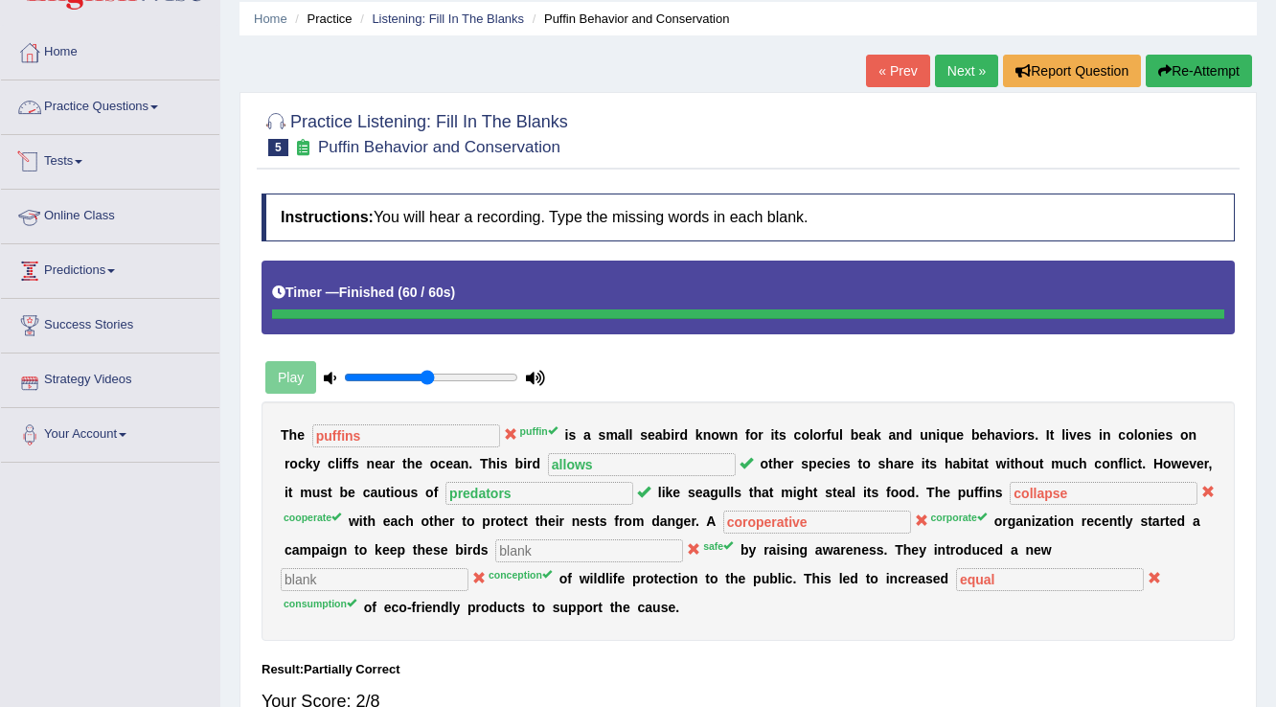
click at [92, 104] on link "Practice Questions" at bounding box center [110, 104] width 218 height 48
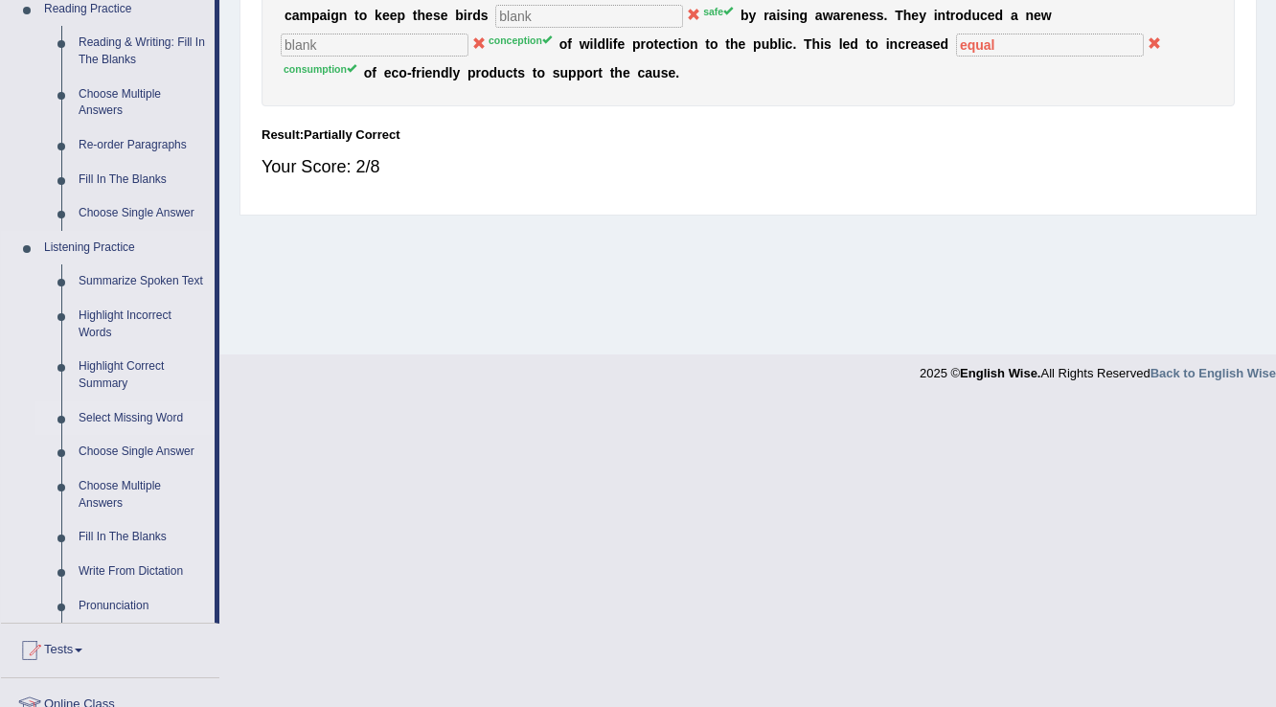
scroll to position [605, 0]
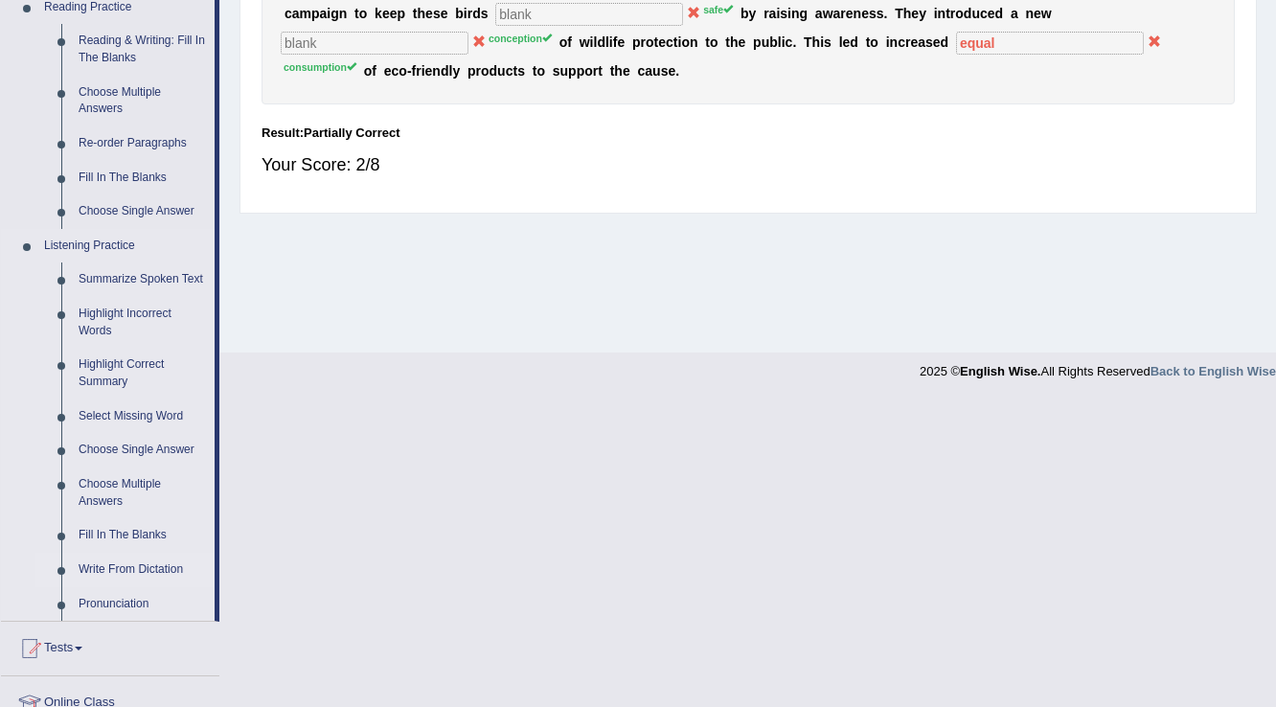
click at [92, 570] on link "Write From Dictation" at bounding box center [142, 570] width 145 height 34
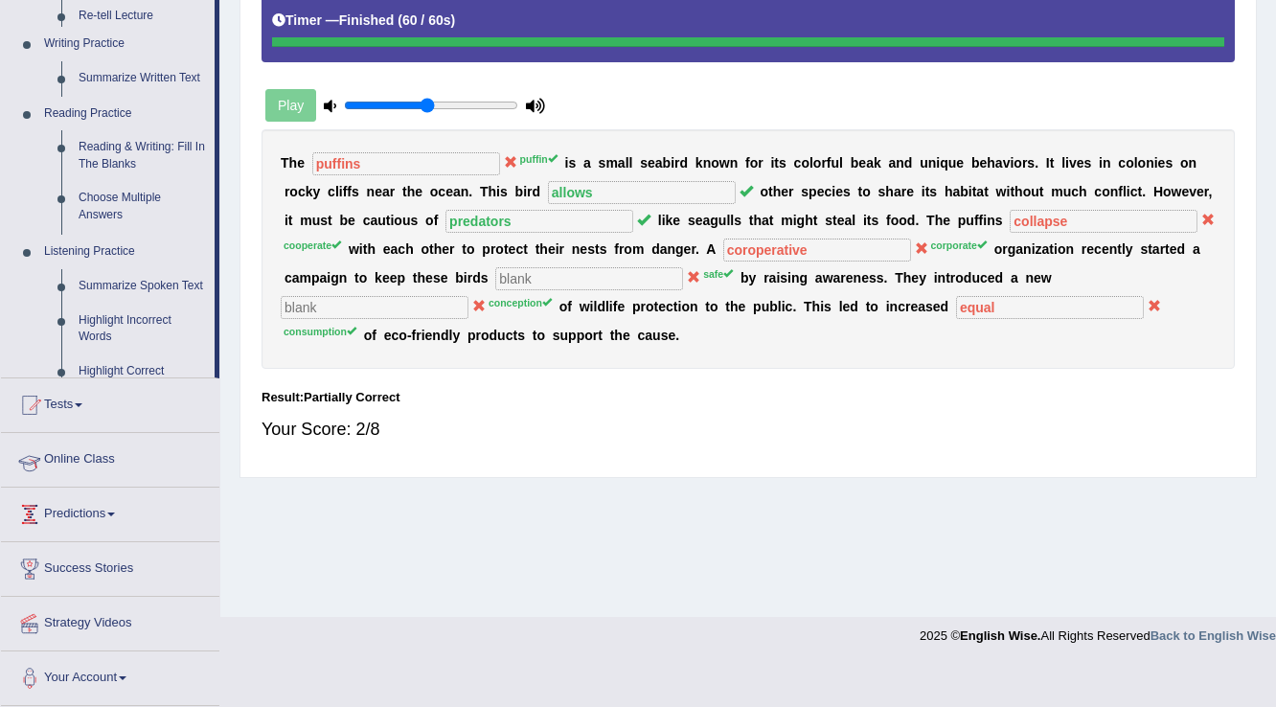
scroll to position [299, 0]
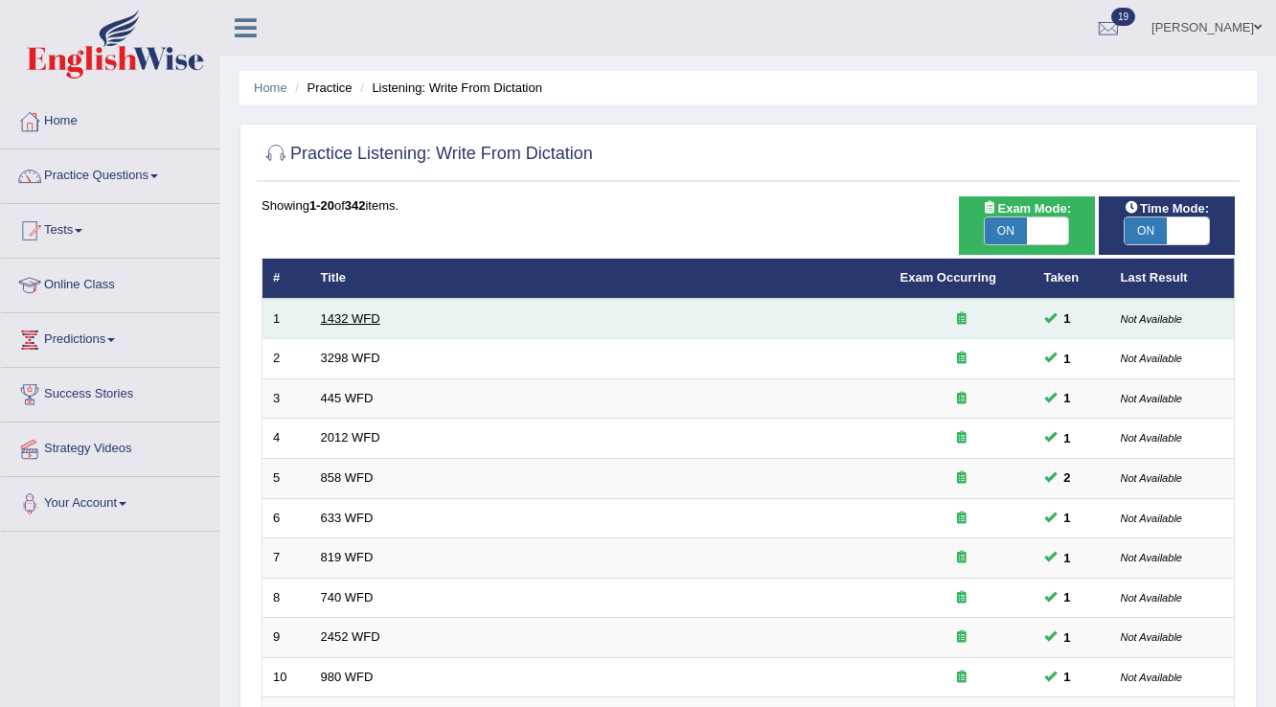
click at [356, 315] on link "1432 WFD" at bounding box center [350, 318] width 59 height 14
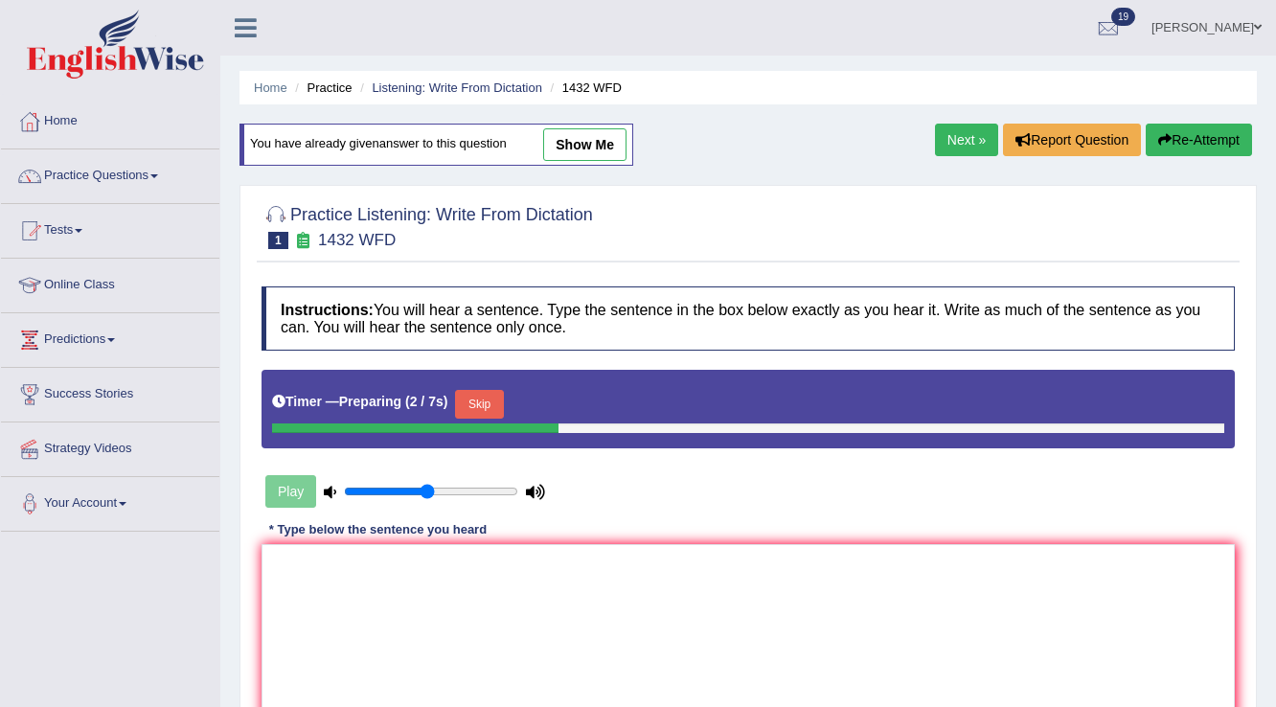
click at [589, 155] on link "show me" at bounding box center [584, 144] width 83 height 33
type textarea "More physical acitivity benefical for health."
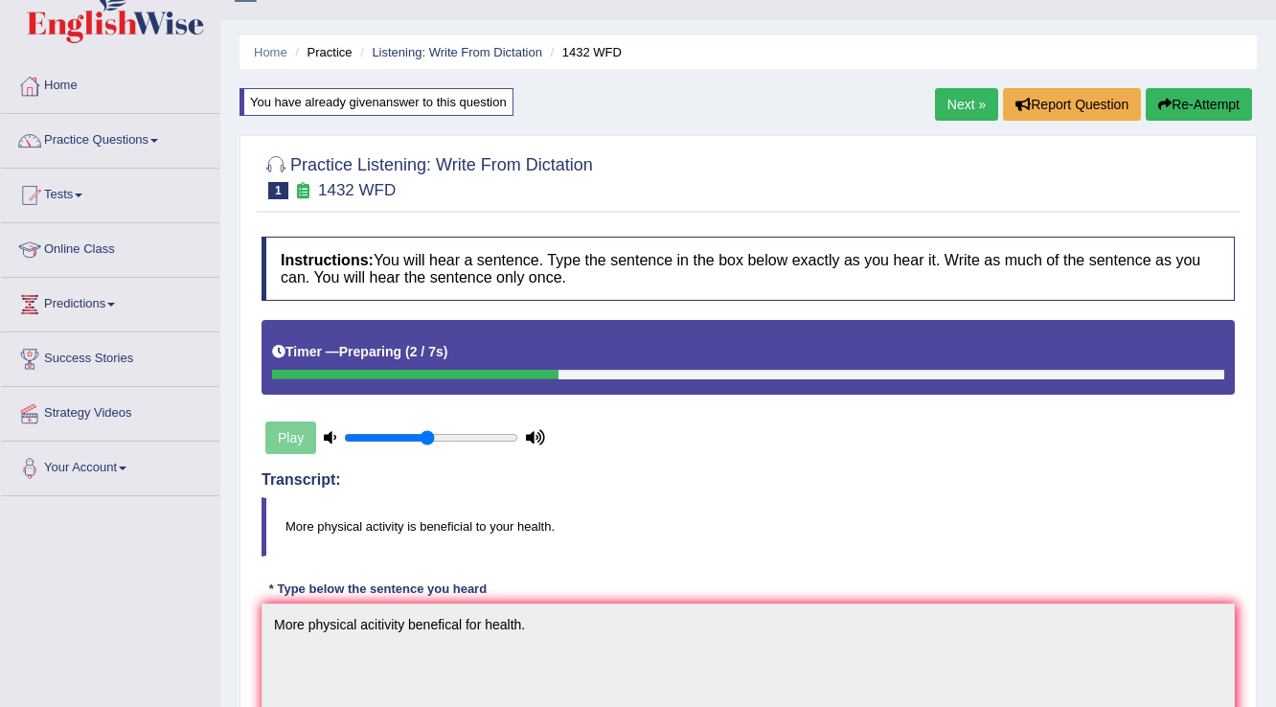
scroll to position [27, 0]
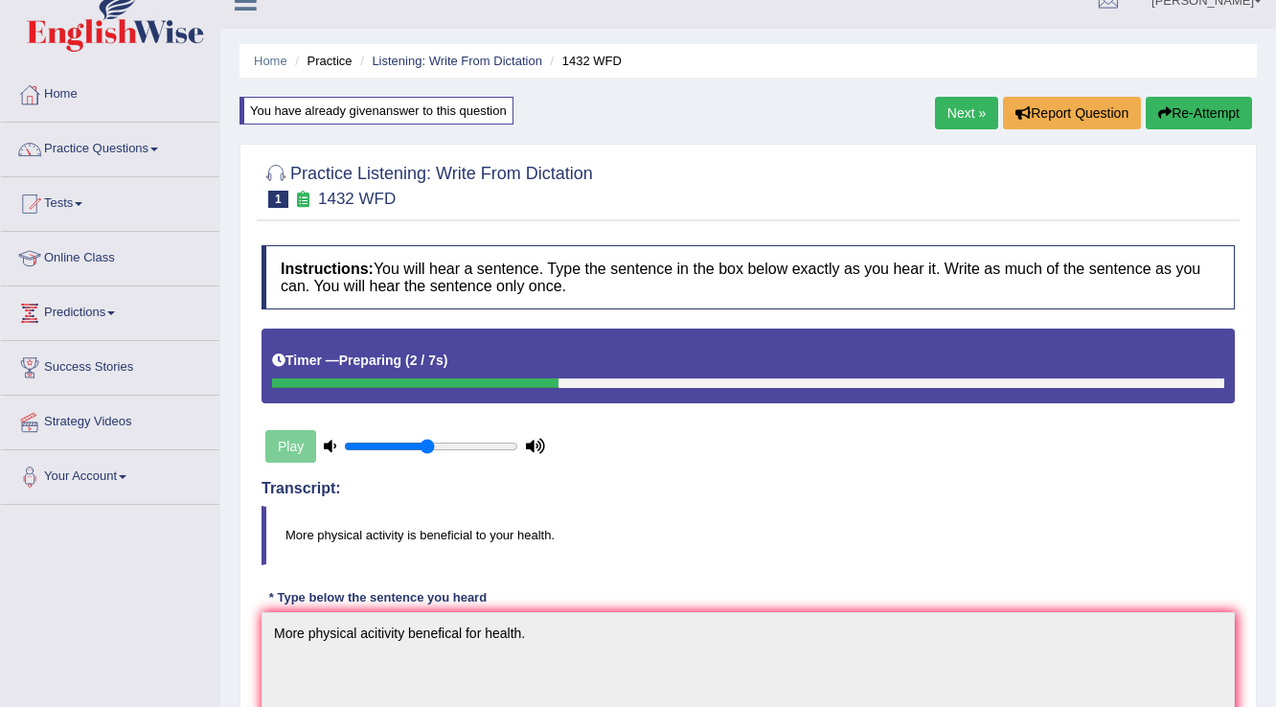
click at [952, 114] on link "Next »" at bounding box center [966, 113] width 63 height 33
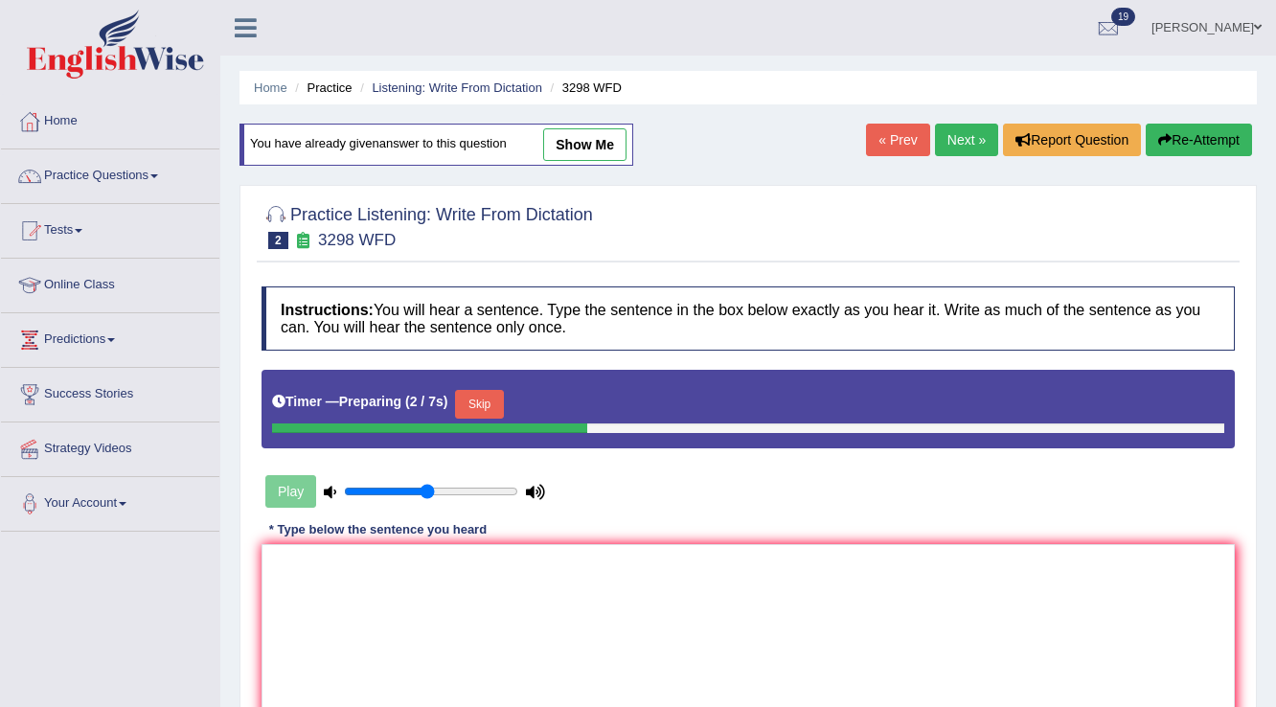
click at [595, 133] on link "show me" at bounding box center [584, 144] width 83 height 33
type textarea "Animal behaviour both appears to expect for the dancing."
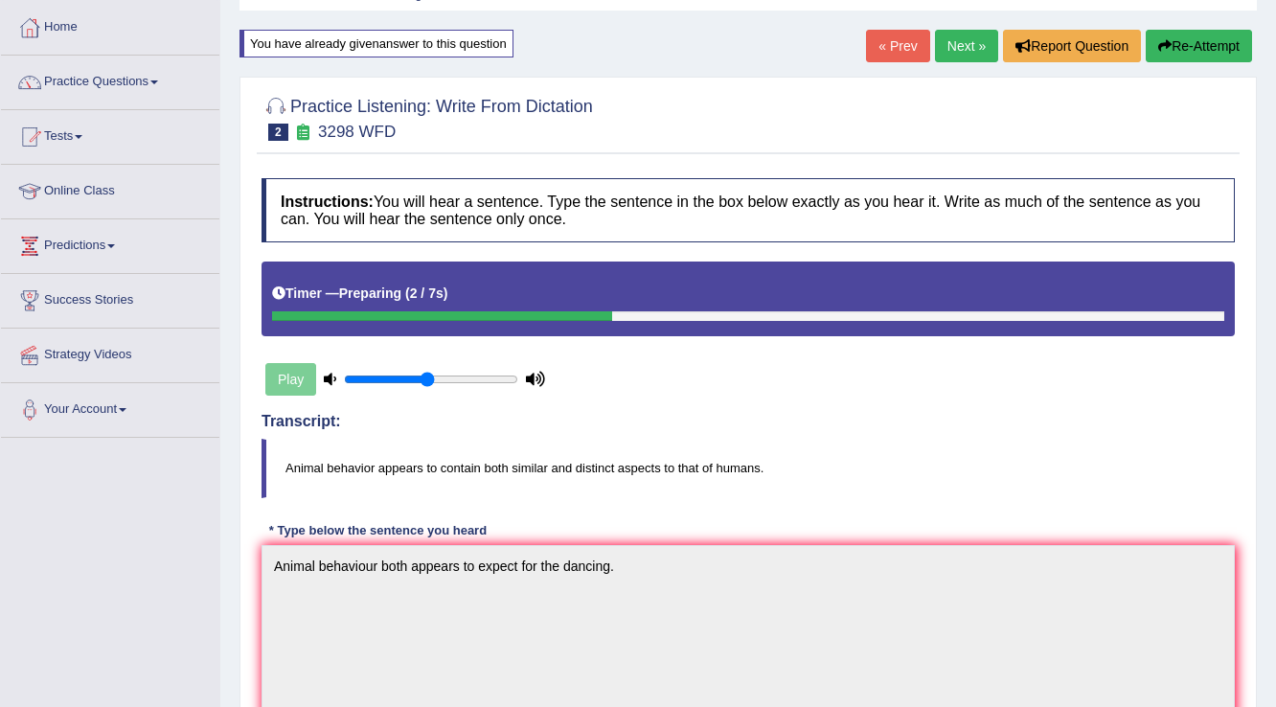
scroll to position [77, 0]
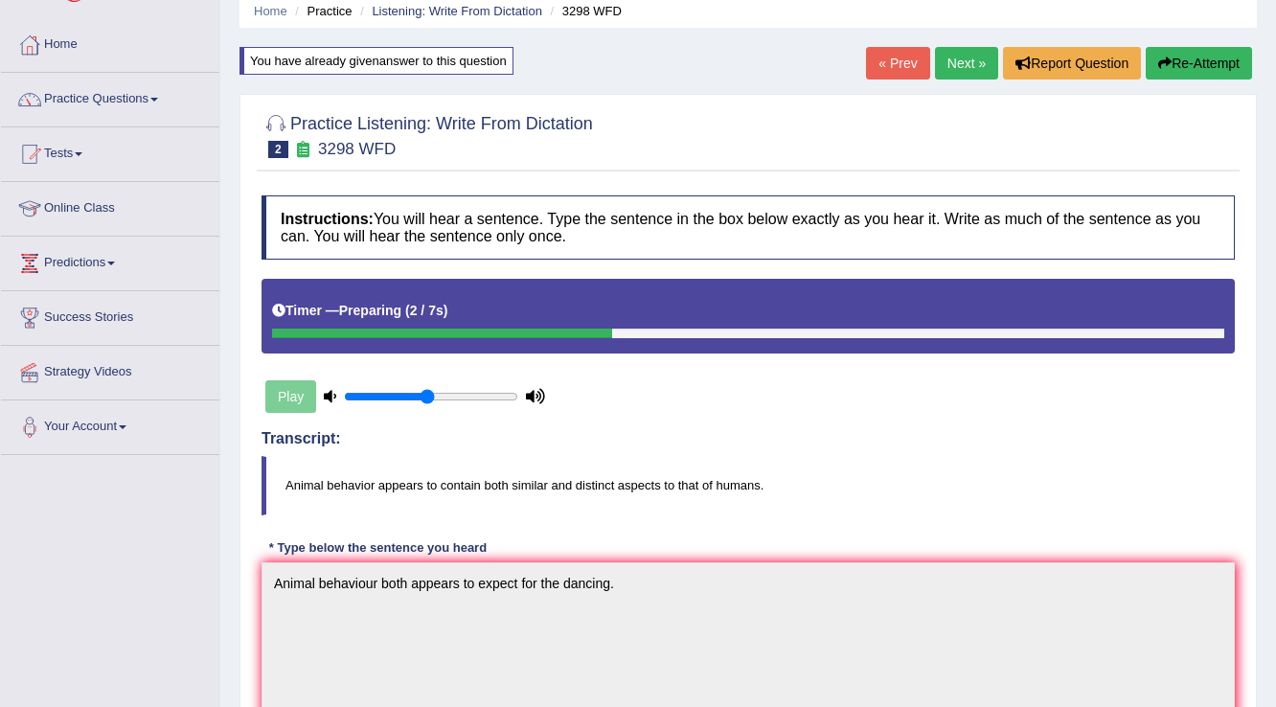
click at [960, 59] on link "Next »" at bounding box center [966, 63] width 63 height 33
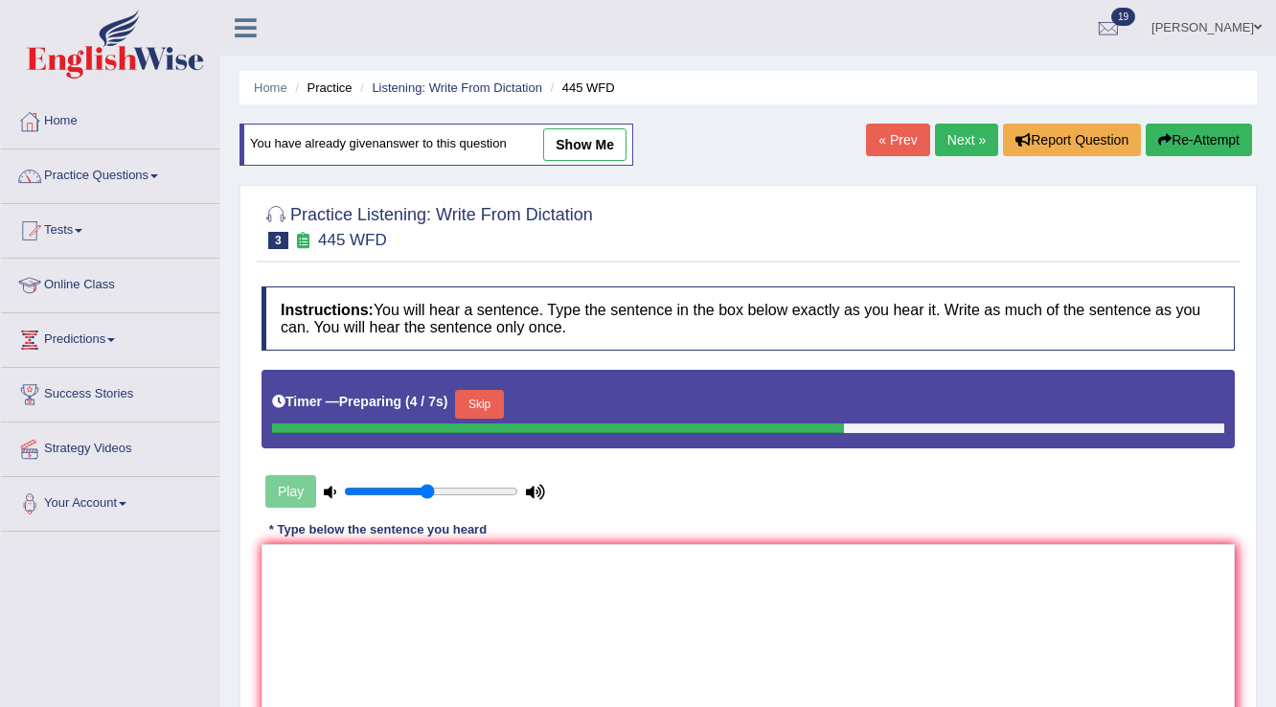
click at [586, 142] on link "show me" at bounding box center [584, 144] width 83 height 33
type textarea "The American astromers of the mars."
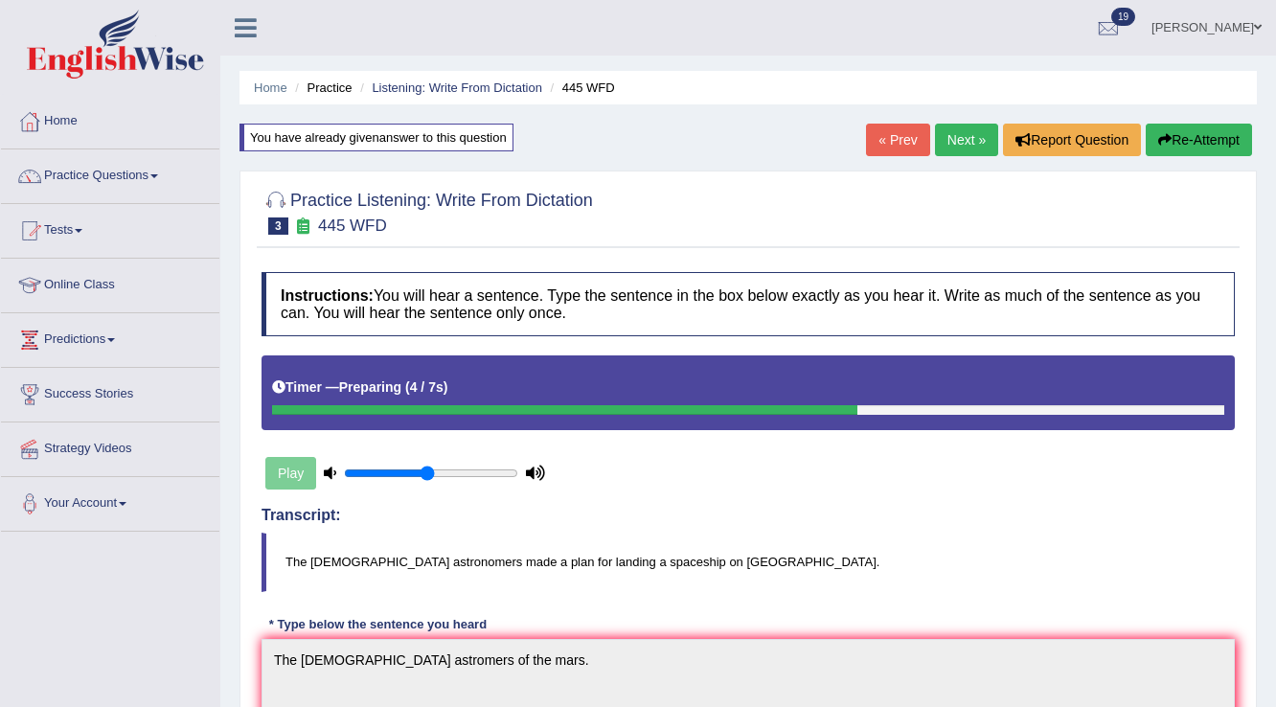
click at [966, 138] on link "Next »" at bounding box center [966, 140] width 63 height 33
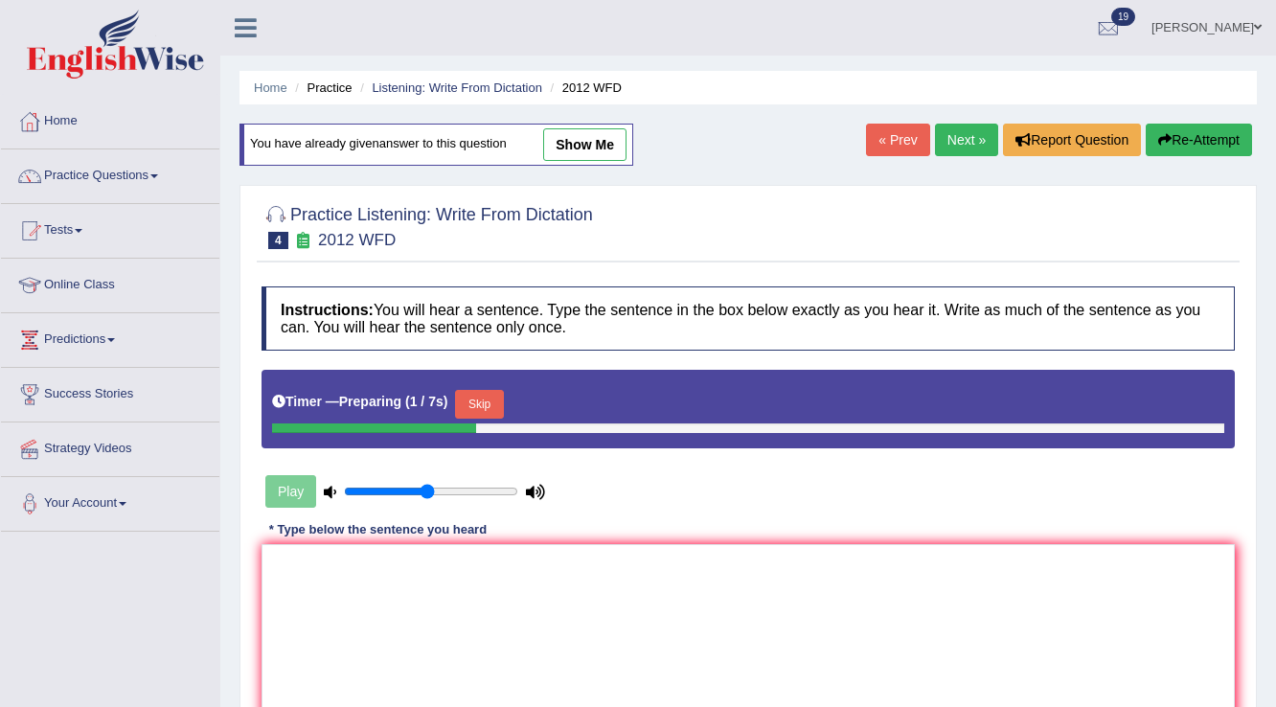
click at [598, 147] on link "show me" at bounding box center [584, 144] width 83 height 33
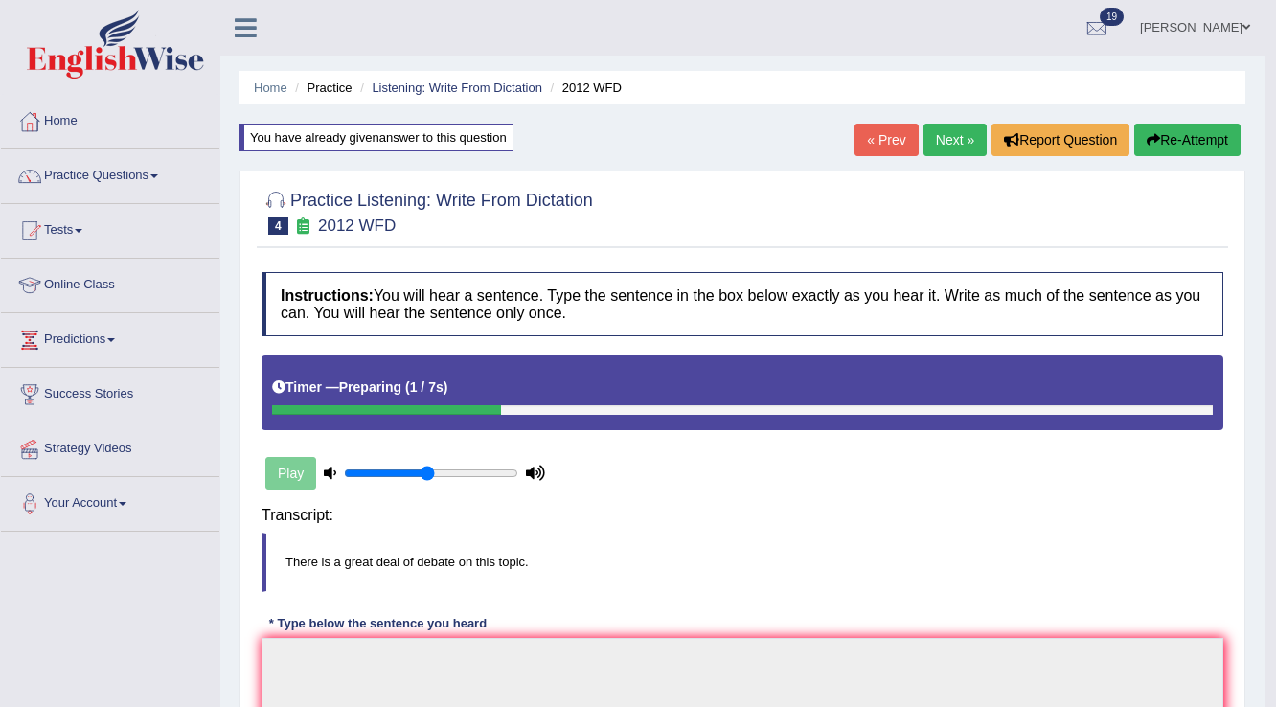
type textarea "This is a great deal of the debate this topic."
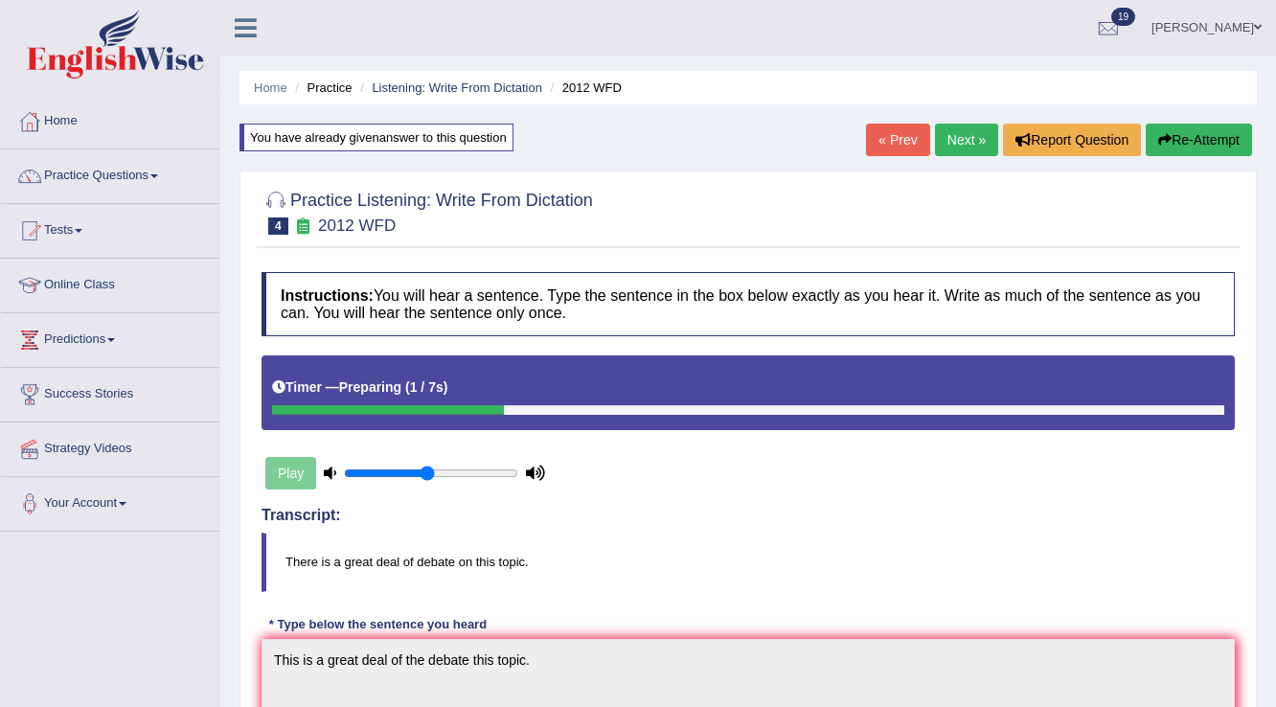
click at [963, 120] on div "Home Practice Listening: Write From Dictation 2012 WFD You have already given a…" at bounding box center [747, 690] width 1055 height 1381
click at [954, 134] on link "Next »" at bounding box center [966, 140] width 63 height 33
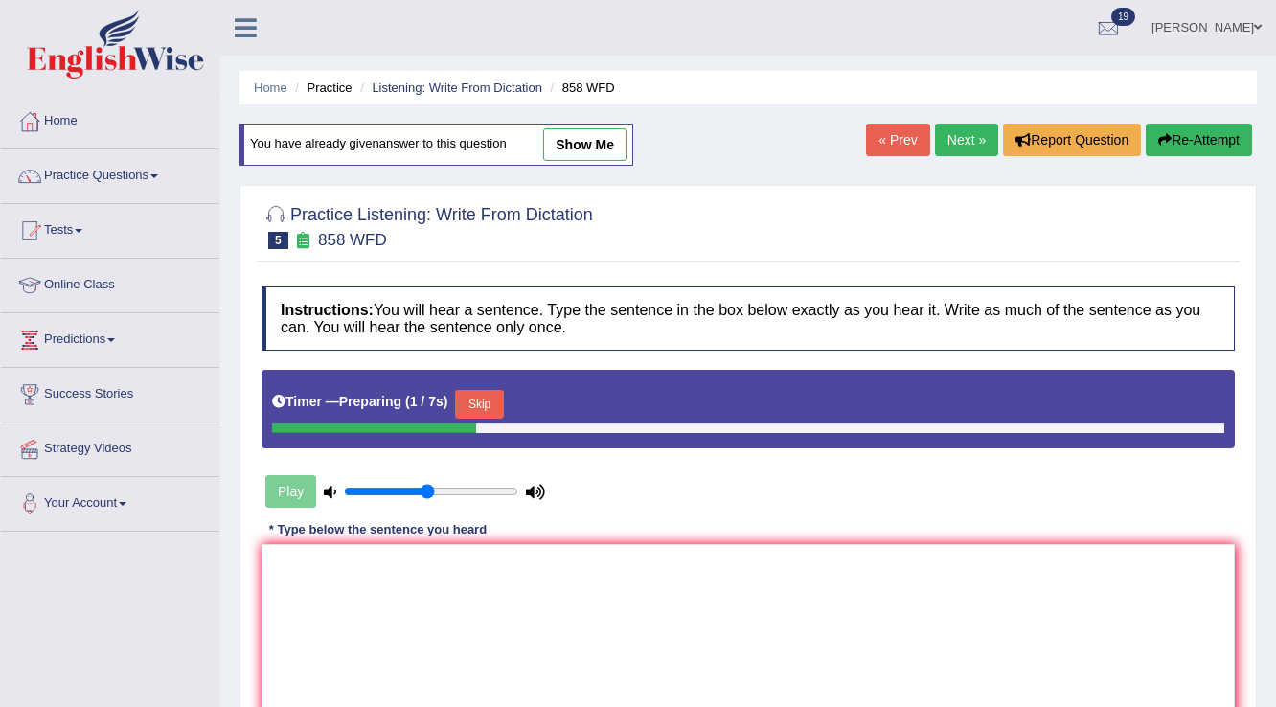
click at [579, 146] on link "show me" at bounding box center [584, 144] width 83 height 33
type textarea "The year when ship of artifacts to the interested historian."
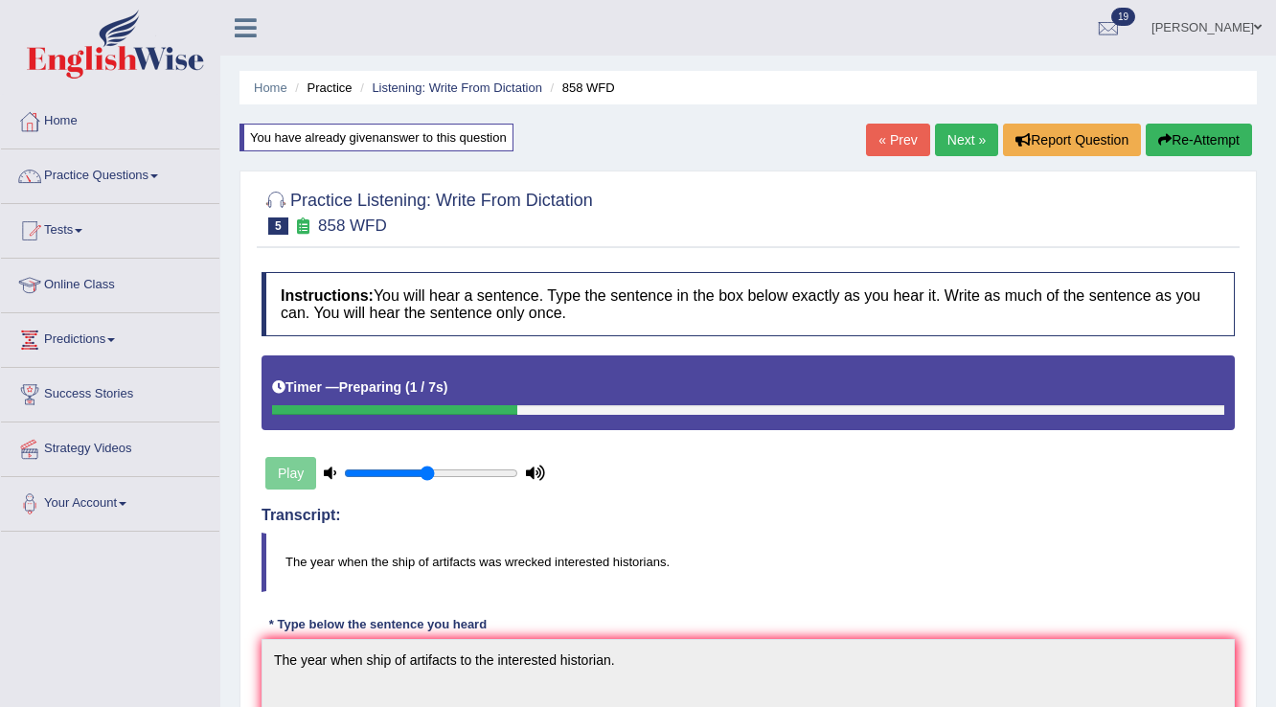
click at [979, 132] on link "Next »" at bounding box center [966, 140] width 63 height 33
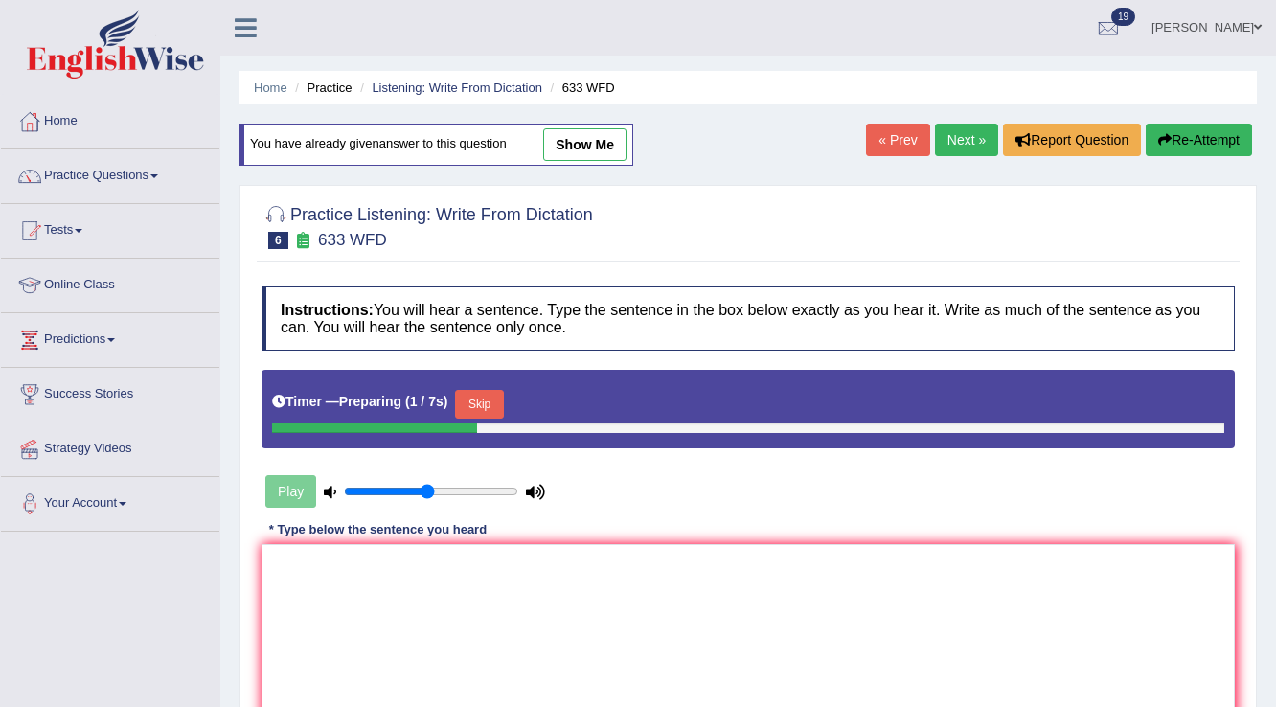
click at [595, 154] on link "show me" at bounding box center [584, 144] width 83 height 33
type textarea "We research on the study field you feel more better."
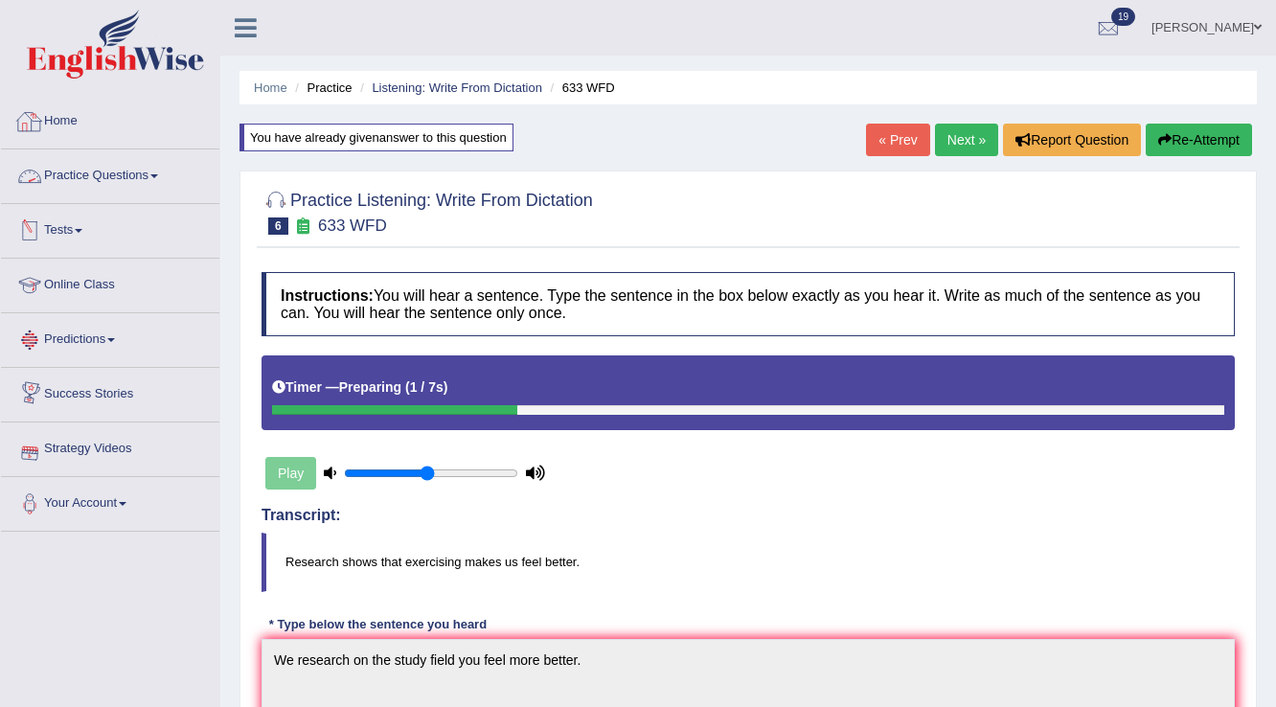
click at [69, 127] on link "Home" at bounding box center [110, 119] width 218 height 48
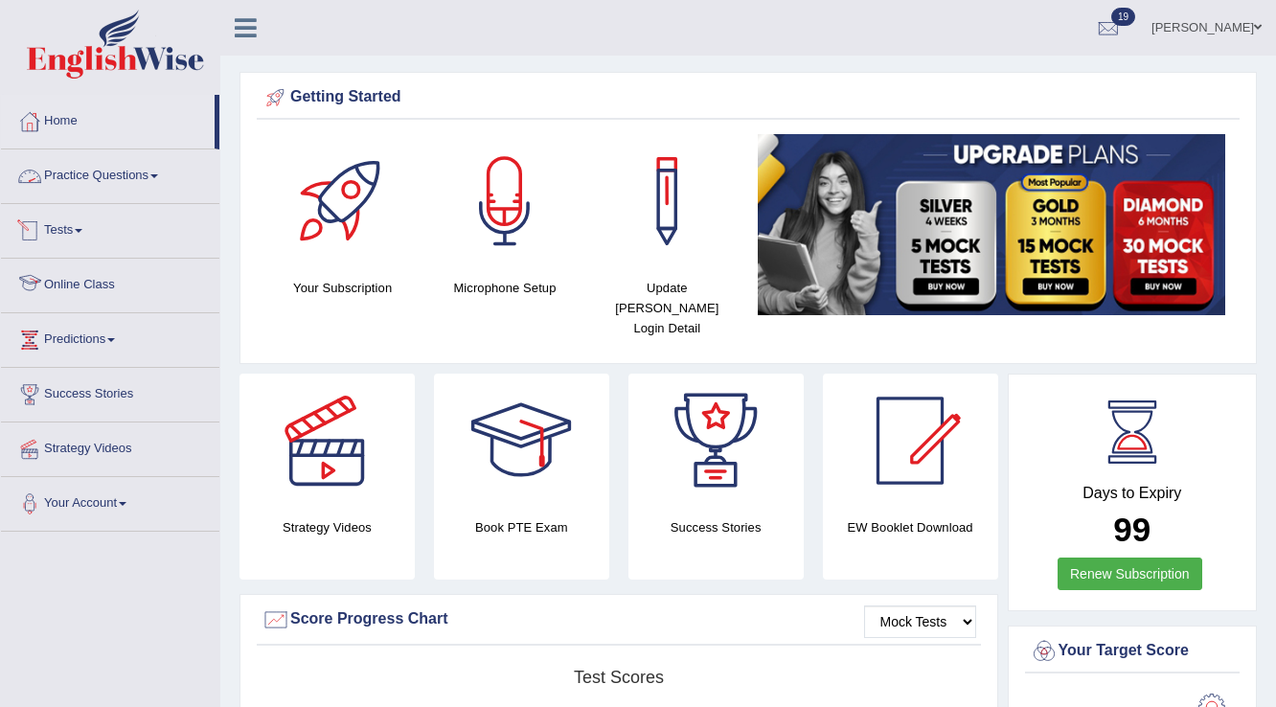
click at [117, 181] on link "Practice Questions" at bounding box center [110, 173] width 218 height 48
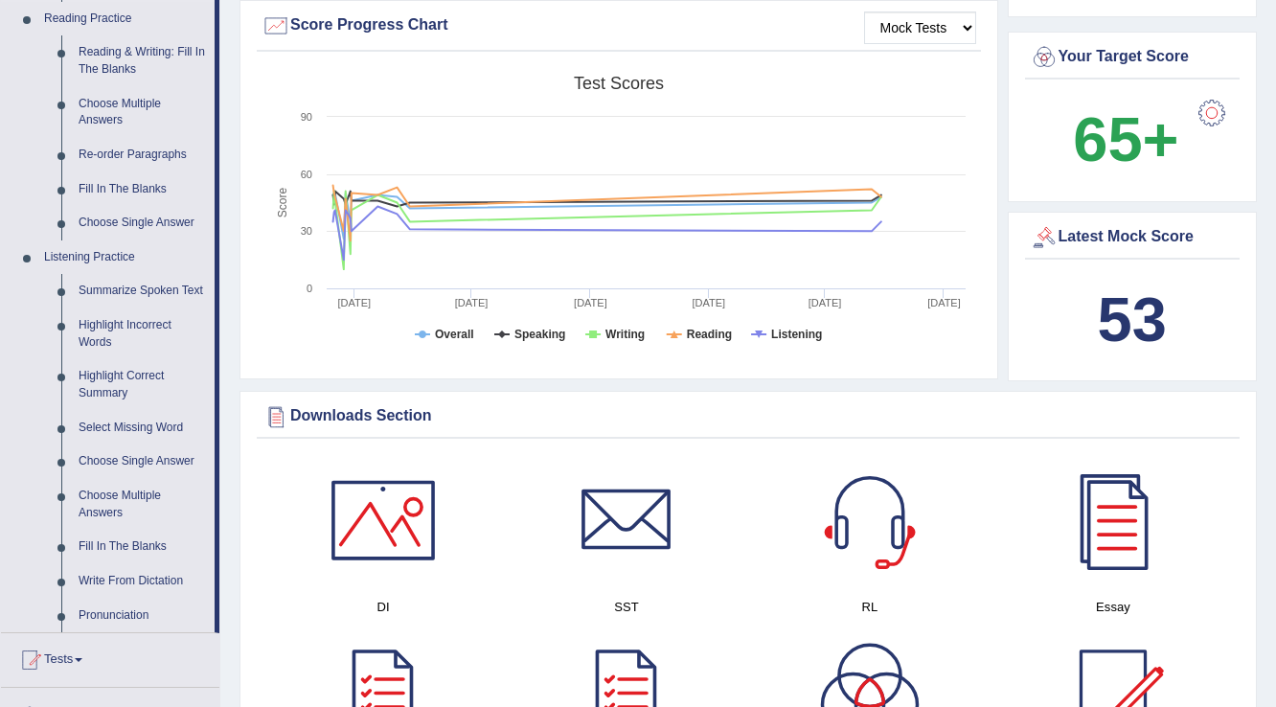
scroll to position [766, 0]
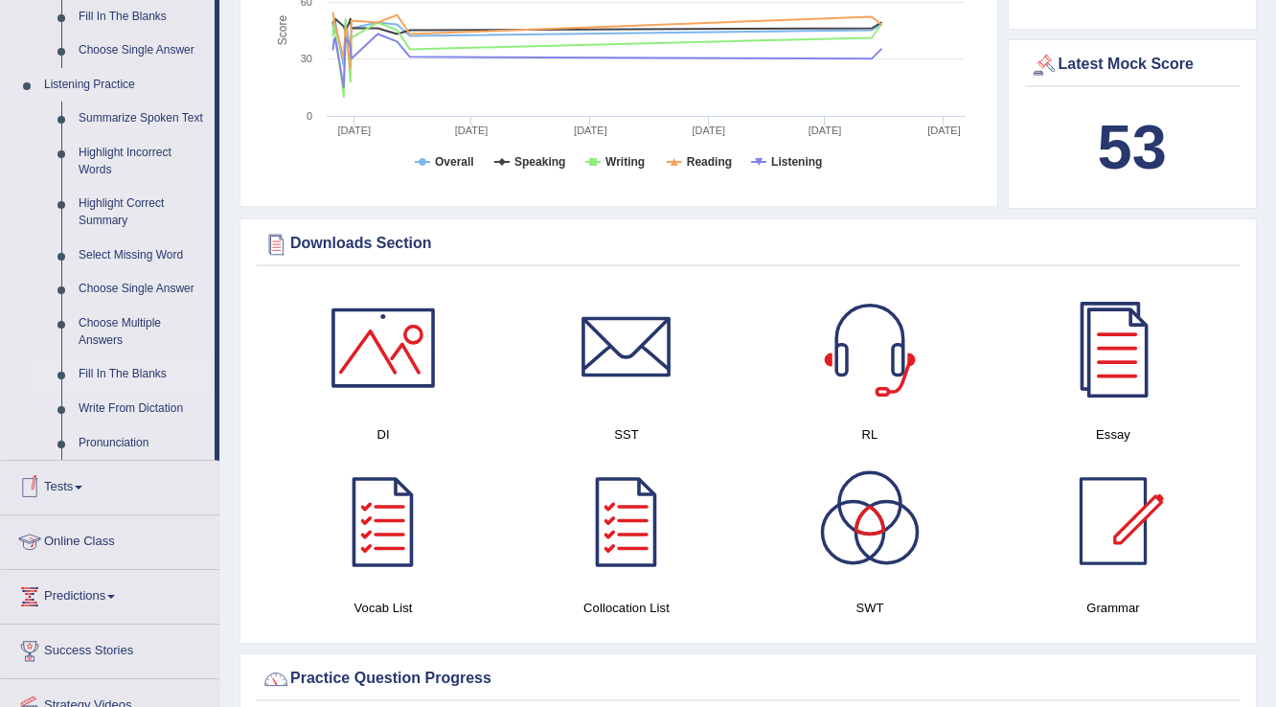
click at [130, 366] on link "Fill In The Blanks" at bounding box center [142, 374] width 145 height 34
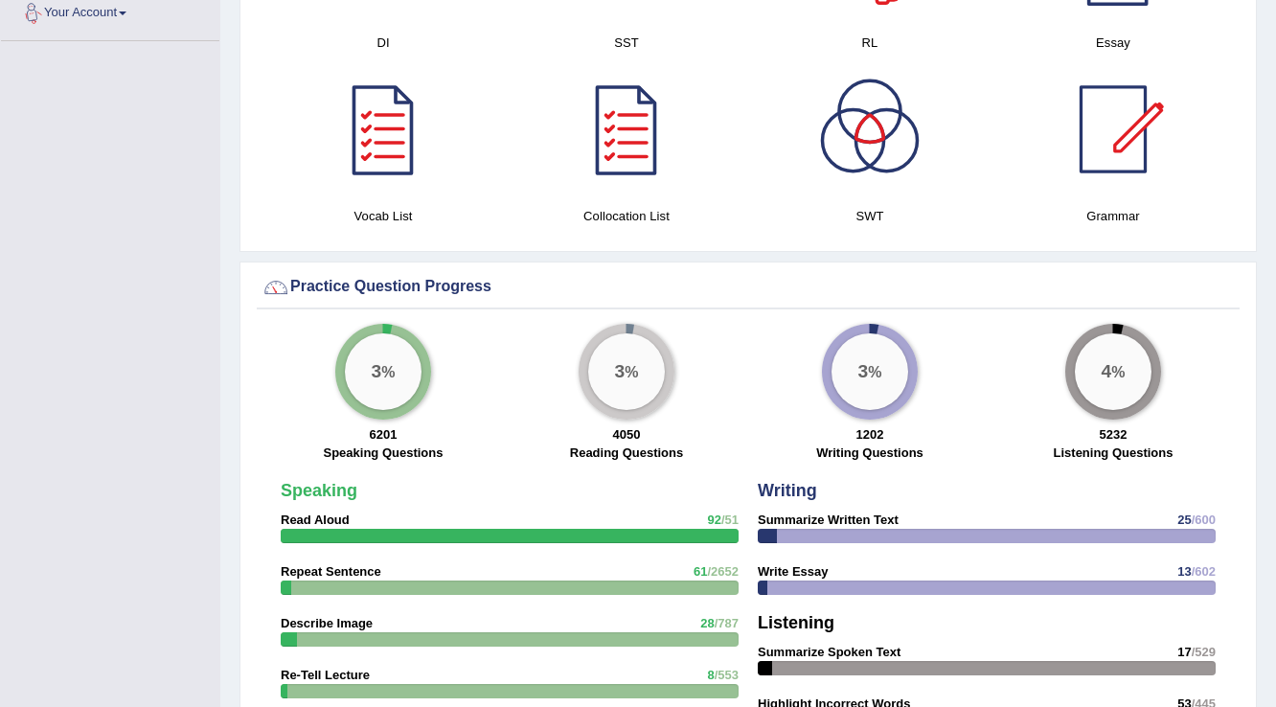
scroll to position [1251, 0]
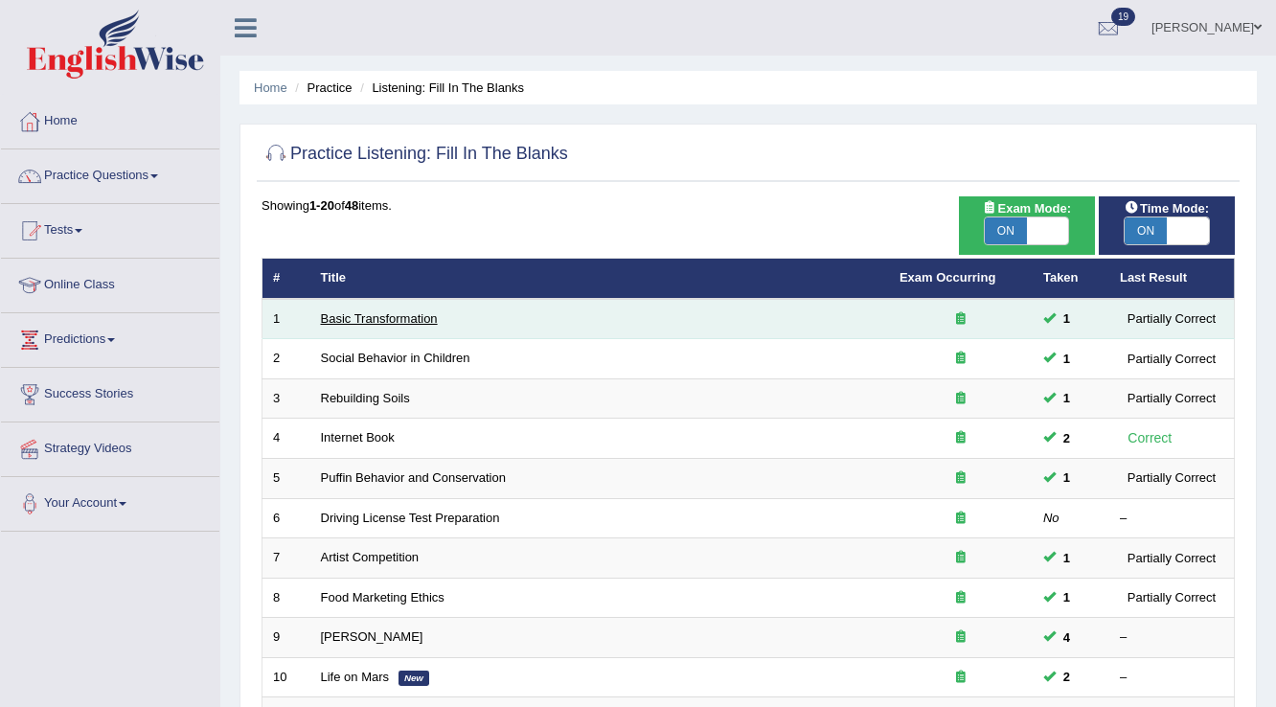
click at [354, 311] on link "Basic Transformation" at bounding box center [379, 318] width 117 height 14
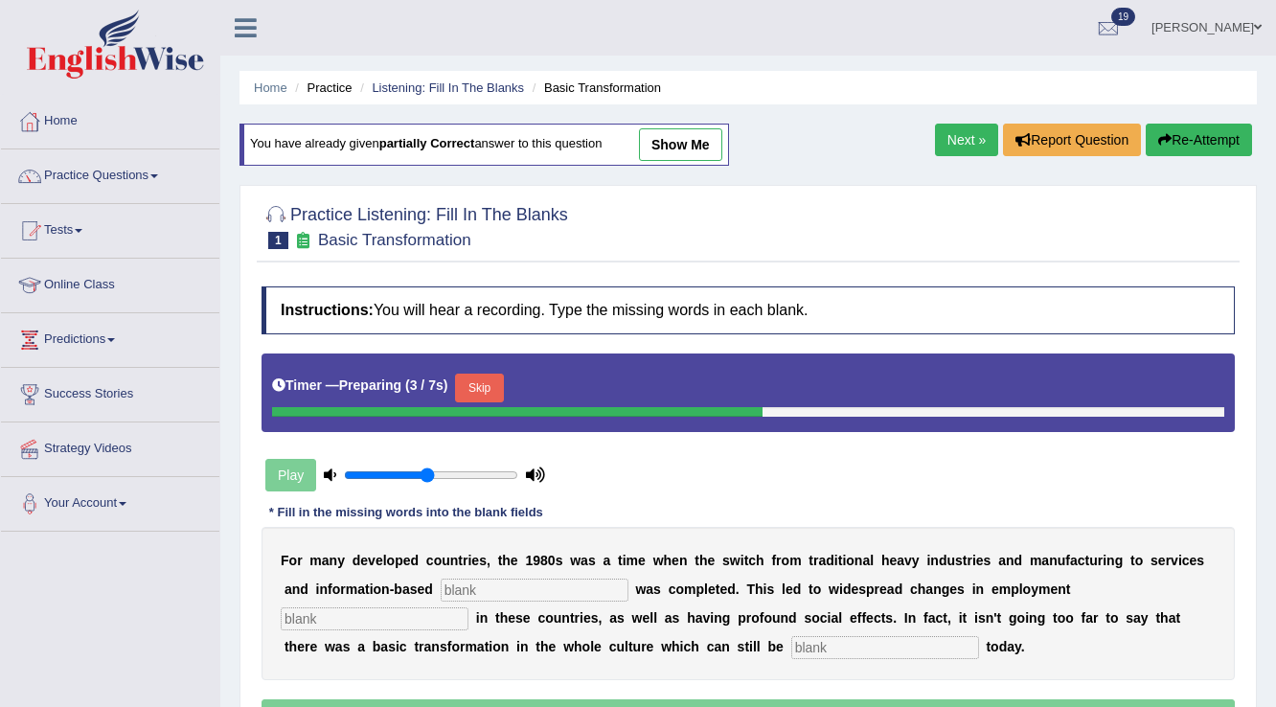
click at [467, 381] on button "Skip" at bounding box center [479, 388] width 48 height 29
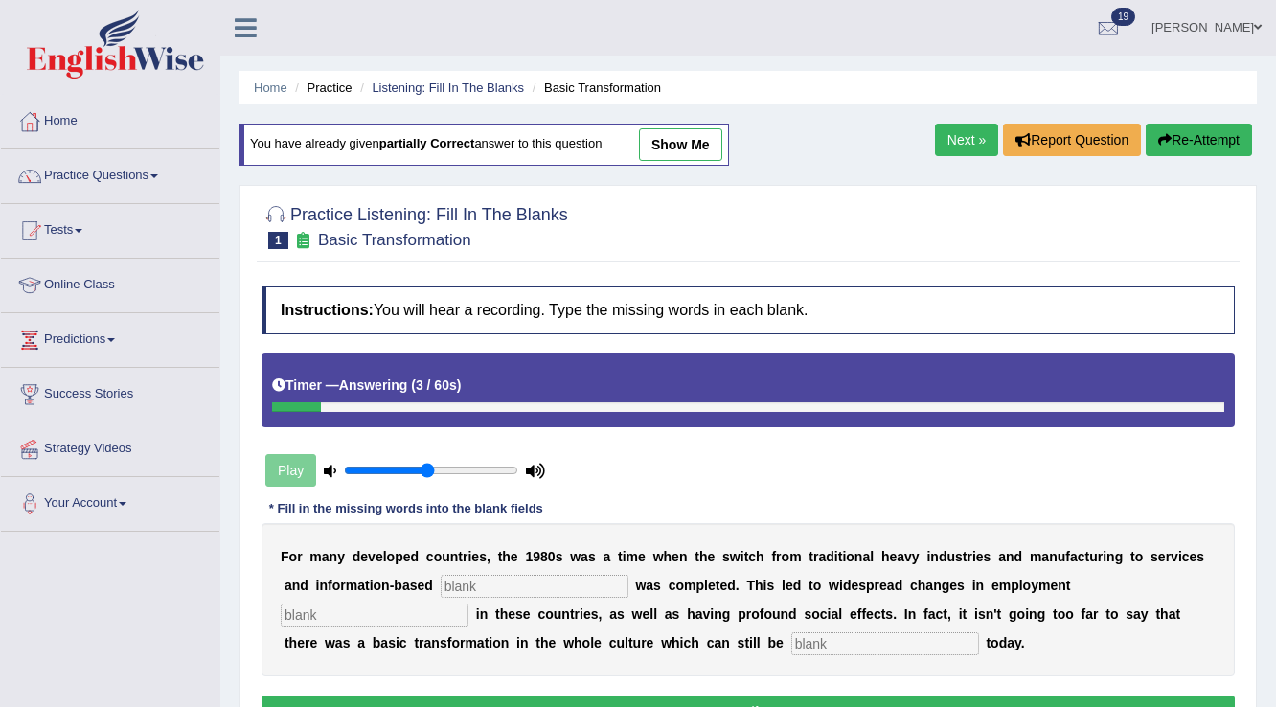
click at [530, 575] on input "text" at bounding box center [535, 586] width 188 height 23
type input "enterprise"
click at [421, 603] on input "text" at bounding box center [375, 614] width 188 height 23
type input "patterns"
click at [799, 639] on input "text" at bounding box center [885, 643] width 188 height 23
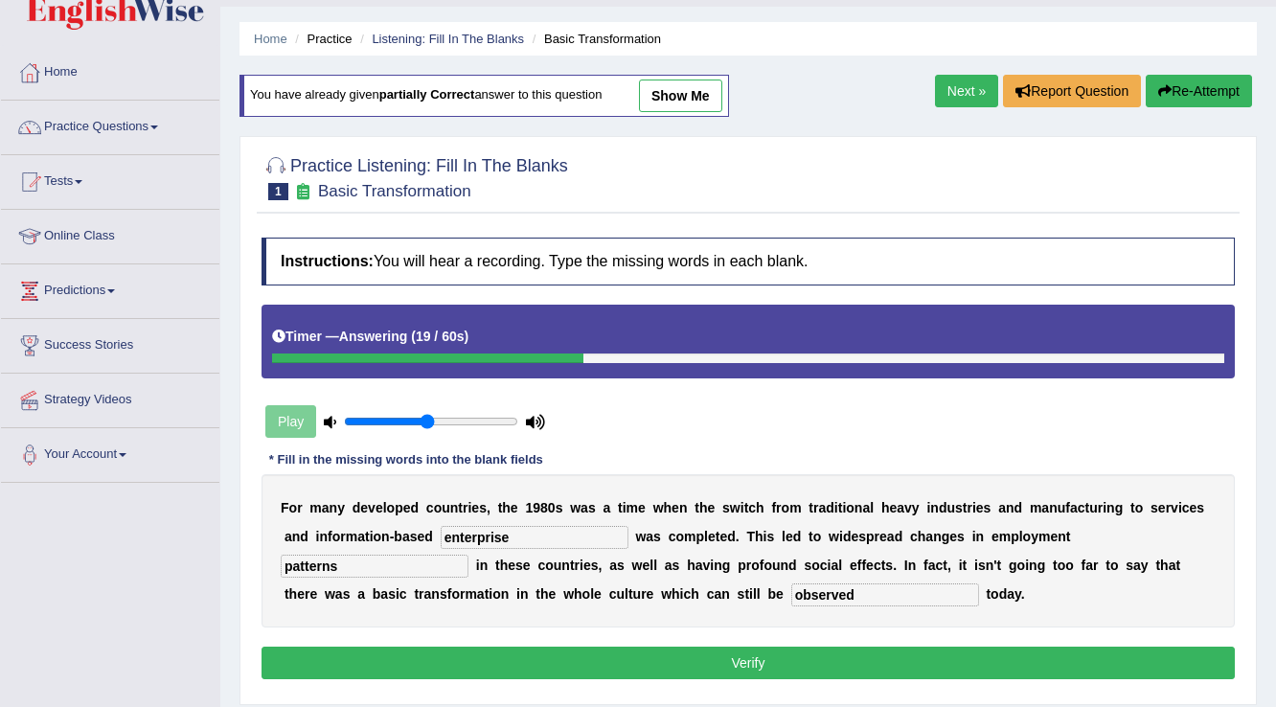
scroll to position [77, 0]
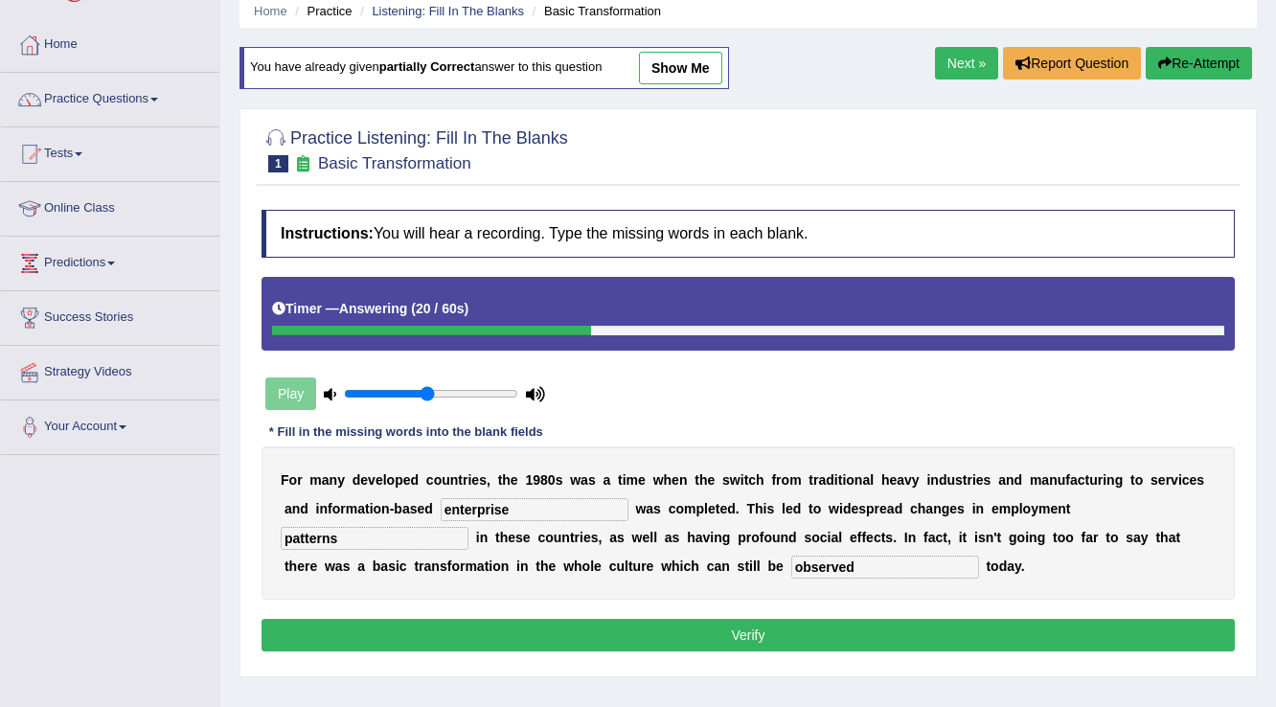
type input "observed"
click at [933, 625] on button "Verify" at bounding box center [747, 635] width 973 height 33
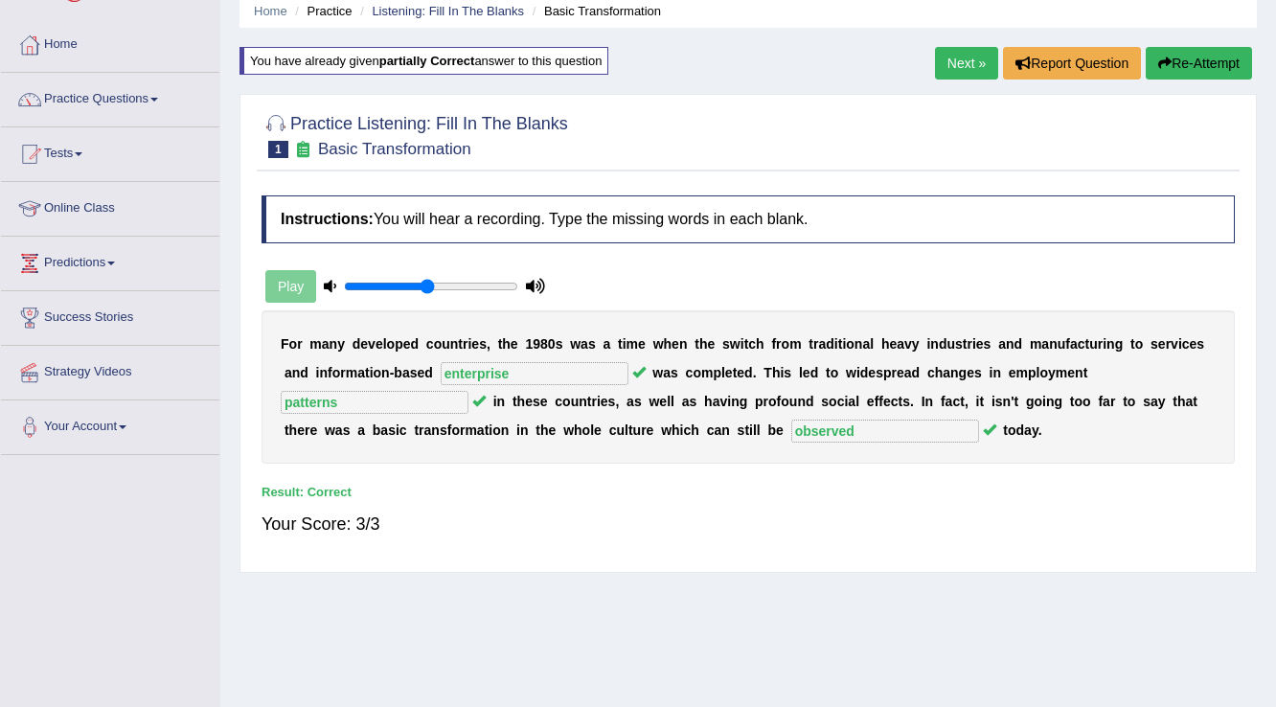
click at [961, 57] on link "Next »" at bounding box center [966, 63] width 63 height 33
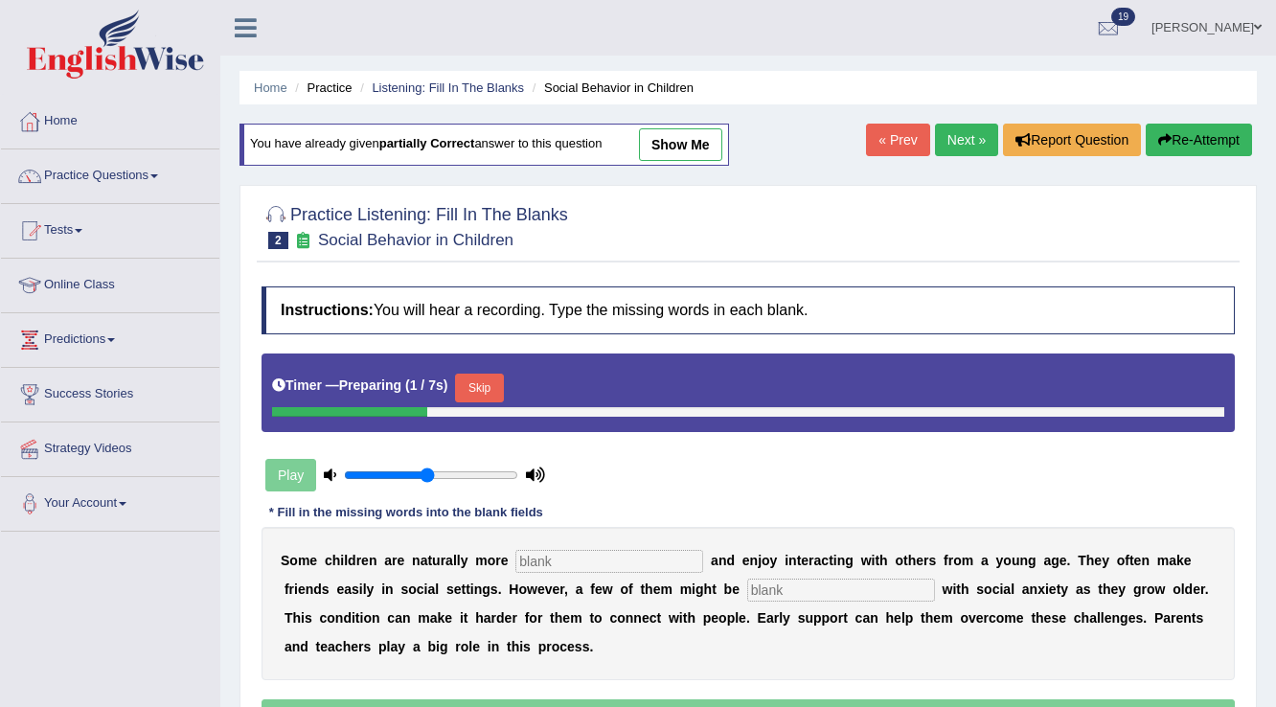
click at [503, 386] on button "Skip" at bounding box center [479, 388] width 48 height 29
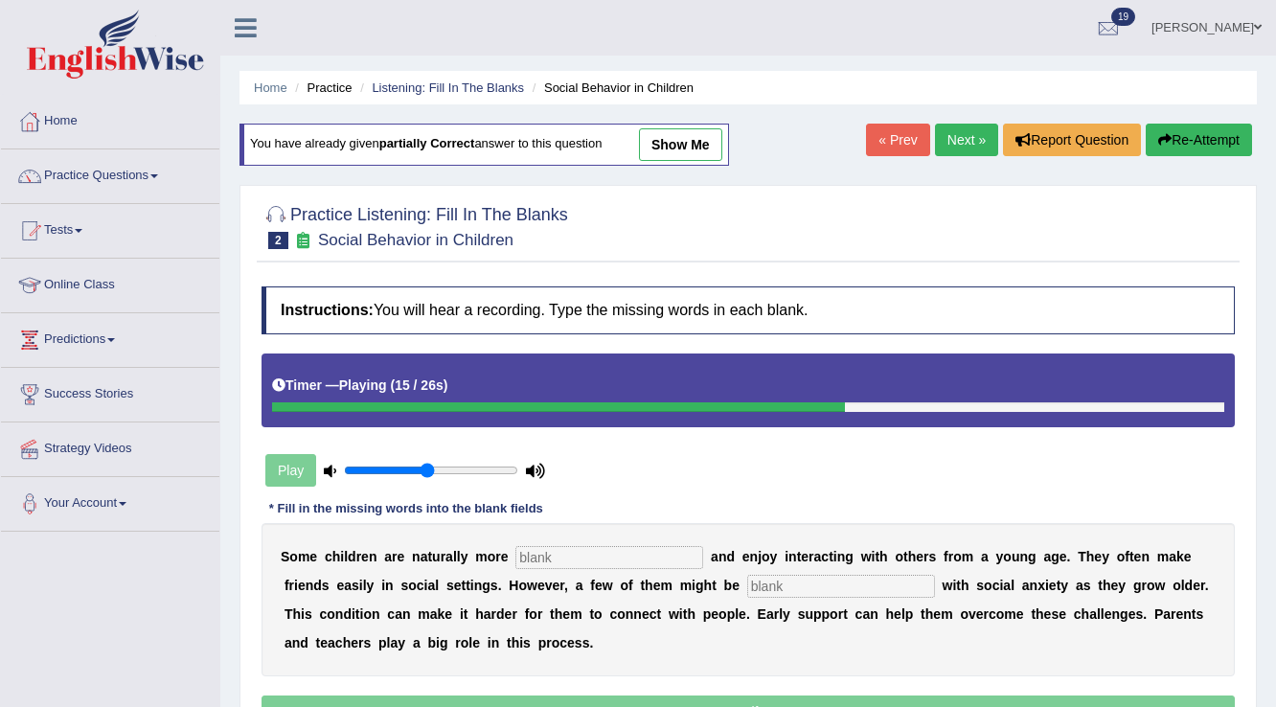
click at [602, 561] on input "text" at bounding box center [609, 557] width 188 height 23
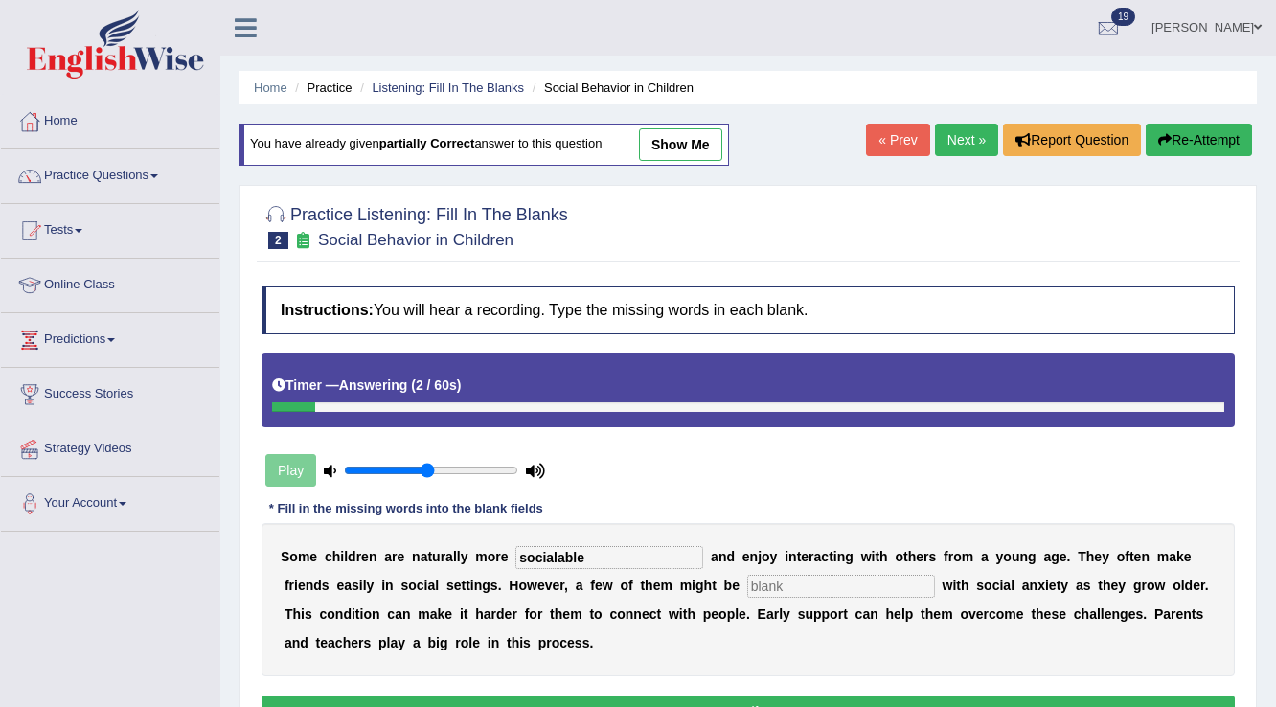
type input "socialable"
click at [858, 586] on input "text" at bounding box center [841, 586] width 188 height 23
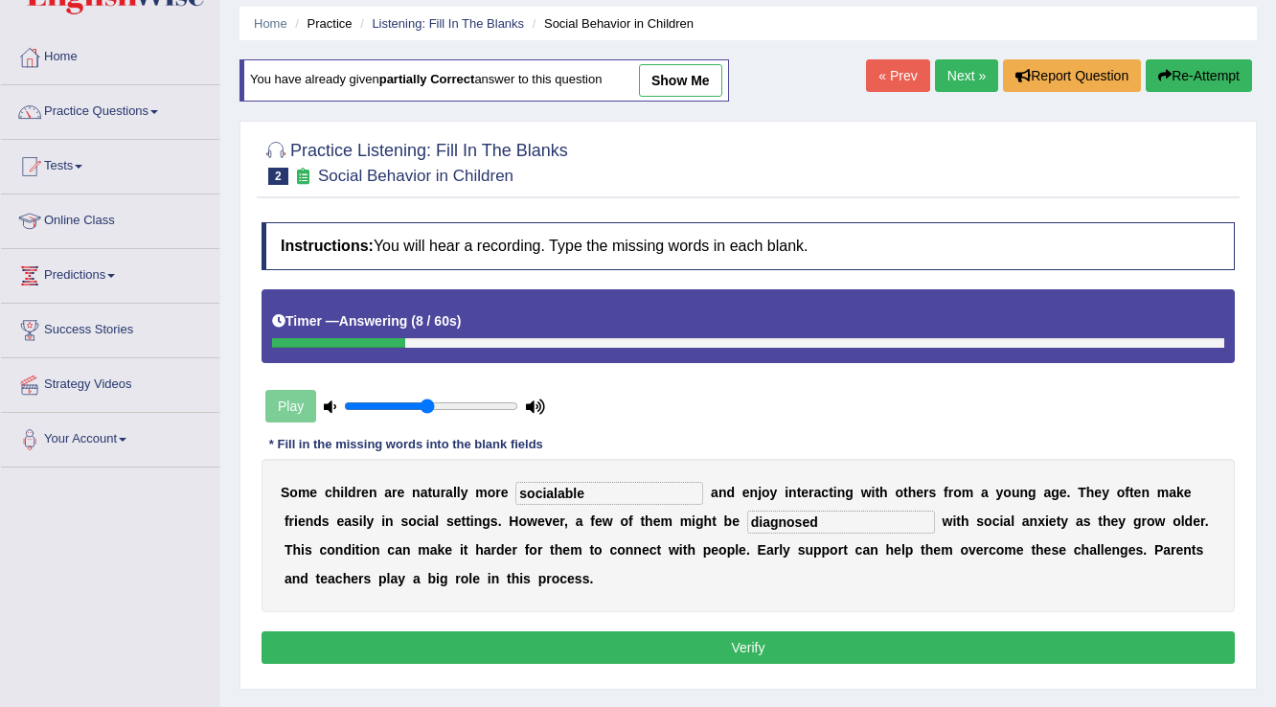
scroll to position [153, 0]
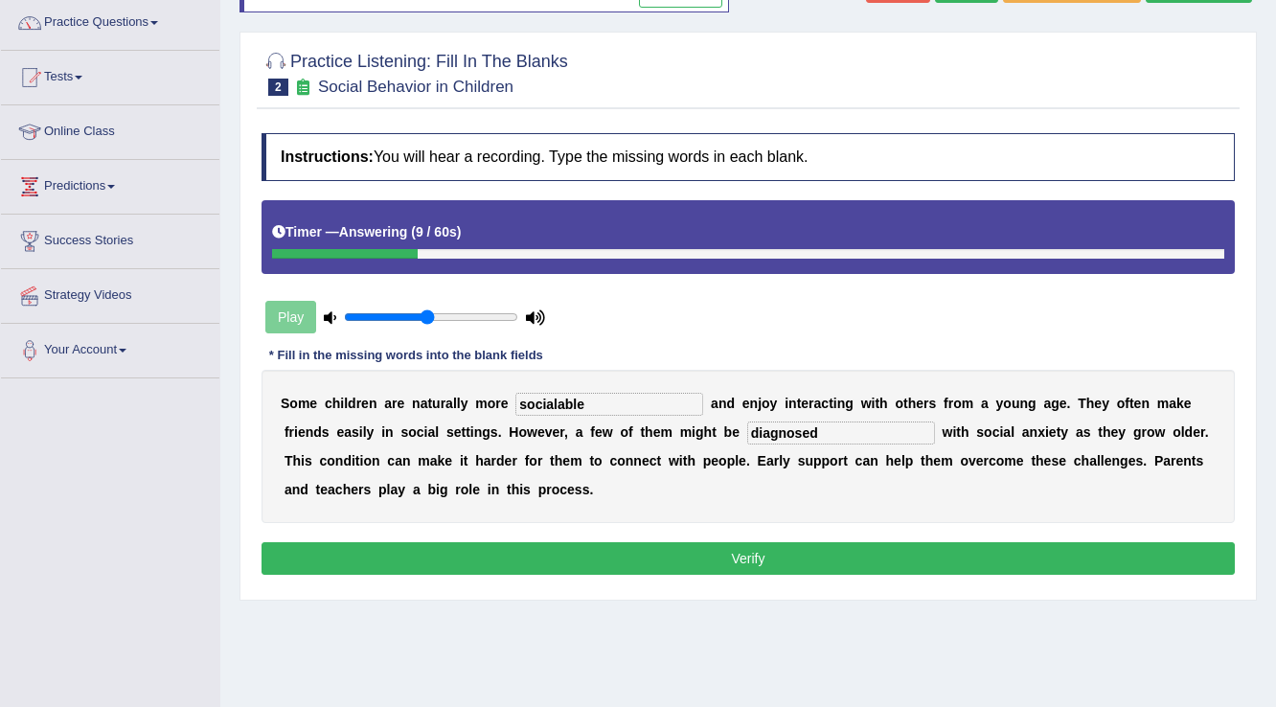
type input "diagnosed"
click at [873, 561] on button "Verify" at bounding box center [747, 558] width 973 height 33
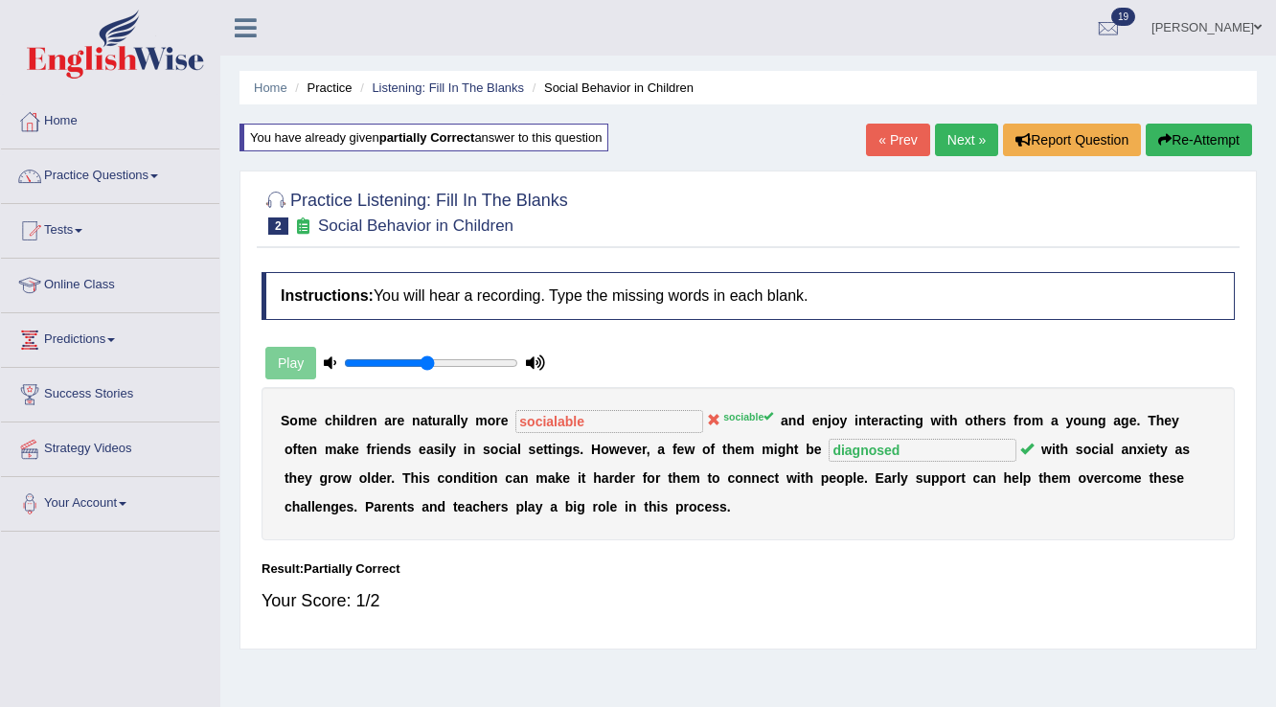
scroll to position [0, 0]
click at [979, 136] on link "Next »" at bounding box center [966, 140] width 63 height 33
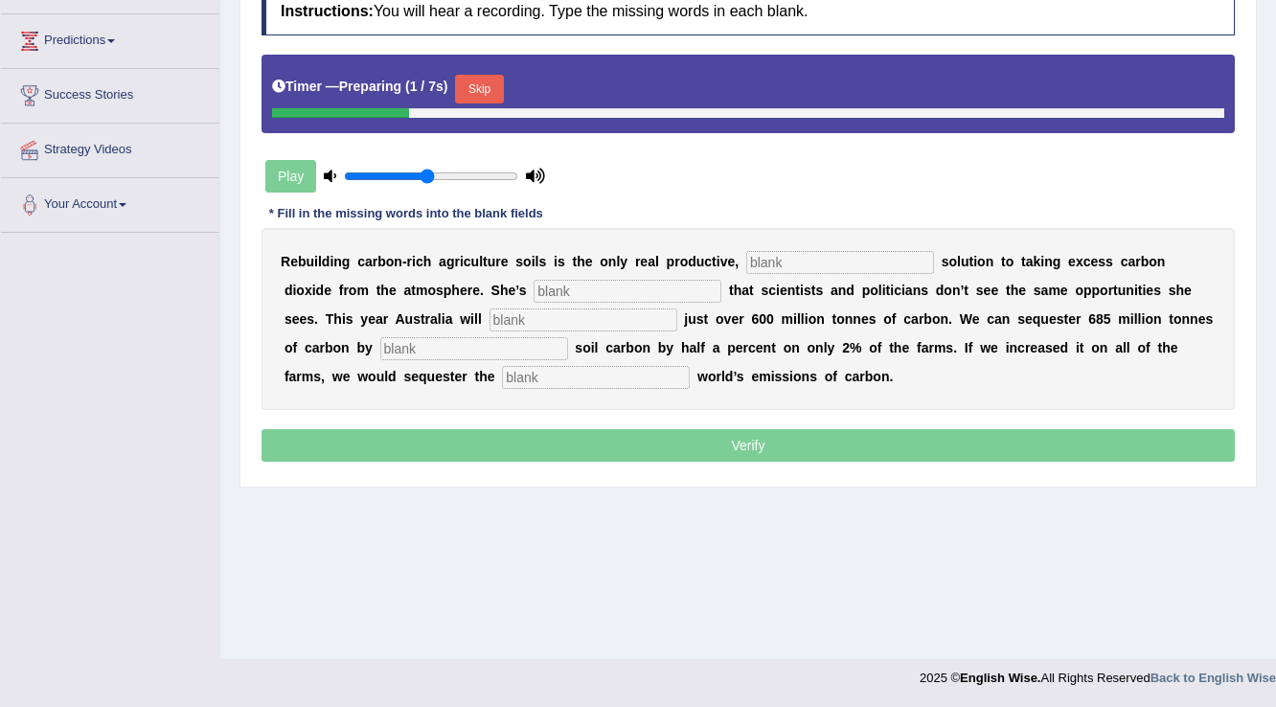
click at [488, 70] on div "Timer — Preparing ( 1 / 7s ) Skip" at bounding box center [748, 89] width 952 height 38
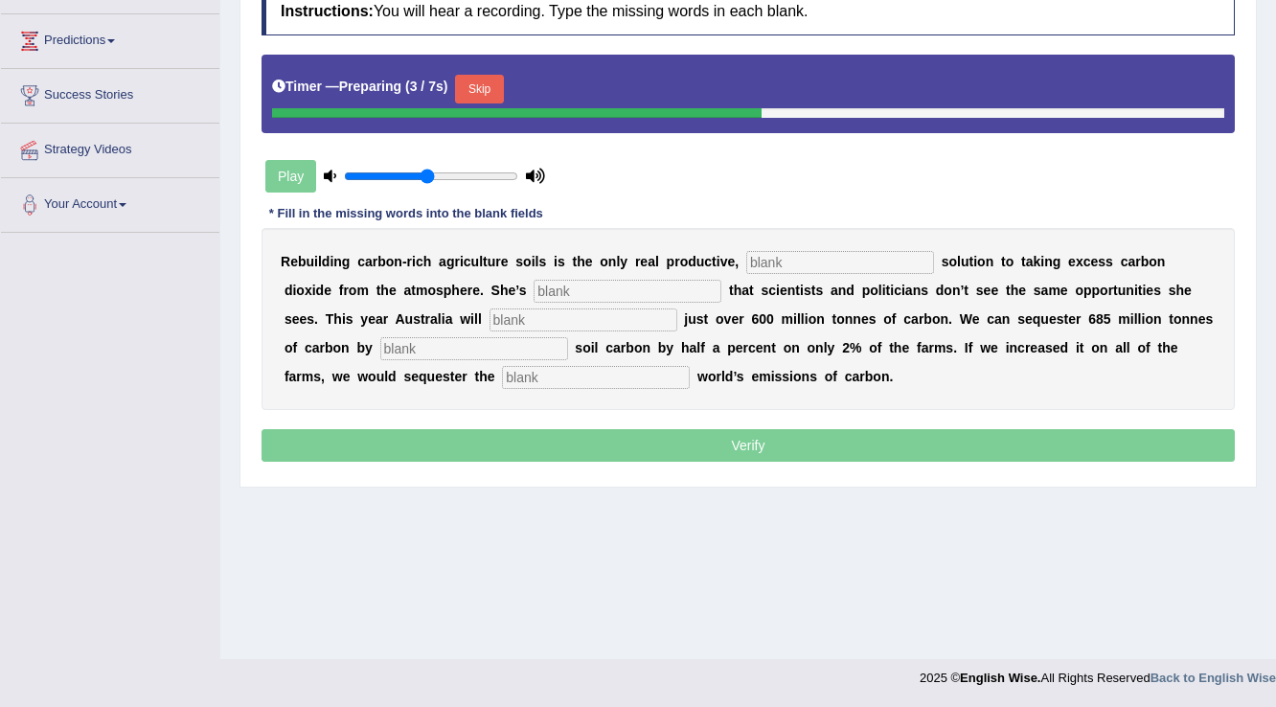
click at [490, 80] on button "Skip" at bounding box center [479, 89] width 48 height 29
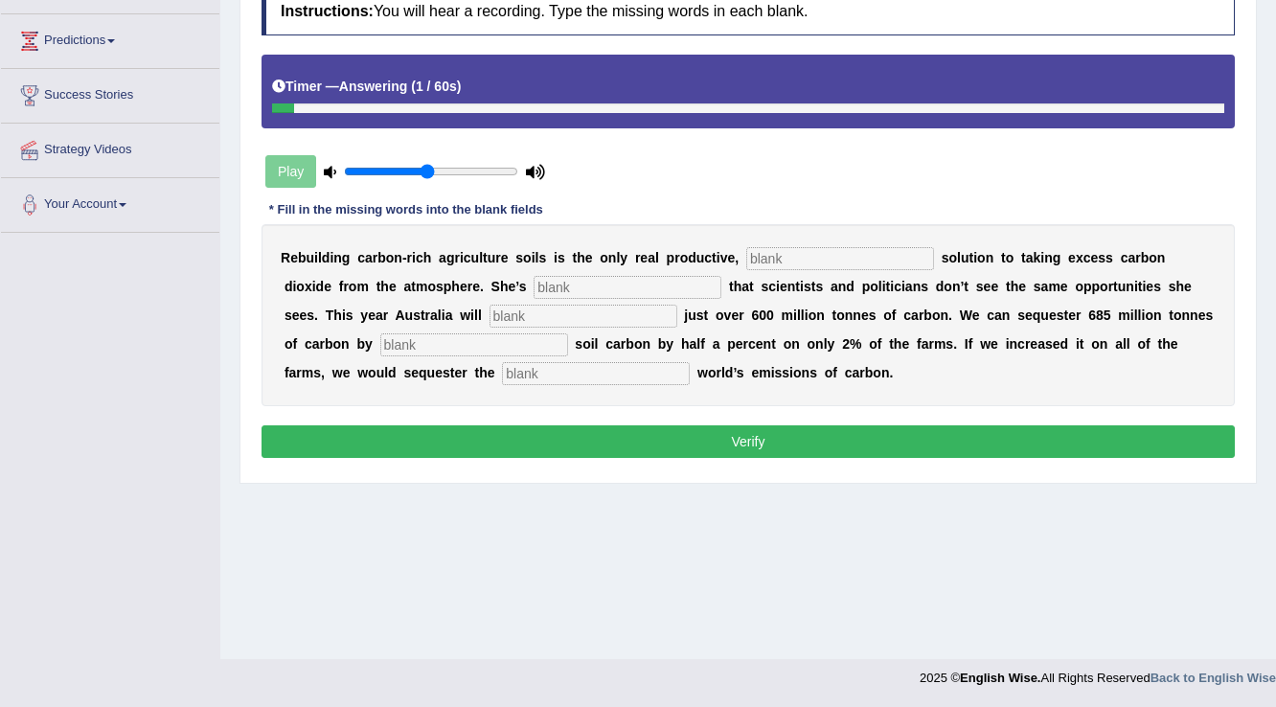
click at [652, 372] on input "text" at bounding box center [596, 373] width 188 height 23
type input "whole"
click at [775, 257] on input "text" at bounding box center [840, 258] width 188 height 23
type input "permanent"
click at [644, 277] on input "text" at bounding box center [627, 287] width 188 height 23
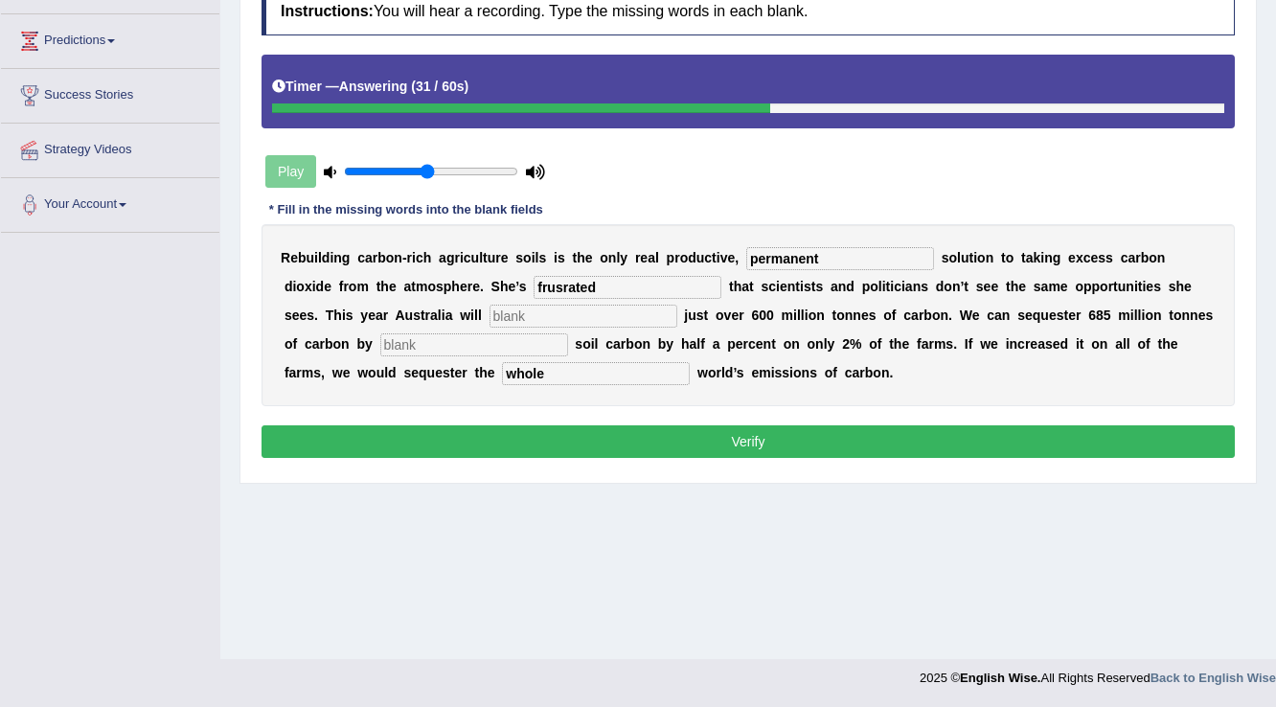
type input "frusrated"
click at [590, 310] on input "text" at bounding box center [583, 316] width 188 height 23
type input "w"
type input "emit"
click at [556, 326] on div "R e b u i l d i n g c a r b o n - r i c h a g r i c u l t u r e s o i l s i s t…" at bounding box center [747, 315] width 973 height 182
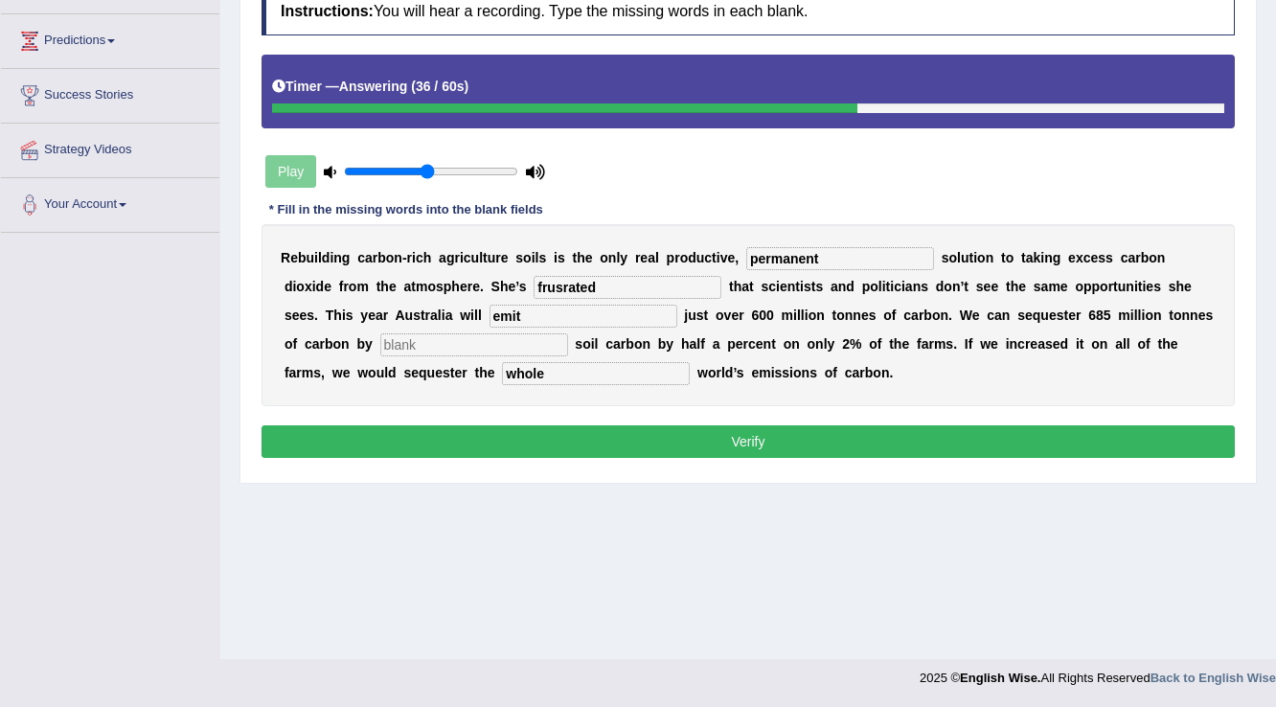
click at [553, 338] on input "text" at bounding box center [474, 344] width 188 height 23
type input "increasing"
click at [644, 434] on button "Verify" at bounding box center [747, 441] width 973 height 33
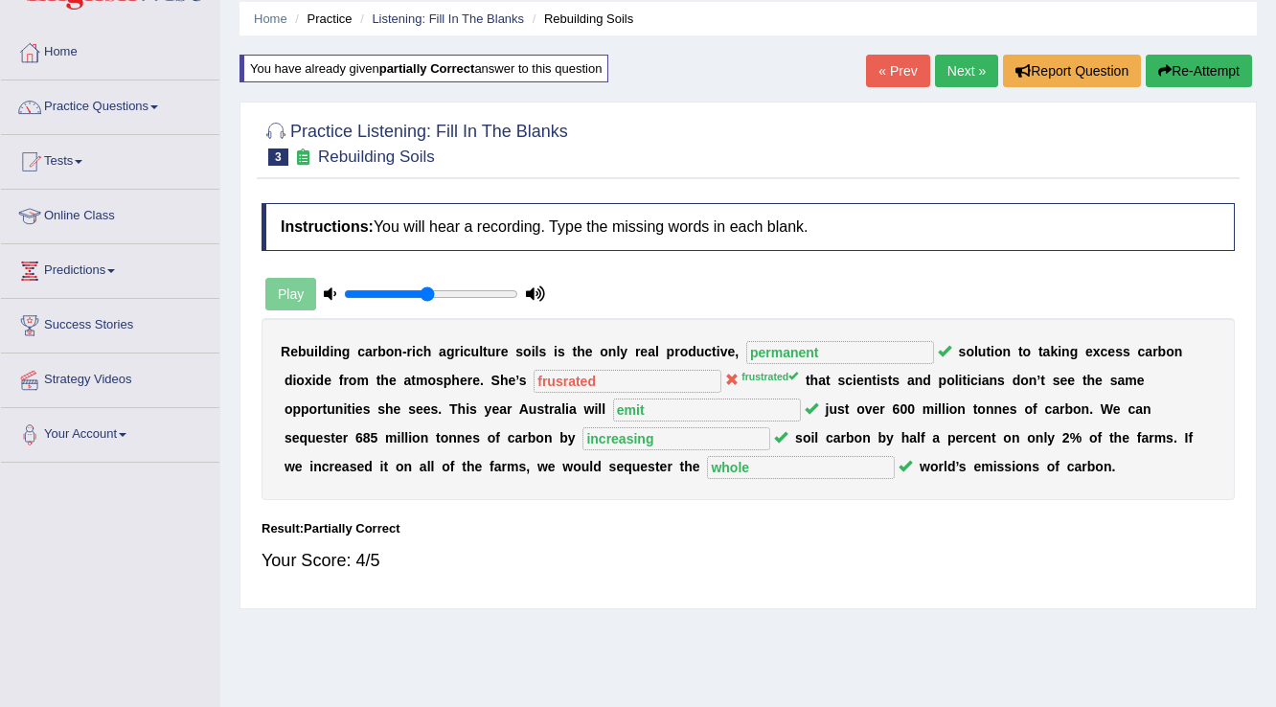
scroll to position [0, 0]
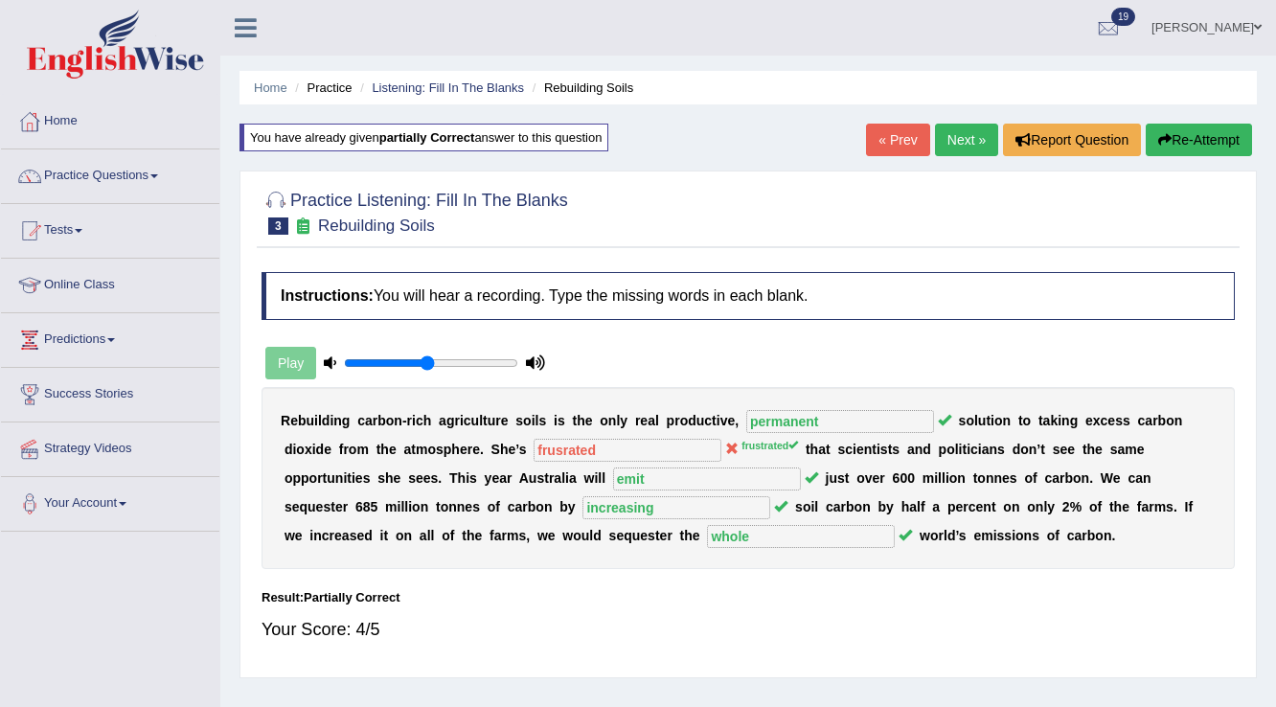
click at [952, 138] on link "Next »" at bounding box center [966, 140] width 63 height 33
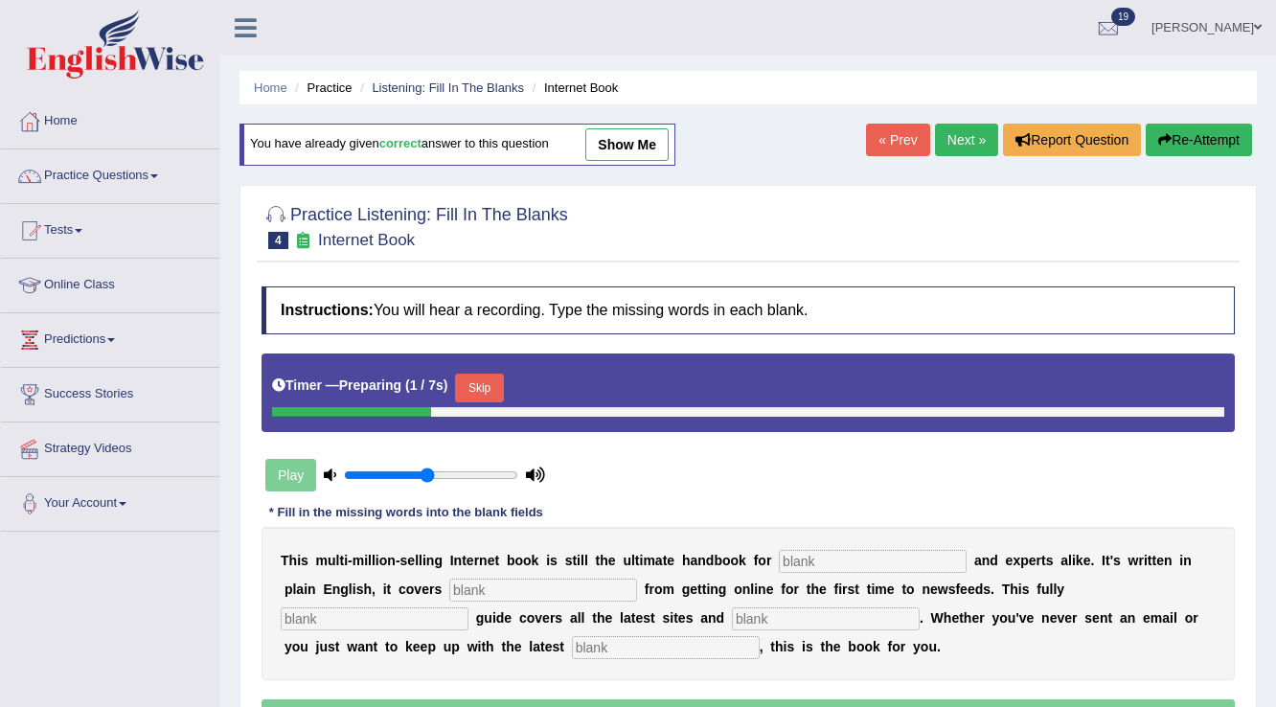
click at [481, 383] on button "Skip" at bounding box center [479, 388] width 48 height 29
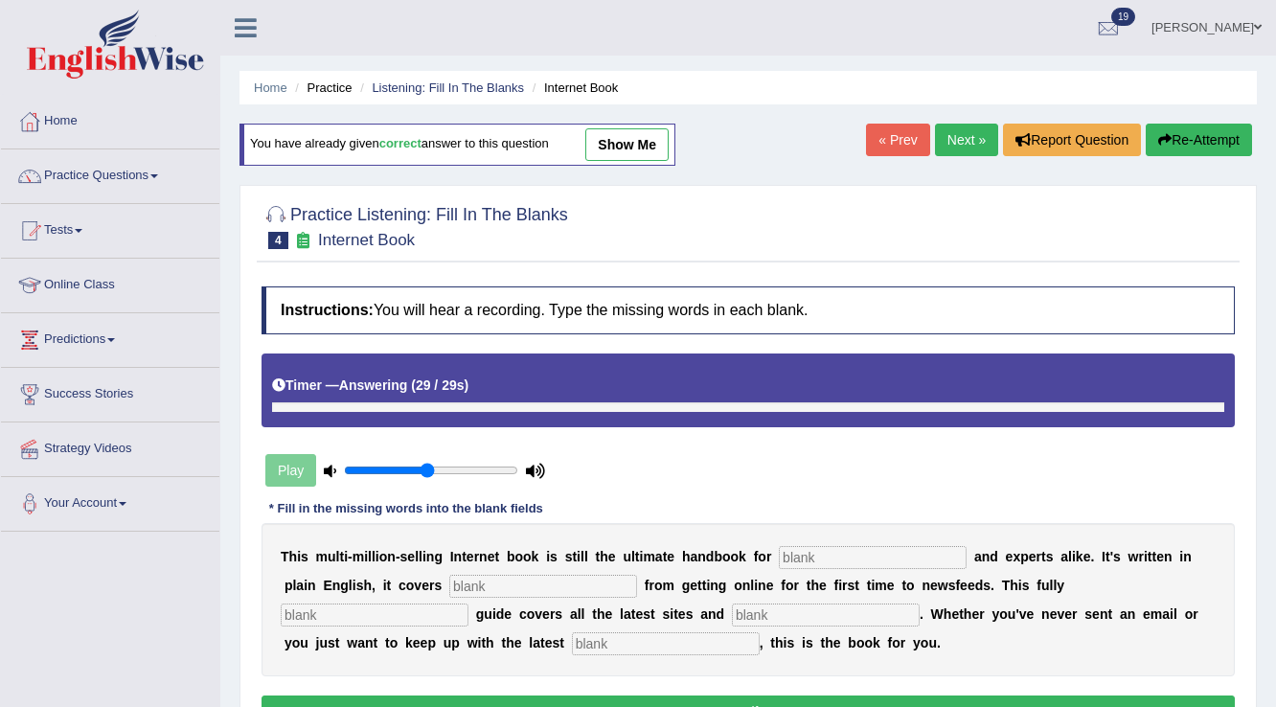
click at [611, 650] on input "text" at bounding box center [666, 643] width 188 height 23
type input "developments"
click at [883, 619] on input "text" at bounding box center [826, 614] width 188 height 23
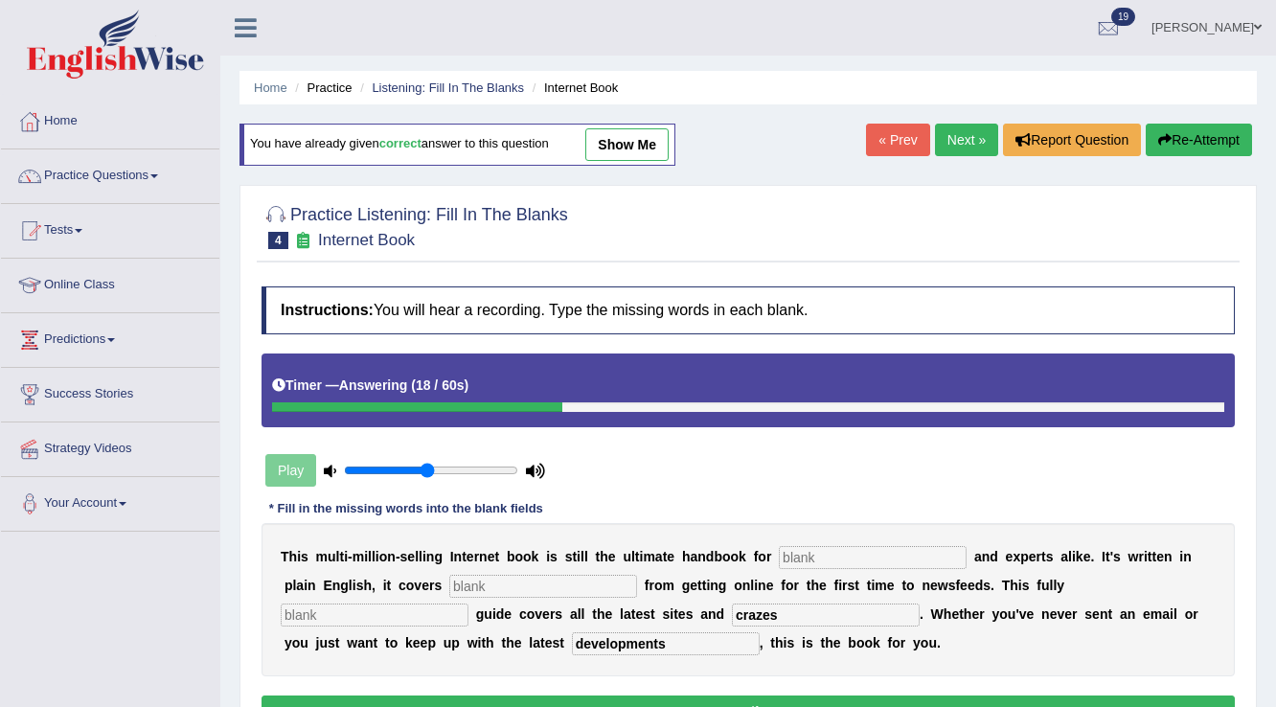
type input "crazes"
click at [442, 612] on input "text" at bounding box center [375, 614] width 188 height 23
type input "revised"
click at [817, 556] on input "text" at bounding box center [873, 557] width 188 height 23
type input "novices"
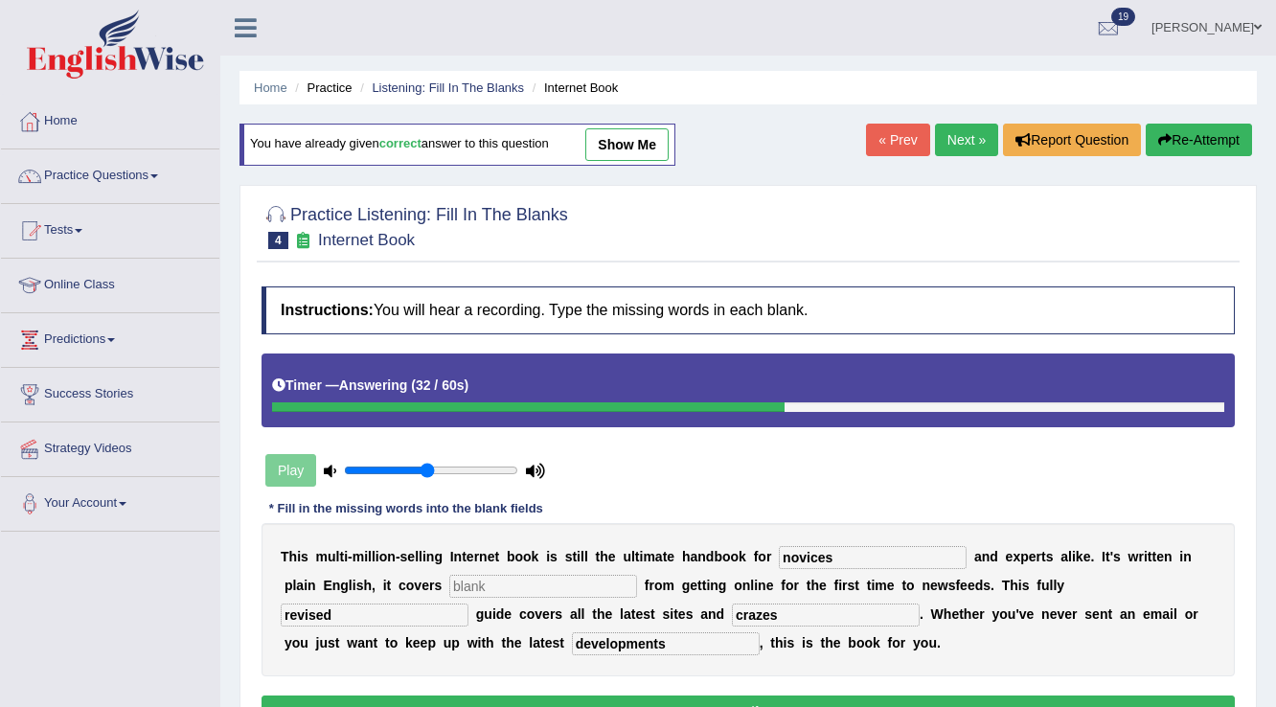
click at [535, 578] on input "text" at bounding box center [543, 586] width 188 height 23
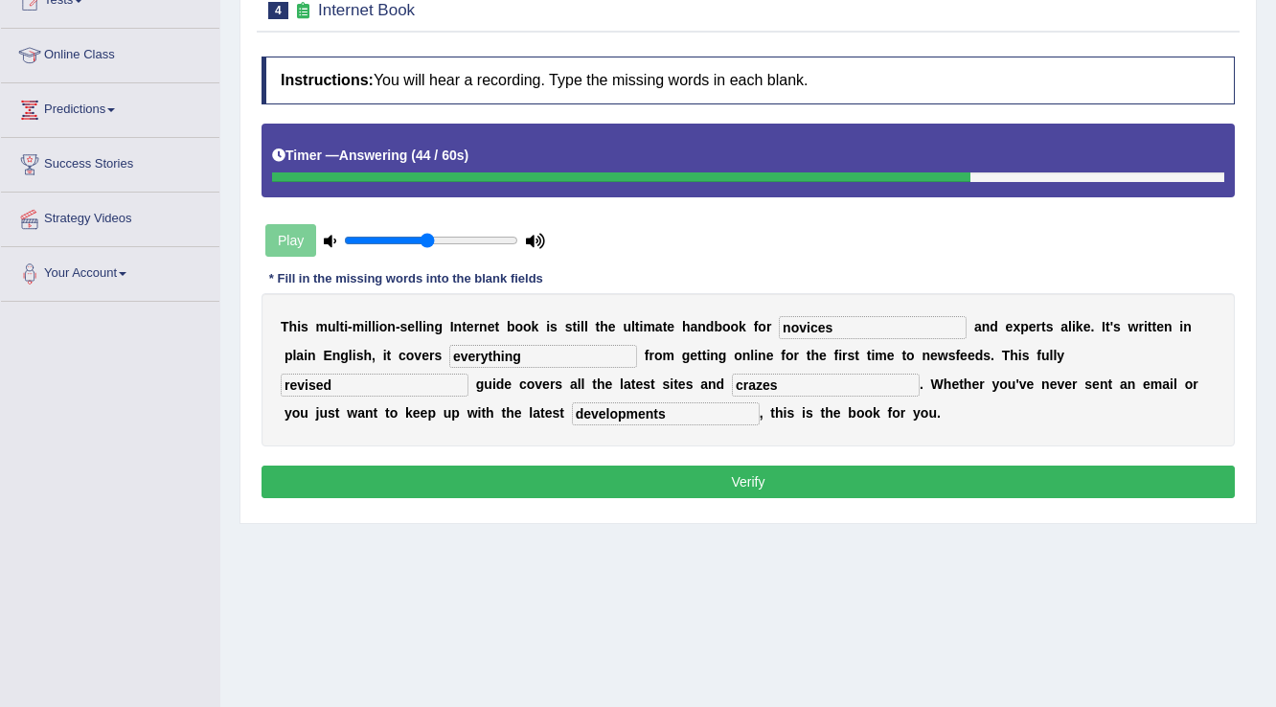
type input "everything"
click at [653, 460] on div "Instructions: You will hear a recording. Type the missing words in each blank. …" at bounding box center [748, 279] width 983 height 465
click at [663, 480] on button "Verify" at bounding box center [747, 481] width 973 height 33
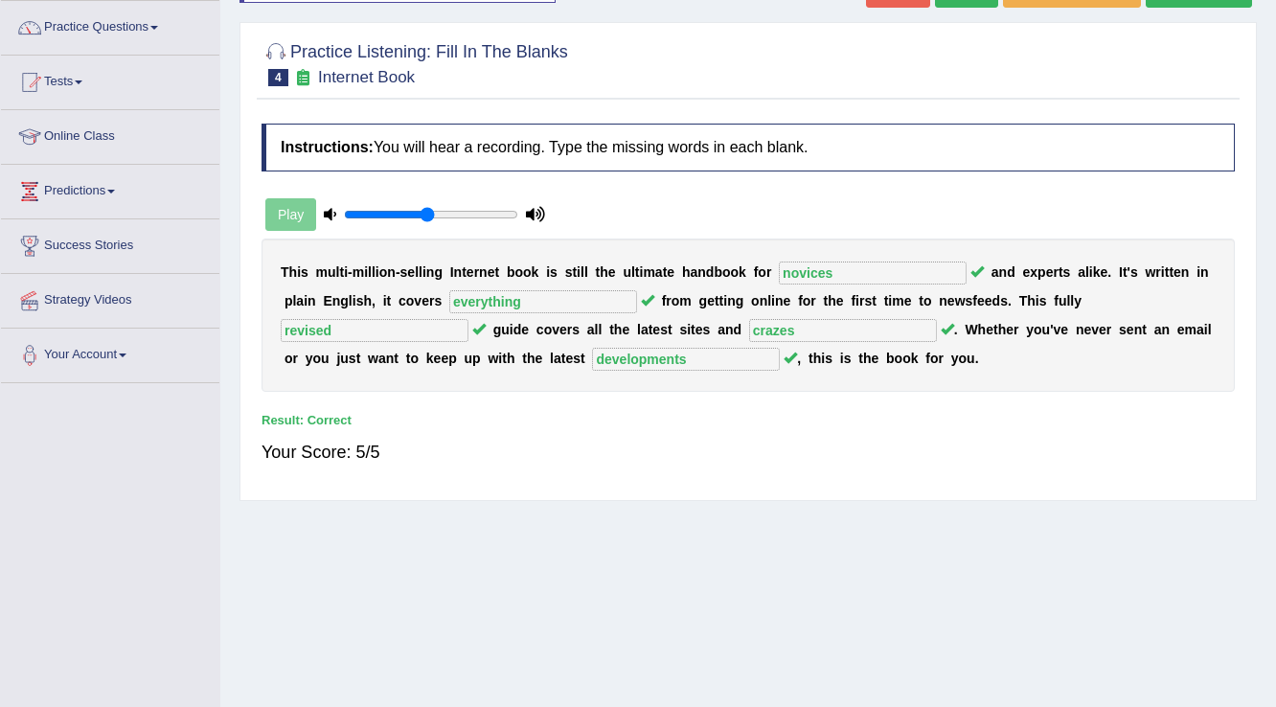
scroll to position [0, 0]
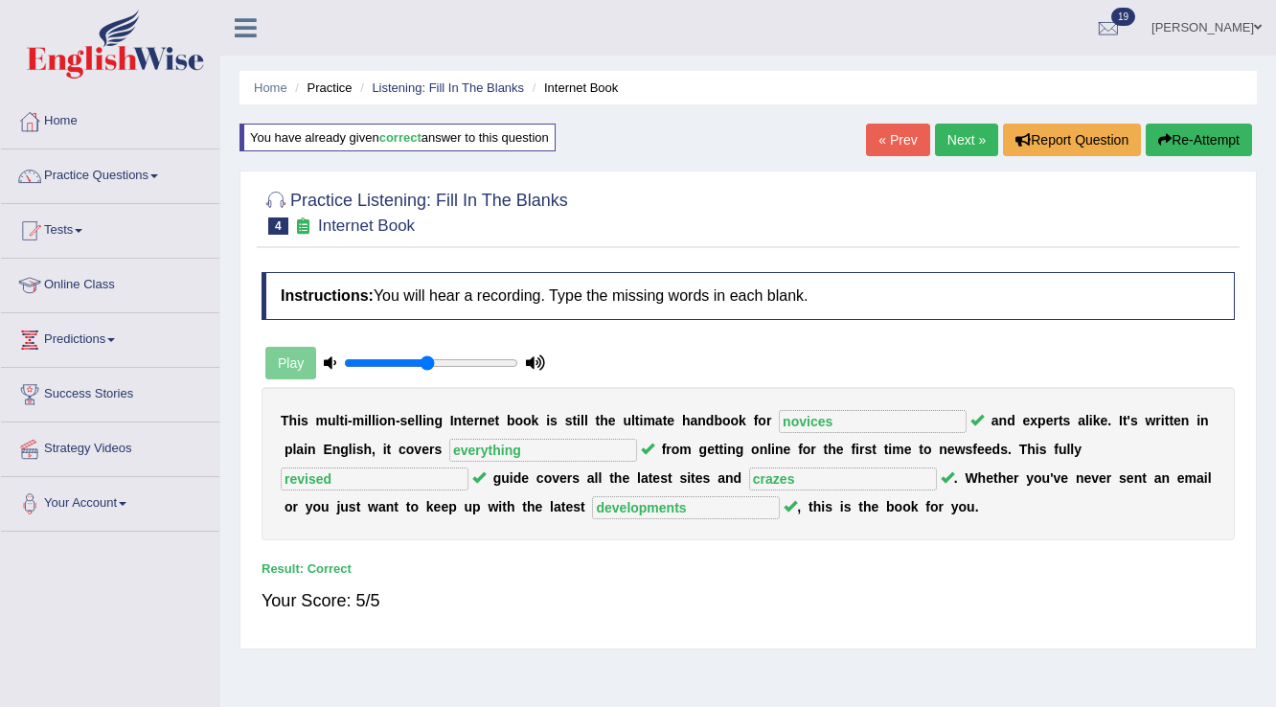
click at [954, 136] on link "Next »" at bounding box center [966, 140] width 63 height 33
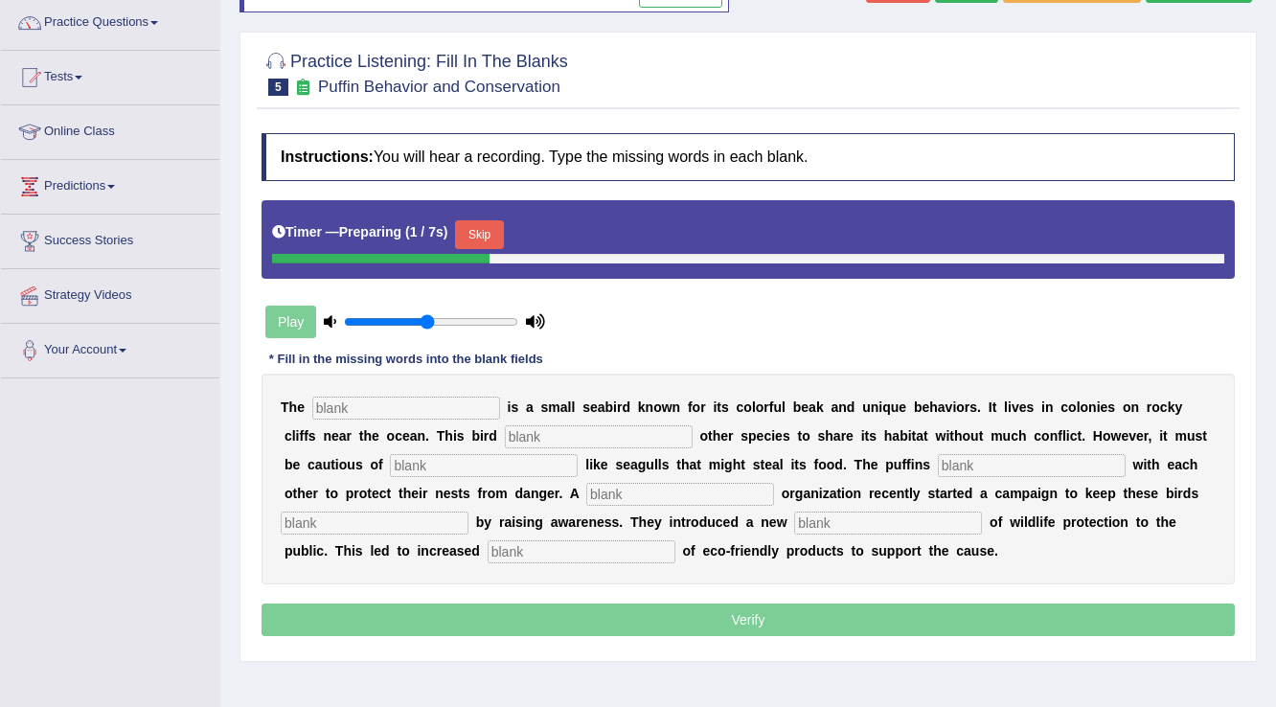
click at [487, 238] on button "Skip" at bounding box center [479, 234] width 48 height 29
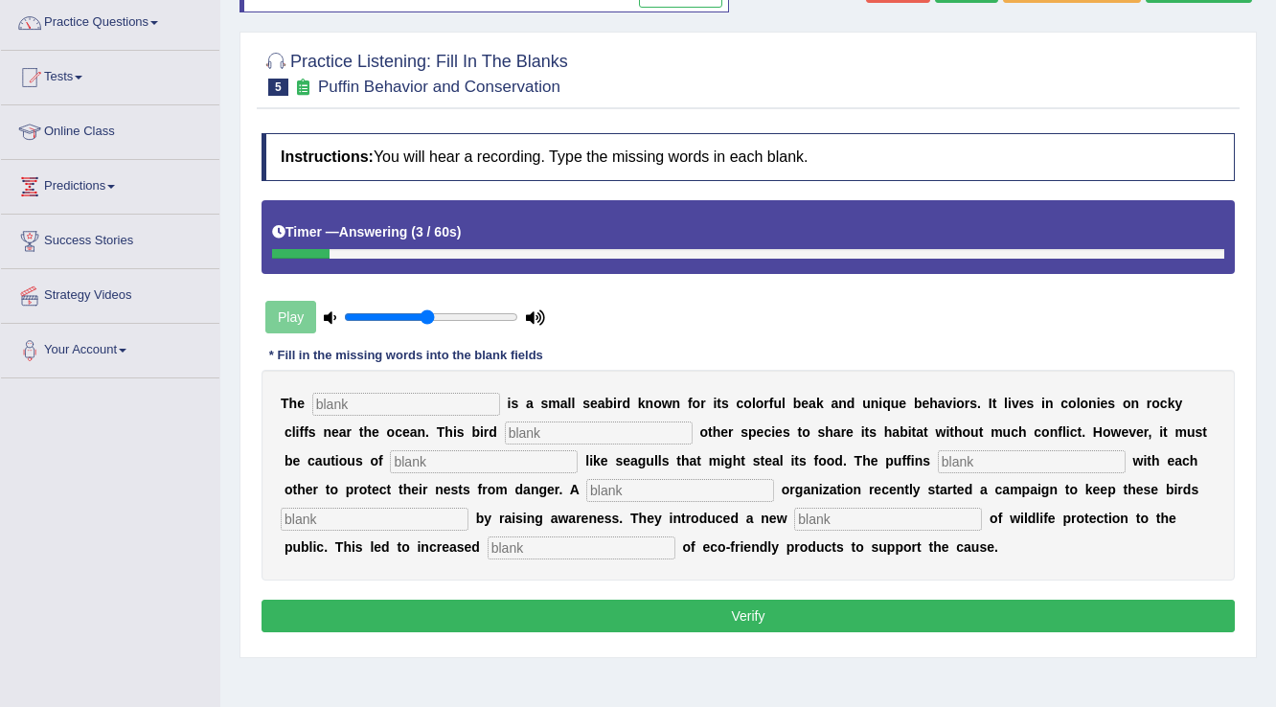
click at [426, 399] on input "text" at bounding box center [406, 404] width 188 height 23
type input "puffin"
click at [535, 437] on input "text" at bounding box center [599, 432] width 188 height 23
type input "allows"
click at [532, 450] on input "text" at bounding box center [484, 461] width 188 height 23
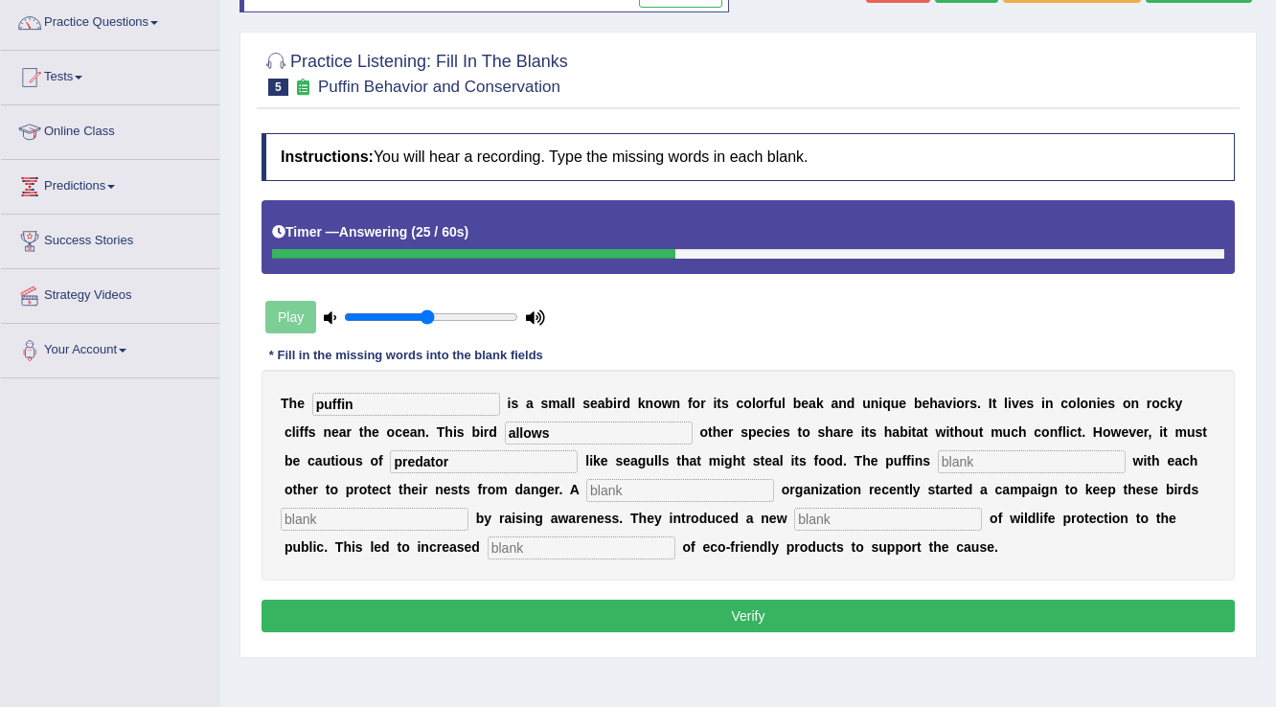
type input "predator"
click at [981, 464] on input "text" at bounding box center [1032, 461] width 188 height 23
type input "cooperate"
click at [622, 487] on input "text" at bounding box center [680, 490] width 188 height 23
type input "coperate"
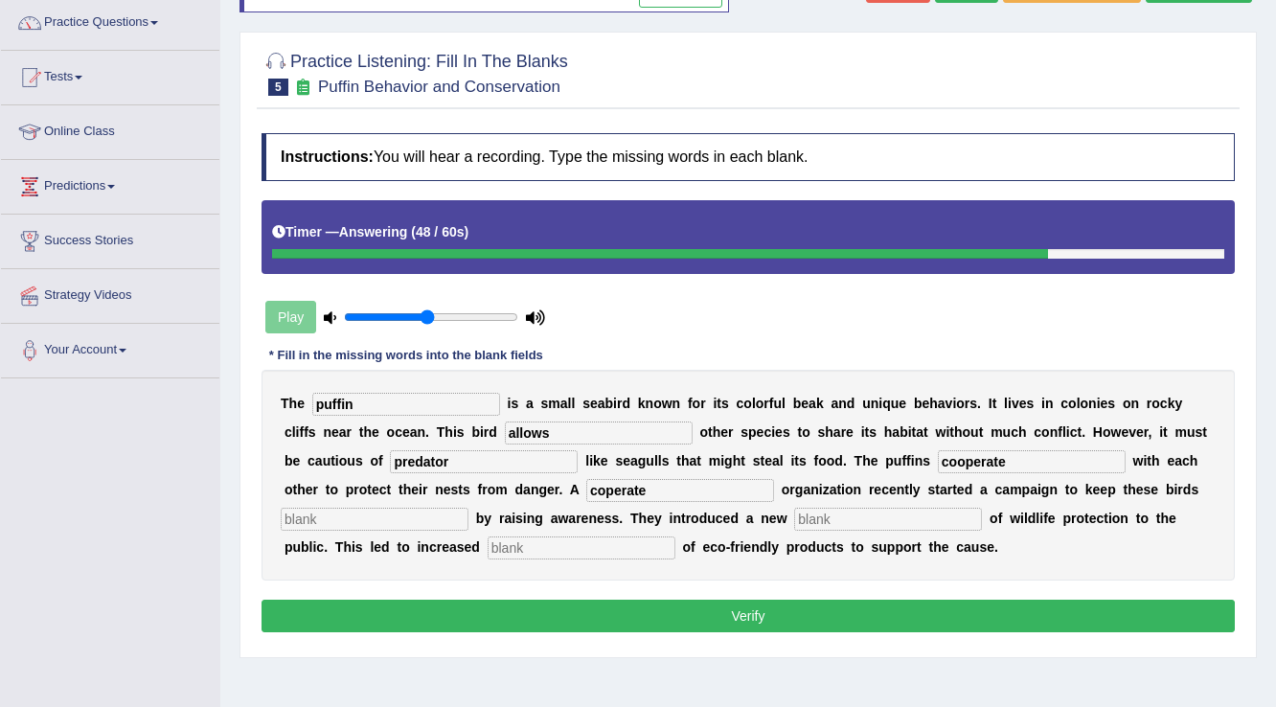
click at [458, 518] on input "text" at bounding box center [375, 519] width 188 height 23
type input "safe"
click at [529, 551] on input "text" at bounding box center [582, 547] width 188 height 23
type input "consumption"
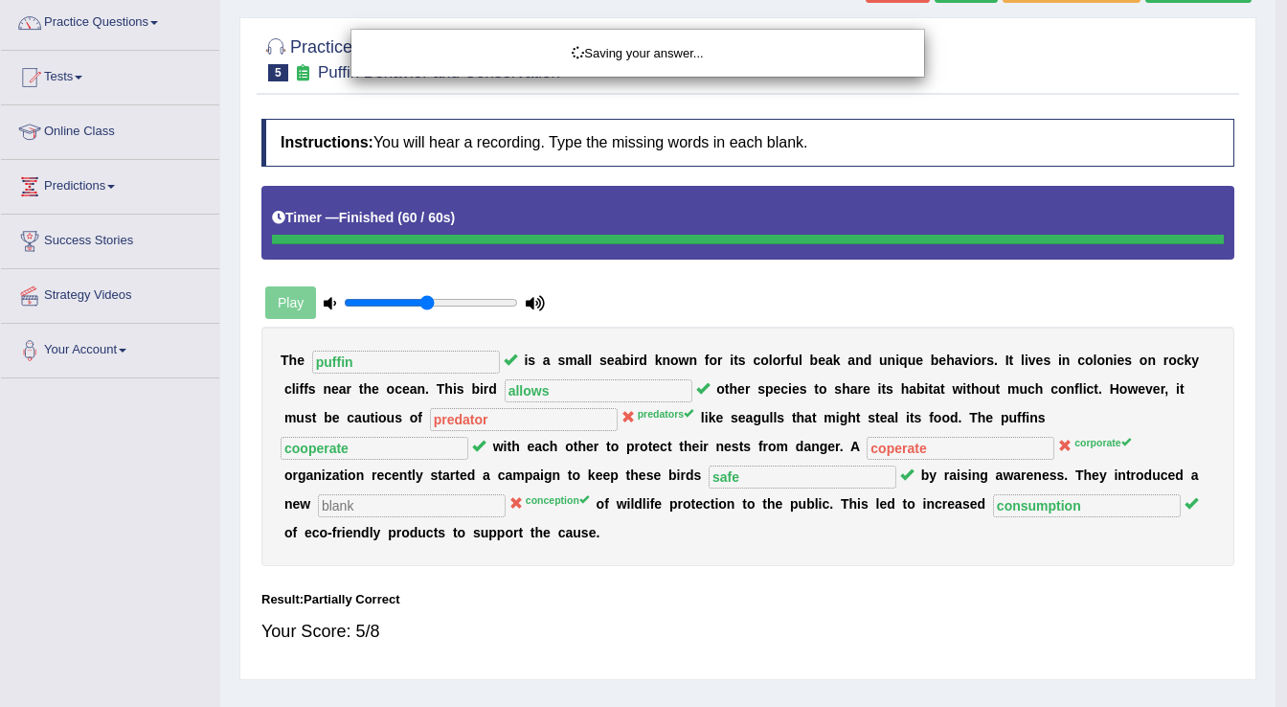
click at [835, 523] on body "Toggle navigation Home Practice Questions Speaking Practice Read Aloud Repeat S…" at bounding box center [643, 200] width 1287 height 707
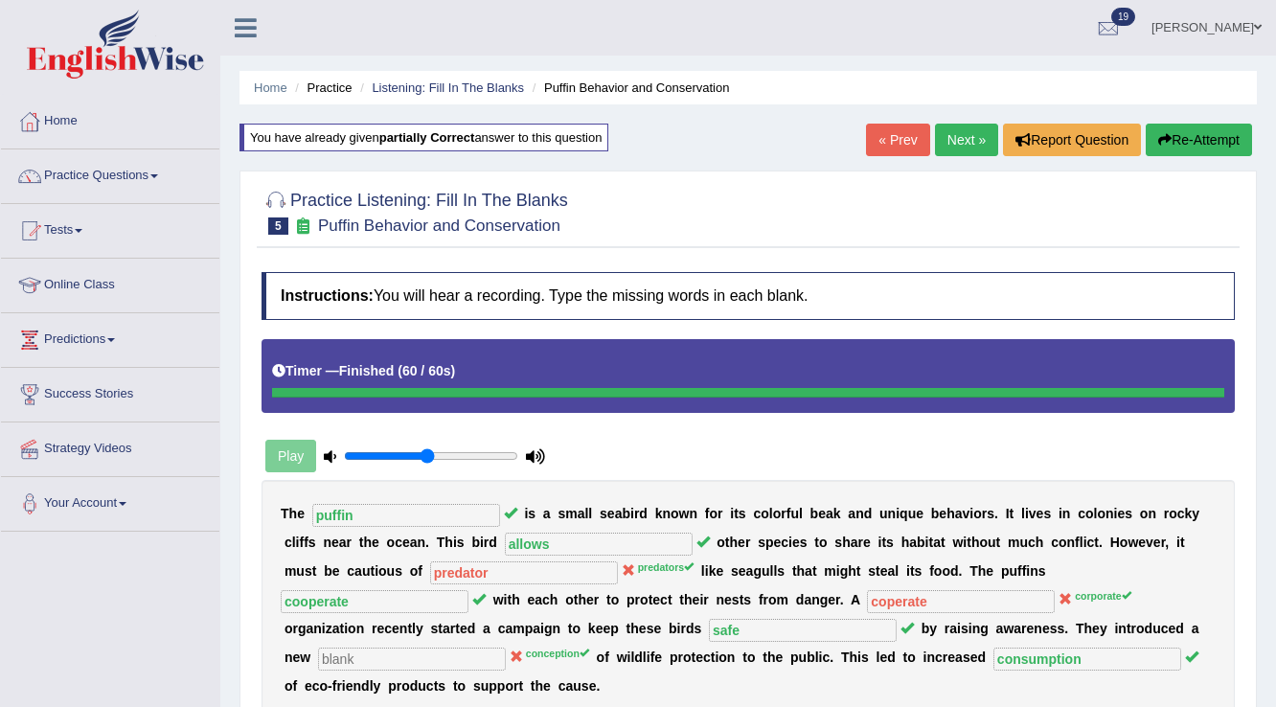
click at [925, 147] on div "« Prev Next » Report Question Re-Attempt" at bounding box center [1061, 142] width 391 height 37
click at [937, 146] on link "Next »" at bounding box center [966, 140] width 63 height 33
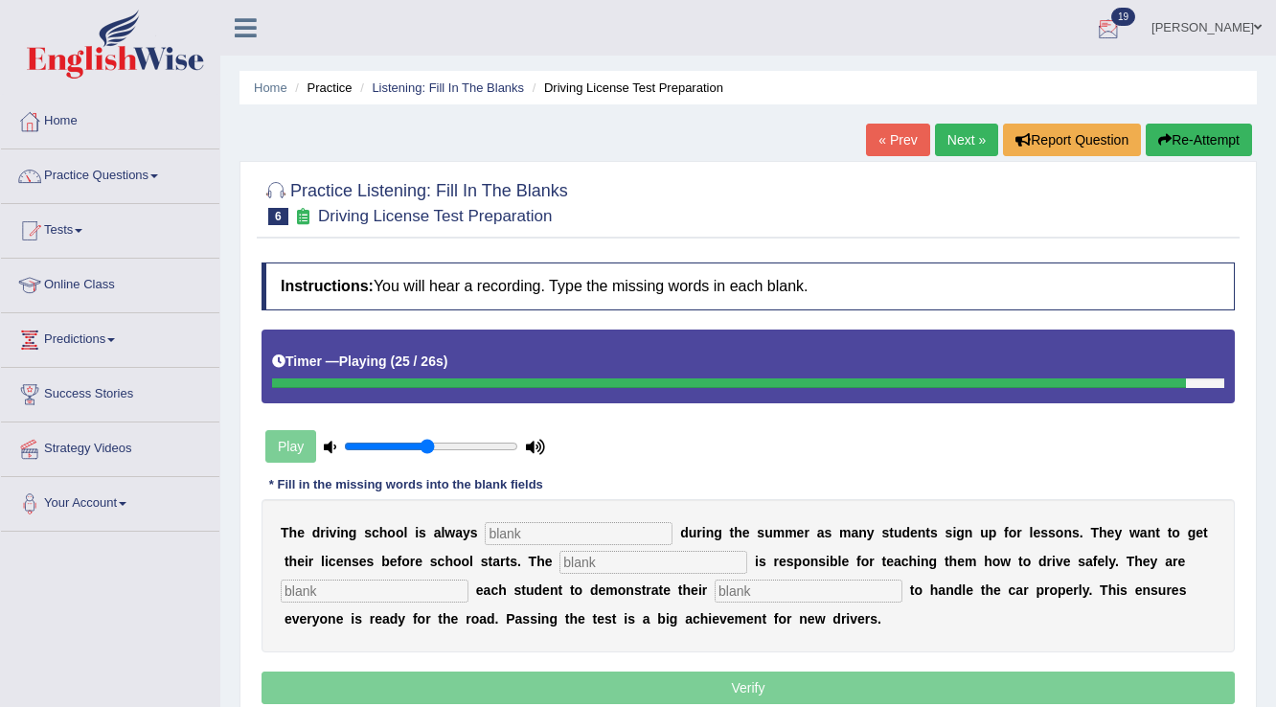
click at [1173, 145] on button "Re-Attempt" at bounding box center [1198, 140] width 106 height 33
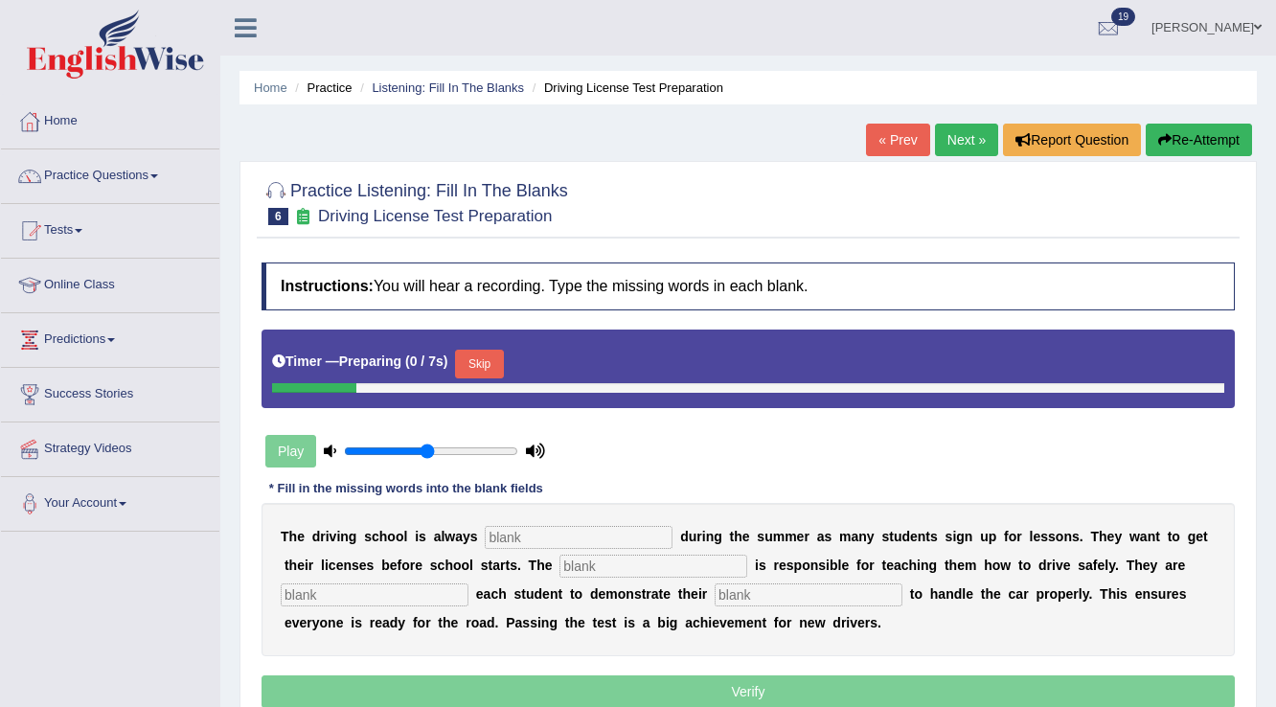
click at [495, 355] on button "Skip" at bounding box center [479, 364] width 48 height 29
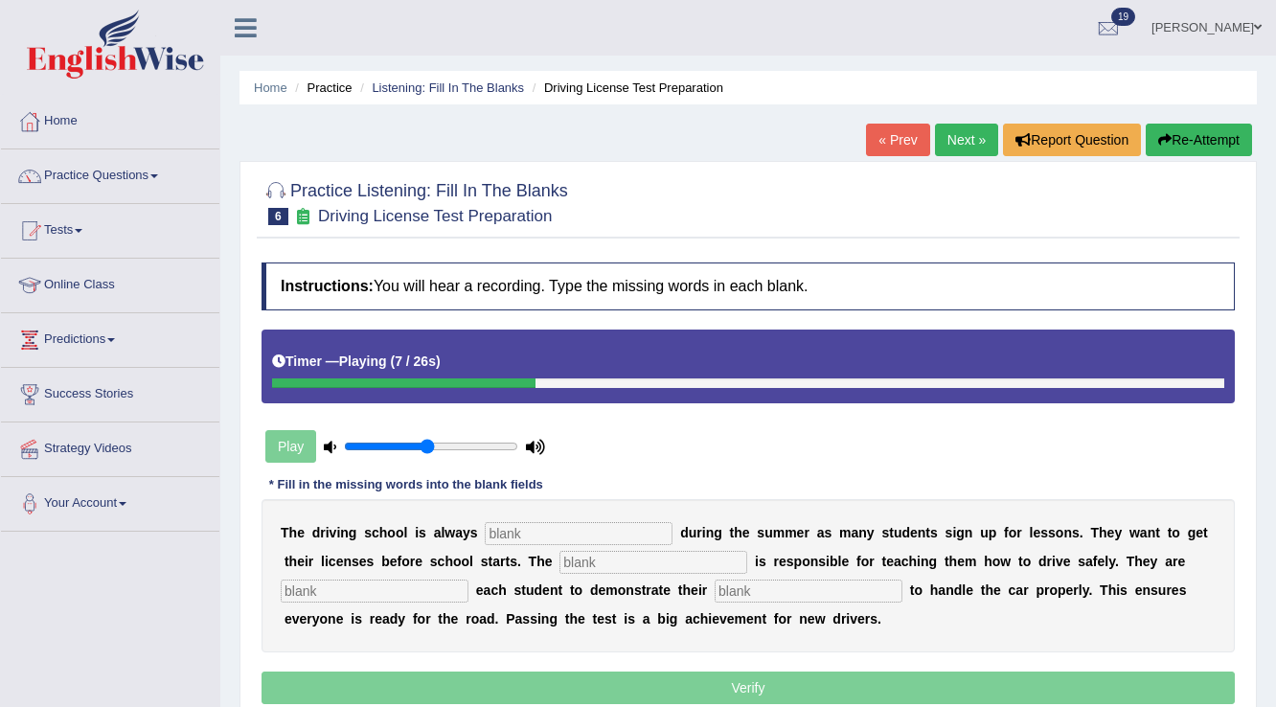
click at [531, 534] on input "text" at bounding box center [579, 533] width 188 height 23
type input "bust"
click at [441, 582] on input "text" at bounding box center [375, 590] width 188 height 23
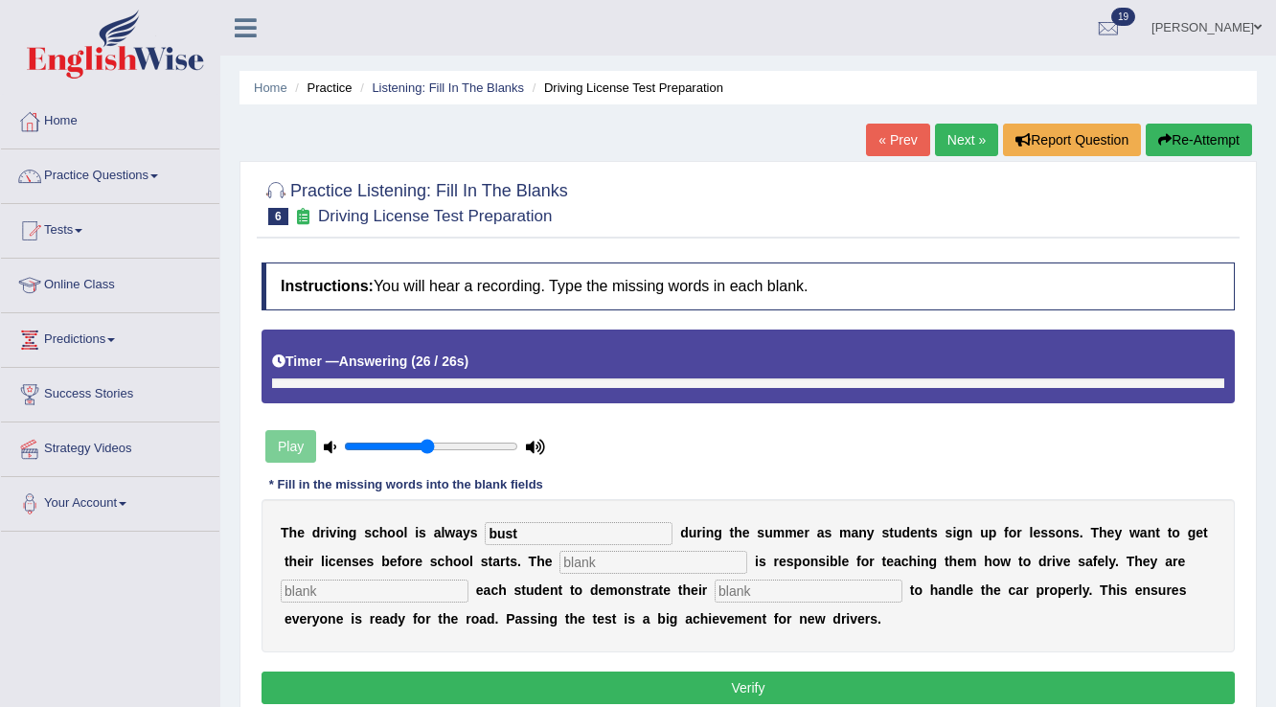
click at [809, 585] on input "text" at bounding box center [808, 590] width 188 height 23
type input "ability"
click at [613, 568] on input "text" at bounding box center [653, 562] width 188 height 23
type input "inspector"
click at [461, 593] on input "text" at bounding box center [375, 590] width 188 height 23
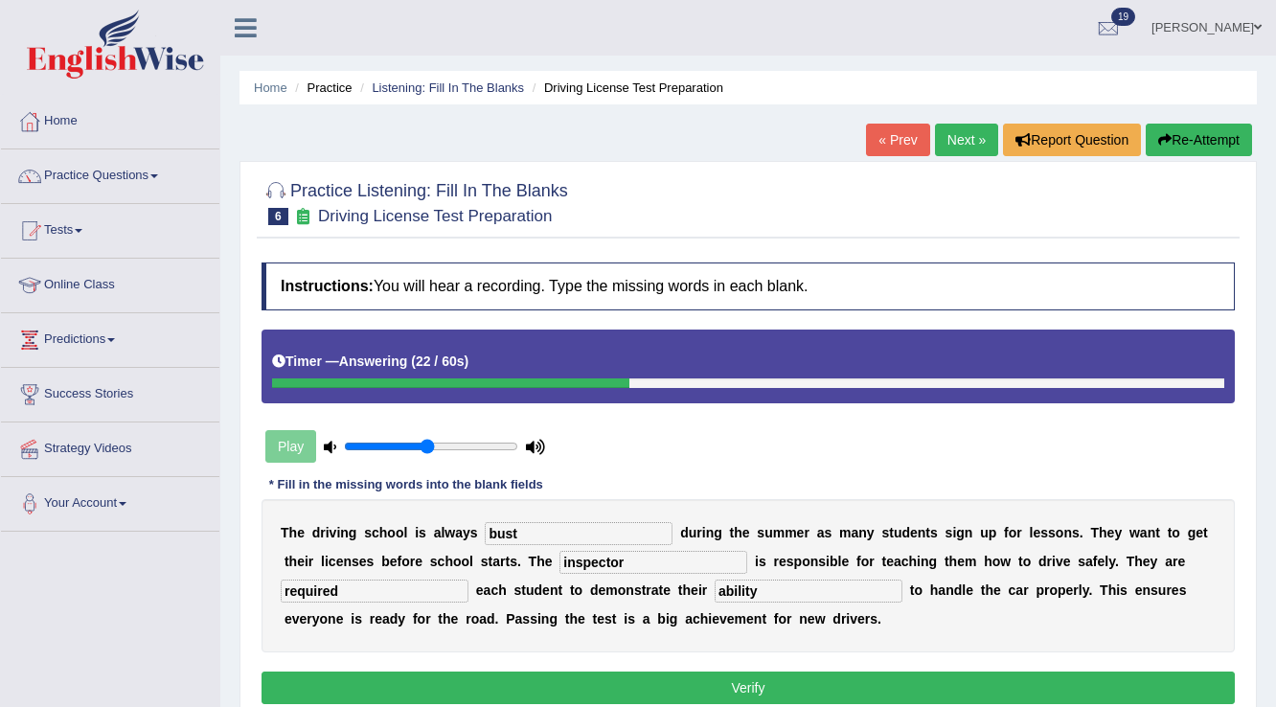
type input "required"
click at [546, 529] on input "bust" at bounding box center [579, 533] width 188 height 23
type input "busy"
click at [739, 675] on button "Verify" at bounding box center [747, 687] width 973 height 33
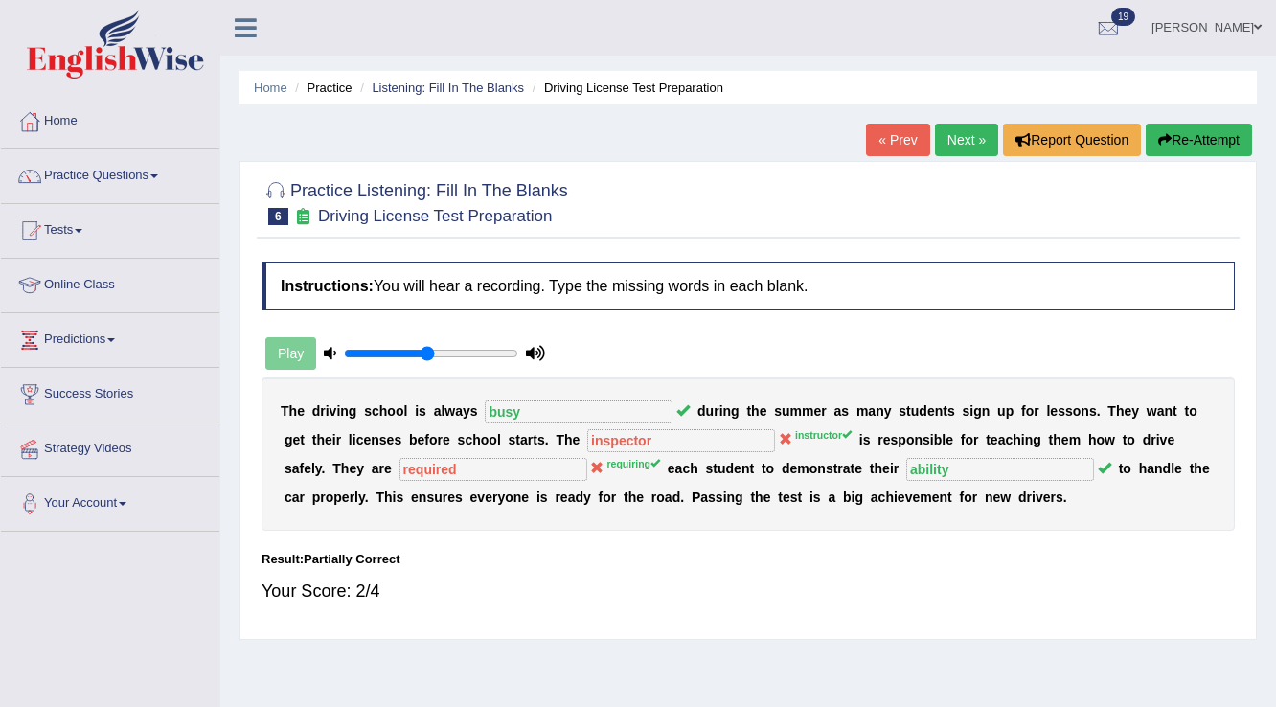
click at [965, 153] on link "Next »" at bounding box center [966, 140] width 63 height 33
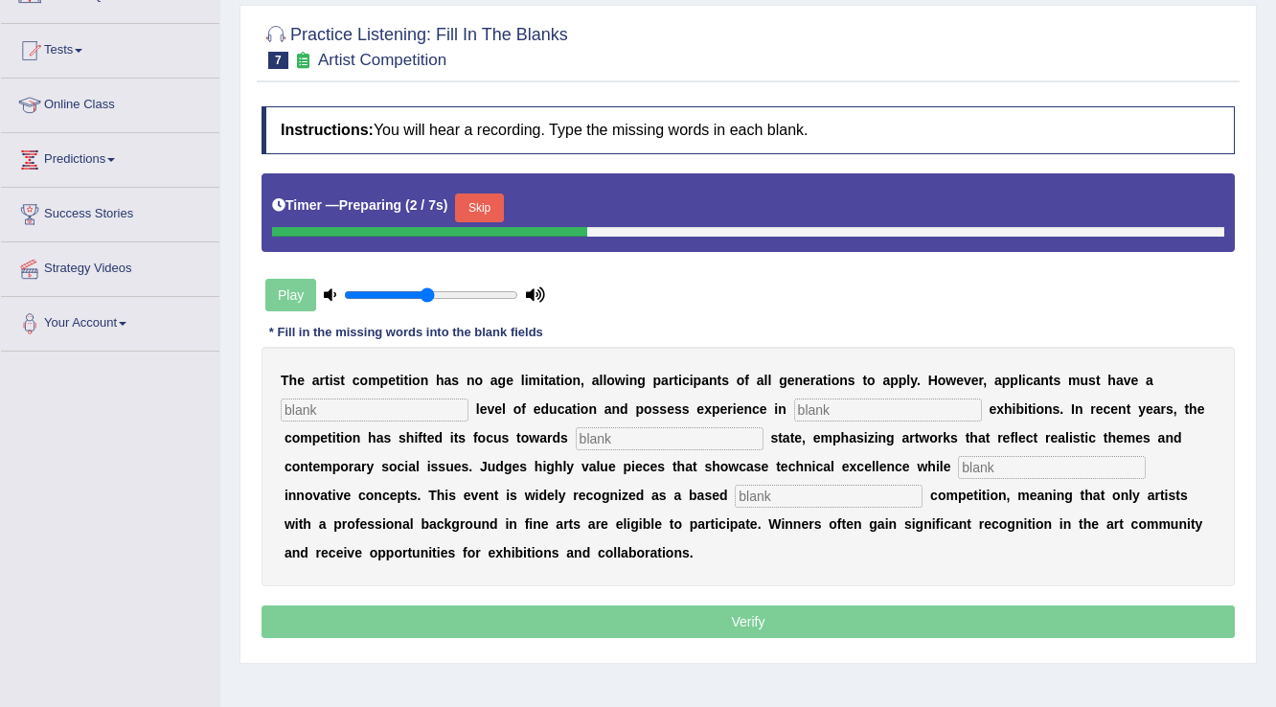
scroll to position [153, 0]
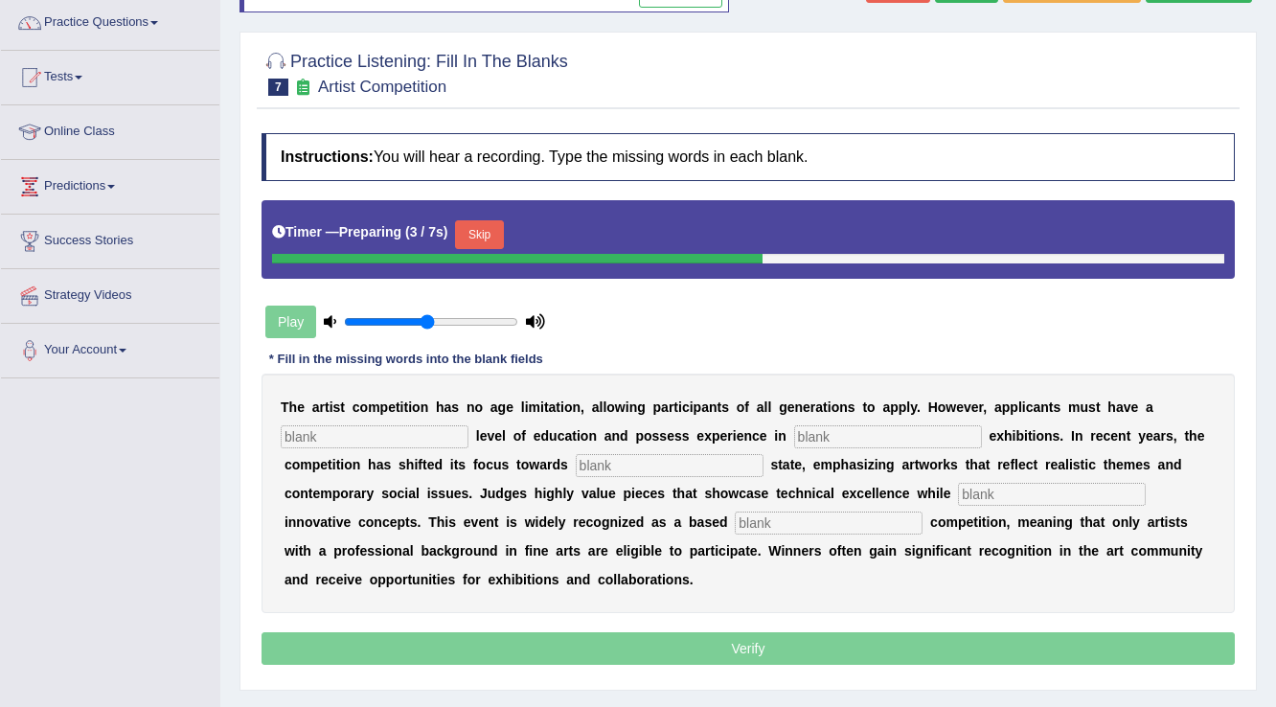
click at [494, 226] on button "Skip" at bounding box center [479, 234] width 48 height 29
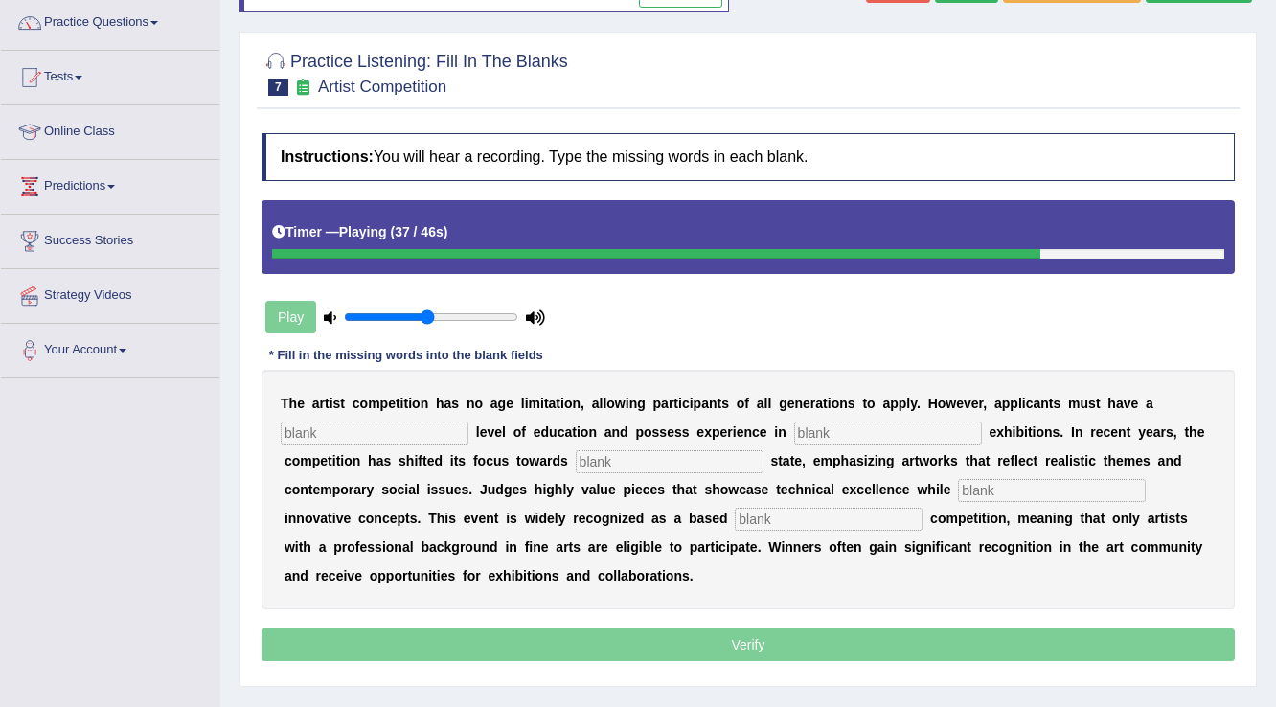
click at [835, 509] on input "text" at bounding box center [829, 519] width 188 height 23
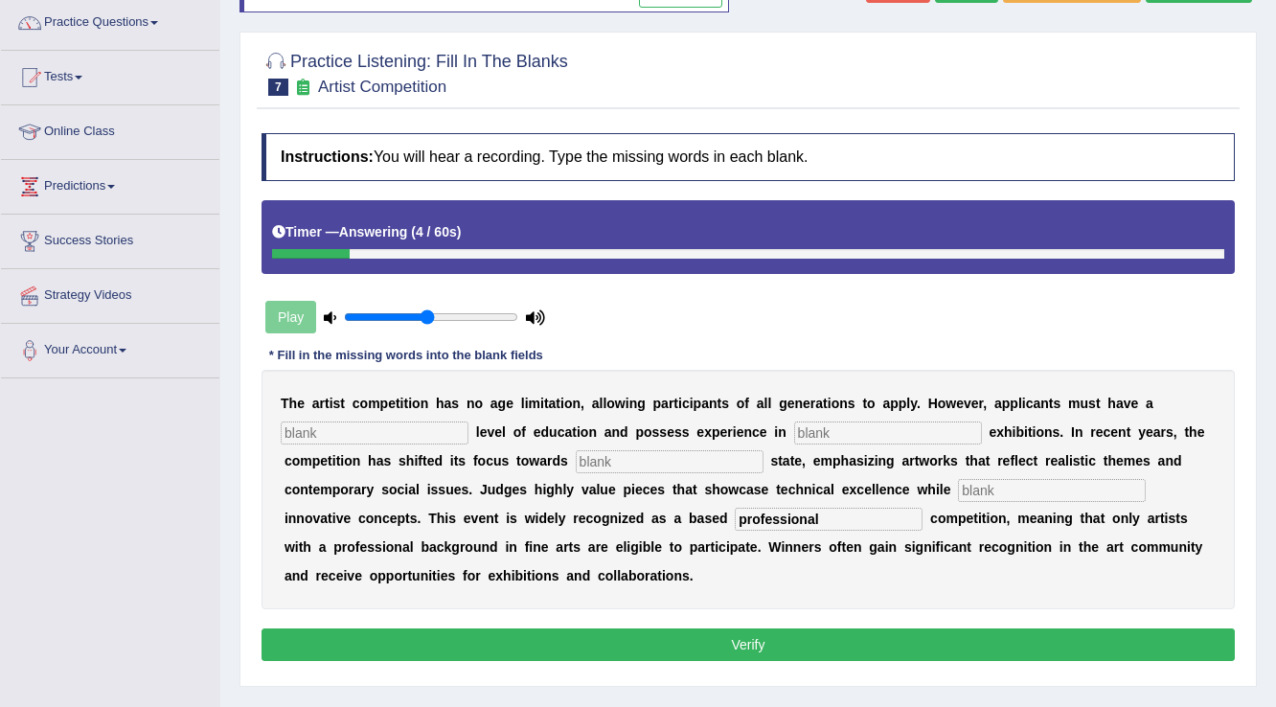
type input "professional"
click at [1003, 493] on input "text" at bounding box center [1052, 490] width 188 height 23
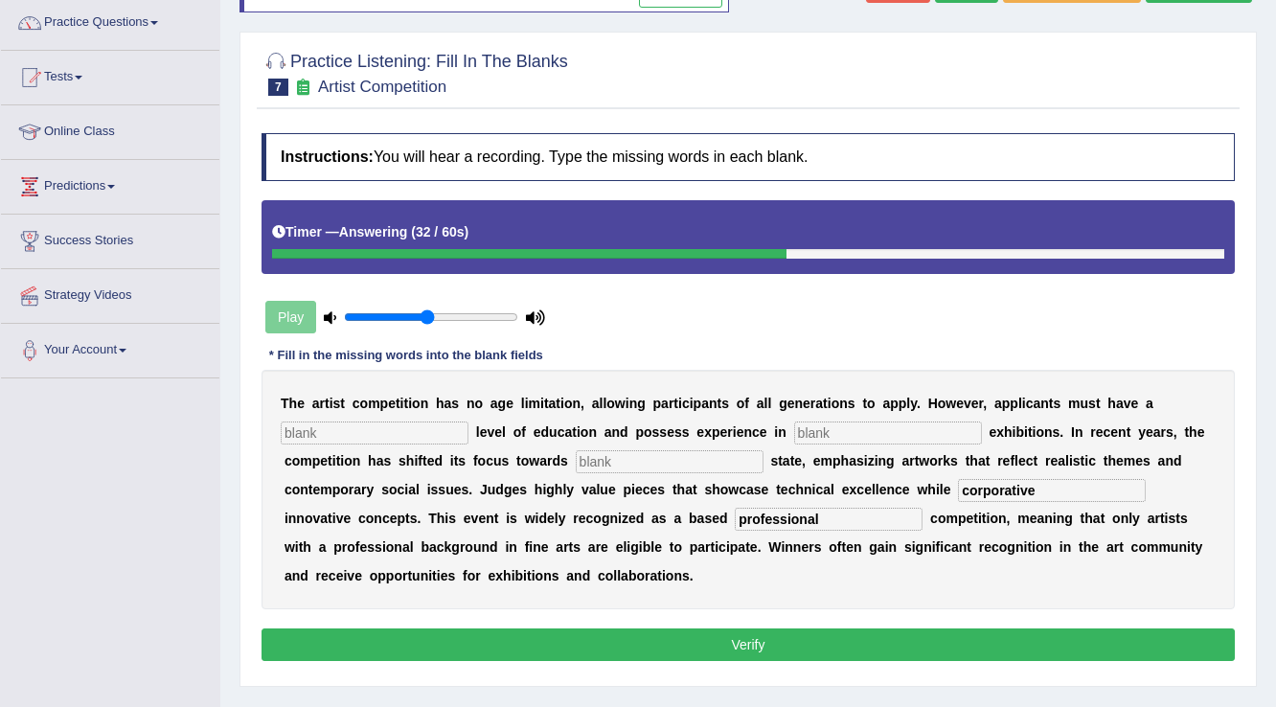
type input "corporative"
click at [440, 424] on input "text" at bounding box center [375, 432] width 188 height 23
type input "graduate"
click at [889, 417] on div "T h e a r t i s t c o m p e t i t i o n h a s n o a g e l i m i t a t i o n , a…" at bounding box center [747, 489] width 973 height 239
click at [889, 426] on input "text" at bounding box center [888, 432] width 188 height 23
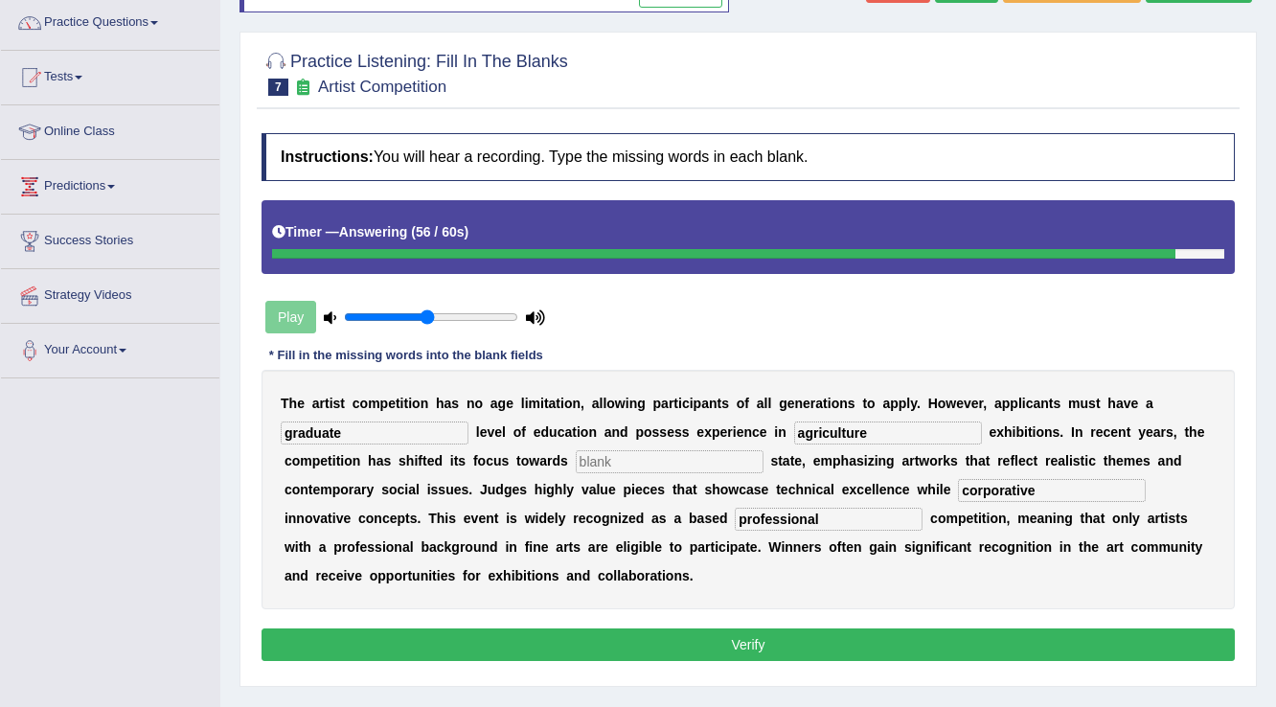
type input "agriculture"
click at [702, 466] on input "text" at bounding box center [670, 461] width 188 height 23
type input "ral"
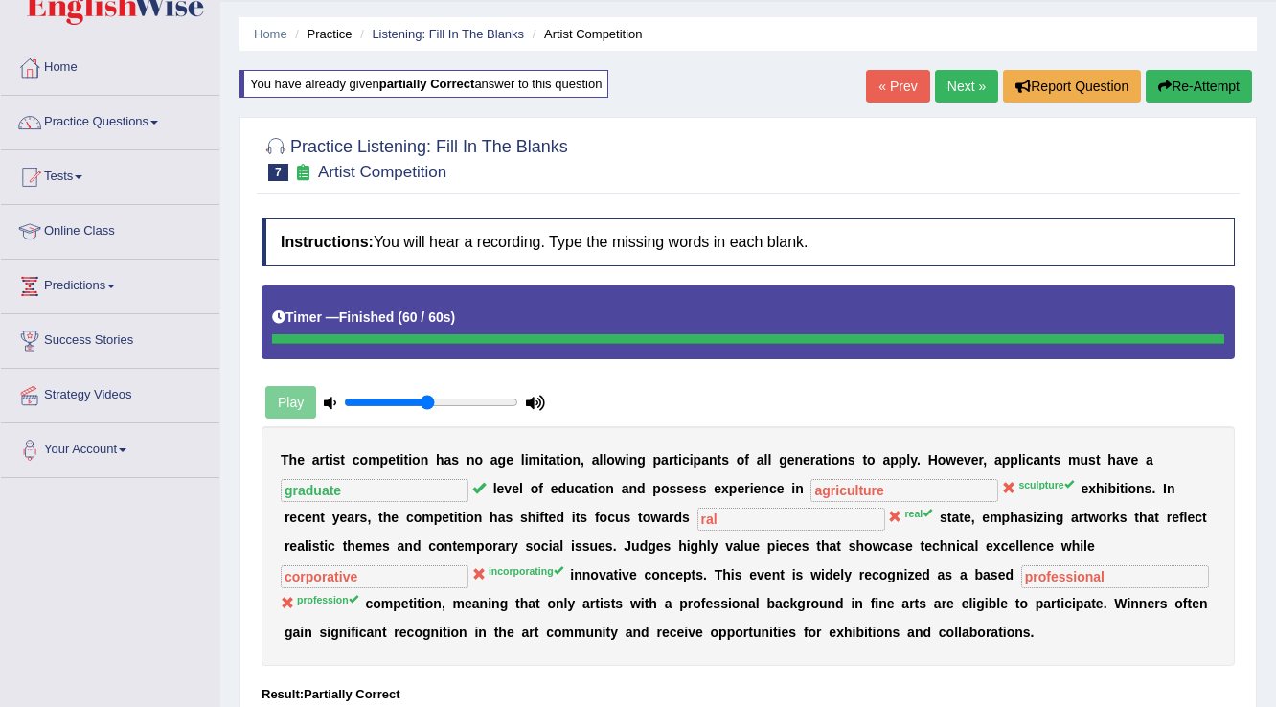
scroll to position [77, 0]
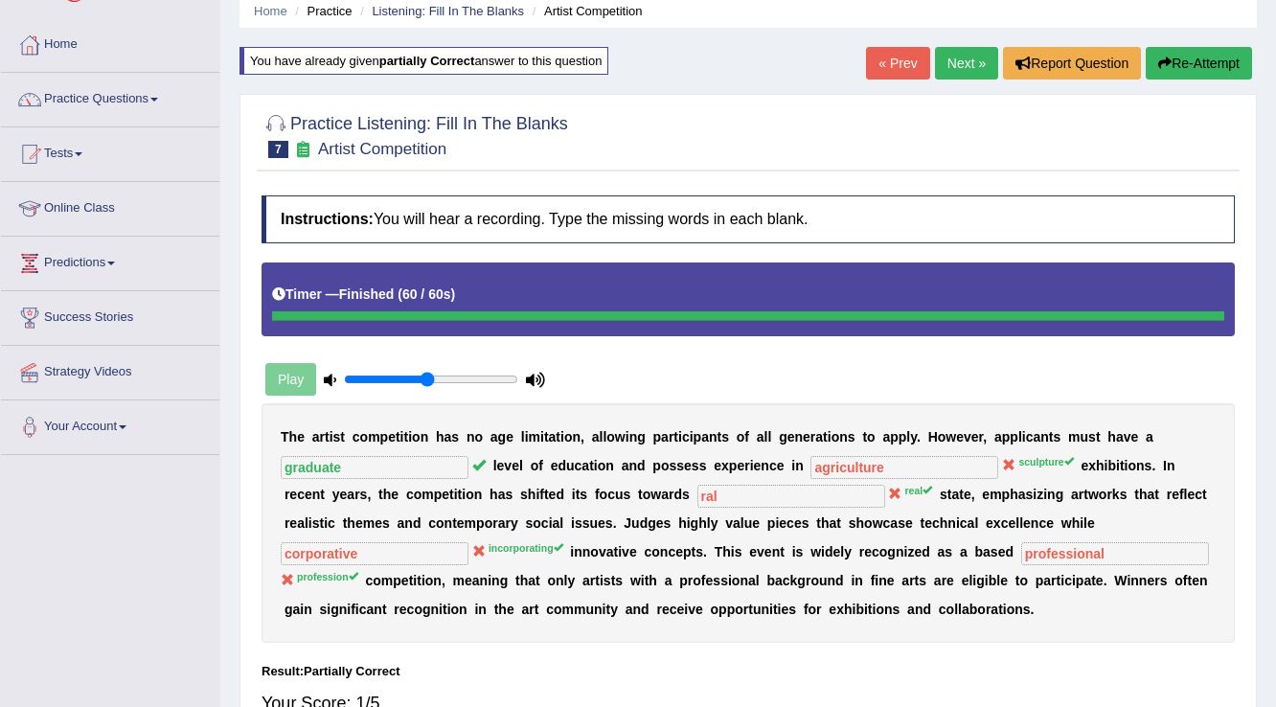
click at [976, 61] on link "Next »" at bounding box center [966, 63] width 63 height 33
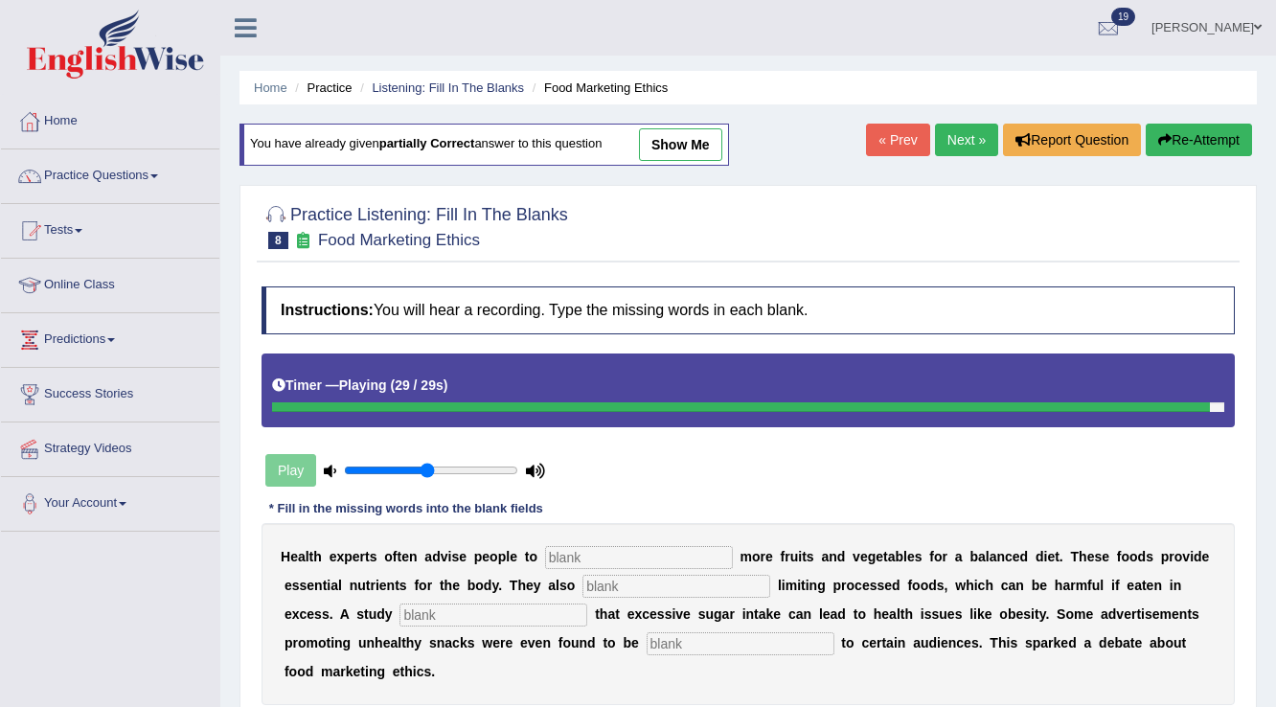
click at [674, 638] on input "text" at bounding box center [740, 643] width 188 height 23
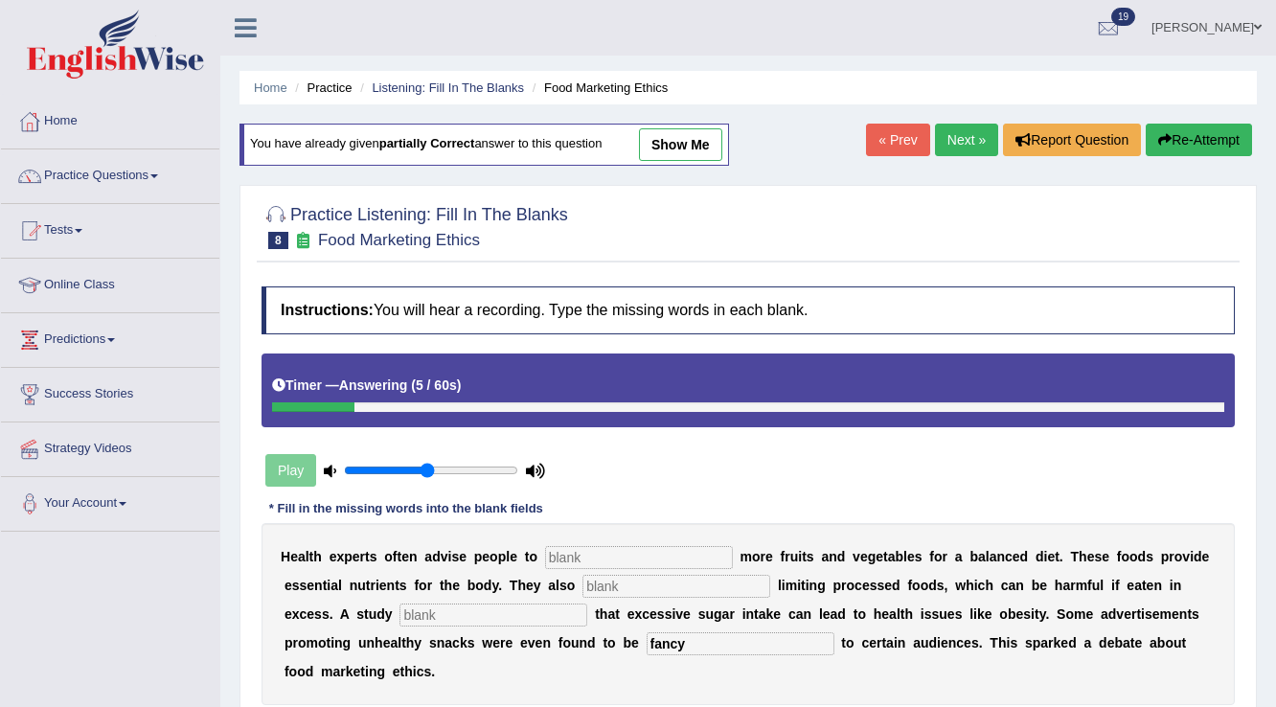
type input "fancy"
click at [661, 559] on input "text" at bounding box center [639, 557] width 188 height 23
type input "consume"
click at [647, 590] on input "text" at bounding box center [676, 586] width 188 height 23
type input "recommened"
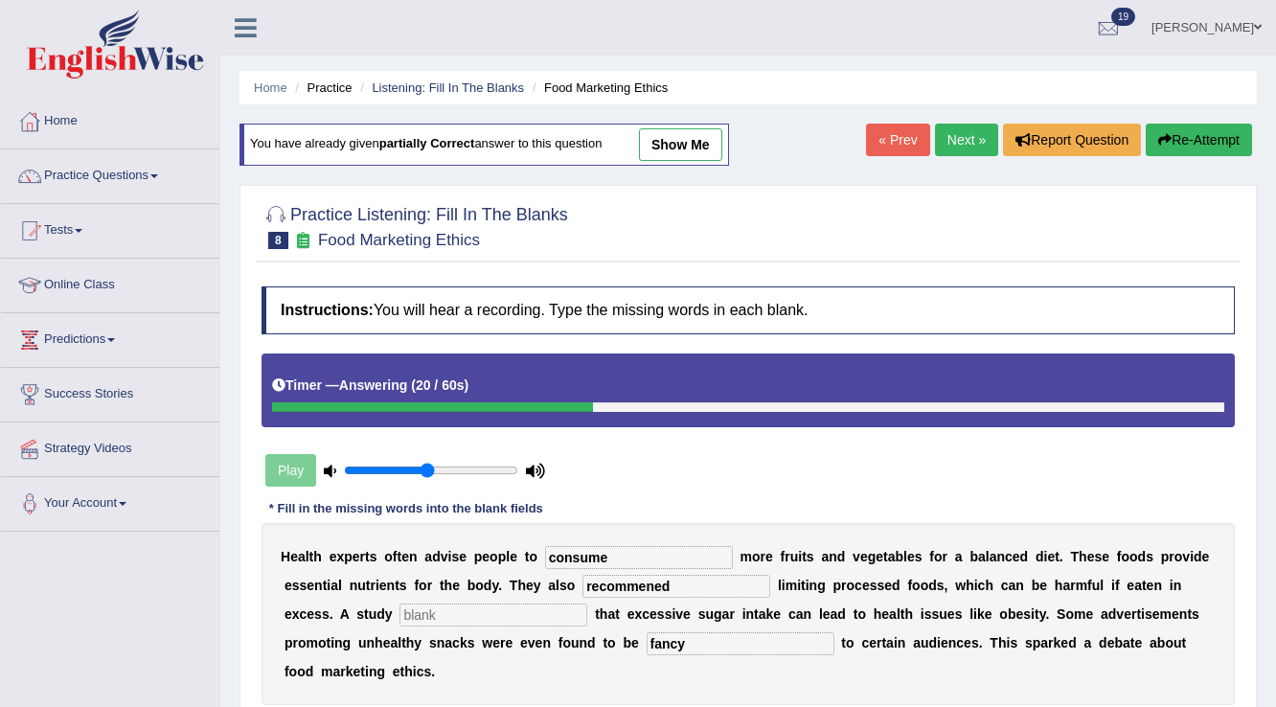
click at [543, 605] on input "text" at bounding box center [493, 614] width 188 height 23
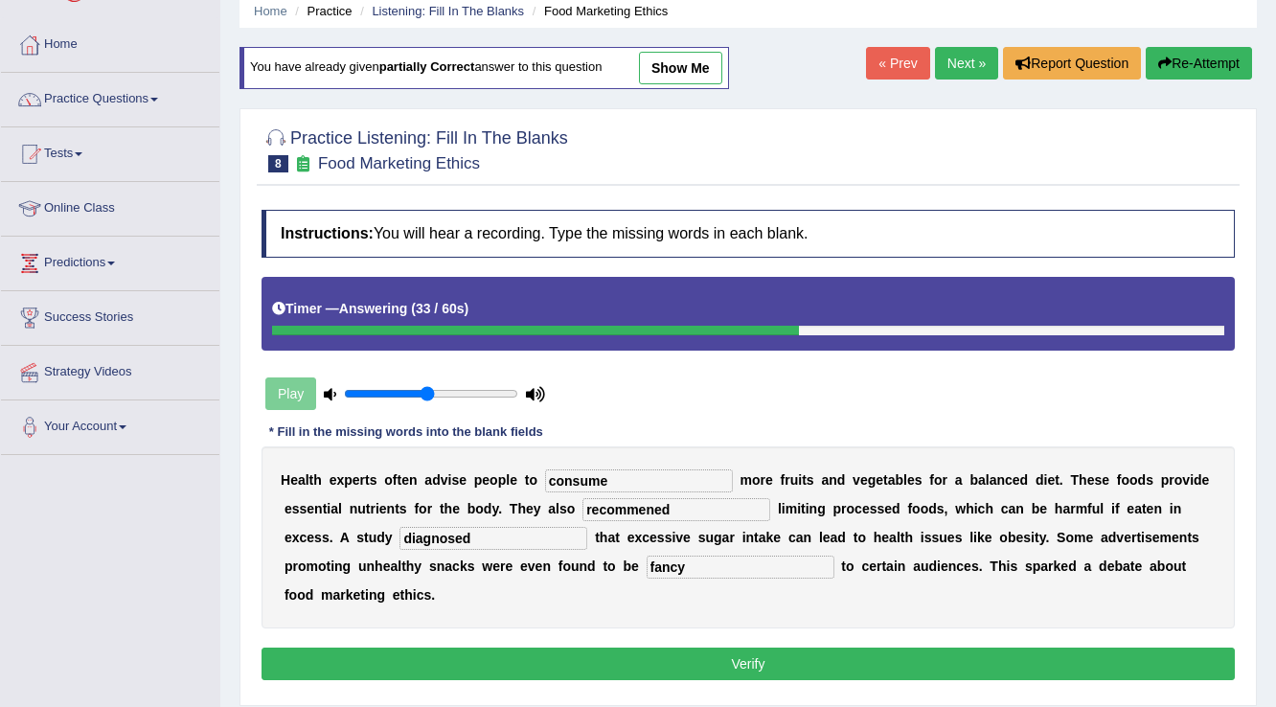
type input "diagnosed"
click at [622, 663] on button "Verify" at bounding box center [747, 663] width 973 height 33
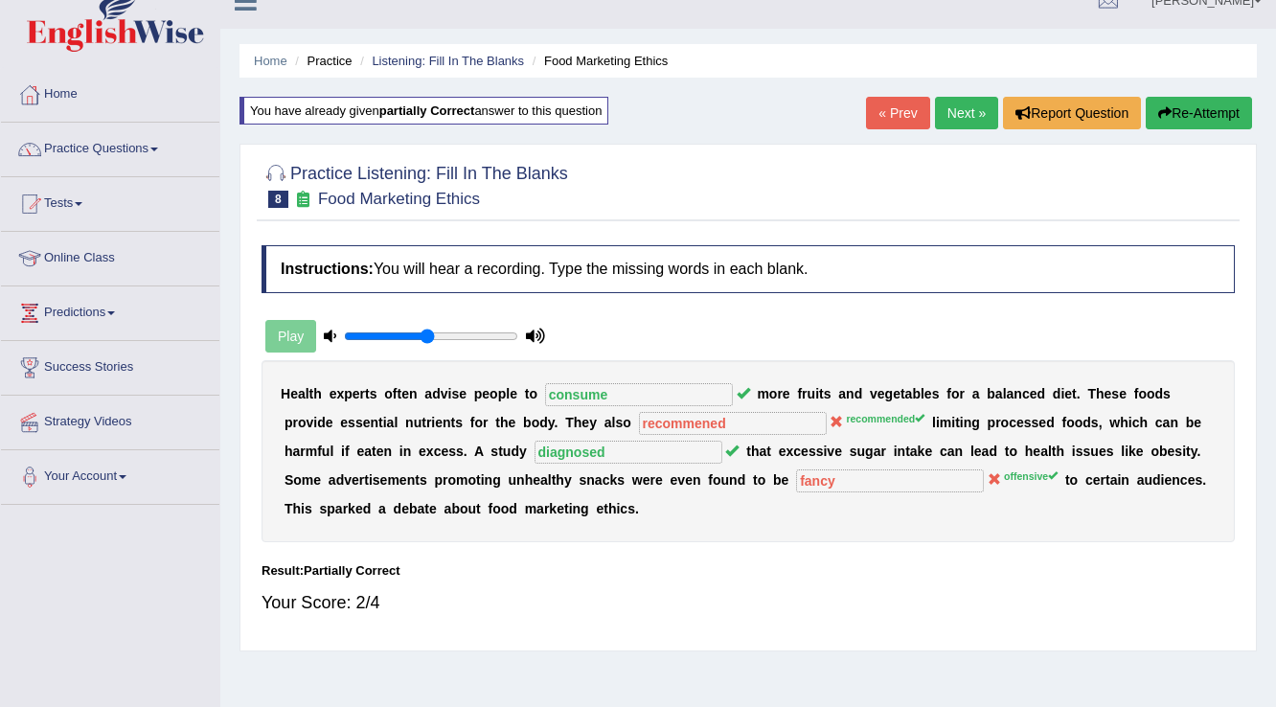
scroll to position [0, 0]
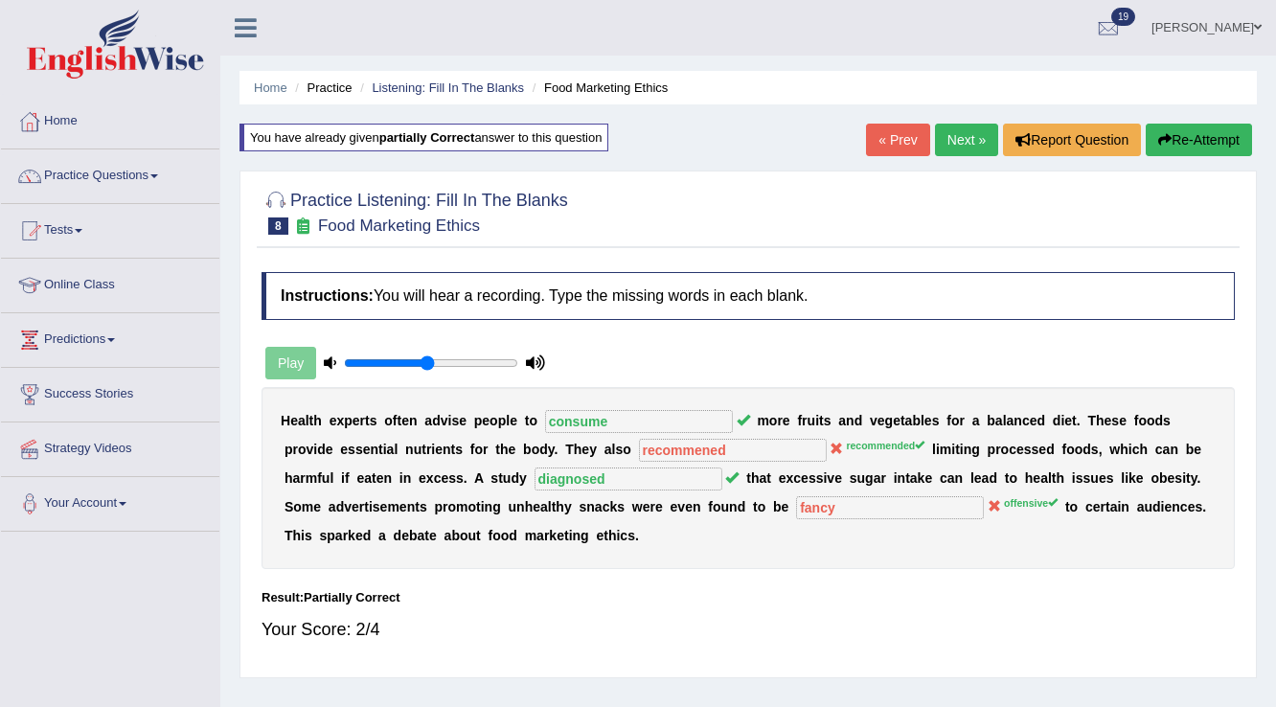
click at [953, 125] on link "Next »" at bounding box center [966, 140] width 63 height 33
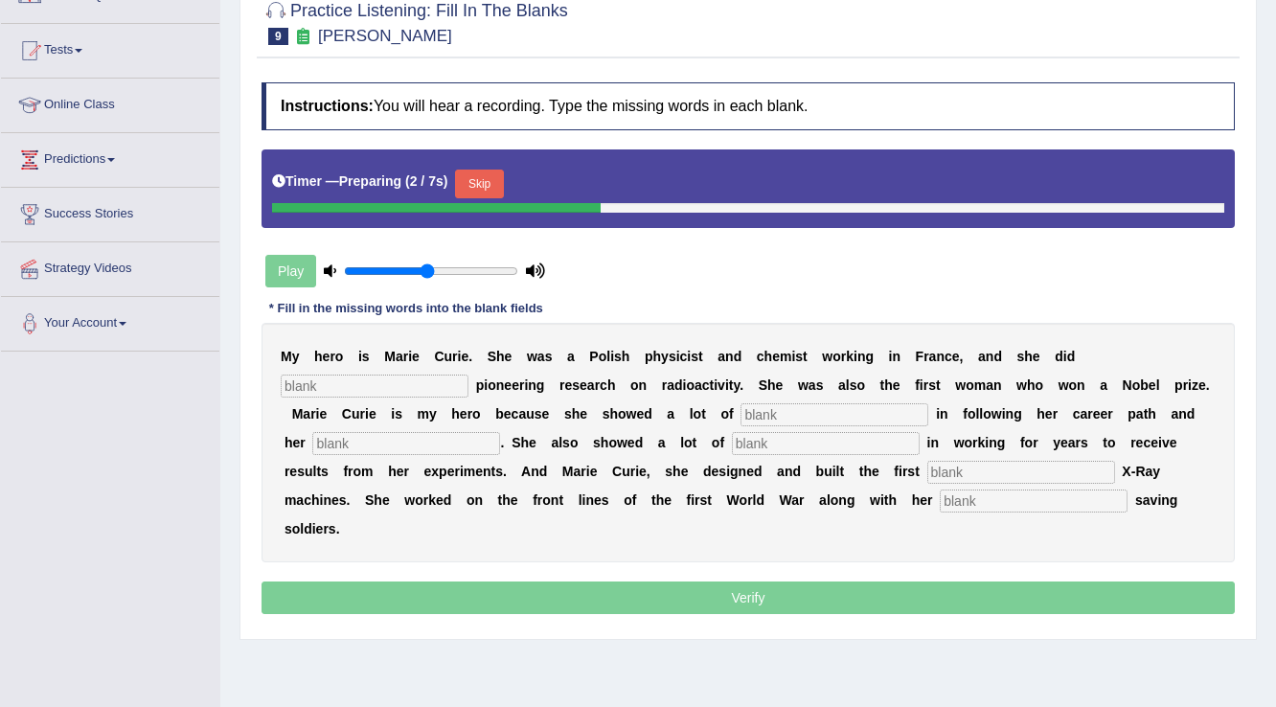
scroll to position [230, 0]
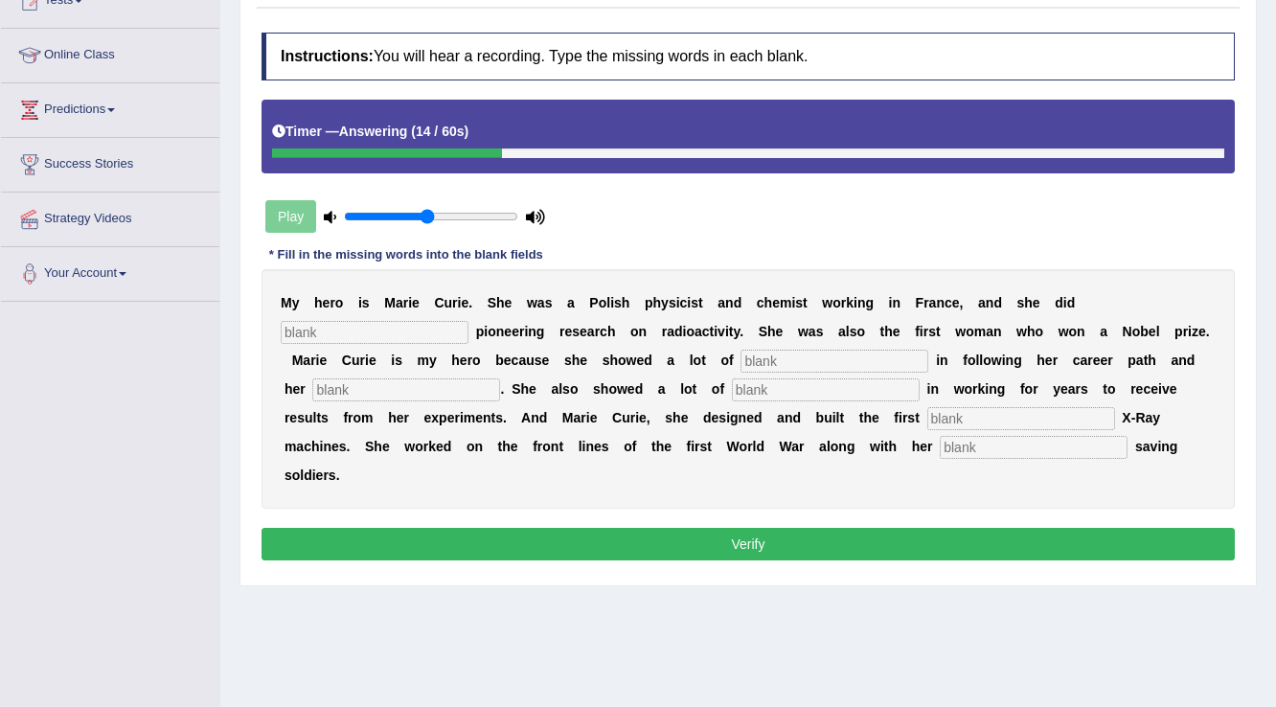
click at [441, 337] on input "text" at bounding box center [375, 332] width 188 height 23
type input "conduct"
click at [778, 352] on input "text" at bounding box center [834, 361] width 188 height 23
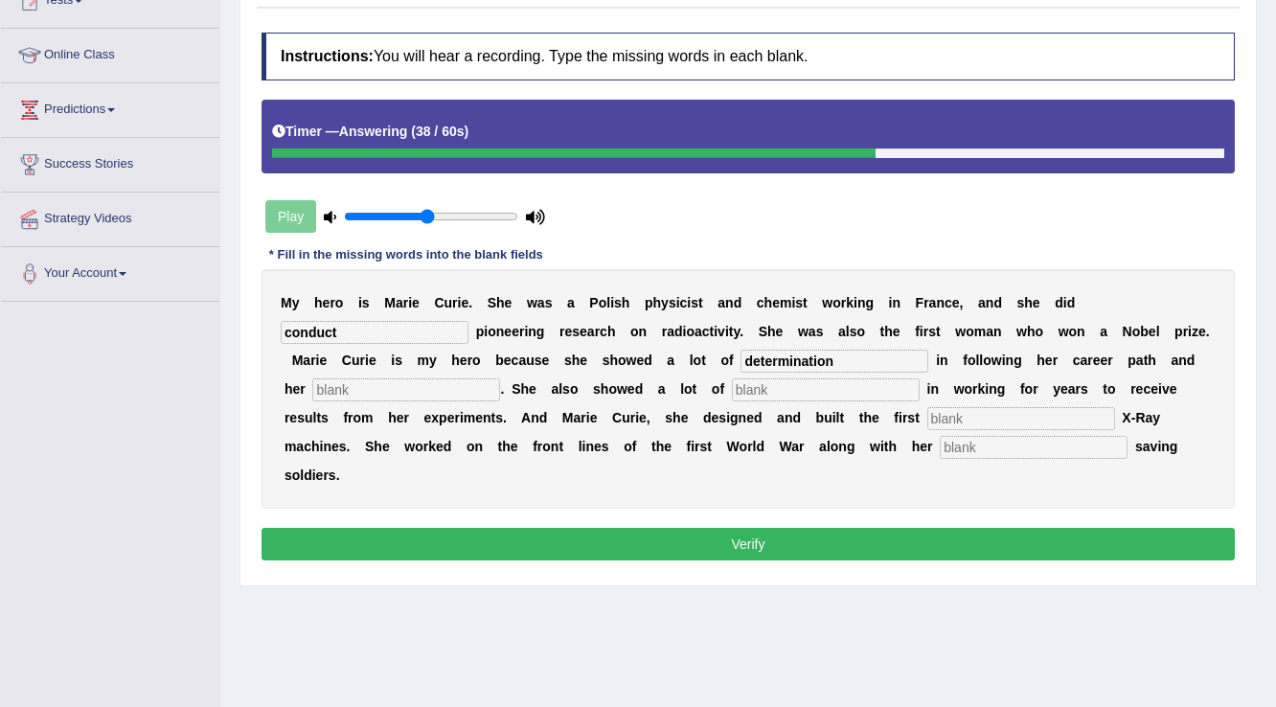
type input "determination"
click at [442, 387] on input "text" at bounding box center [406, 389] width 188 height 23
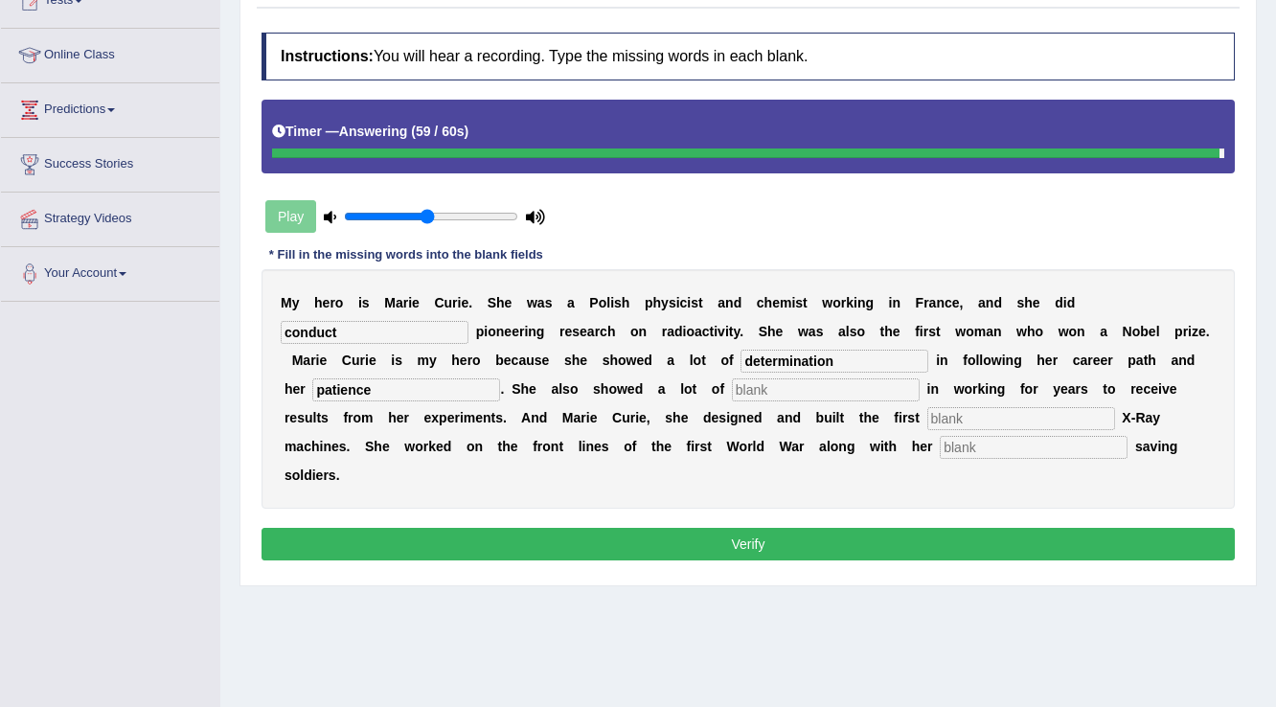
type input "patience"
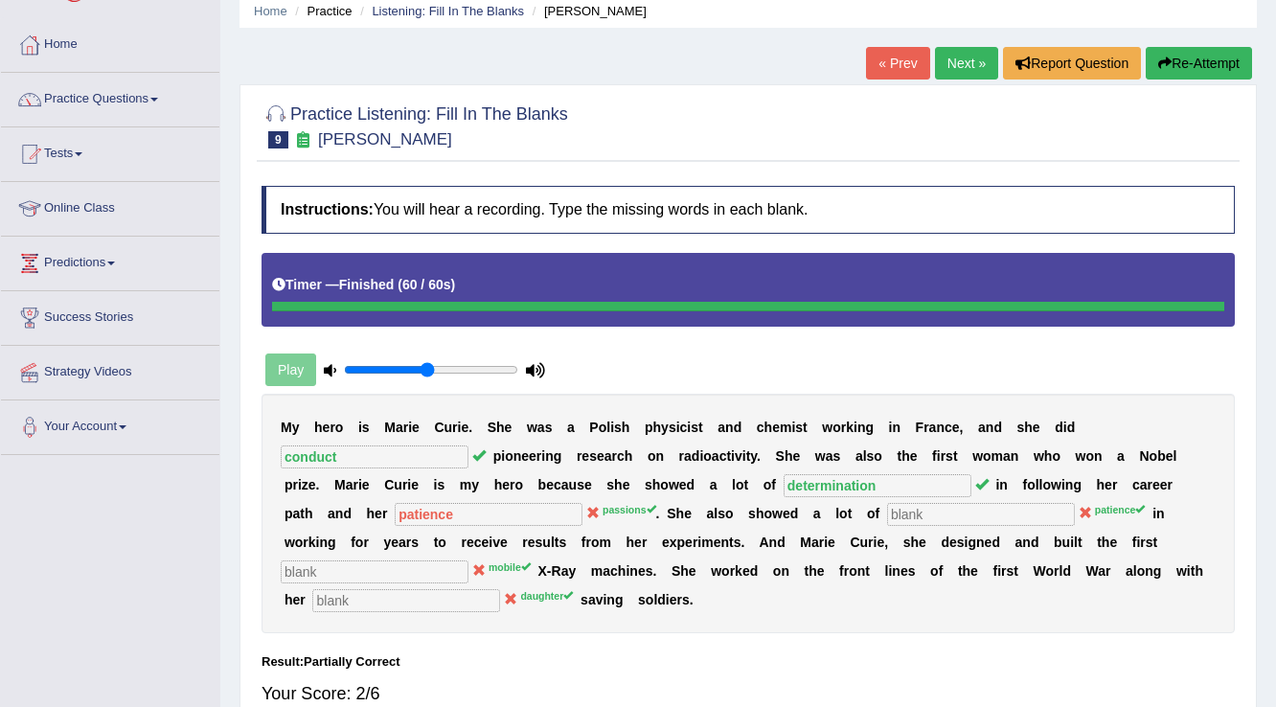
scroll to position [0, 0]
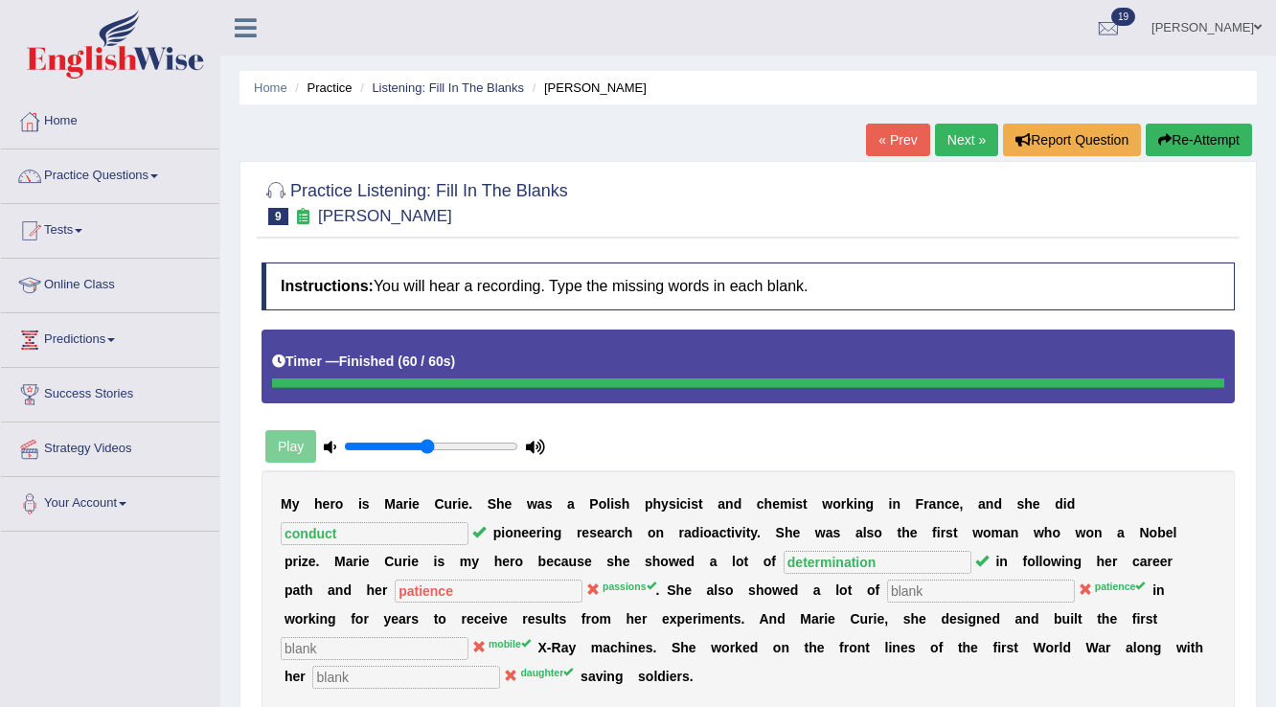
click at [941, 145] on link "Next »" at bounding box center [966, 140] width 63 height 33
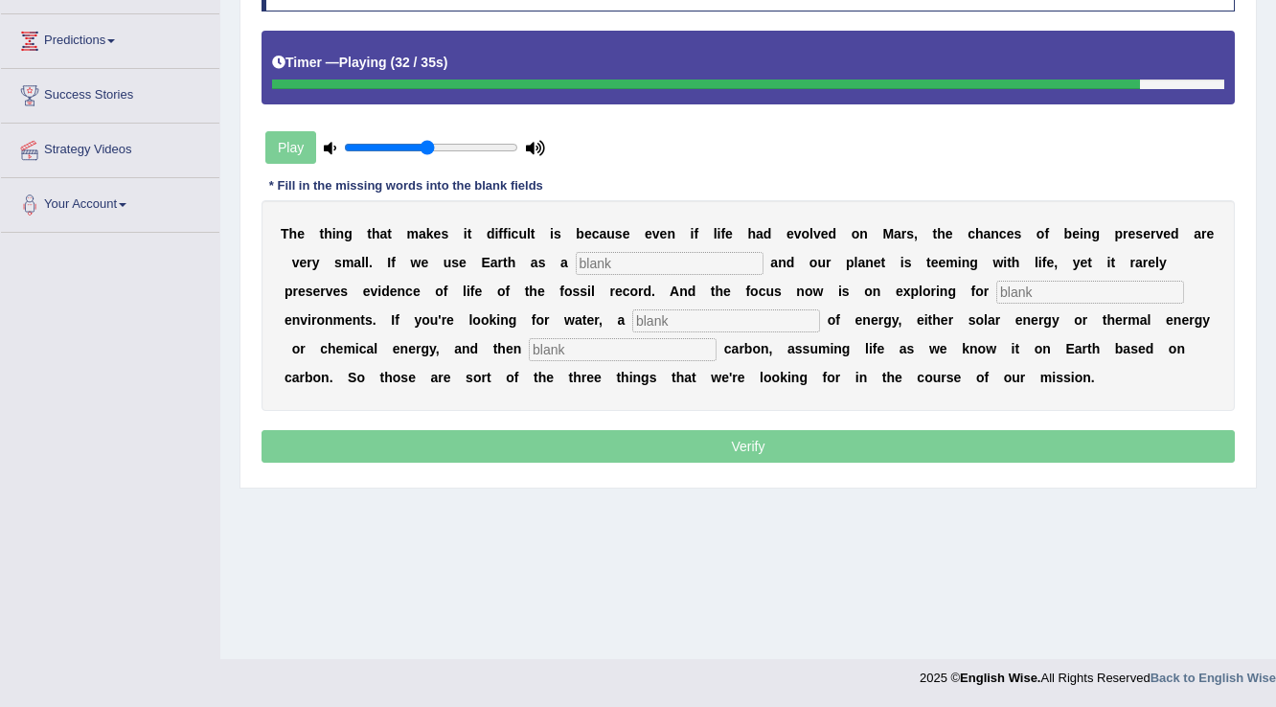
click at [590, 349] on input "text" at bounding box center [623, 349] width 188 height 23
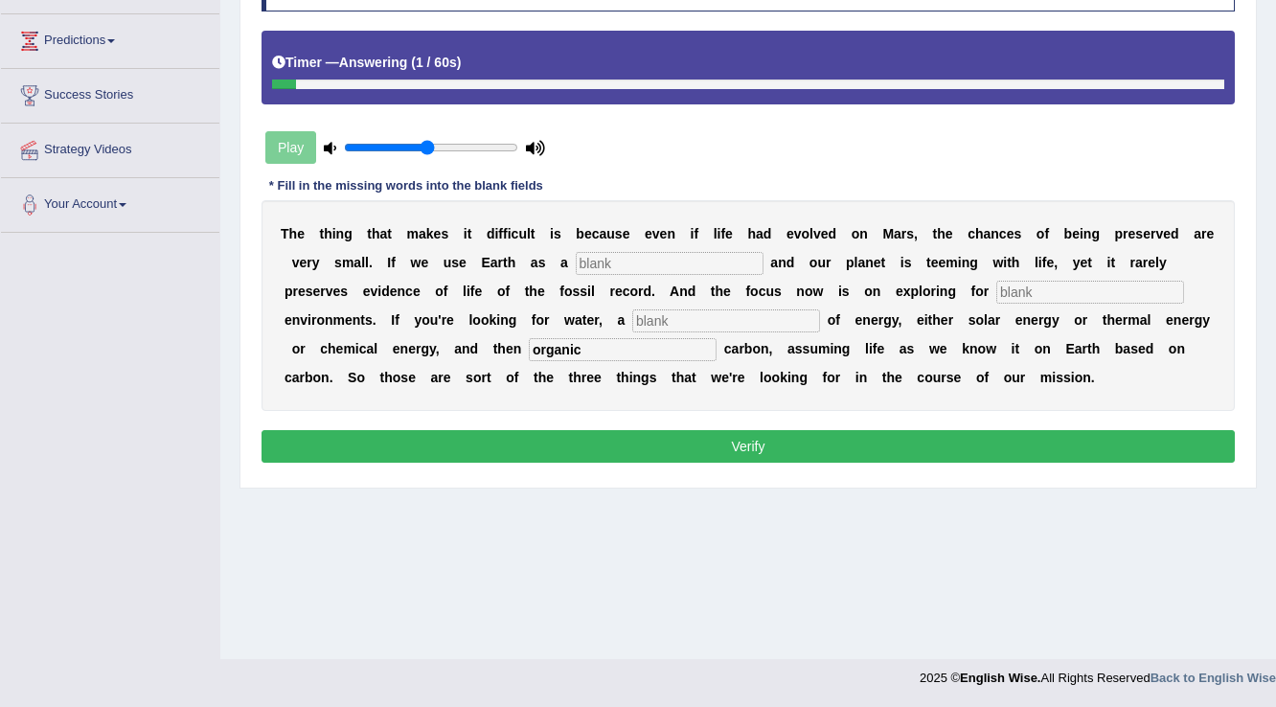
type input "organic"
click at [662, 325] on input "text" at bounding box center [726, 320] width 188 height 23
type input "source"
click at [1035, 290] on input "text" at bounding box center [1090, 292] width 188 height 23
click at [701, 270] on input "text" at bounding box center [670, 263] width 188 height 23
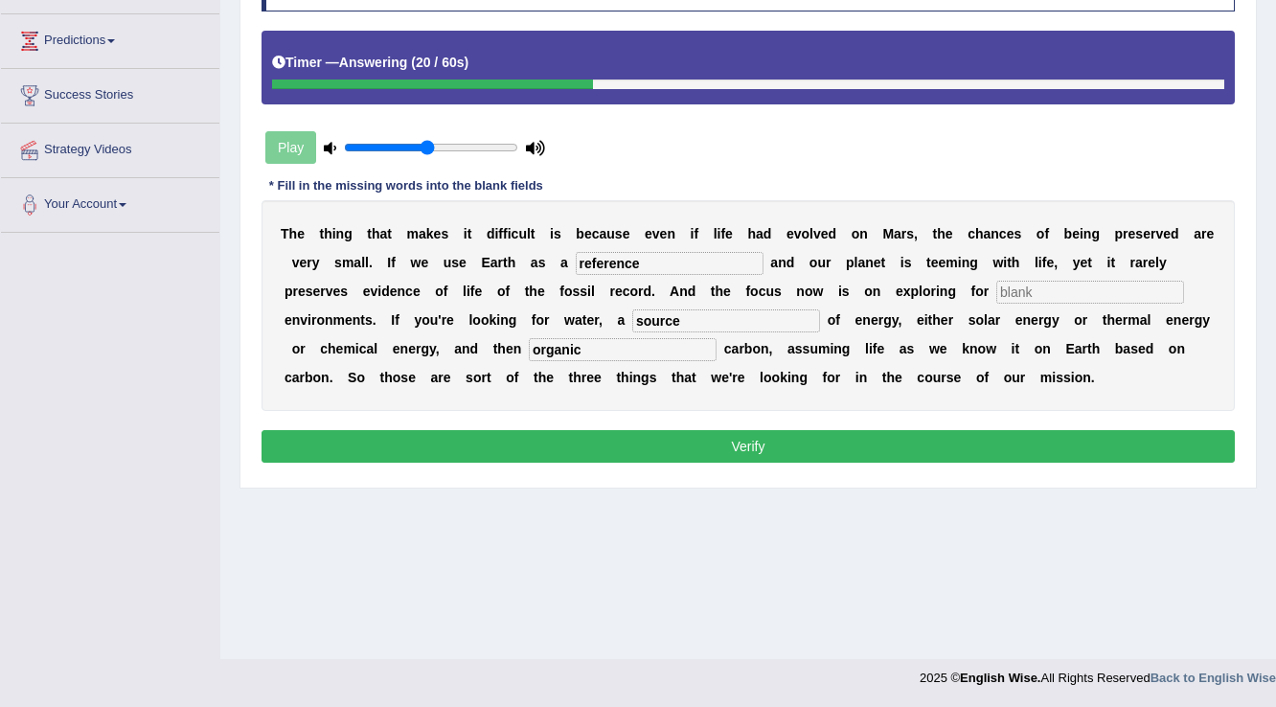
type input "reference"
click at [1029, 292] on input "text" at bounding box center [1090, 292] width 188 height 23
type input "habitual"
click at [1016, 442] on button "Verify" at bounding box center [747, 446] width 973 height 33
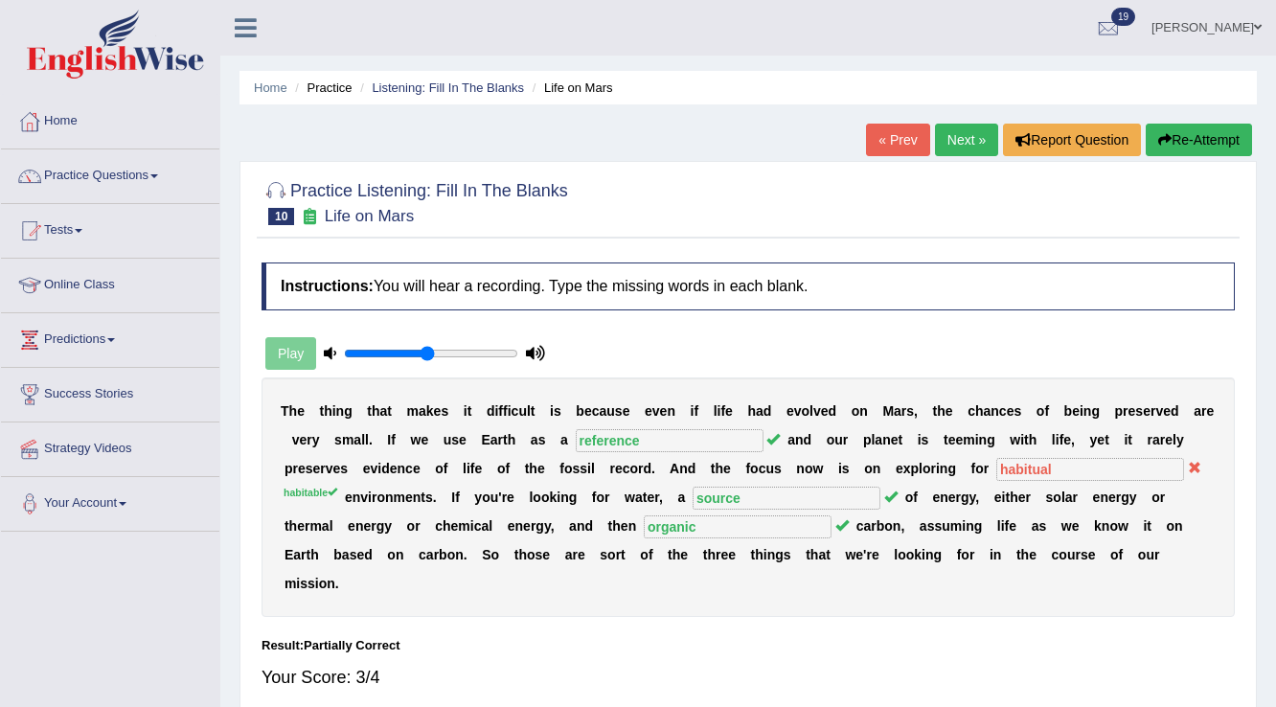
click at [948, 139] on link "Next »" at bounding box center [966, 140] width 63 height 33
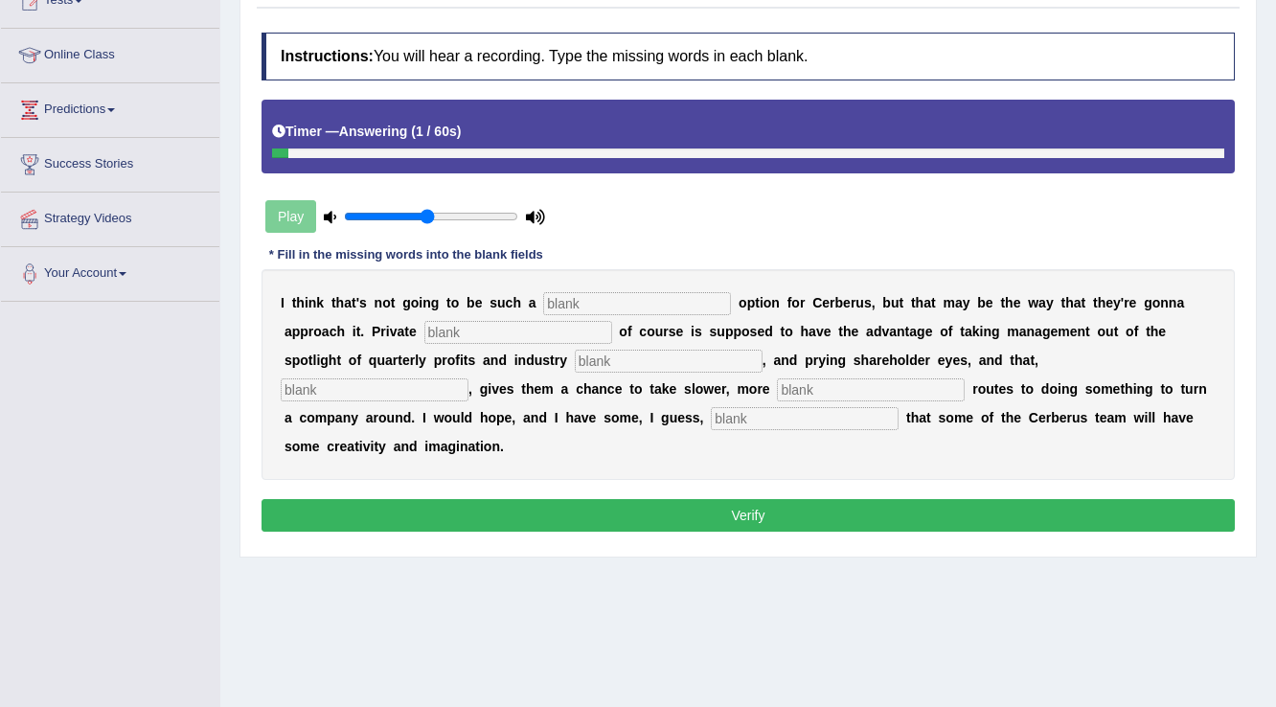
click at [838, 427] on div "I t h i n k t h a t ' s n o t g o i n g t o b e s u c h a o p t i o n f o r C e…" at bounding box center [747, 374] width 973 height 211
click at [847, 422] on input "text" at bounding box center [805, 418] width 188 height 23
type input "optimise"
click at [813, 392] on input "text" at bounding box center [871, 389] width 188 height 23
type input "patient"
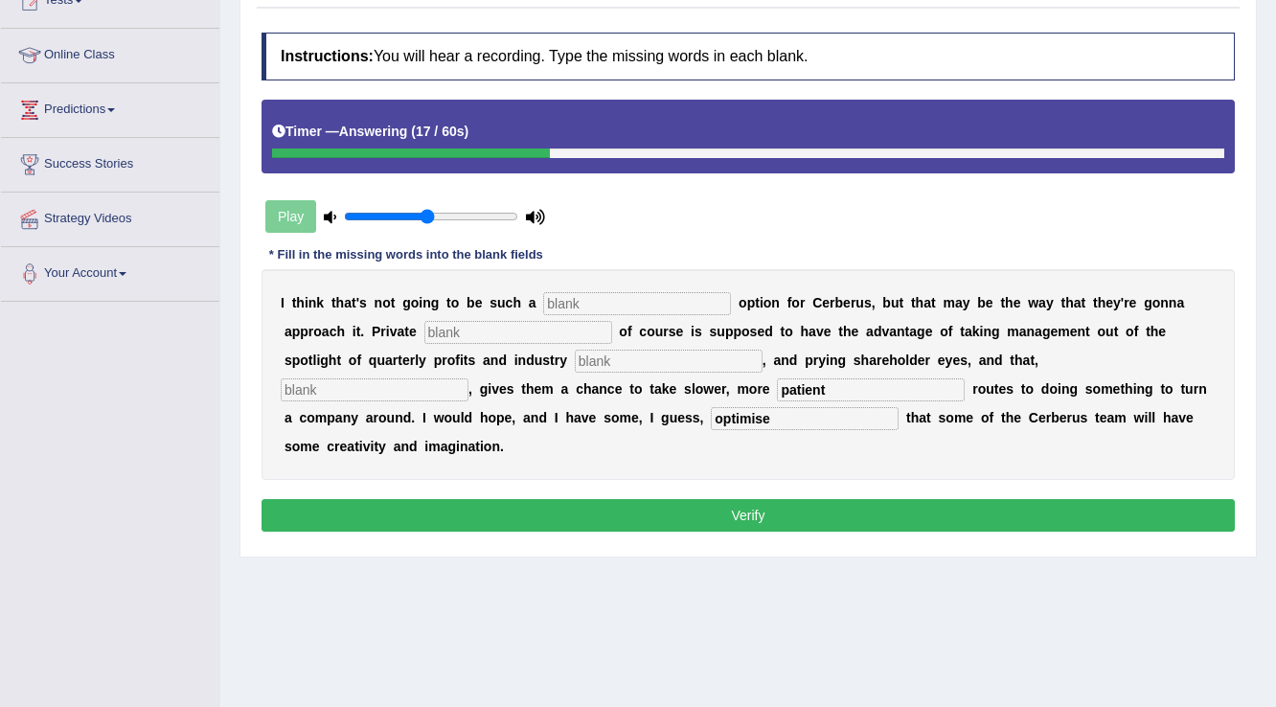
click at [570, 292] on input "text" at bounding box center [637, 303] width 188 height 23
type input "viable"
click at [548, 333] on input "text" at bounding box center [518, 332] width 188 height 23
type input "equities"
click at [443, 385] on input "text" at bounding box center [375, 389] width 188 height 23
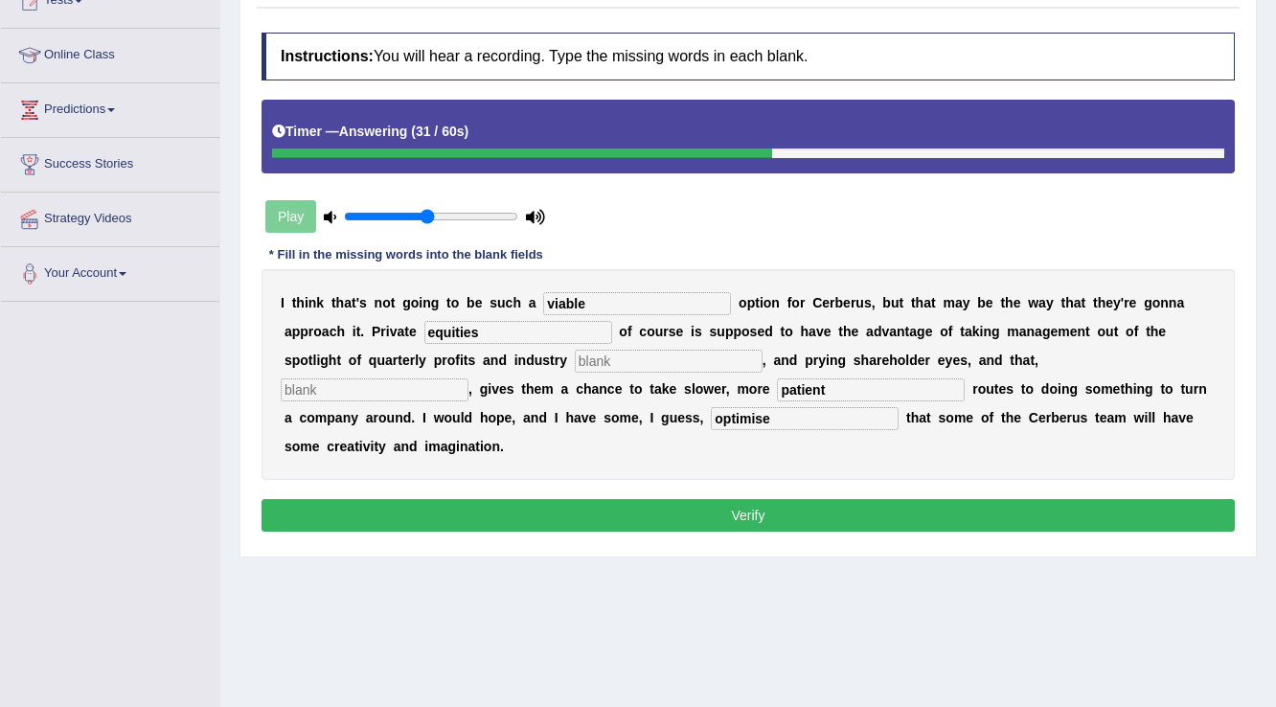
click at [689, 359] on input "text" at bounding box center [669, 361] width 188 height 23
type input "analysis"
click at [352, 392] on input "text" at bounding box center [375, 389] width 188 height 23
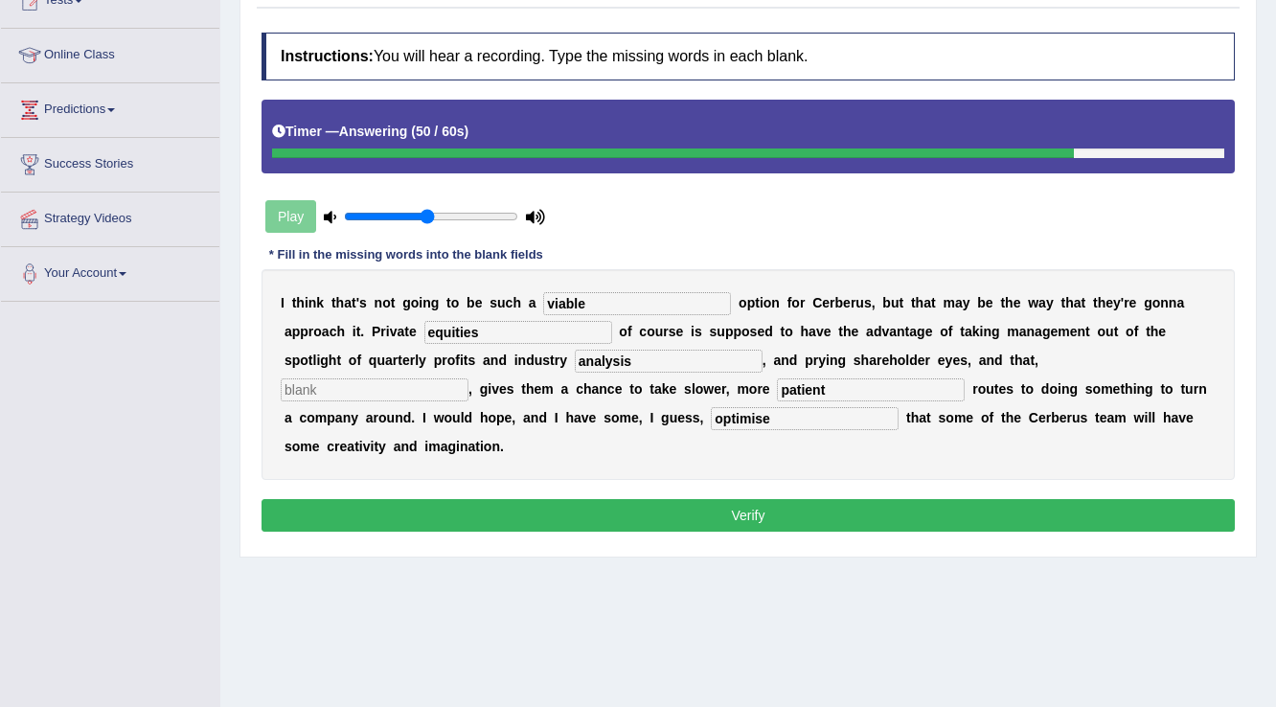
click at [418, 506] on button "Verify" at bounding box center [747, 515] width 973 height 33
click at [431, 383] on input "text" at bounding box center [375, 389] width 188 height 23
click at [636, 532] on div "Instructions: You will hear a recording. Type the missing words in each blank. …" at bounding box center [748, 284] width 983 height 523
click at [640, 515] on button "Verify" at bounding box center [747, 515] width 973 height 33
click at [434, 392] on input "text" at bounding box center [375, 389] width 188 height 23
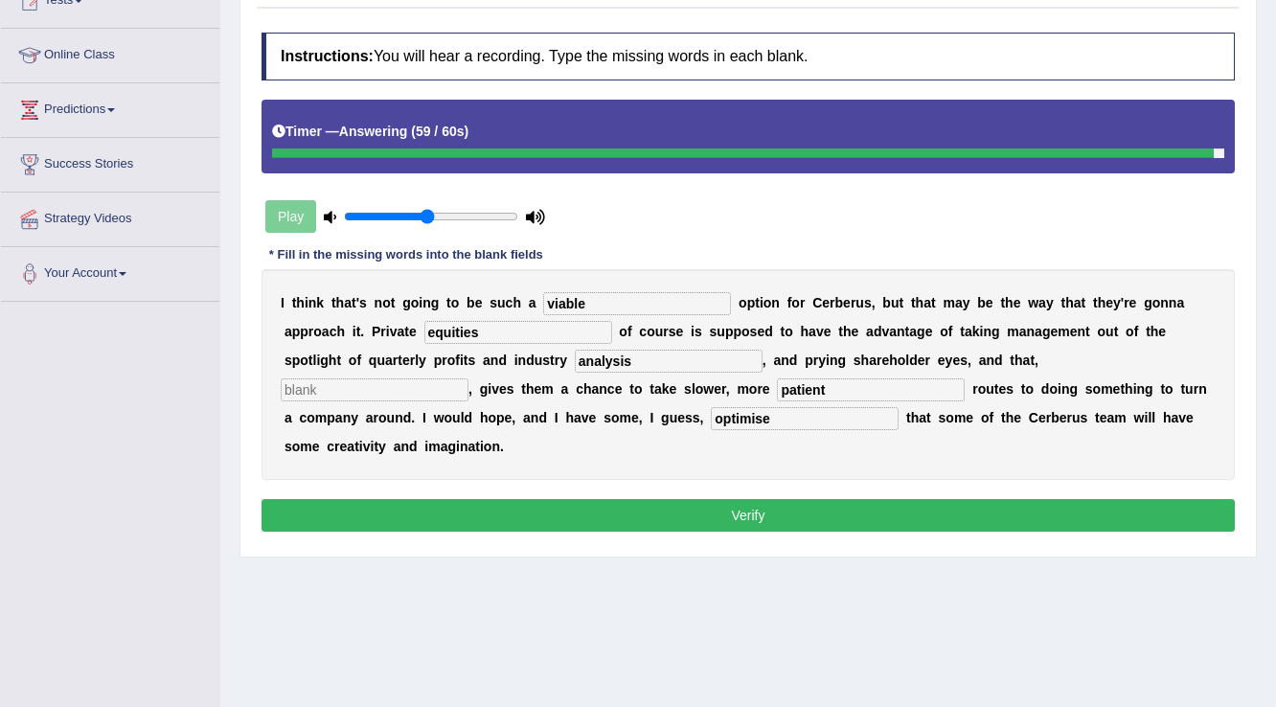
click at [434, 392] on input "text" at bounding box center [375, 389] width 188 height 23
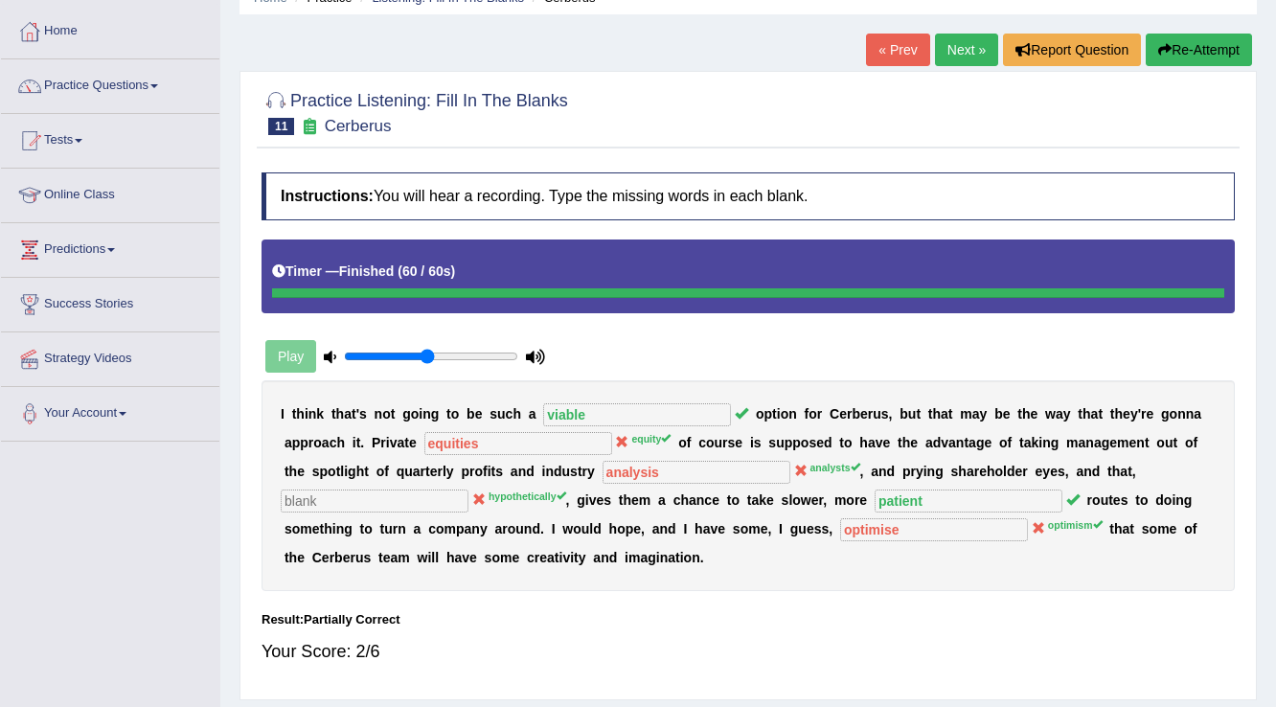
scroll to position [77, 0]
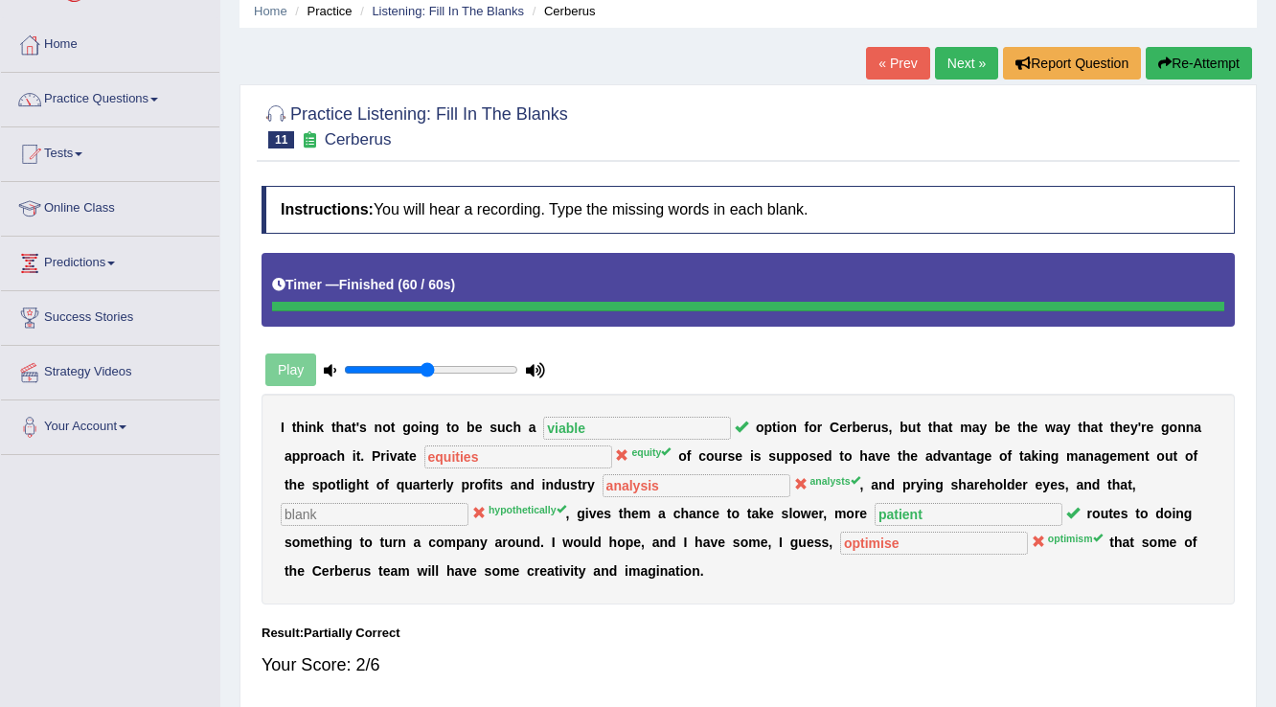
click at [943, 67] on link "Next »" at bounding box center [966, 63] width 63 height 33
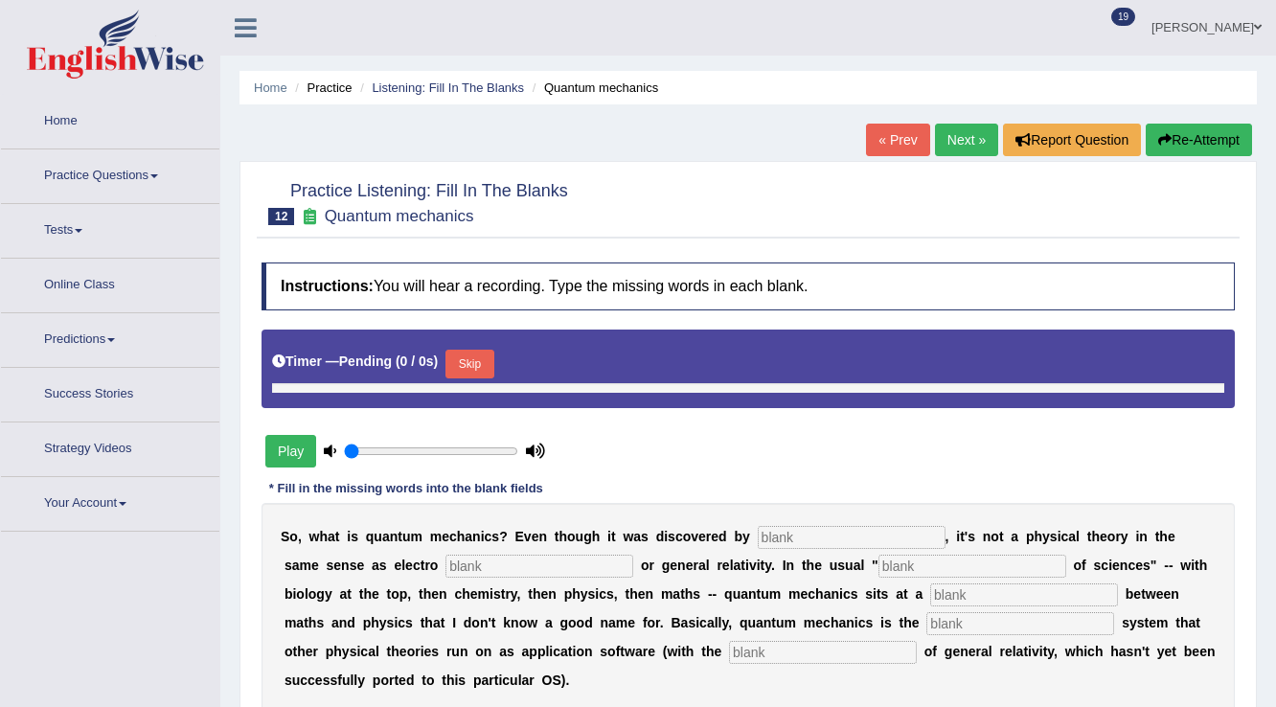
type input "0.5"
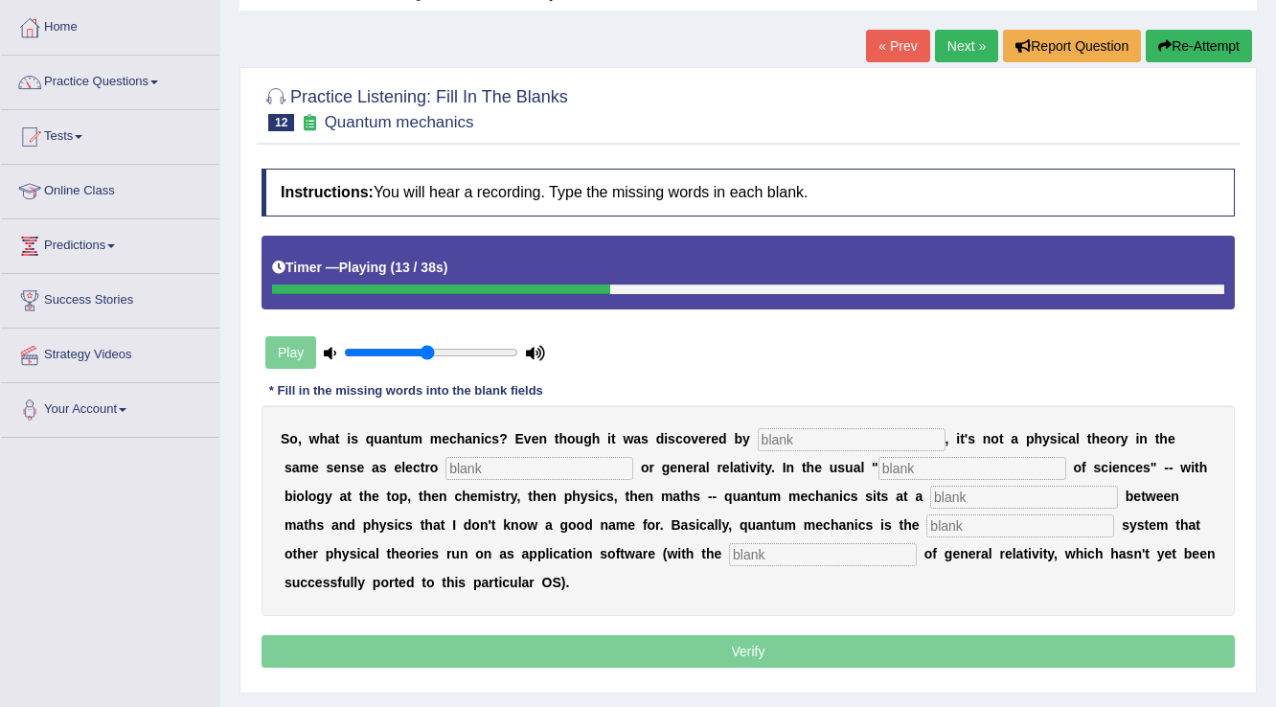
scroll to position [25, 0]
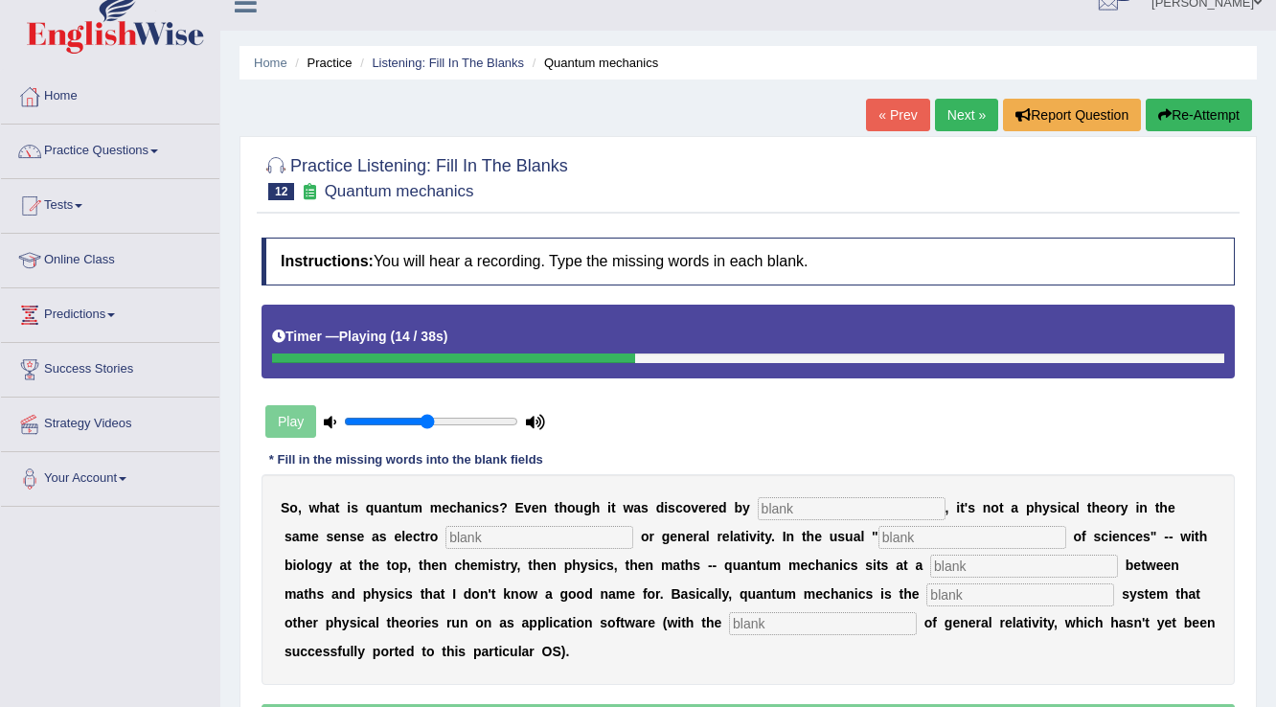
click at [1181, 104] on button "Re-Attempt" at bounding box center [1198, 115] width 106 height 33
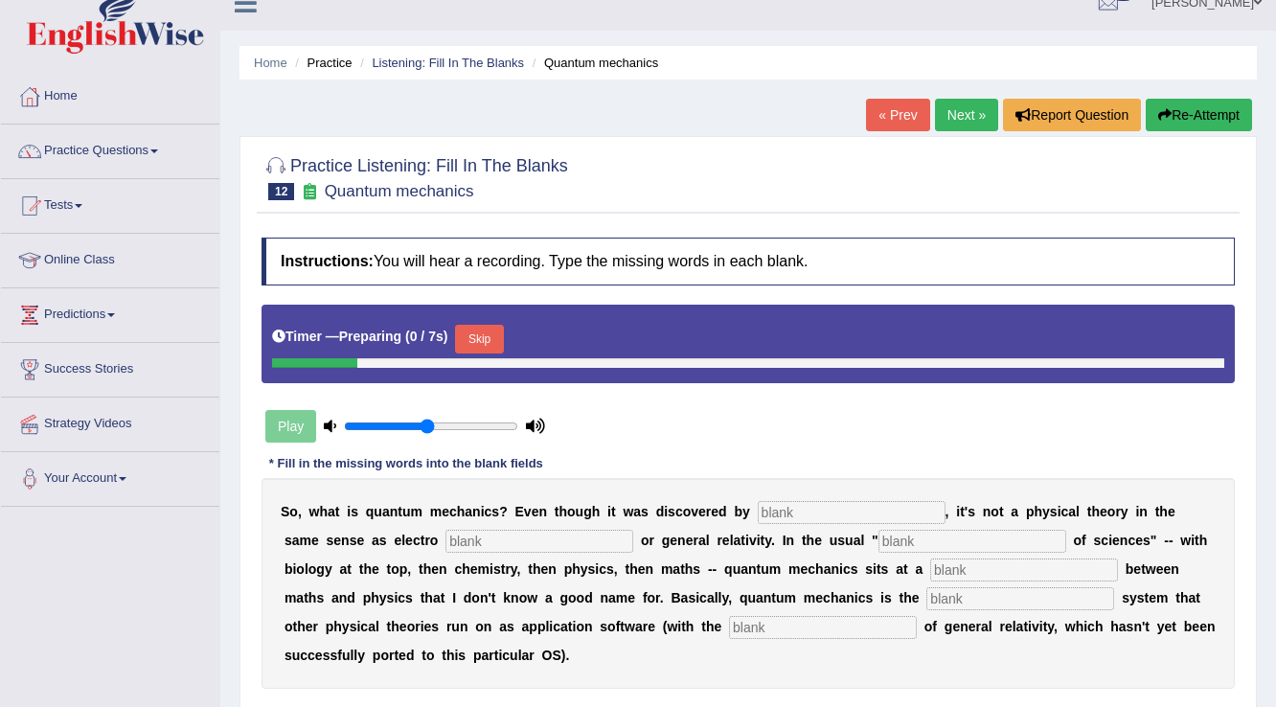
click at [491, 341] on button "Skip" at bounding box center [479, 339] width 48 height 29
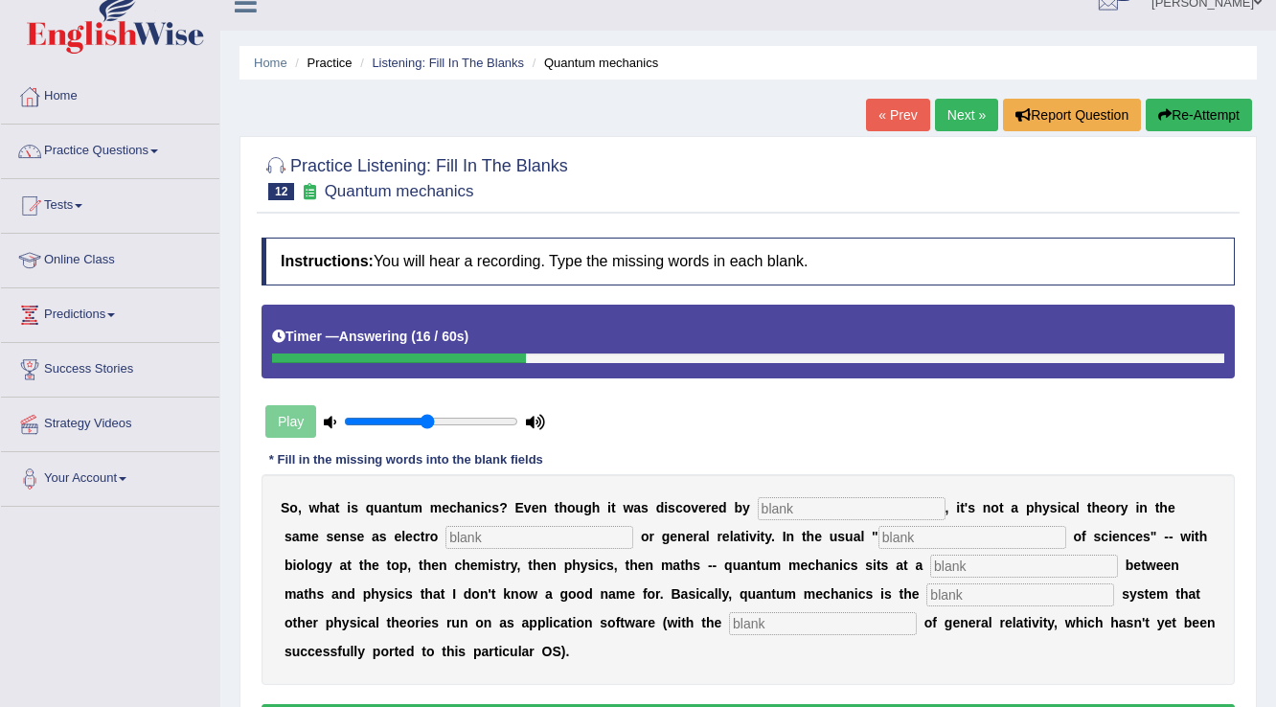
click at [826, 500] on input "text" at bounding box center [852, 508] width 188 height 23
type input "physicians"
click at [543, 532] on input "text" at bounding box center [539, 537] width 188 height 23
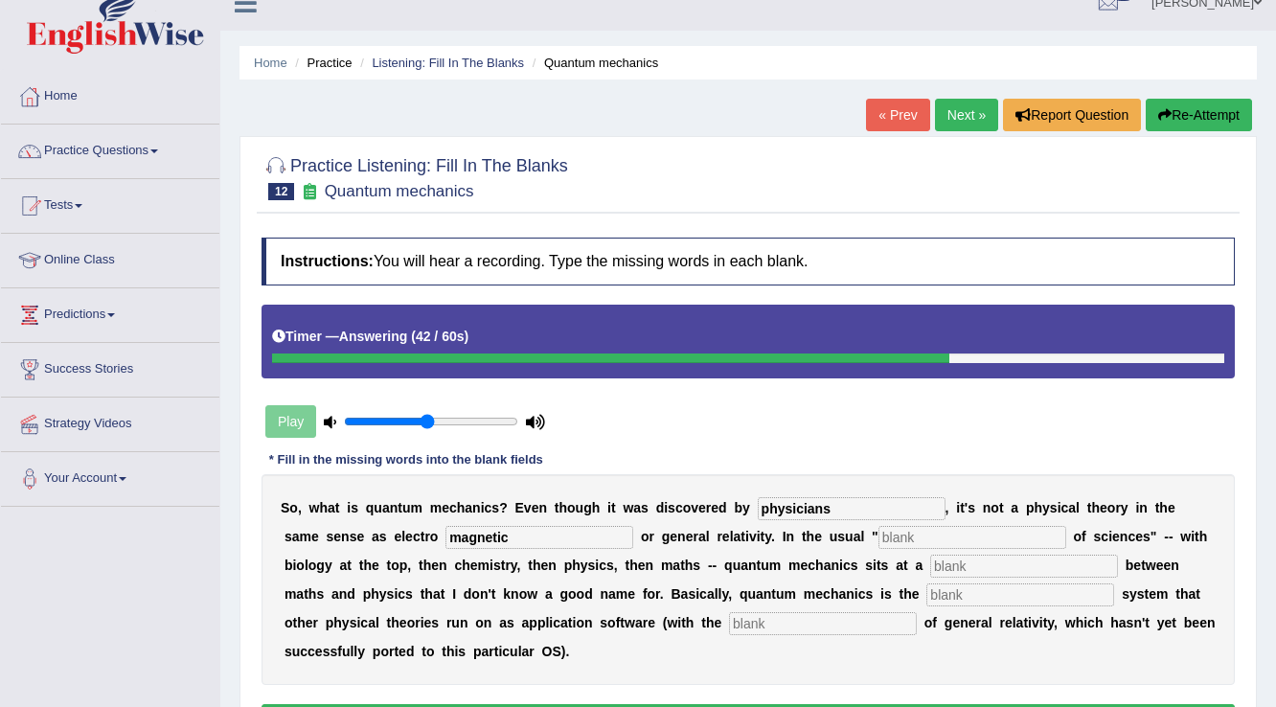
type input "magnetic"
click at [985, 534] on input "text" at bounding box center [972, 537] width 188 height 23
type input "herraccy"
click at [963, 560] on input "text" at bounding box center [1024, 566] width 188 height 23
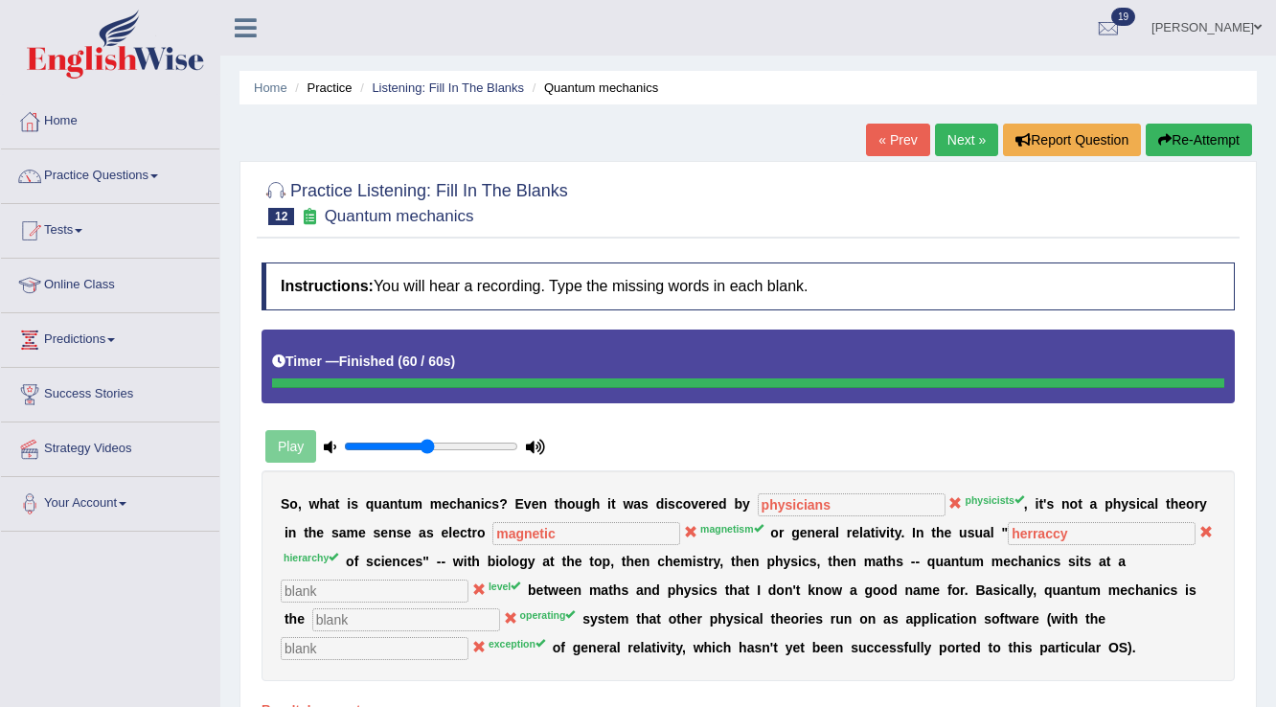
click at [1196, 153] on button "Re-Attempt" at bounding box center [1198, 140] width 106 height 33
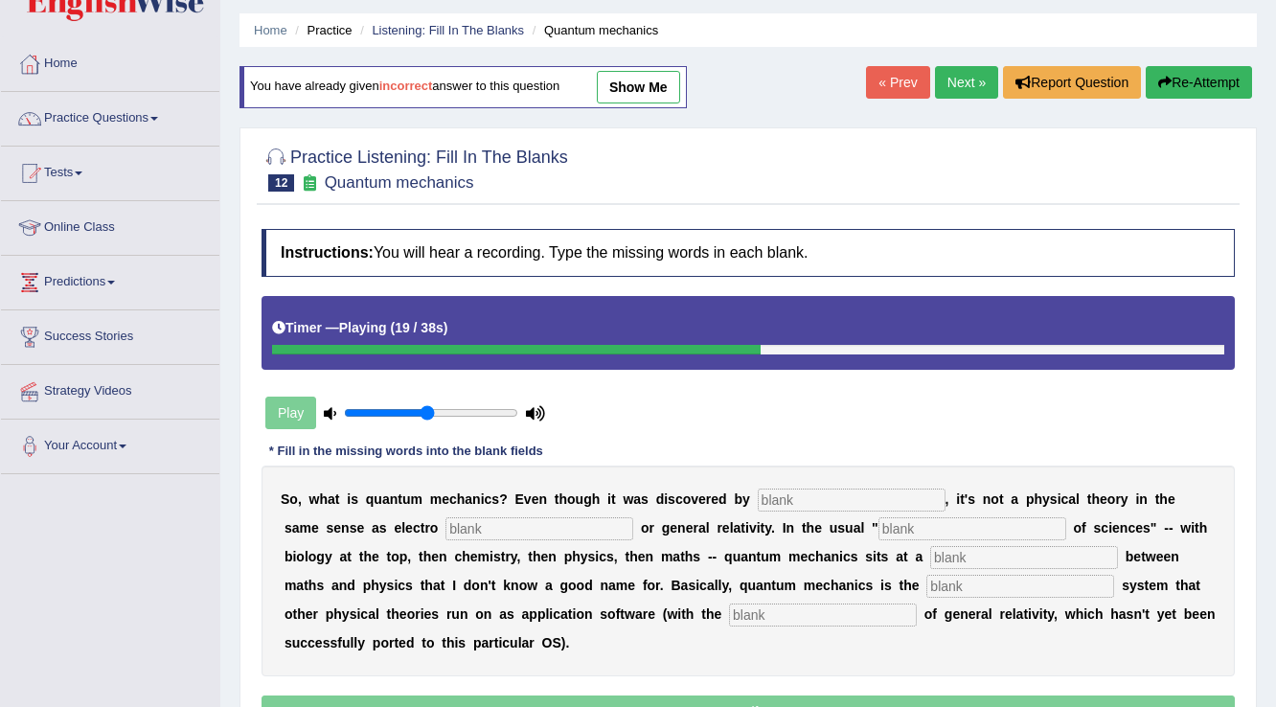
scroll to position [153, 0]
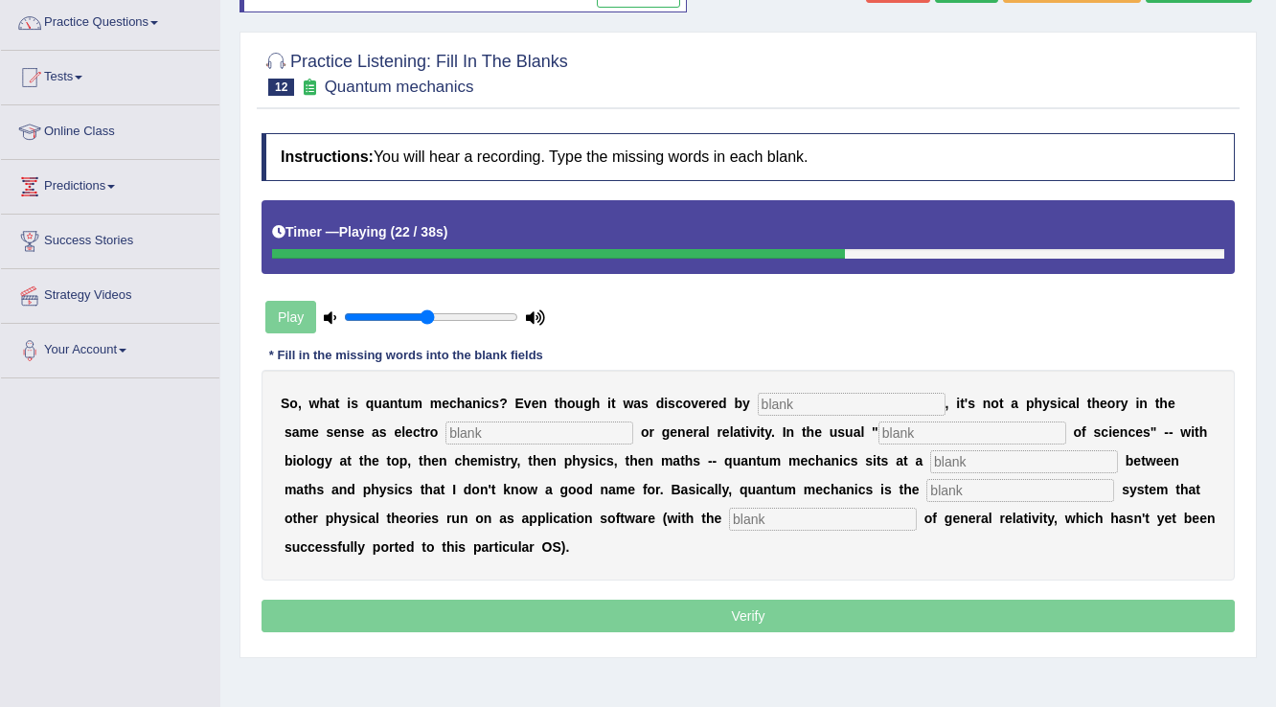
click at [984, 458] on input "text" at bounding box center [1024, 461] width 188 height 23
type input "level"
click at [971, 487] on input "text" at bounding box center [1020, 490] width 188 height 23
type input "opa"
click at [904, 513] on input "text" at bounding box center [823, 519] width 188 height 23
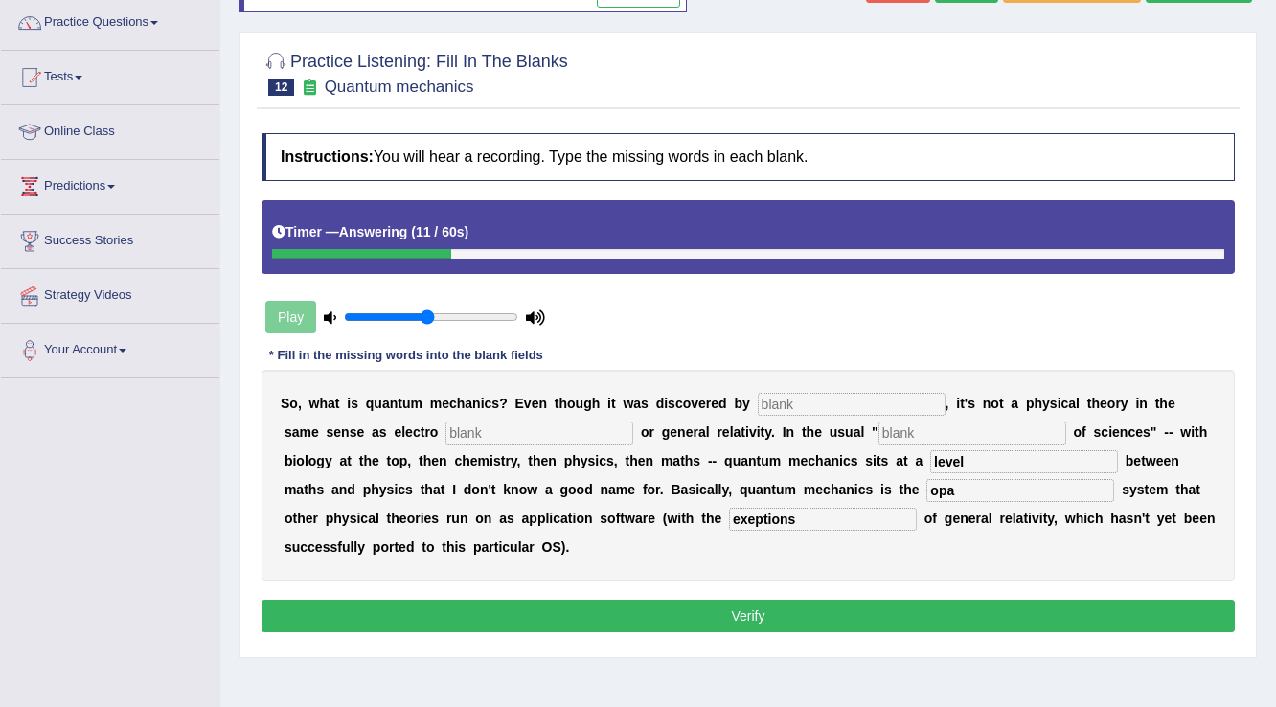
type input "exeptions"
click at [801, 393] on input "text" at bounding box center [852, 404] width 188 height 23
type input "physicists"
click at [613, 429] on input "text" at bounding box center [539, 432] width 188 height 23
type input "magnetism"
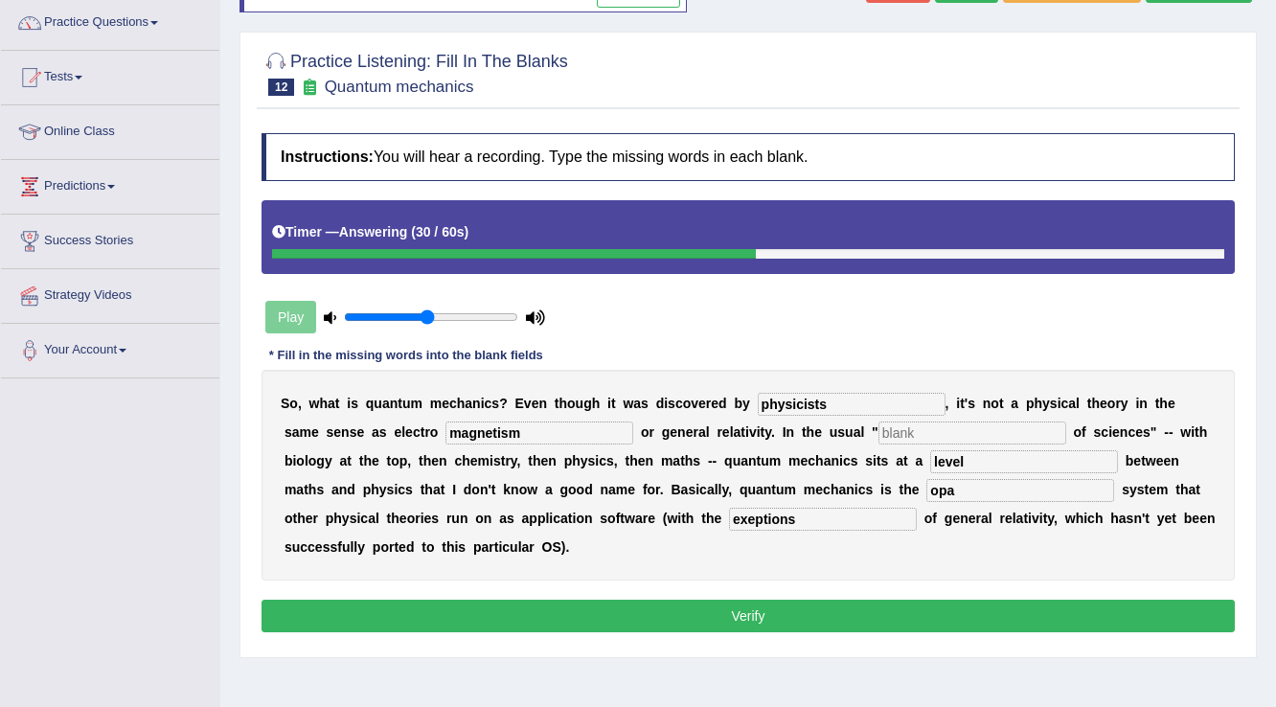
click at [922, 429] on input "text" at bounding box center [972, 432] width 188 height 23
type input "herarchy"
click at [963, 479] on input "opa" at bounding box center [1020, 490] width 188 height 23
type input "operating"
click at [751, 521] on input "exeptions" at bounding box center [823, 519] width 188 height 23
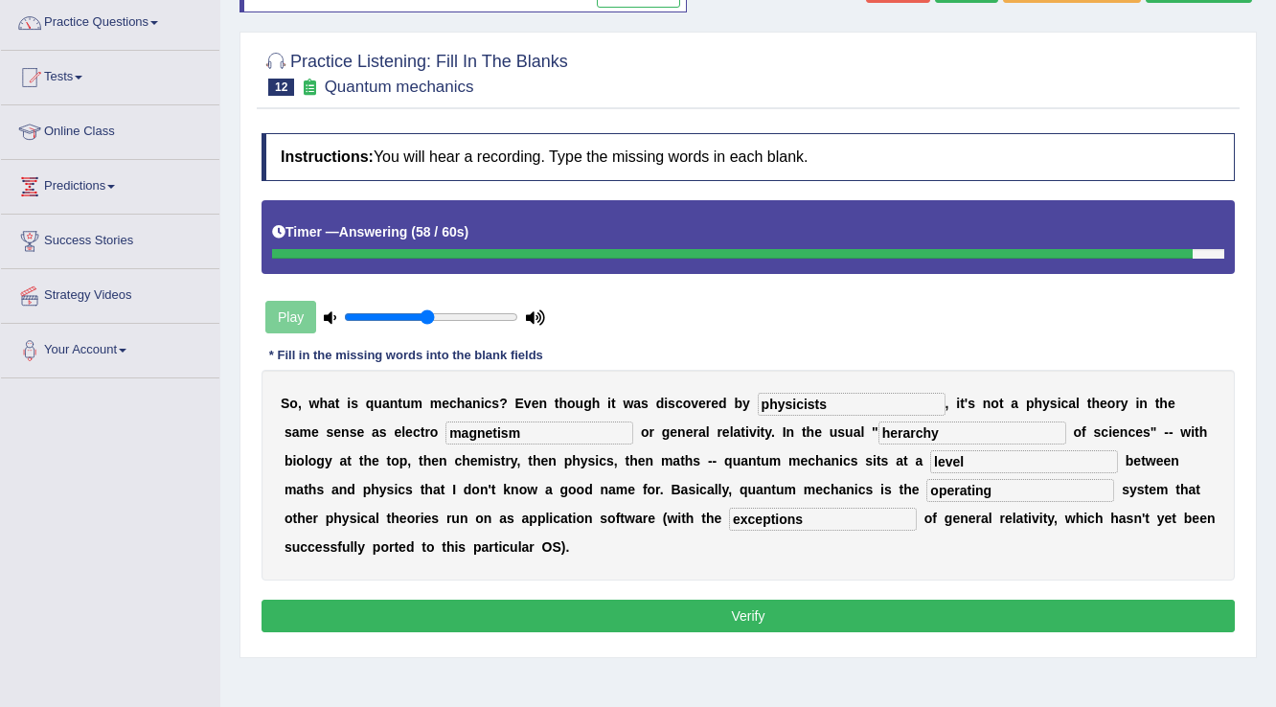
type input "exceptions"
click at [690, 601] on button "Verify" at bounding box center [747, 616] width 973 height 33
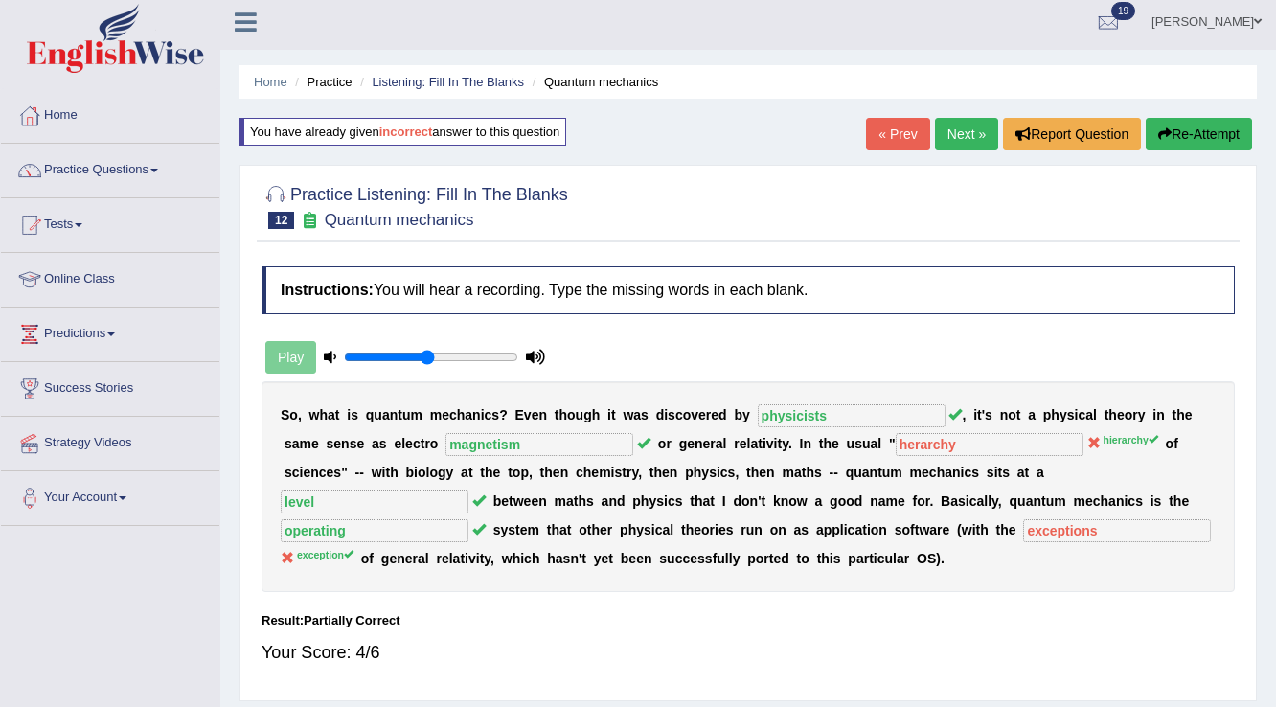
scroll to position [0, 0]
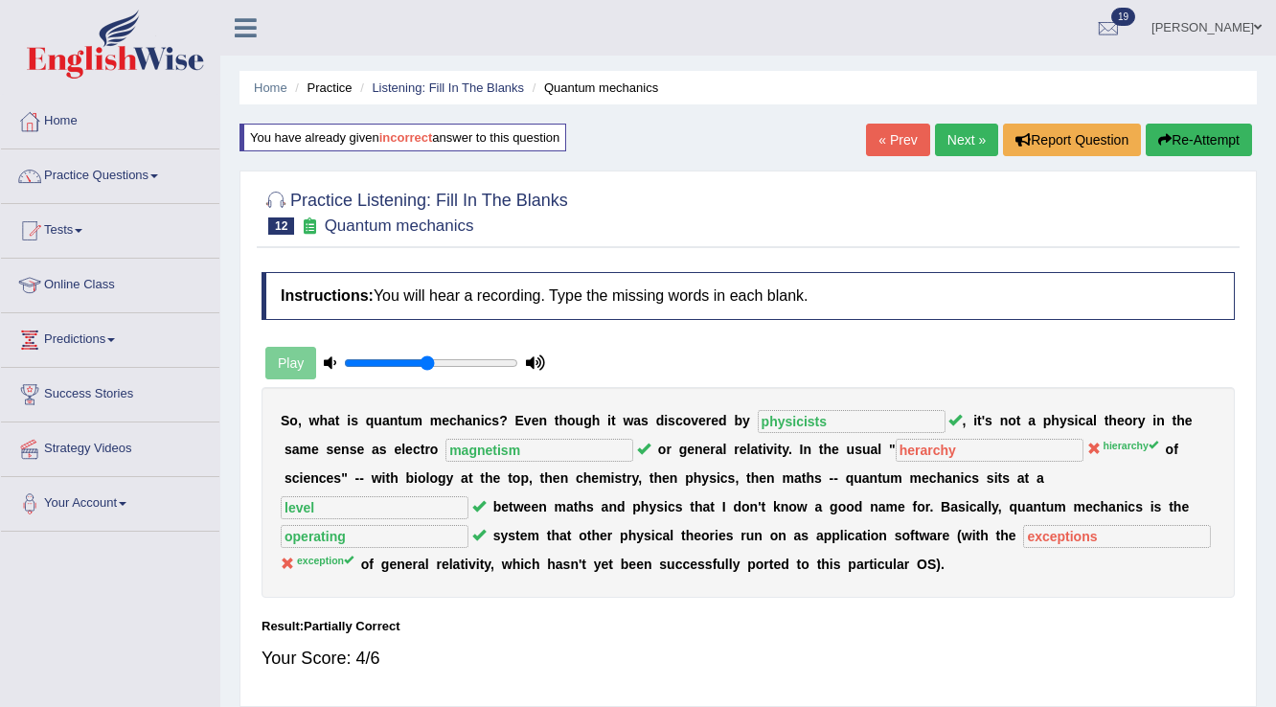
click at [960, 159] on div "« Prev Next » Report Question Re-Attempt" at bounding box center [1061, 142] width 391 height 37
click at [962, 145] on link "Next »" at bounding box center [966, 140] width 63 height 33
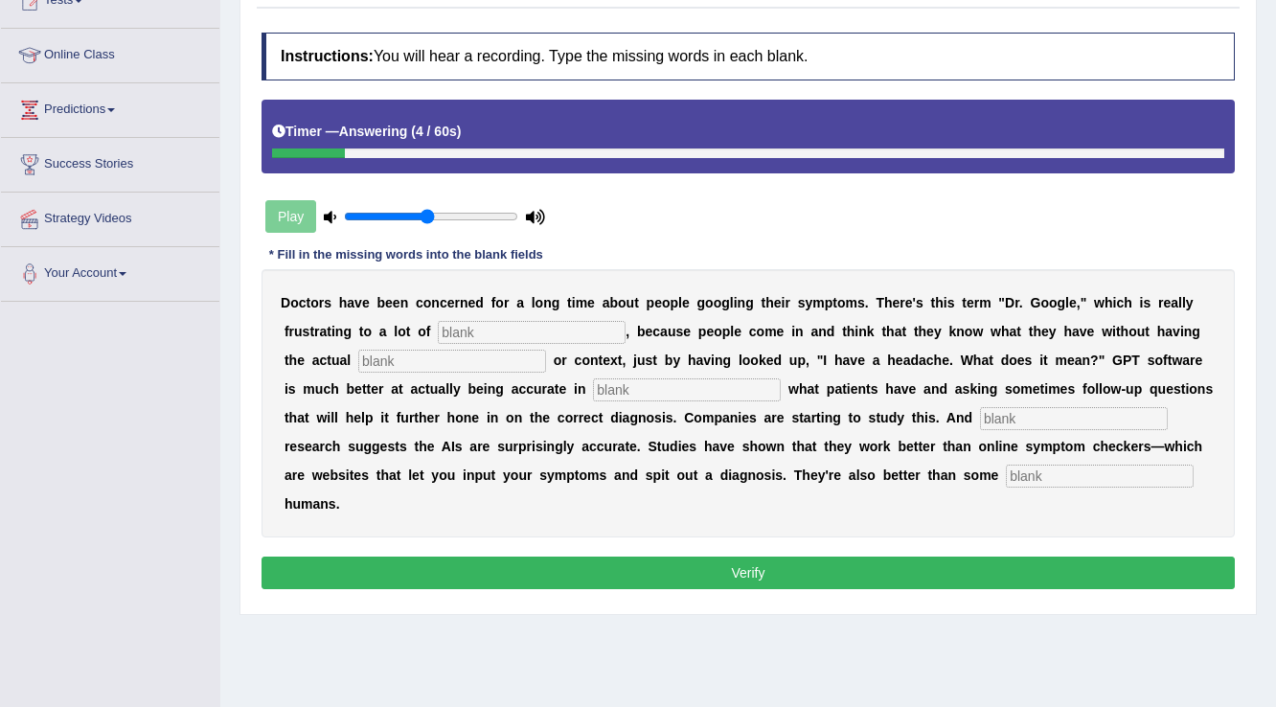
click at [1157, 476] on input "text" at bounding box center [1100, 476] width 188 height 23
type input "untrained"
click at [586, 325] on input "text" at bounding box center [532, 332] width 188 height 23
click at [428, 365] on input "text" at bounding box center [452, 361] width 188 height 23
click at [521, 330] on input "physician" at bounding box center [532, 332] width 188 height 23
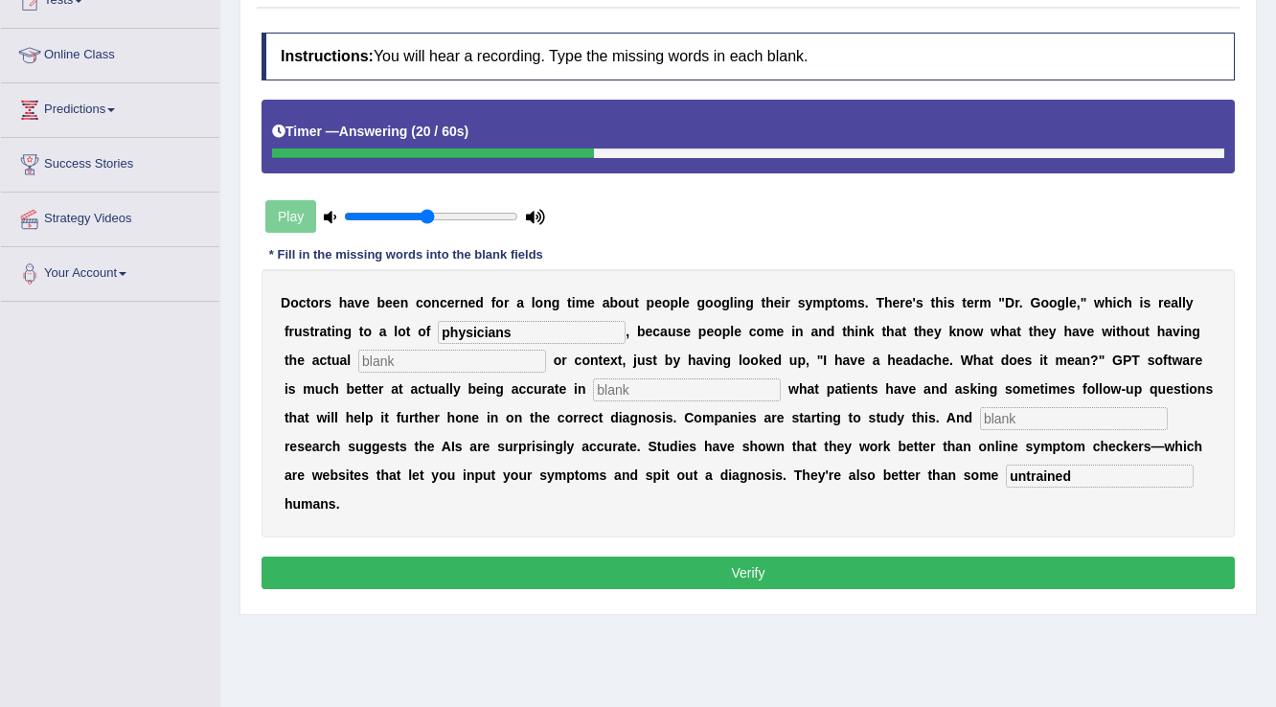
type input "physicians"
click at [525, 364] on input "text" at bounding box center [452, 361] width 188 height 23
type input "ex"
click at [752, 385] on input "text" at bounding box center [687, 389] width 188 height 23
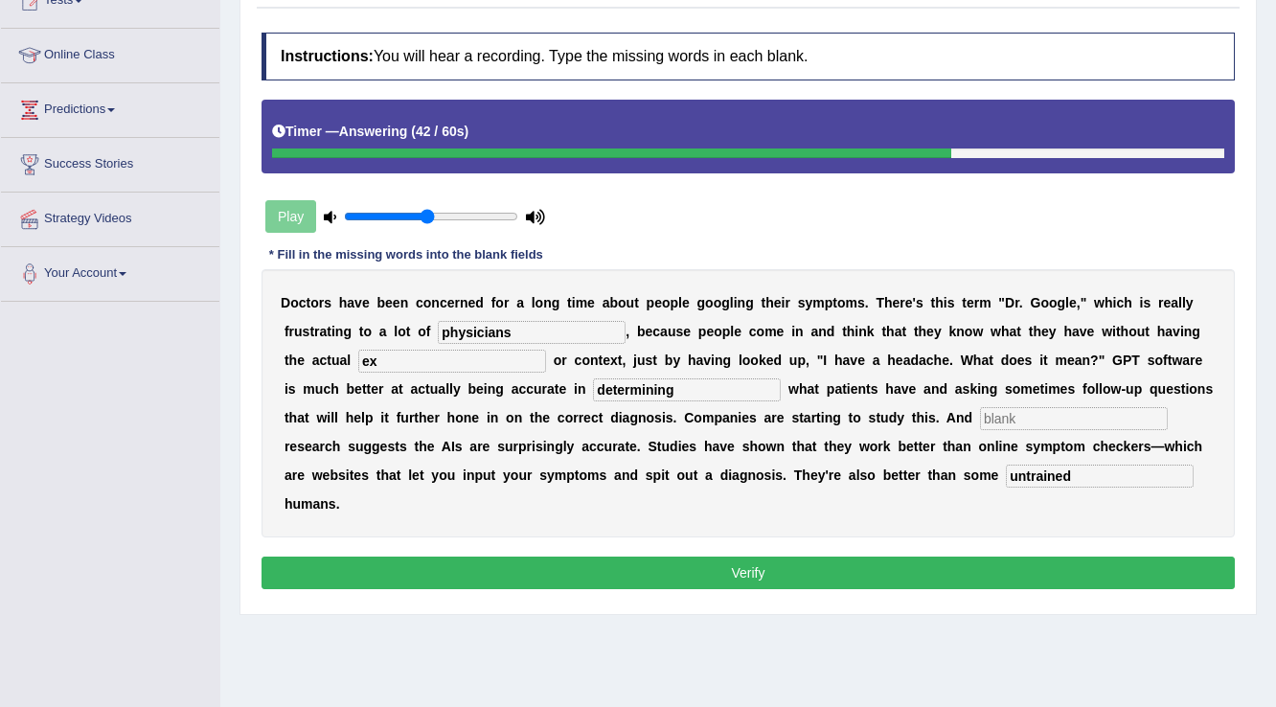
type input "determining"
click at [988, 412] on input "text" at bounding box center [1074, 418] width 188 height 23
type input "prementory"
click at [849, 564] on button "Verify" at bounding box center [747, 572] width 973 height 33
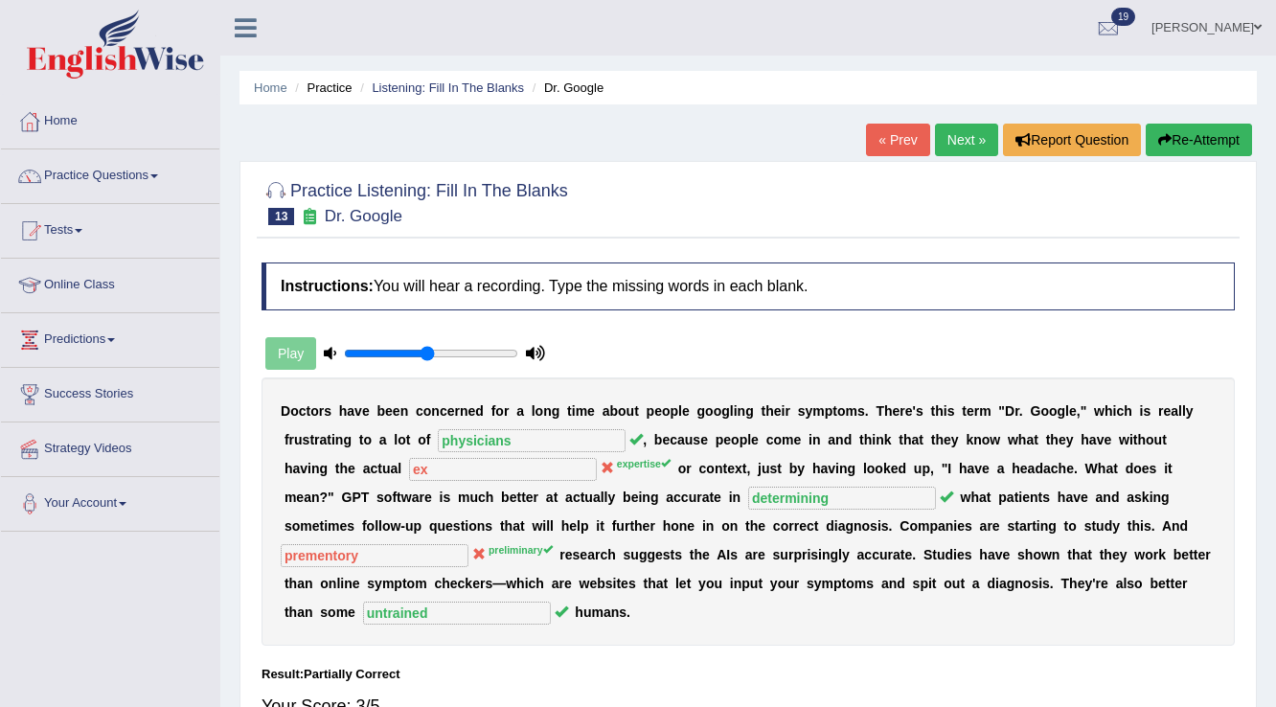
click at [966, 125] on link "Next »" at bounding box center [966, 140] width 63 height 33
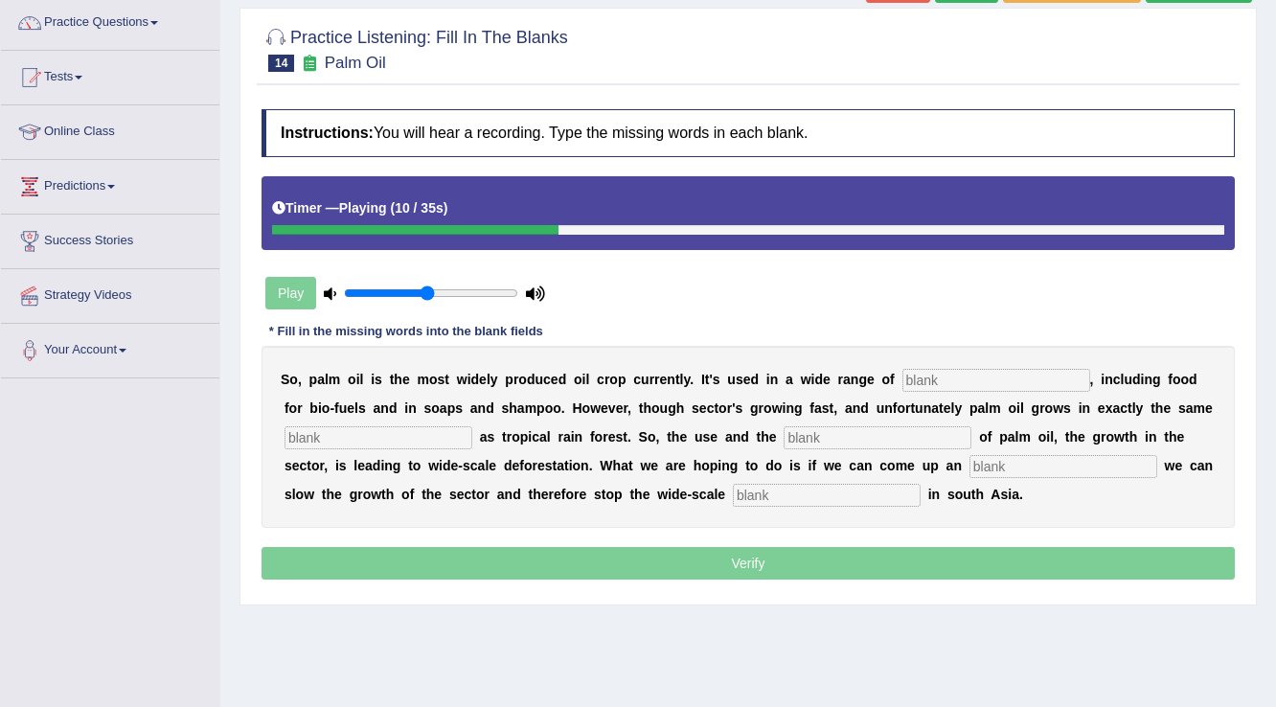
scroll to position [77, 0]
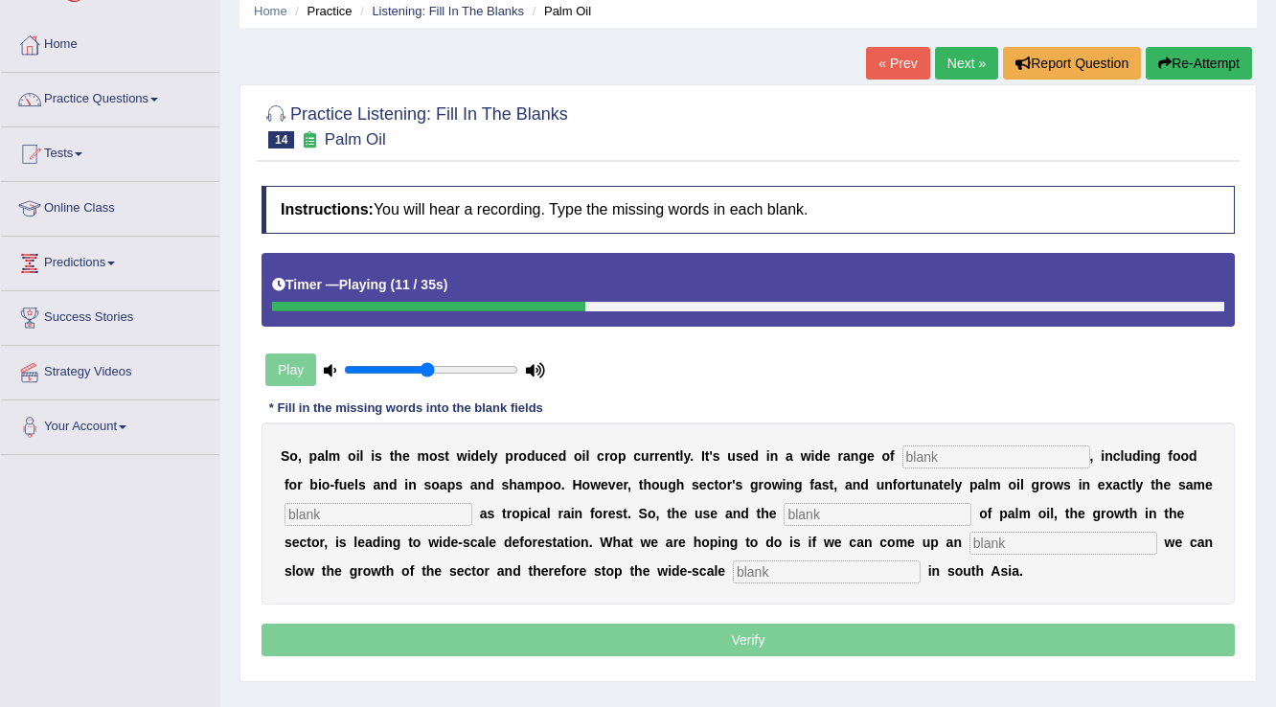
click at [1150, 68] on button "Re-Attempt" at bounding box center [1198, 63] width 106 height 33
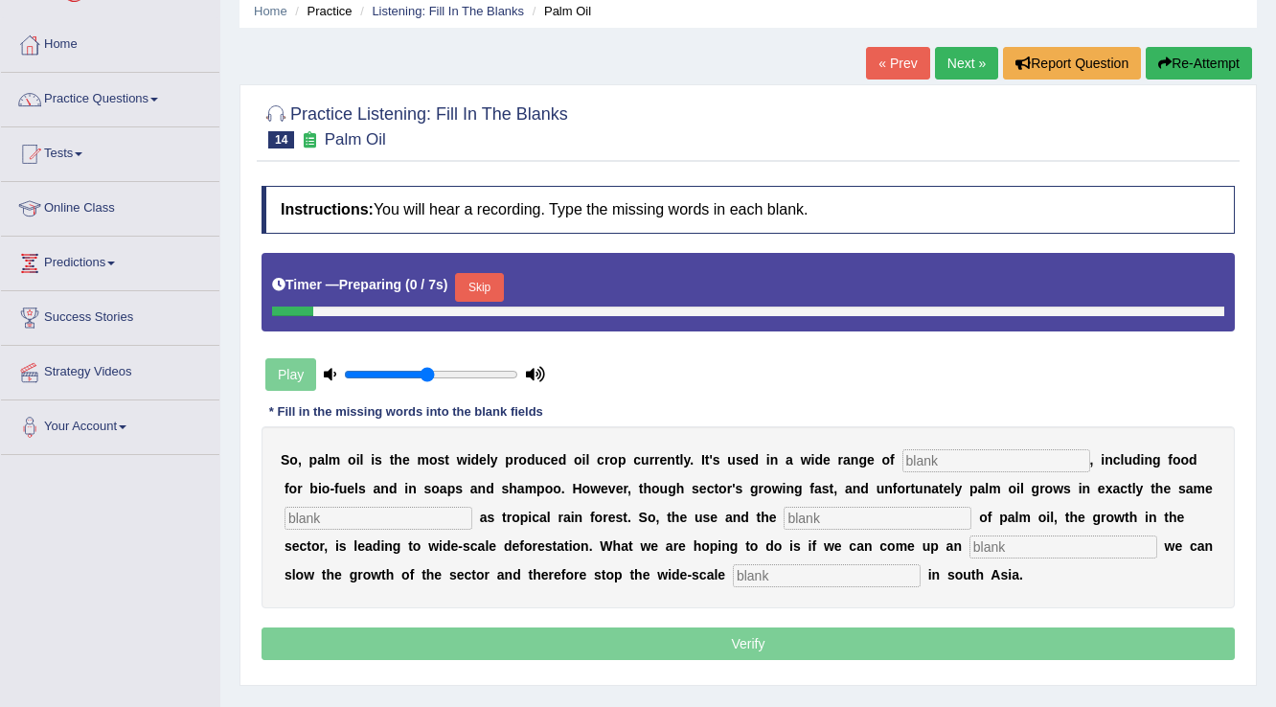
click at [479, 285] on button "Skip" at bounding box center [479, 287] width 48 height 29
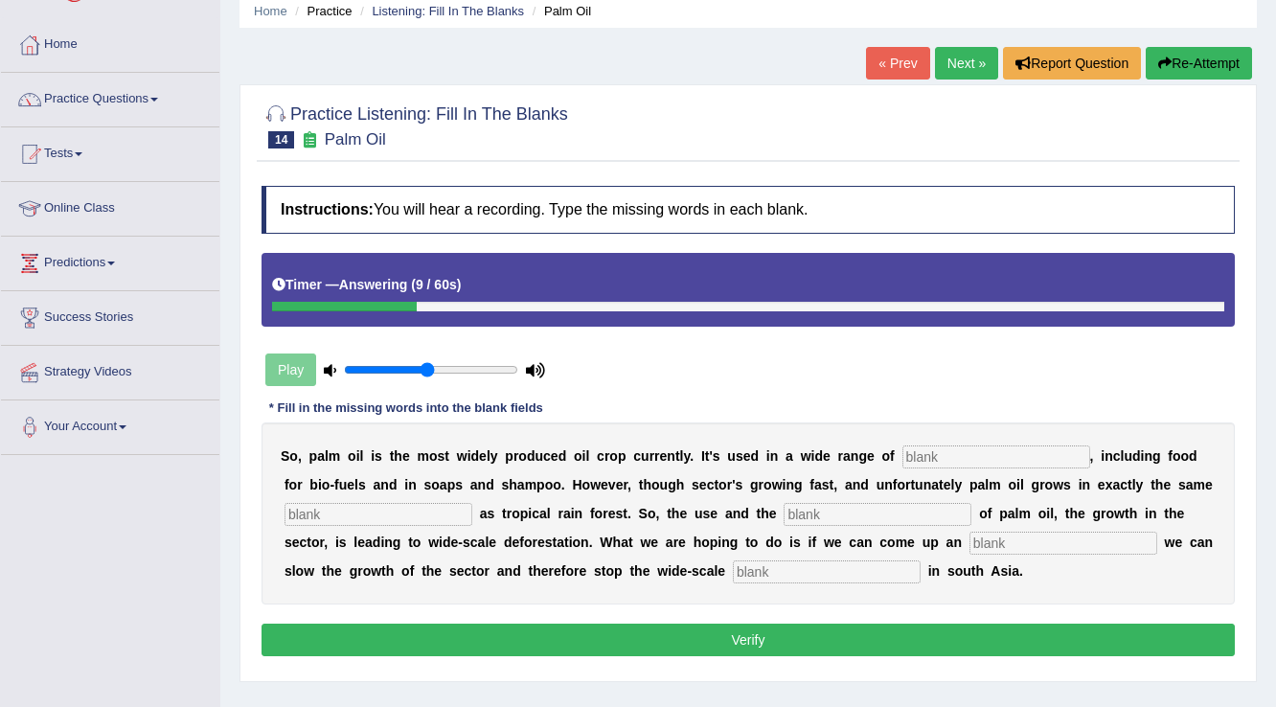
click at [872, 571] on input "text" at bounding box center [827, 571] width 188 height 23
type input "from"
click at [1037, 544] on input "text" at bounding box center [1063, 543] width 188 height 23
type input "unturn"
click at [949, 456] on input "text" at bounding box center [996, 456] width 188 height 23
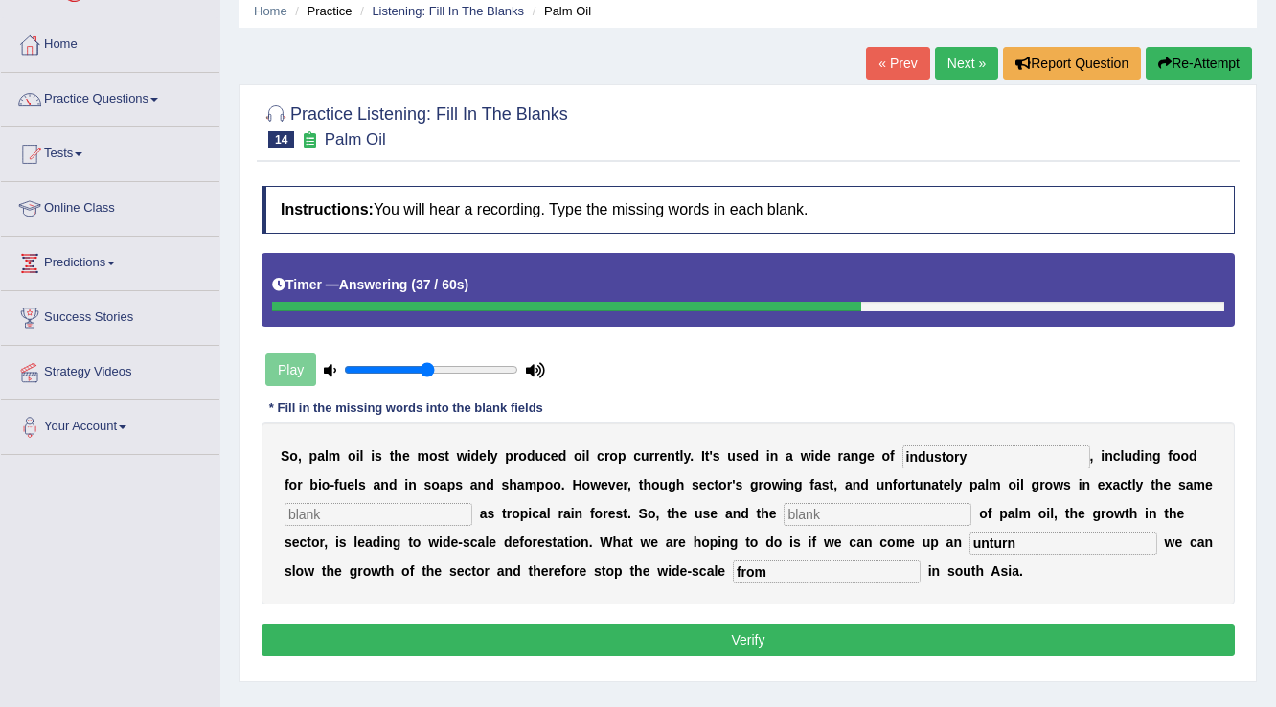
type input "industory"
click at [448, 494] on div "S o , p a l m o i l i s t h e m o s t w i d e l y p r o d u c e d o i l c r o p…" at bounding box center [747, 513] width 973 height 182
click at [444, 517] on input "text" at bounding box center [378, 514] width 188 height 23
type input "environment"
click at [802, 512] on input "text" at bounding box center [877, 514] width 188 height 23
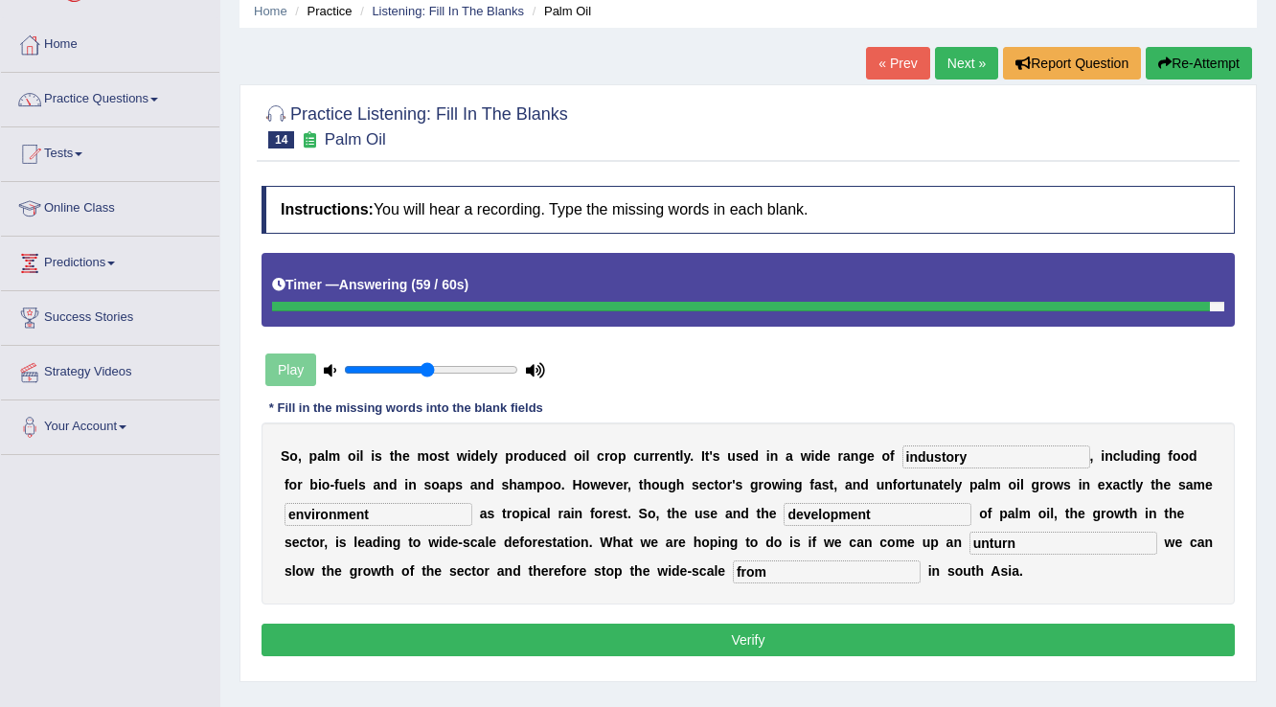
type input "development"
click at [1031, 533] on input "unturn" at bounding box center [1063, 543] width 188 height 23
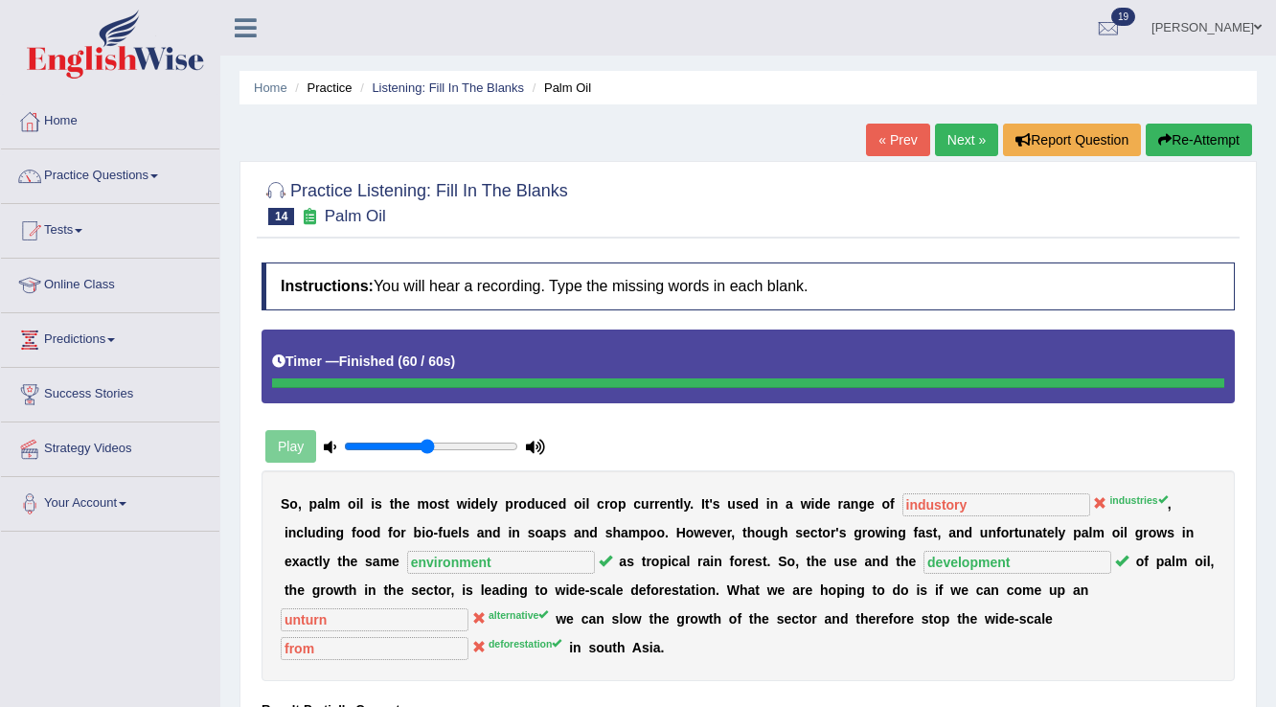
click at [942, 136] on link "Next »" at bounding box center [966, 140] width 63 height 33
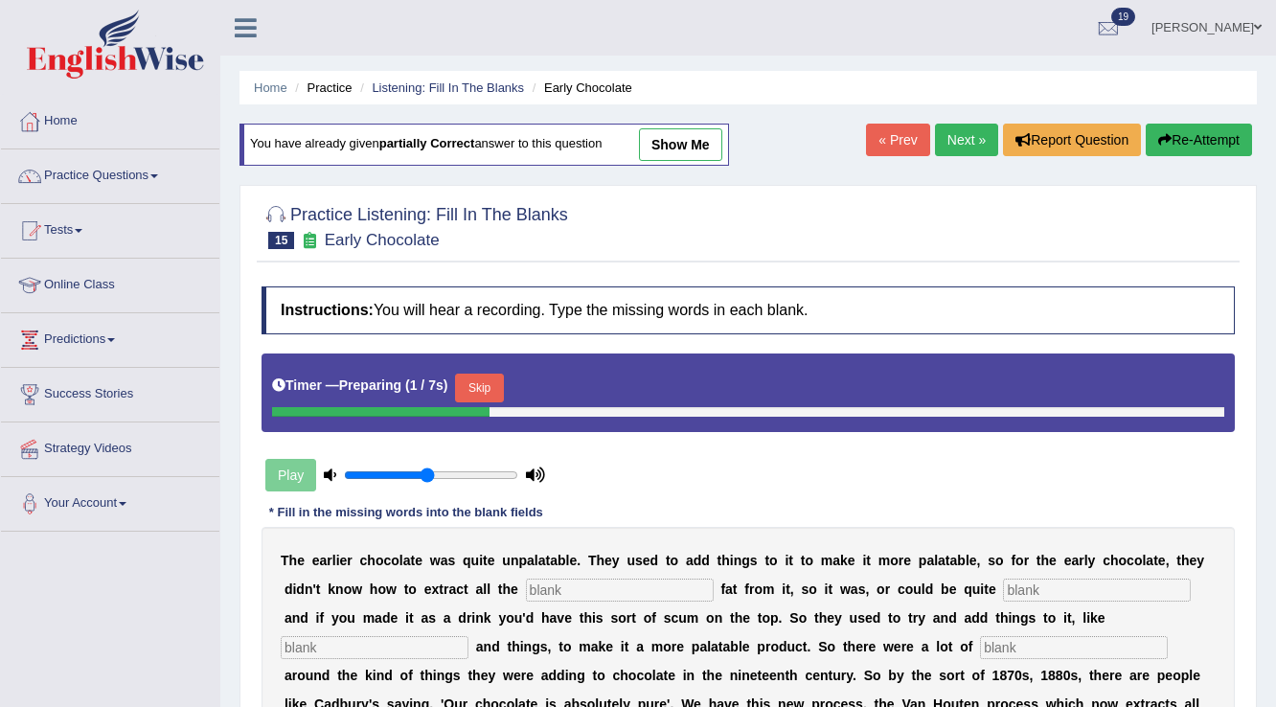
click at [480, 383] on button "Skip" at bounding box center [479, 388] width 48 height 29
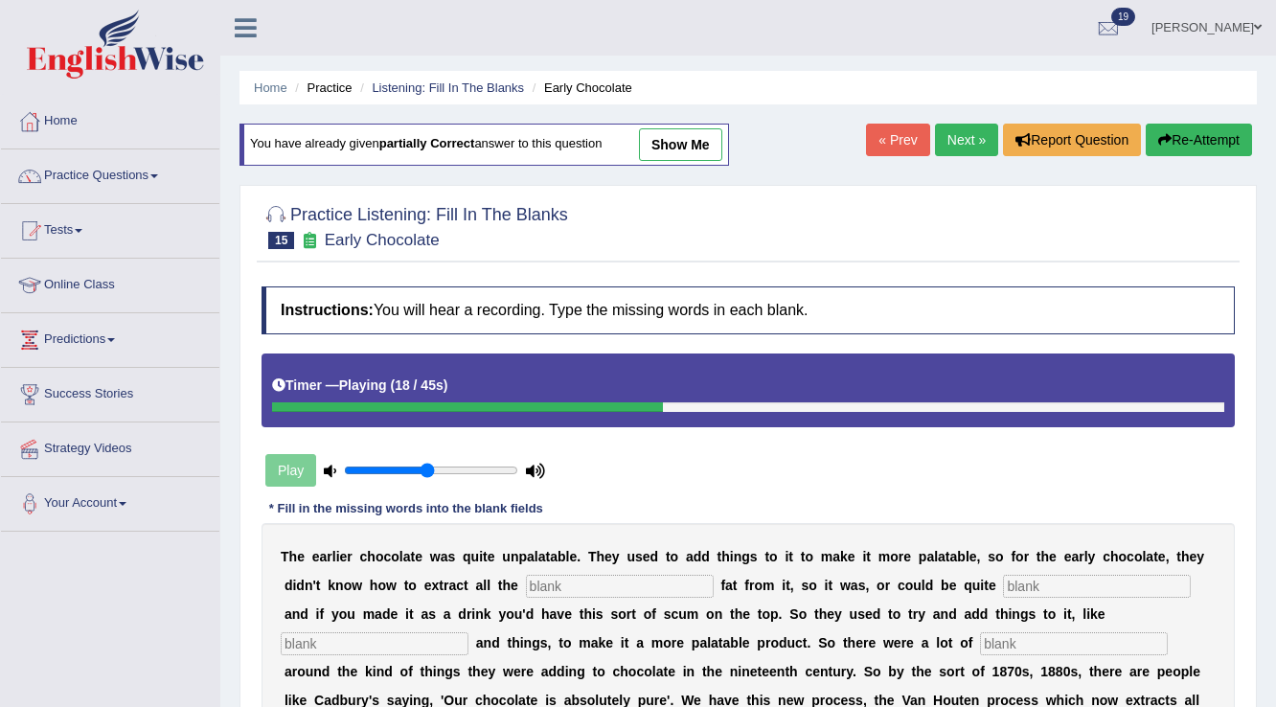
click at [1203, 134] on button "Re-Attempt" at bounding box center [1198, 140] width 106 height 33
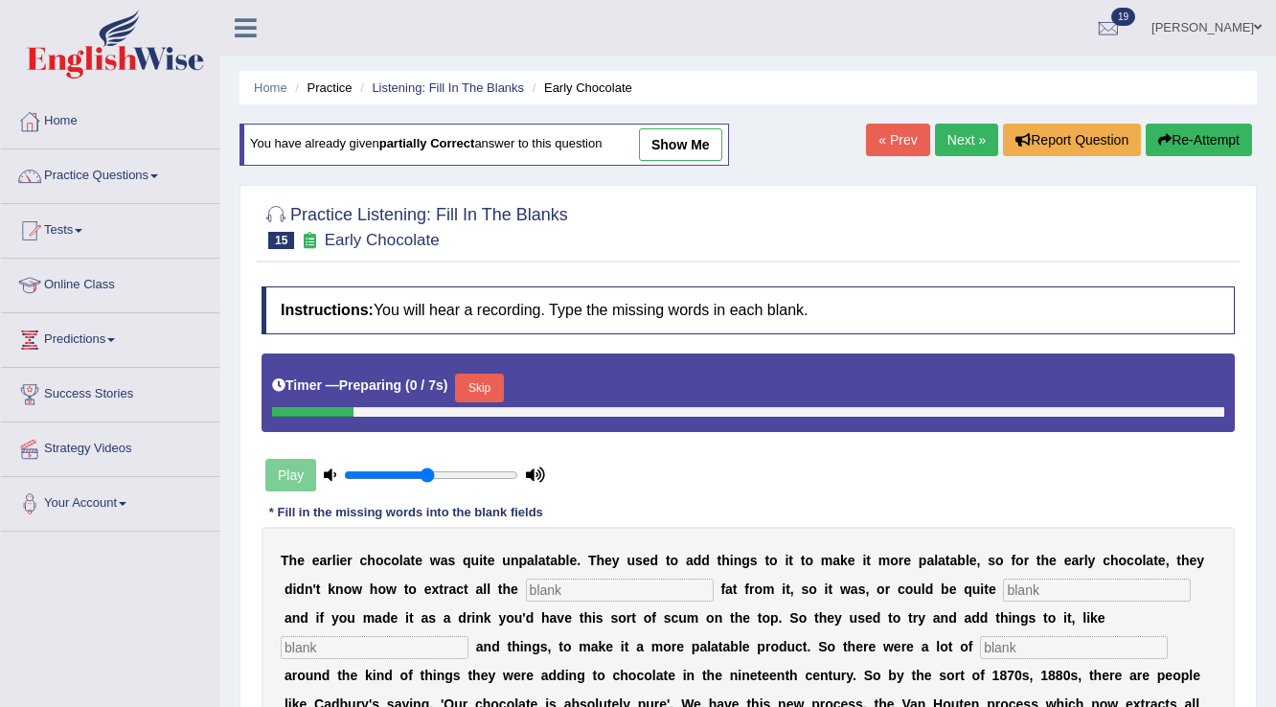
click at [475, 397] on button "Skip" at bounding box center [479, 388] width 48 height 29
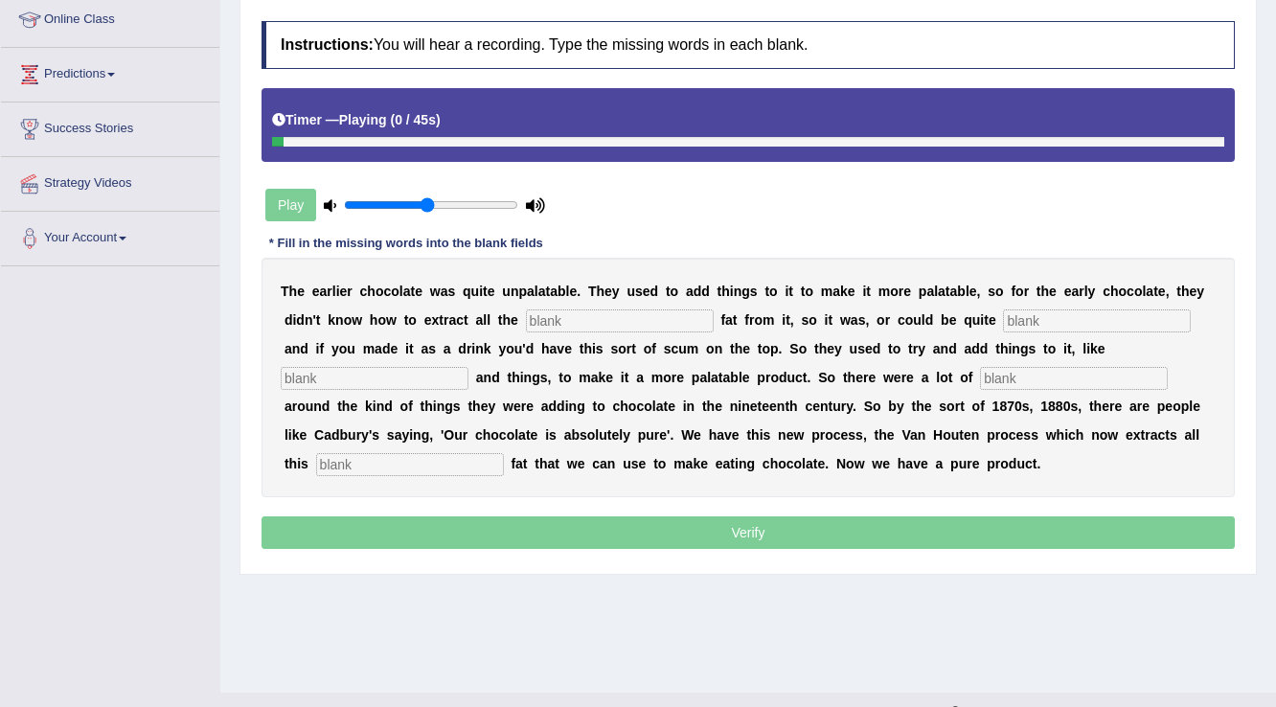
scroll to position [299, 0]
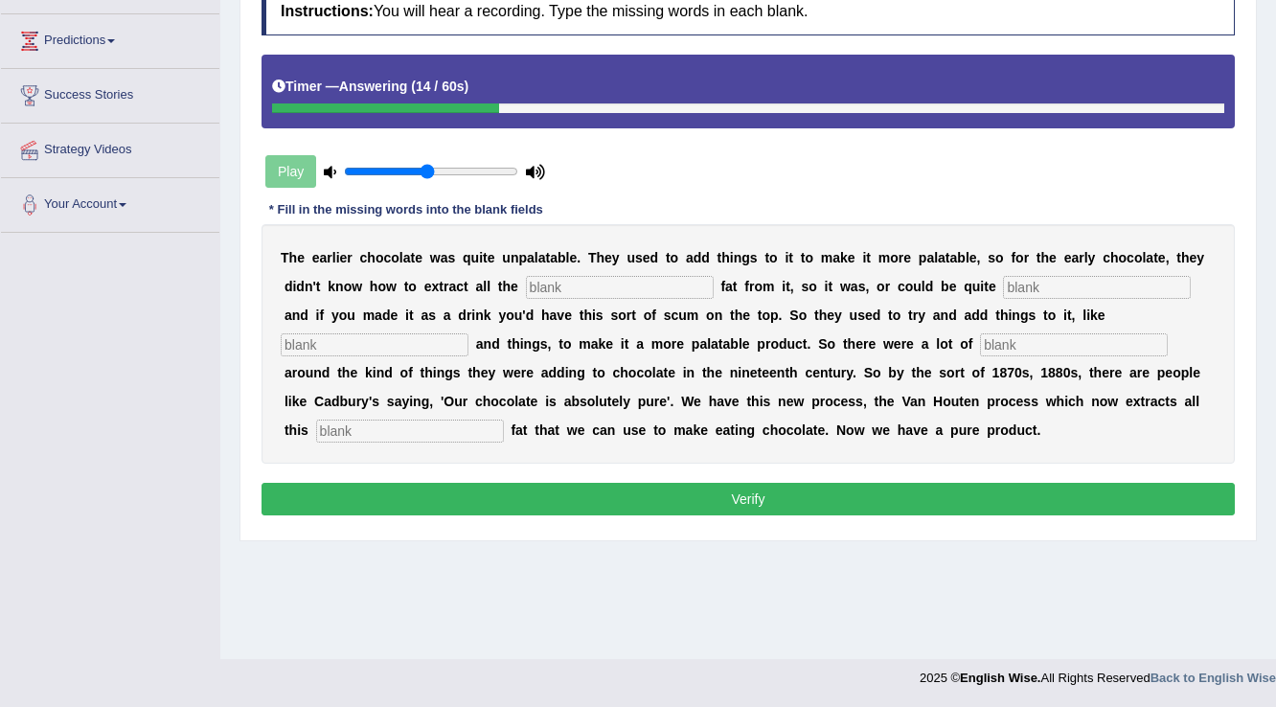
click at [631, 284] on input "text" at bounding box center [620, 287] width 188 height 23
type input "cocoa"
click at [1061, 288] on input "text" at bounding box center [1097, 287] width 188 height 23
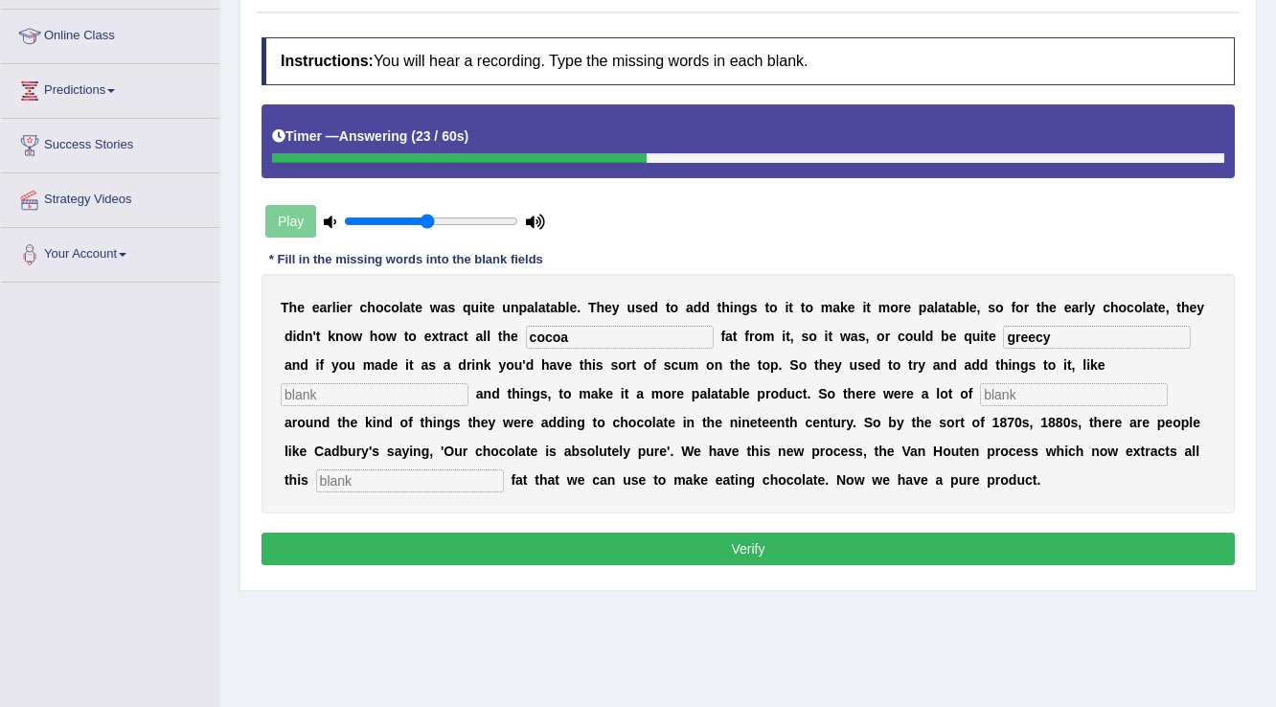
scroll to position [222, 0]
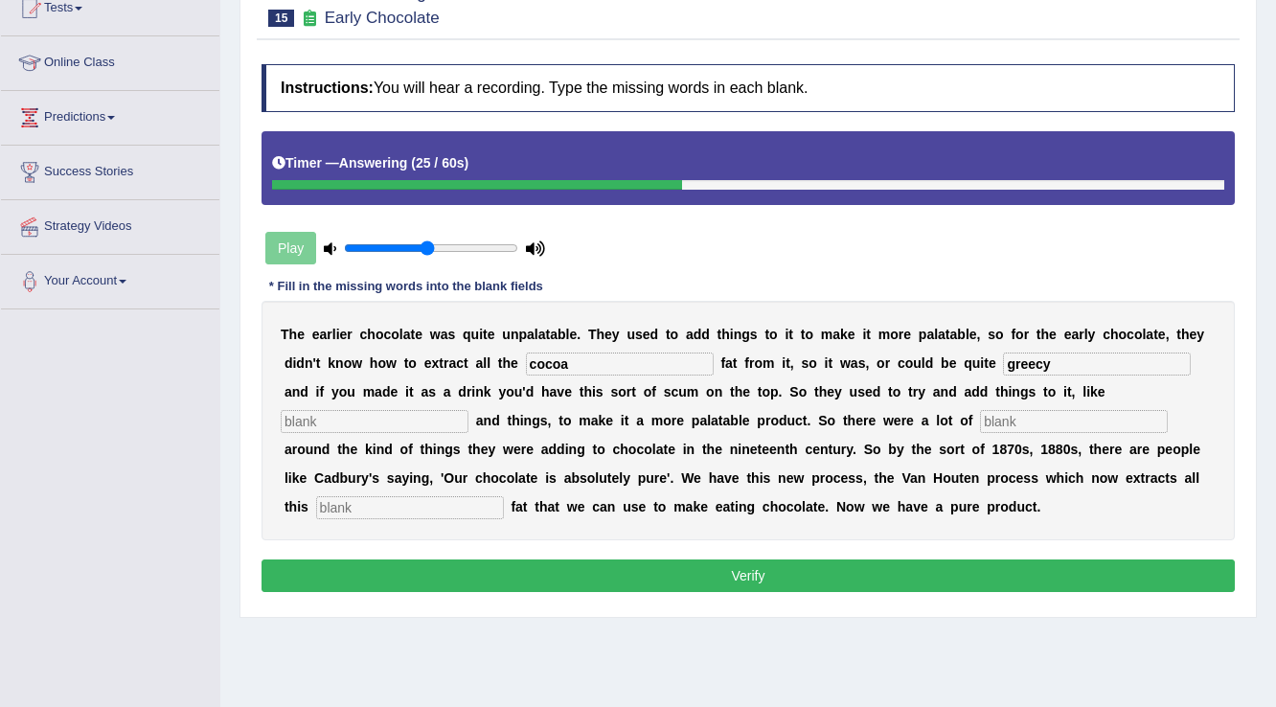
type input "greecy"
click at [460, 417] on input "text" at bounding box center [375, 421] width 188 height 23
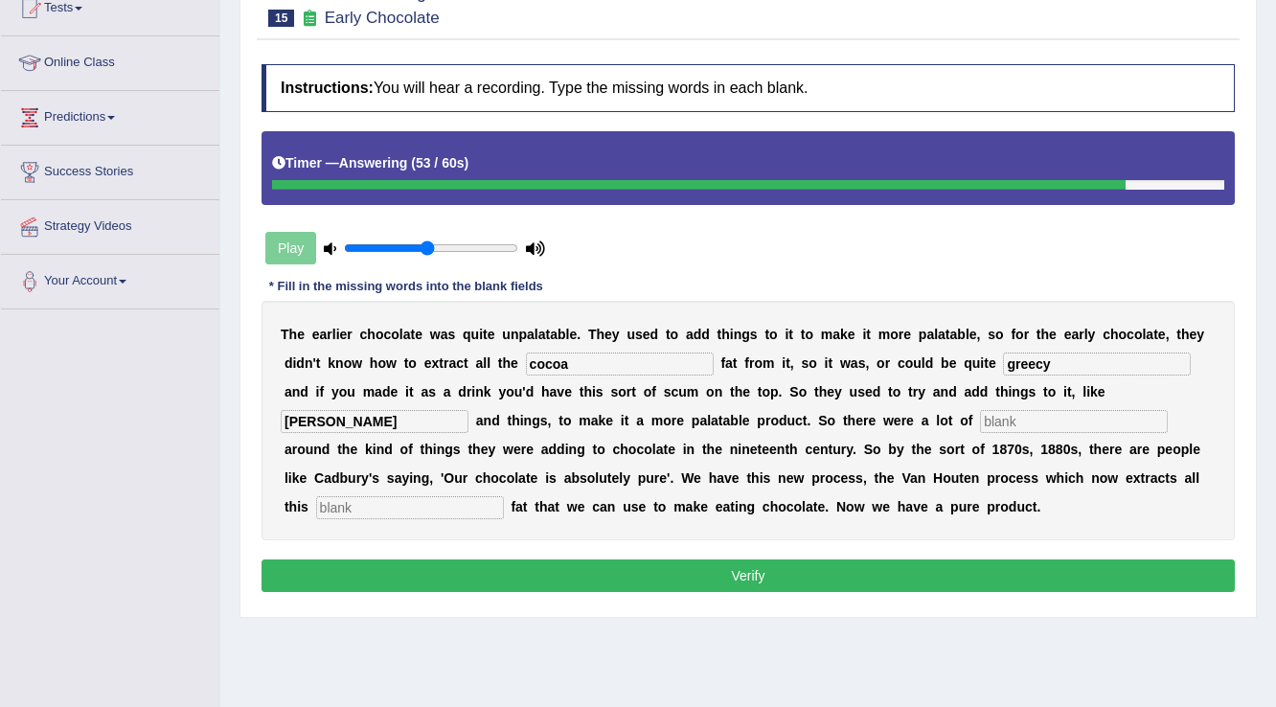
type input "[PERSON_NAME]"
click at [420, 508] on input "text" at bounding box center [410, 507] width 188 height 23
type input "horri"
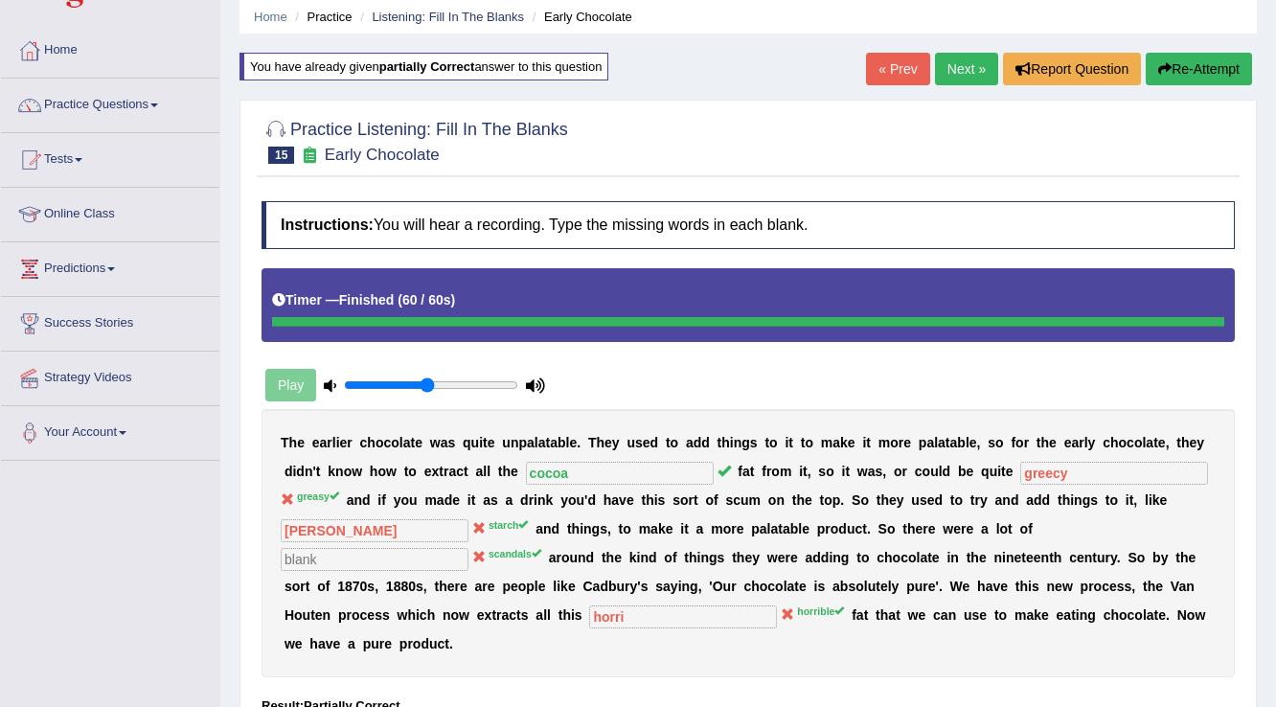
scroll to position [0, 0]
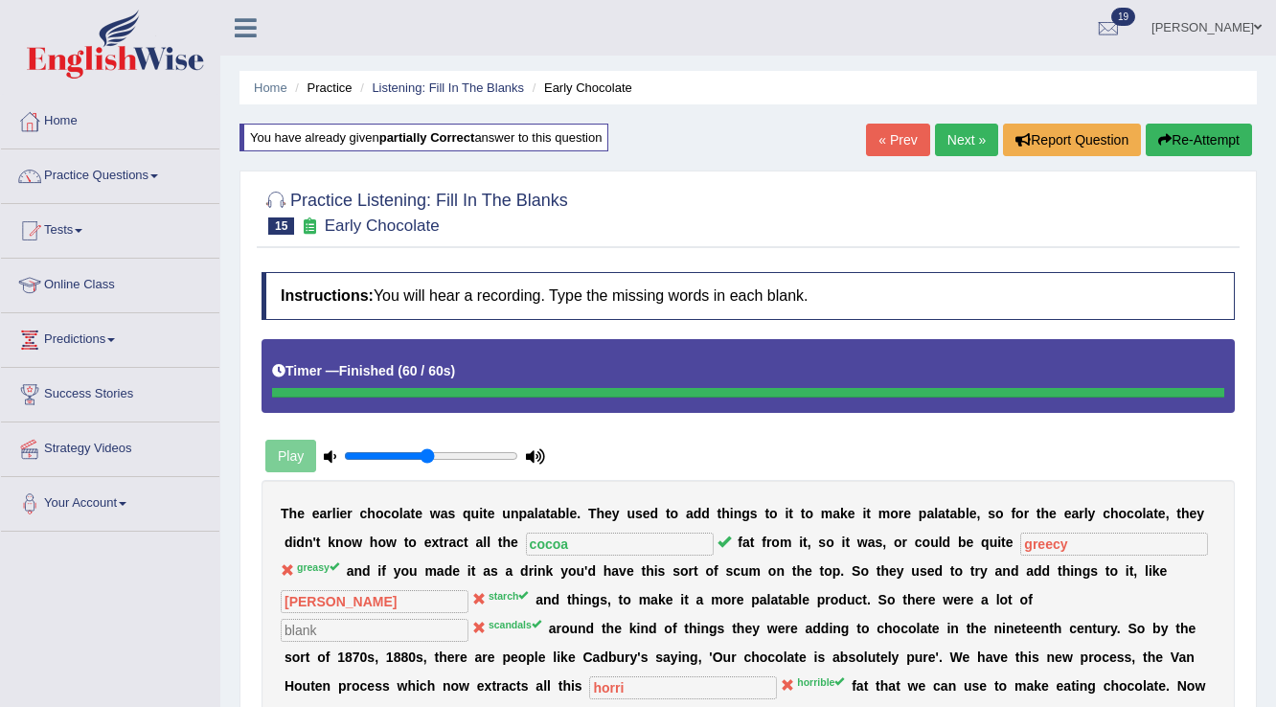
click at [964, 133] on link "Next »" at bounding box center [966, 140] width 63 height 33
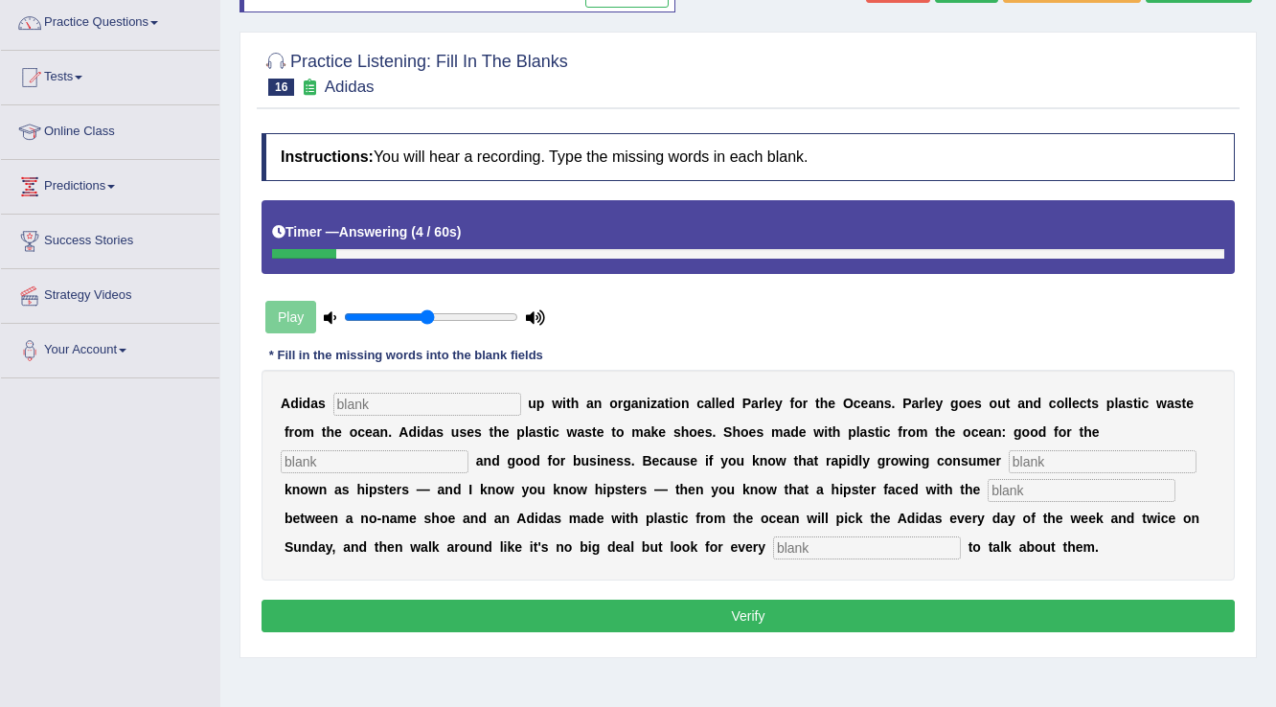
click at [879, 540] on input "text" at bounding box center [867, 547] width 188 height 23
type input "oppertunities"
click at [456, 377] on div "A d i d a s u p w i t h a n o r g a n i z a t i o n c a l l e d P a r l e y f o…" at bounding box center [747, 475] width 973 height 211
click at [452, 393] on input "text" at bounding box center [427, 404] width 188 height 23
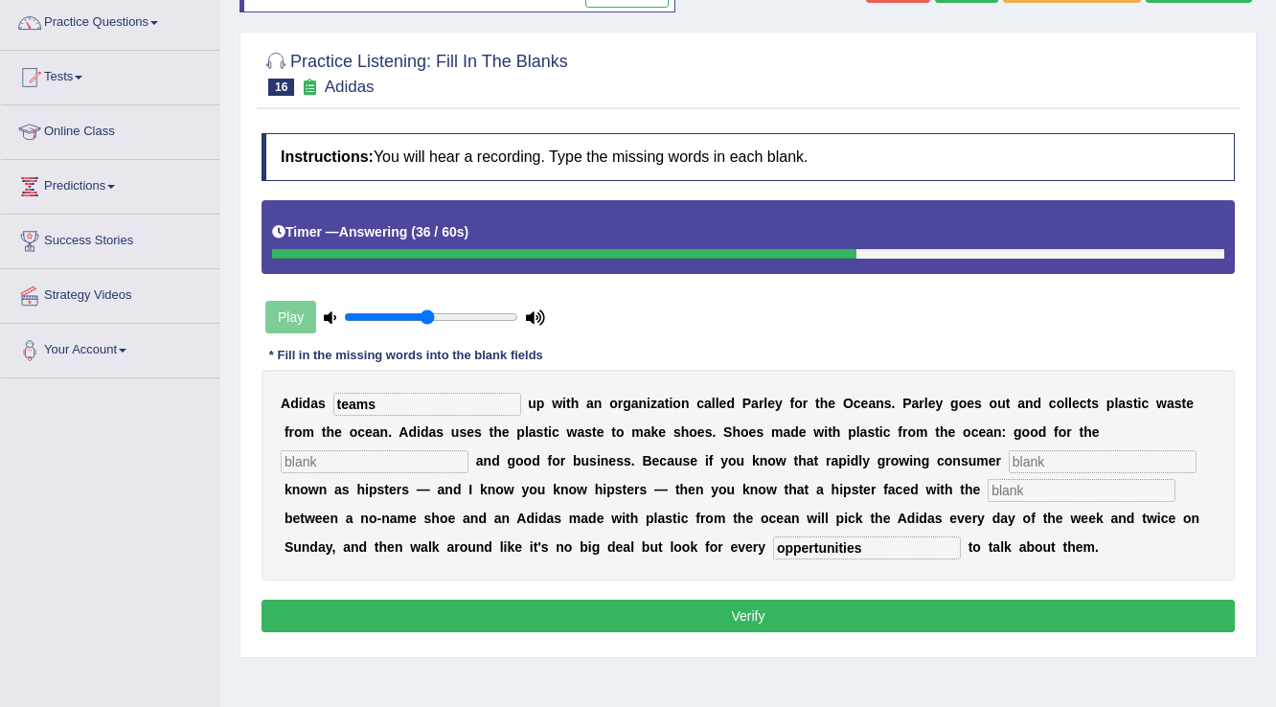
type input "teams"
click at [391, 450] on input "text" at bounding box center [375, 461] width 188 height 23
click at [316, 457] on input "envioronment" at bounding box center [375, 461] width 188 height 23
type input "environment"
click at [1066, 459] on input "text" at bounding box center [1103, 461] width 188 height 23
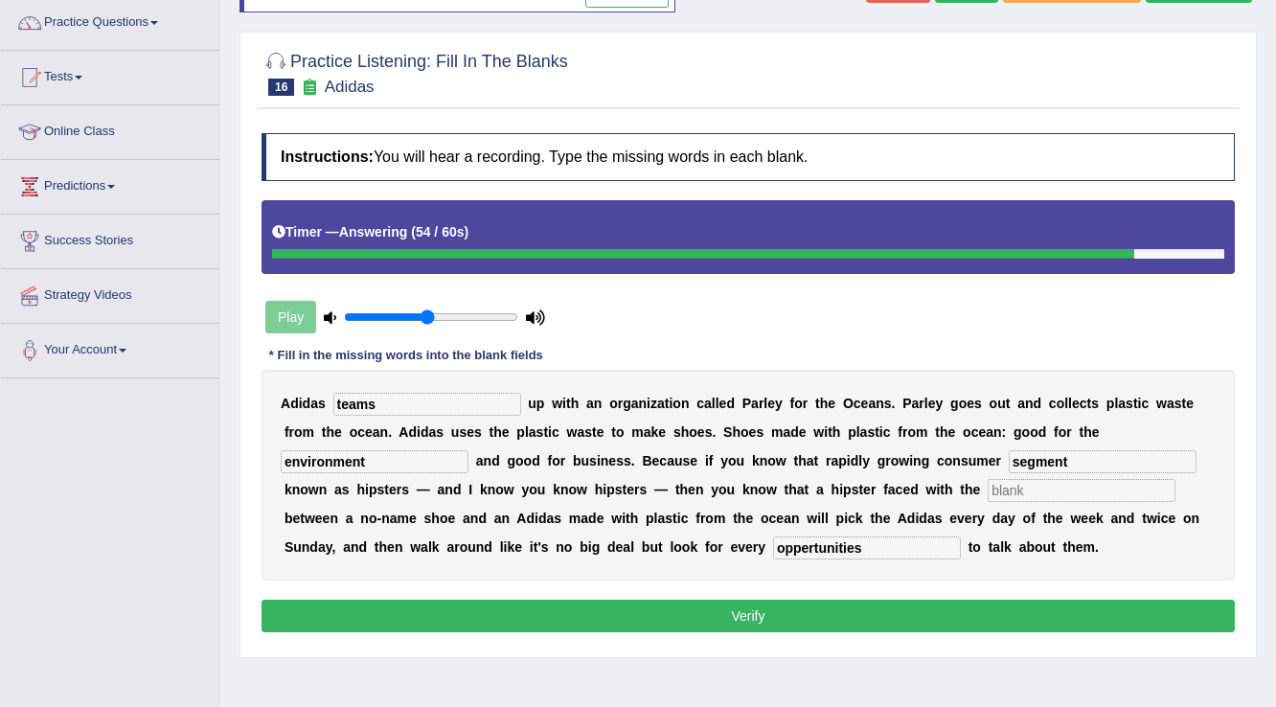
type input "segment"
click at [1019, 485] on input "text" at bounding box center [1081, 490] width 188 height 23
type input "choices"
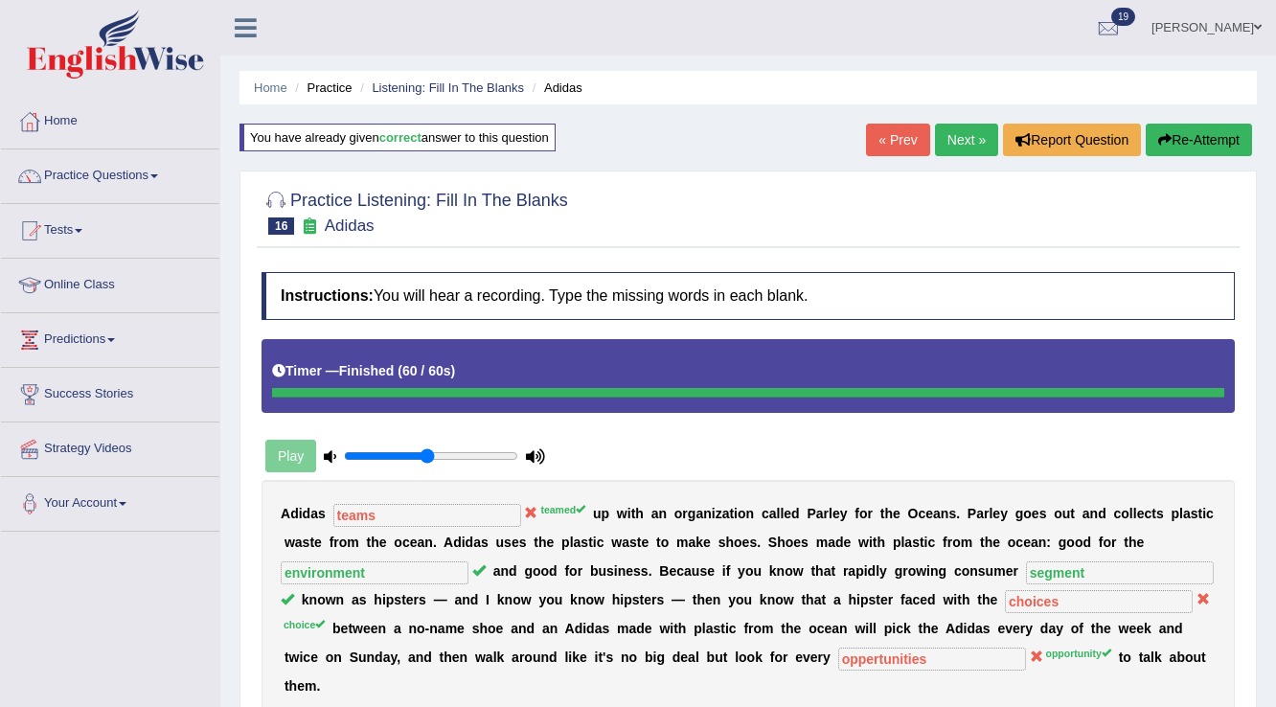
click at [958, 142] on link "Next »" at bounding box center [966, 140] width 63 height 33
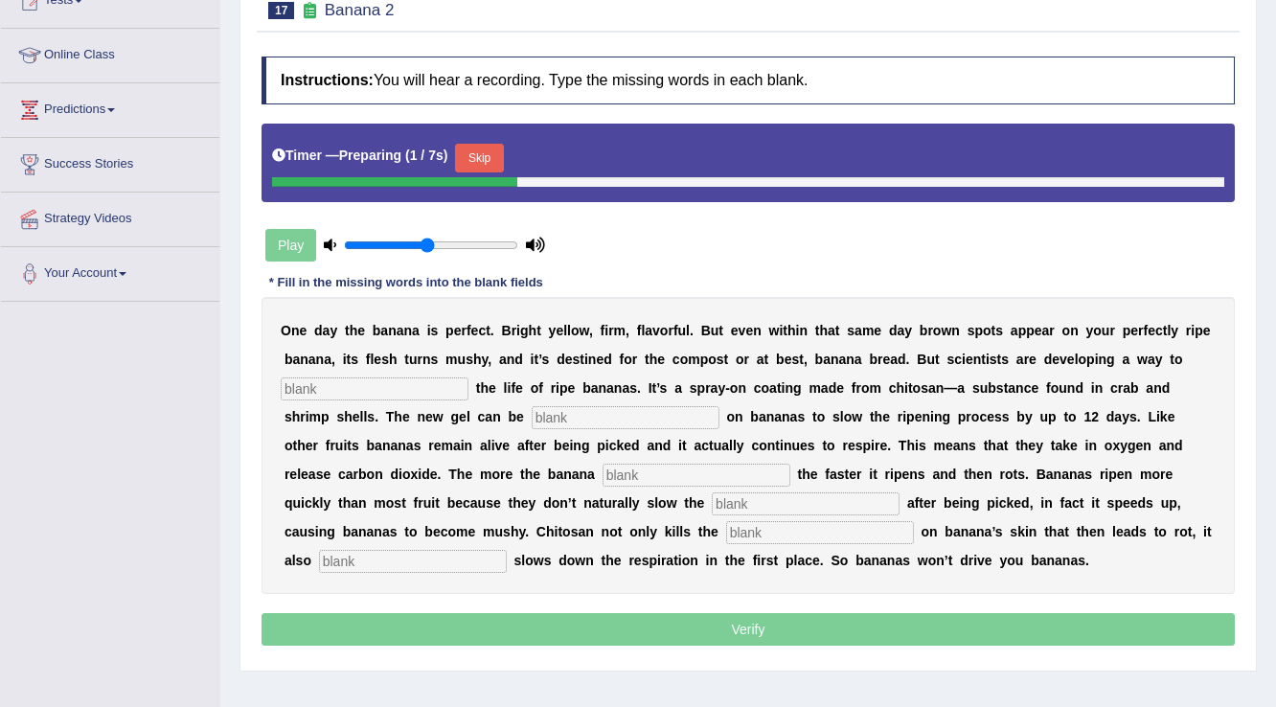
click at [490, 148] on button "Skip" at bounding box center [479, 158] width 48 height 29
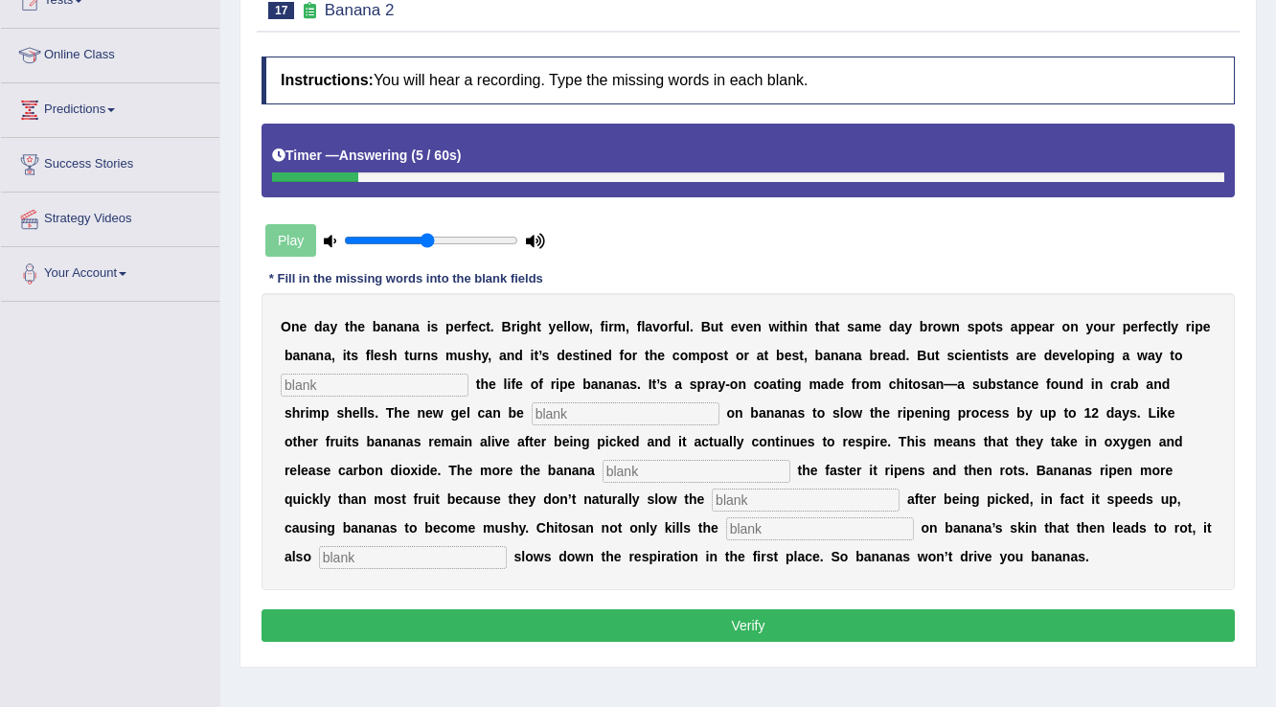
click at [365, 381] on input "text" at bounding box center [375, 385] width 188 height 23
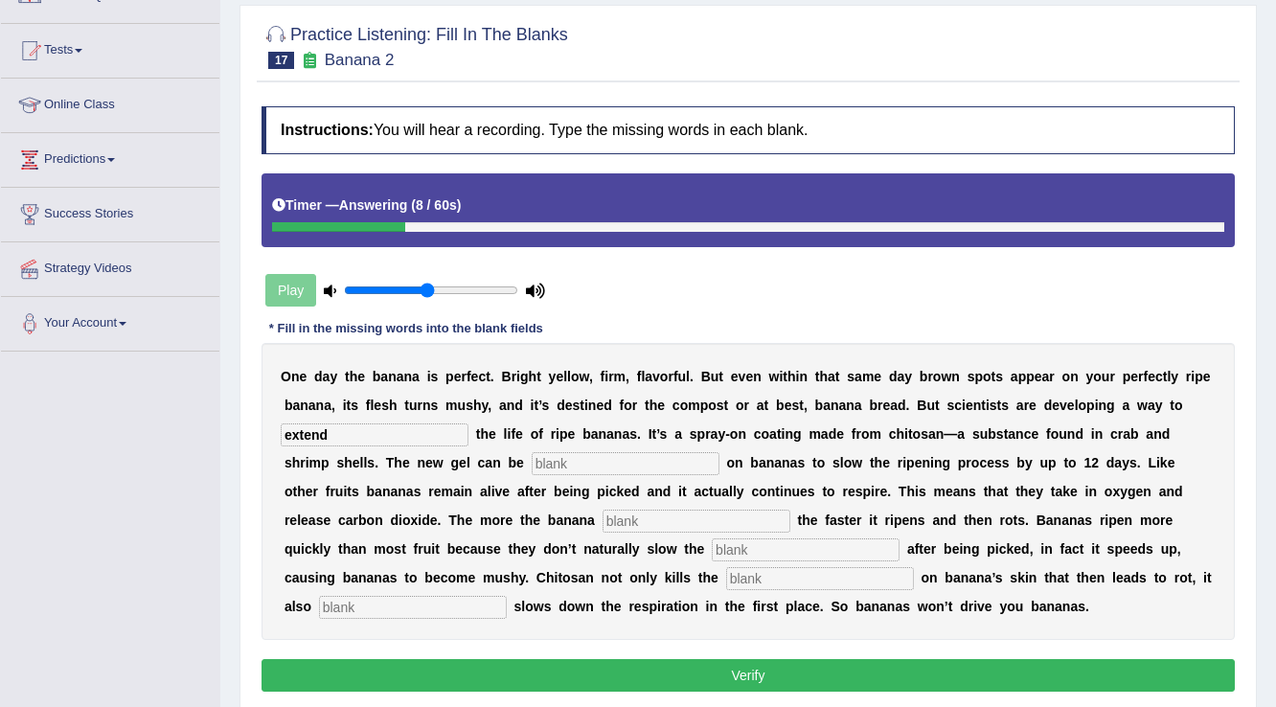
scroll to position [153, 0]
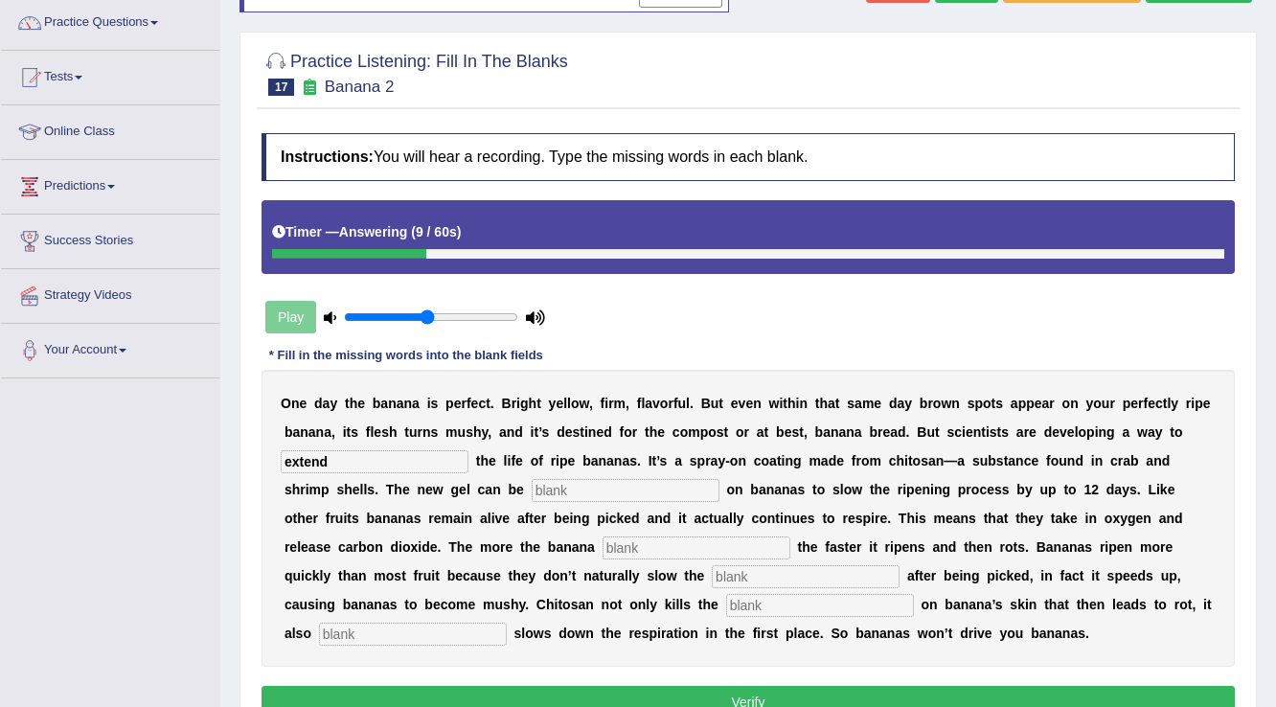
type input "extend"
click at [659, 484] on input "text" at bounding box center [626, 490] width 188 height 23
type input "sprayed"
click at [624, 543] on input "text" at bounding box center [696, 547] width 188 height 23
type input "breath"
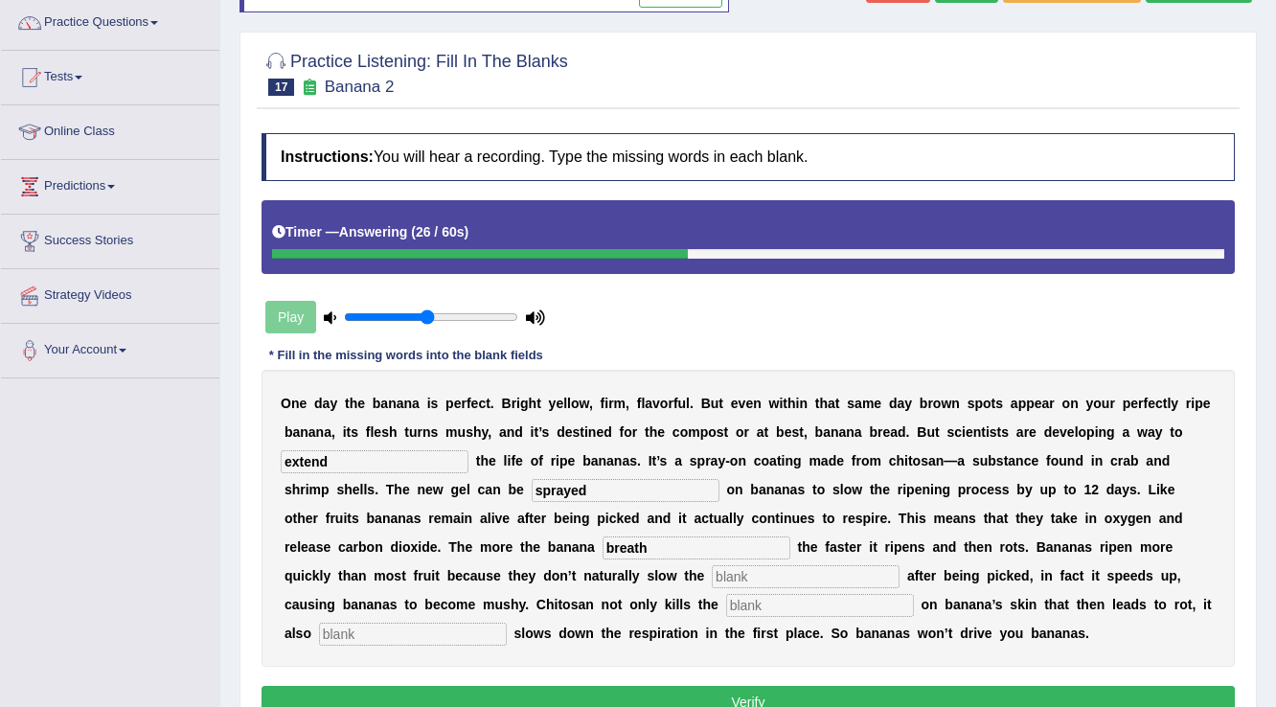
click at [712, 575] on input "text" at bounding box center [806, 576] width 188 height 23
type input "respiration"
click at [726, 594] on input "text" at bounding box center [820, 605] width 188 height 23
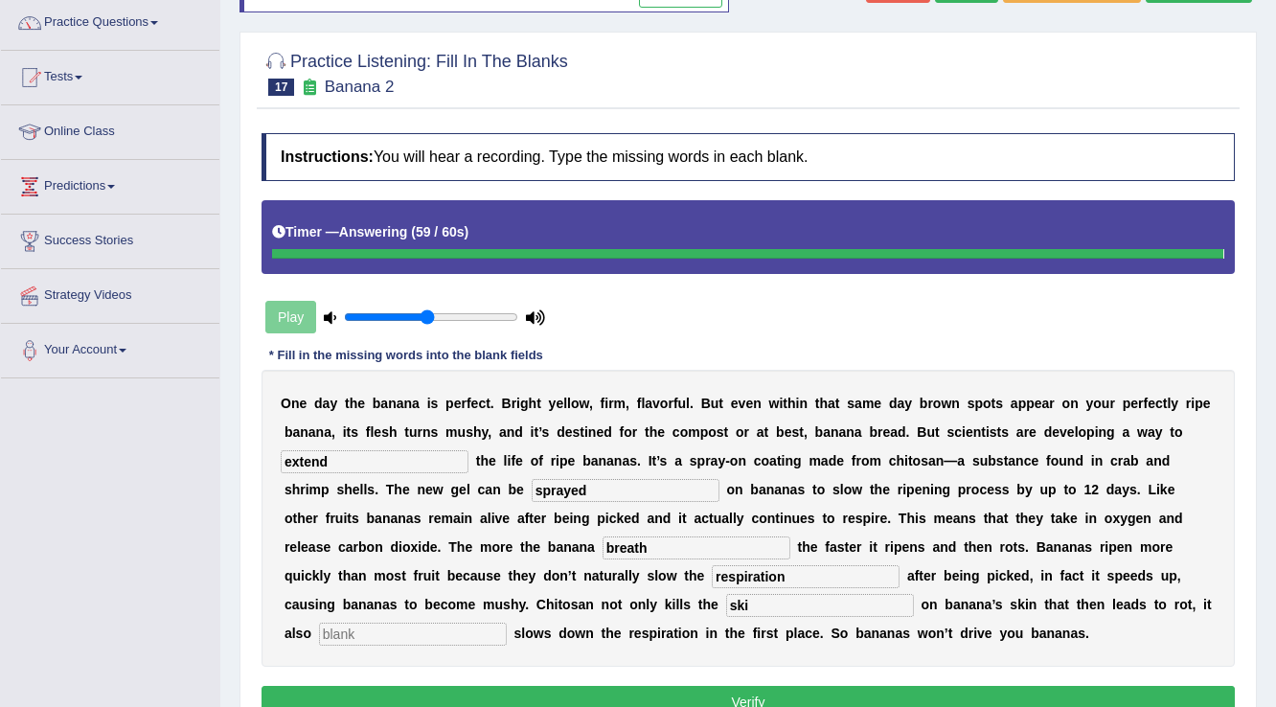
type input "ski"
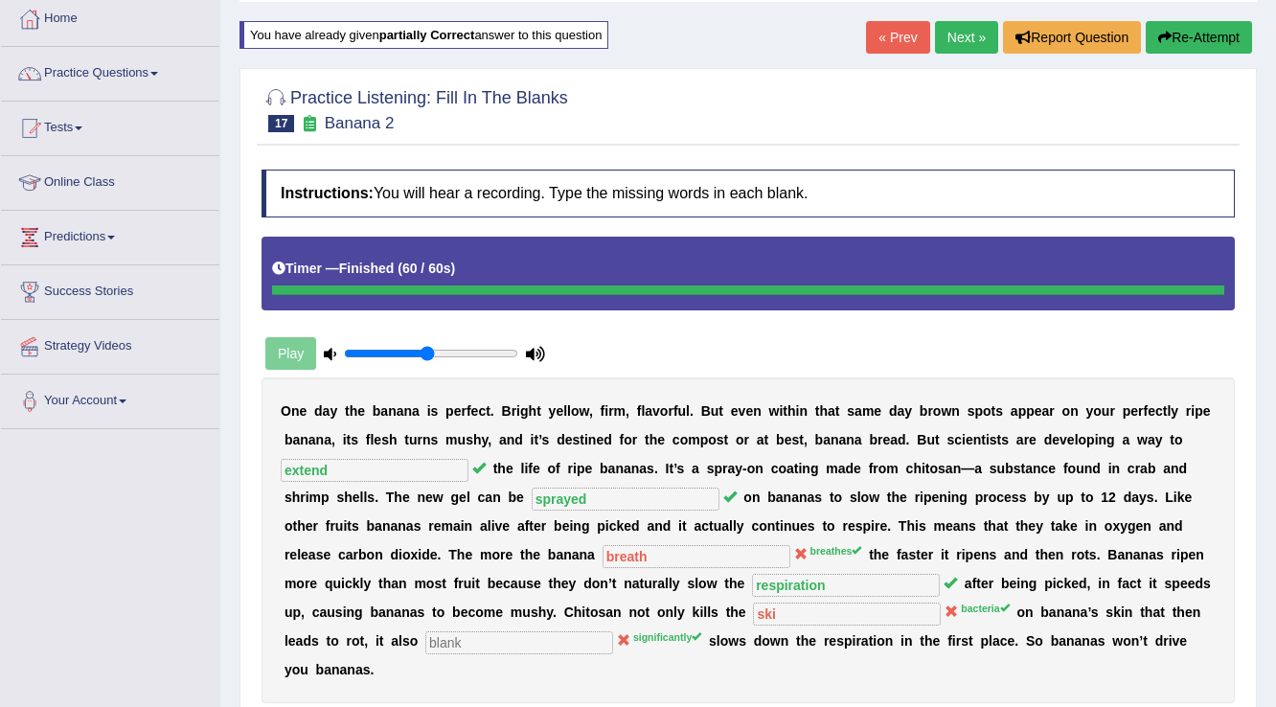
scroll to position [77, 0]
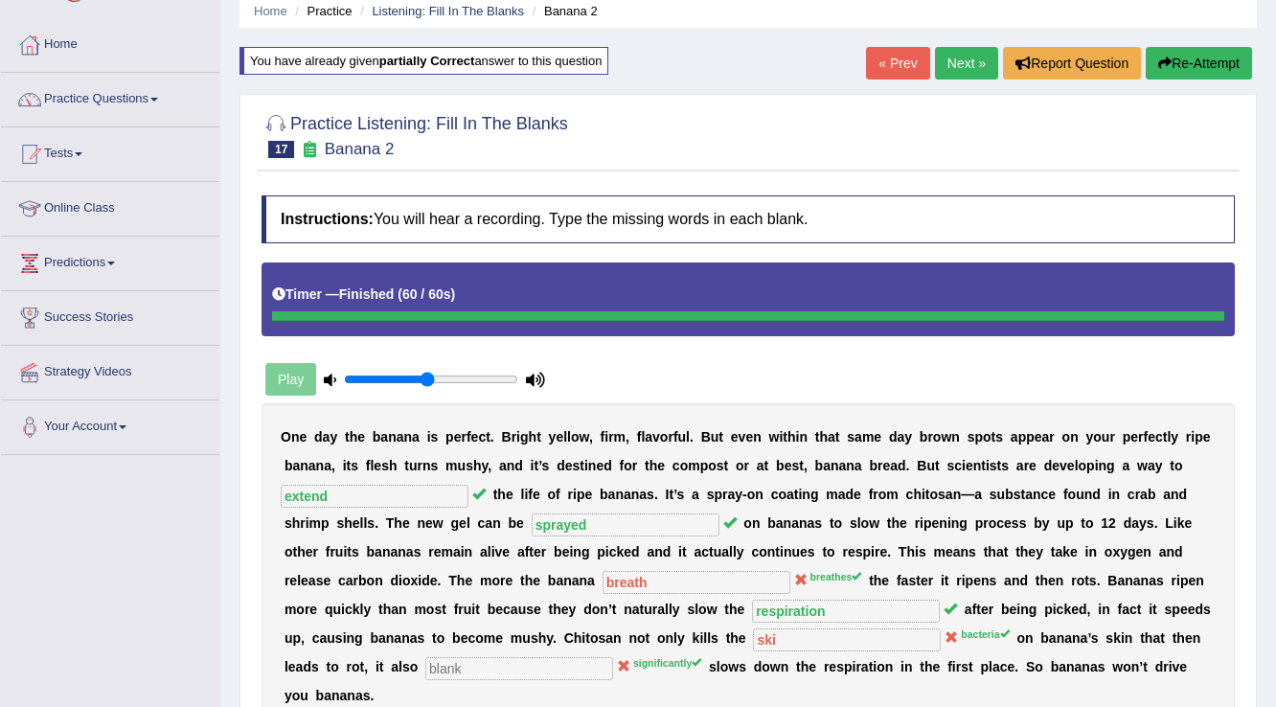
click at [962, 57] on link "Next »" at bounding box center [966, 63] width 63 height 33
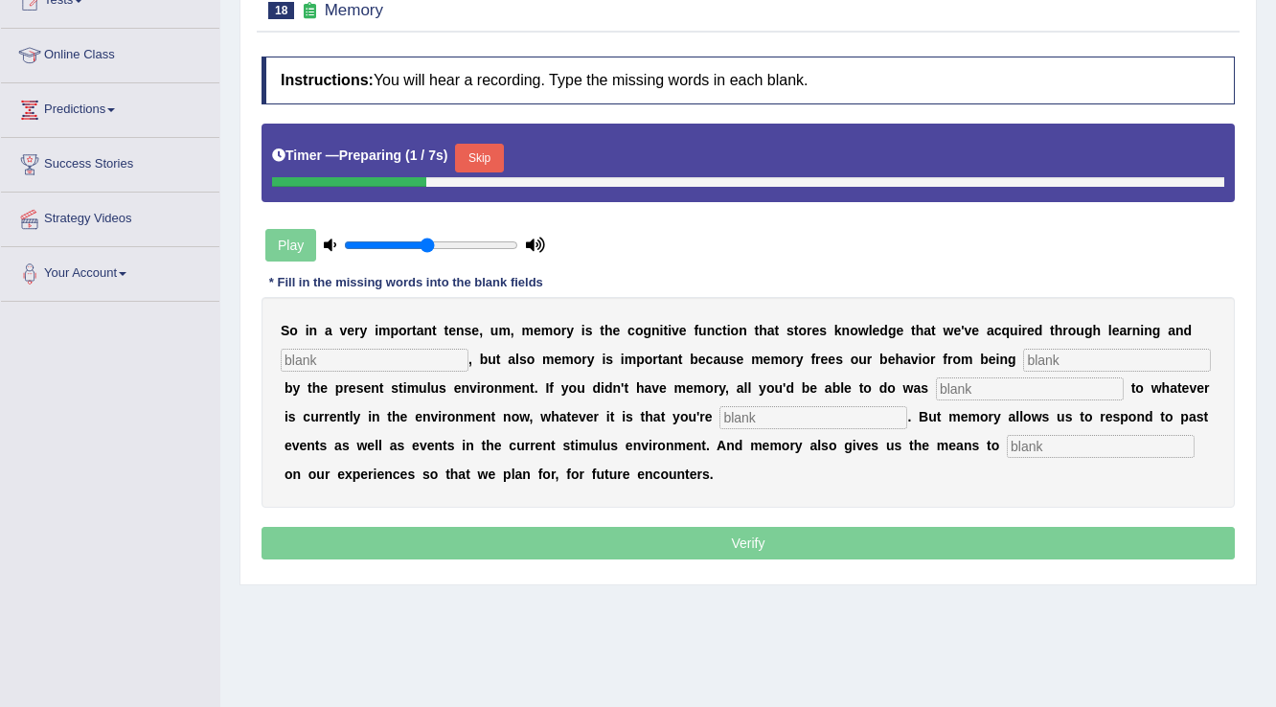
scroll to position [230, 0]
click at [476, 152] on button "Skip" at bounding box center [479, 158] width 48 height 29
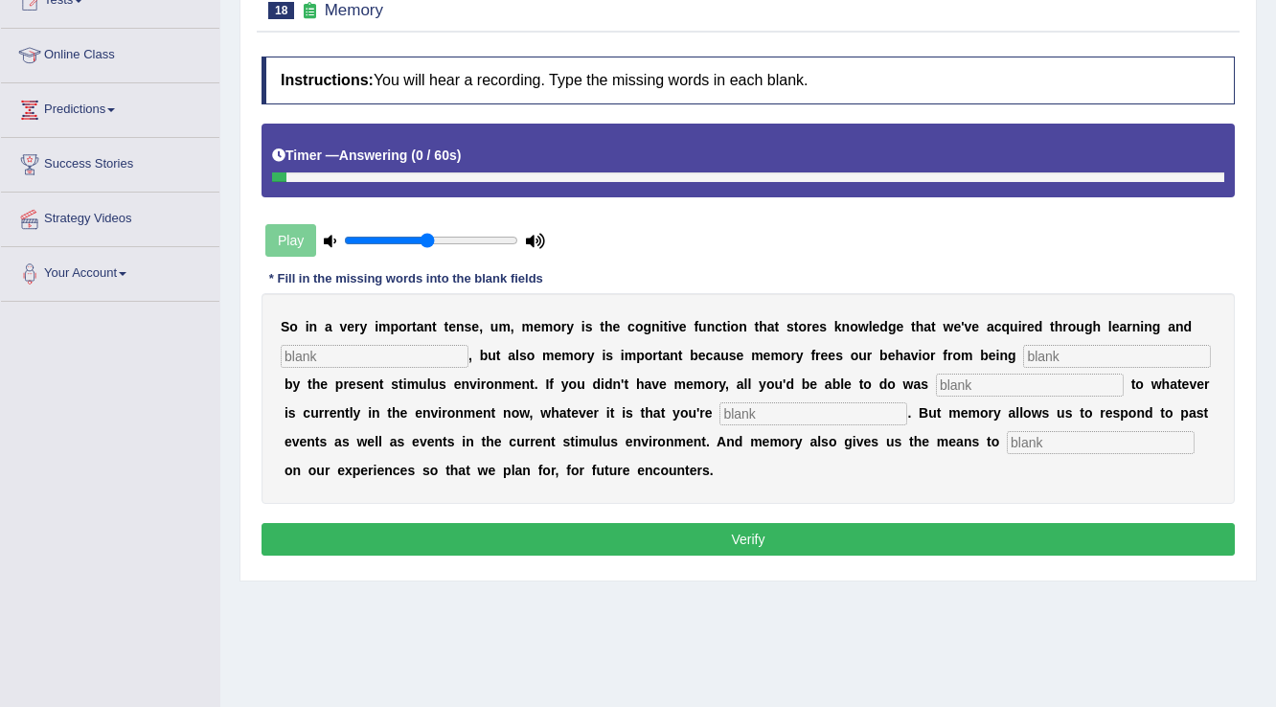
click at [1098, 443] on input "text" at bounding box center [1101, 442] width 188 height 23
type input "reflect"
click at [414, 350] on input "text" at bounding box center [375, 356] width 188 height 23
type input "perception"
click at [1074, 360] on input "text" at bounding box center [1117, 356] width 188 height 23
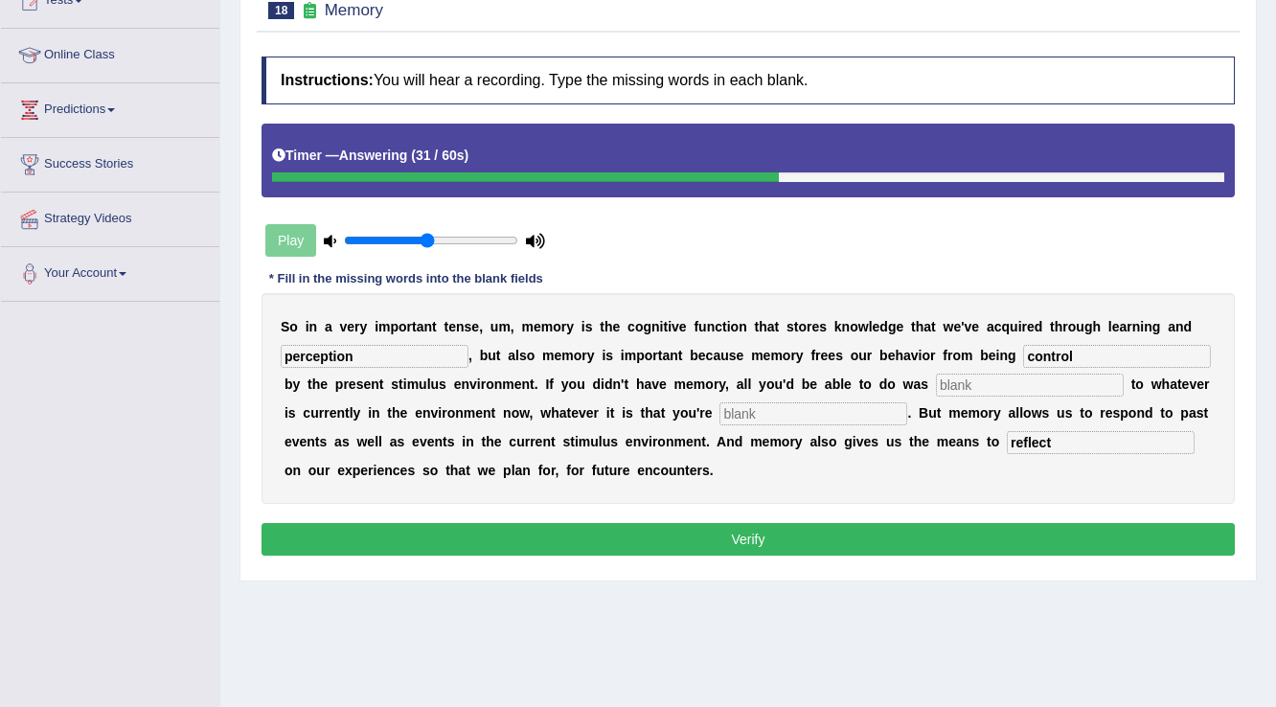
type input "control"
click at [1080, 366] on div "S o i n a v e r y i m p o r t a n t t e n s e , u m , m e m o r y i s t h e c o…" at bounding box center [747, 398] width 973 height 211
click at [1080, 388] on input "text" at bounding box center [1030, 385] width 188 height 23
click at [970, 376] on input "text" at bounding box center [1030, 385] width 188 height 23
type input "react"
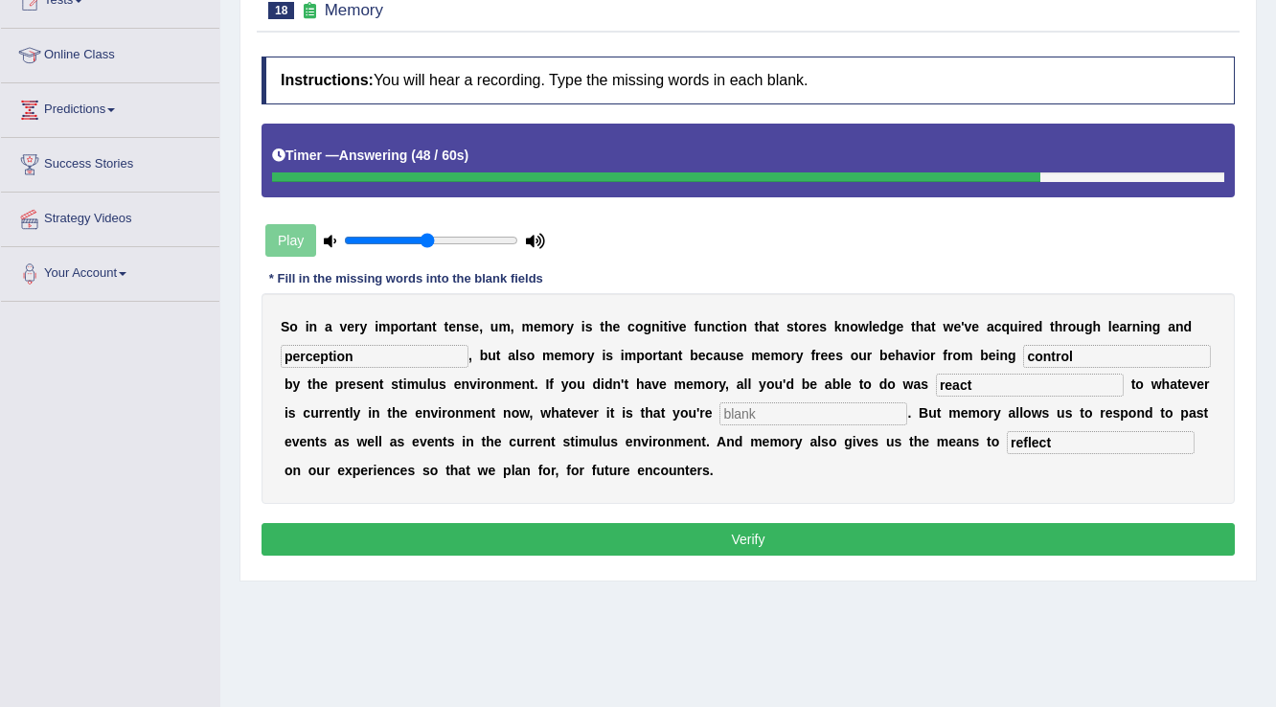
click at [941, 547] on button "Verify" at bounding box center [747, 539] width 973 height 33
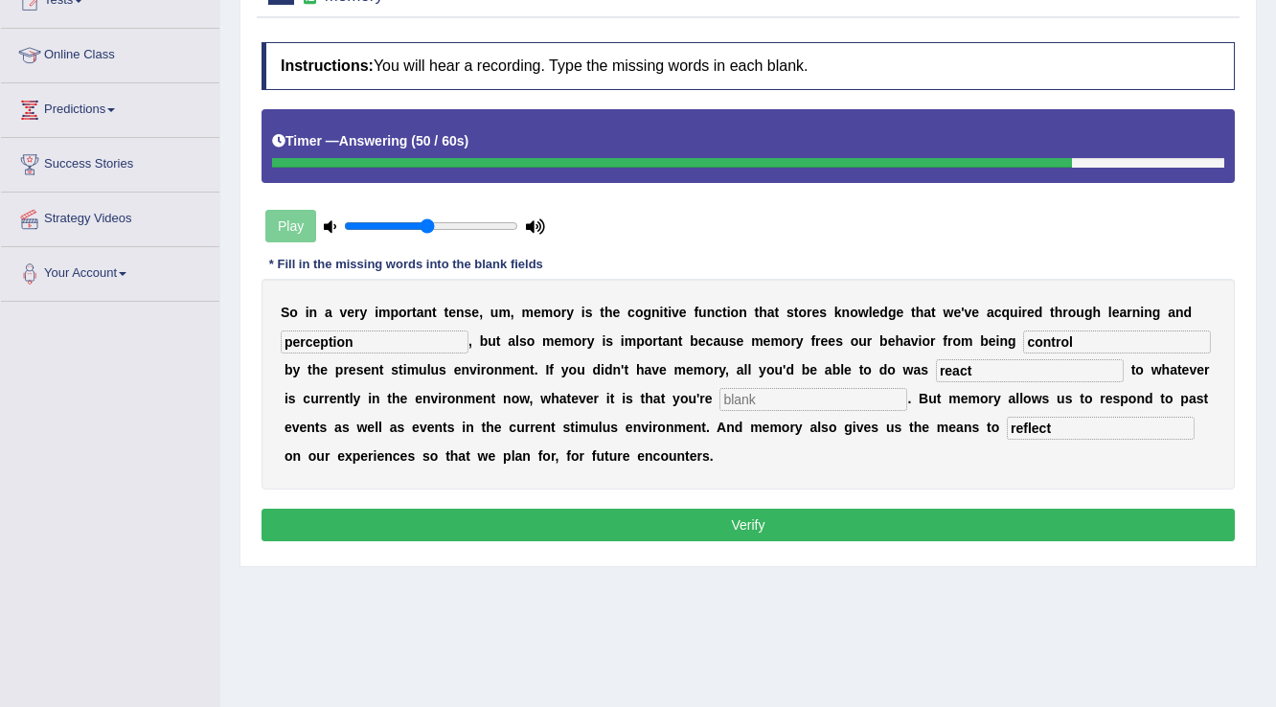
click at [841, 388] on input "text" at bounding box center [813, 399] width 188 height 23
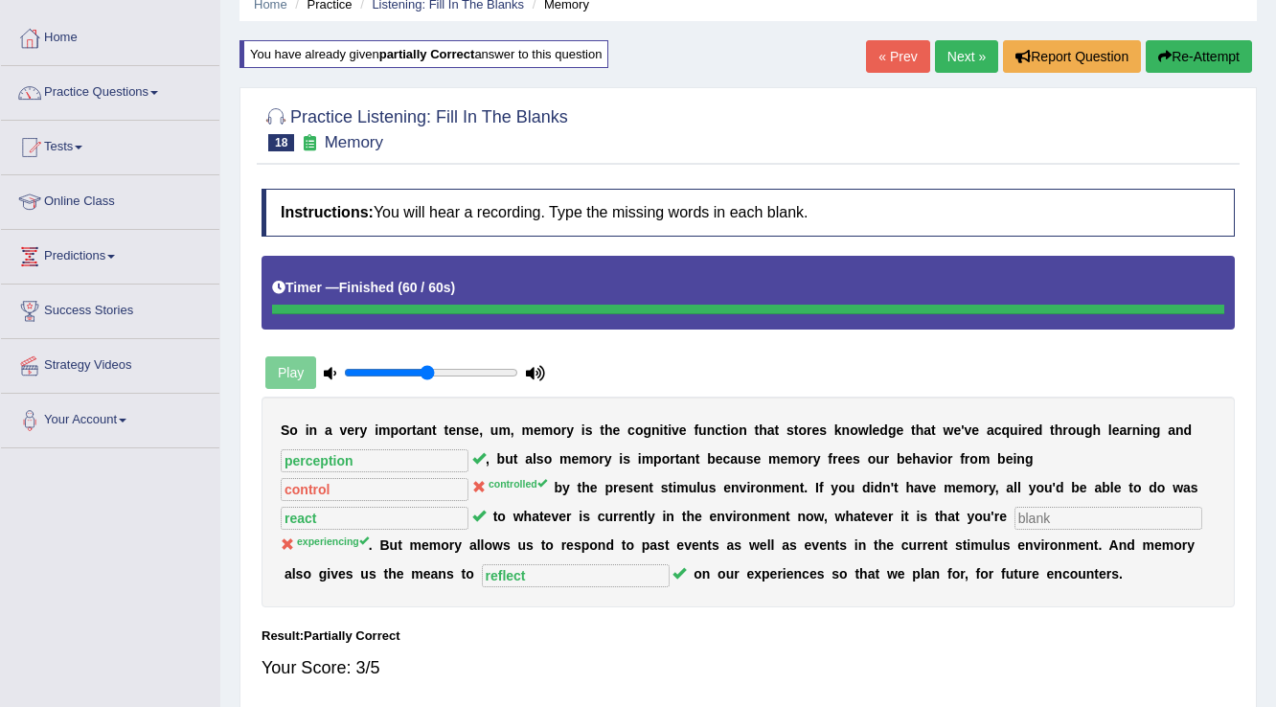
scroll to position [77, 0]
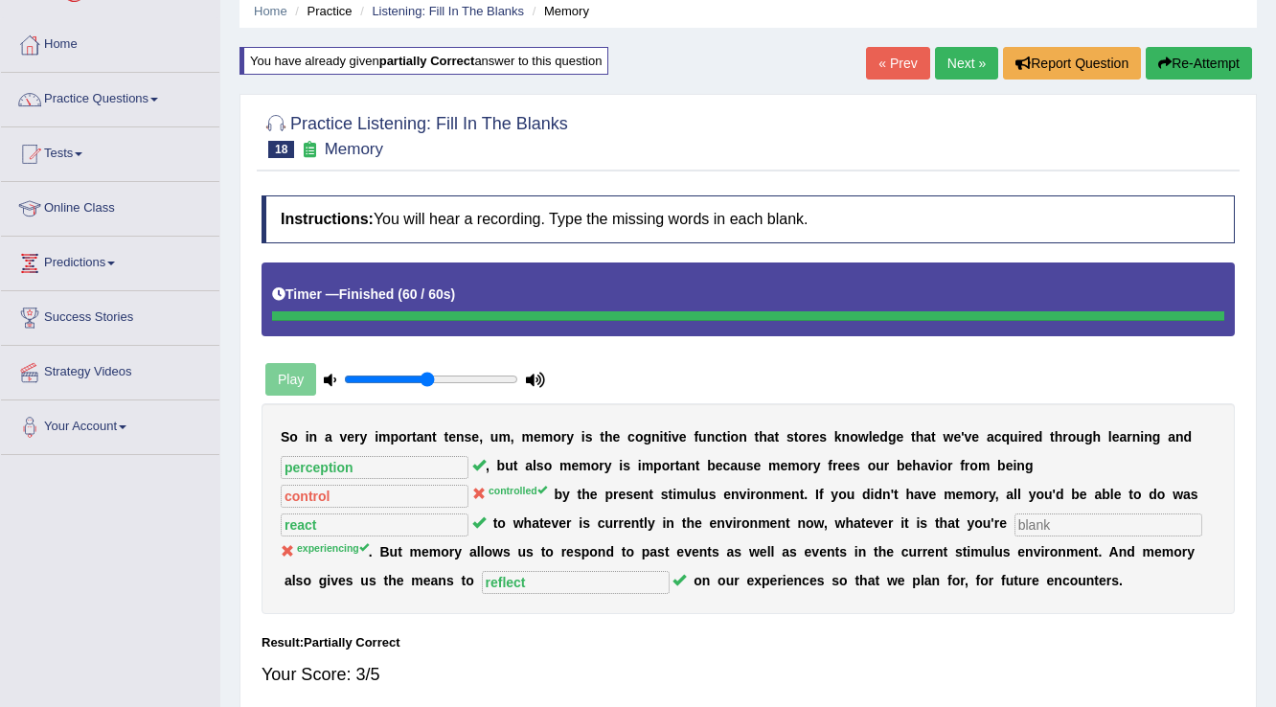
click at [962, 58] on link "Next »" at bounding box center [966, 63] width 63 height 33
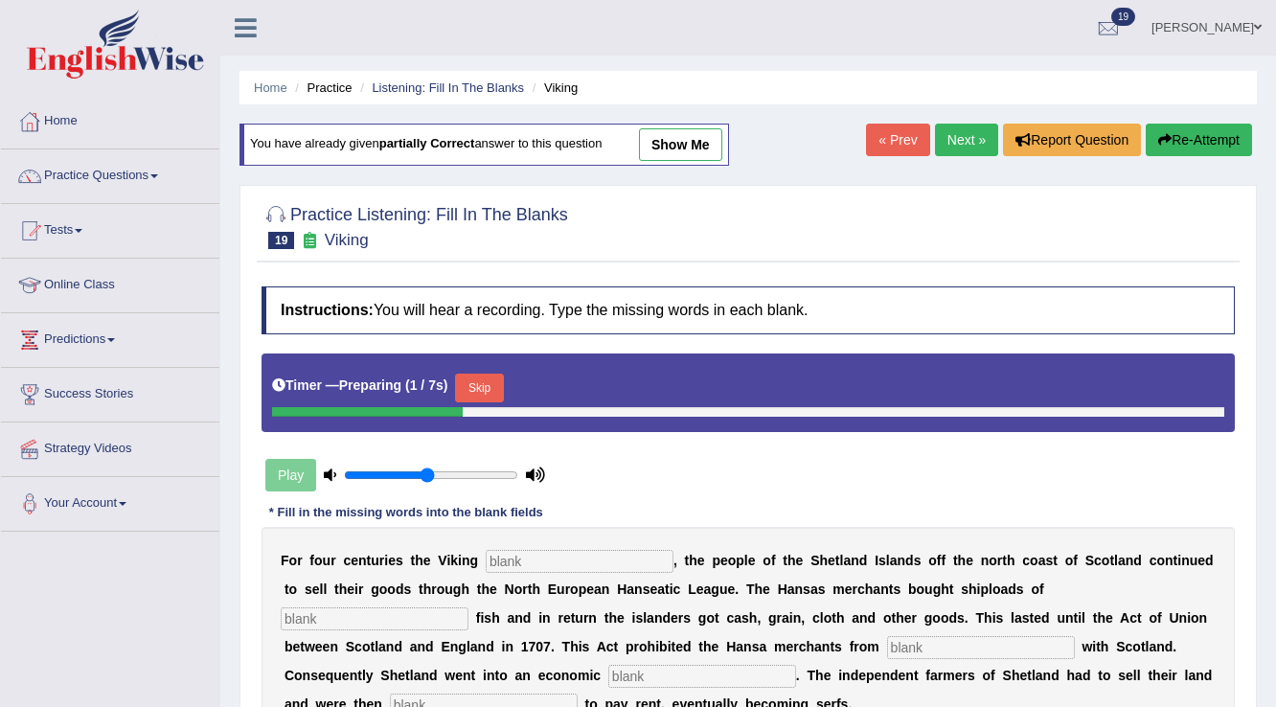
click at [487, 378] on button "Skip" at bounding box center [479, 388] width 48 height 29
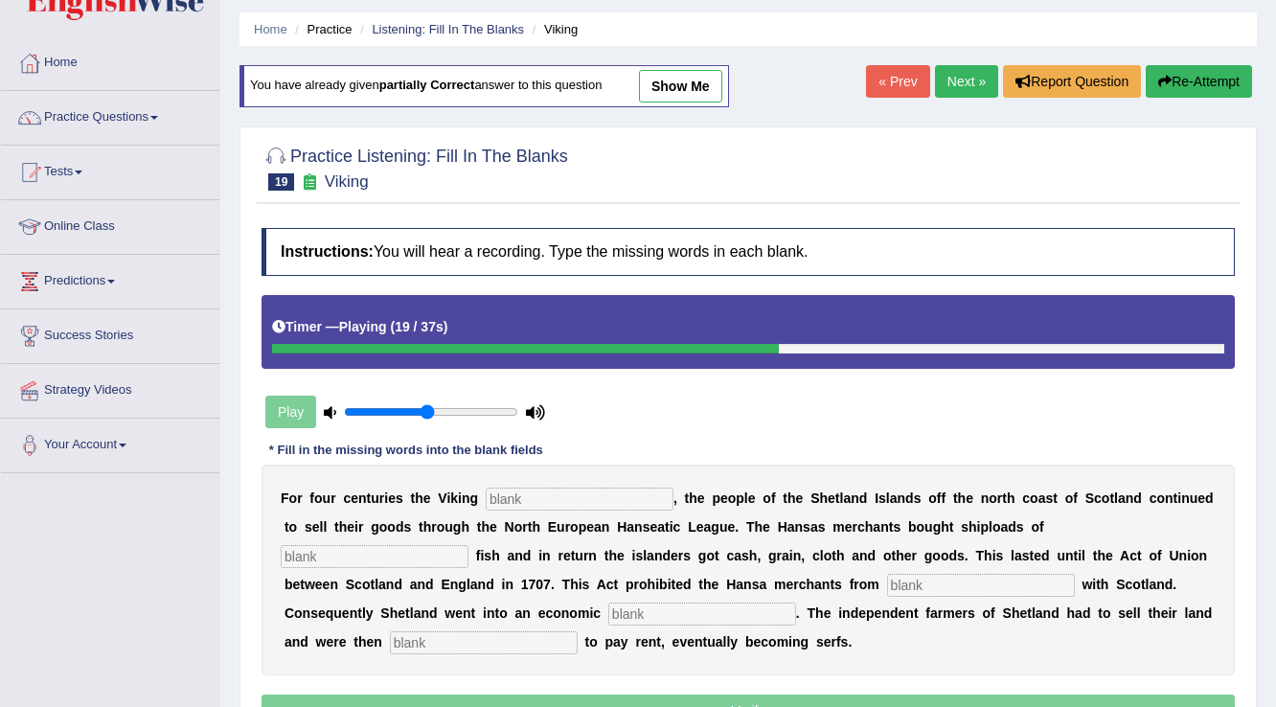
scroll to position [77, 0]
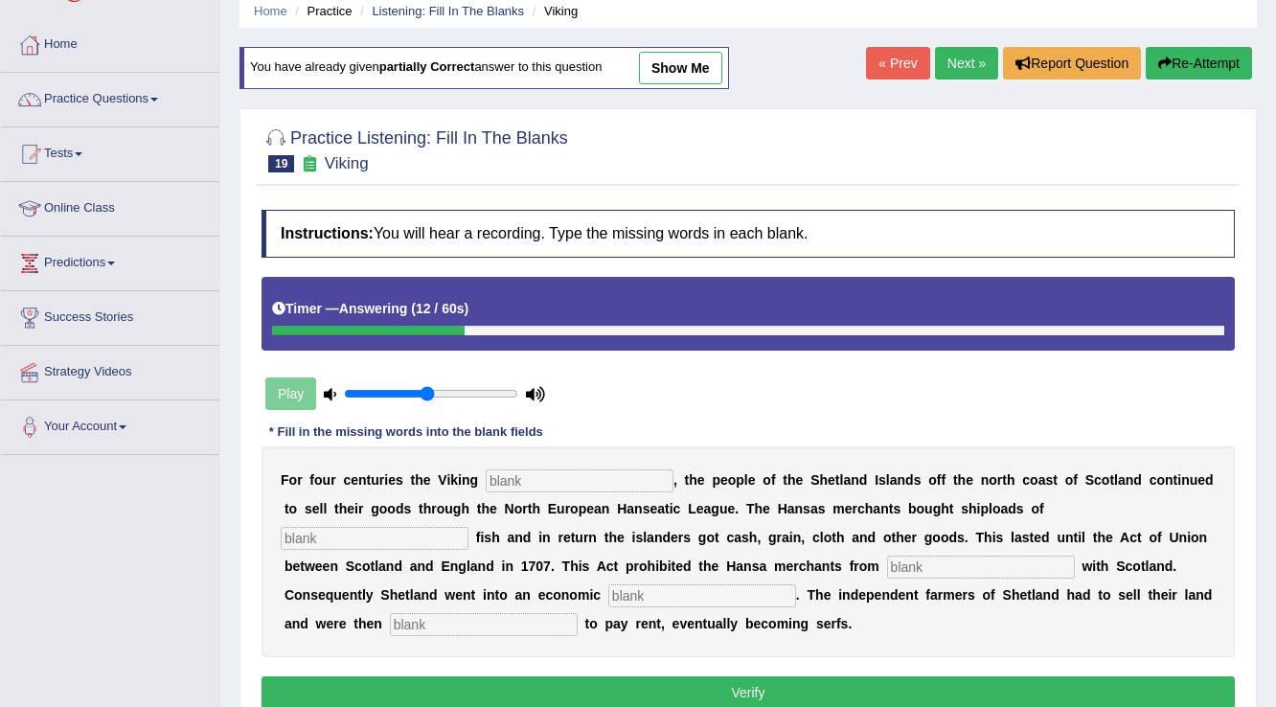
click at [487, 613] on input "text" at bounding box center [484, 624] width 188 height 23
type input "get"
click at [571, 483] on input "text" at bounding box center [580, 480] width 188 height 23
type input "declined"
click at [356, 533] on input "text" at bounding box center [375, 538] width 188 height 23
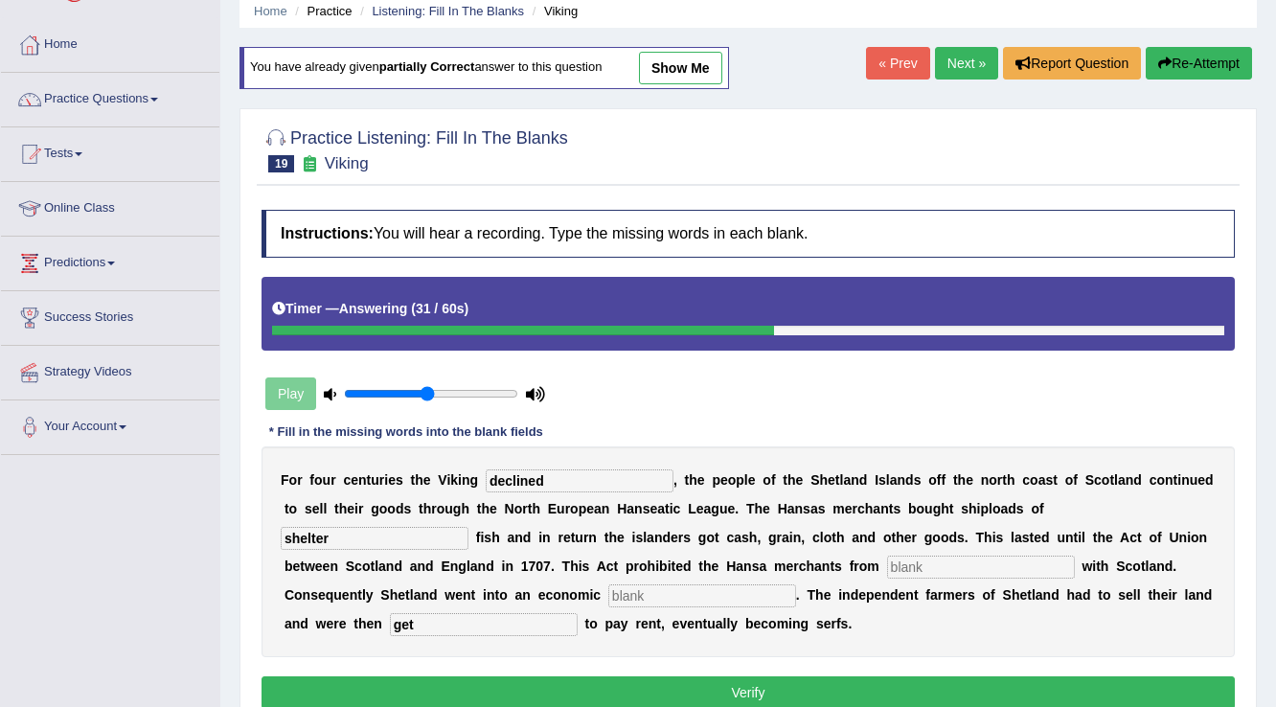
type input "shelter"
click at [1003, 573] on input "text" at bounding box center [981, 567] width 188 height 23
type input "mergerns"
click at [714, 597] on input "text" at bounding box center [702, 595] width 188 height 23
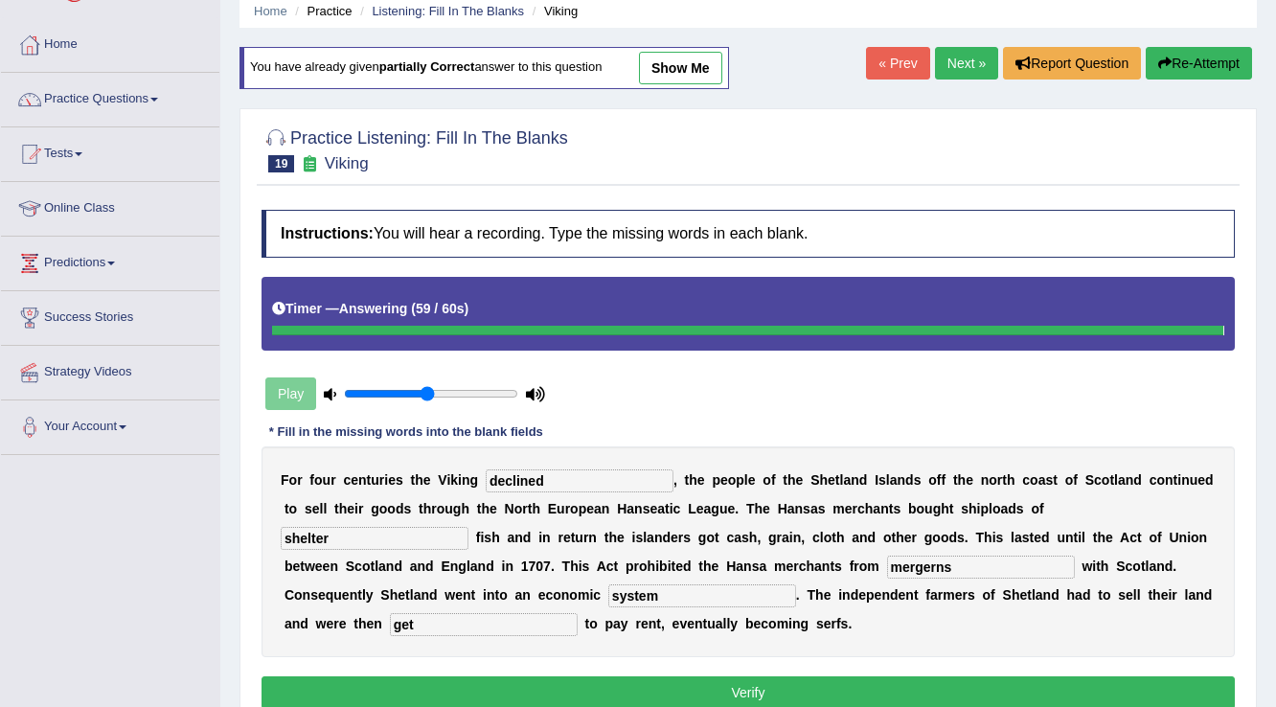
type input "system"
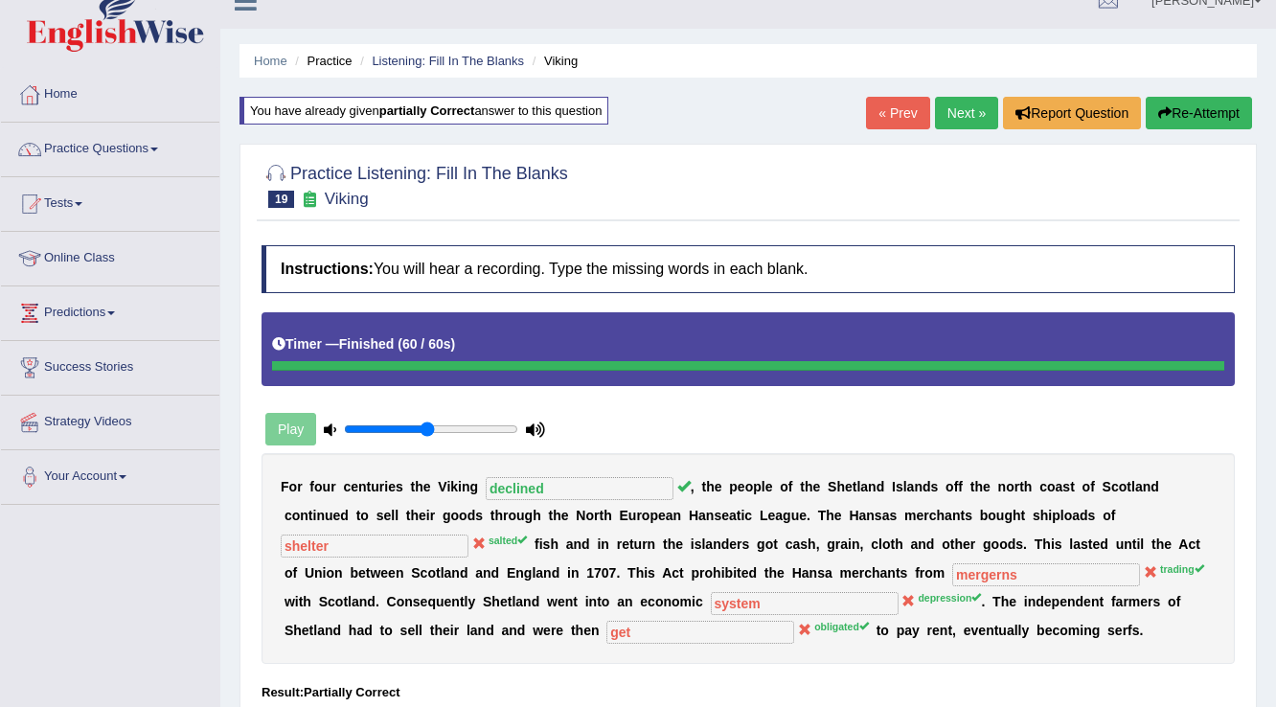
scroll to position [0, 0]
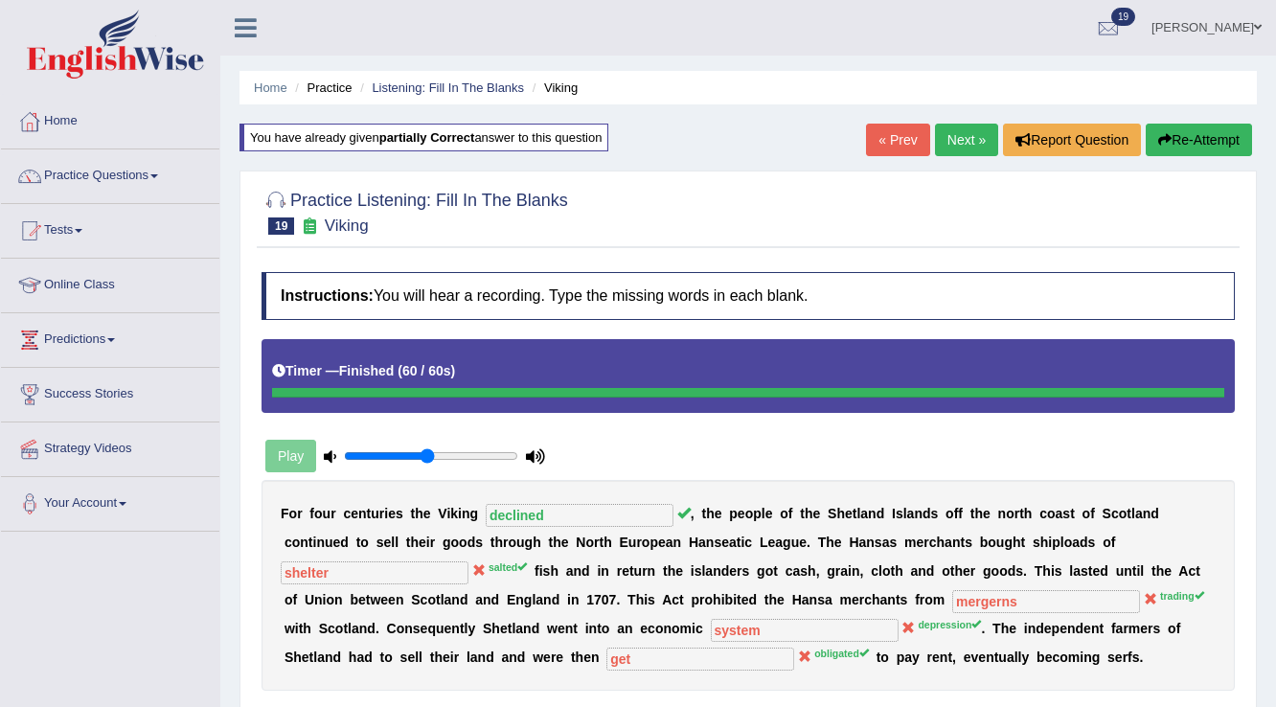
click at [976, 134] on link "Next »" at bounding box center [966, 140] width 63 height 33
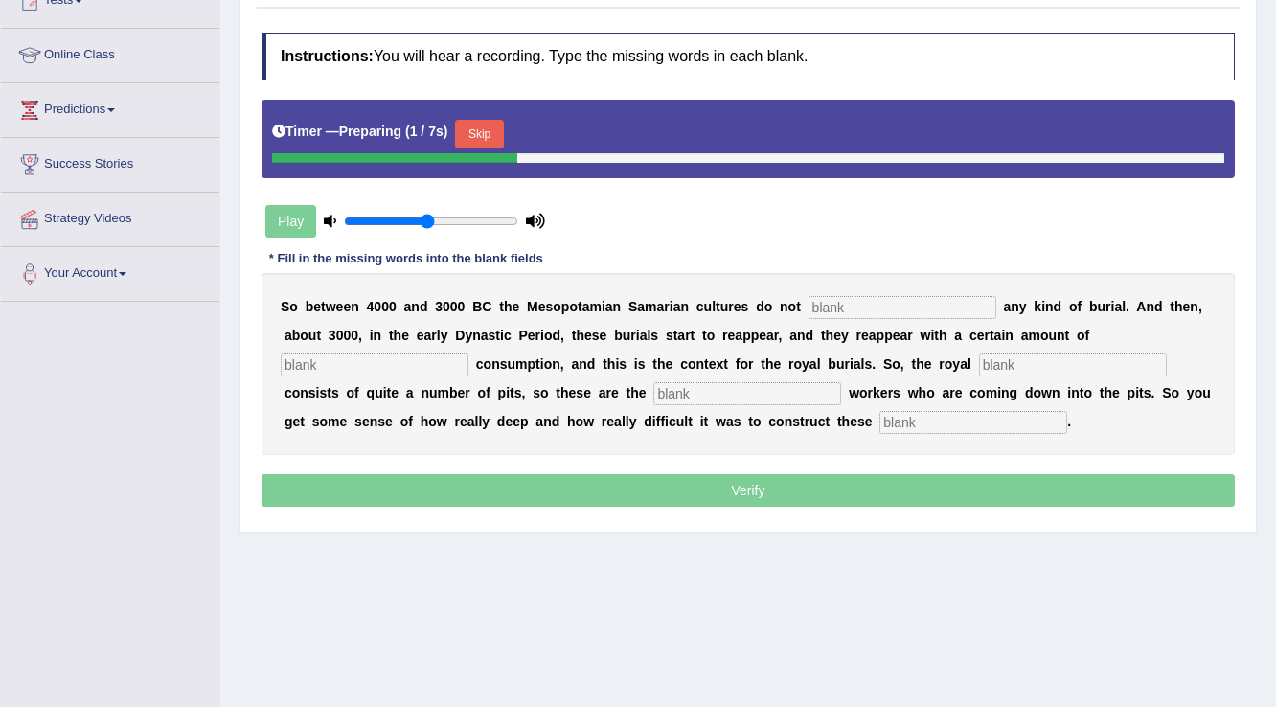
click at [487, 136] on button "Skip" at bounding box center [479, 134] width 48 height 29
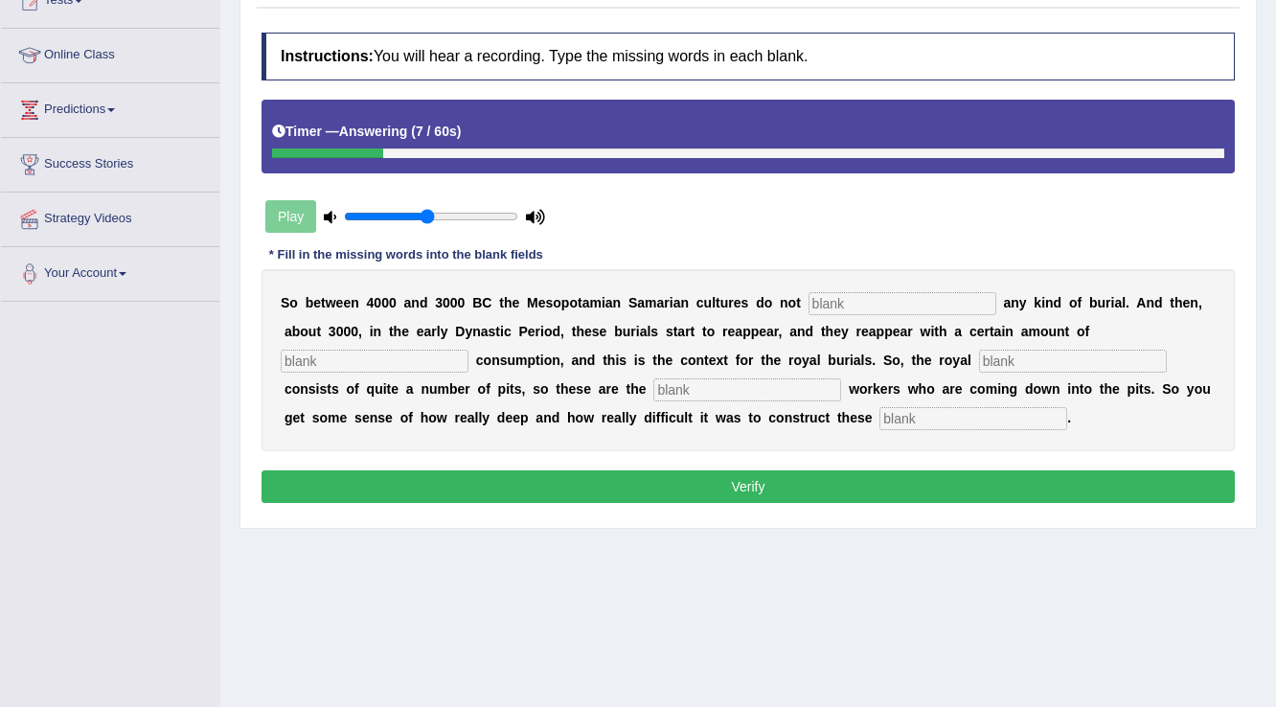
click at [956, 411] on input "text" at bounding box center [973, 418] width 188 height 23
type input "chamber"
click at [877, 302] on input "text" at bounding box center [902, 303] width 188 height 23
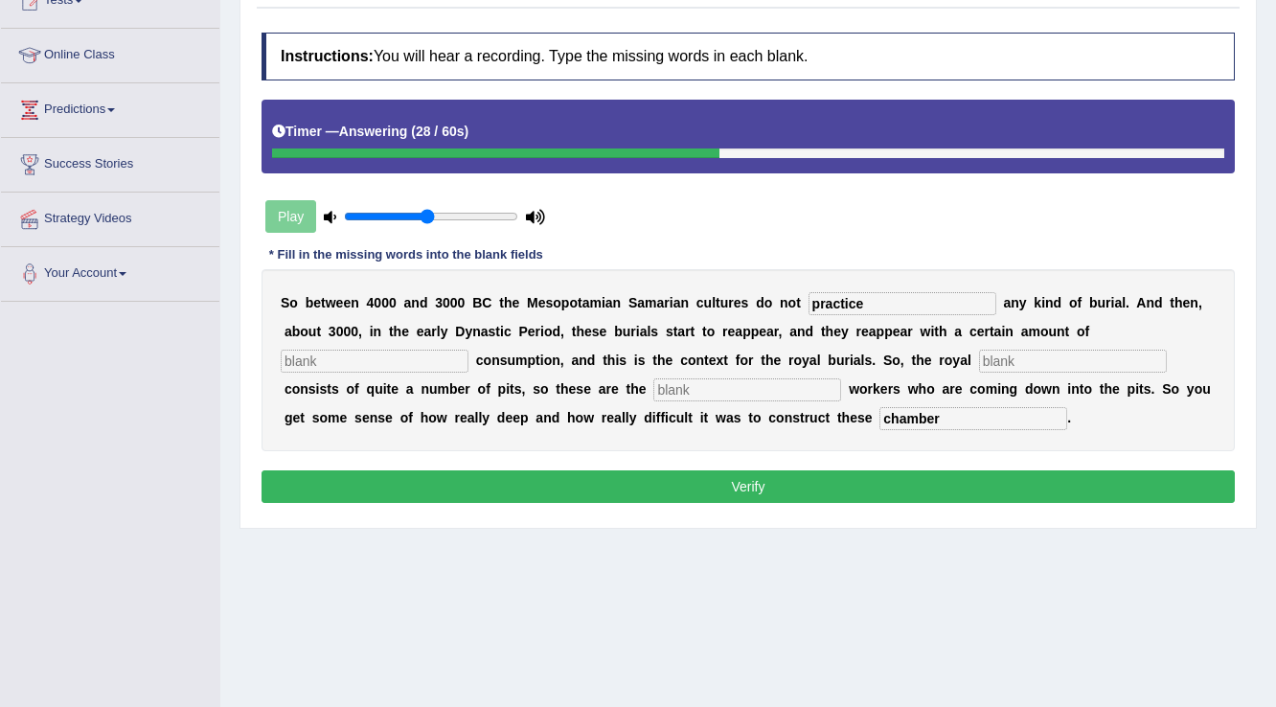
type input "practice"
click at [438, 356] on input "text" at bounding box center [375, 361] width 188 height 23
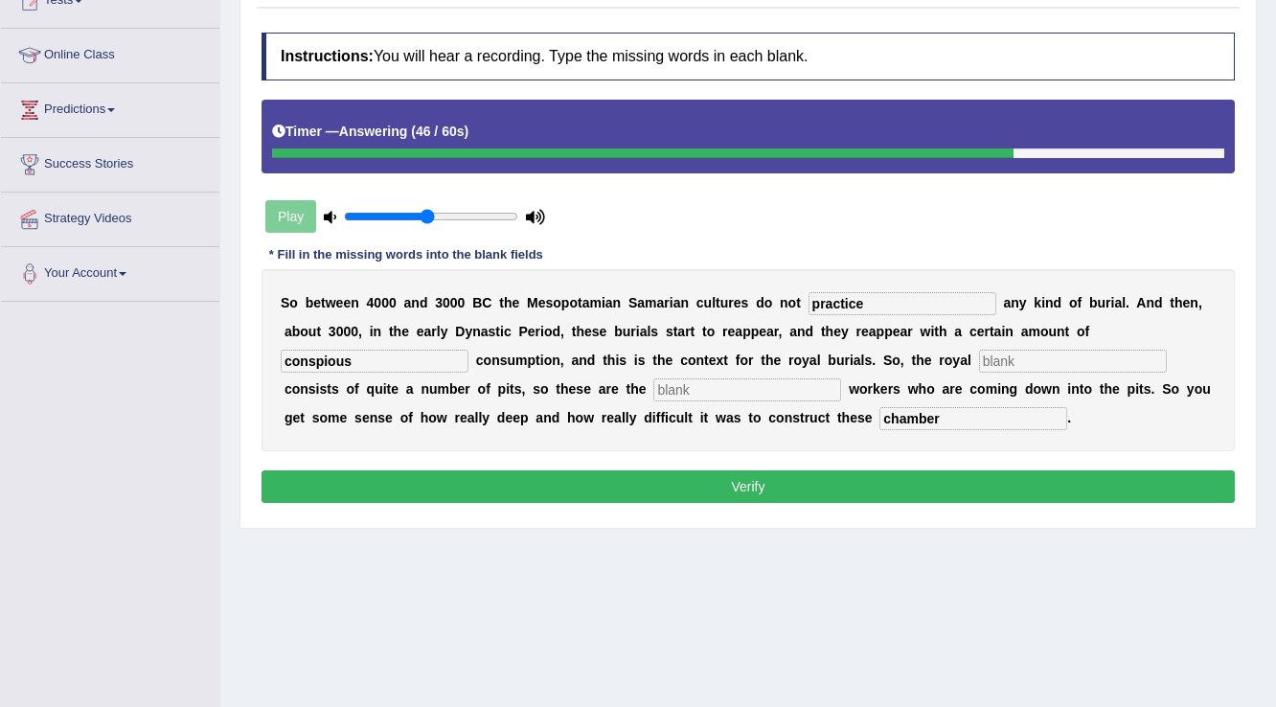
click at [323, 361] on input "conspious" at bounding box center [375, 361] width 188 height 23
type input "conspcious"
click at [1012, 350] on input "text" at bounding box center [1073, 361] width 188 height 23
type input "barreie"
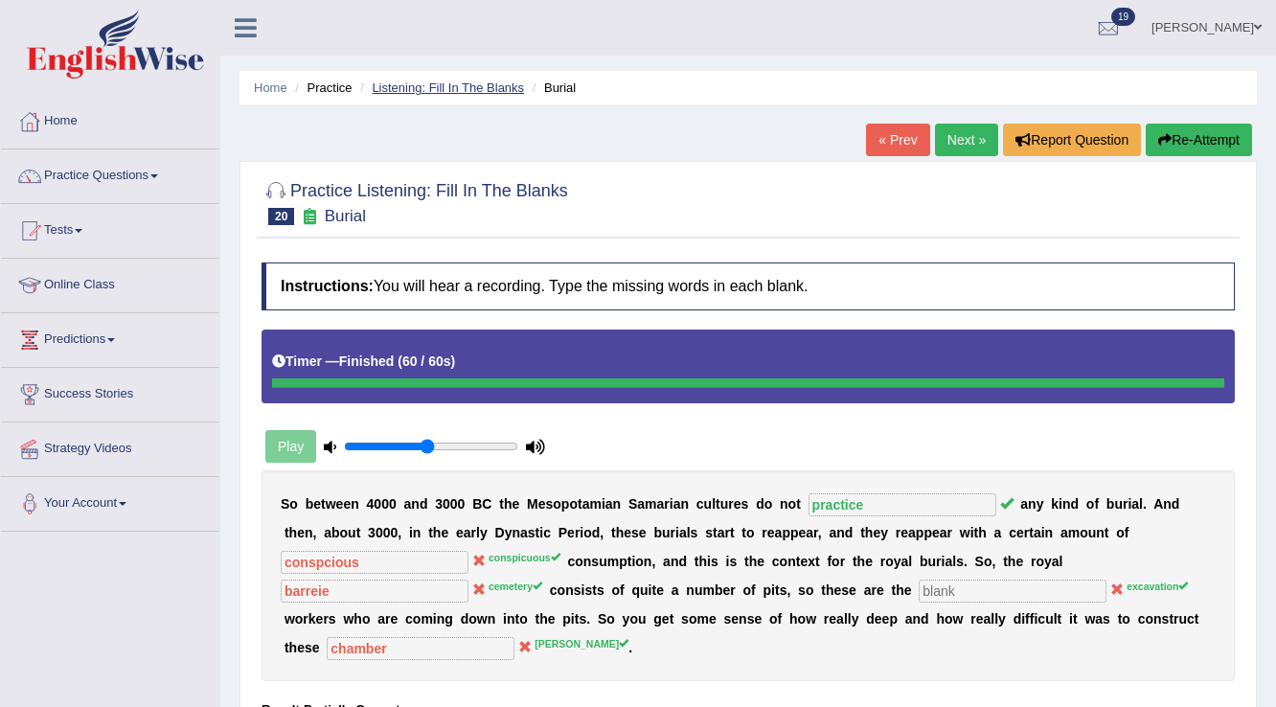
click at [454, 86] on link "Listening: Fill In The Blanks" at bounding box center [448, 87] width 152 height 14
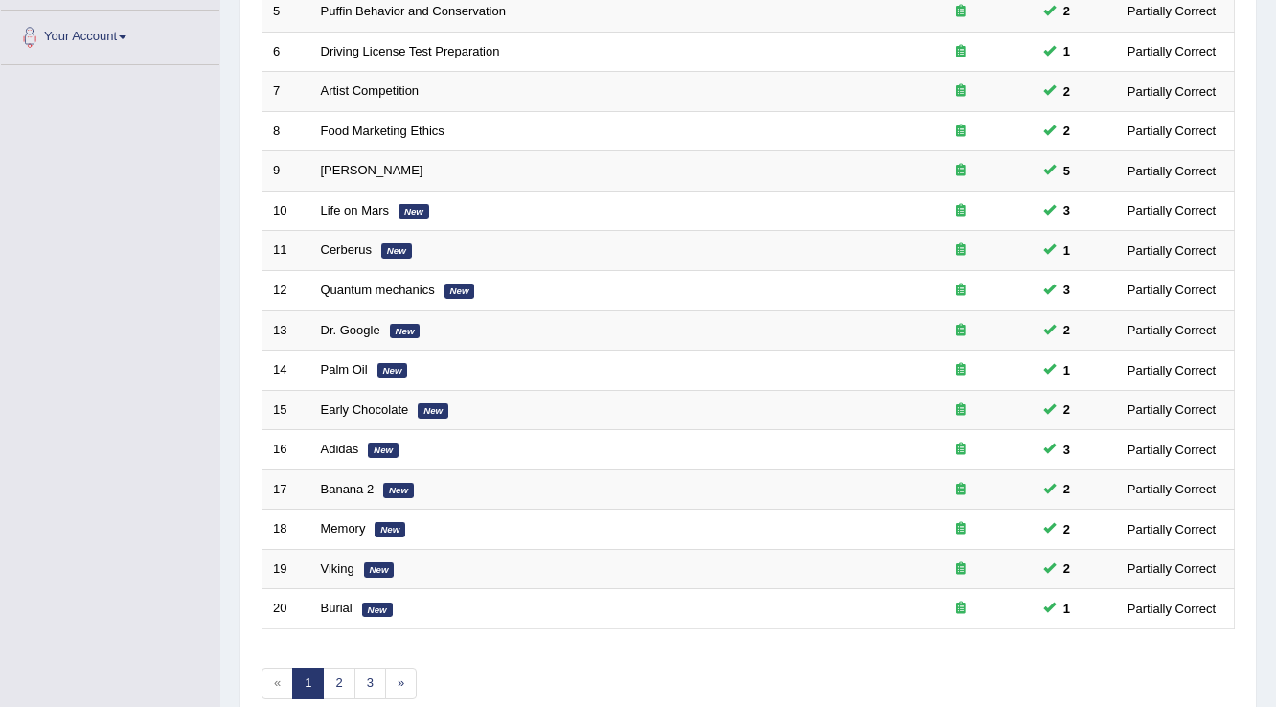
scroll to position [460, 0]
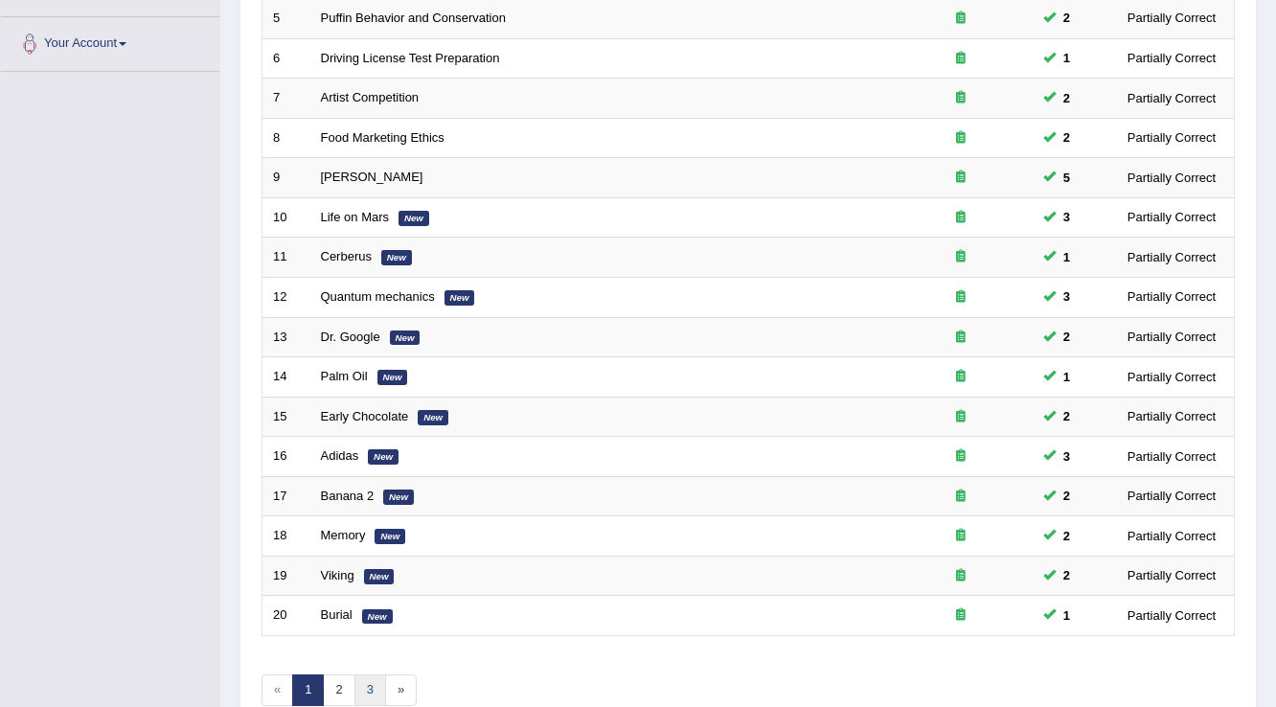
click at [362, 690] on link "3" at bounding box center [370, 690] width 32 height 32
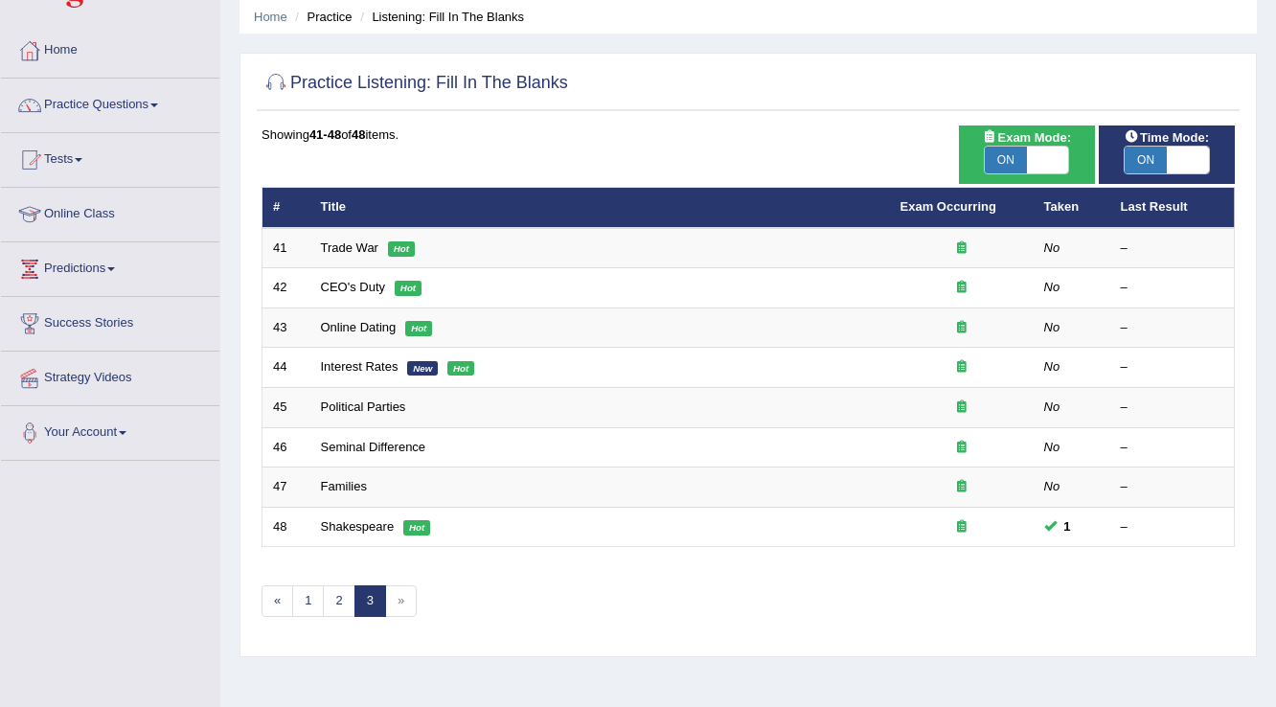
scroll to position [153, 0]
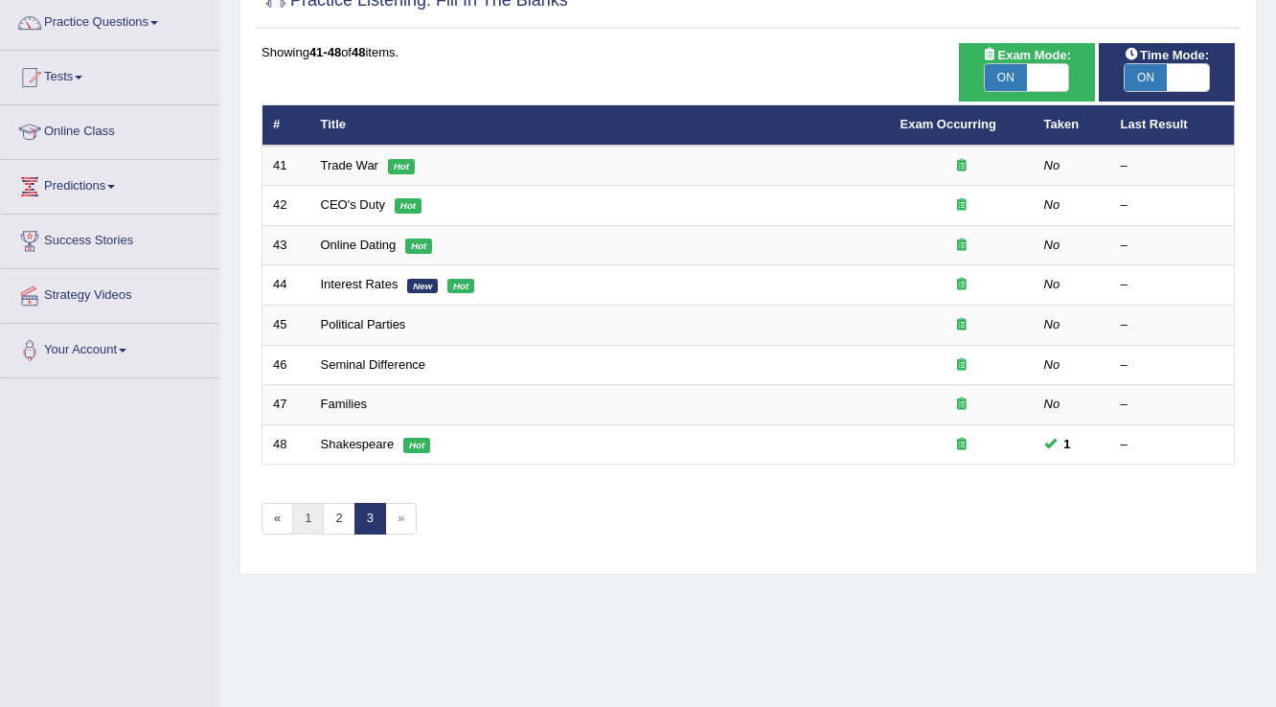
click at [309, 513] on link "1" at bounding box center [308, 519] width 32 height 32
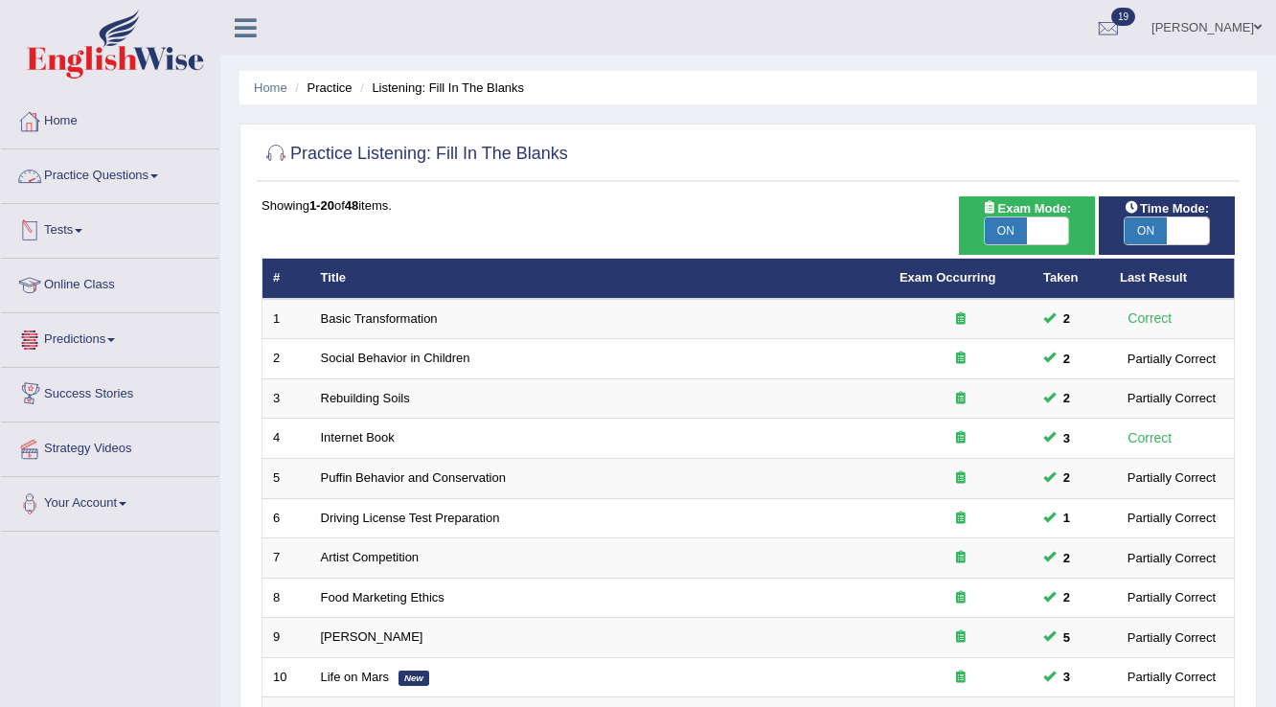
click at [100, 190] on link "Practice Questions" at bounding box center [110, 173] width 218 height 48
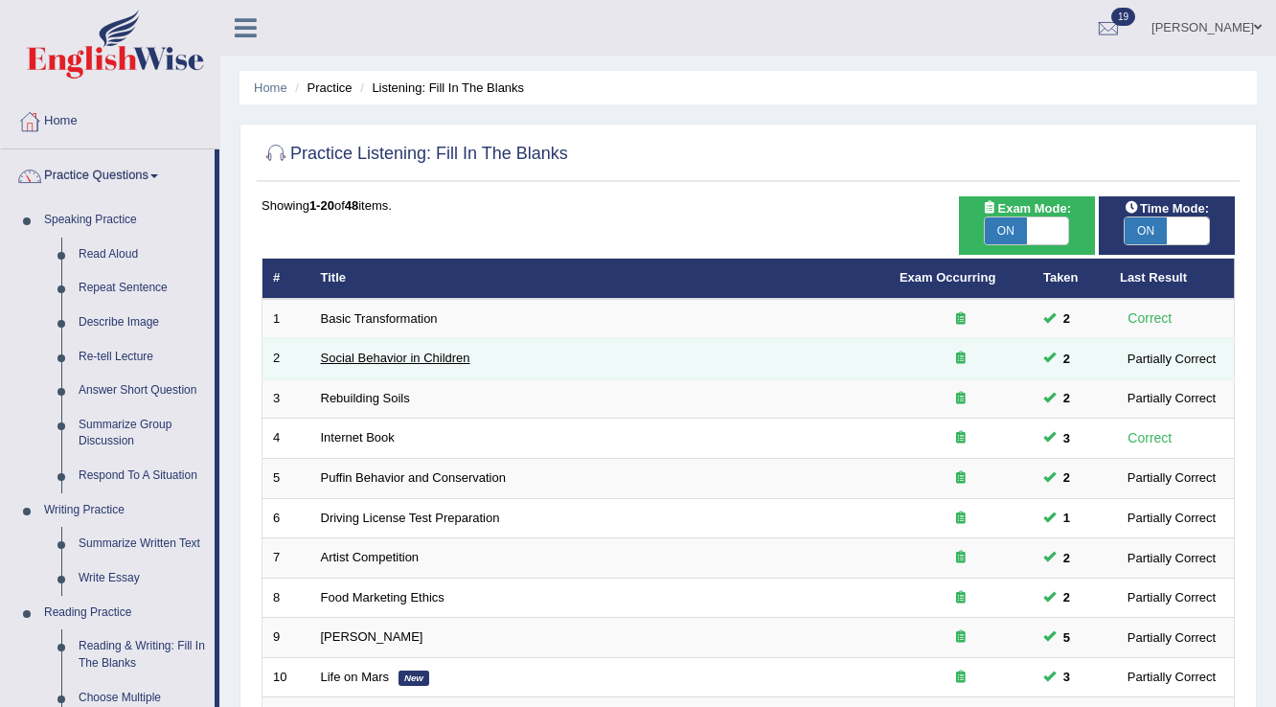
click at [434, 356] on link "Social Behavior in Children" at bounding box center [395, 358] width 149 height 14
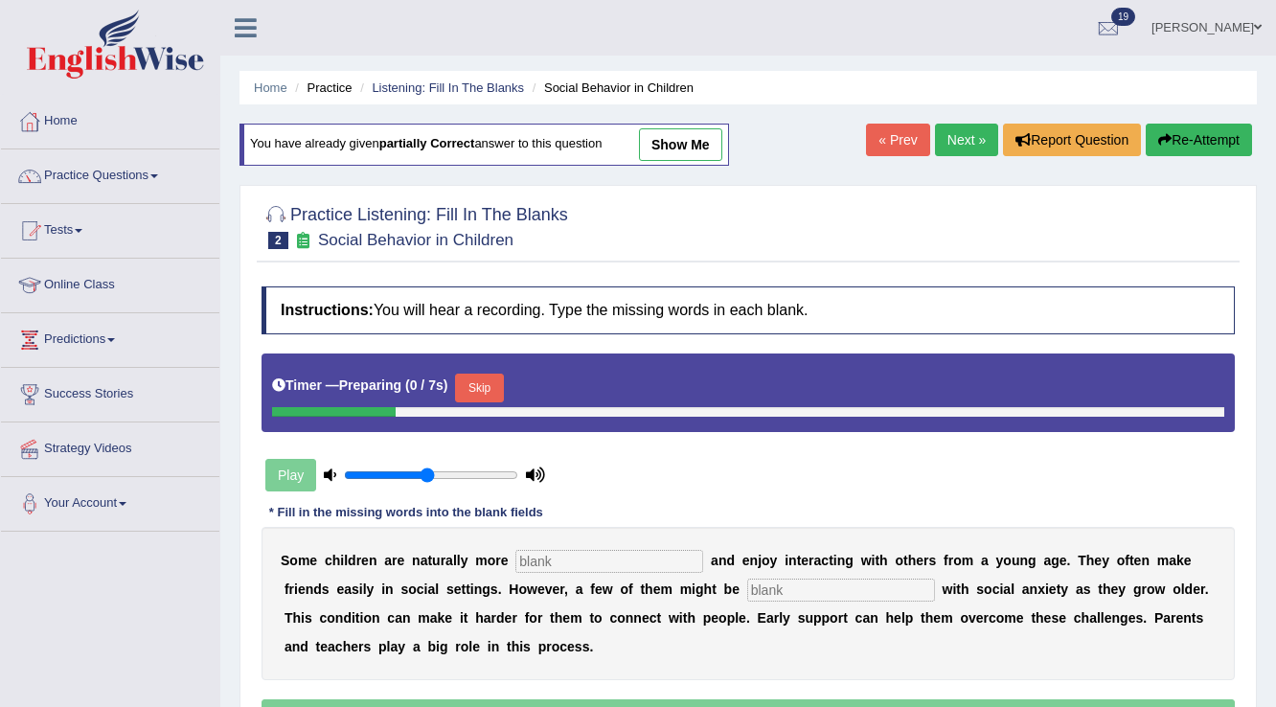
click at [480, 374] on button "Skip" at bounding box center [479, 388] width 48 height 29
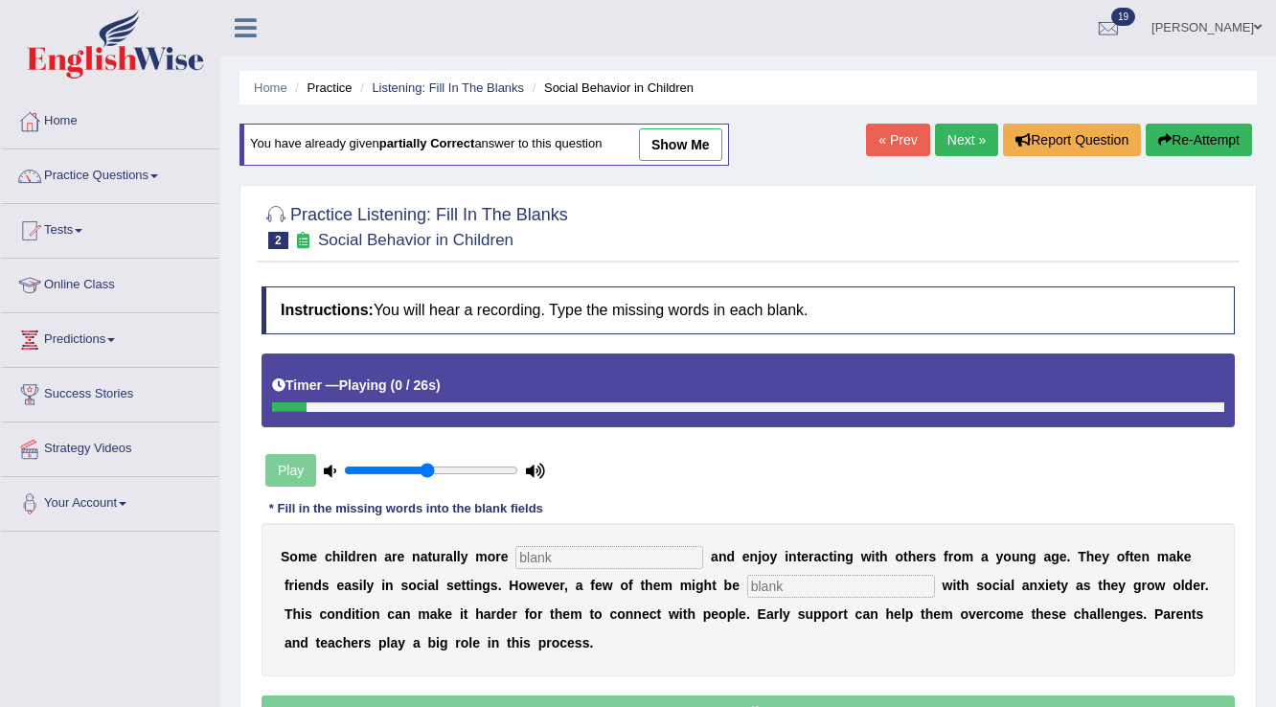
click at [567, 551] on input "text" at bounding box center [609, 557] width 188 height 23
type input "sociable"
click at [809, 585] on input "text" at bounding box center [841, 586] width 188 height 23
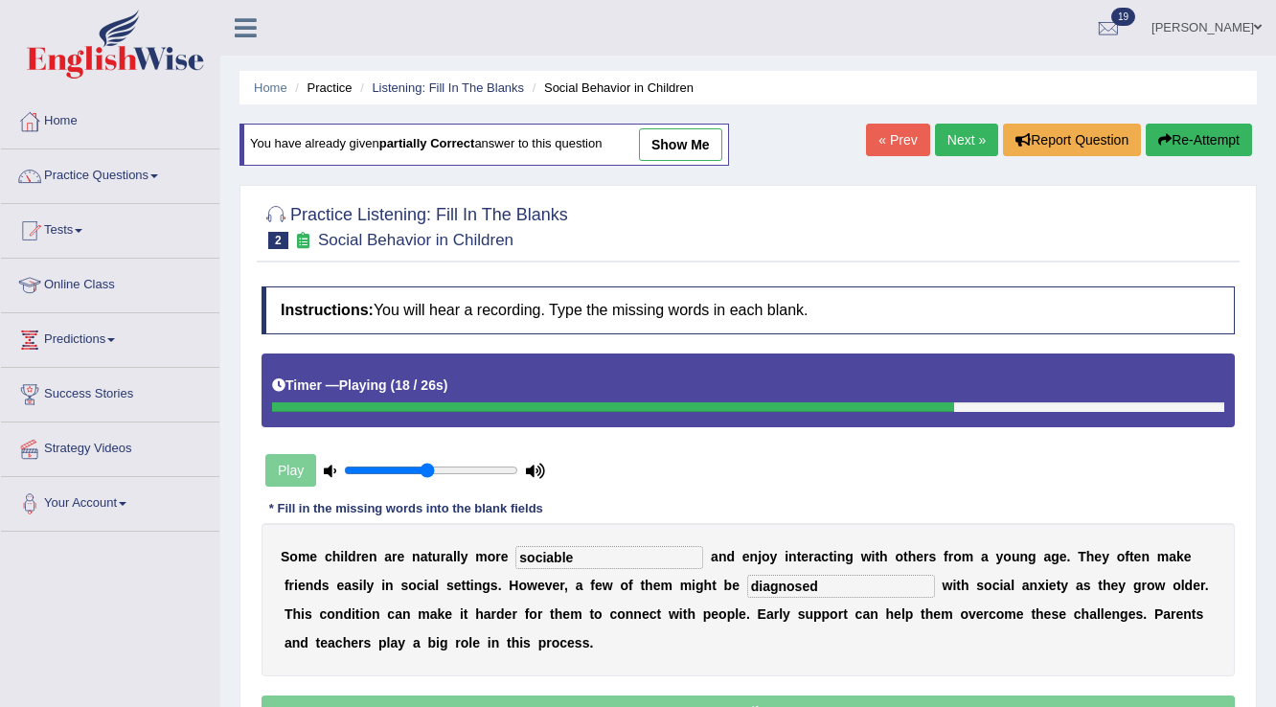
scroll to position [153, 0]
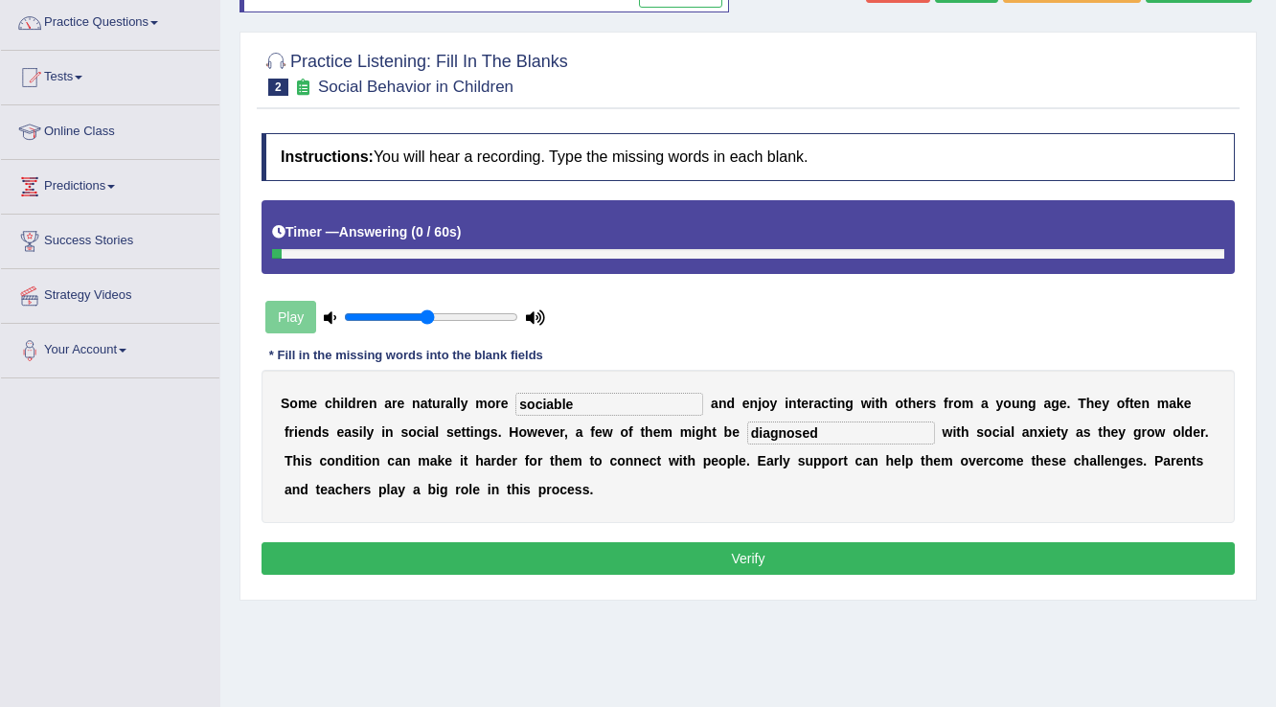
type input "diagnosed"
click at [682, 568] on button "Verify" at bounding box center [747, 558] width 973 height 33
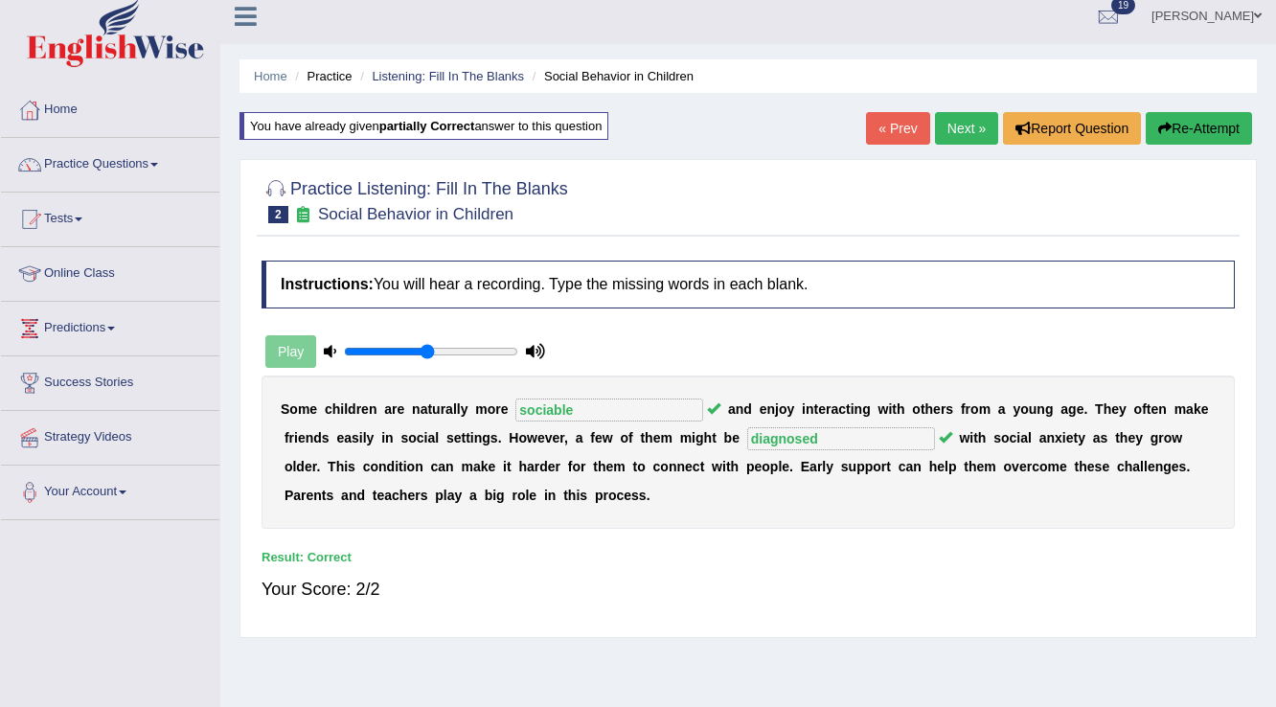
scroll to position [0, 0]
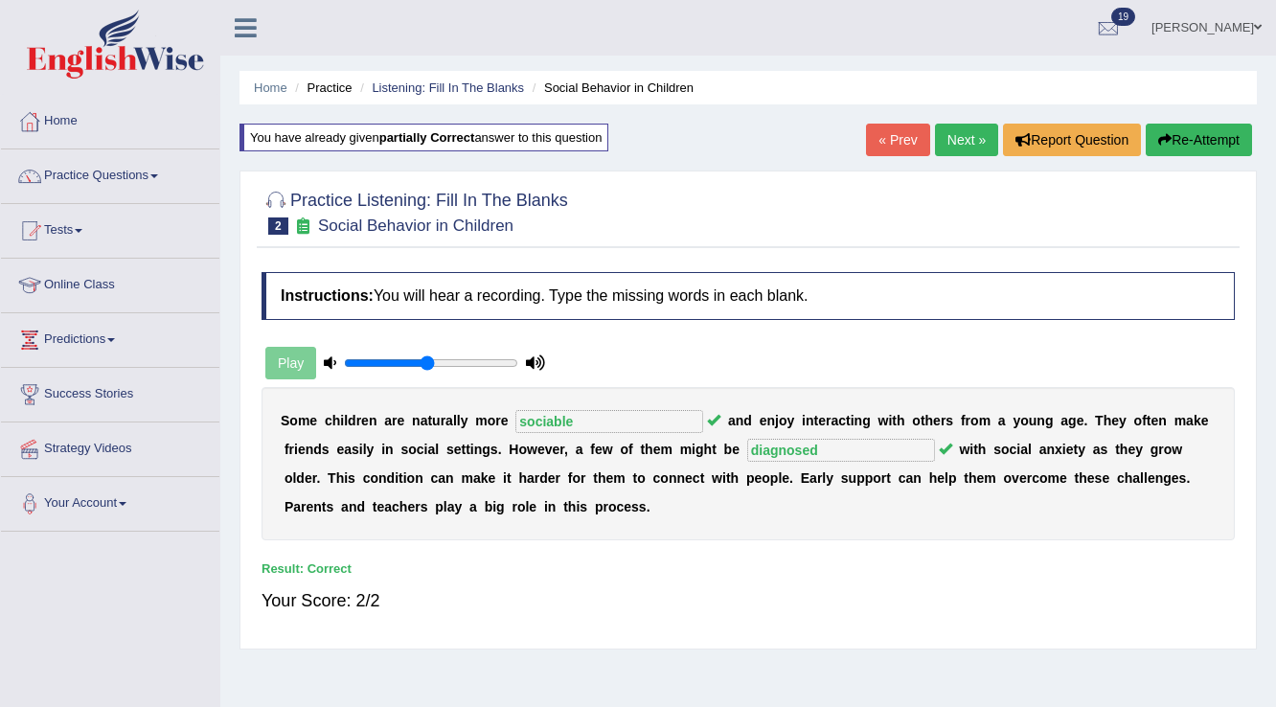
click at [973, 133] on link "Next »" at bounding box center [966, 140] width 63 height 33
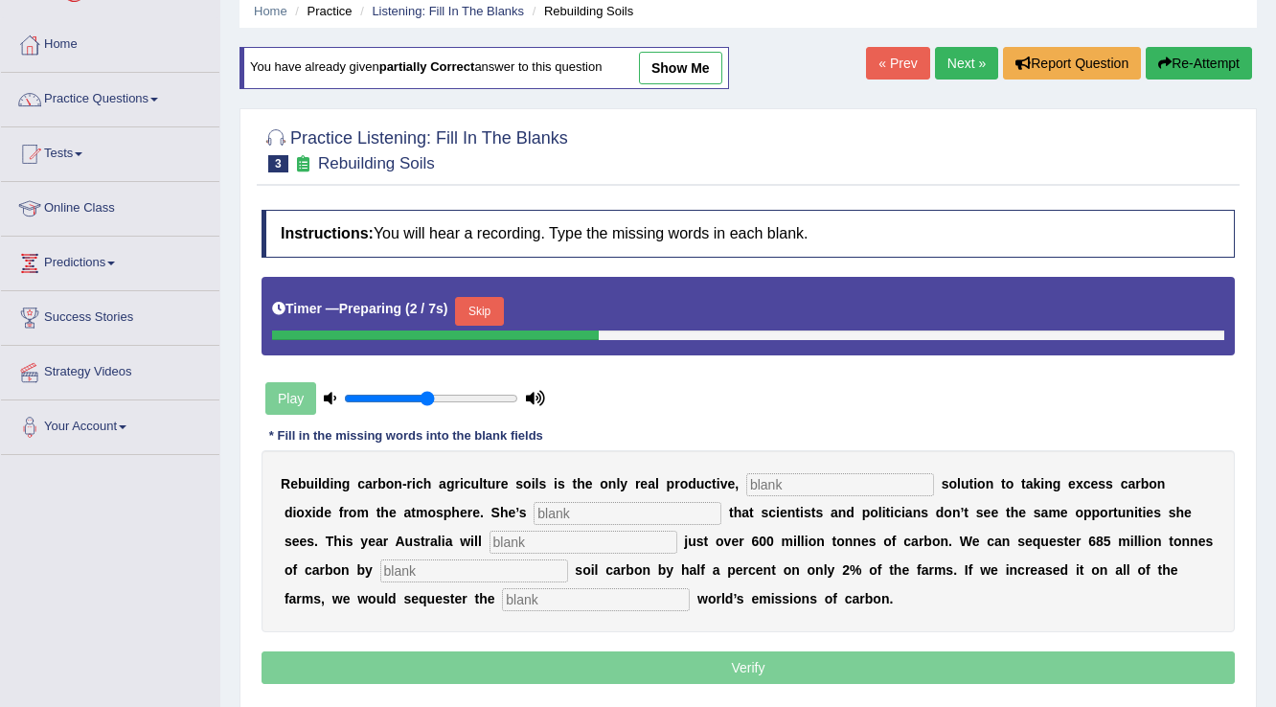
click at [465, 303] on button "Skip" at bounding box center [479, 311] width 48 height 29
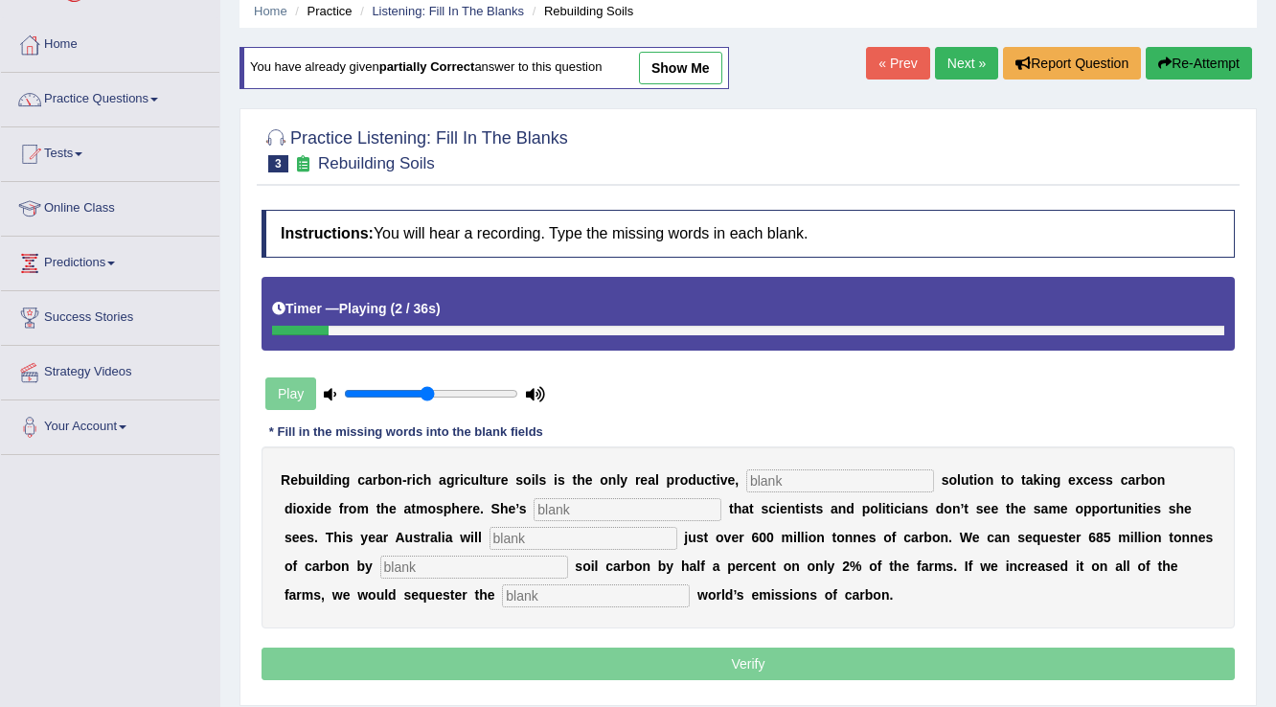
click at [835, 473] on input "text" at bounding box center [840, 480] width 188 height 23
type input "permanena"
click at [613, 498] on input "text" at bounding box center [627, 509] width 188 height 23
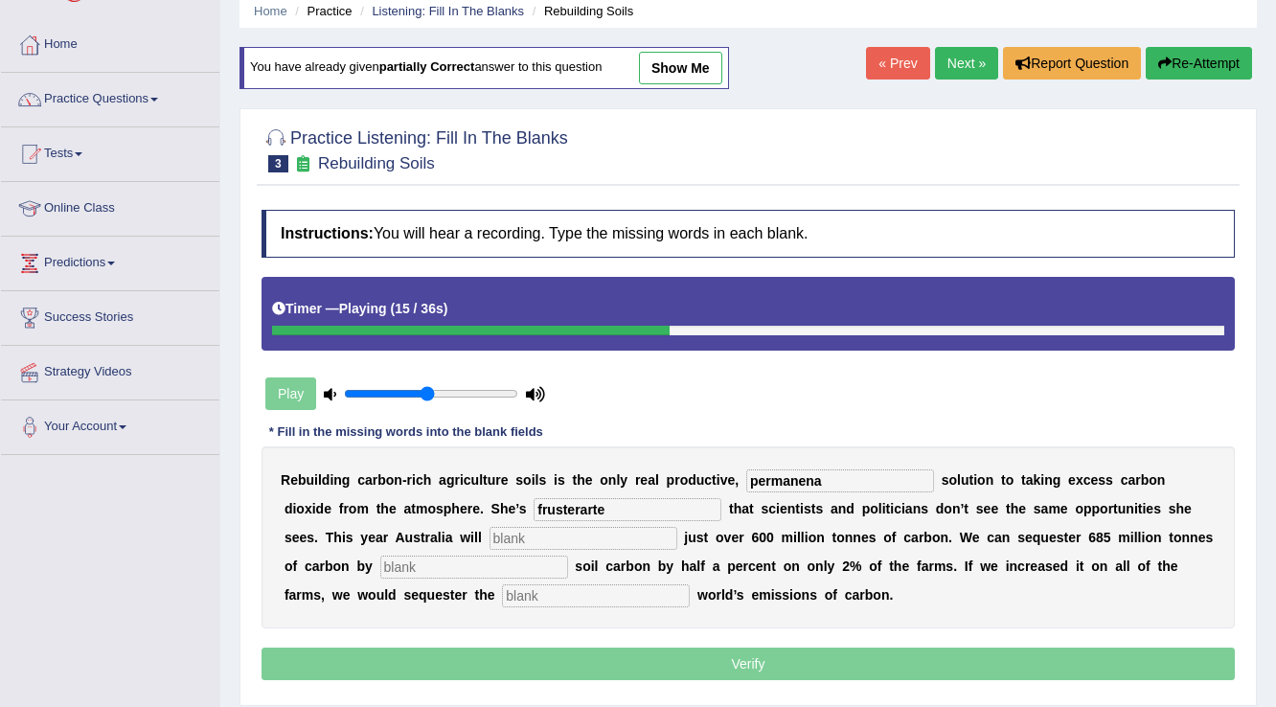
type input "frusterarte"
click at [536, 547] on div "R e b u i l d i n g c a r b o n - r i c h a g r i c u l t u r e s o i l s i s t…" at bounding box center [747, 537] width 973 height 182
click at [541, 538] on input "text" at bounding box center [583, 538] width 188 height 23
type input "emit"
click at [429, 561] on input "text" at bounding box center [474, 567] width 188 height 23
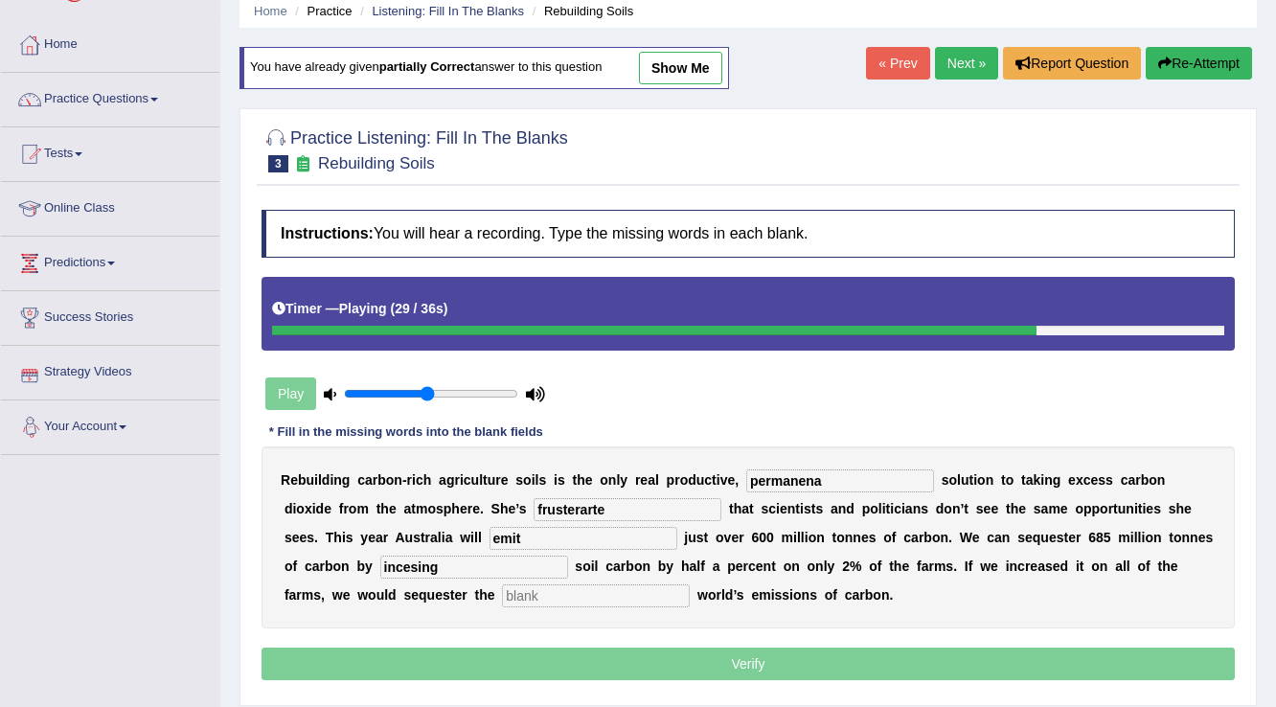
type input "incesing"
click at [552, 601] on input "text" at bounding box center [596, 595] width 188 height 23
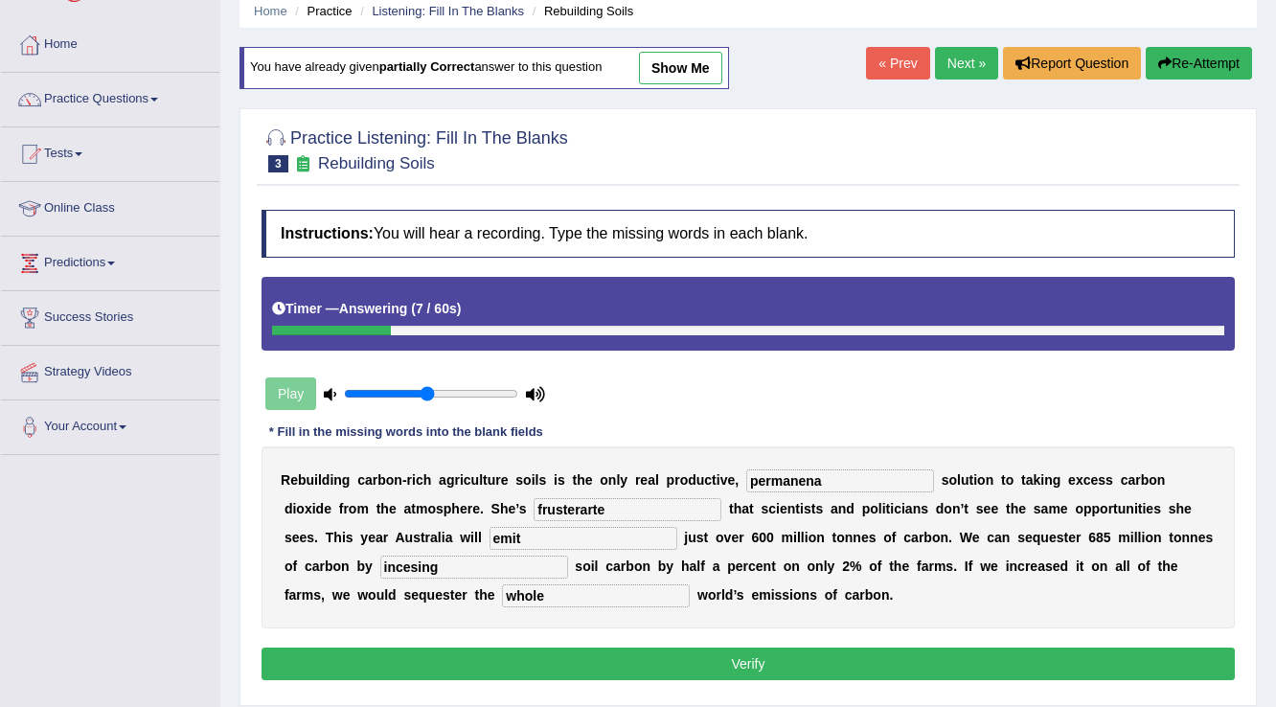
type input "whole"
click at [632, 502] on input "frusterarte" at bounding box center [627, 509] width 188 height 23
type input "frustrated"
click at [837, 479] on input "permanena" at bounding box center [840, 480] width 188 height 23
type input "permanent"
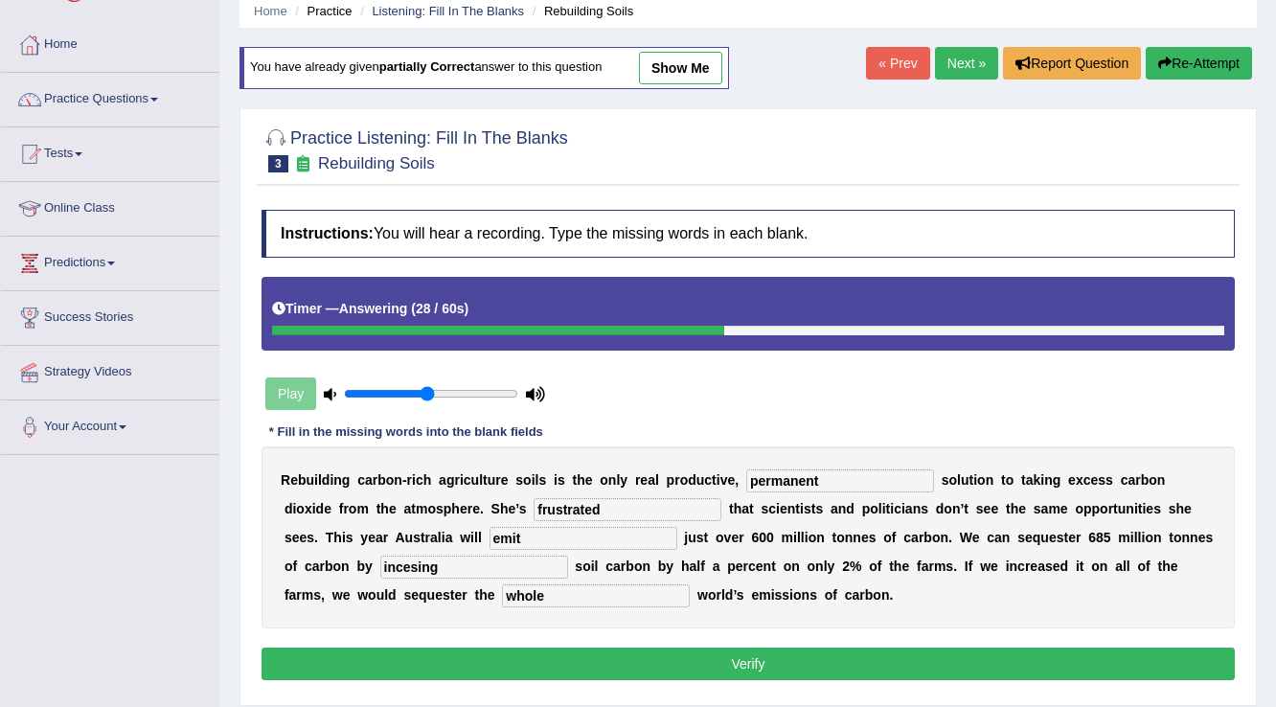
click at [532, 536] on input "emit" at bounding box center [583, 538] width 188 height 23
click at [446, 566] on input "incesing" at bounding box center [474, 567] width 188 height 23
type input "increasing"
click at [609, 594] on input "whole" at bounding box center [596, 595] width 188 height 23
click at [565, 655] on button "Verify" at bounding box center [747, 663] width 973 height 33
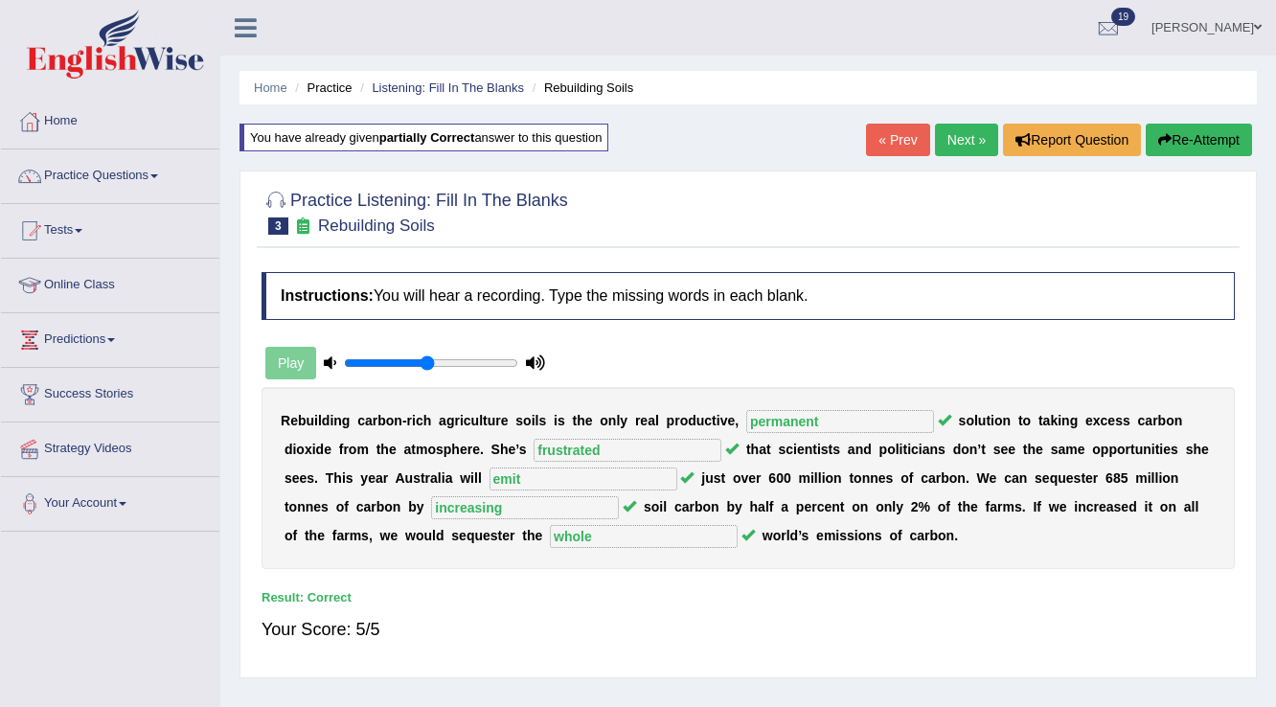
click at [954, 144] on link "Next »" at bounding box center [966, 140] width 63 height 33
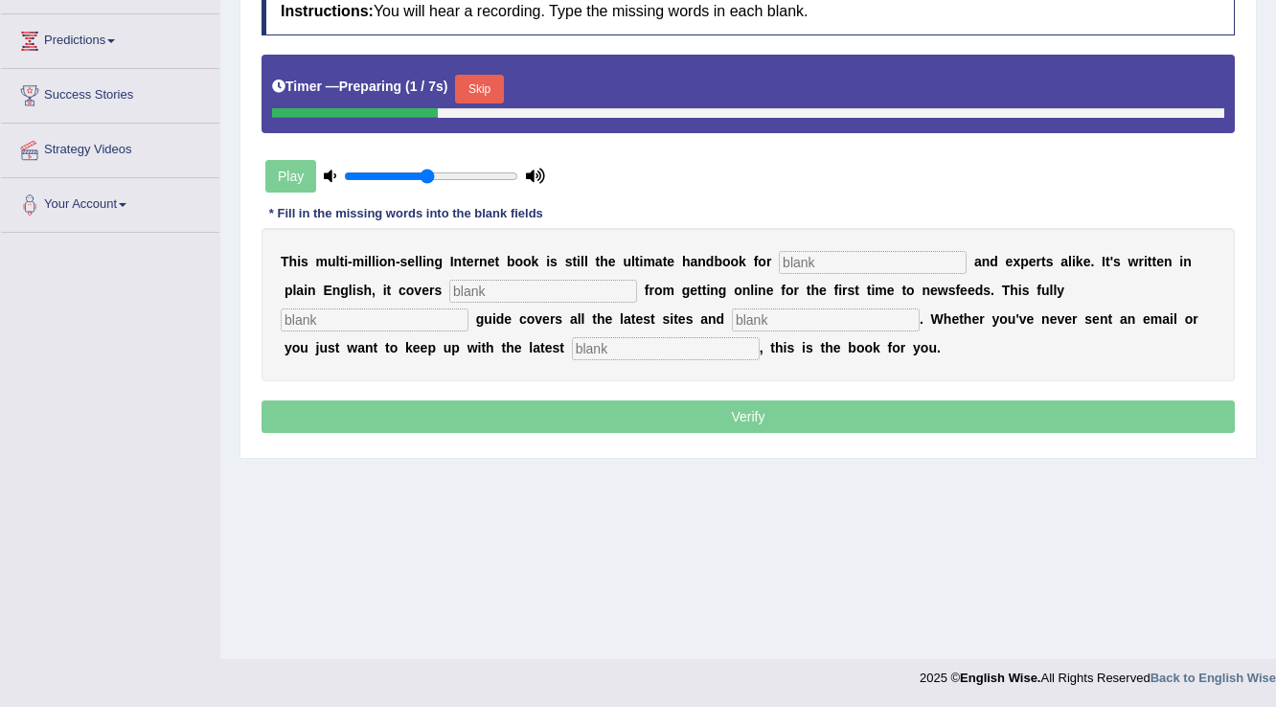
click at [486, 84] on button "Skip" at bounding box center [479, 89] width 48 height 29
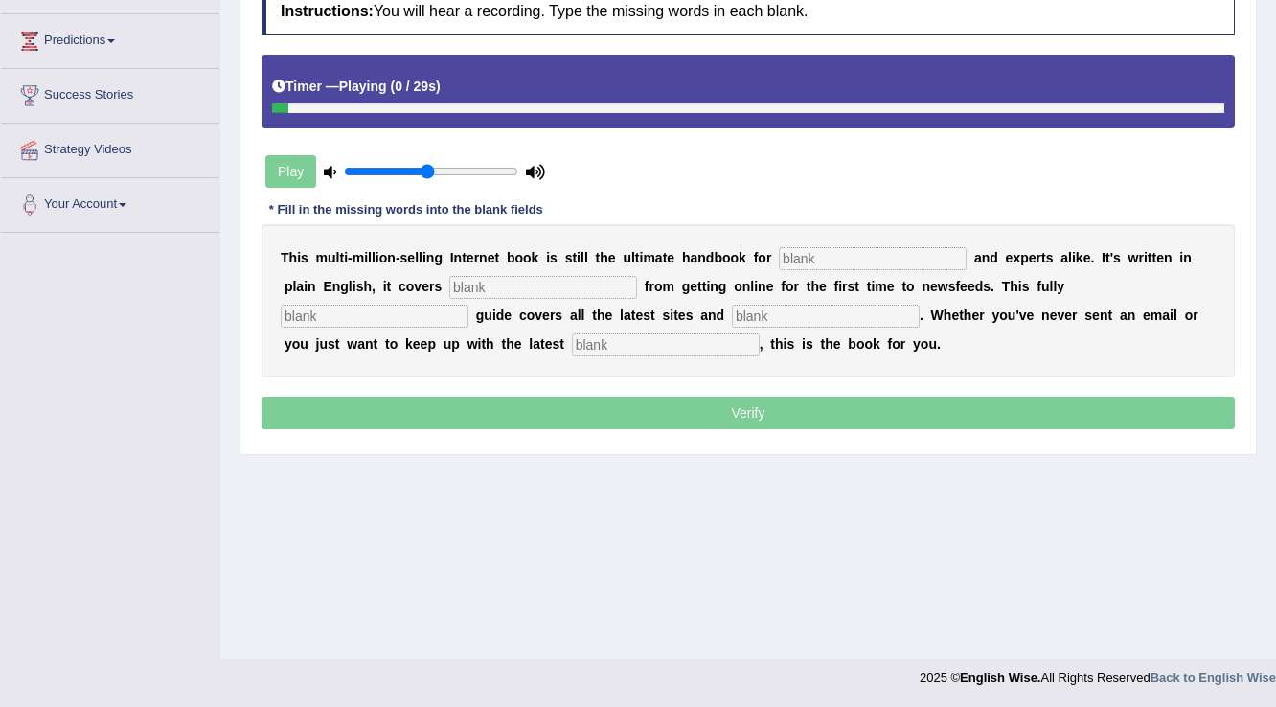
click at [814, 255] on input "text" at bounding box center [873, 258] width 188 height 23
type input "novces"
click at [542, 283] on input "text" at bounding box center [543, 287] width 188 height 23
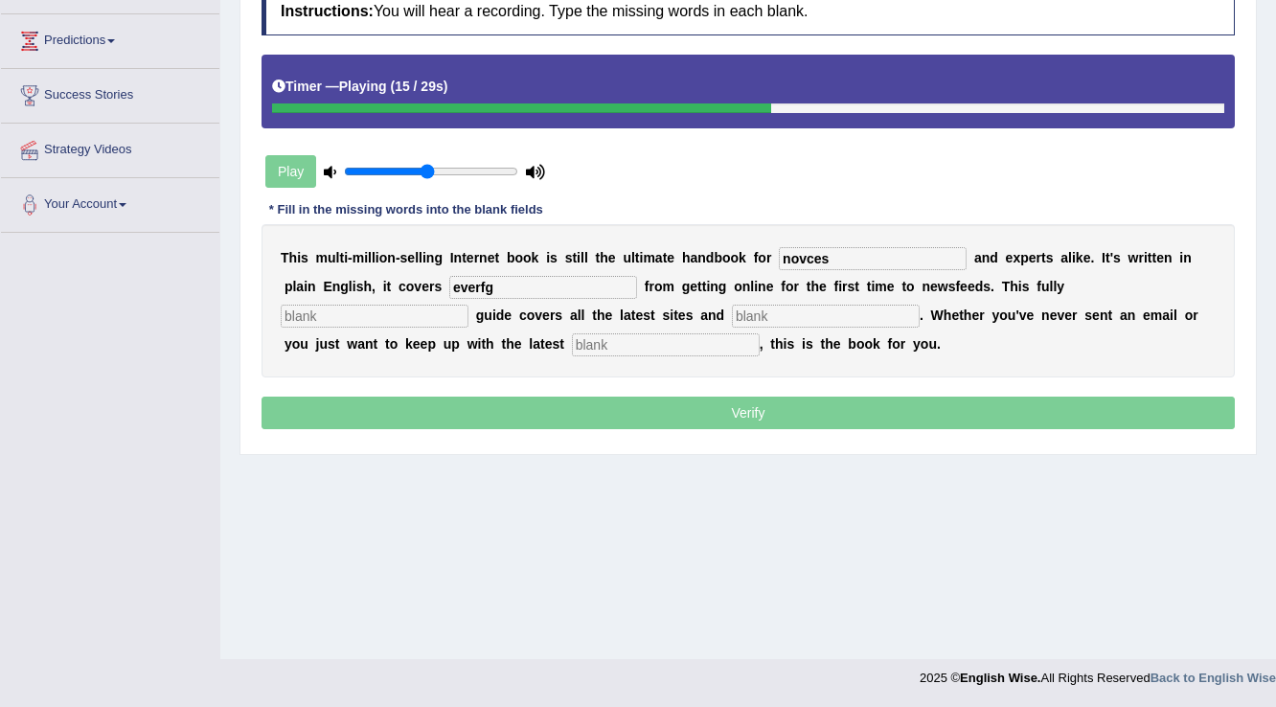
type input "everfg"
click at [426, 305] on input "text" at bounding box center [375, 316] width 188 height 23
type input "revised"
click at [770, 316] on input "text" at bounding box center [826, 316] width 188 height 23
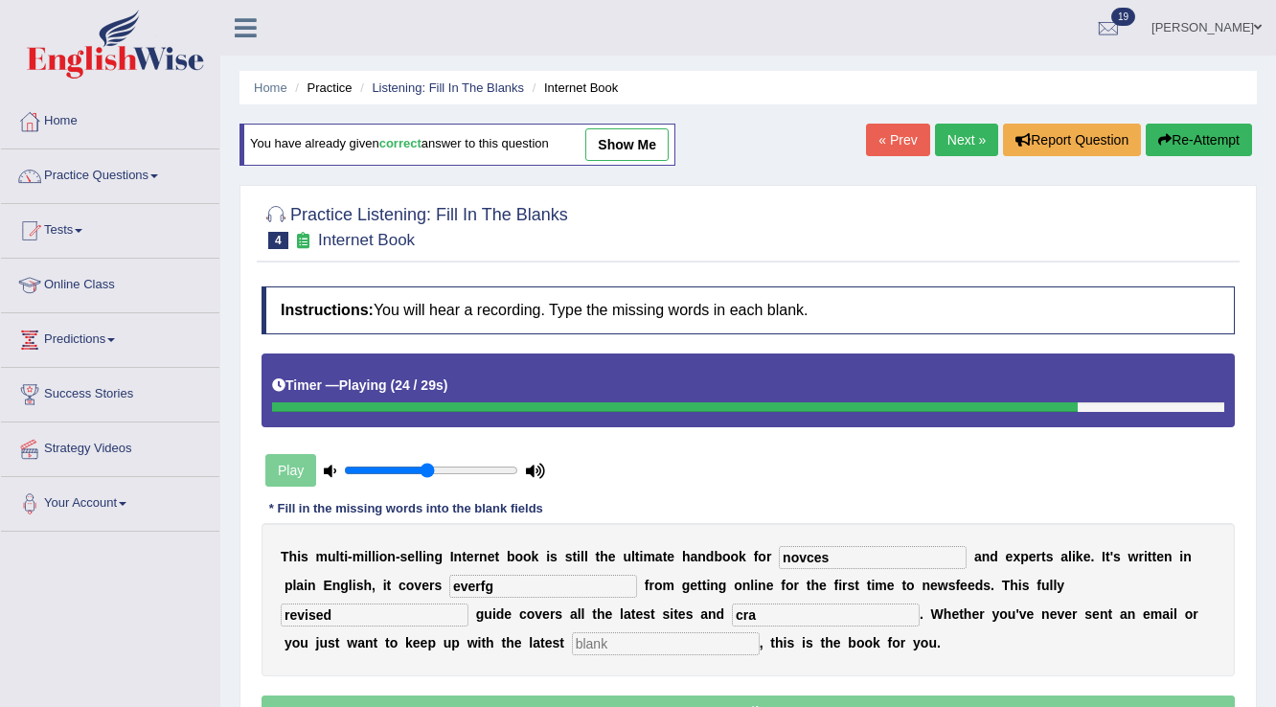
type input "cra"
click at [962, 147] on link "Next »" at bounding box center [966, 140] width 63 height 33
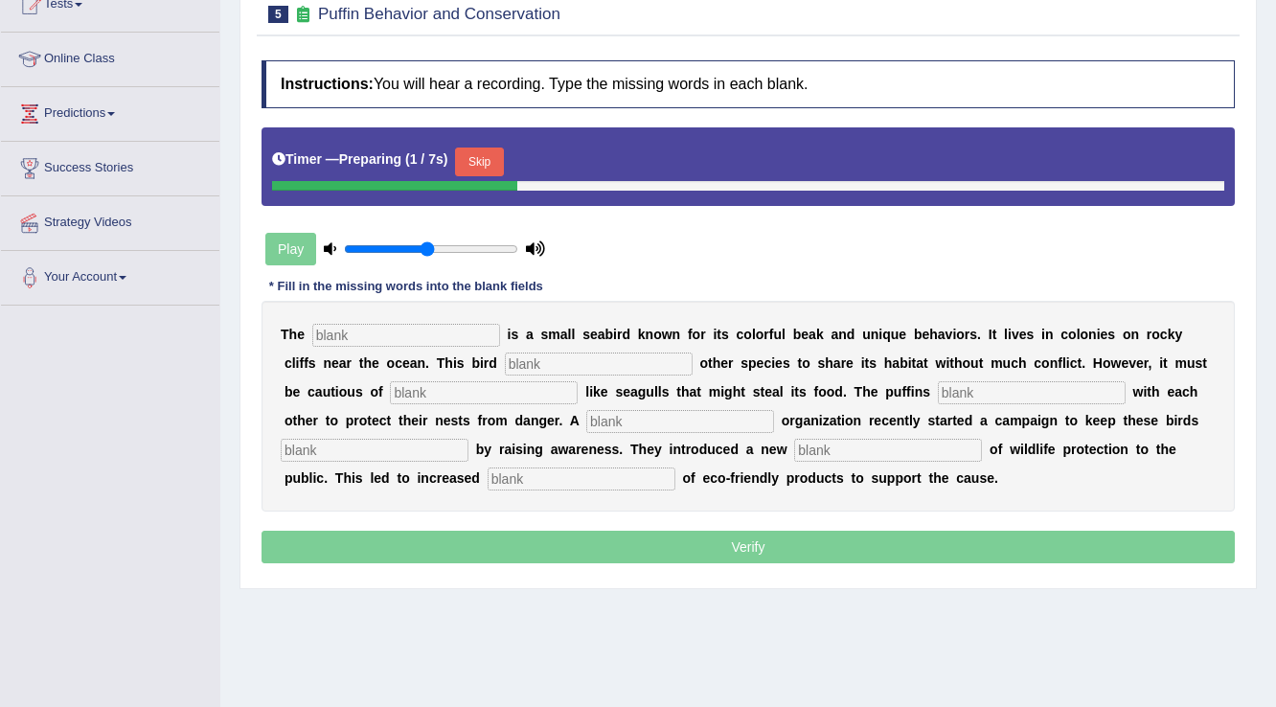
scroll to position [230, 0]
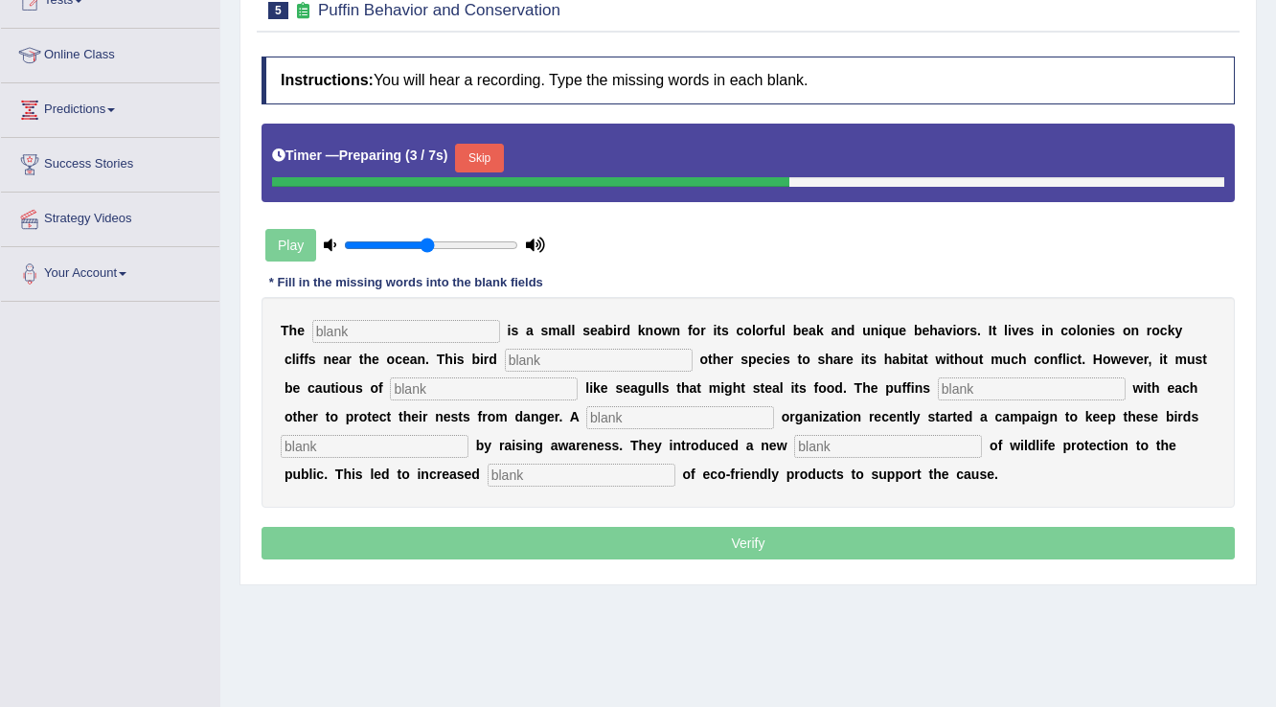
click at [485, 153] on button "Skip" at bounding box center [479, 158] width 48 height 29
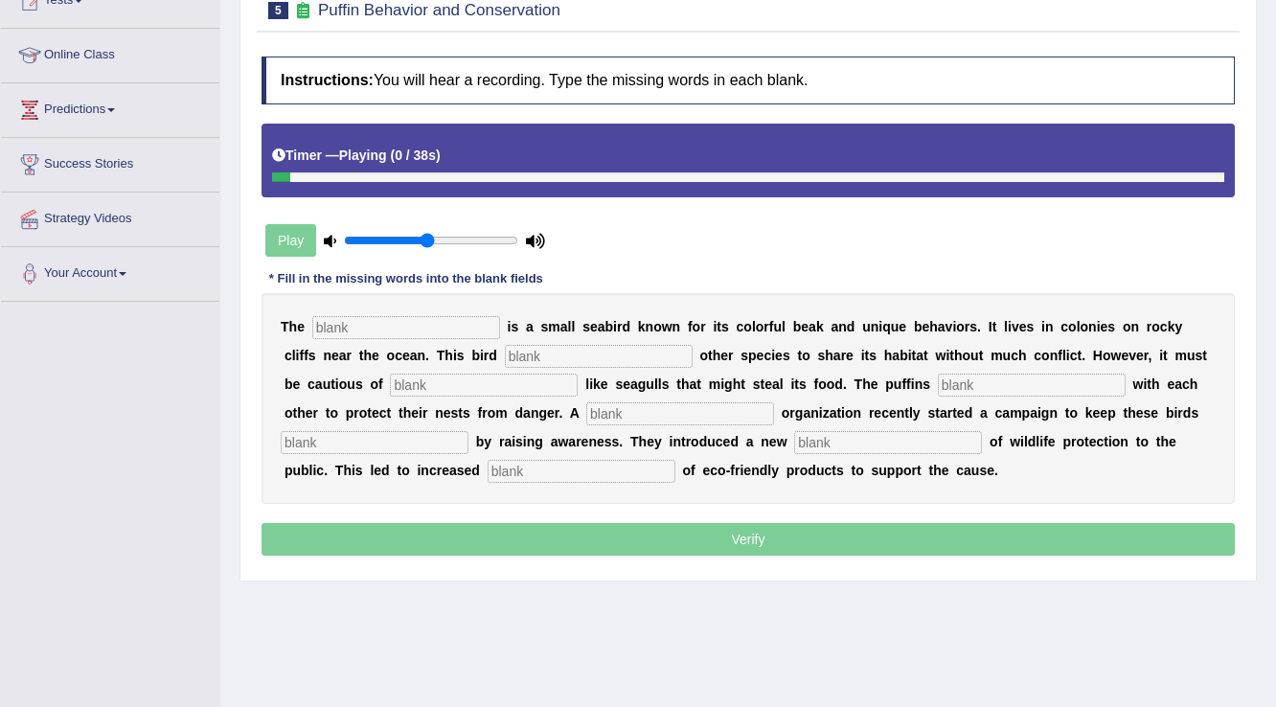
click at [445, 318] on input "text" at bounding box center [406, 327] width 188 height 23
type input "puff"
click at [645, 354] on input "text" at bounding box center [599, 356] width 188 height 23
click at [523, 375] on input "text" at bounding box center [484, 385] width 188 height 23
click at [556, 351] on input "allow" at bounding box center [599, 356] width 188 height 23
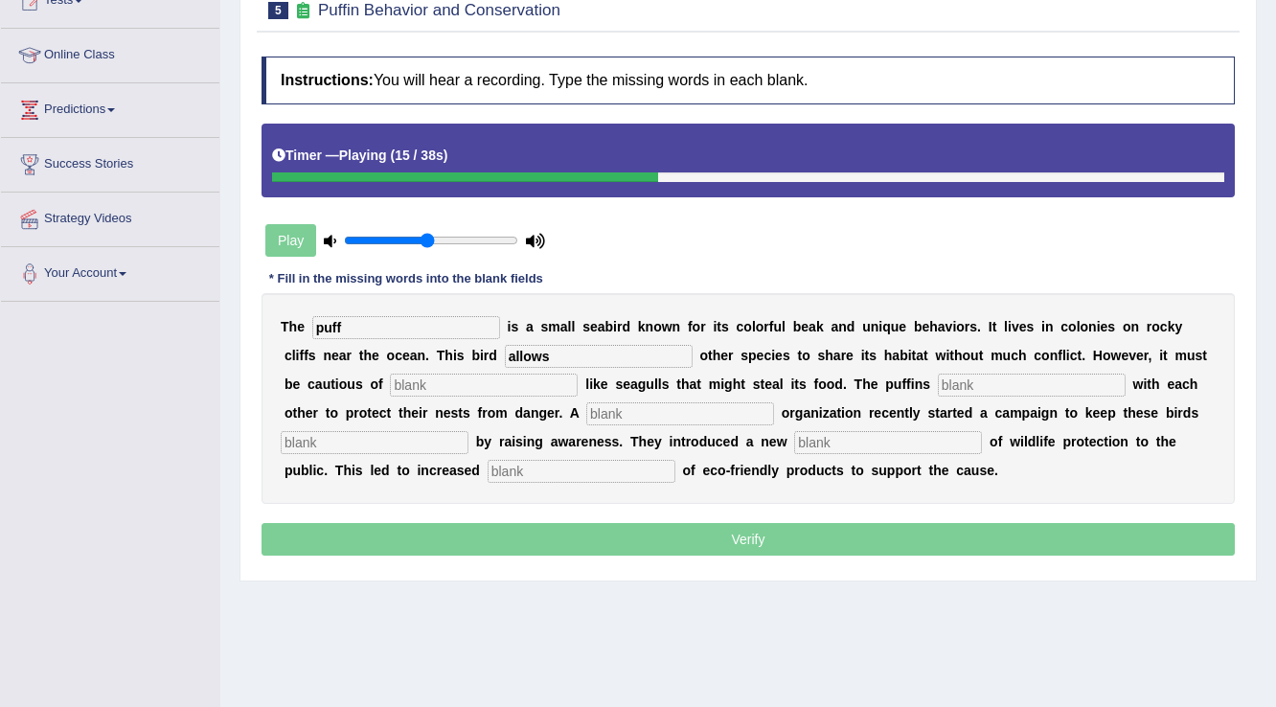
type input "allows"
click at [545, 374] on input "text" at bounding box center [484, 385] width 188 height 23
click at [540, 380] on input "text" at bounding box center [484, 385] width 188 height 23
type input "pred"
click at [1011, 386] on input "text" at bounding box center [1032, 385] width 188 height 23
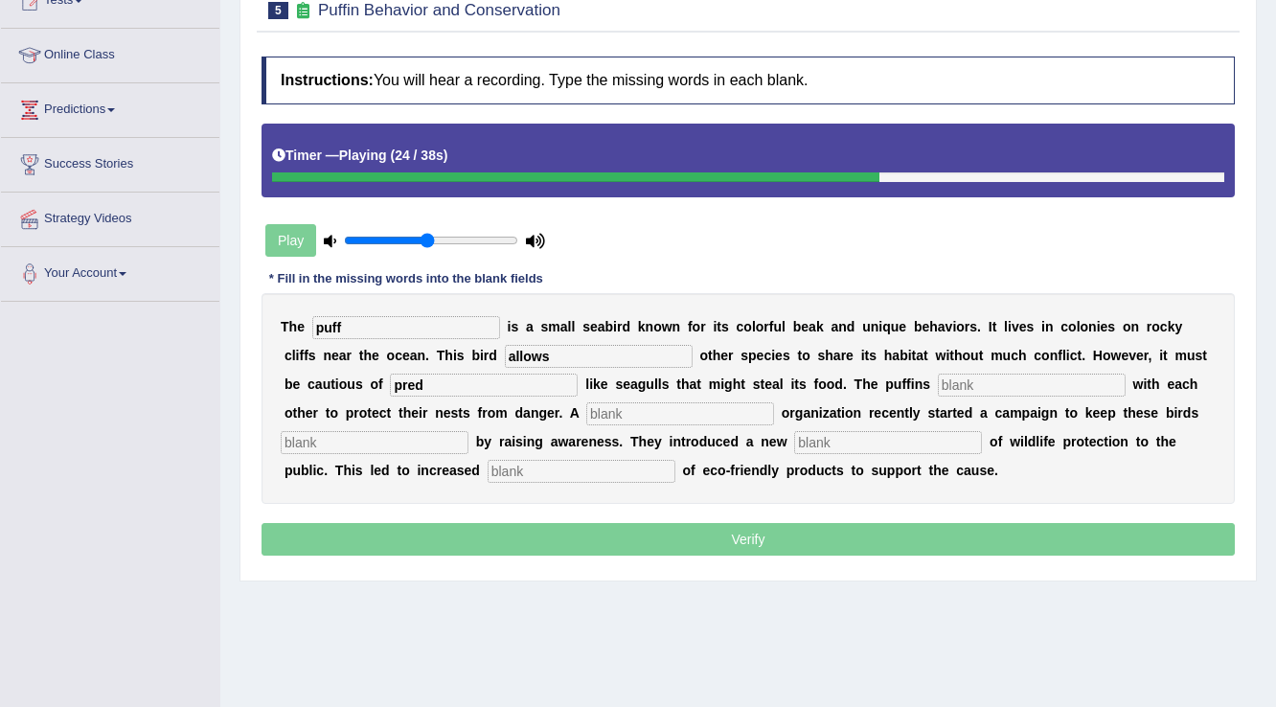
click at [661, 407] on input "text" at bounding box center [680, 413] width 188 height 23
type input "coop"
click at [836, 432] on input "text" at bounding box center [888, 442] width 188 height 23
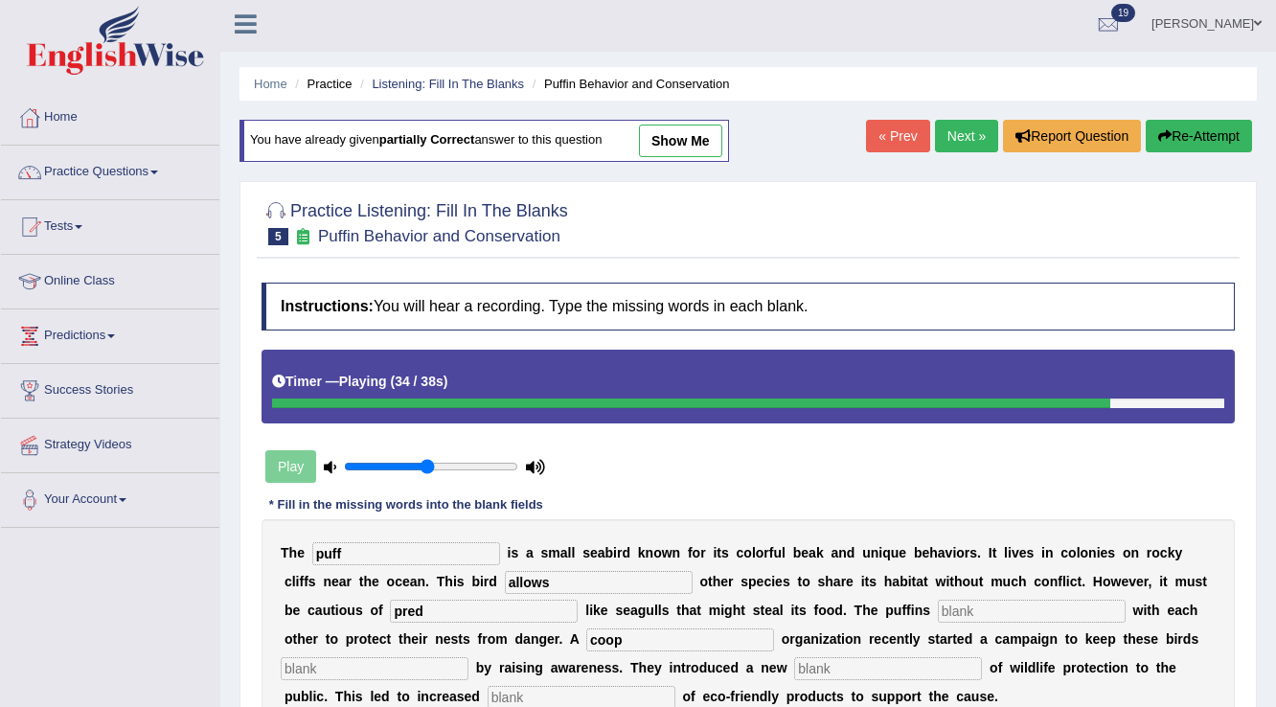
scroll to position [0, 0]
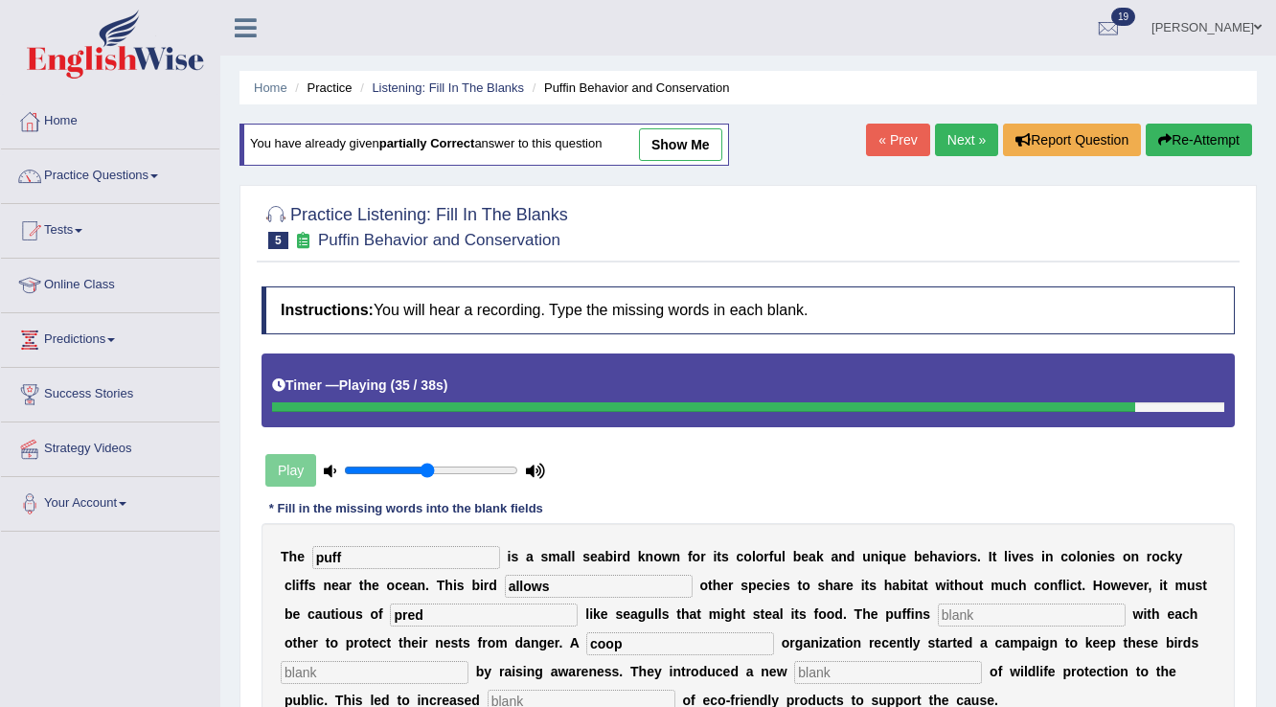
click at [1150, 151] on button "Re-Attempt" at bounding box center [1198, 140] width 106 height 33
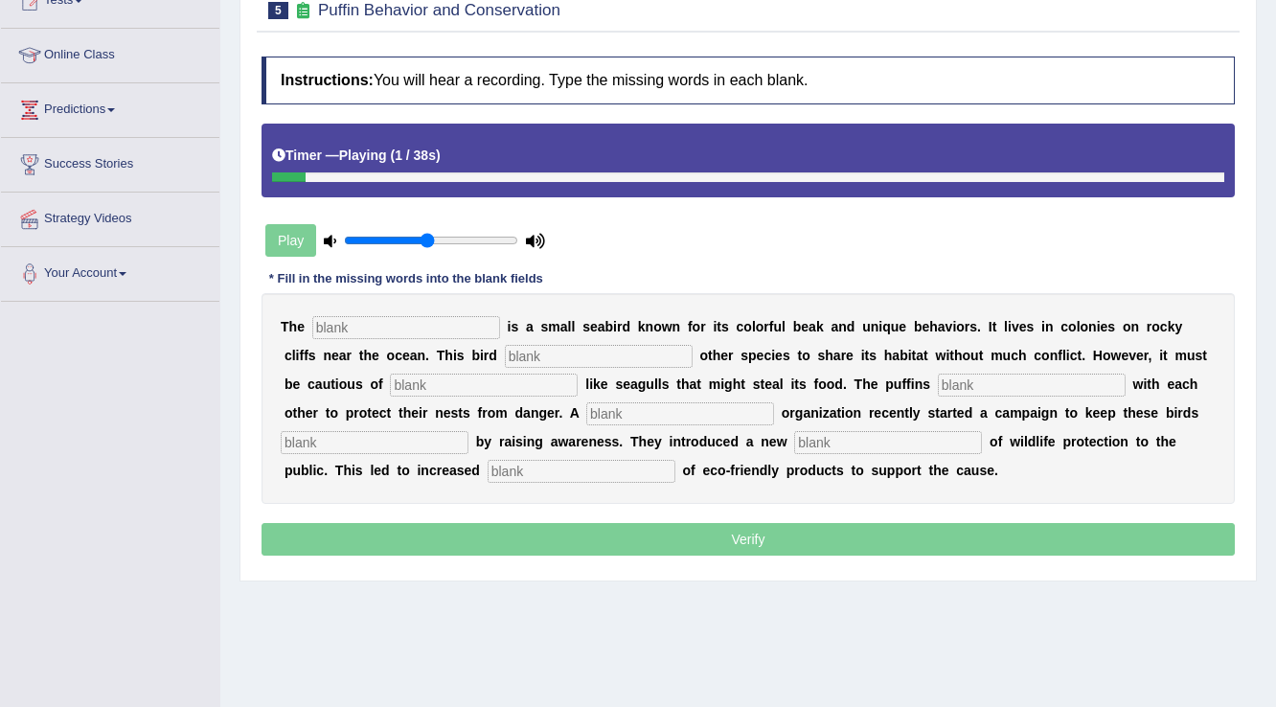
click at [387, 317] on input "text" at bounding box center [406, 327] width 188 height 23
type input "pu"
click at [525, 348] on input "text" at bounding box center [599, 356] width 188 height 23
type input "allow"
click at [517, 375] on input "text" at bounding box center [484, 385] width 188 height 23
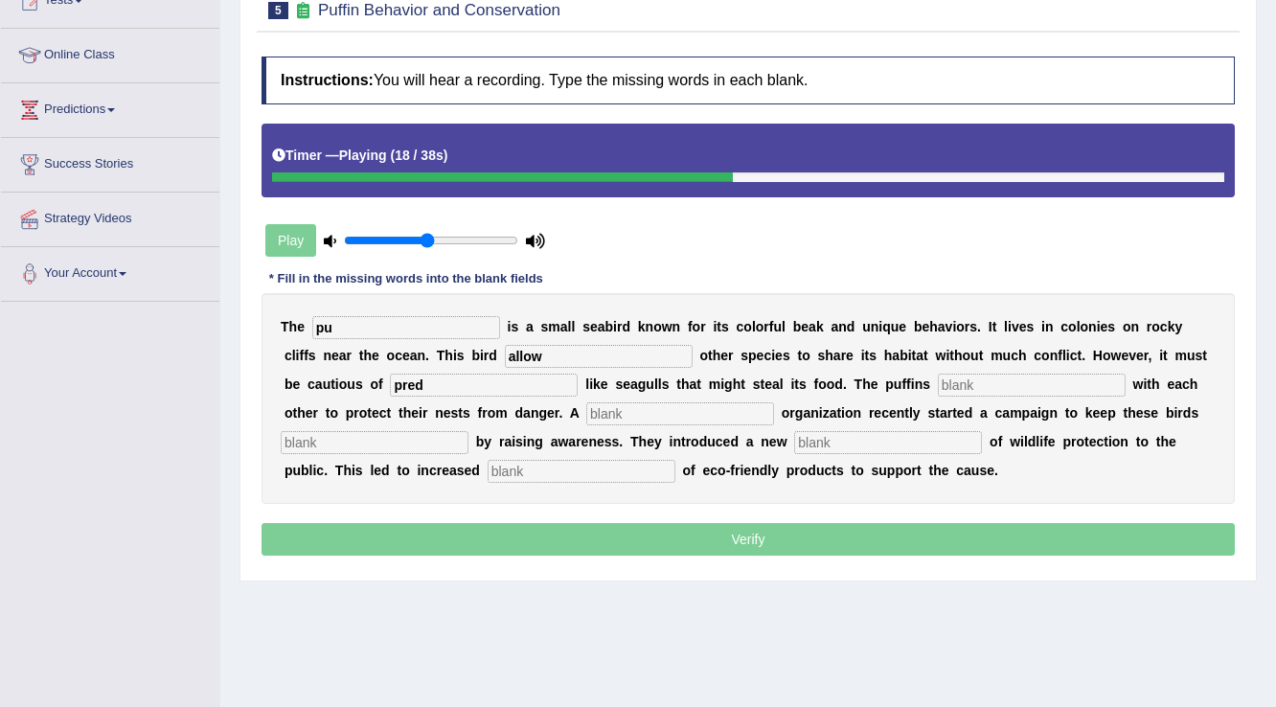
type input "pred"
click at [1009, 390] on input "text" at bounding box center [1032, 385] width 188 height 23
type input "ocopp"
click at [682, 397] on div "T h e pu i s a s m a l l s e a b i r d k n o w n f o r i t s c o l o r f u l b …" at bounding box center [747, 398] width 973 height 211
click at [676, 406] on input "text" at bounding box center [680, 413] width 188 height 23
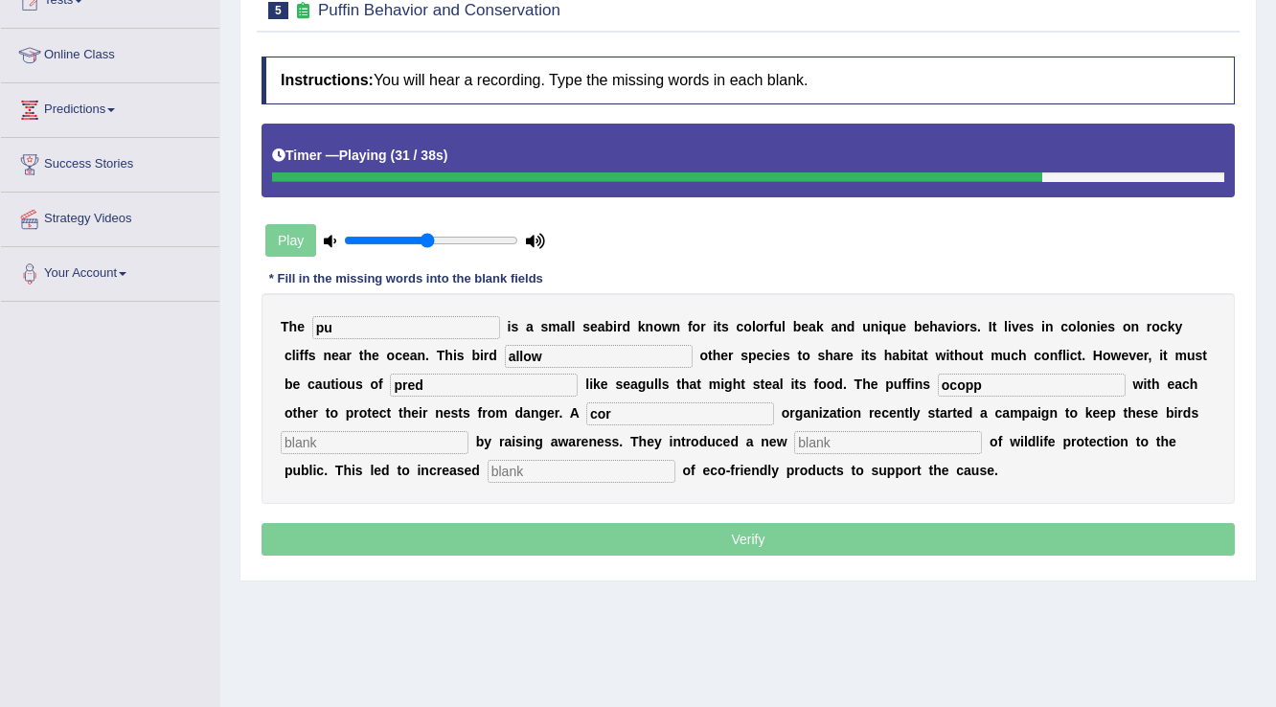
type input "cor"
click at [448, 441] on input "text" at bounding box center [375, 442] width 188 height 23
type input "co"
click at [843, 442] on input "text" at bounding box center [888, 442] width 188 height 23
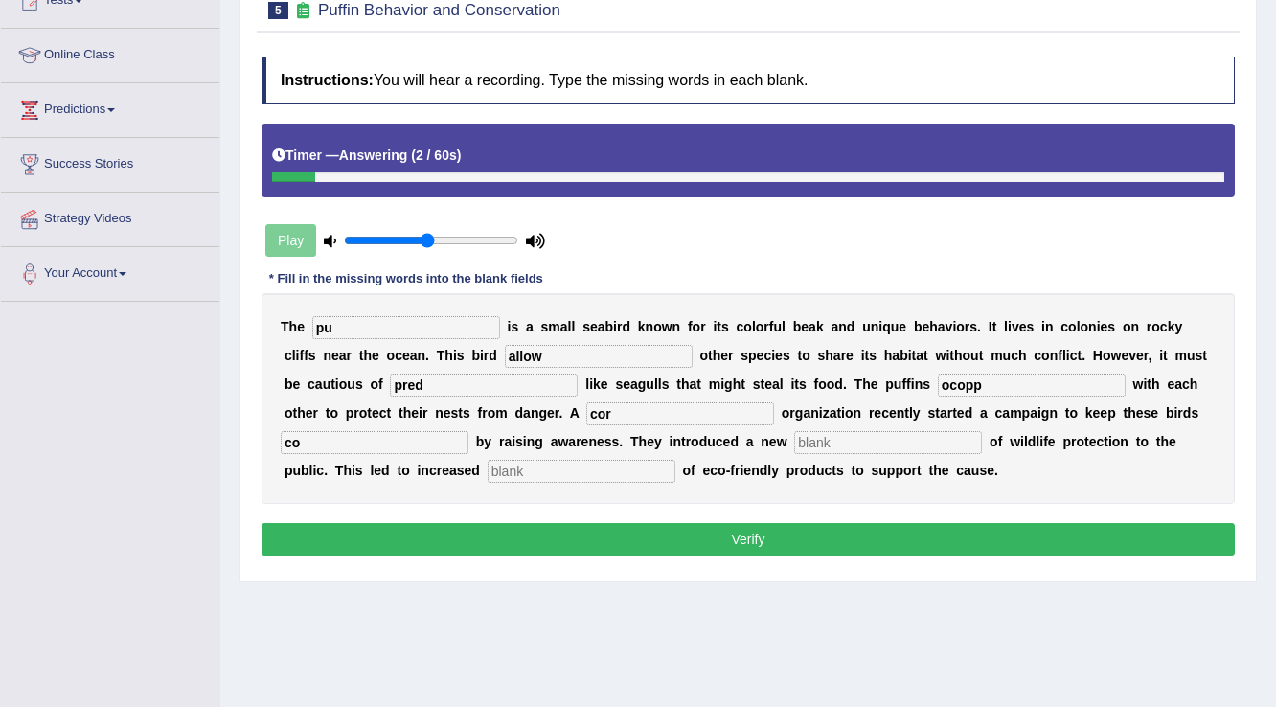
click at [556, 462] on input "text" at bounding box center [582, 471] width 188 height 23
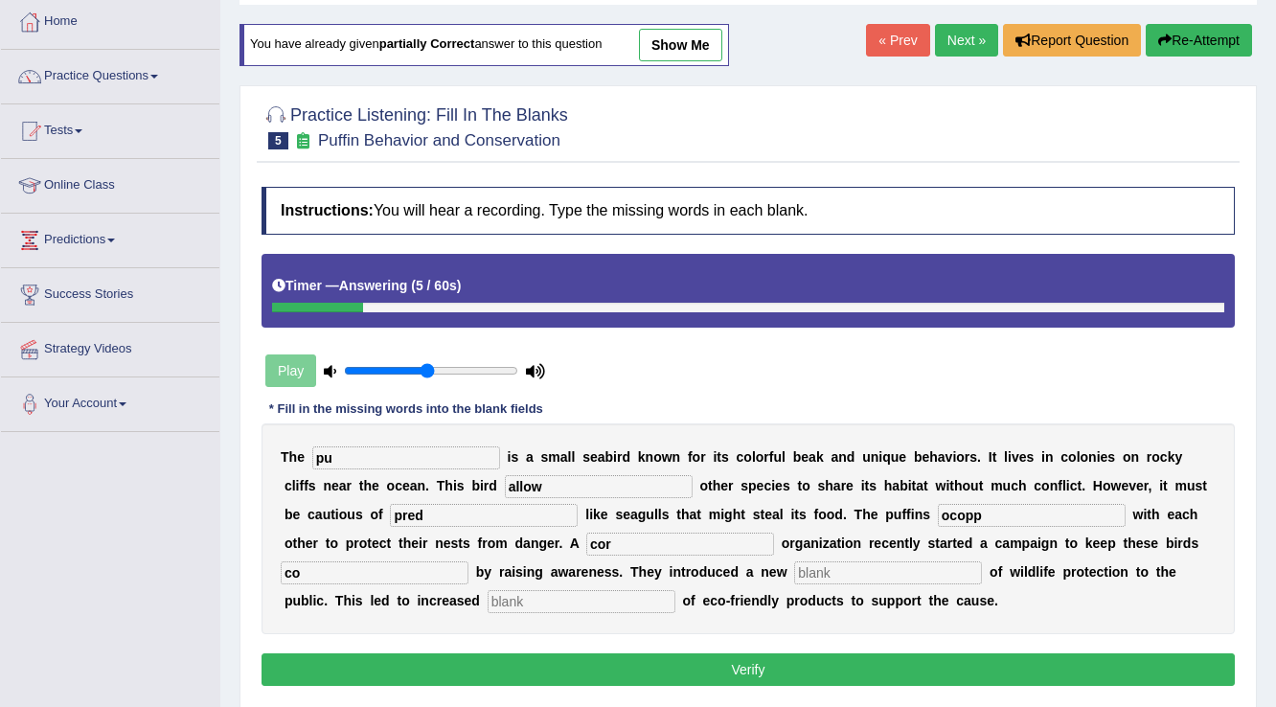
scroll to position [77, 0]
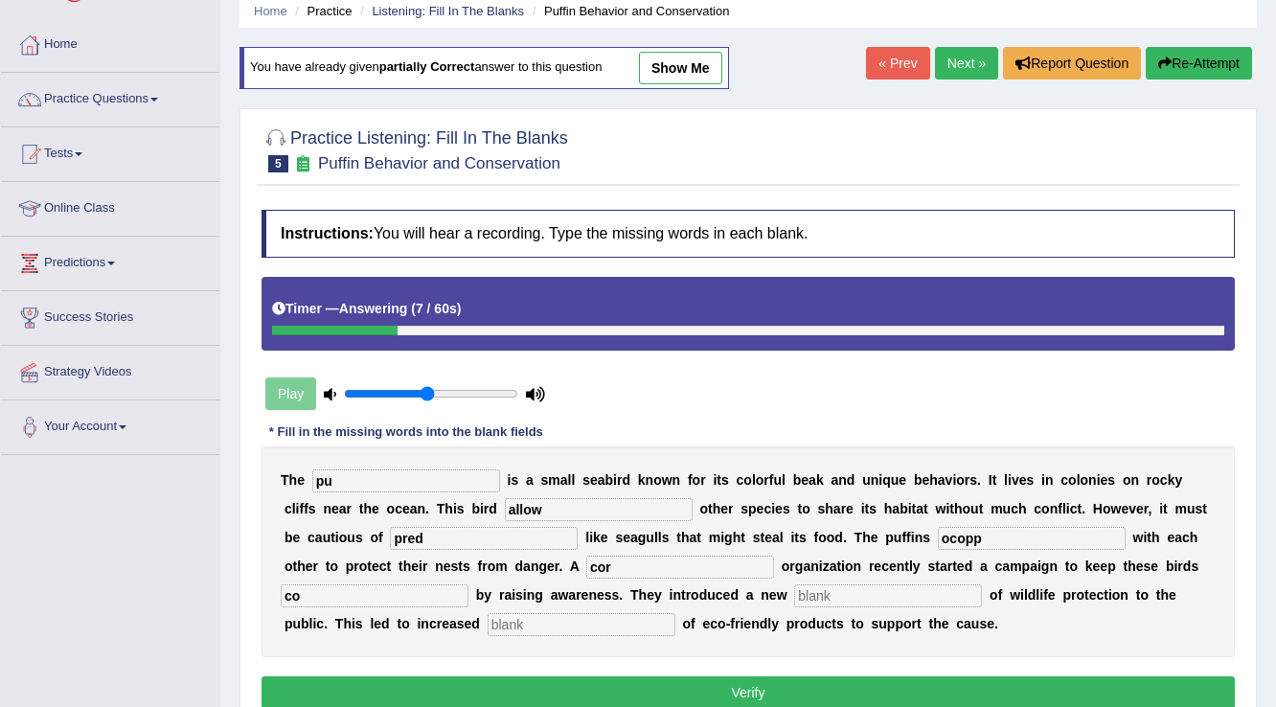
click at [374, 471] on input "pu" at bounding box center [406, 480] width 188 height 23
type input "puffin"
click at [609, 510] on input "allow" at bounding box center [599, 509] width 188 height 23
type input "allows"
click at [539, 549] on div "T h e puffin i s a s m a l l s e a b i r d k n o w n f o r i t s c o l o r f u …" at bounding box center [747, 551] width 973 height 211
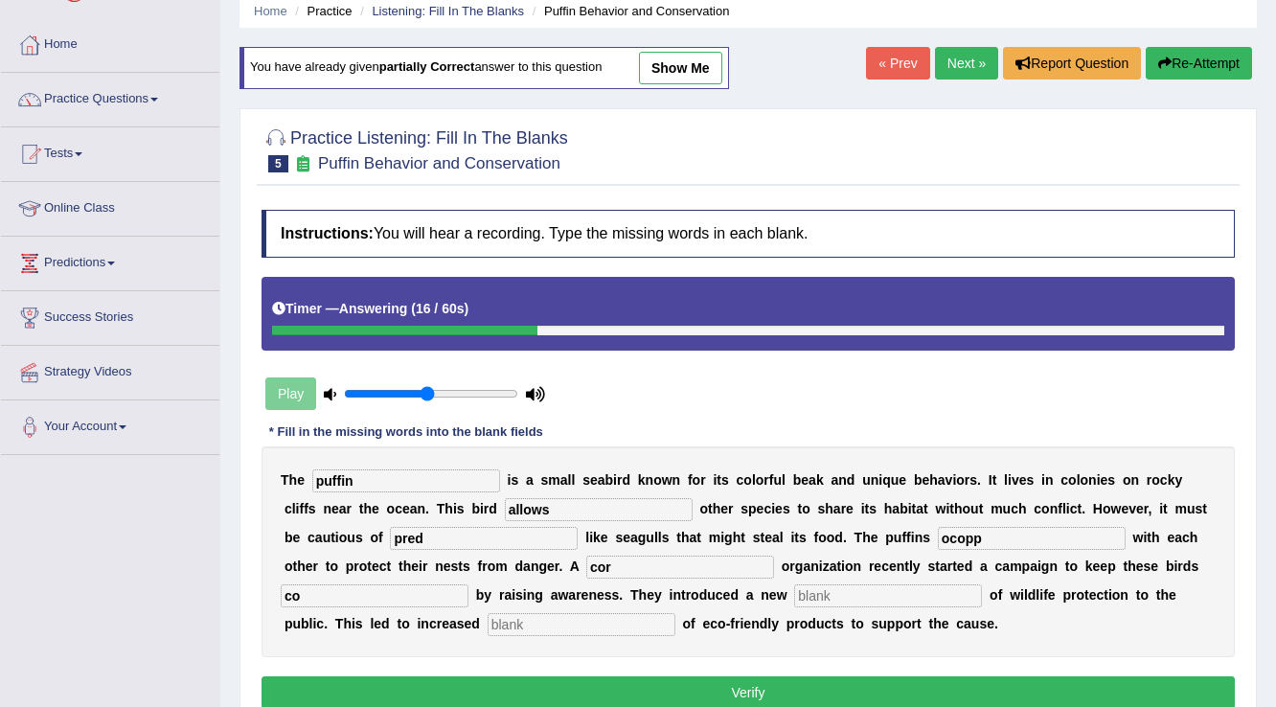
click at [535, 534] on input "pred" at bounding box center [484, 538] width 188 height 23
type input "predators"
click at [988, 541] on input "ocopp" at bounding box center [1032, 538] width 188 height 23
type input "o"
type input "cooperate"
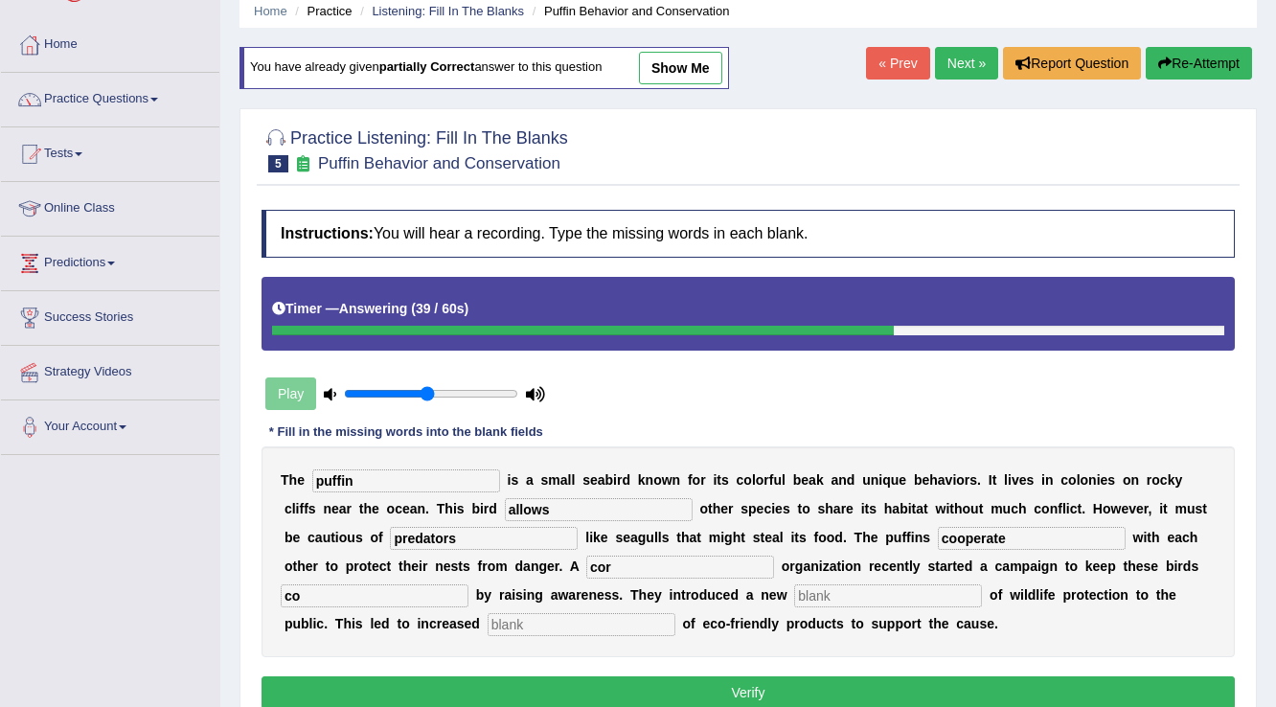
click at [666, 563] on input "cor" at bounding box center [680, 567] width 188 height 23
type input "corporate"
click at [386, 596] on input "co" at bounding box center [375, 595] width 188 height 23
type input "c"
click at [878, 584] on input "text" at bounding box center [888, 595] width 188 height 23
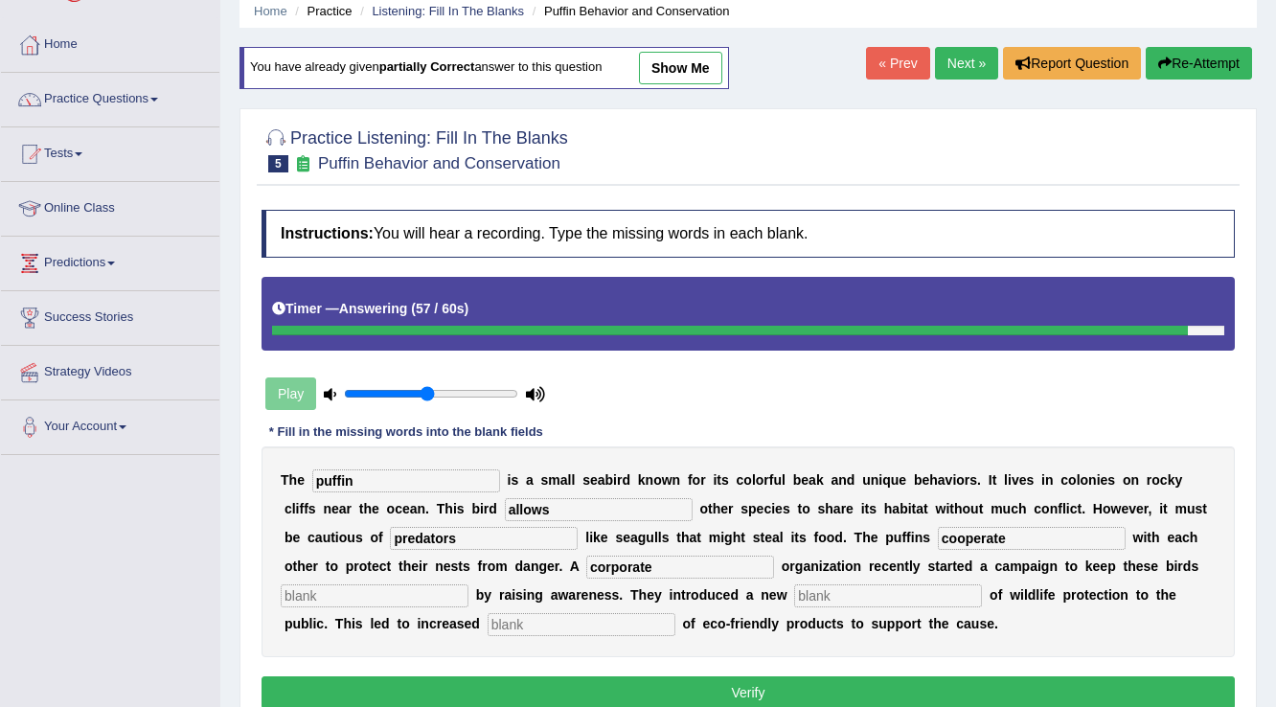
click at [355, 592] on input "text" at bounding box center [375, 595] width 188 height 23
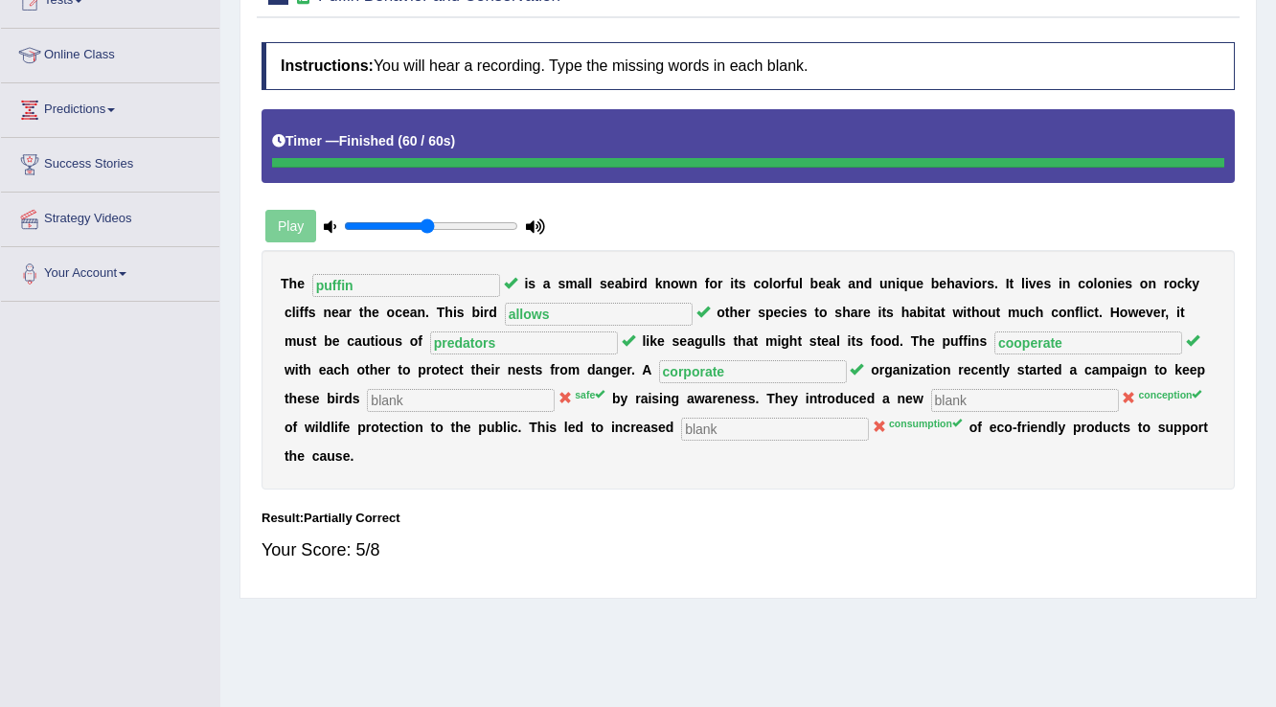
scroll to position [0, 0]
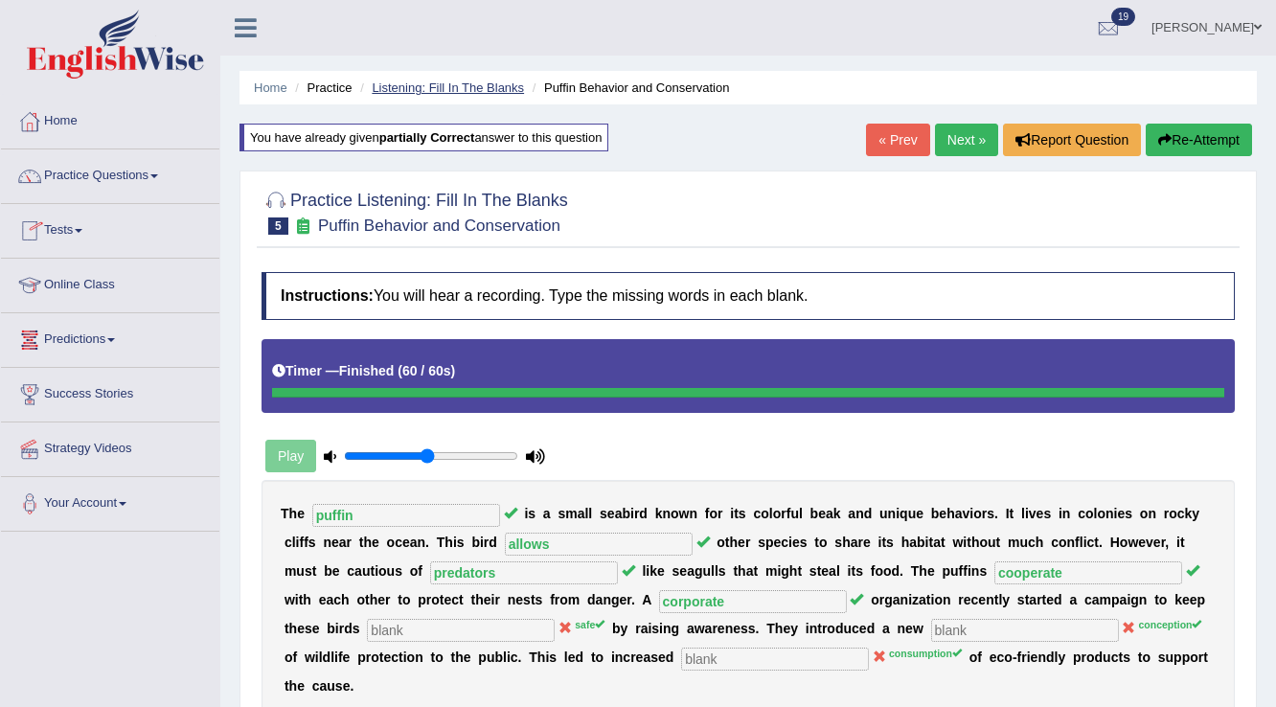
click at [435, 90] on link "Listening: Fill In The Blanks" at bounding box center [448, 87] width 152 height 14
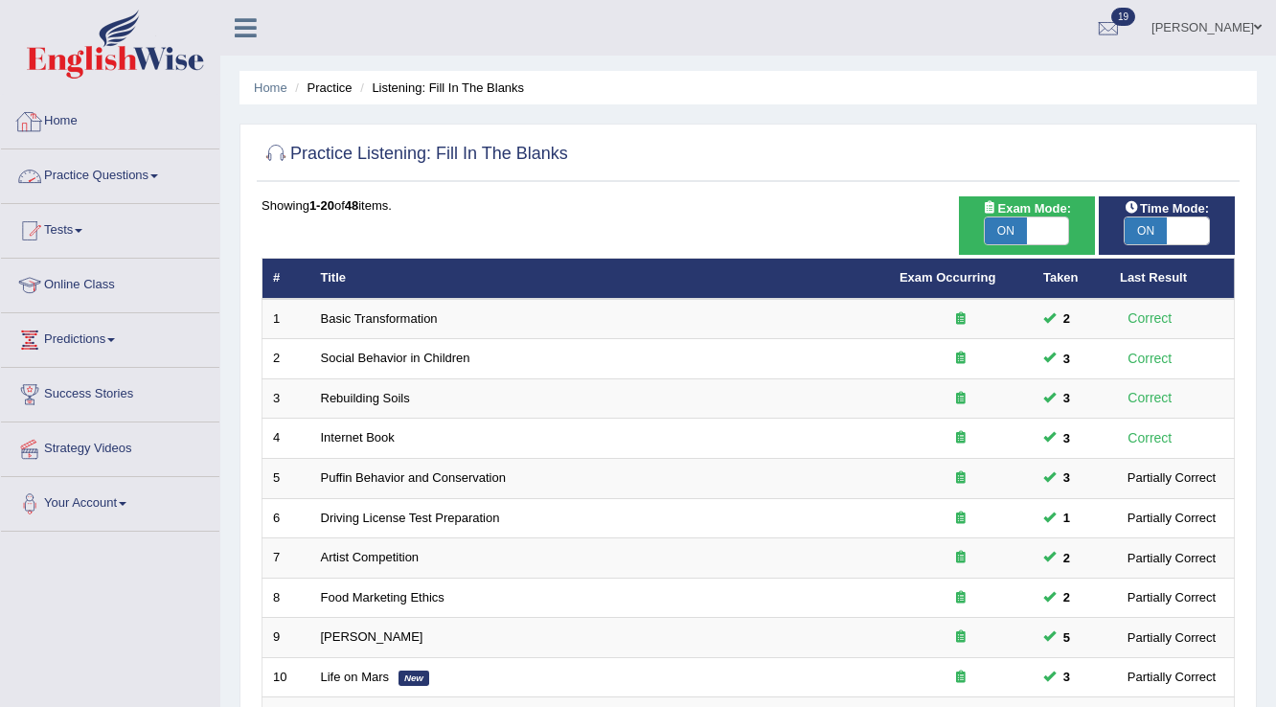
click at [105, 179] on link "Practice Questions" at bounding box center [110, 173] width 218 height 48
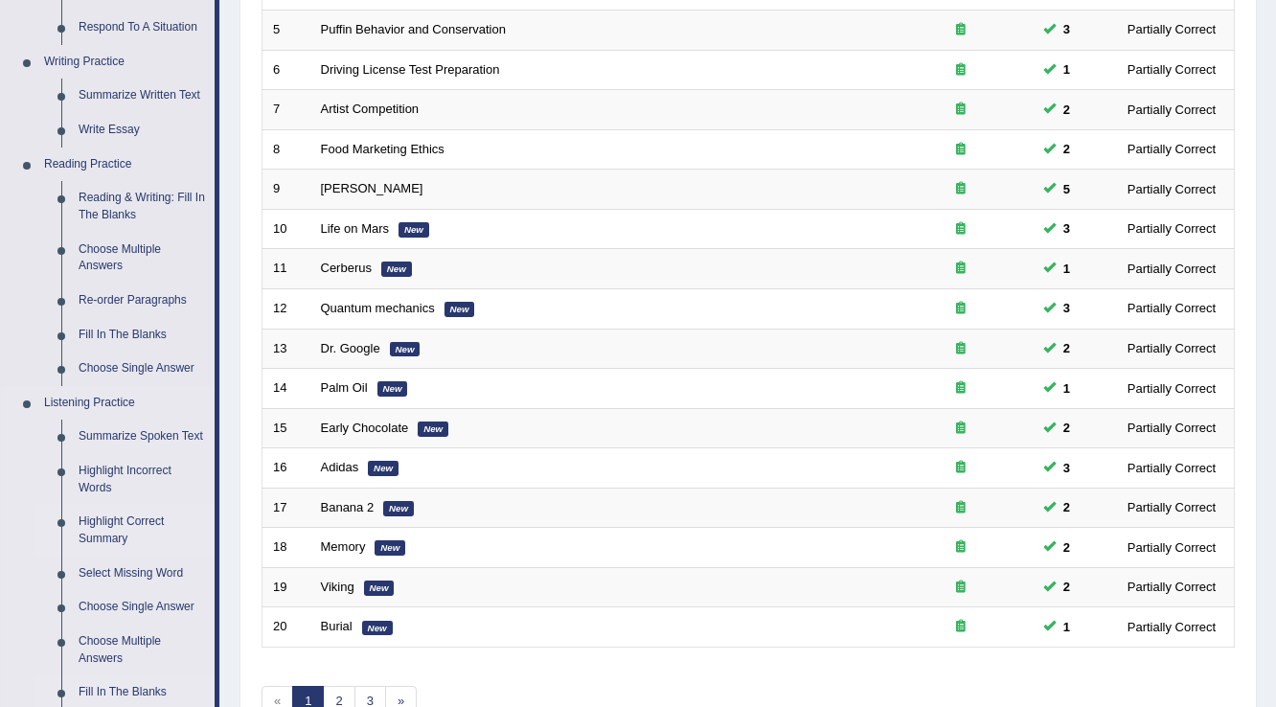
scroll to position [460, 0]
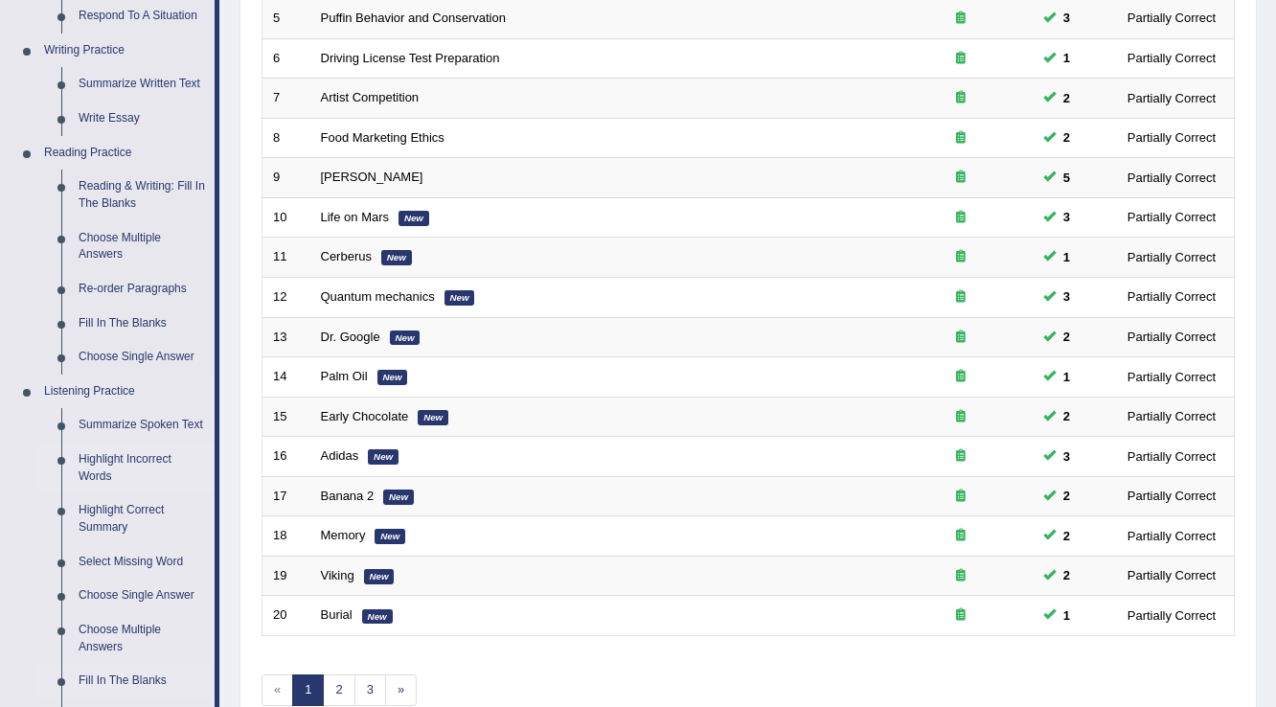
click at [155, 460] on link "Highlight Incorrect Words" at bounding box center [142, 467] width 145 height 51
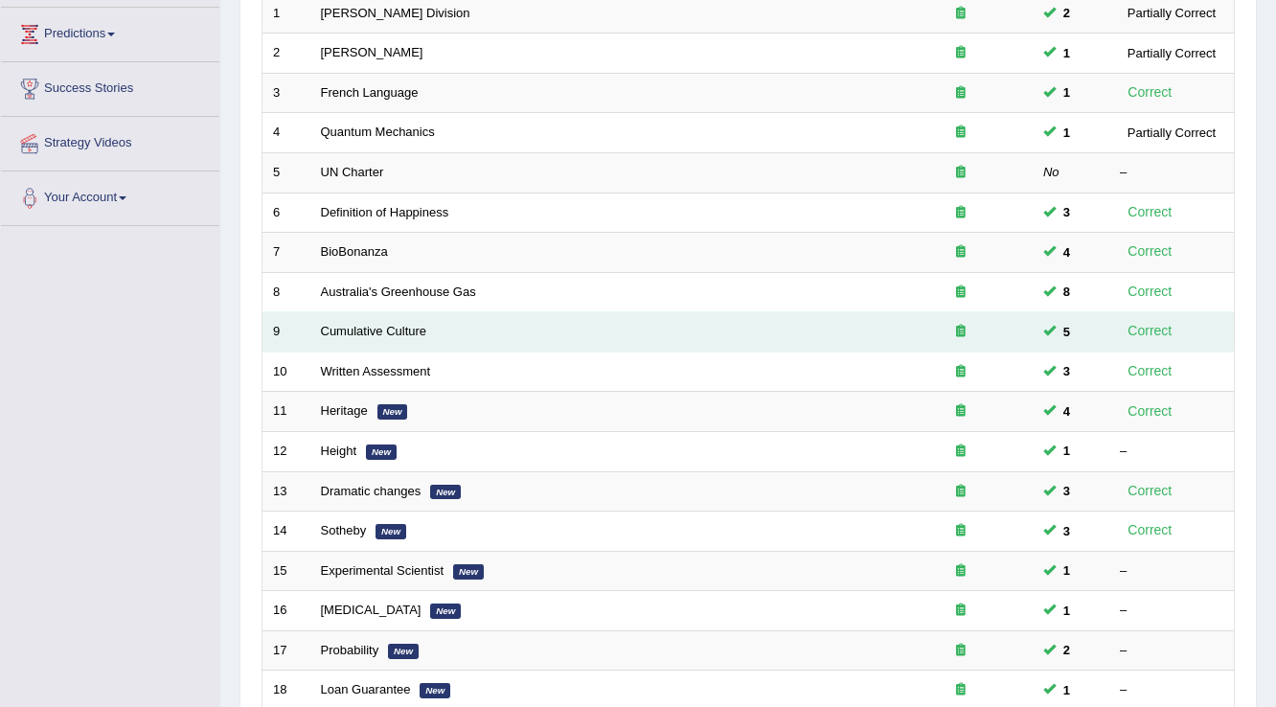
scroll to position [98, 0]
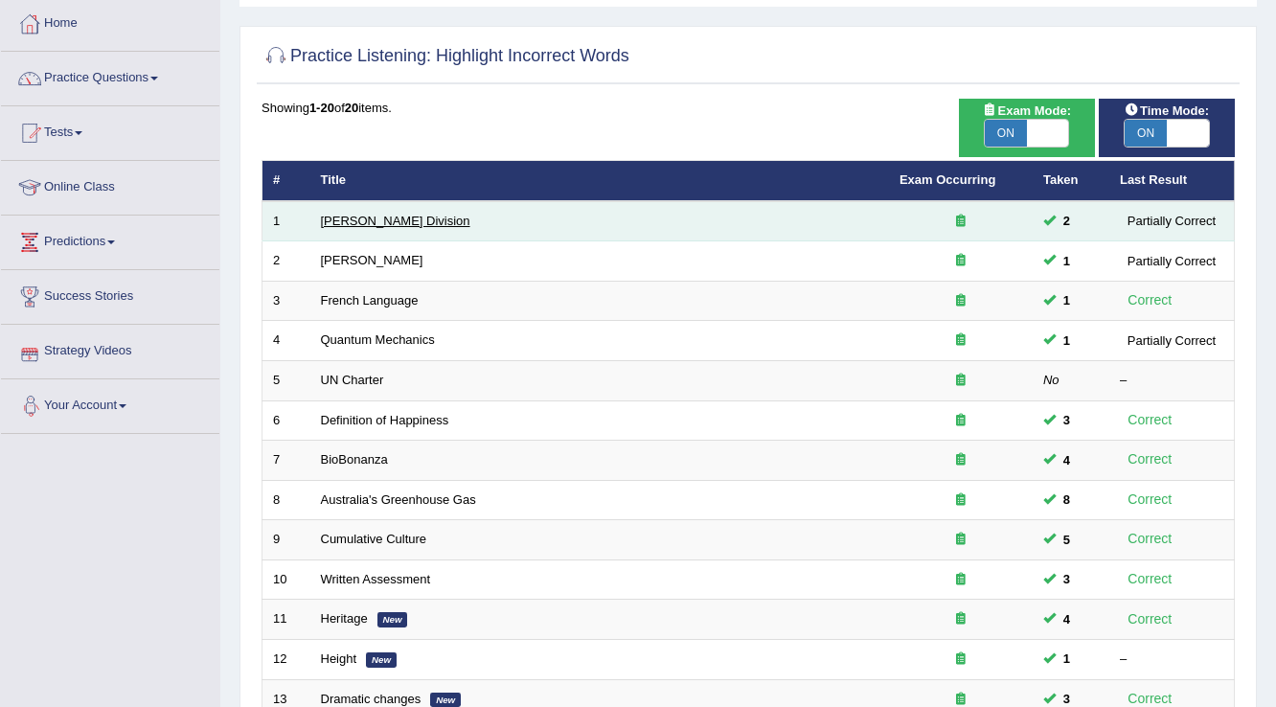
click at [396, 218] on link "[PERSON_NAME] Division" at bounding box center [395, 221] width 149 height 14
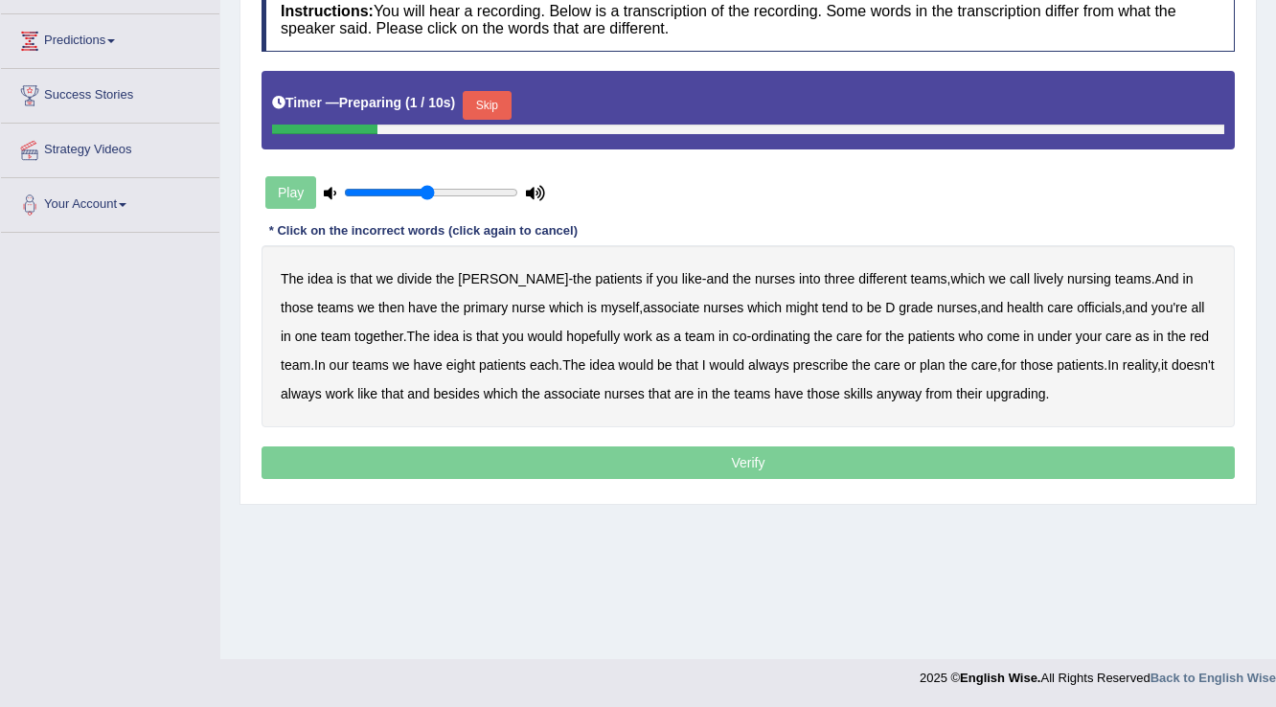
click at [506, 106] on button "Skip" at bounding box center [487, 105] width 48 height 29
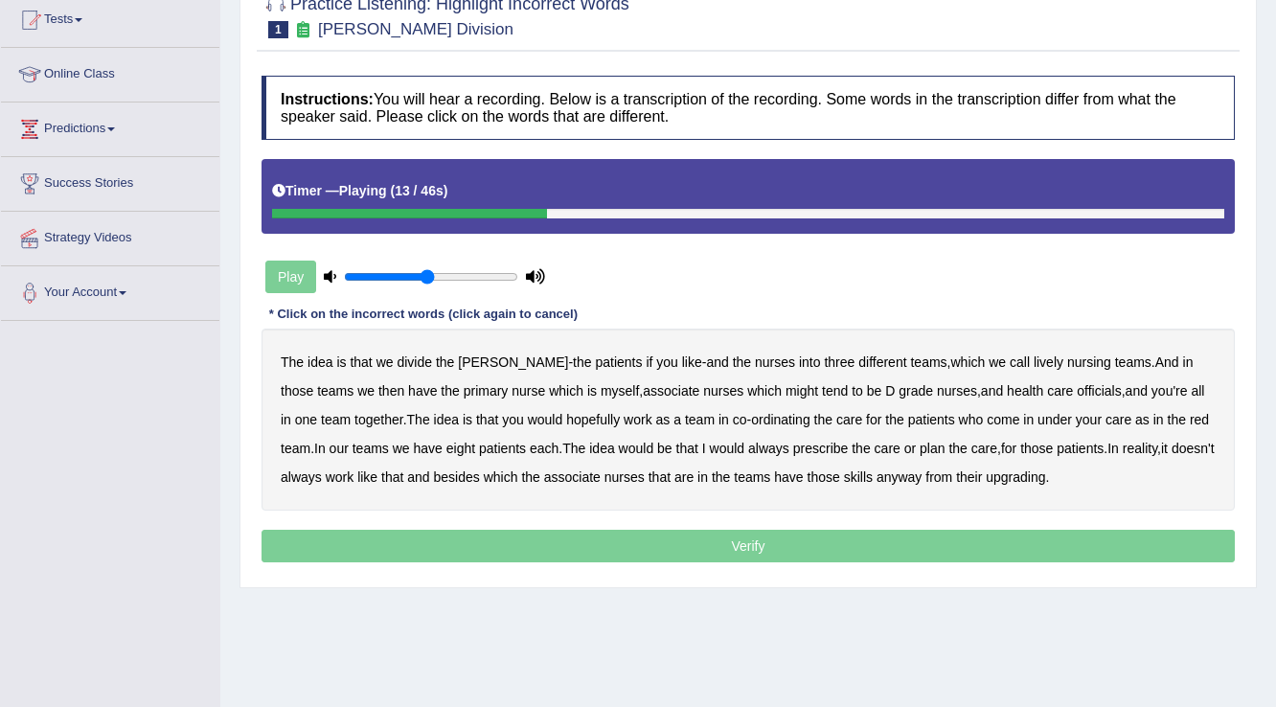
scroll to position [69, 0]
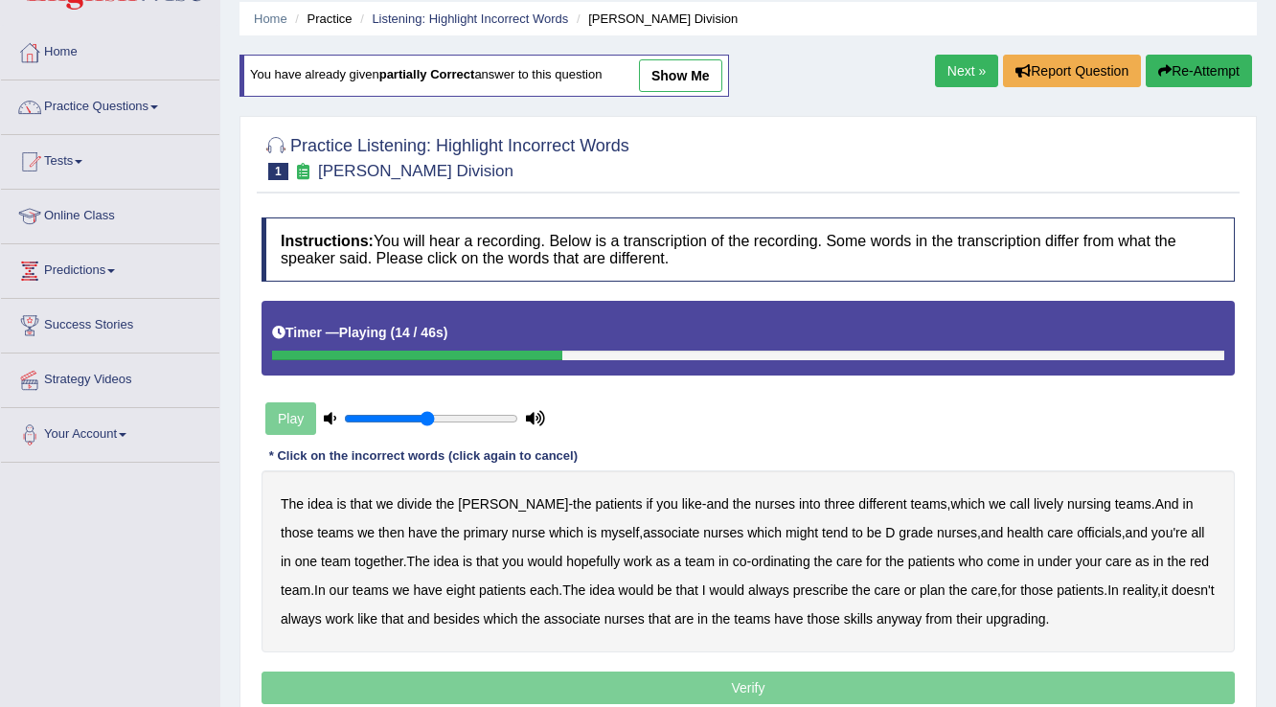
click at [1222, 60] on button "Re-Attempt" at bounding box center [1198, 71] width 106 height 33
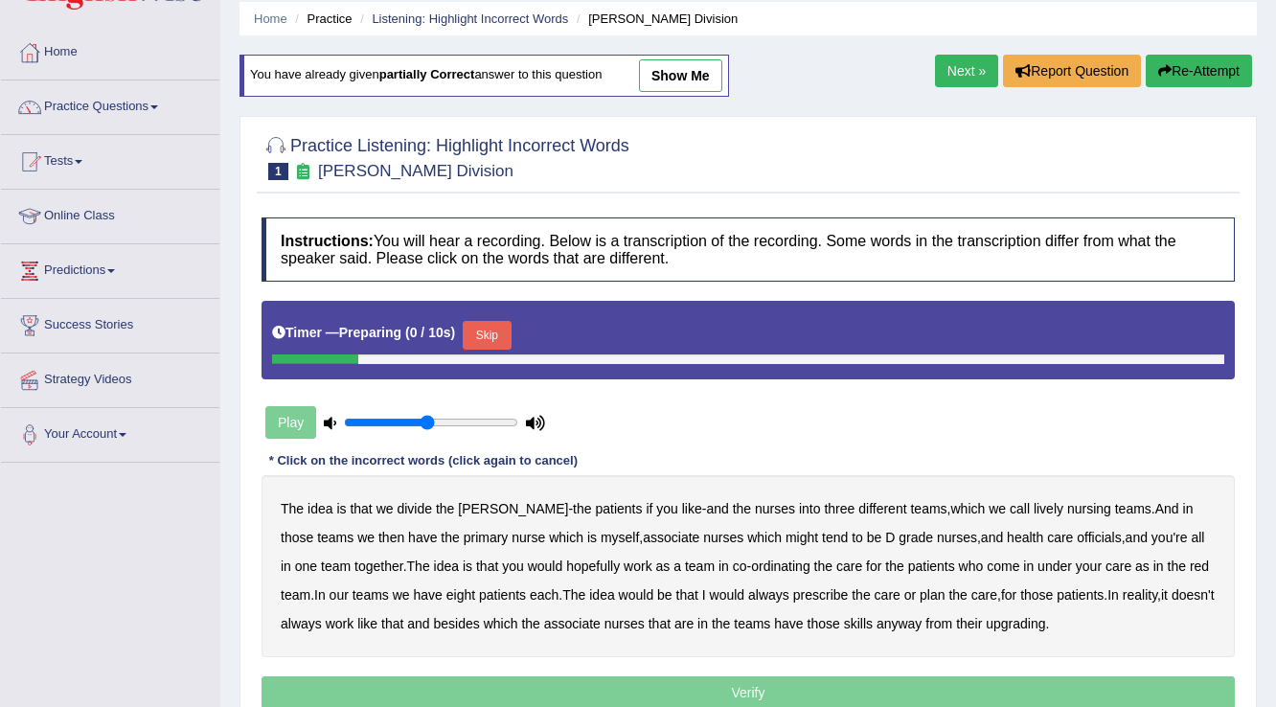
click at [485, 334] on button "Skip" at bounding box center [487, 335] width 48 height 29
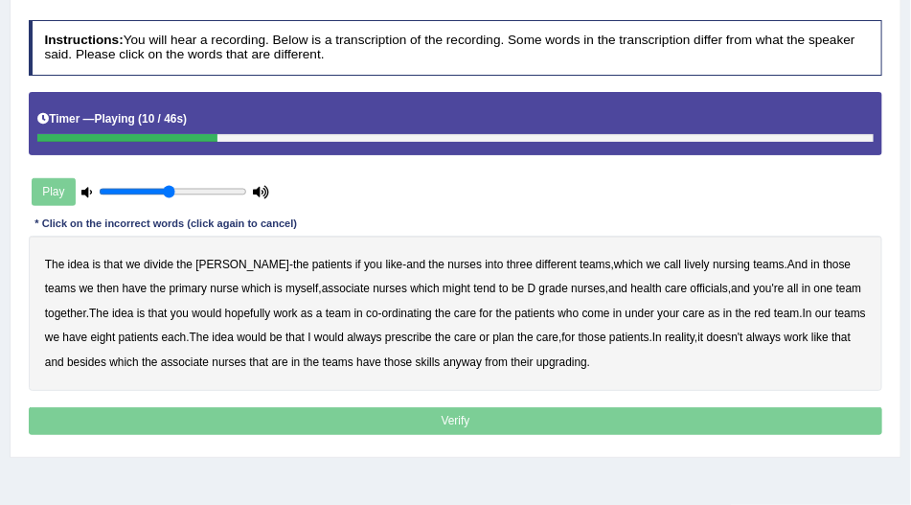
scroll to position [134, 0]
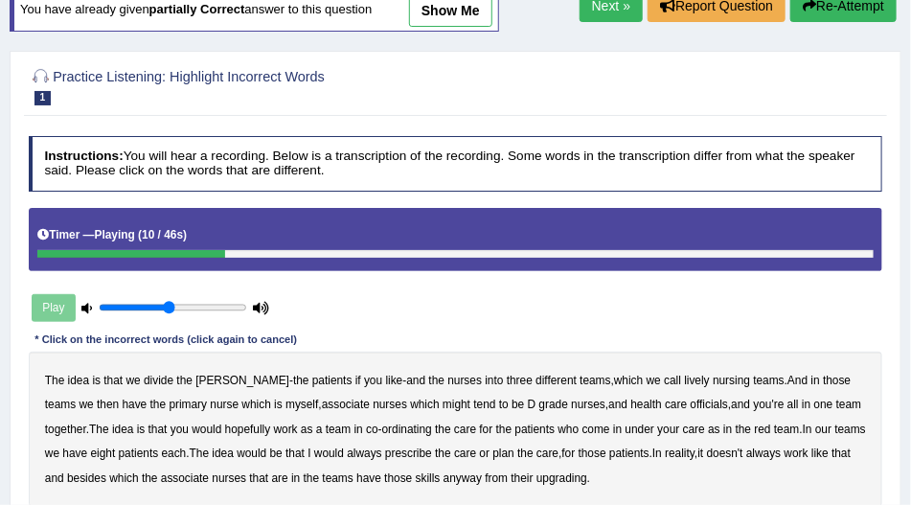
click at [846, 18] on button "Re-Attempt" at bounding box center [843, 5] width 106 height 33
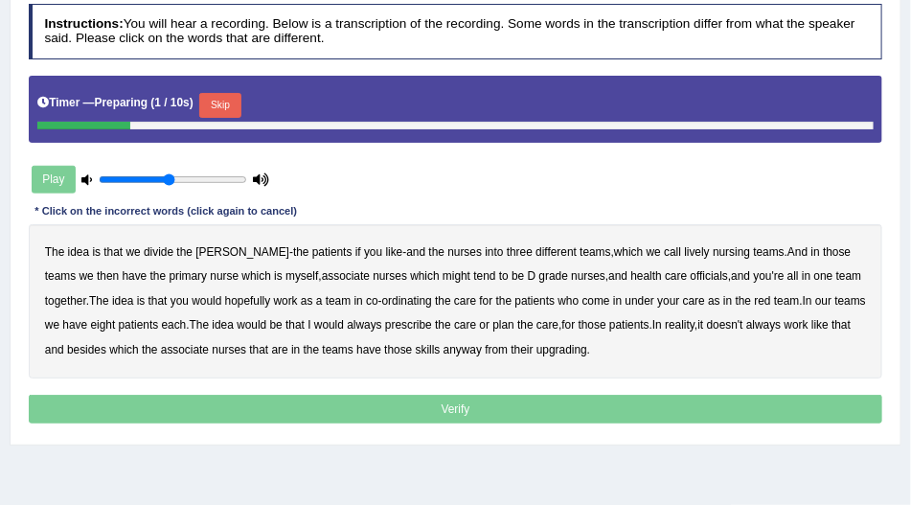
scroll to position [286, 0]
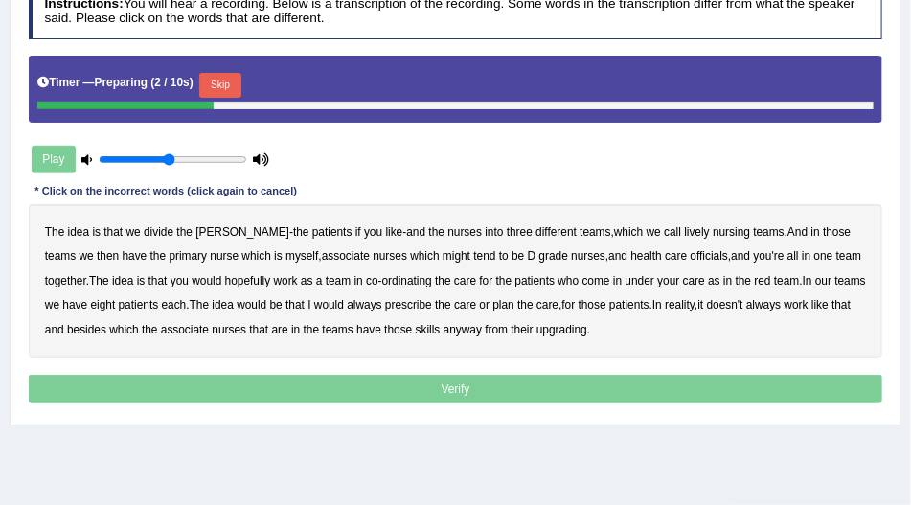
click at [238, 73] on button "Skip" at bounding box center [219, 85] width 41 height 25
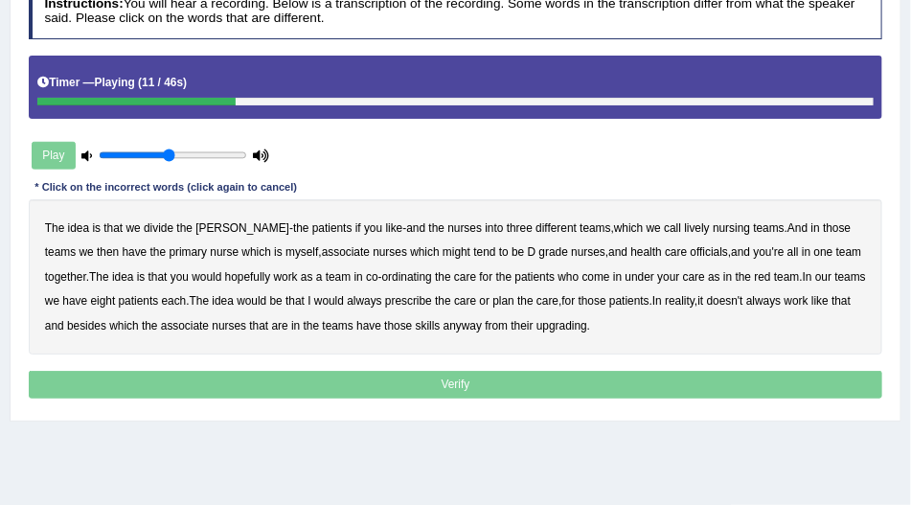
click at [713, 224] on b "nursing" at bounding box center [731, 227] width 37 height 13
click at [442, 248] on b "might" at bounding box center [456, 251] width 28 height 13
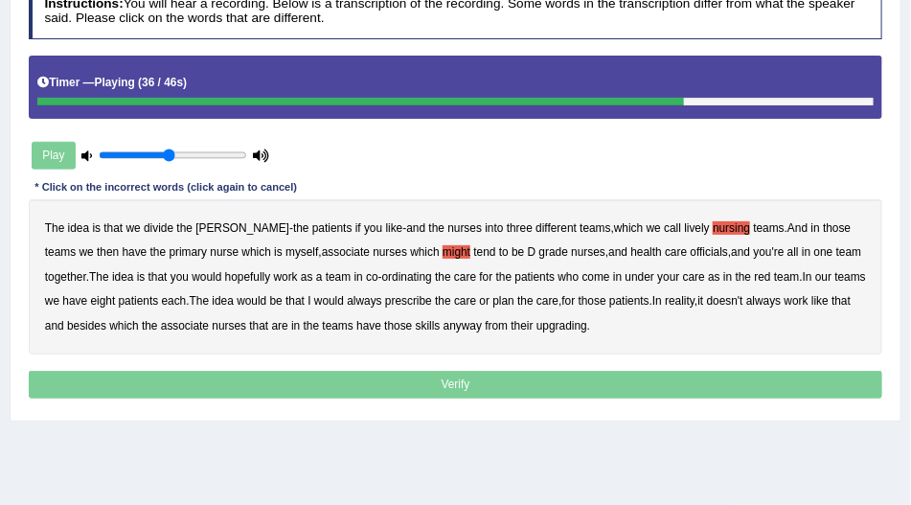
click at [381, 298] on b "always" at bounding box center [364, 300] width 34 height 13
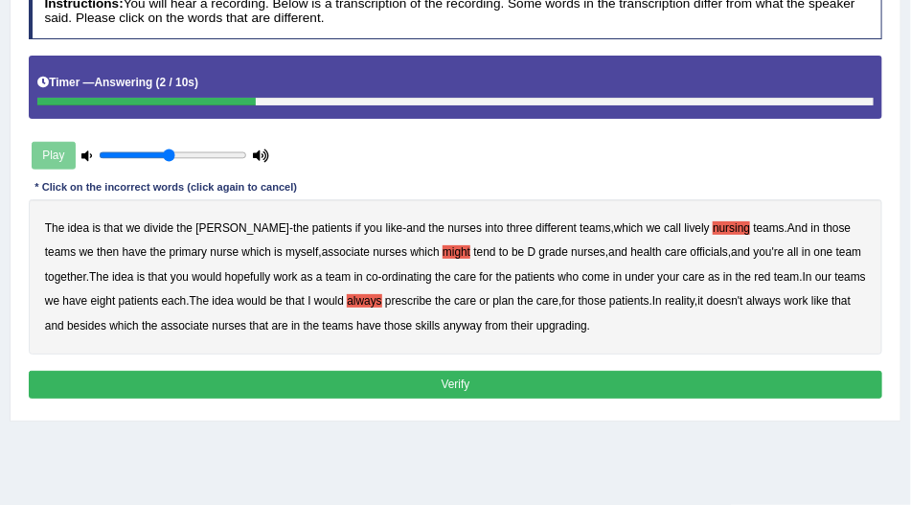
click at [587, 319] on b "upgrading" at bounding box center [561, 325] width 51 height 13
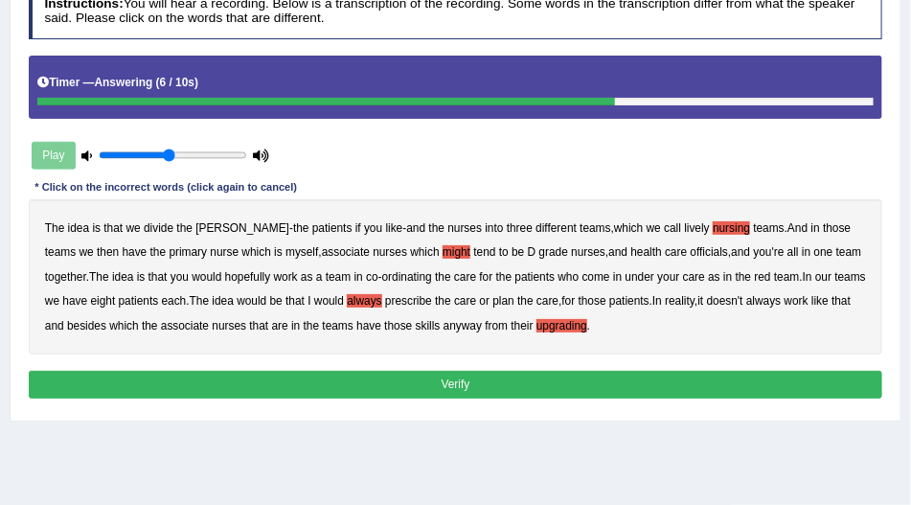
click at [691, 245] on b "officials" at bounding box center [709, 251] width 37 height 13
click at [565, 374] on button "Verify" at bounding box center [456, 385] width 854 height 28
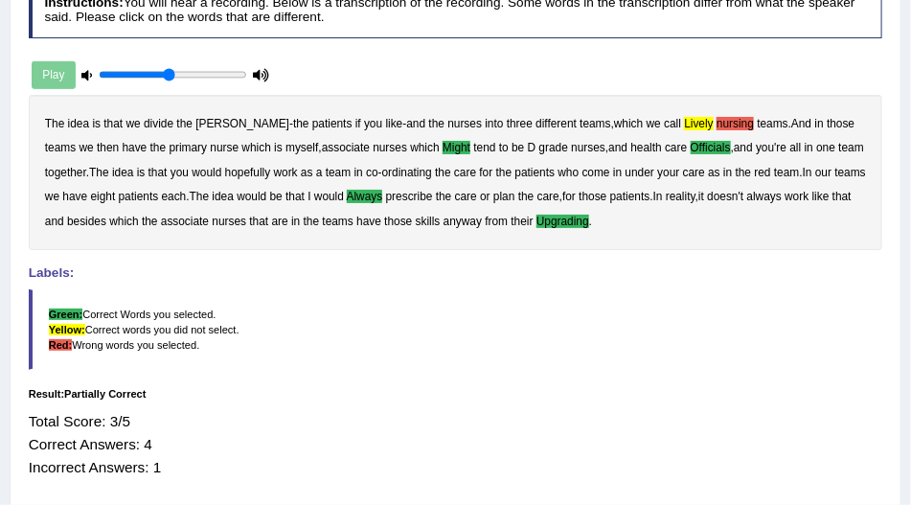
scroll to position [54, 0]
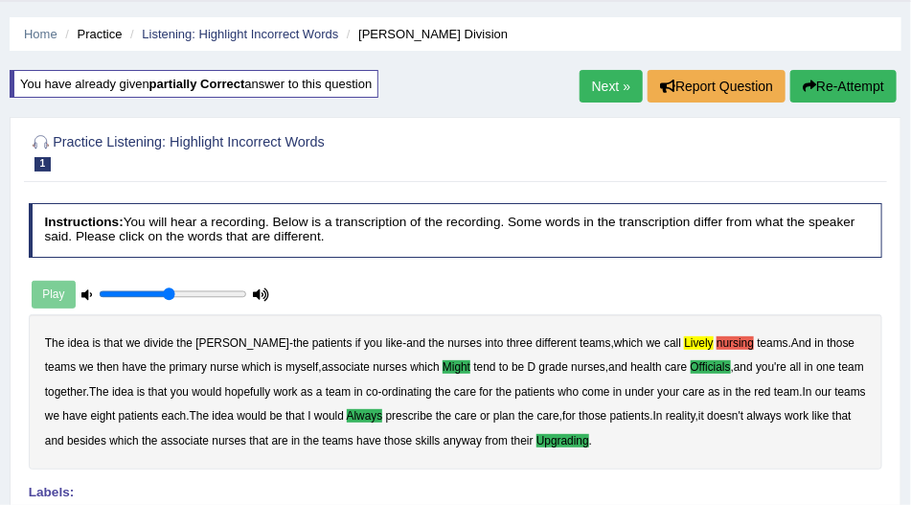
click at [617, 83] on link "Next »" at bounding box center [610, 86] width 63 height 33
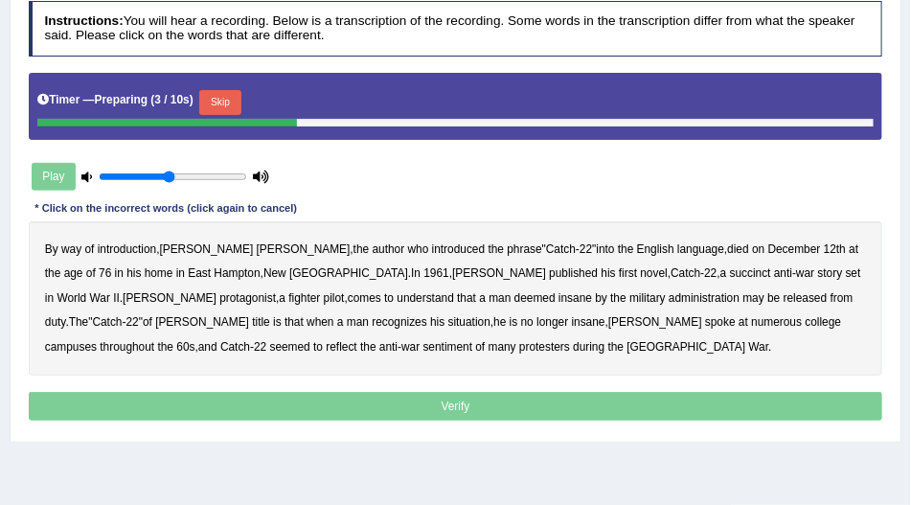
scroll to position [273, 0]
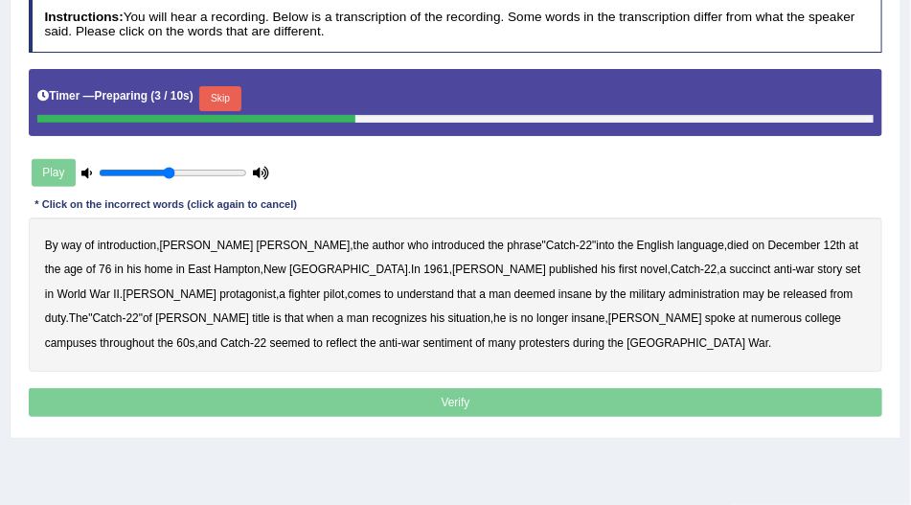
click at [226, 111] on button "Skip" at bounding box center [219, 98] width 41 height 25
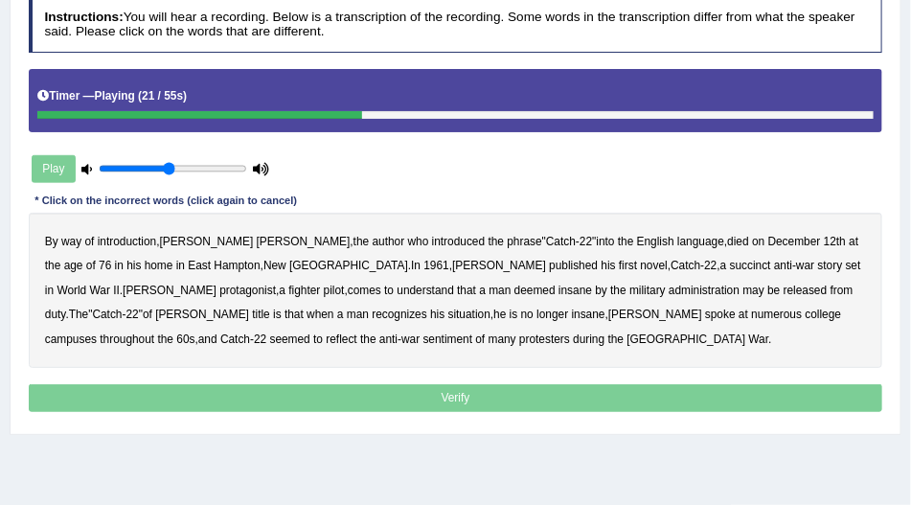
click at [730, 272] on b "succinct" at bounding box center [750, 265] width 41 height 13
click at [445, 329] on div "By way of introduction , Joseph Heller , the author who introduced the phrase "…" at bounding box center [456, 290] width 854 height 155
click at [669, 297] on b "administration" at bounding box center [704, 289] width 71 height 13
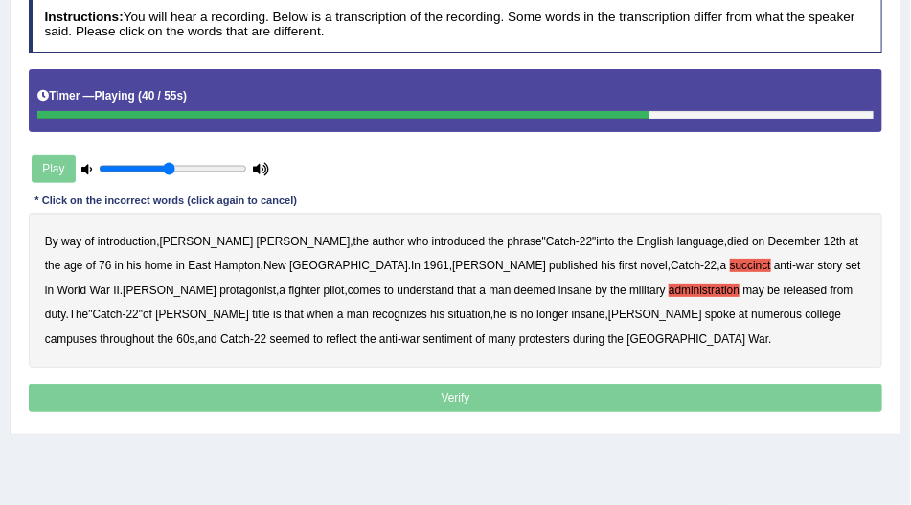
click at [448, 321] on b "situation" at bounding box center [469, 313] width 42 height 13
click at [356, 346] on b "reflect" at bounding box center [341, 338] width 31 height 13
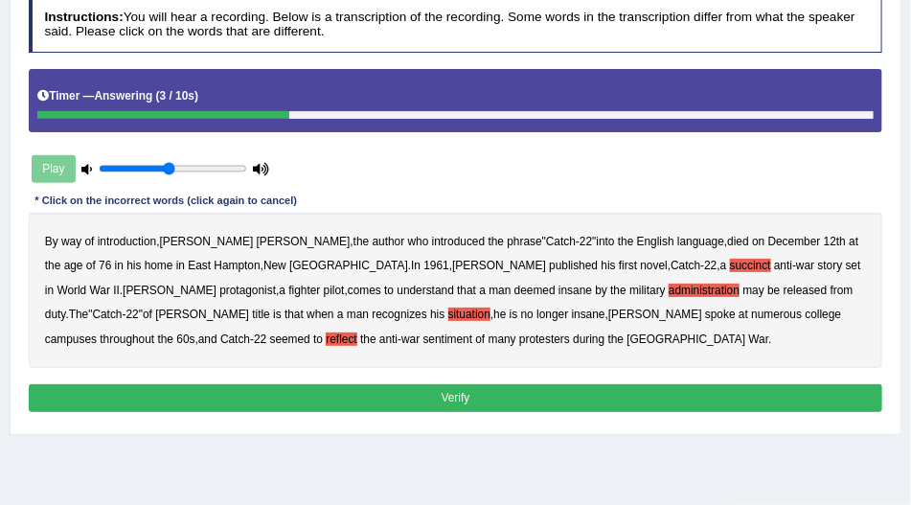
click at [300, 412] on button "Verify" at bounding box center [456, 398] width 854 height 28
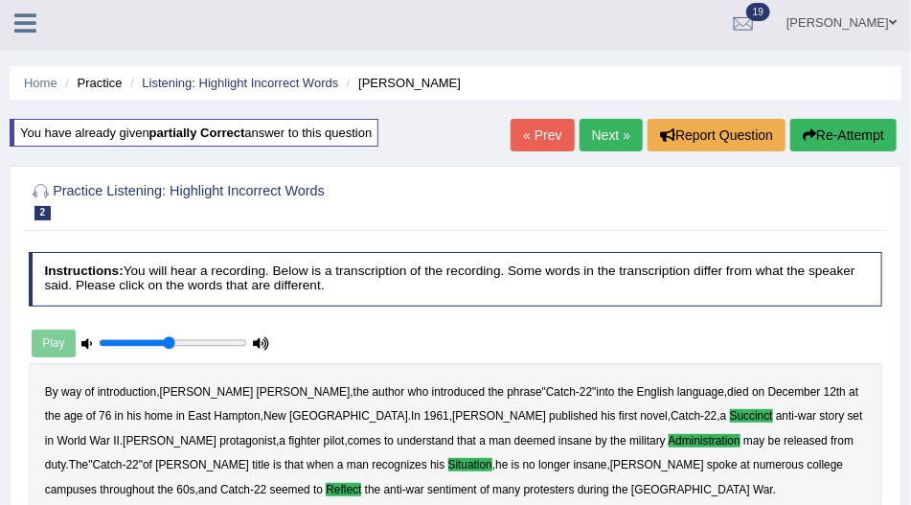
scroll to position [4, 0]
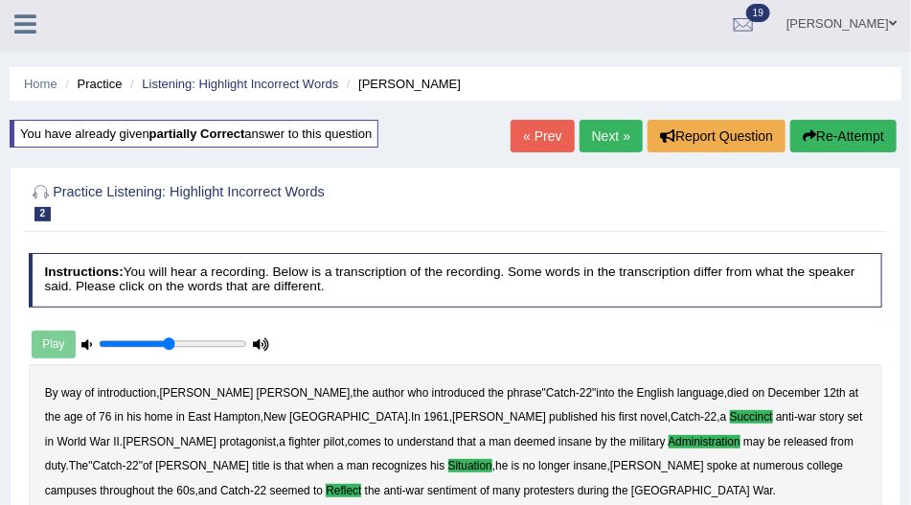
click at [588, 138] on link "Next »" at bounding box center [610, 136] width 63 height 33
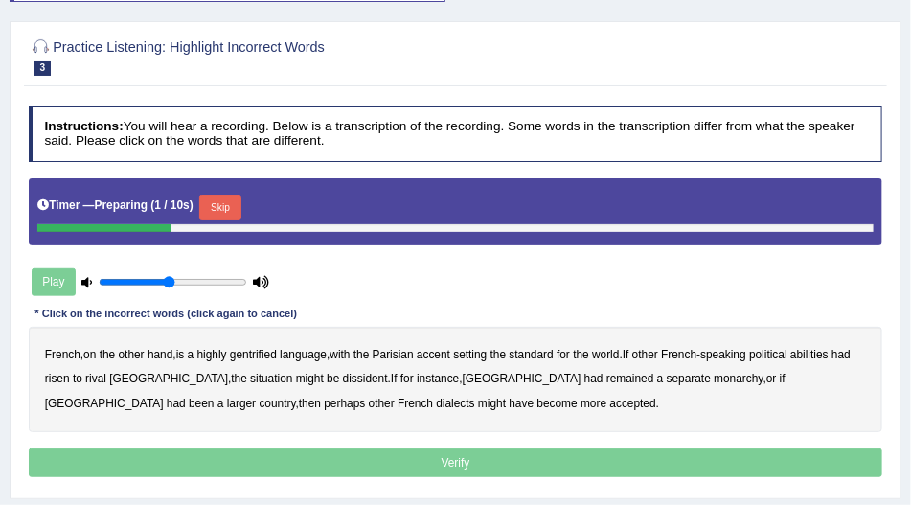
click at [215, 204] on button "Skip" at bounding box center [219, 207] width 41 height 25
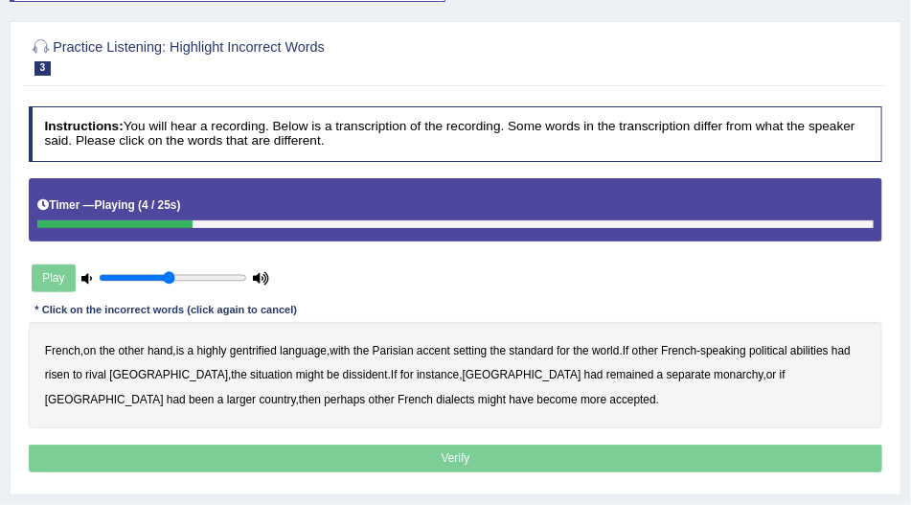
click at [261, 347] on b "gentrified" at bounding box center [253, 350] width 47 height 13
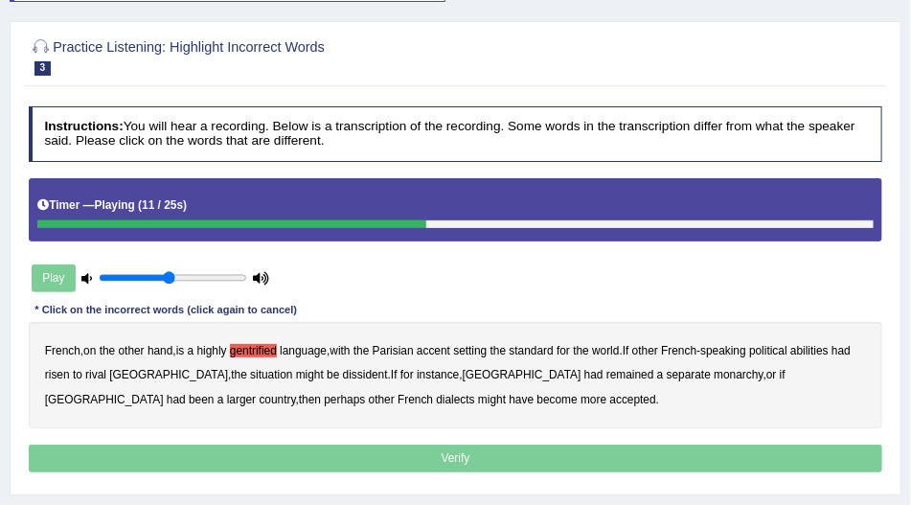
click at [826, 346] on b "abilities" at bounding box center [809, 350] width 38 height 13
click at [343, 369] on b "dissident" at bounding box center [365, 374] width 45 height 13
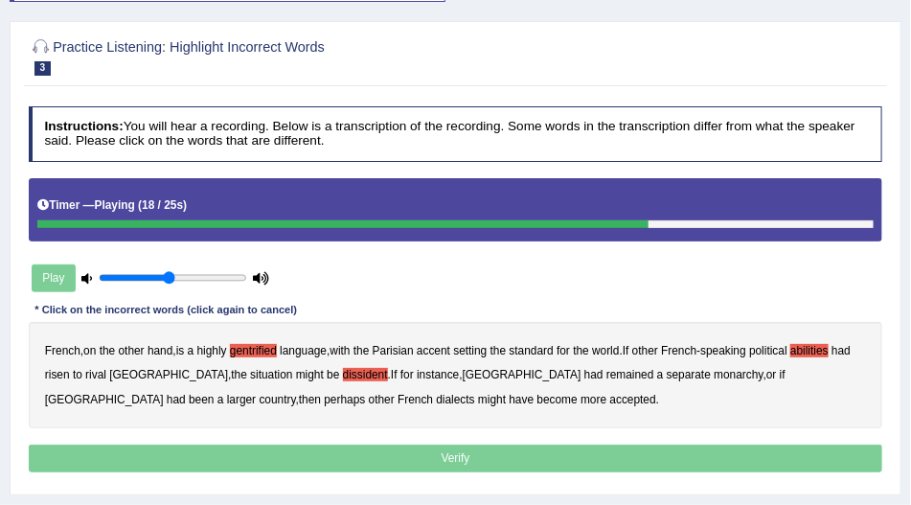
click at [714, 368] on b "monarchy" at bounding box center [738, 374] width 49 height 13
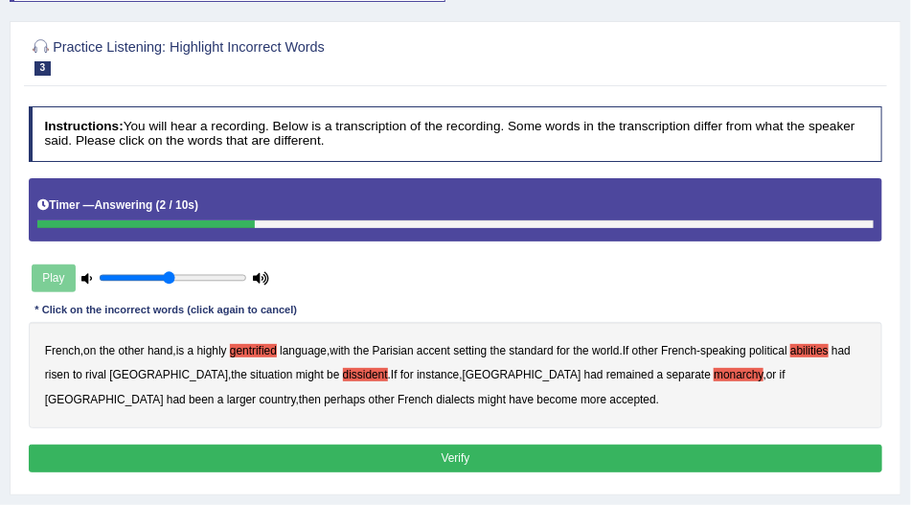
click at [276, 454] on button "Verify" at bounding box center [456, 458] width 854 height 28
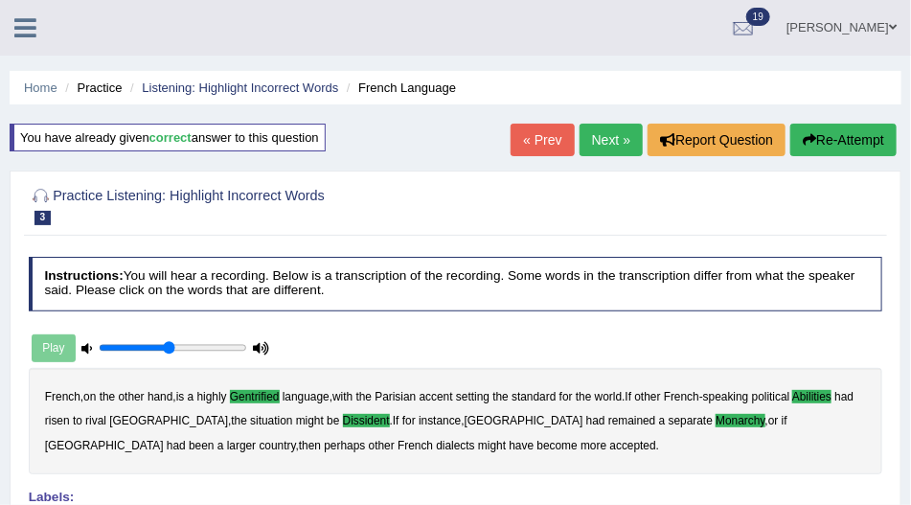
click at [629, 143] on link "Next »" at bounding box center [610, 140] width 63 height 33
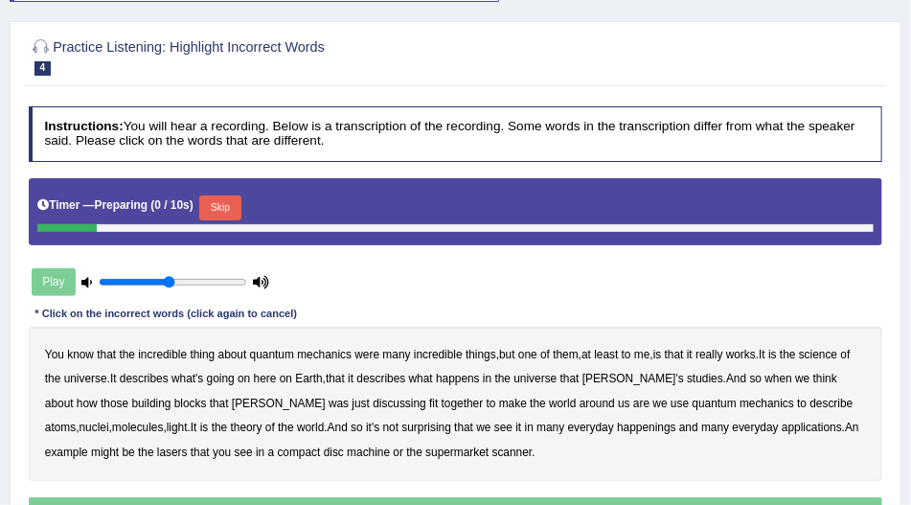
click at [229, 220] on button "Skip" at bounding box center [219, 207] width 41 height 25
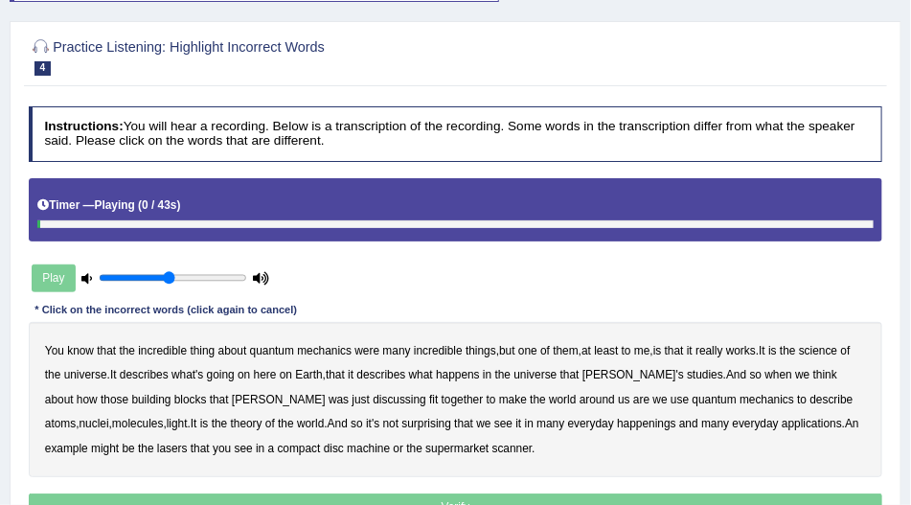
scroll to position [383, 0]
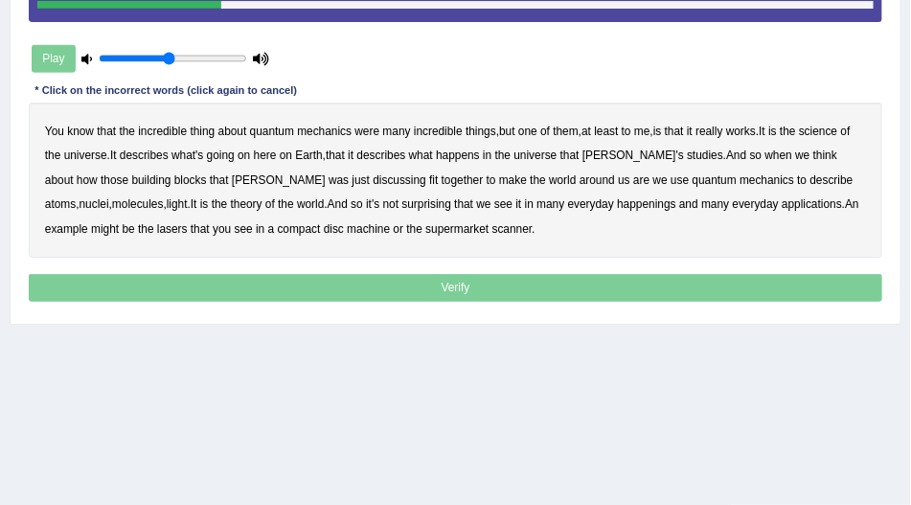
click at [827, 138] on b "science" at bounding box center [818, 131] width 38 height 13
click at [373, 187] on b "discussing" at bounding box center [400, 179] width 54 height 13
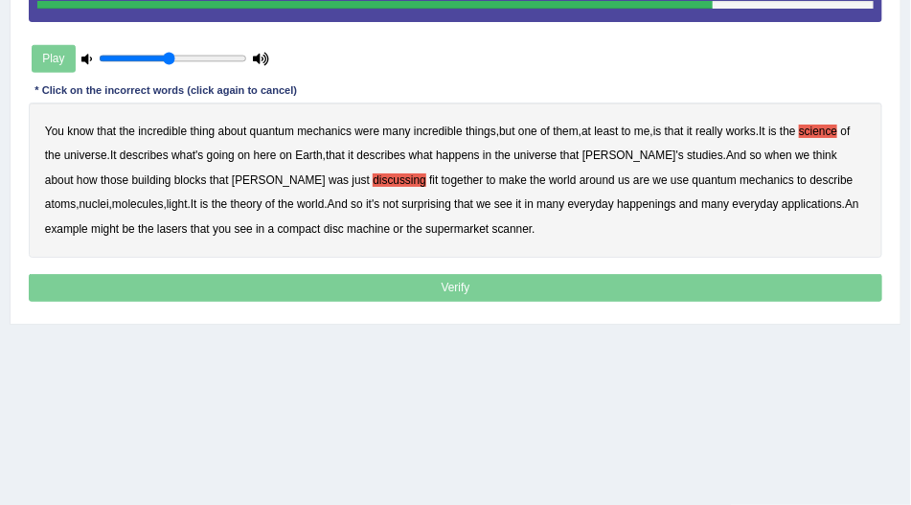
click at [617, 211] on b "happenings" at bounding box center [646, 203] width 59 height 13
click at [347, 236] on b "machine" at bounding box center [368, 228] width 43 height 13
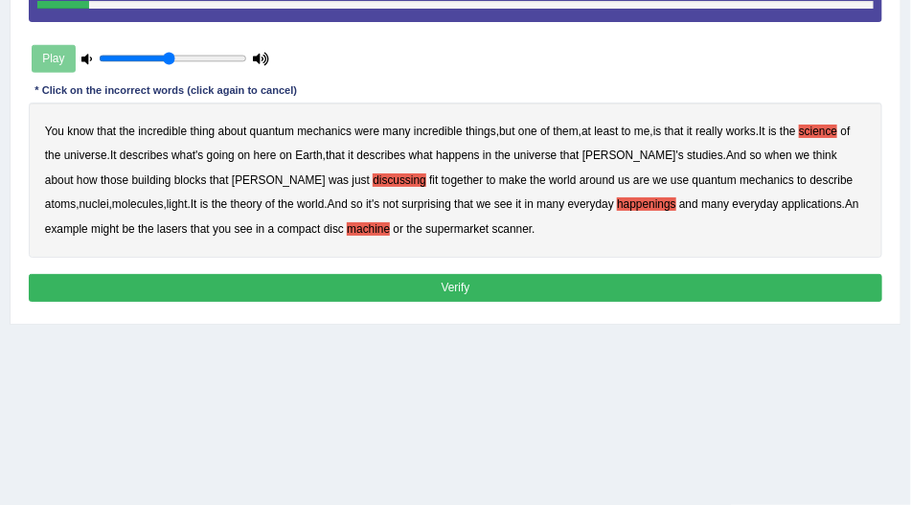
click at [374, 302] on button "Verify" at bounding box center [456, 288] width 854 height 28
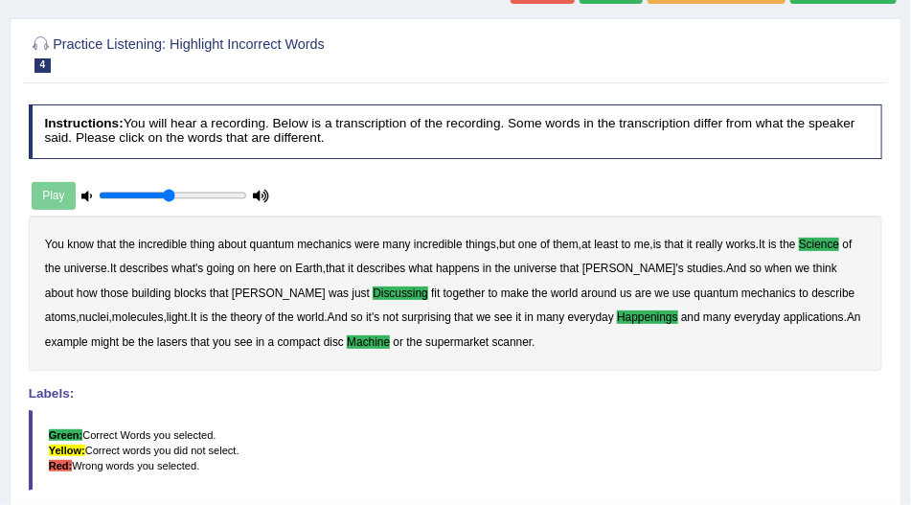
scroll to position [35, 0]
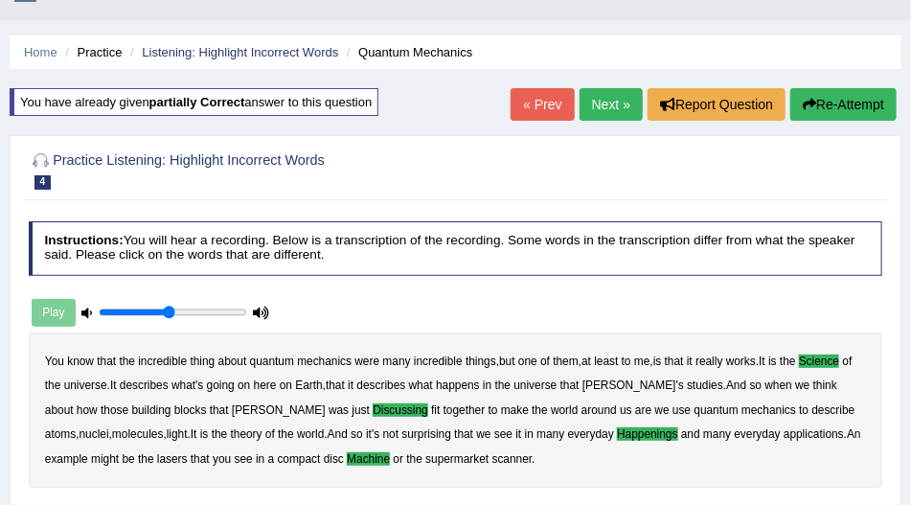
click at [579, 108] on link "Next »" at bounding box center [610, 104] width 63 height 33
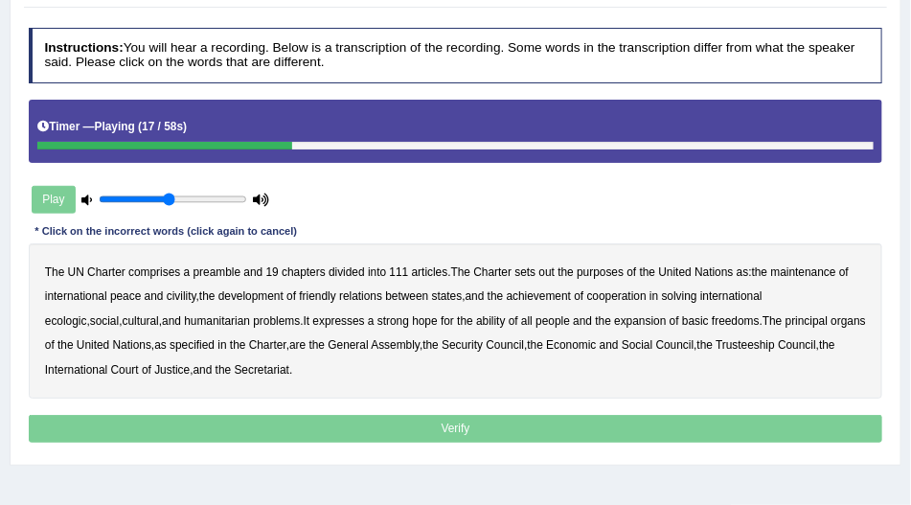
click at [189, 292] on b "civility" at bounding box center [182, 295] width 30 height 13
click at [87, 314] on b "ecologic" at bounding box center [66, 320] width 42 height 13
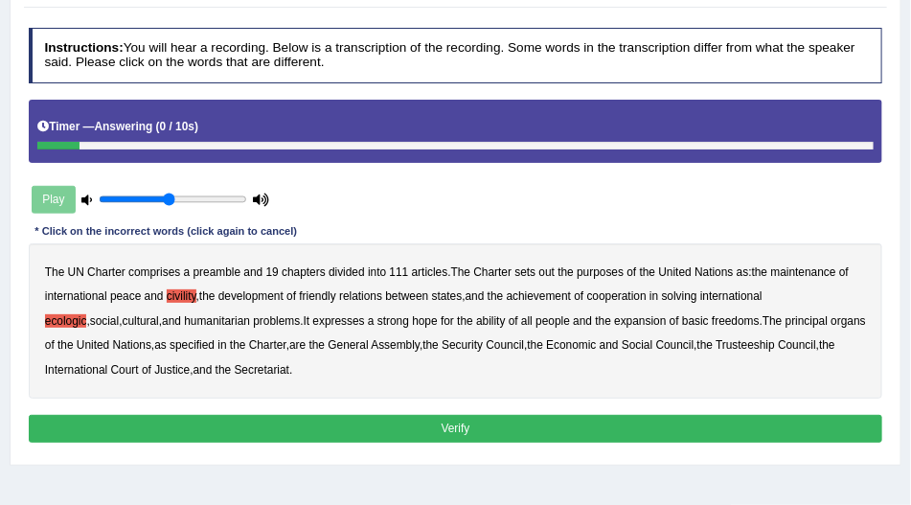
click at [325, 426] on button "Verify" at bounding box center [456, 429] width 854 height 28
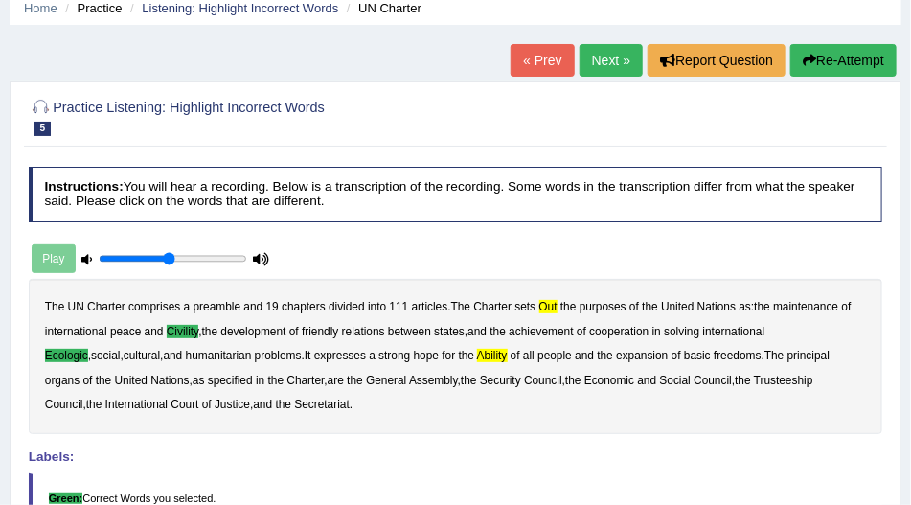
scroll to position [55, 0]
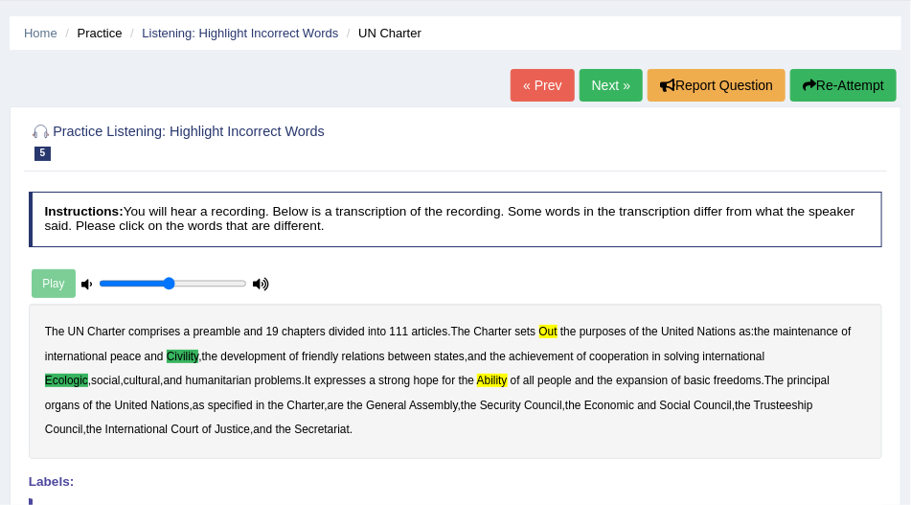
click at [609, 92] on link "Next »" at bounding box center [610, 85] width 63 height 33
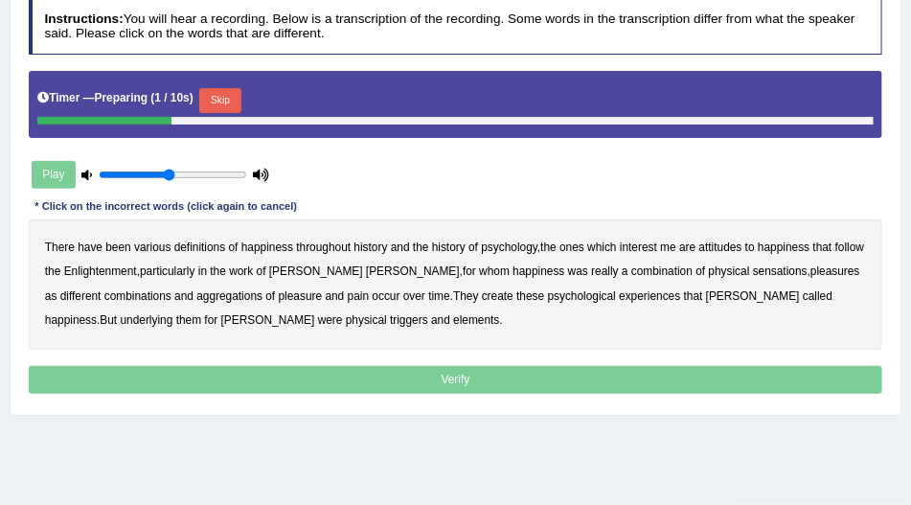
scroll to position [273, 0]
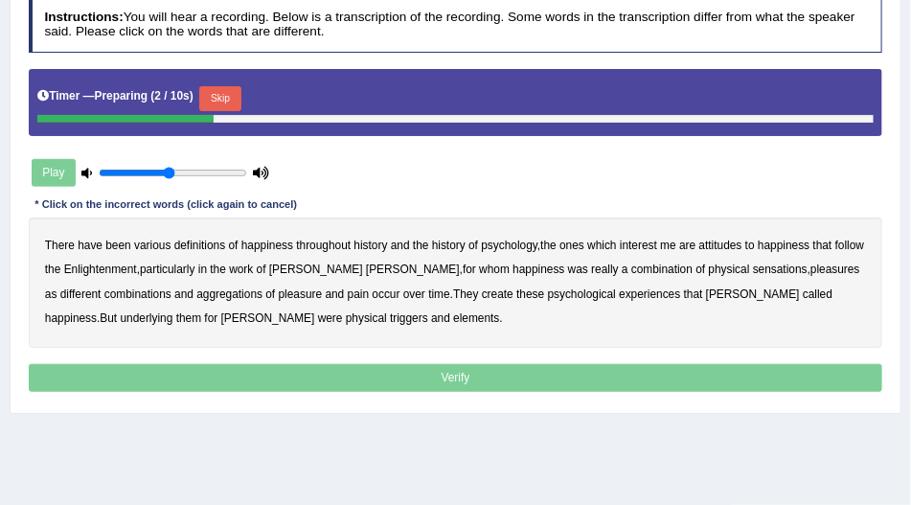
click at [227, 98] on button "Skip" at bounding box center [219, 98] width 41 height 25
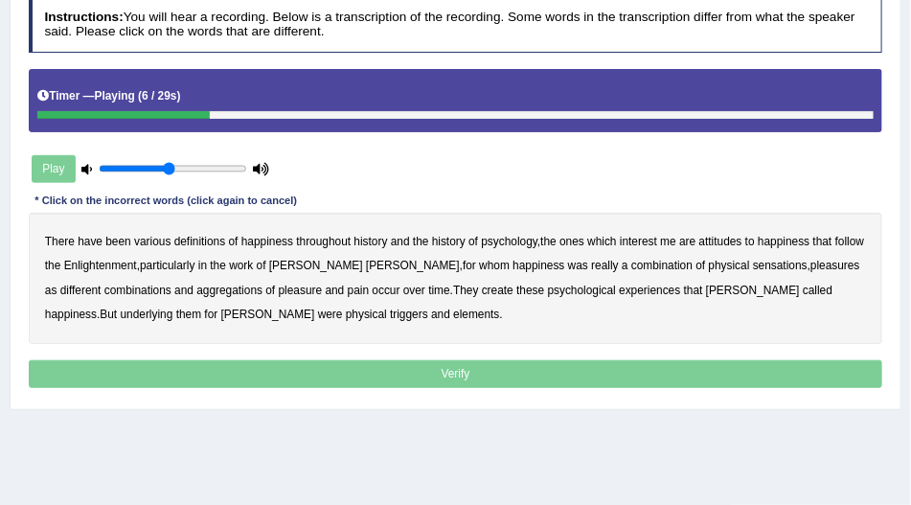
click at [512, 240] on b "psychology" at bounding box center [509, 241] width 57 height 13
click at [727, 238] on b "attitudes" at bounding box center [720, 241] width 43 height 13
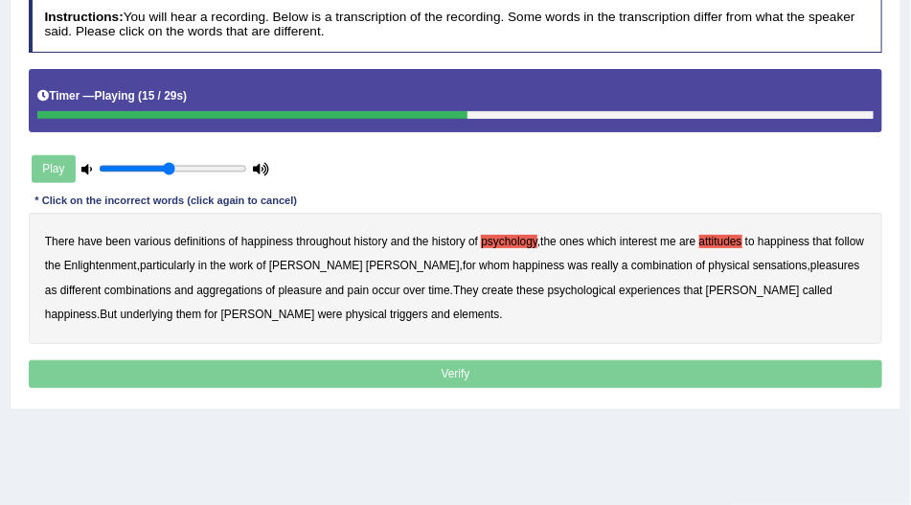
click at [753, 264] on b "sensations" at bounding box center [780, 265] width 55 height 13
click at [482, 288] on b "create" at bounding box center [498, 289] width 32 height 13
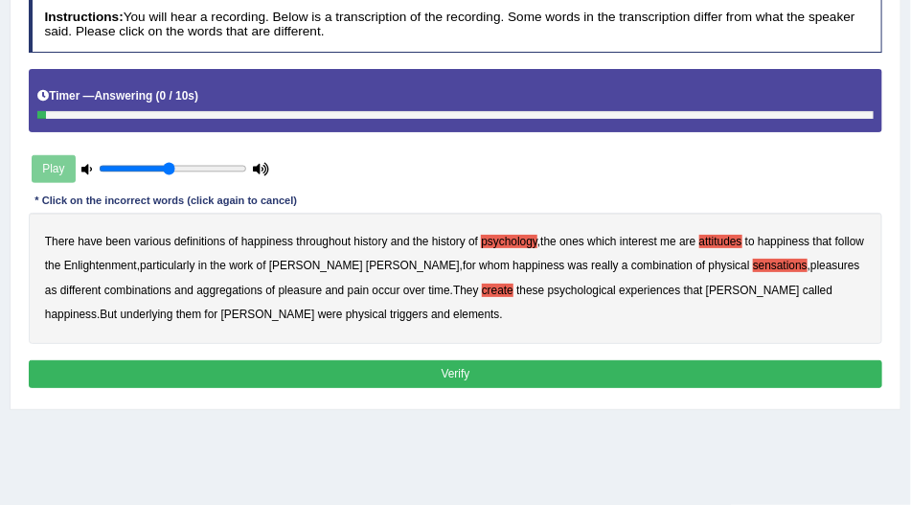
click at [310, 318] on div "There have been various definitions of happiness throughout history and the his…" at bounding box center [456, 278] width 854 height 130
click at [453, 310] on b "elements" at bounding box center [476, 313] width 46 height 13
click at [308, 367] on button "Verify" at bounding box center [456, 374] width 854 height 28
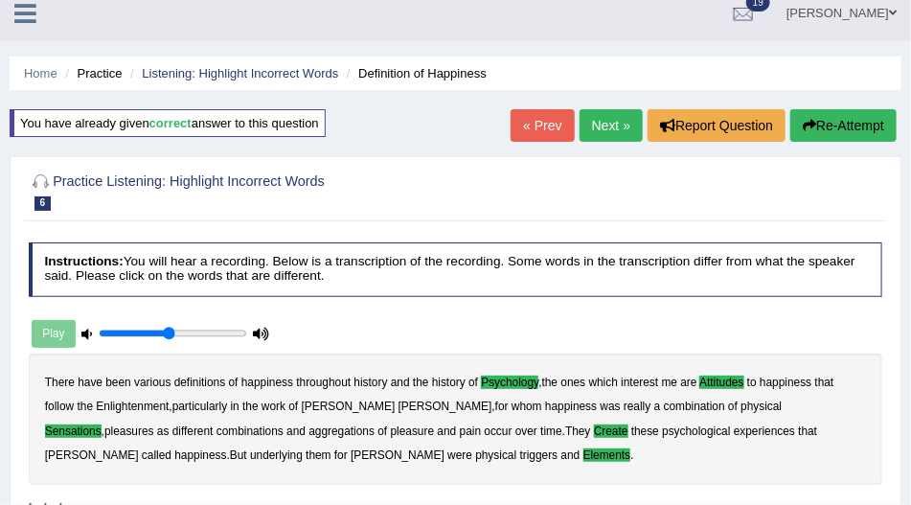
scroll to position [0, 0]
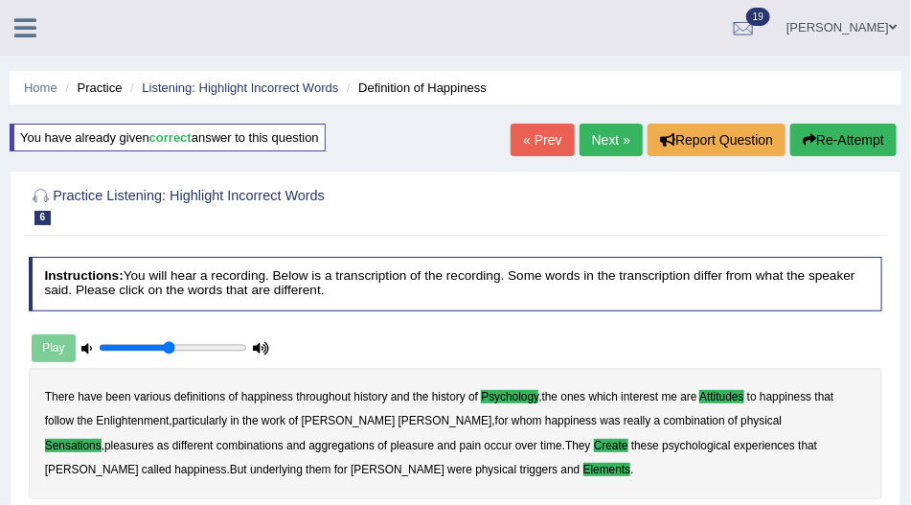
click at [603, 131] on link "Next »" at bounding box center [610, 140] width 63 height 33
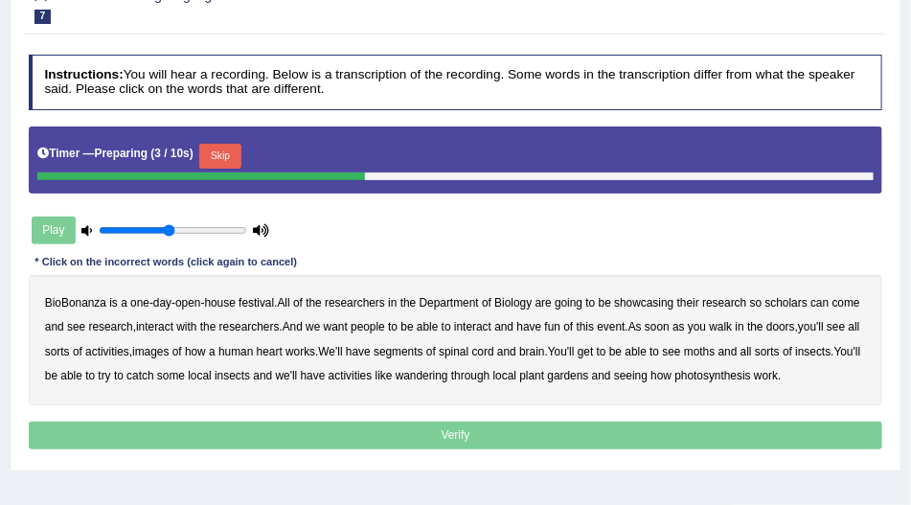
scroll to position [218, 0]
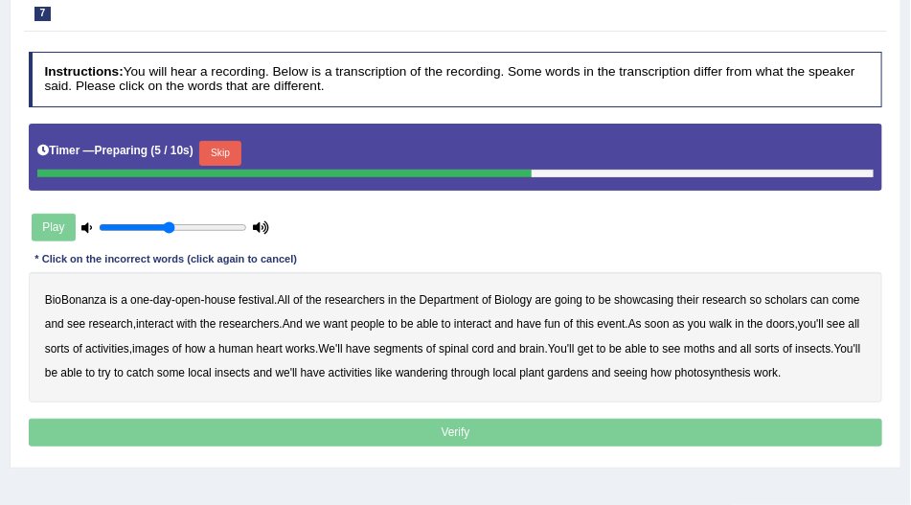
click at [230, 147] on button "Skip" at bounding box center [219, 153] width 41 height 25
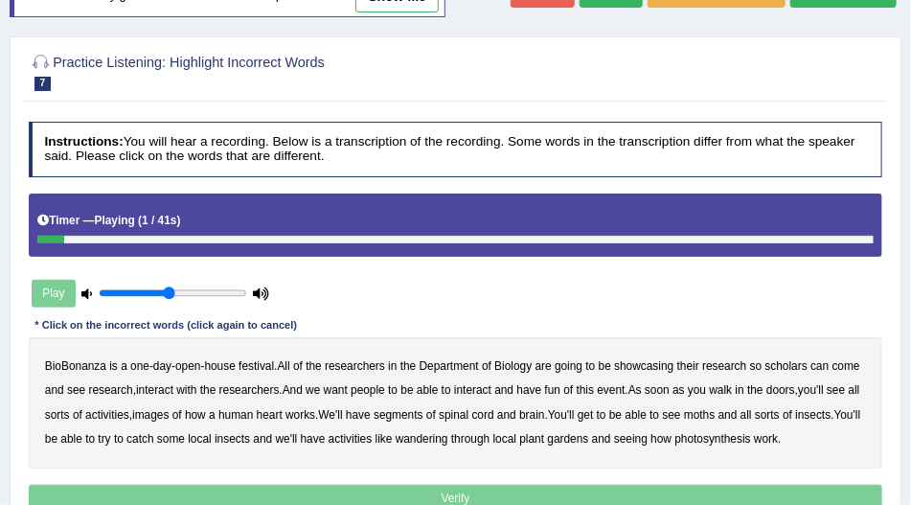
scroll to position [55, 0]
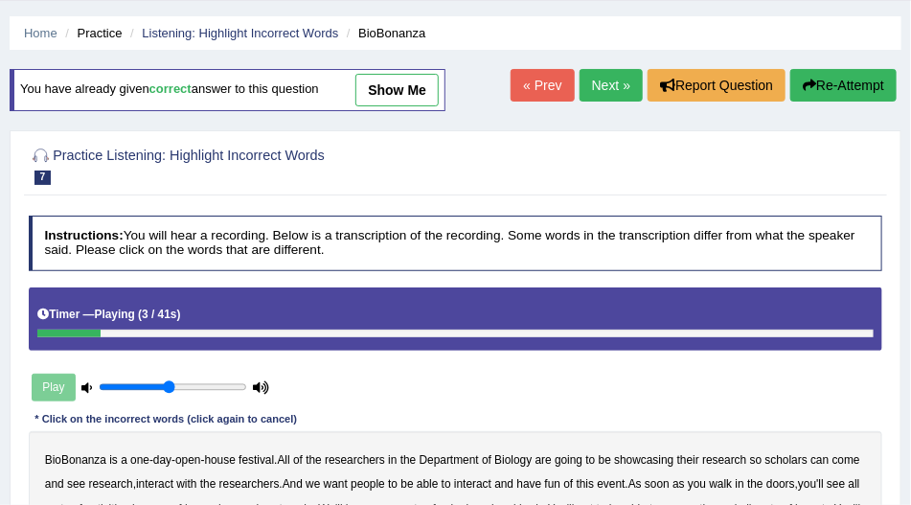
click at [816, 86] on button "Re-Attempt" at bounding box center [843, 85] width 106 height 33
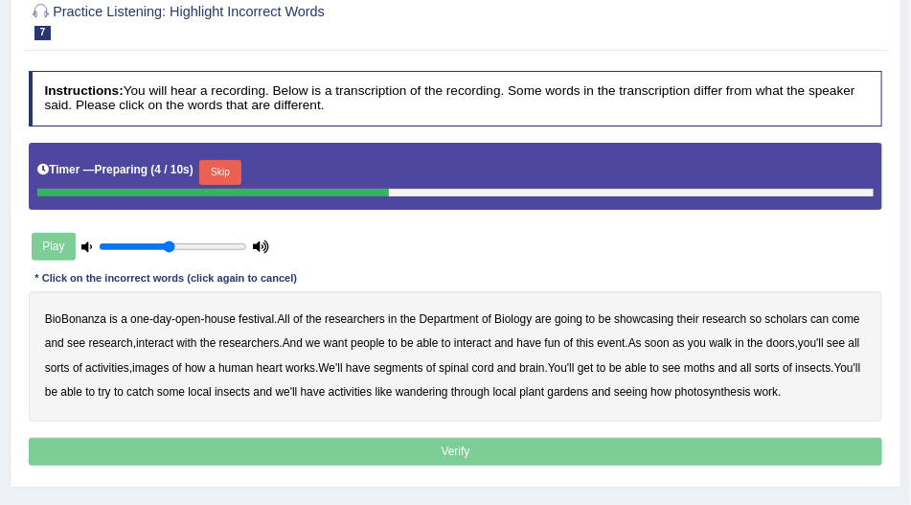
scroll to position [218, 0]
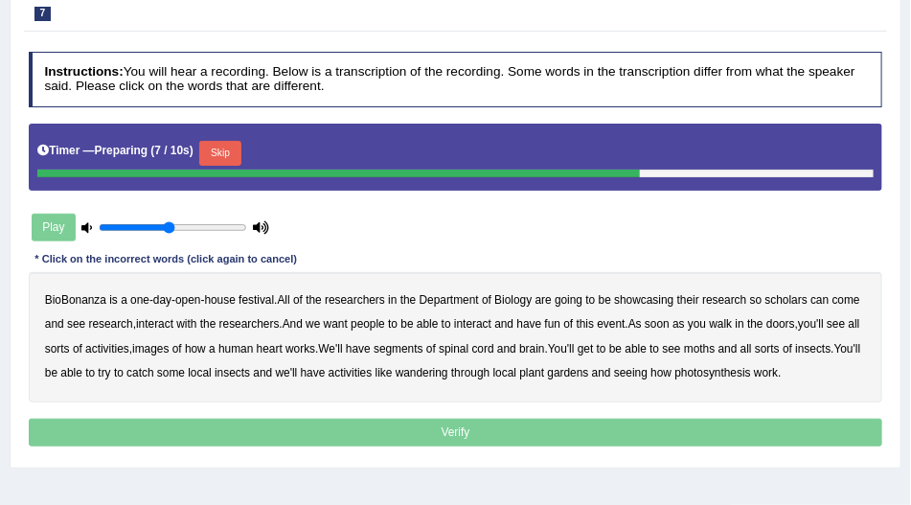
click at [212, 150] on button "Skip" at bounding box center [219, 153] width 41 height 25
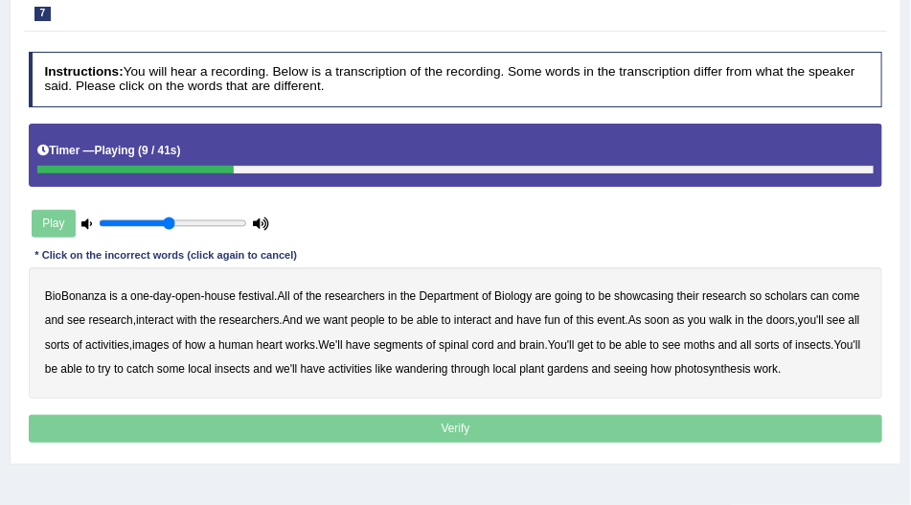
click at [789, 293] on b "scholars" at bounding box center [786, 295] width 42 height 13
click at [169, 339] on b "images" at bounding box center [150, 344] width 36 height 13
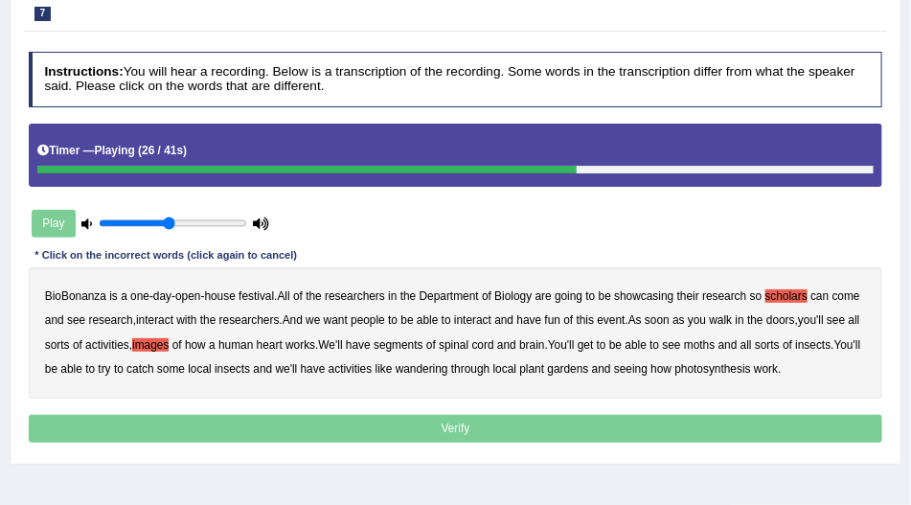
click at [423, 343] on b "segments" at bounding box center [399, 344] width 50 height 13
click at [714, 341] on b "moths" at bounding box center [699, 344] width 31 height 13
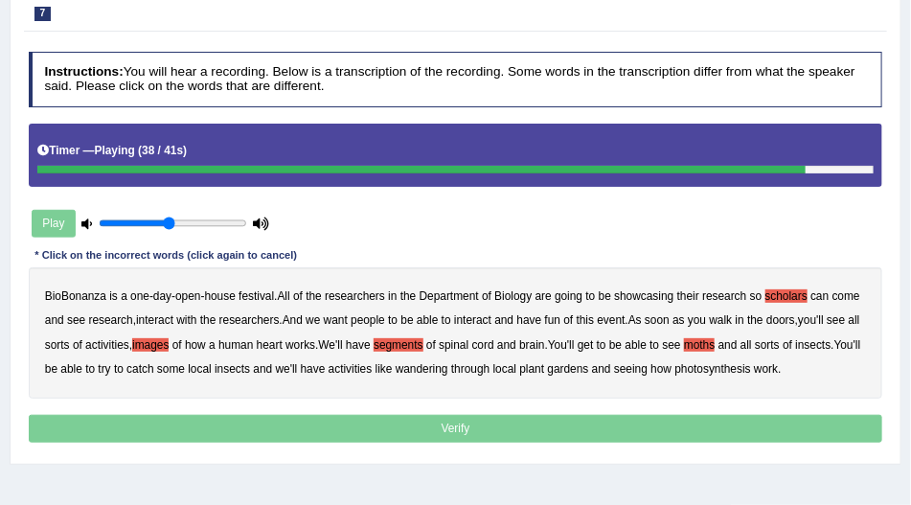
click at [448, 366] on b "wandering" at bounding box center [422, 368] width 53 height 13
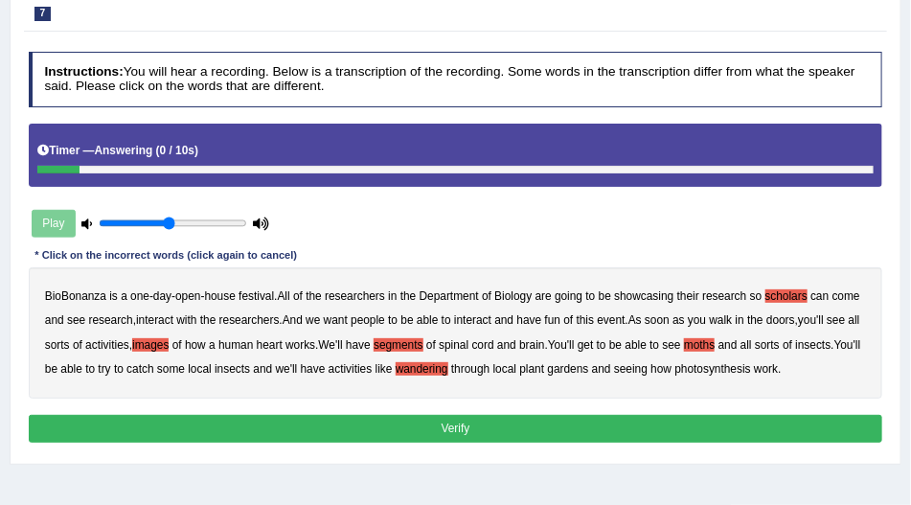
click at [675, 429] on button "Verify" at bounding box center [456, 429] width 854 height 28
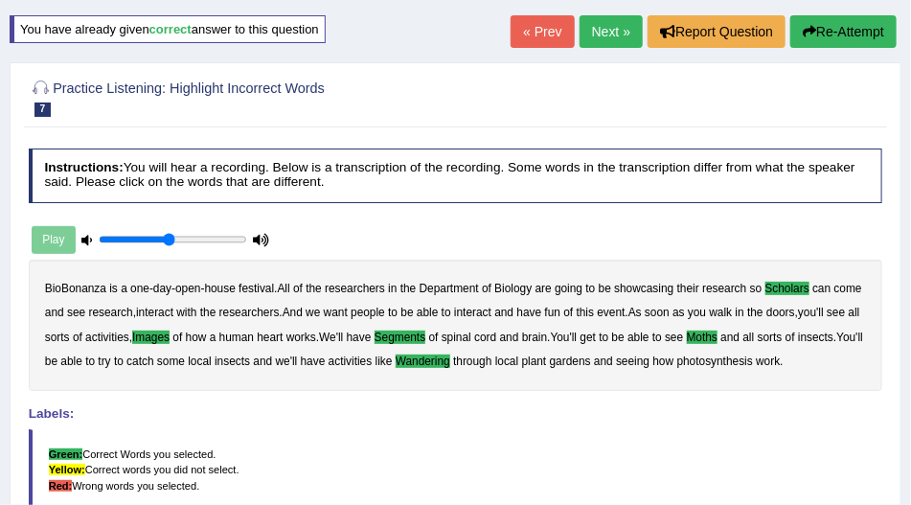
scroll to position [96, 0]
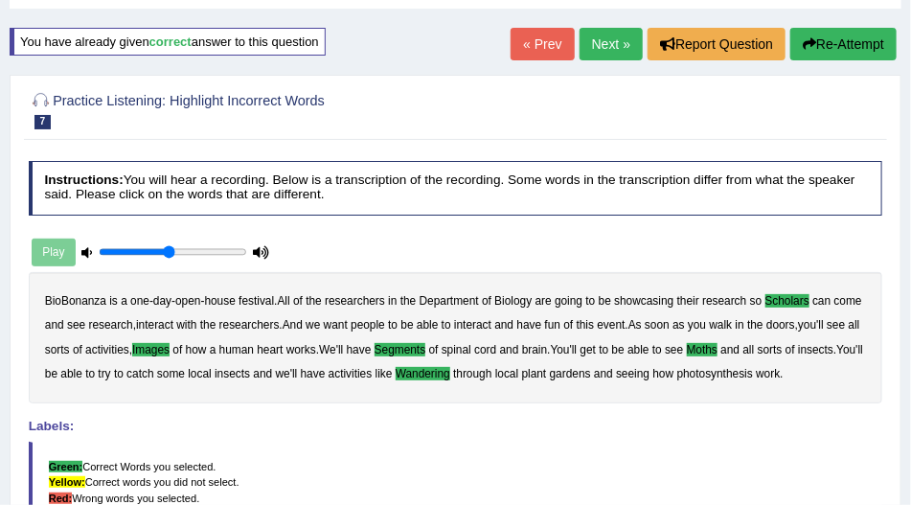
click at [587, 54] on link "Next »" at bounding box center [610, 44] width 63 height 33
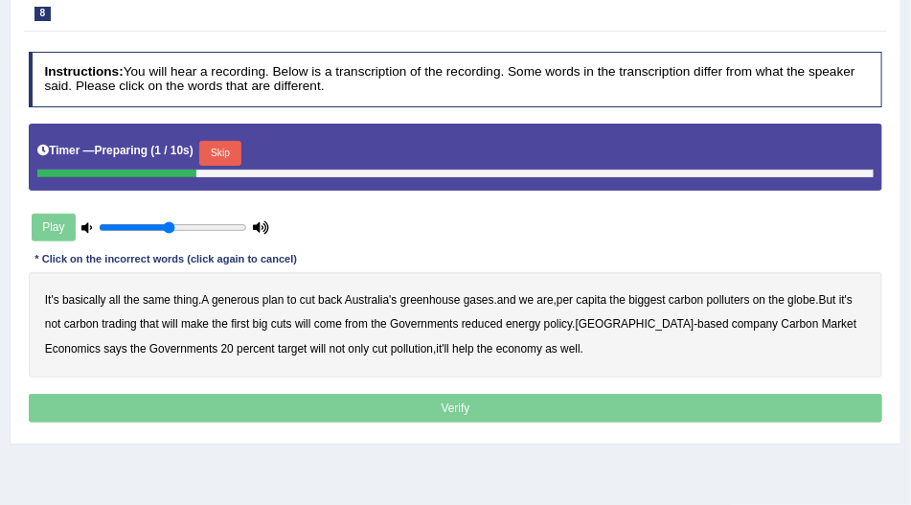
scroll to position [218, 0]
click at [233, 141] on button "Skip" at bounding box center [219, 153] width 41 height 25
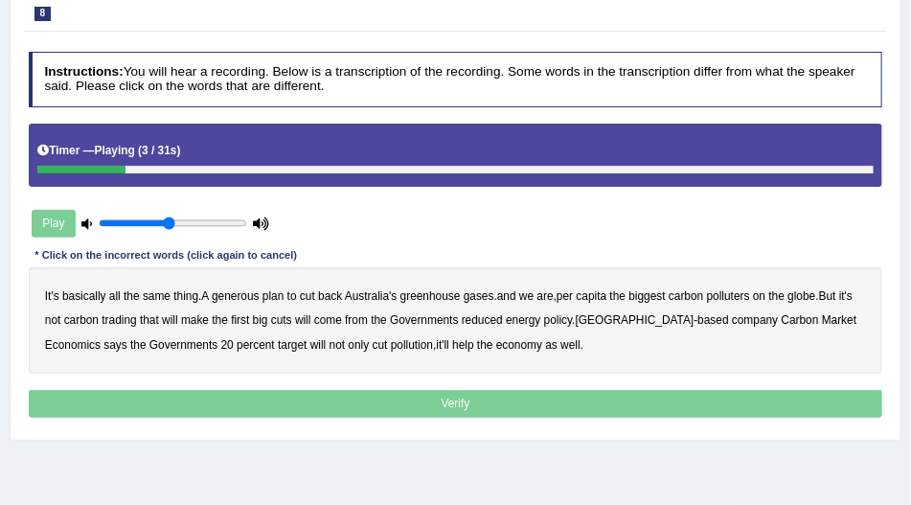
click at [245, 292] on b "generous" at bounding box center [236, 295] width 48 height 13
click at [733, 293] on b "polluters" at bounding box center [728, 295] width 43 height 13
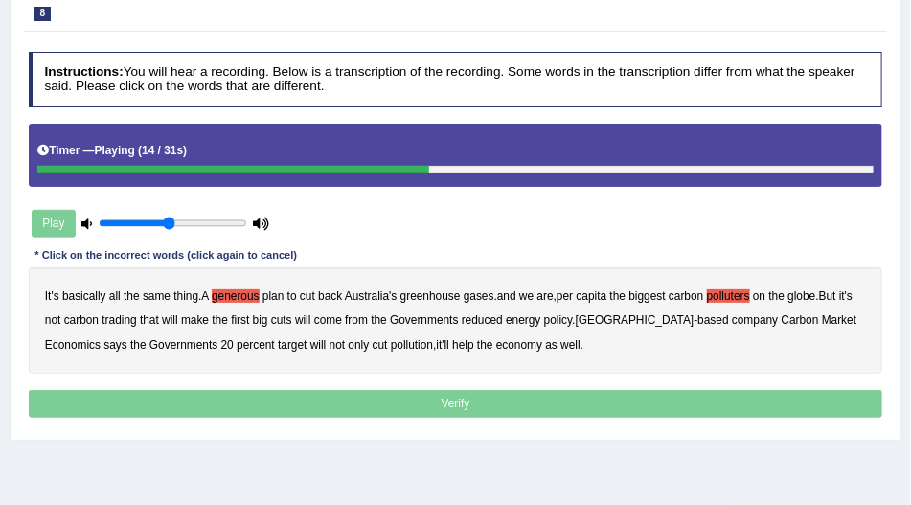
click at [717, 290] on b "polluters" at bounding box center [728, 295] width 43 height 13
click at [500, 316] on b "reduced" at bounding box center [482, 319] width 41 height 13
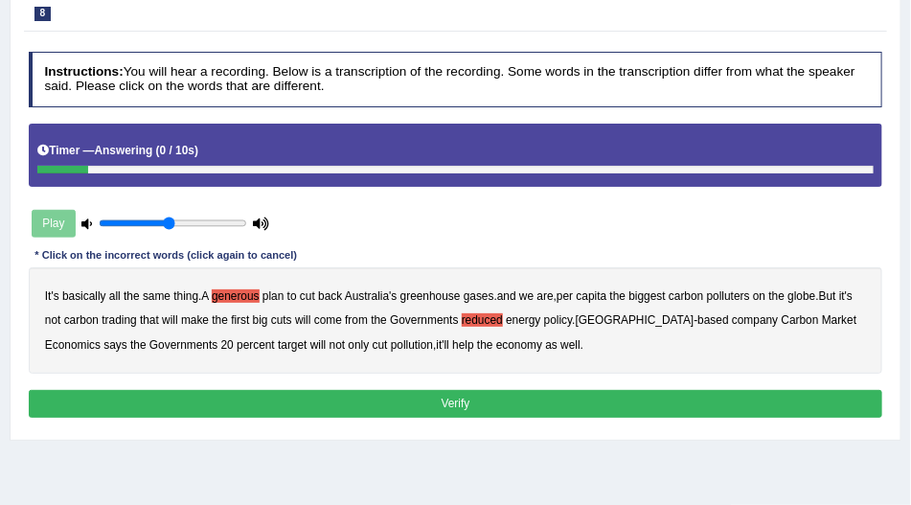
click at [727, 295] on b "polluters" at bounding box center [728, 295] width 43 height 13
click at [661, 401] on button "Verify" at bounding box center [456, 404] width 854 height 28
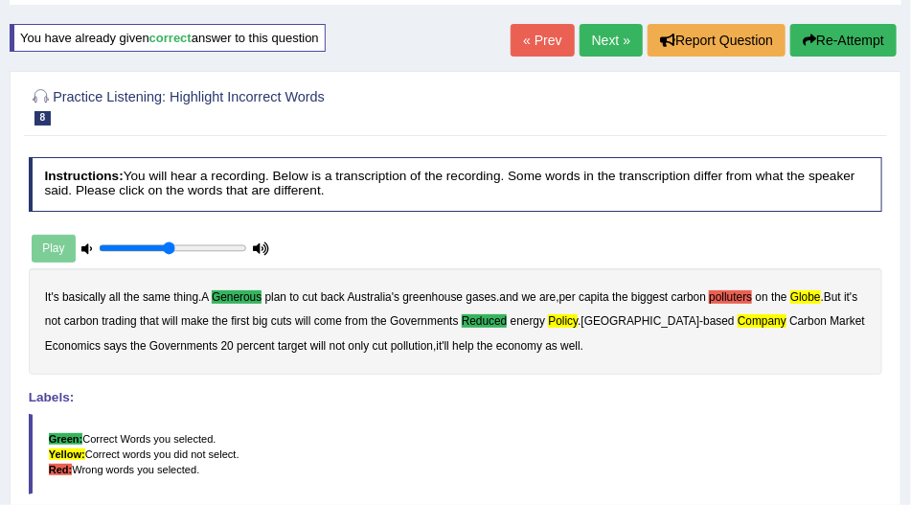
scroll to position [40, 0]
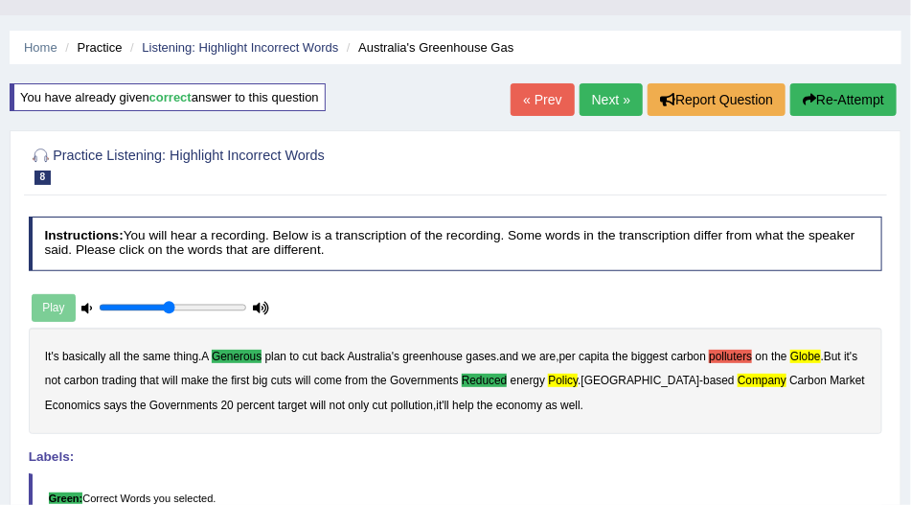
click at [838, 115] on div "« Prev Next » Report Question Re-Attempt" at bounding box center [705, 101] width 391 height 37
click at [843, 98] on button "Re-Attempt" at bounding box center [843, 99] width 106 height 33
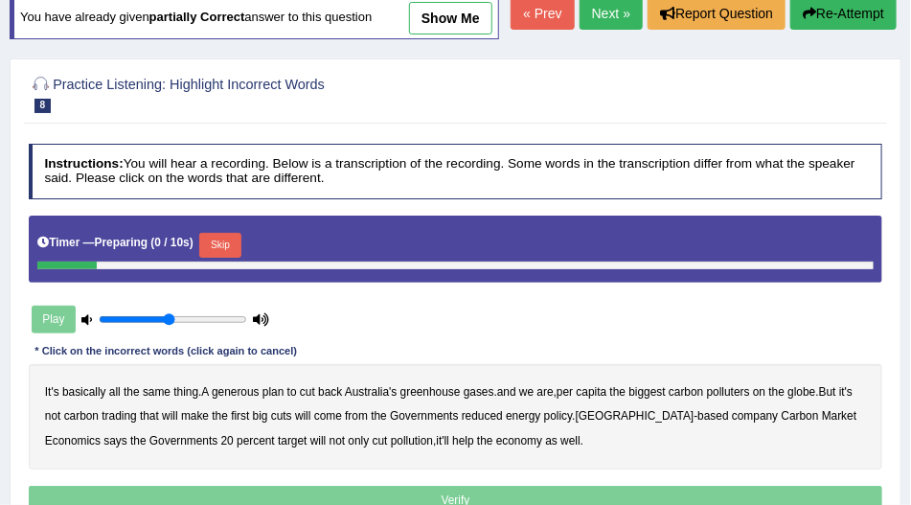
scroll to position [241, 0]
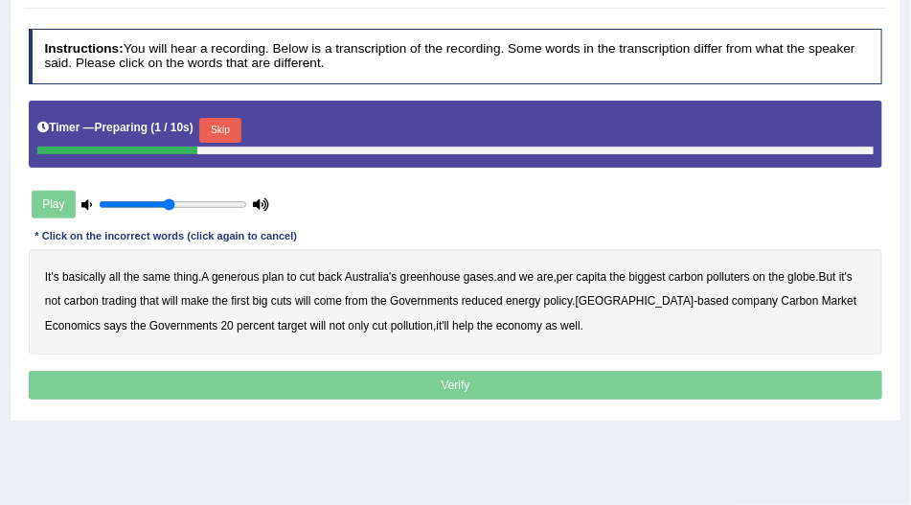
click at [212, 143] on button "Skip" at bounding box center [219, 130] width 41 height 25
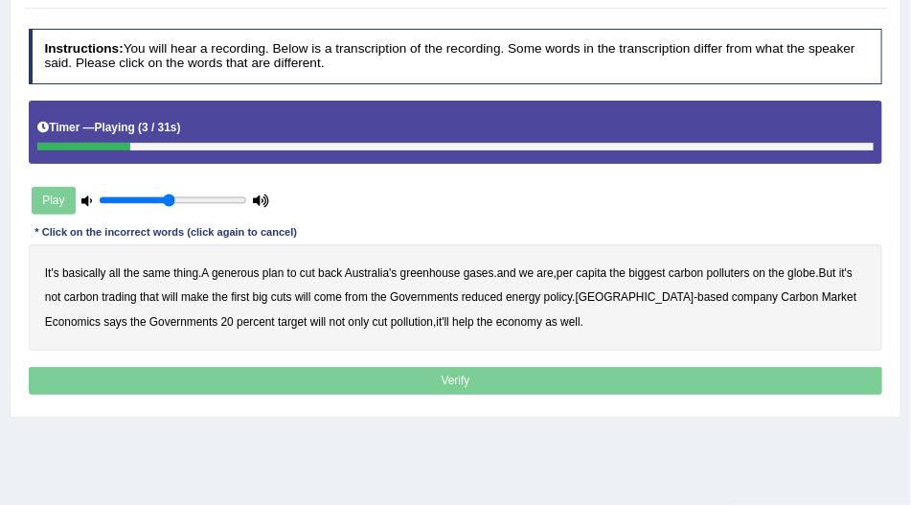
click at [239, 280] on b "generous" at bounding box center [236, 272] width 48 height 13
click at [808, 280] on b "globe" at bounding box center [801, 272] width 28 height 13
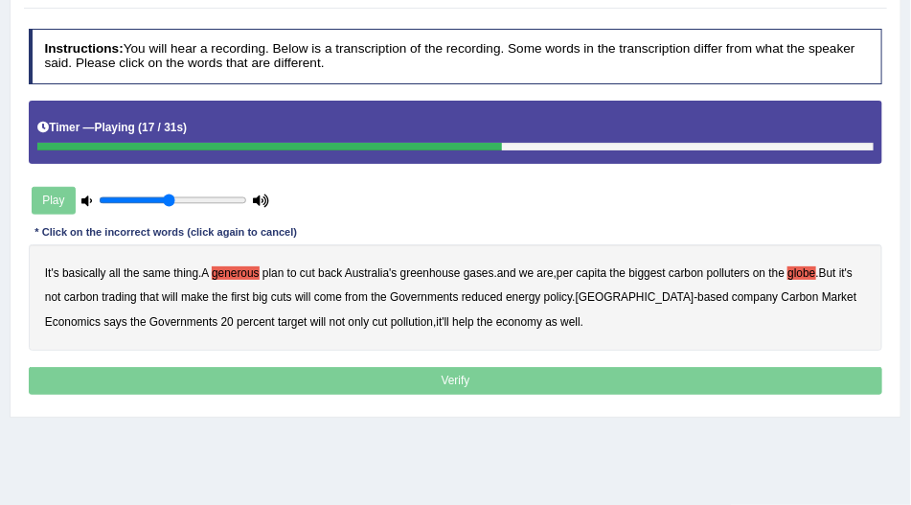
click at [427, 304] on b "Governments" at bounding box center [424, 296] width 68 height 13
click at [567, 304] on b "policy" at bounding box center [558, 296] width 29 height 13
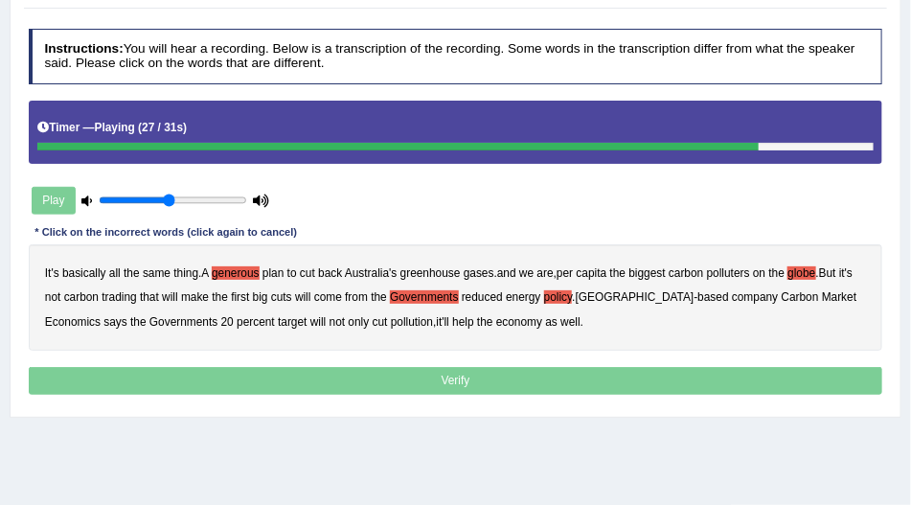
click at [782, 304] on b "Carbon" at bounding box center [800, 296] width 37 height 13
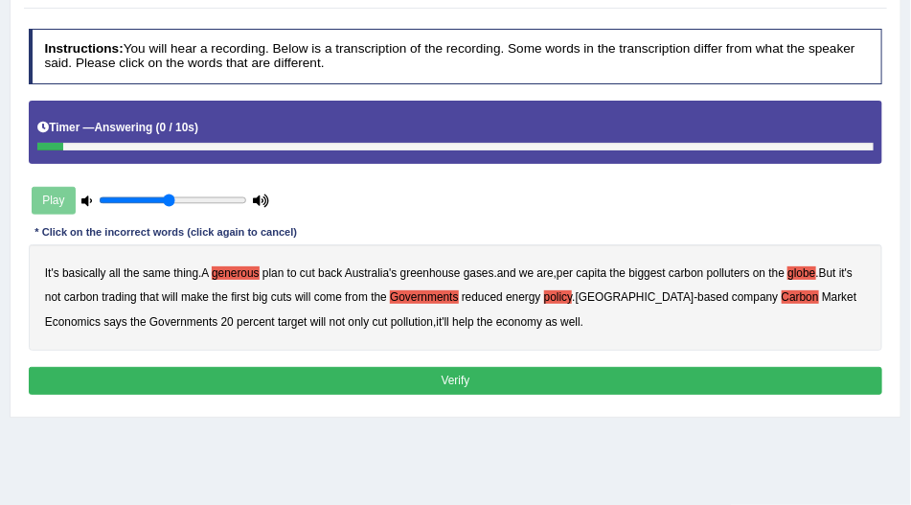
click at [462, 395] on button "Verify" at bounding box center [456, 381] width 854 height 28
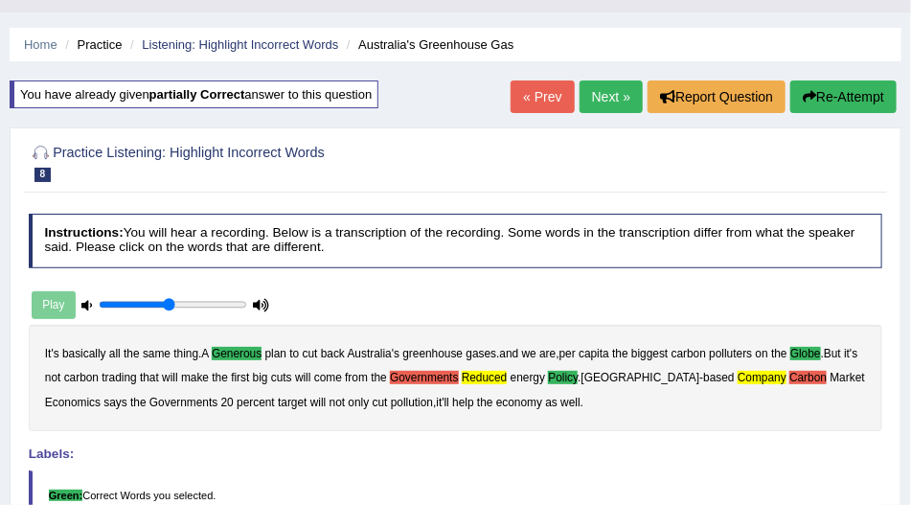
scroll to position [27, 0]
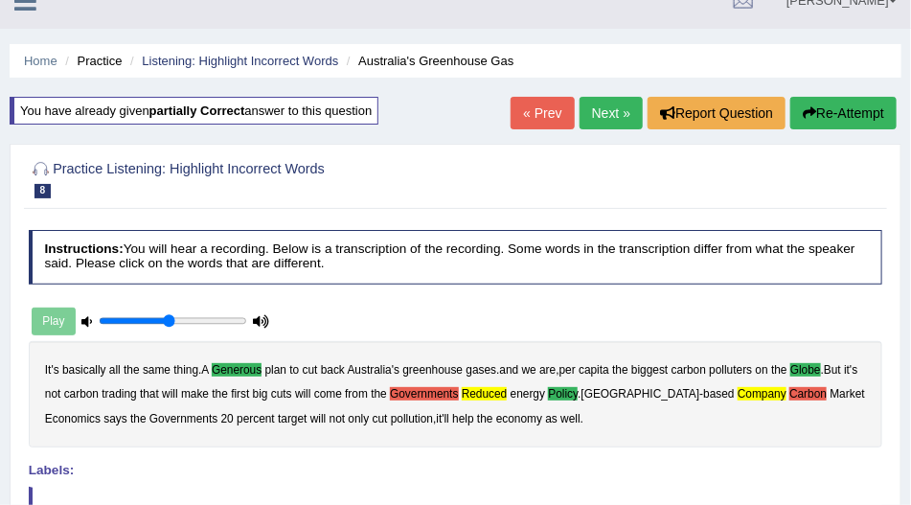
click at [835, 104] on button "Re-Attempt" at bounding box center [843, 113] width 106 height 33
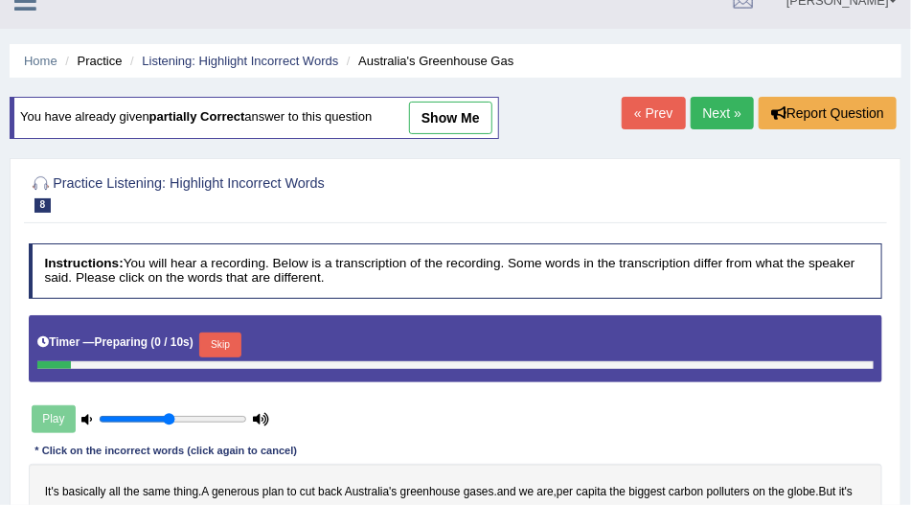
scroll to position [192, 0]
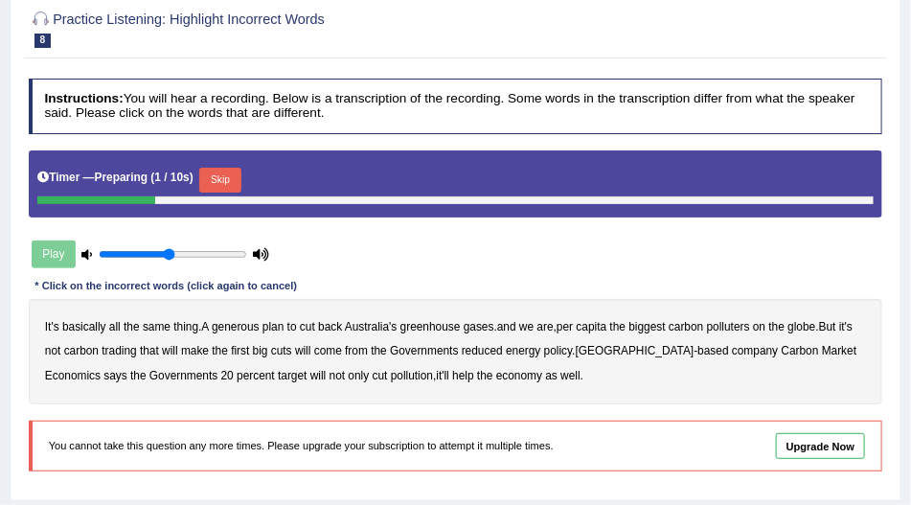
click at [238, 176] on button "Skip" at bounding box center [219, 180] width 41 height 25
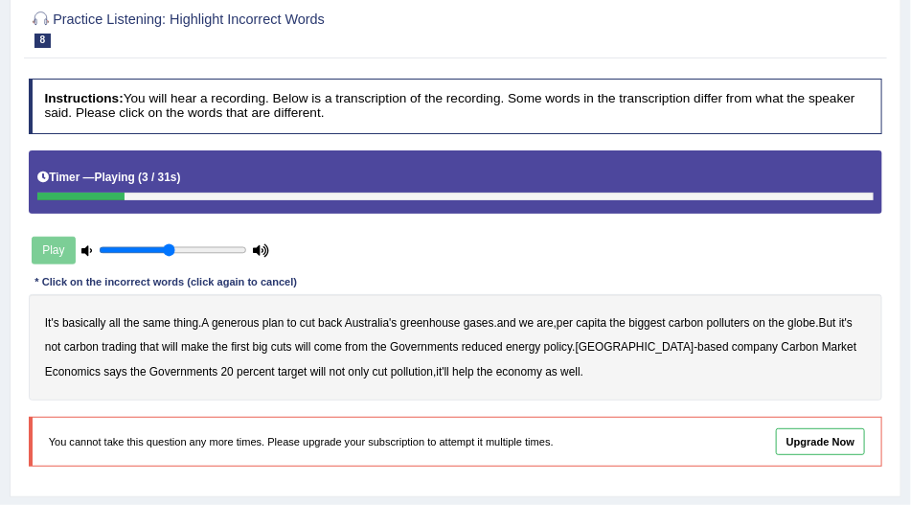
click at [242, 321] on b "generous" at bounding box center [236, 322] width 48 height 13
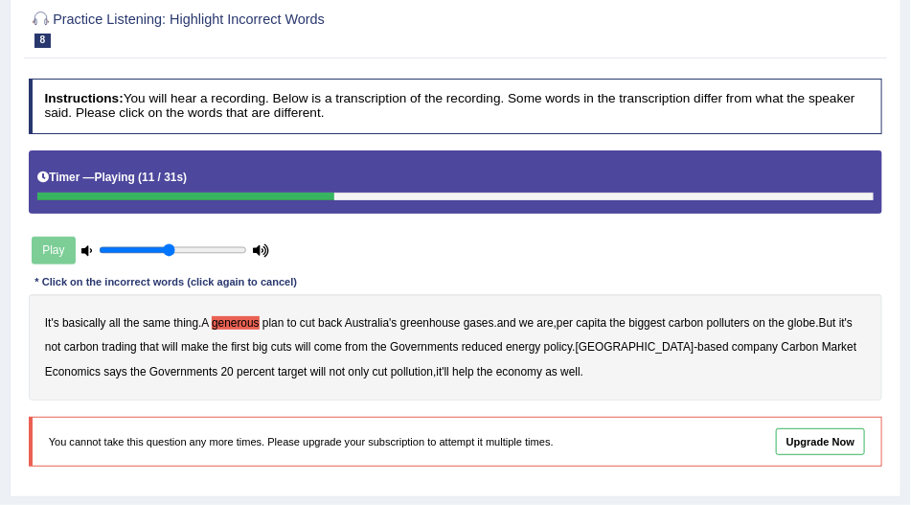
click at [815, 320] on b "globe" at bounding box center [801, 322] width 28 height 13
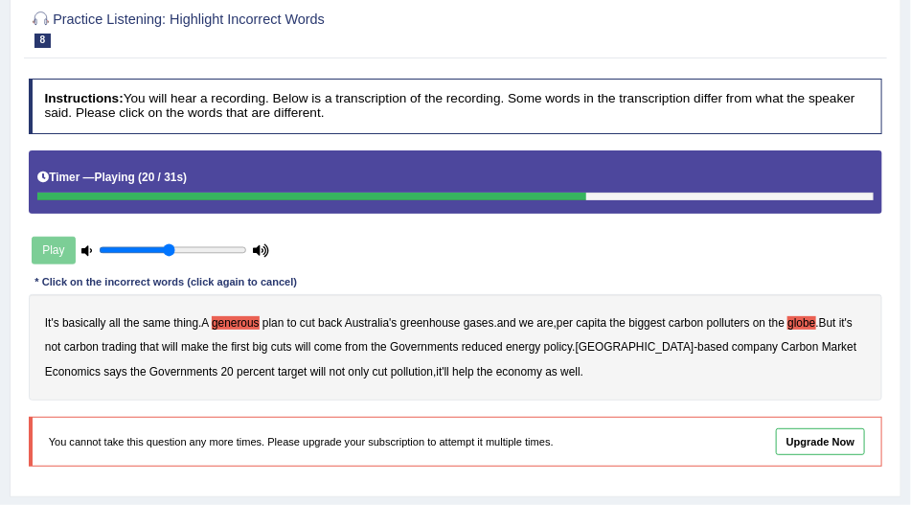
click at [494, 346] on b "reduced" at bounding box center [482, 346] width 41 height 13
click at [572, 344] on b "policy" at bounding box center [558, 346] width 29 height 13
click at [732, 349] on b "company" at bounding box center [755, 346] width 46 height 13
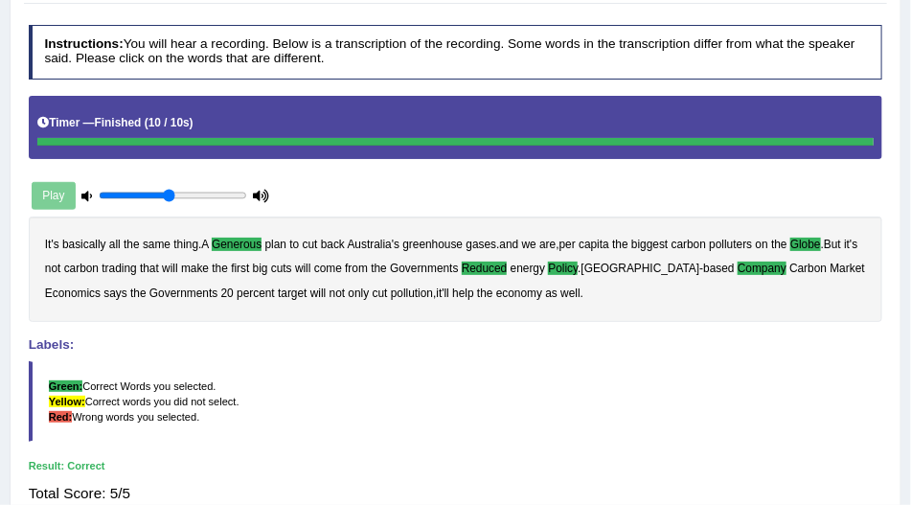
scroll to position [13, 0]
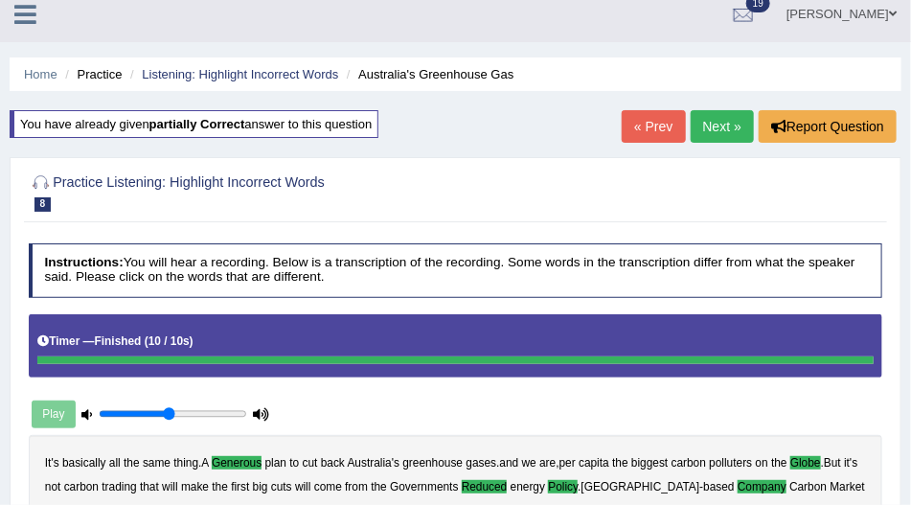
click at [713, 126] on link "Next »" at bounding box center [722, 126] width 63 height 33
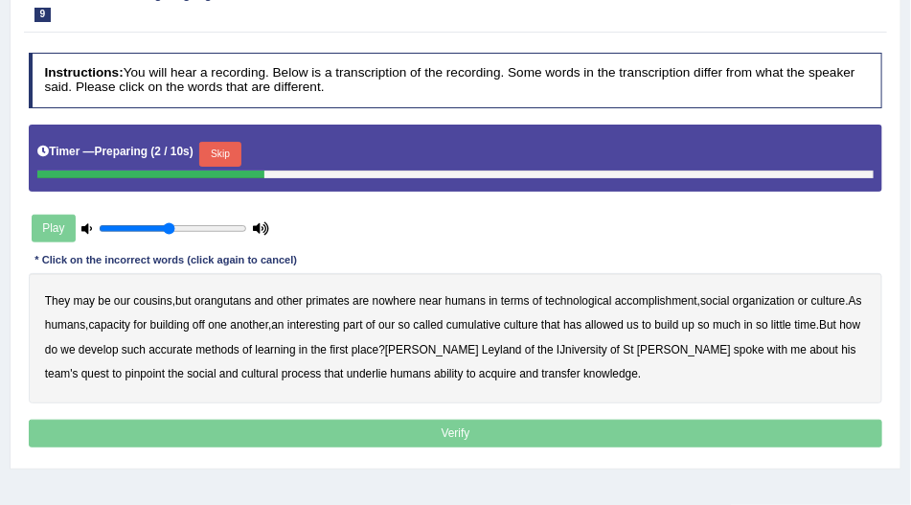
scroll to position [218, 0]
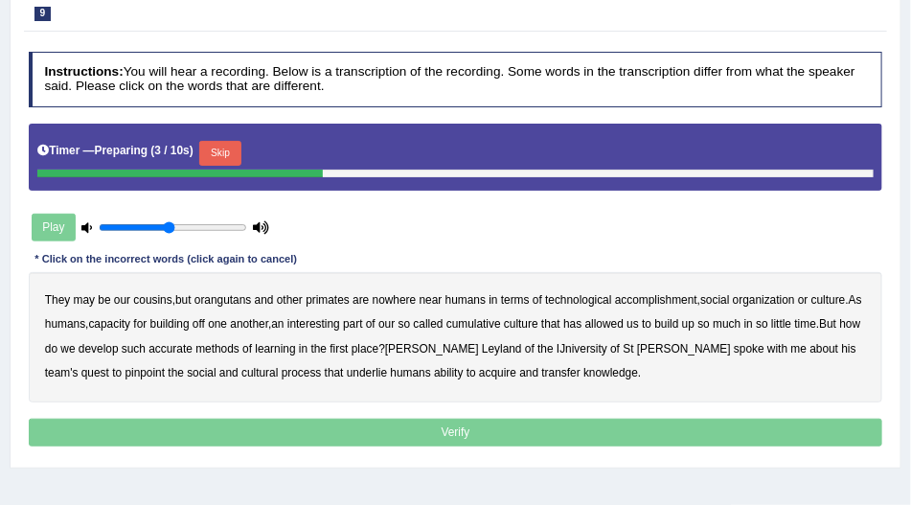
click at [231, 143] on button "Skip" at bounding box center [219, 153] width 41 height 25
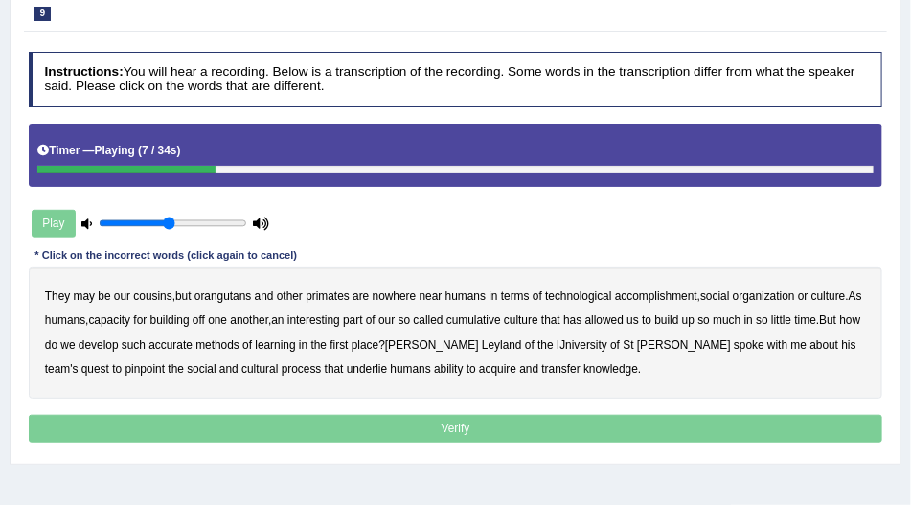
click at [681, 293] on b "accomplishment" at bounding box center [656, 295] width 82 height 13
click at [340, 316] on b "interesting" at bounding box center [313, 319] width 53 height 13
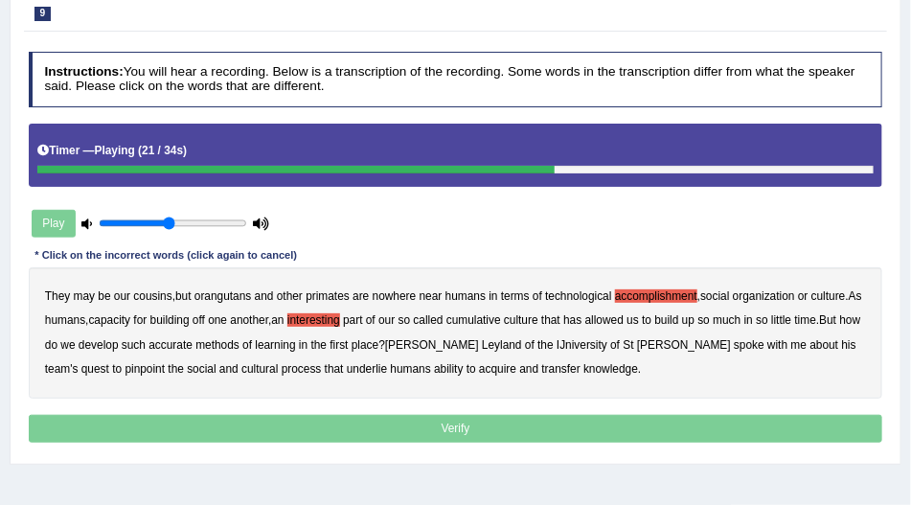
click at [190, 341] on b "accurate" at bounding box center [170, 344] width 44 height 13
click at [556, 339] on b "IJniversity" at bounding box center [581, 344] width 51 height 13
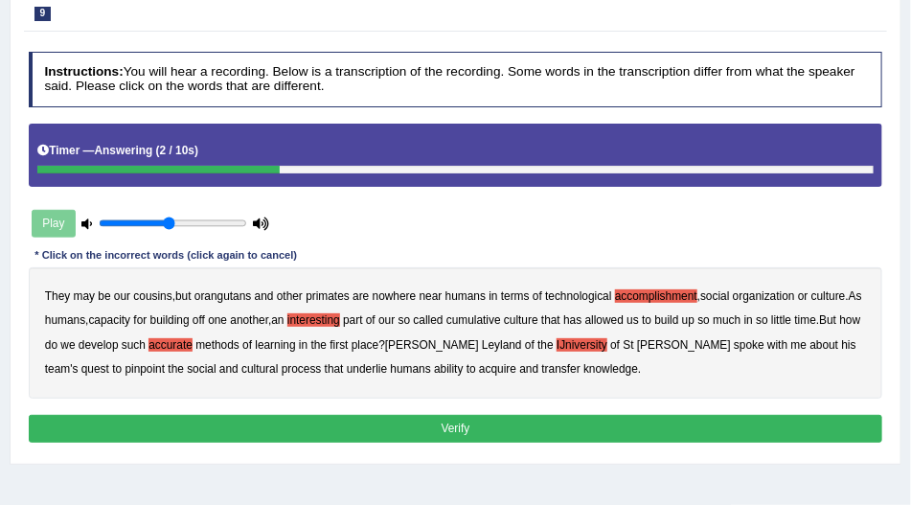
click at [542, 367] on b "transfer" at bounding box center [561, 368] width 38 height 13
click at [495, 423] on button "Verify" at bounding box center [456, 429] width 854 height 28
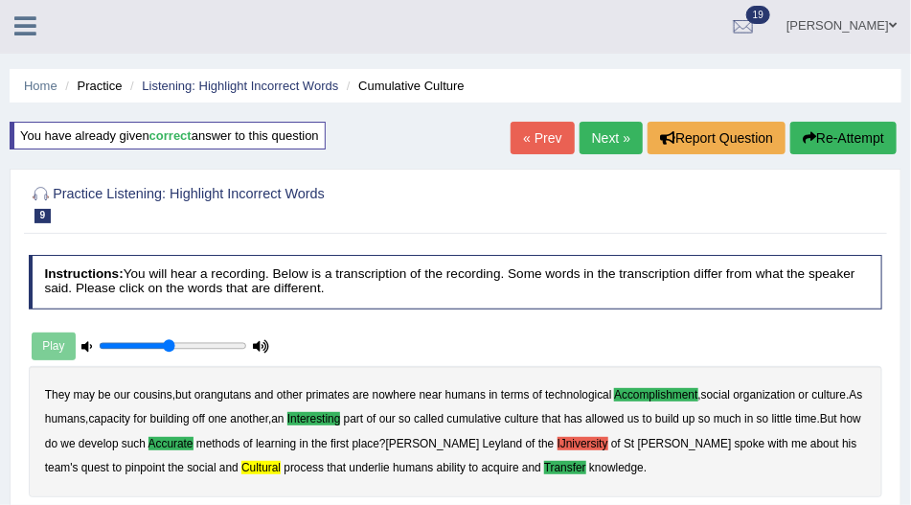
scroll to position [0, 0]
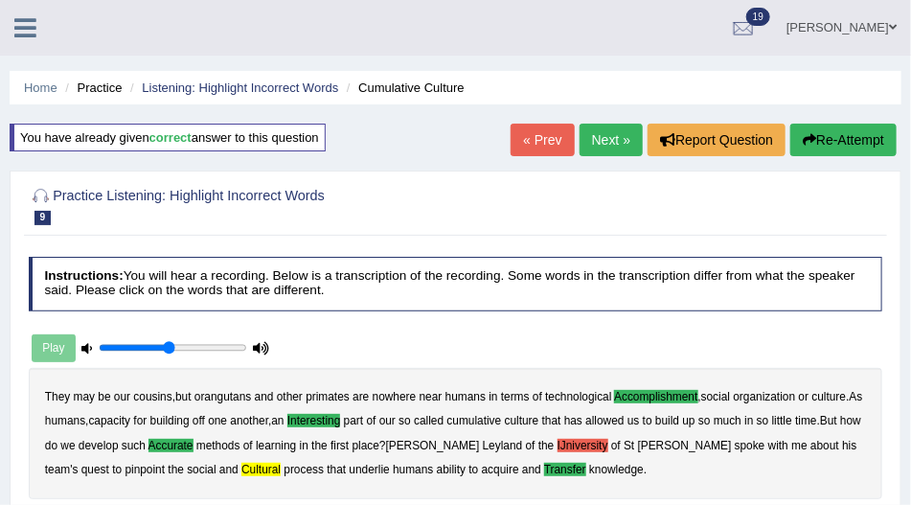
click at [848, 141] on button "Re-Attempt" at bounding box center [843, 140] width 106 height 33
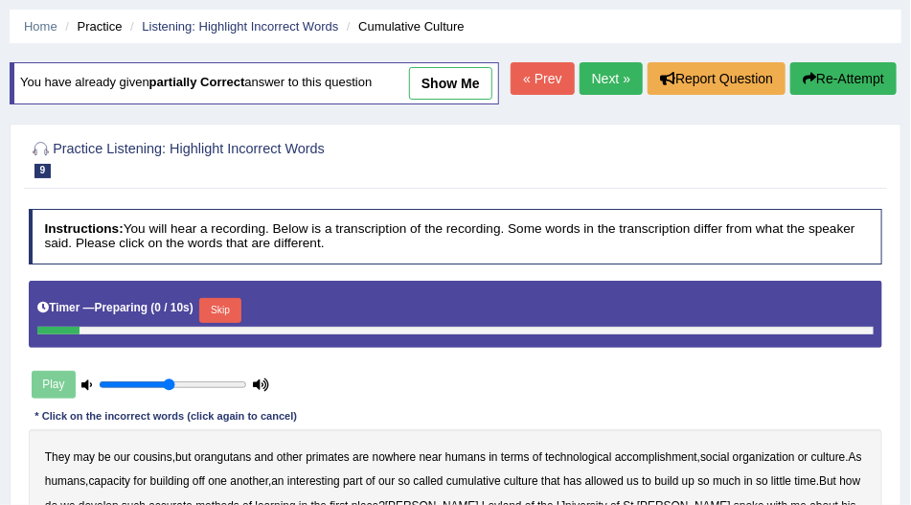
scroll to position [218, 0]
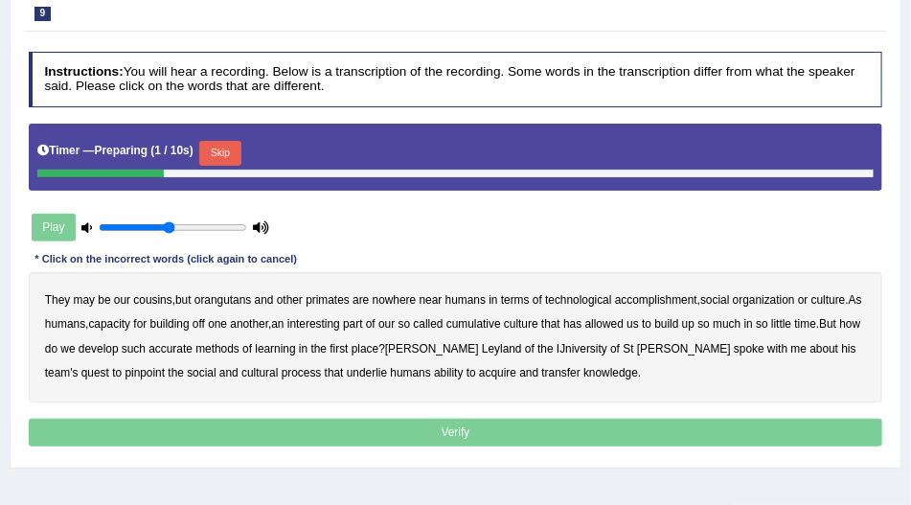
click at [215, 166] on button "Skip" at bounding box center [219, 153] width 41 height 25
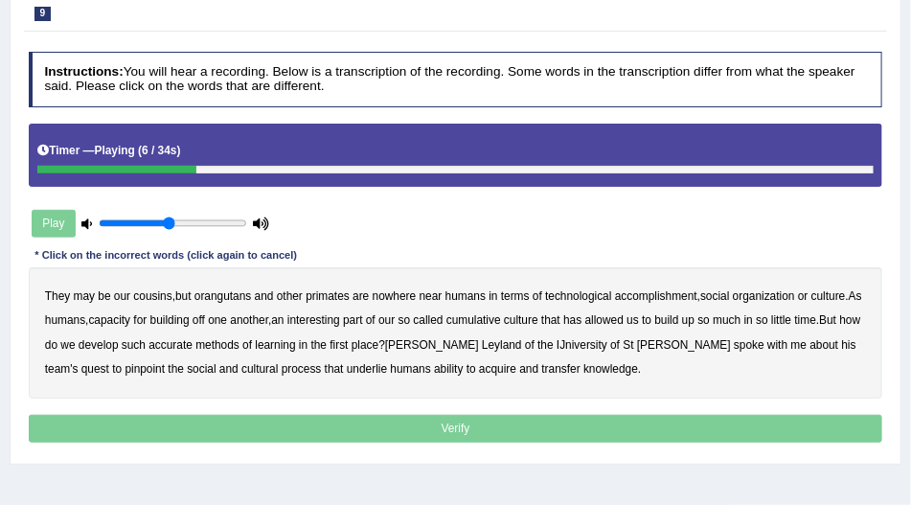
click at [648, 303] on b "accomplishment" at bounding box center [656, 295] width 82 height 13
click at [340, 327] on b "interesting" at bounding box center [313, 319] width 53 height 13
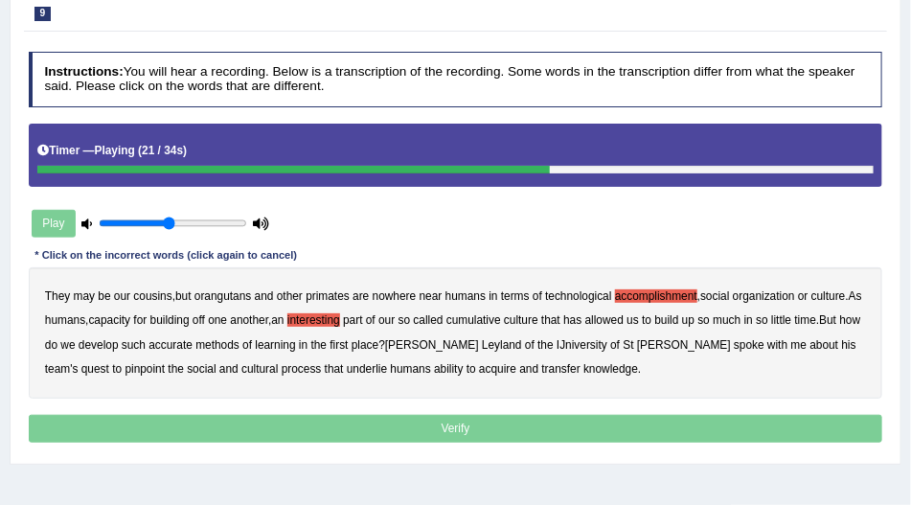
click at [193, 351] on b "accurate" at bounding box center [170, 344] width 44 height 13
click at [241, 375] on b "cultural" at bounding box center [259, 368] width 36 height 13
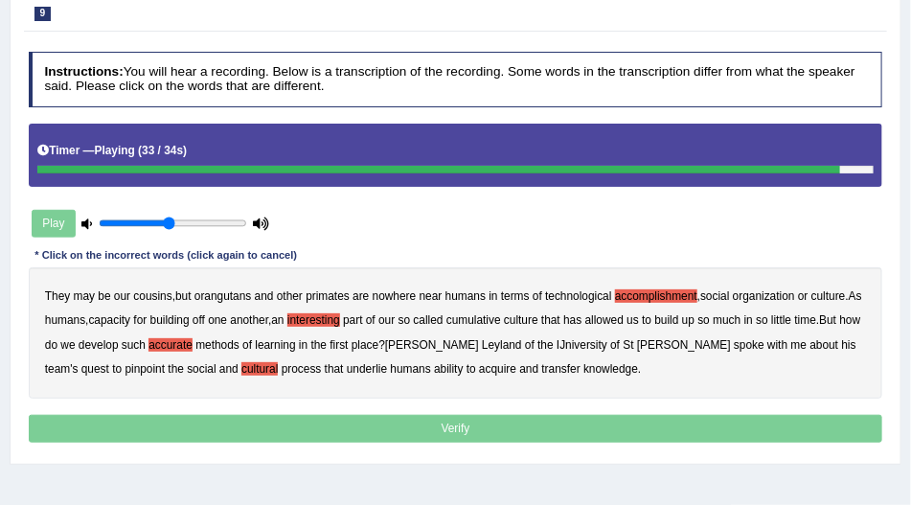
click at [542, 375] on b "transfer" at bounding box center [561, 368] width 38 height 13
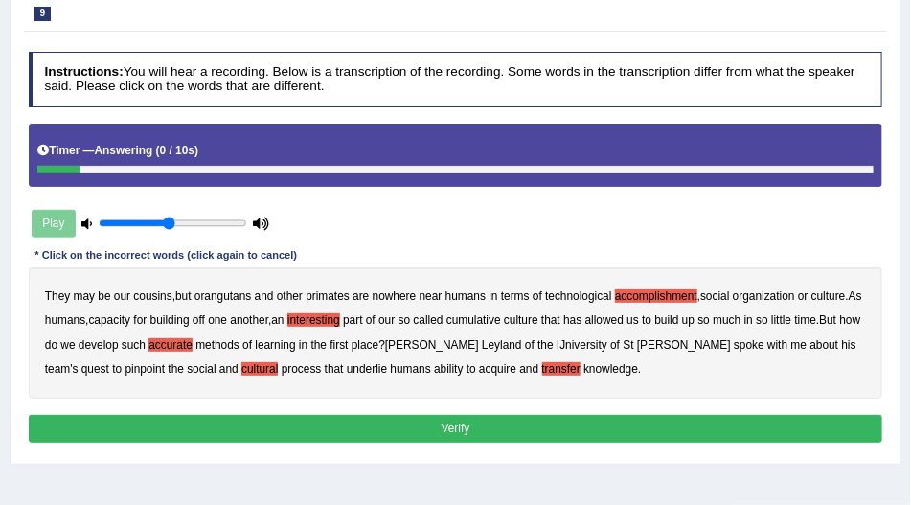
click at [506, 442] on button "Verify" at bounding box center [456, 429] width 854 height 28
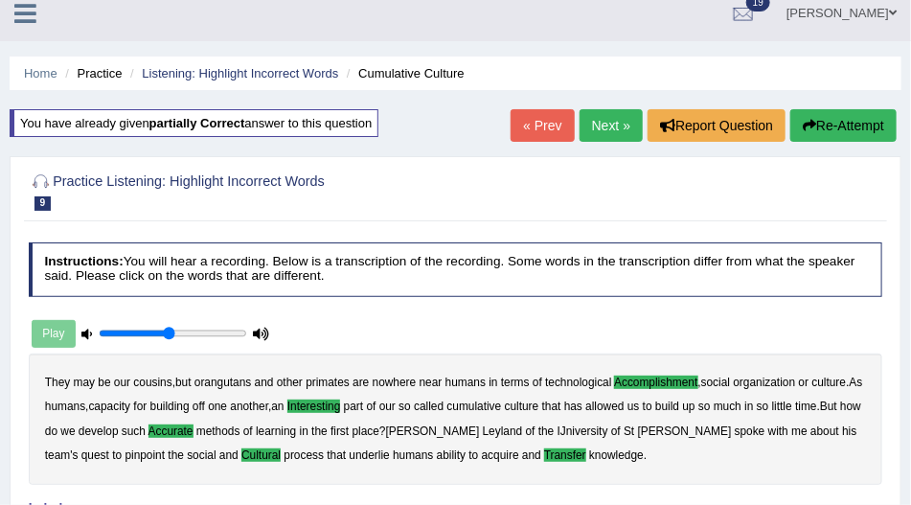
scroll to position [0, 0]
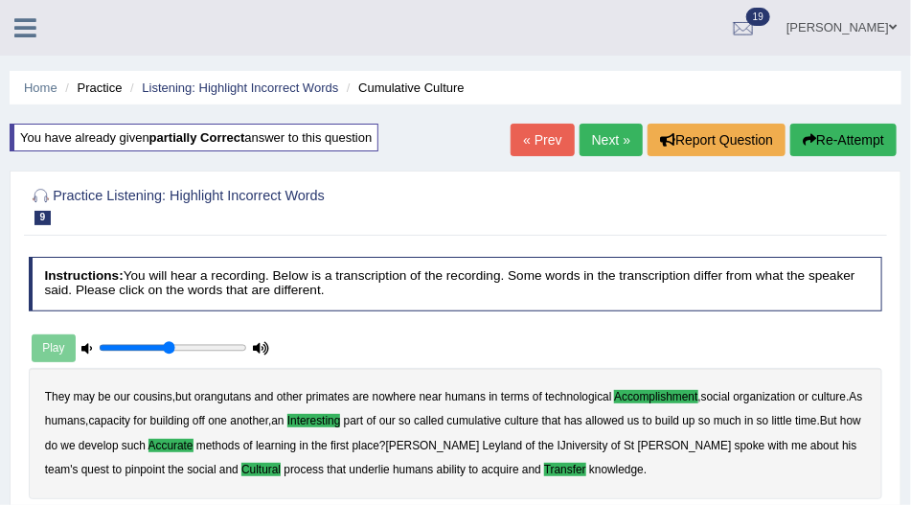
click at [616, 136] on link "Next »" at bounding box center [610, 140] width 63 height 33
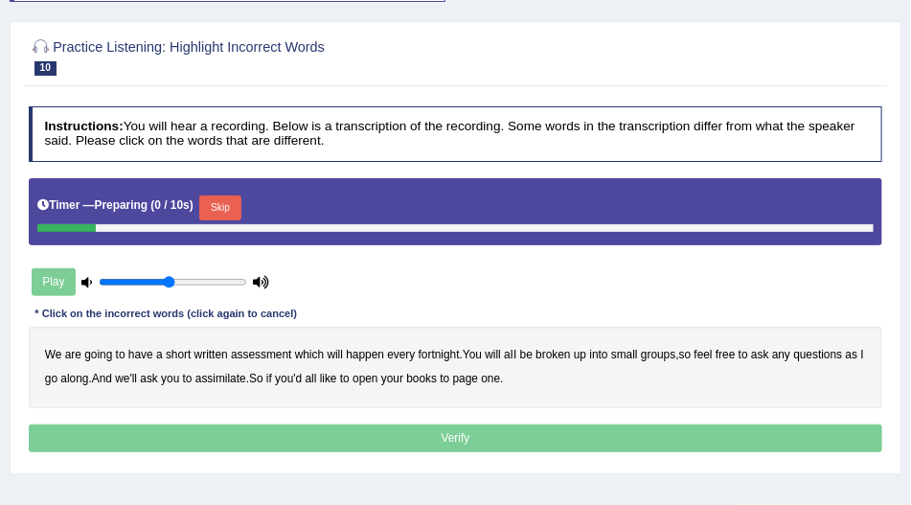
click at [220, 195] on button "Skip" at bounding box center [219, 207] width 41 height 25
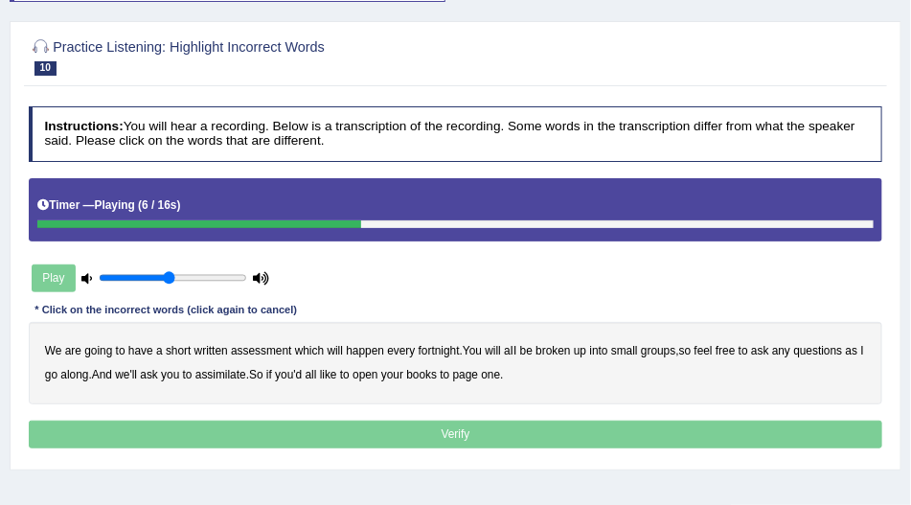
click at [559, 349] on b "broken" at bounding box center [552, 350] width 34 height 13
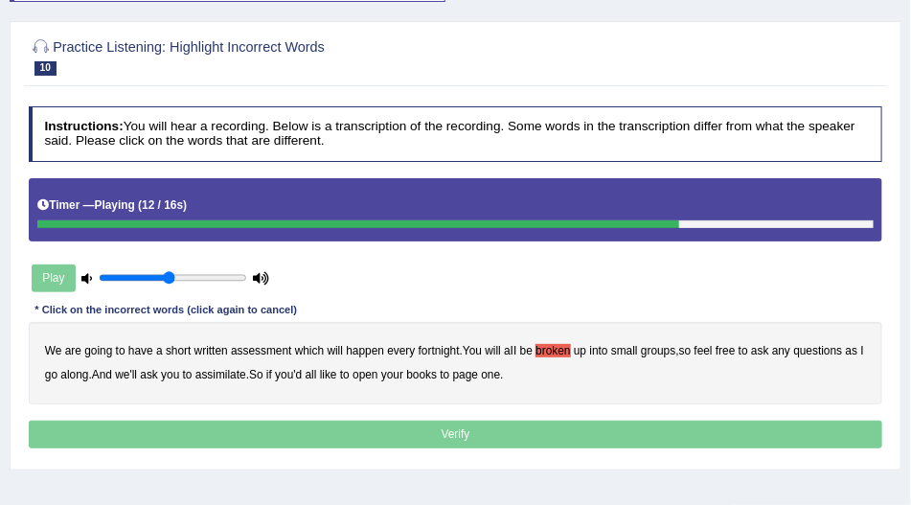
click at [225, 372] on b "assimilate" at bounding box center [220, 374] width 51 height 13
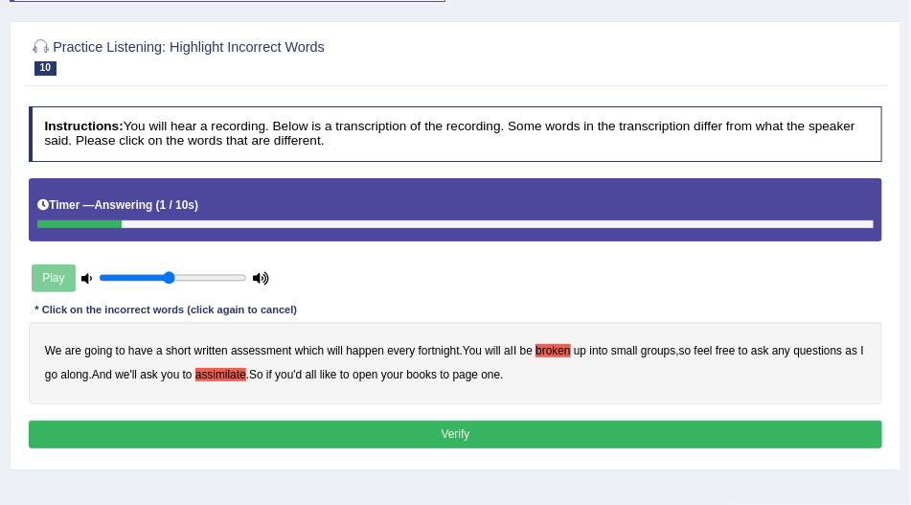
click at [509, 441] on button "Verify" at bounding box center [456, 434] width 854 height 28
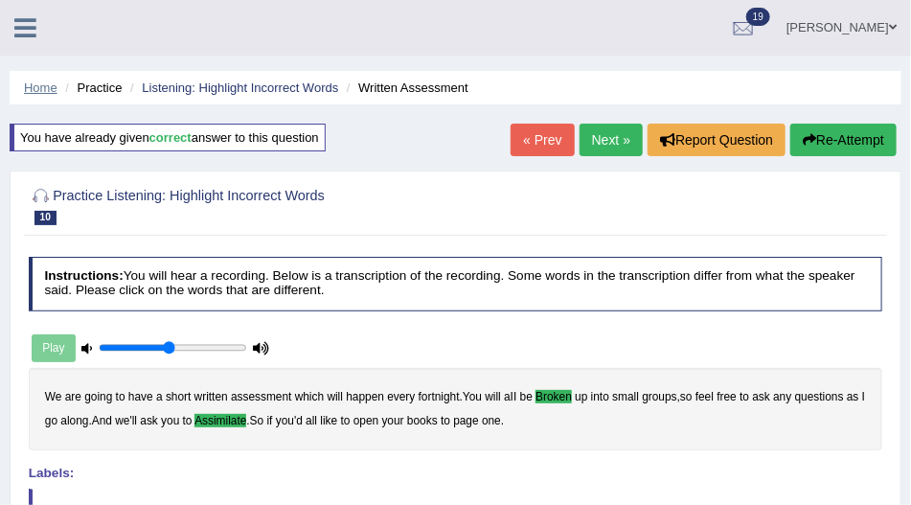
click at [37, 92] on link "Home" at bounding box center [41, 87] width 34 height 14
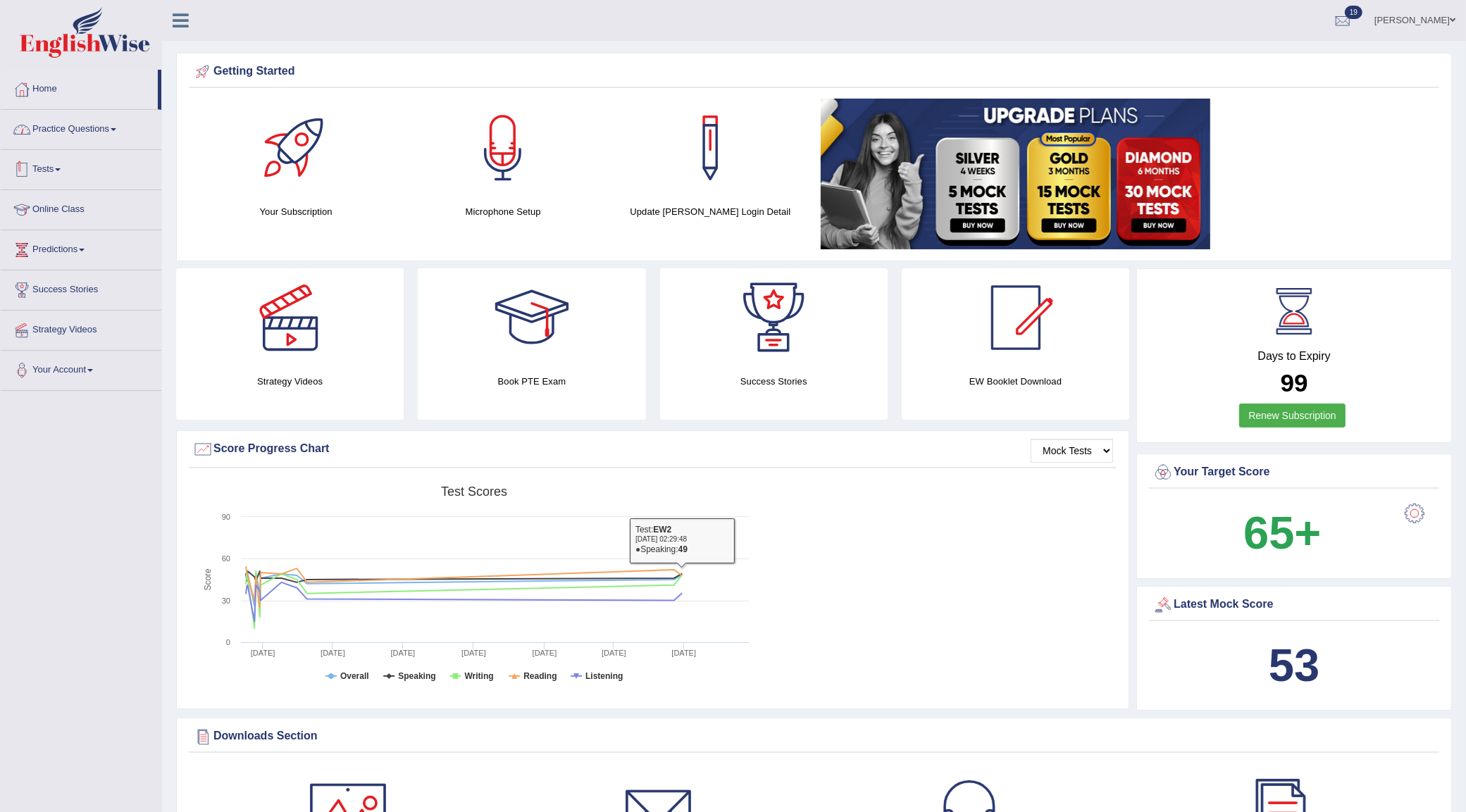
click at [74, 139] on link "Practice Questions" at bounding box center [81, 127] width 160 height 35
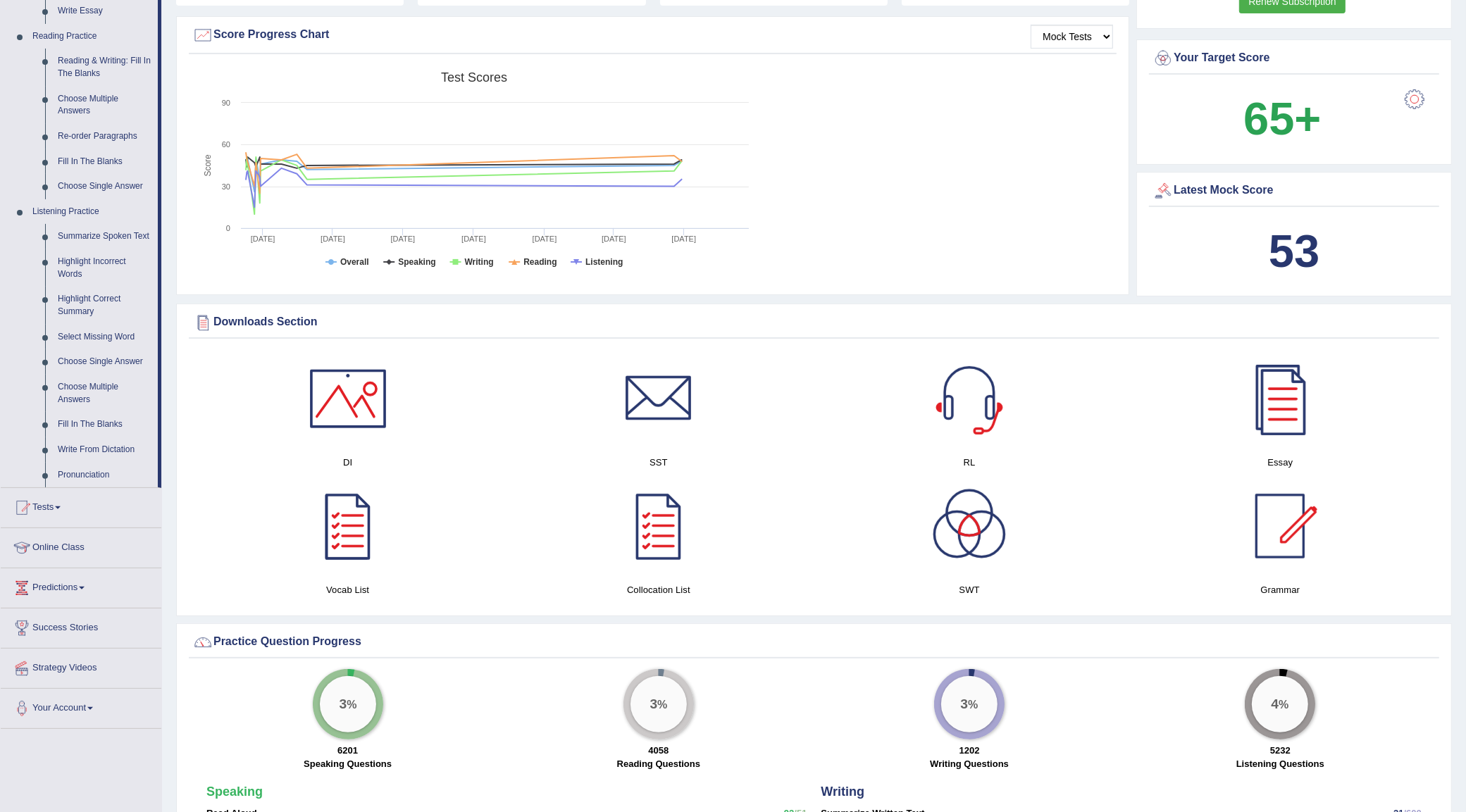
scroll to position [441, 0]
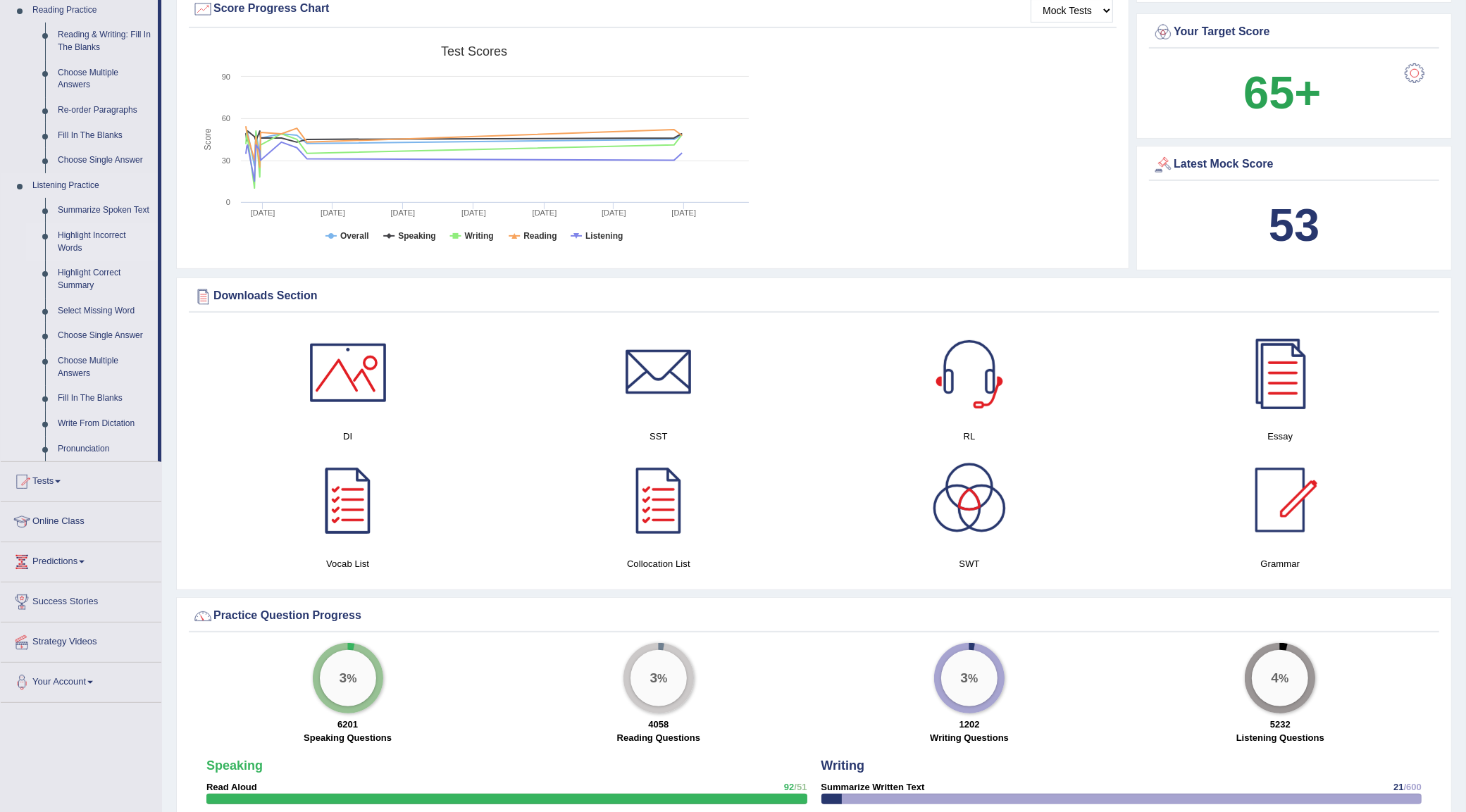
click at [92, 238] on link "Highlight Incorrect Words" at bounding box center [104, 242] width 107 height 38
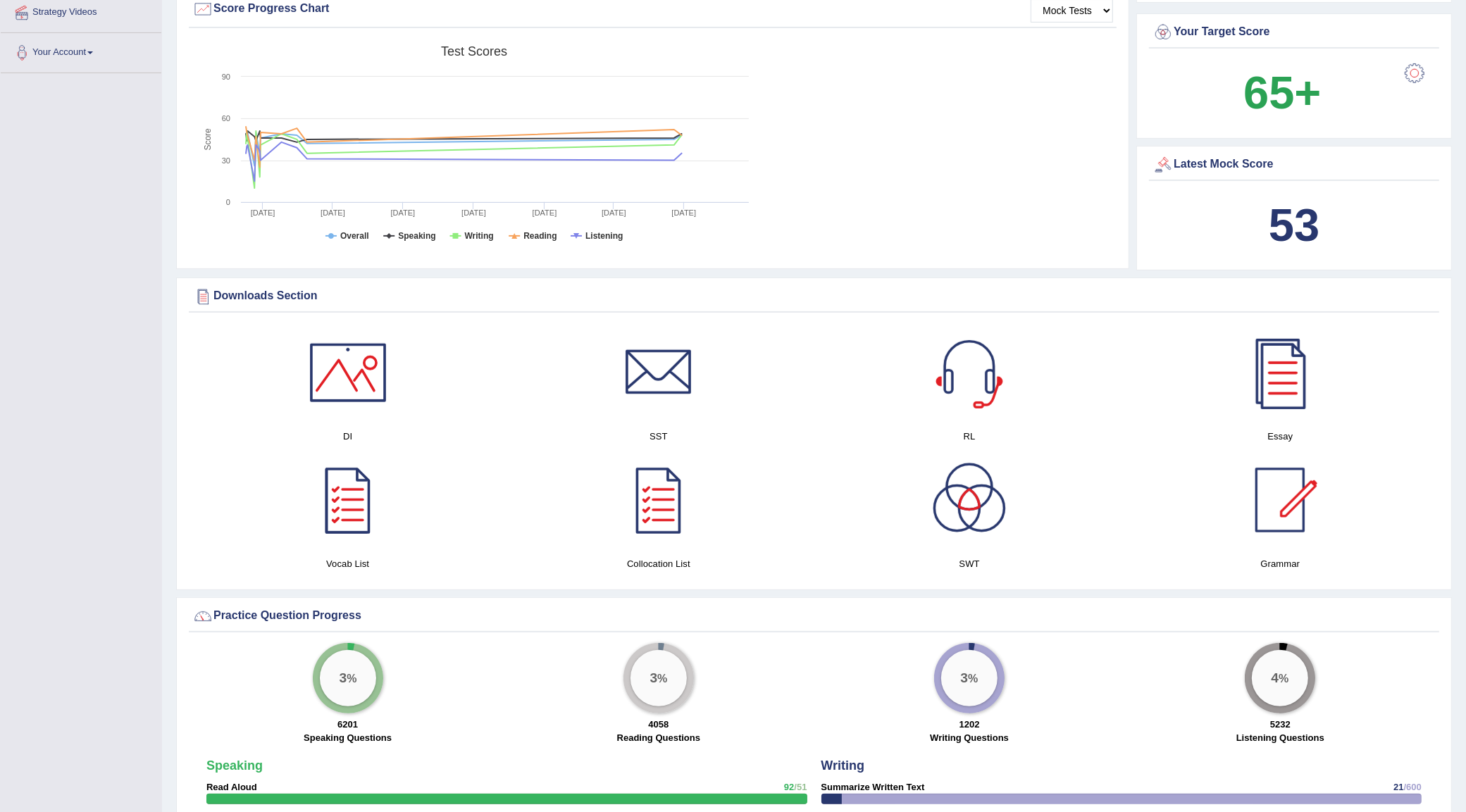
scroll to position [207, 0]
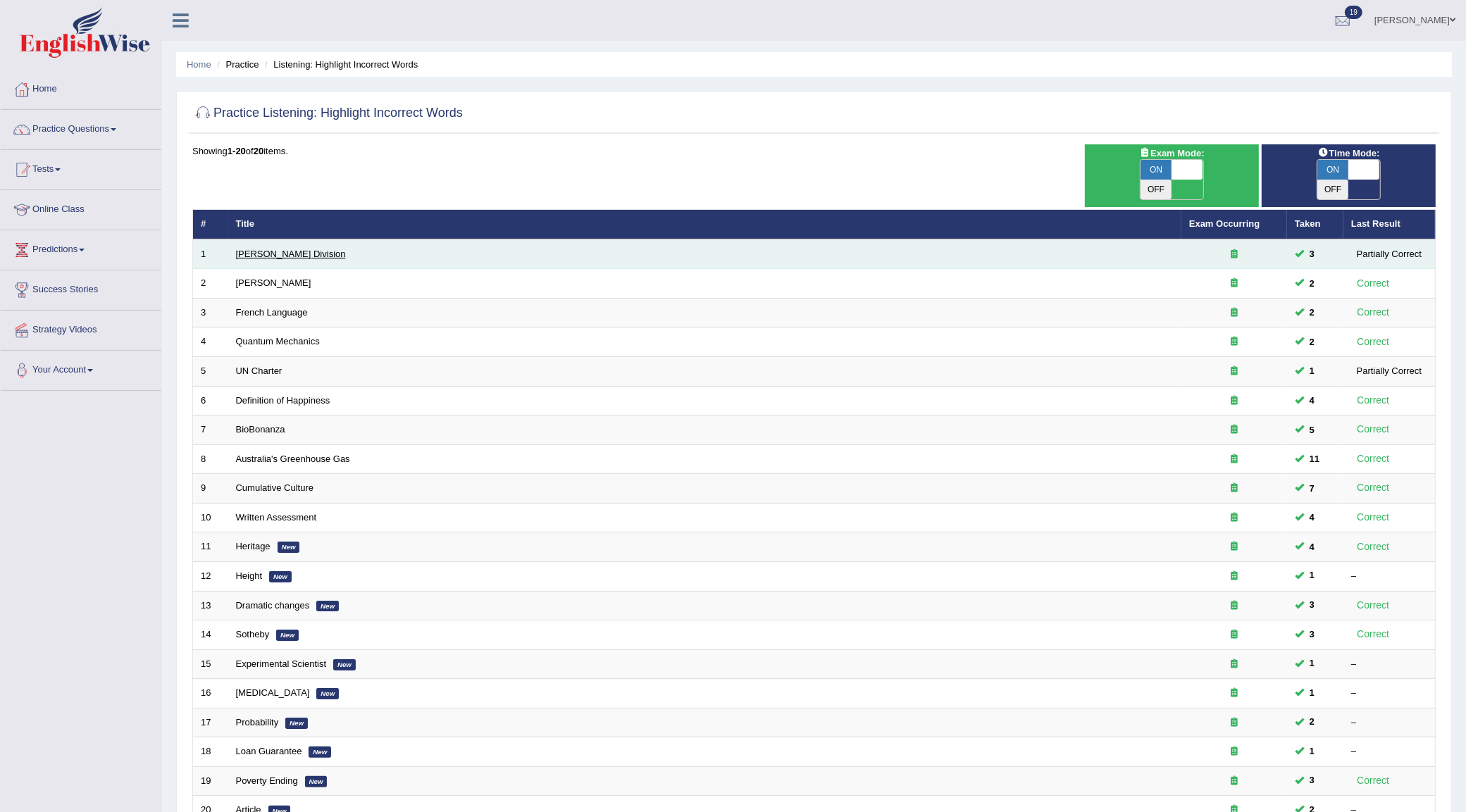
click at [276, 249] on link "Ward Division" at bounding box center [291, 254] width 110 height 10
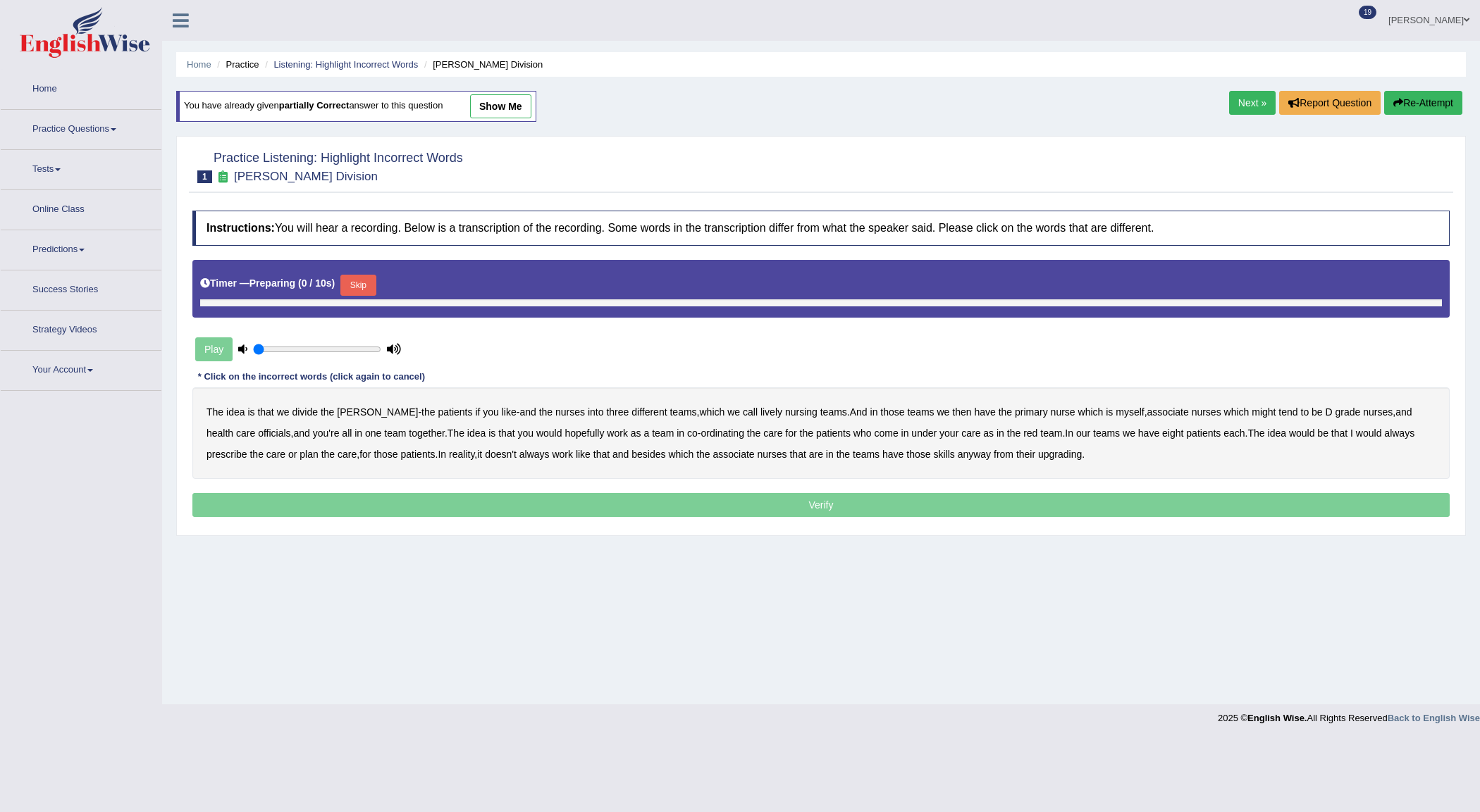
type input "0.5"
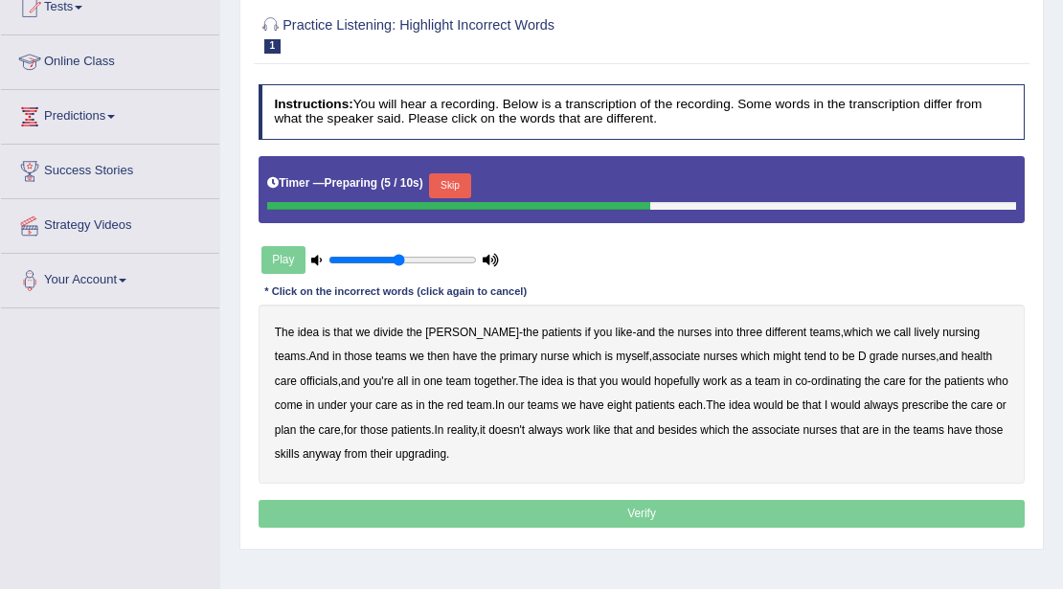
scroll to position [255, 0]
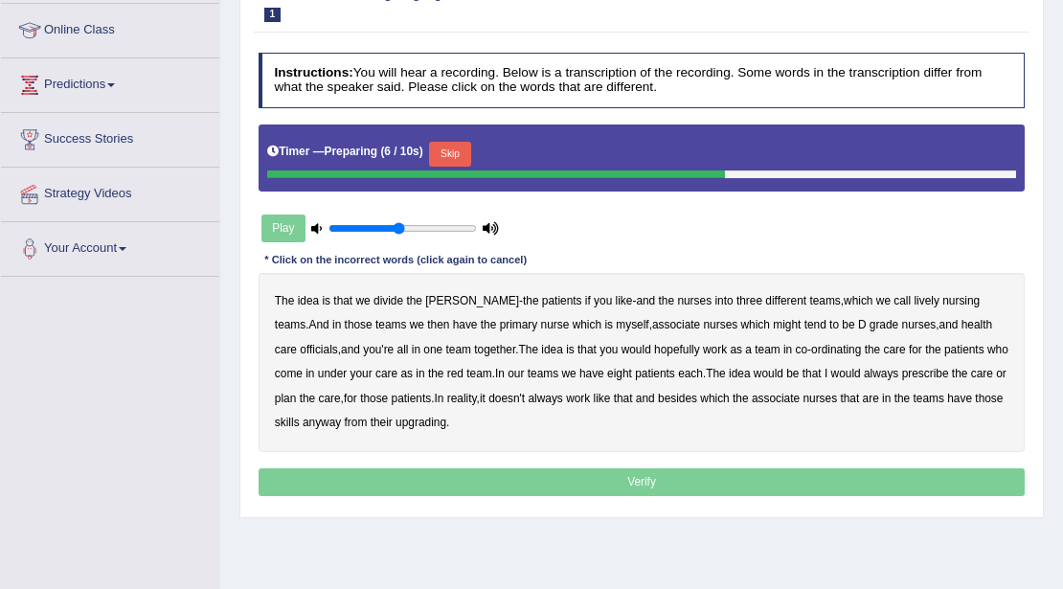
click at [466, 147] on button "Skip" at bounding box center [449, 154] width 41 height 25
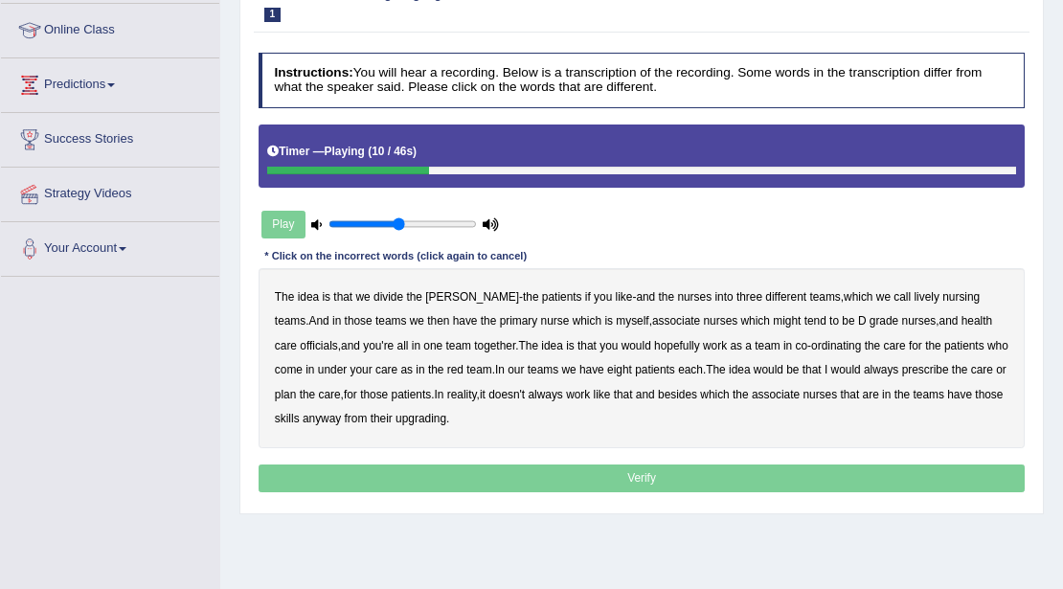
click at [914, 293] on b "lively" at bounding box center [926, 296] width 25 height 13
click at [773, 317] on b "might" at bounding box center [787, 320] width 28 height 13
click at [337, 339] on b "officials" at bounding box center [318, 345] width 37 height 13
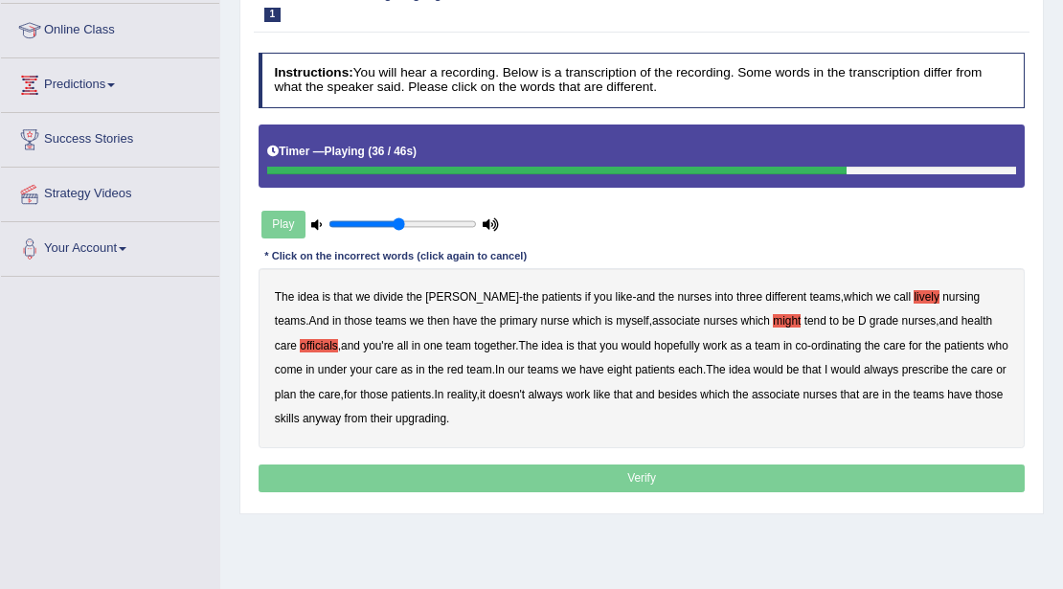
click at [831, 366] on b "would" at bounding box center [846, 369] width 30 height 13
click at [864, 368] on b "always" at bounding box center [881, 369] width 34 height 13
click at [831, 368] on b "would" at bounding box center [846, 369] width 30 height 13
click at [421, 412] on b "upgrading" at bounding box center [421, 418] width 51 height 13
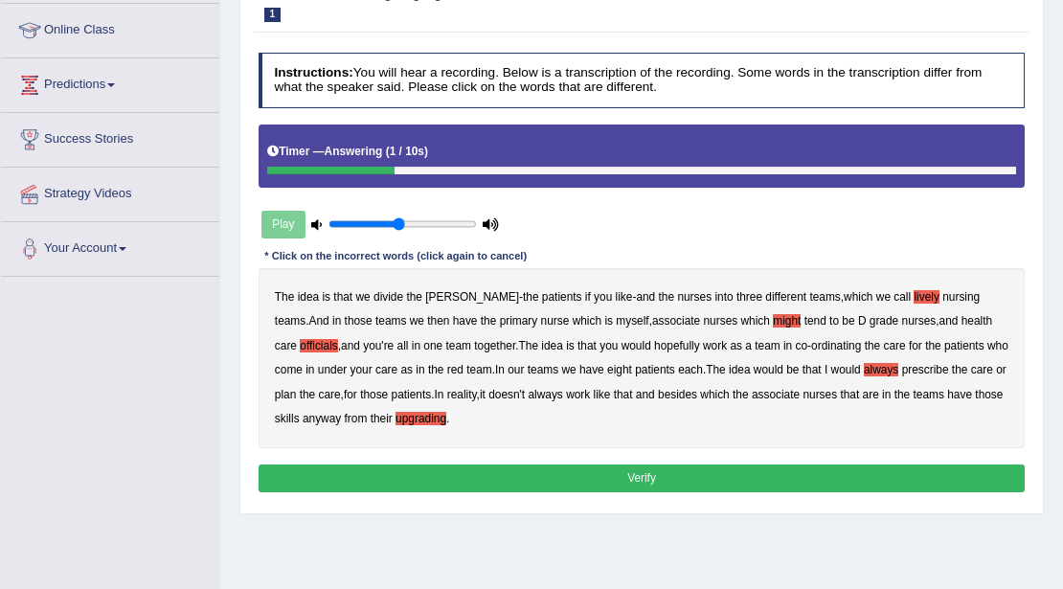
click at [583, 473] on button "Verify" at bounding box center [642, 479] width 767 height 28
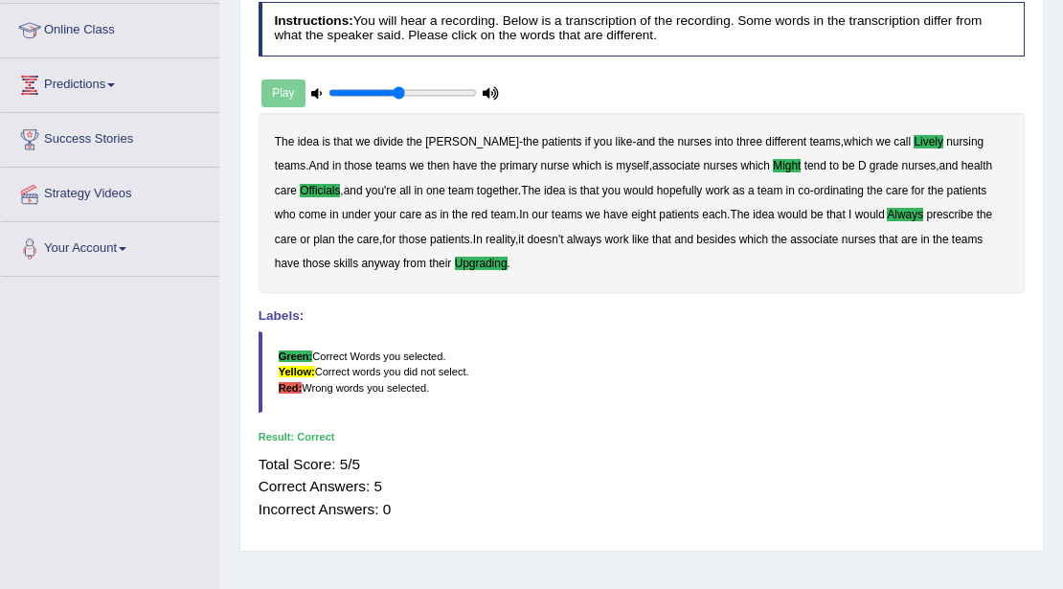
scroll to position [0, 0]
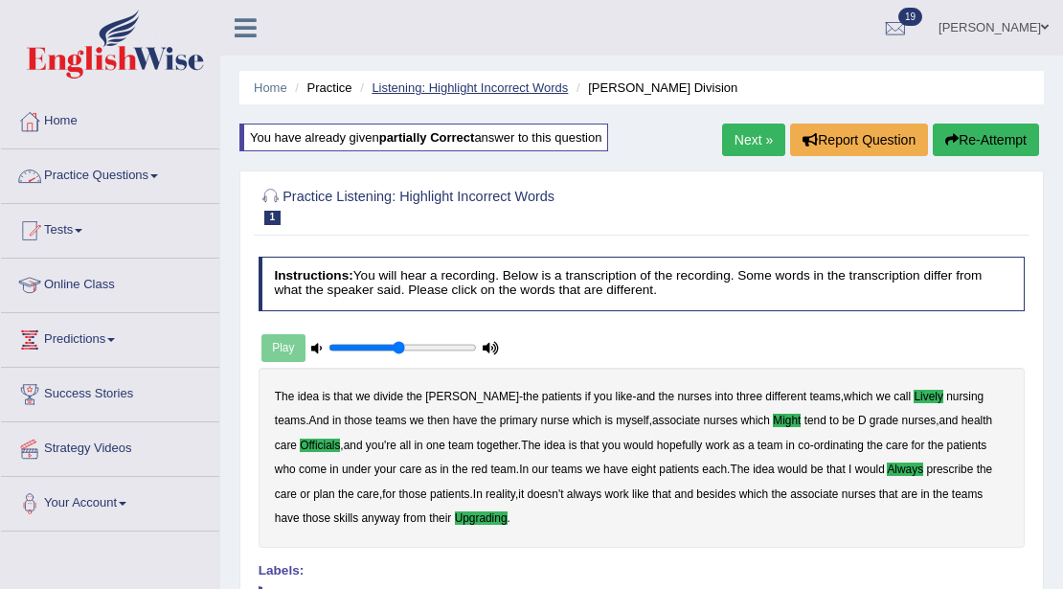
click at [412, 92] on link "Listening: Highlight Incorrect Words" at bounding box center [470, 87] width 196 height 14
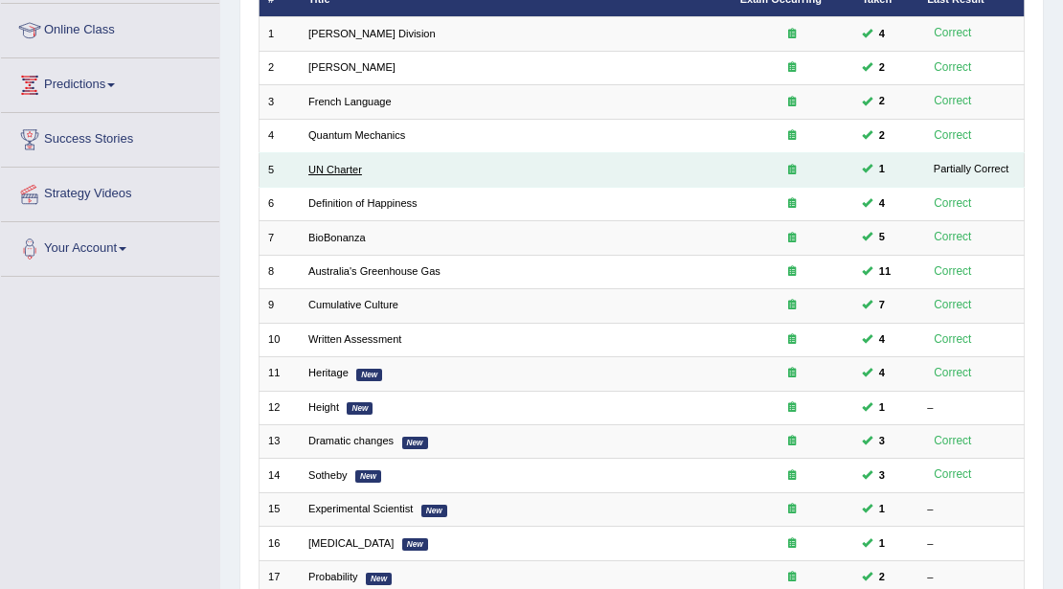
click at [339, 168] on link "UN Charter" at bounding box center [335, 169] width 54 height 11
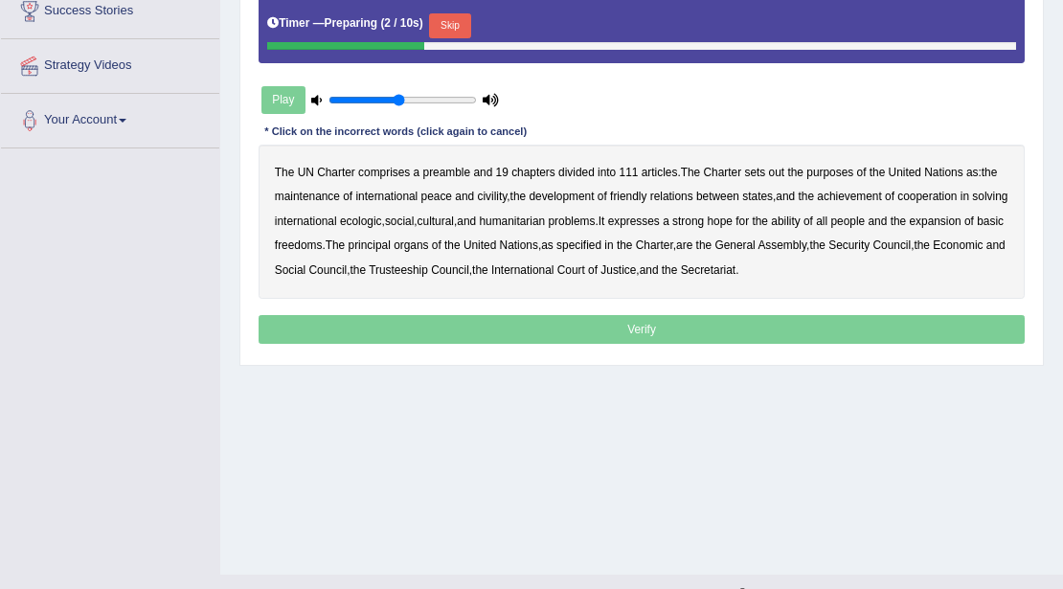
click at [459, 29] on button "Skip" at bounding box center [449, 25] width 41 height 25
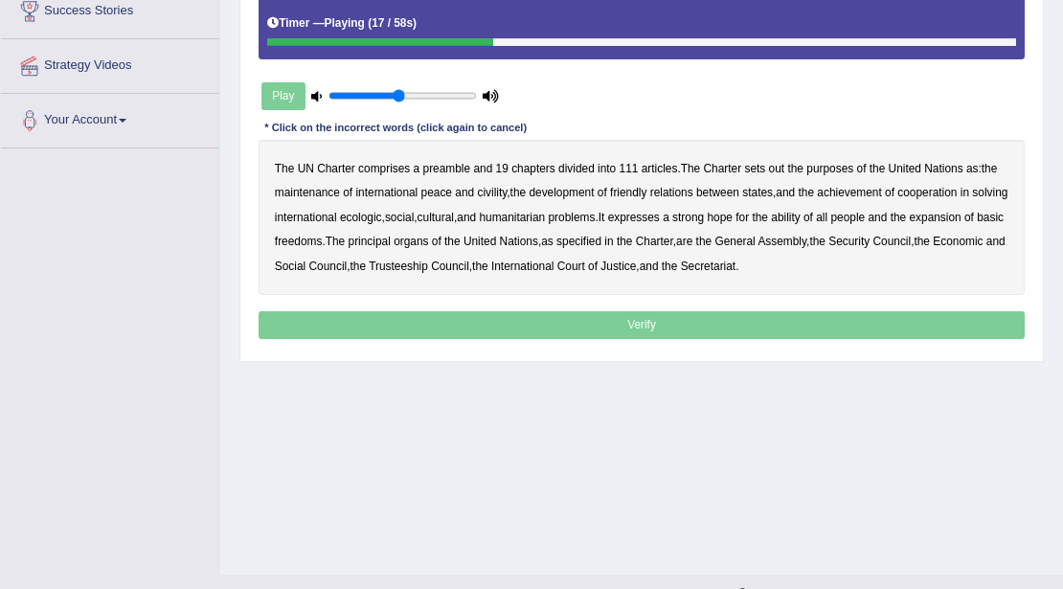
click at [505, 193] on b "civility" at bounding box center [492, 192] width 30 height 13
click at [382, 214] on b "ecologic" at bounding box center [361, 217] width 42 height 13
click at [800, 215] on b "ability" at bounding box center [785, 217] width 29 height 13
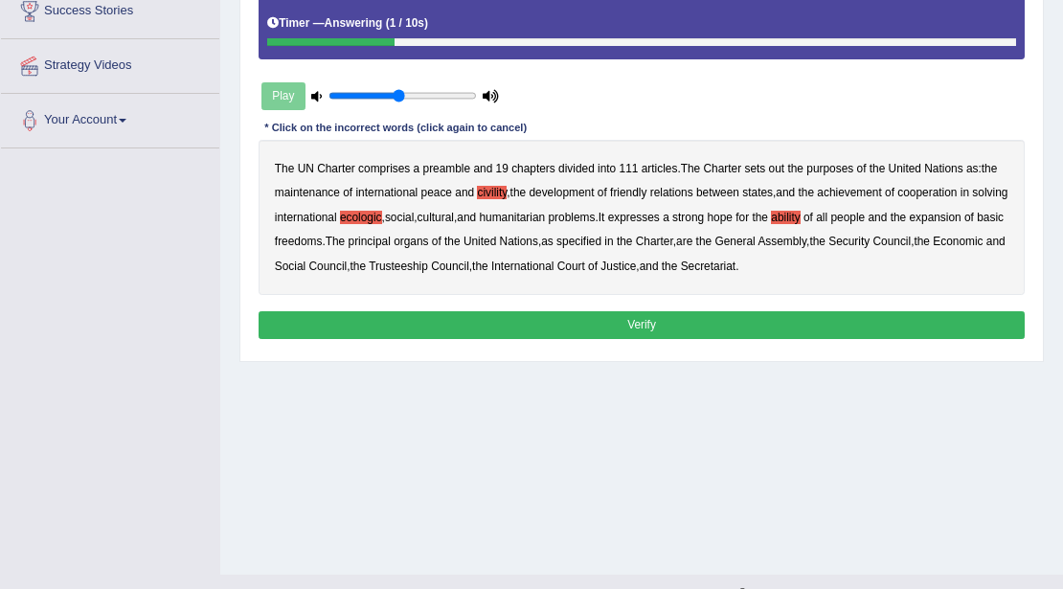
click at [756, 318] on button "Verify" at bounding box center [642, 325] width 767 height 28
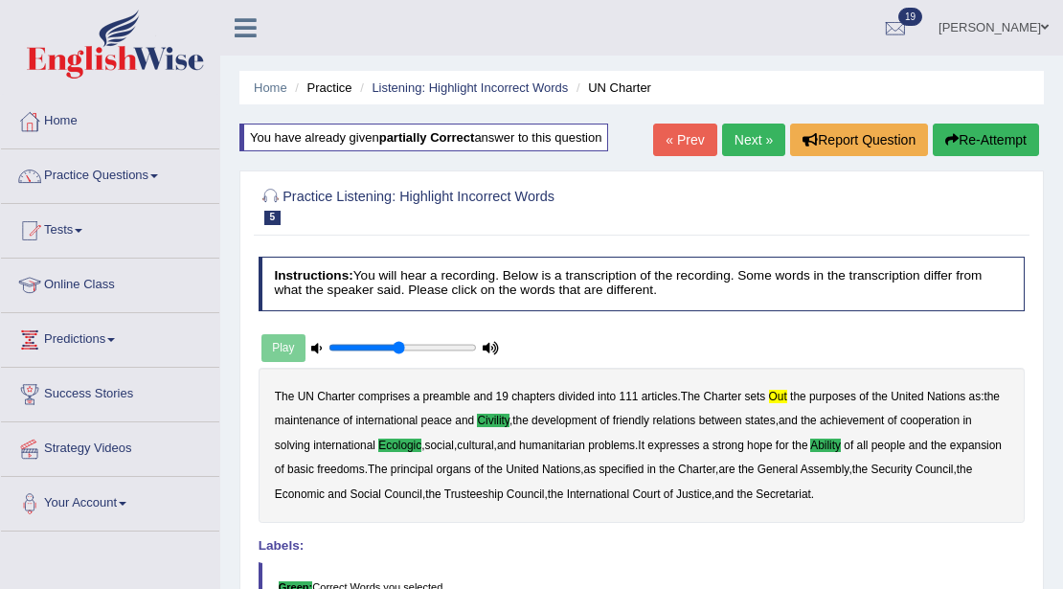
click at [977, 146] on button "Re-Attempt" at bounding box center [986, 140] width 106 height 33
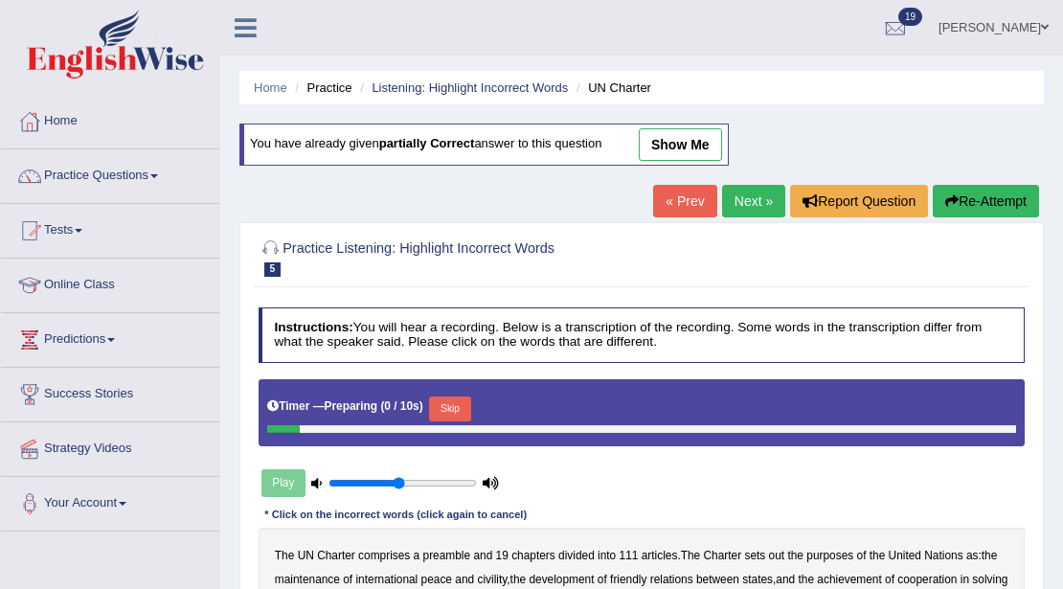
drag, startPoint x: 456, startPoint y: 393, endPoint x: 460, endPoint y: 408, distance: 15.8
click at [456, 394] on div "Timer — Preparing ( 0 / 10s ) Skip" at bounding box center [641, 409] width 749 height 33
click at [460, 408] on button "Skip" at bounding box center [449, 409] width 41 height 25
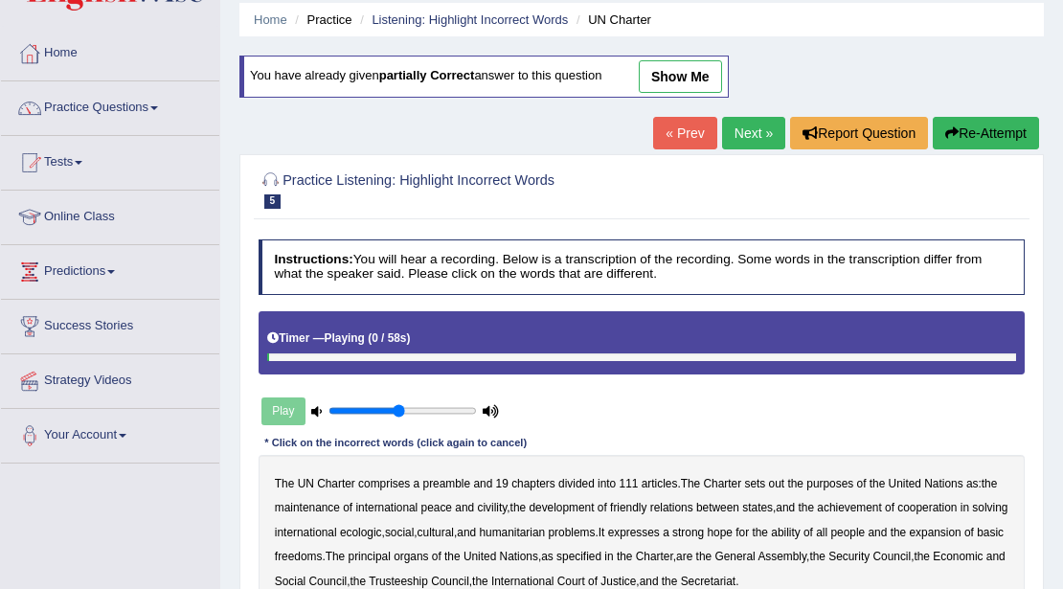
scroll to position [192, 0]
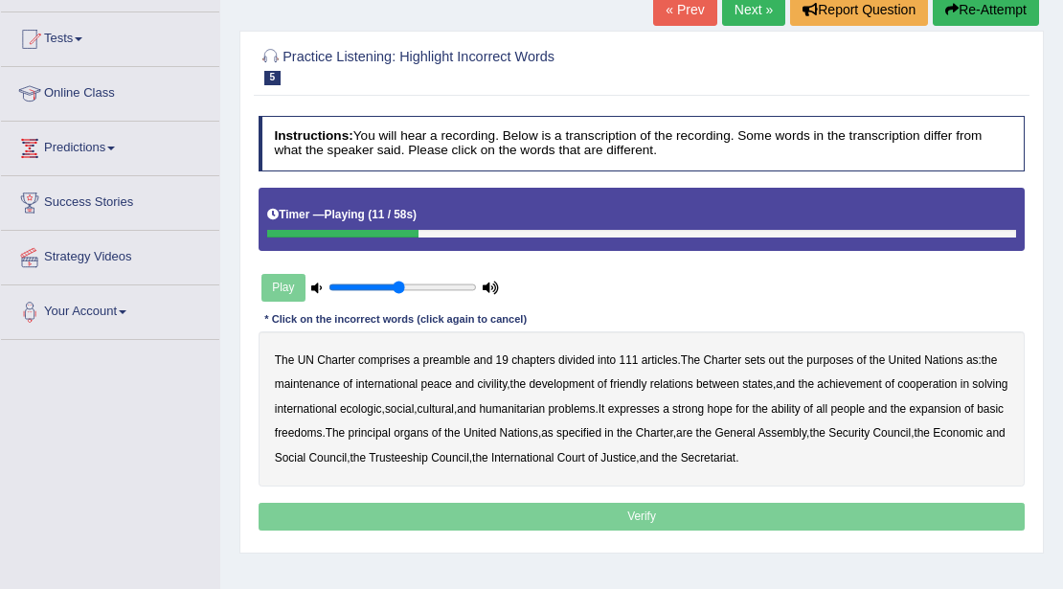
click at [776, 357] on b "out" at bounding box center [777, 359] width 16 height 13
click at [499, 383] on b "civility" at bounding box center [492, 383] width 30 height 13
click at [800, 402] on b "ability" at bounding box center [785, 408] width 29 height 13
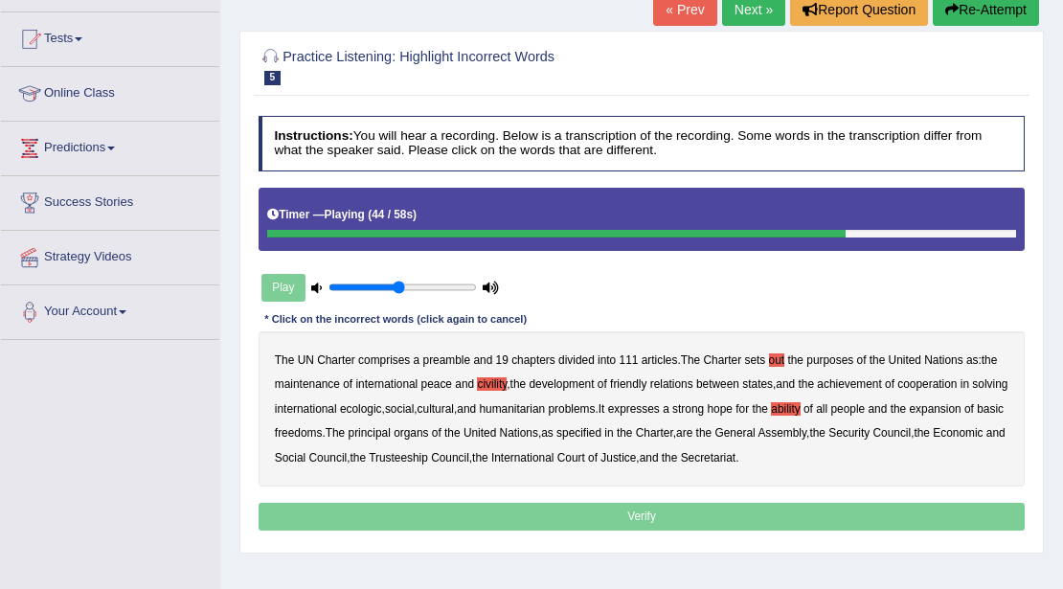
click at [382, 404] on b "ecologic" at bounding box center [361, 408] width 42 height 13
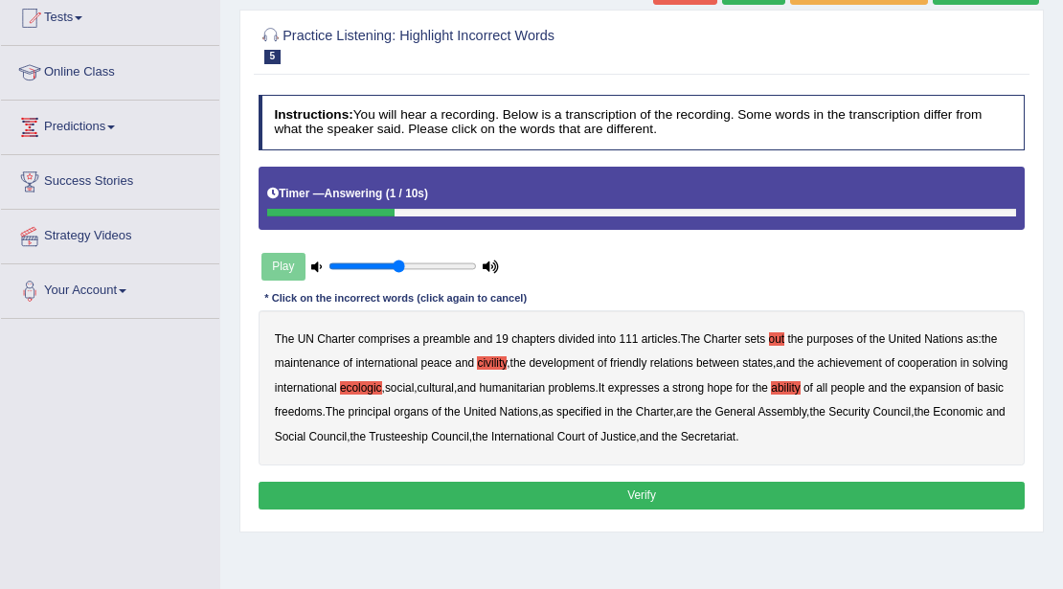
scroll to position [255, 0]
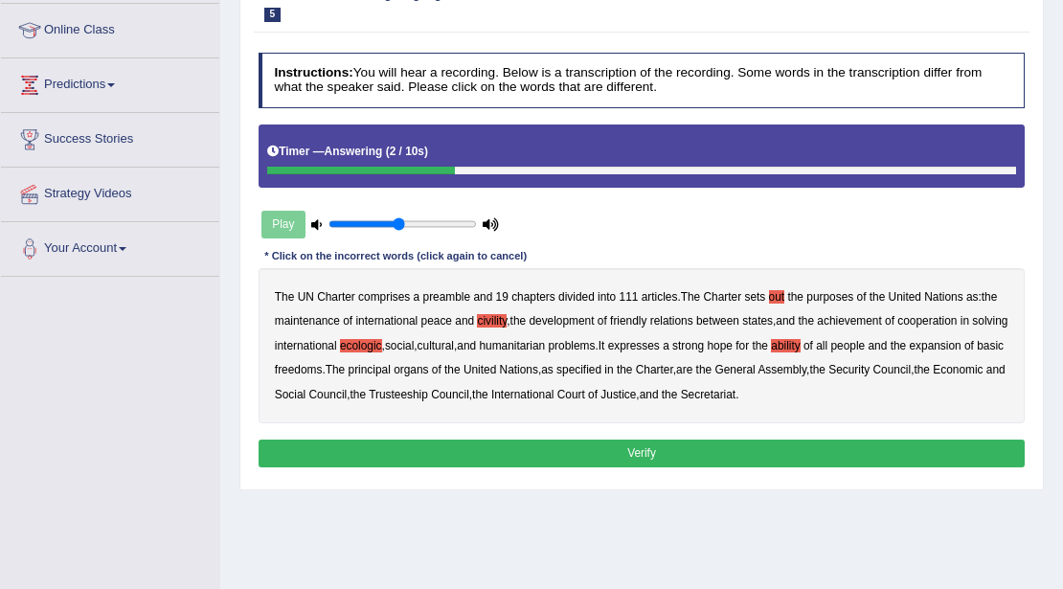
click at [624, 440] on button "Verify" at bounding box center [642, 454] width 767 height 28
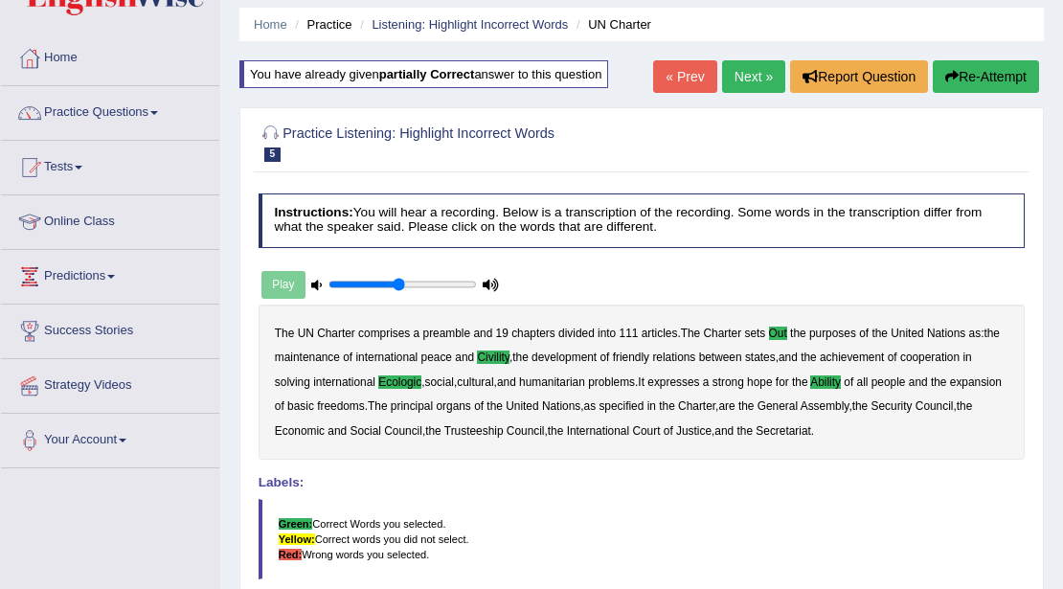
scroll to position [0, 0]
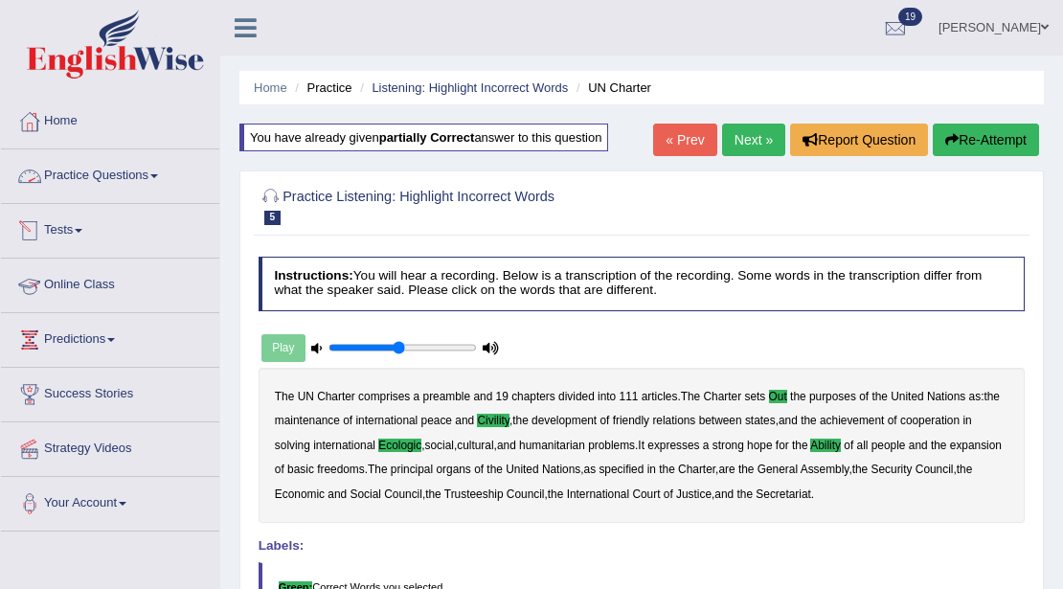
click at [253, 85] on ul "Home Practice Listening: Highlight Incorrect Words UN Charter" at bounding box center [641, 88] width 805 height 34
click at [261, 88] on link "Home" at bounding box center [271, 87] width 34 height 14
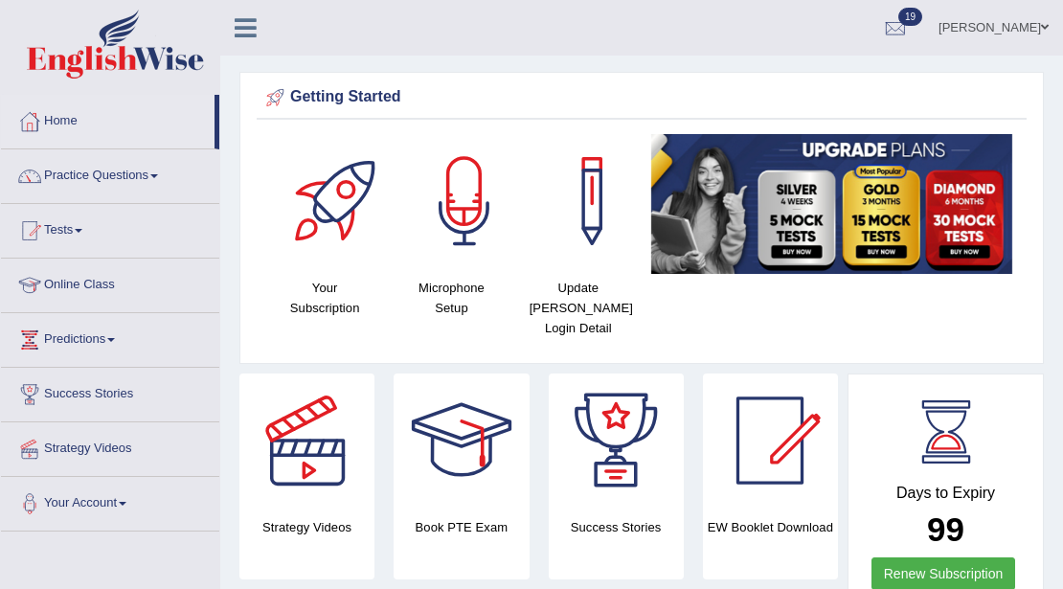
click at [981, 22] on link "[PERSON_NAME]" at bounding box center [993, 25] width 139 height 50
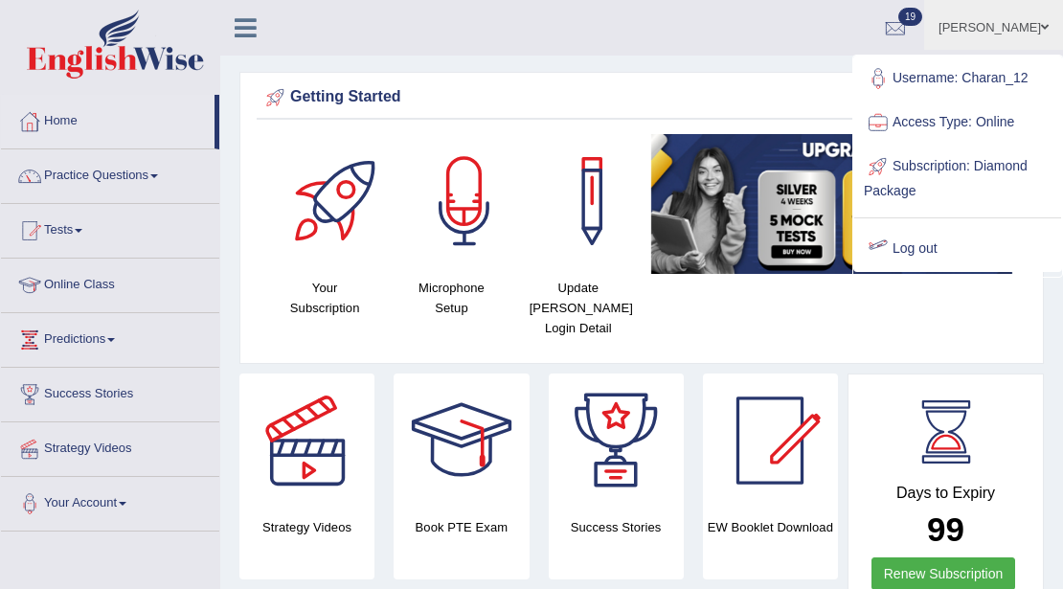
click at [923, 245] on link "Log out" at bounding box center [957, 249] width 207 height 44
